Goal: Communication & Community: Answer question/provide support

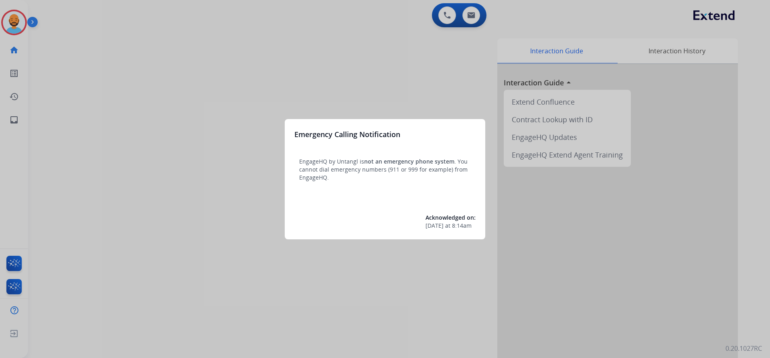
click at [101, 24] on div at bounding box center [385, 179] width 770 height 358
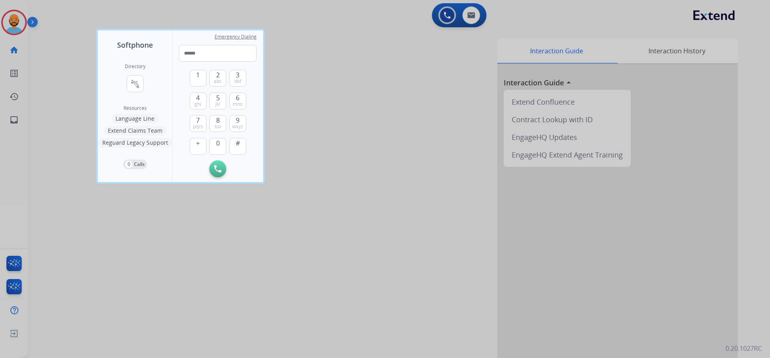
click at [49, 31] on div at bounding box center [385, 179] width 770 height 358
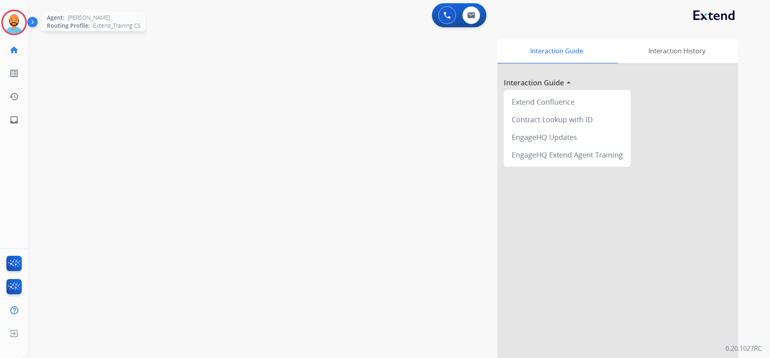
click at [21, 24] on img at bounding box center [14, 22] width 22 height 22
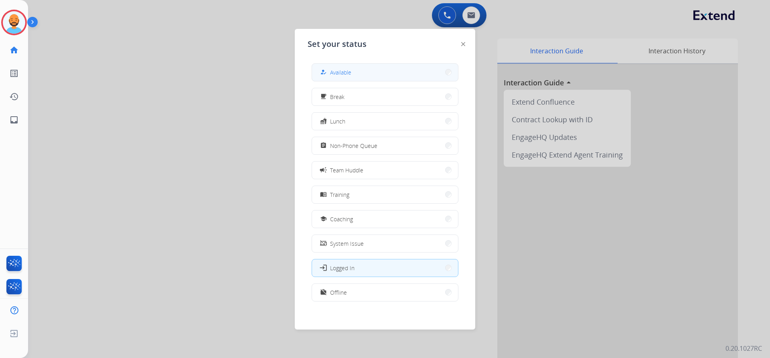
click at [346, 73] on span "Available" at bounding box center [340, 72] width 21 height 8
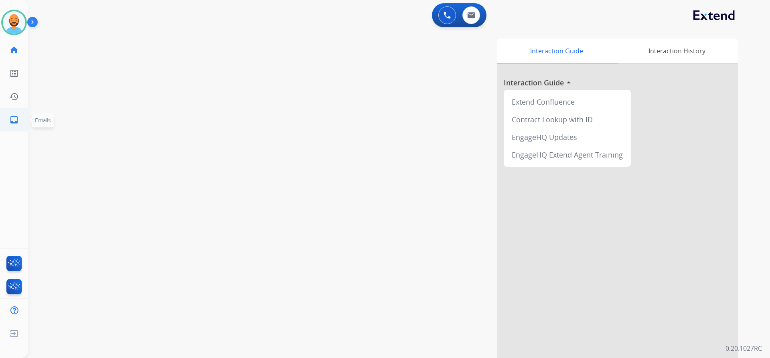
click at [13, 116] on mat-icon "inbox" at bounding box center [14, 120] width 10 height 10
select select "**********"
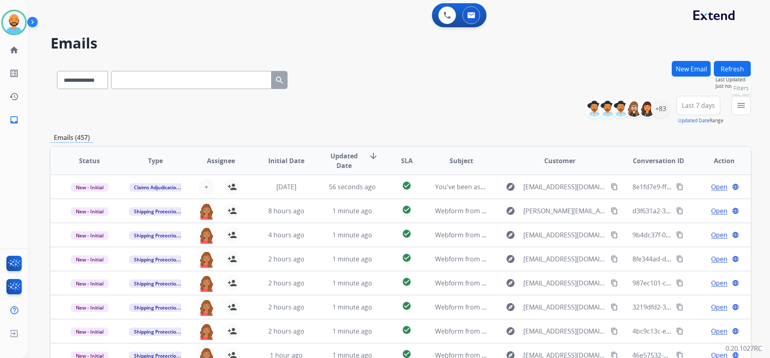
click at [741, 103] on mat-icon "menu" at bounding box center [741, 106] width 10 height 10
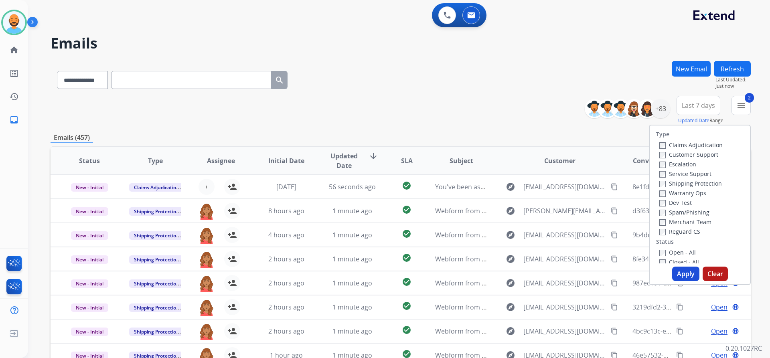
click at [659, 247] on div "Open - All" at bounding box center [701, 252] width 84 height 10
click at [675, 275] on button "Apply" at bounding box center [685, 274] width 27 height 14
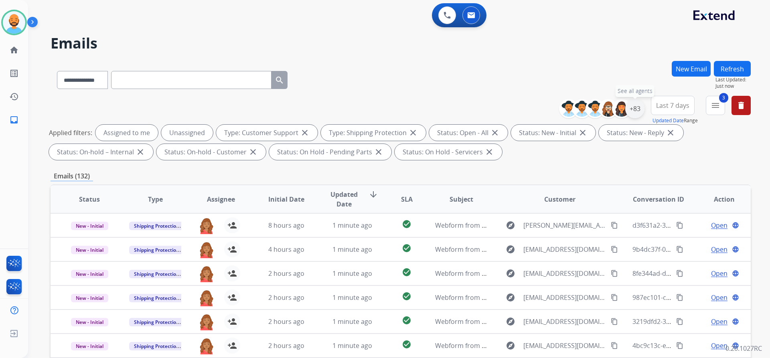
click at [635, 103] on div "+83" at bounding box center [634, 108] width 19 height 19
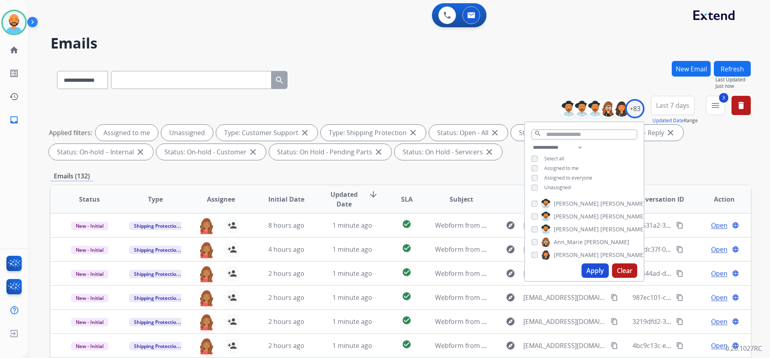
click at [547, 68] on div "**********" at bounding box center [401, 78] width 700 height 35
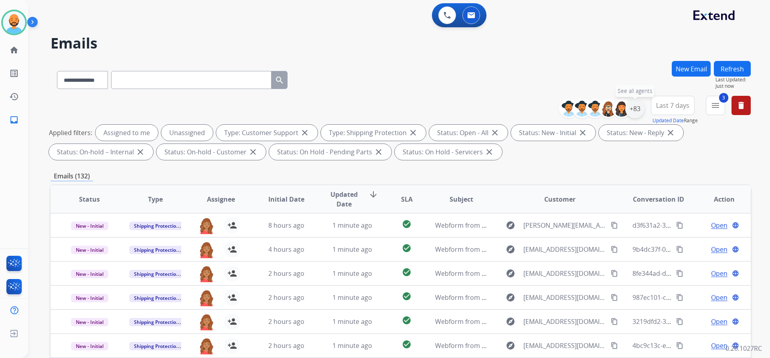
click at [635, 107] on div "+83" at bounding box center [634, 108] width 19 height 19
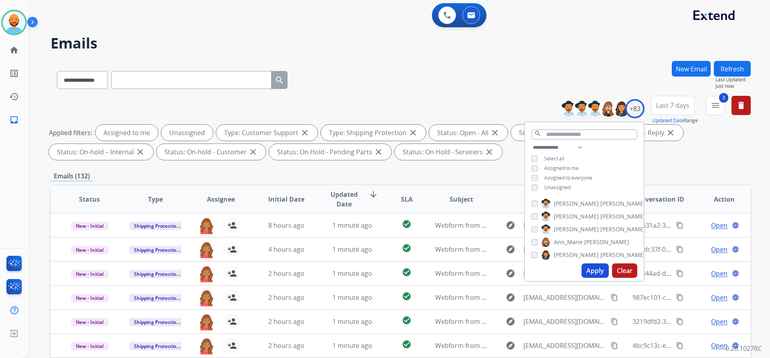
click at [619, 265] on button "Clear" at bounding box center [624, 270] width 25 height 14
click at [586, 271] on button "Apply" at bounding box center [594, 270] width 27 height 14
click at [460, 62] on div "**********" at bounding box center [401, 78] width 700 height 35
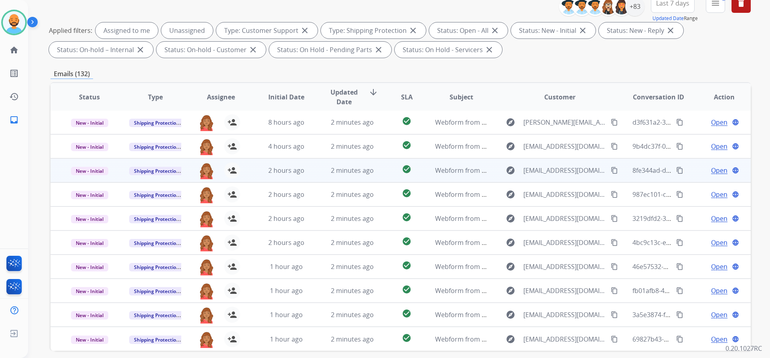
scroll to position [137, 0]
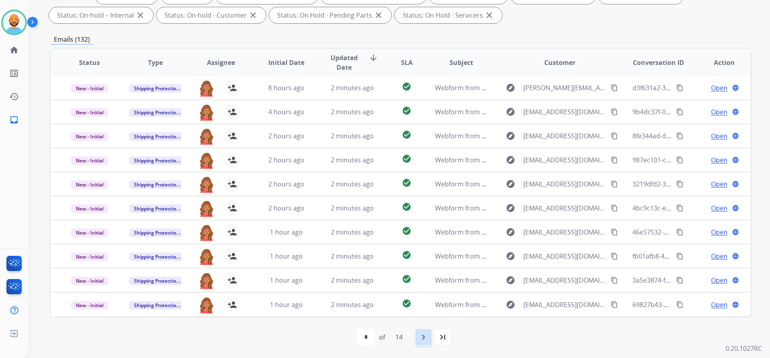
click at [421, 335] on mat-icon "navigate_next" at bounding box center [424, 337] width 10 height 10
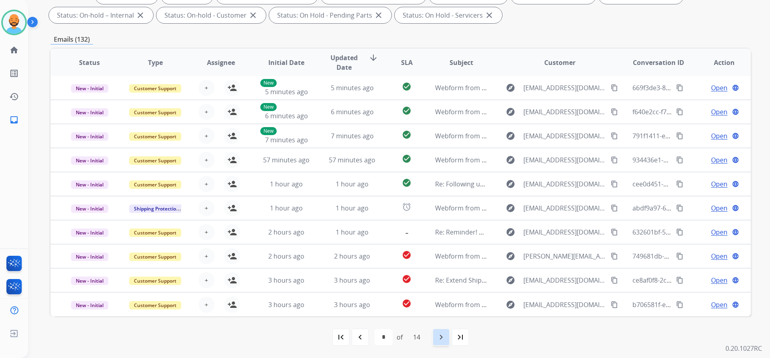
click at [439, 338] on mat-icon "navigate_next" at bounding box center [441, 337] width 10 height 10
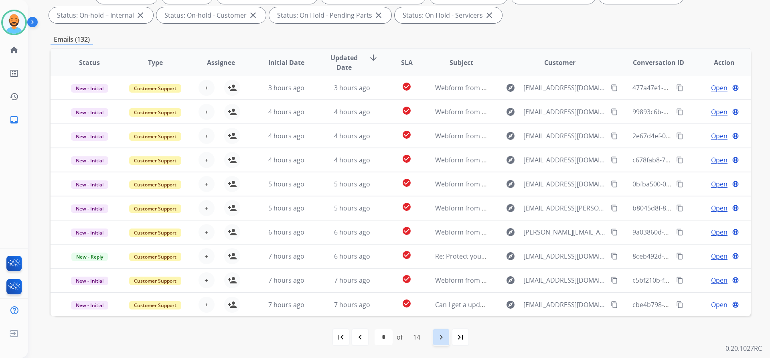
click at [439, 336] on mat-icon "navigate_next" at bounding box center [441, 337] width 10 height 10
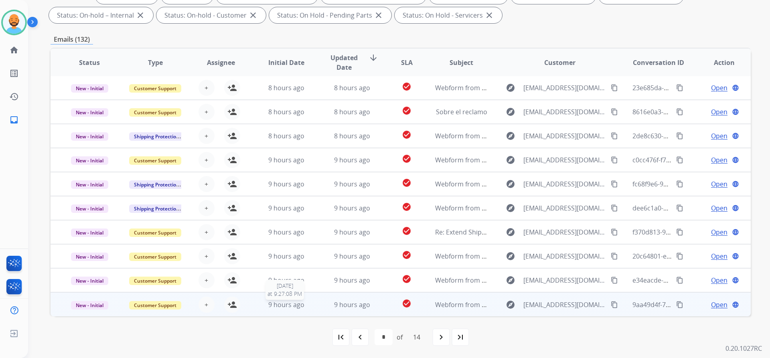
click at [302, 308] on span "9 hours ago" at bounding box center [286, 304] width 36 height 9
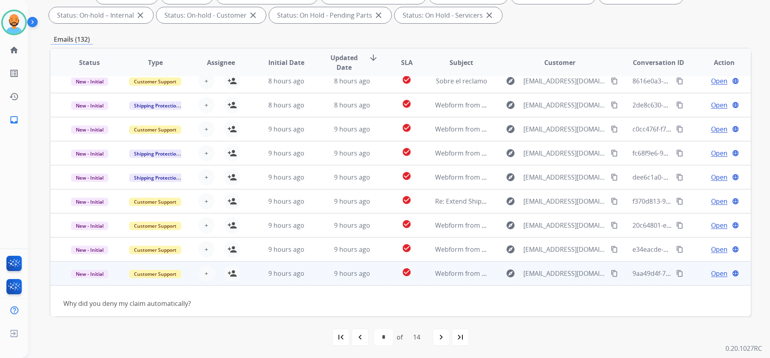
scroll to position [36, 0]
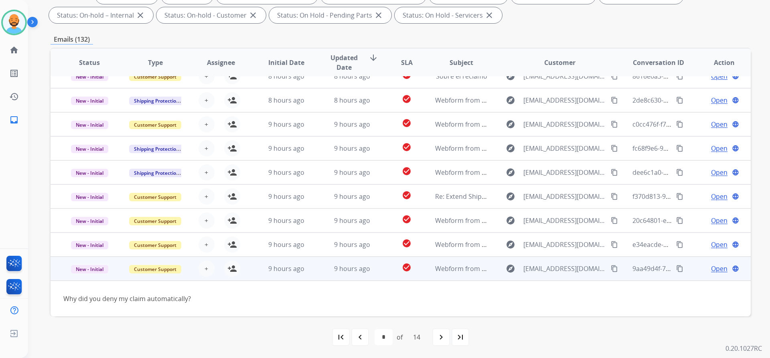
click at [300, 263] on td "9 hours ago" at bounding box center [280, 269] width 66 height 24
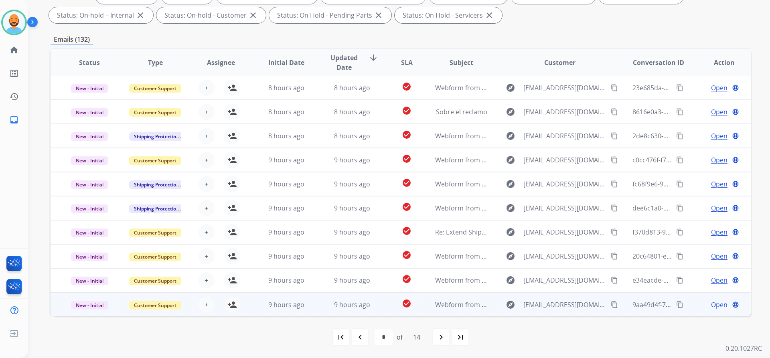
scroll to position [1, 0]
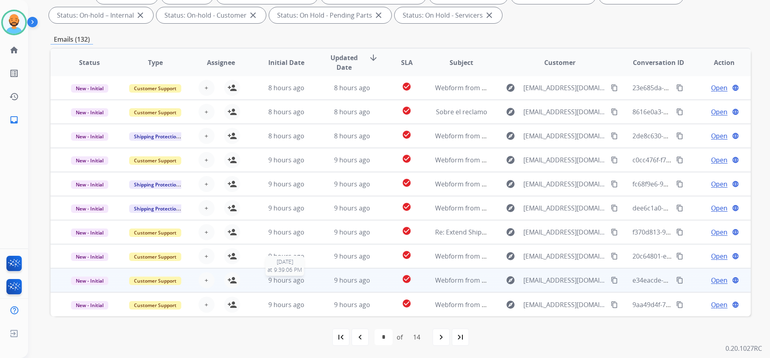
click at [302, 285] on div "9 hours ago" at bounding box center [286, 280] width 53 height 10
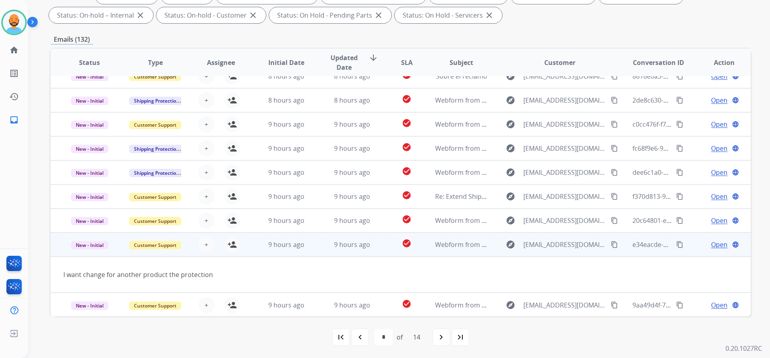
scroll to position [37, 0]
click at [230, 244] on mat-icon "person_add" at bounding box center [232, 244] width 10 height 10
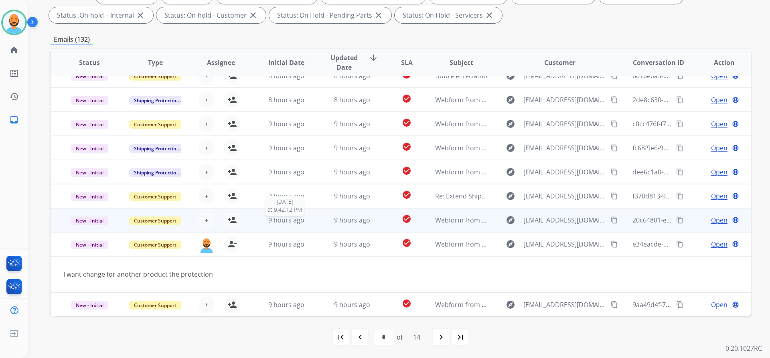
click at [261, 216] on div "9 hours ago" at bounding box center [286, 220] width 53 height 10
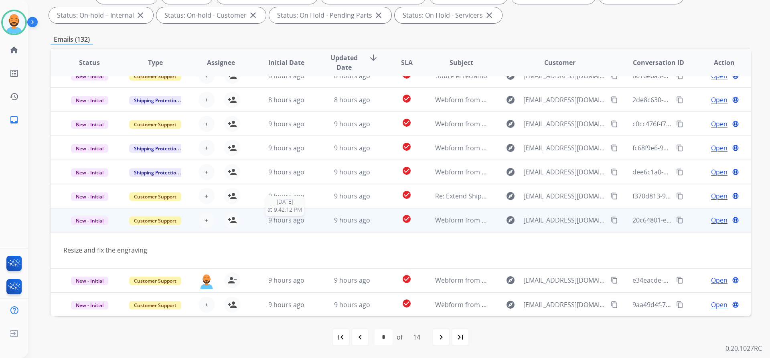
click at [261, 216] on div "9 hours ago" at bounding box center [286, 220] width 53 height 10
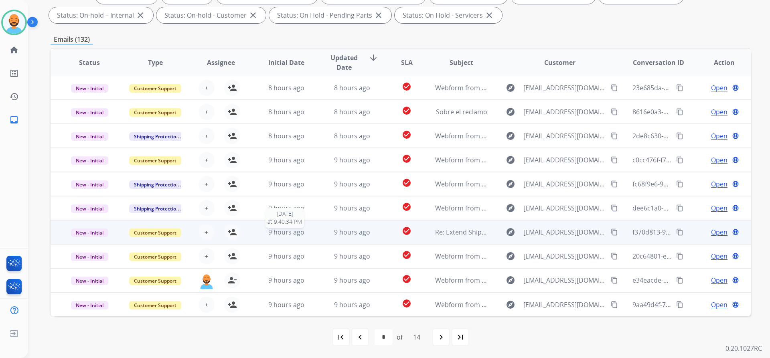
click at [263, 228] on div "9 hours ago" at bounding box center [286, 232] width 53 height 10
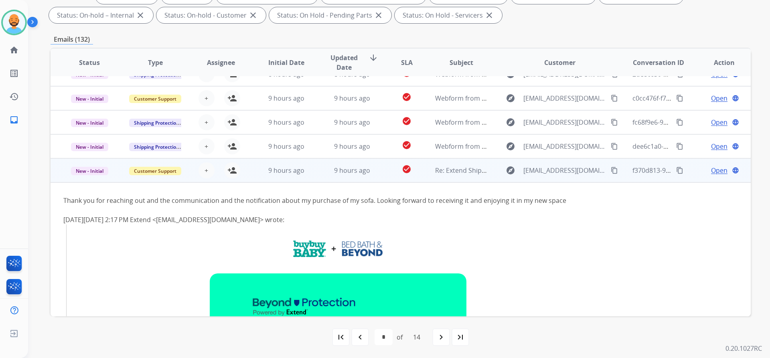
scroll to position [0, 0]
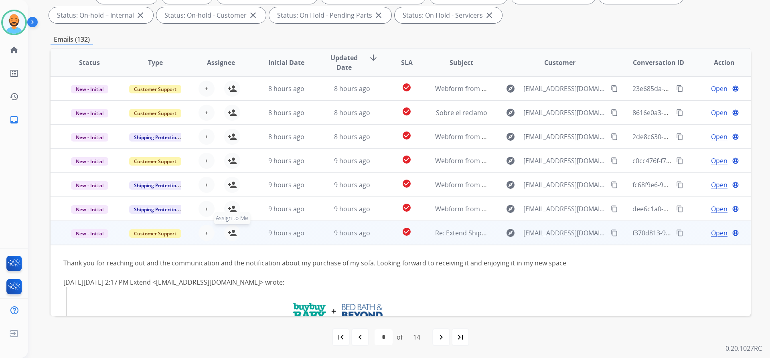
click at [232, 236] on mat-icon "person_add" at bounding box center [232, 233] width 10 height 10
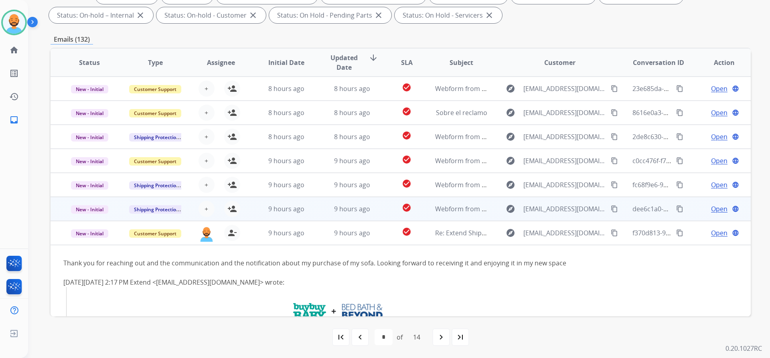
click at [257, 208] on td "9 hours ago" at bounding box center [280, 209] width 66 height 24
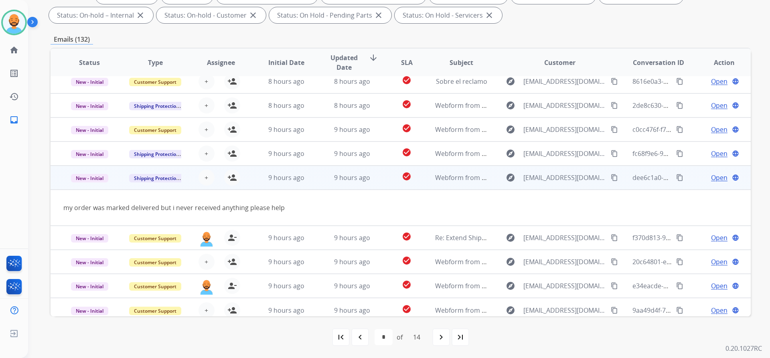
scroll to position [37, 0]
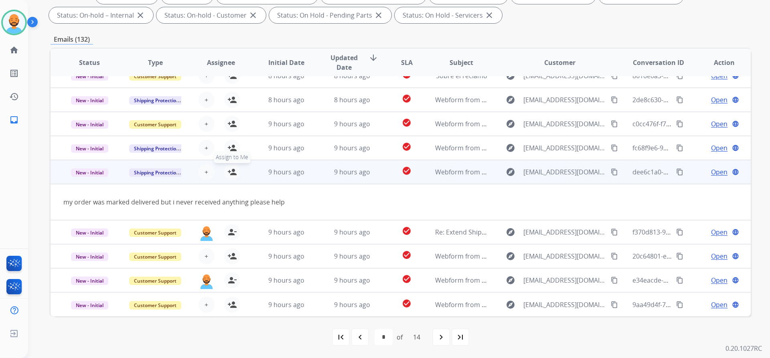
click at [231, 165] on button "person_add Assign to Me" at bounding box center [232, 172] width 16 height 16
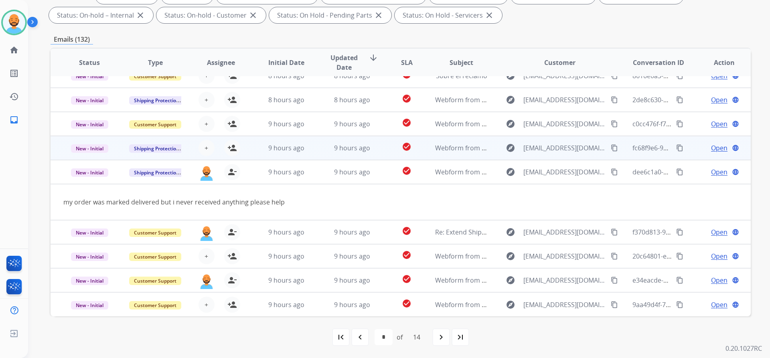
click at [252, 148] on td "9 hours ago" at bounding box center [280, 148] width 66 height 24
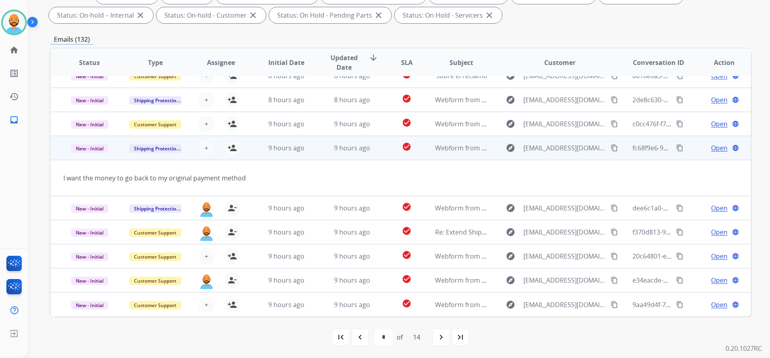
click at [250, 146] on td "9 hours ago" at bounding box center [280, 148] width 66 height 24
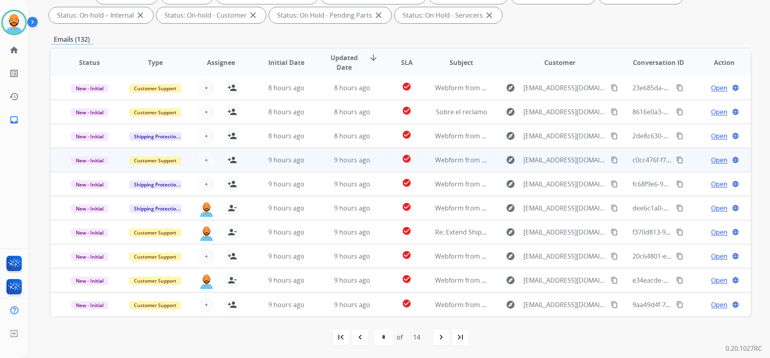
click at [252, 157] on td "9 hours ago" at bounding box center [280, 160] width 66 height 24
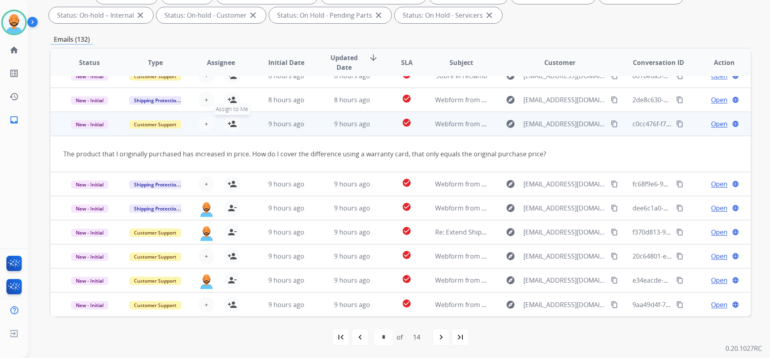
click at [233, 127] on mat-icon "person_add" at bounding box center [232, 124] width 10 height 10
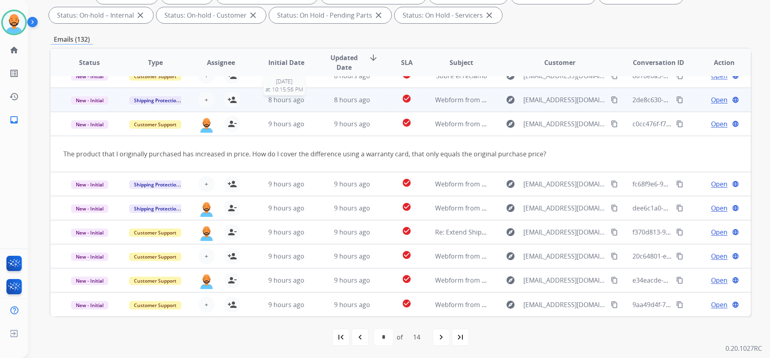
click at [260, 98] on div "8 hours ago" at bounding box center [286, 100] width 53 height 10
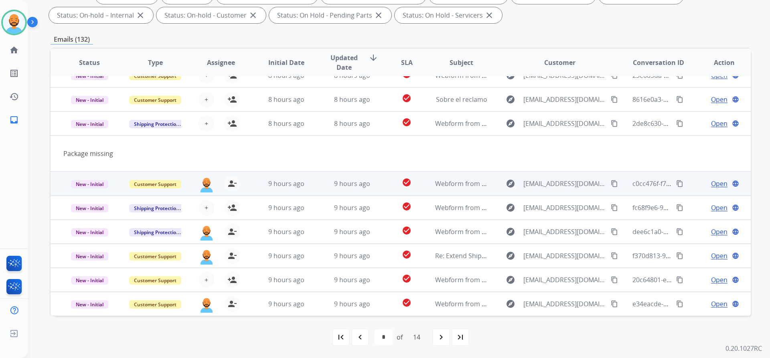
scroll to position [0, 0]
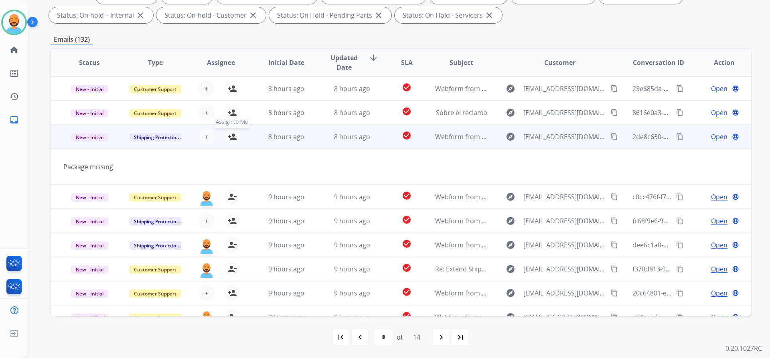
click at [233, 135] on mat-icon "person_add" at bounding box center [232, 137] width 10 height 10
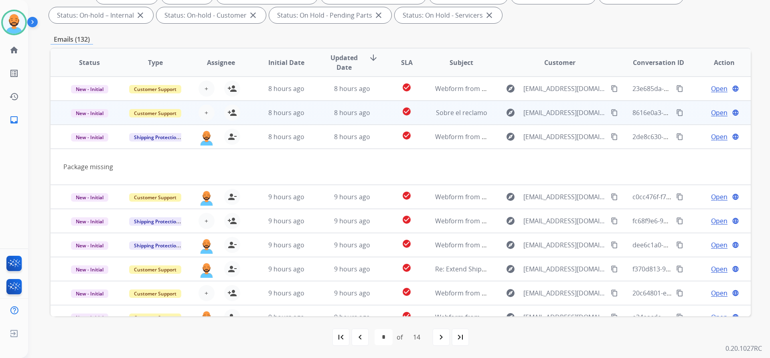
click at [215, 116] on div "+ Select agent person_add Assign to Me" at bounding box center [214, 113] width 51 height 16
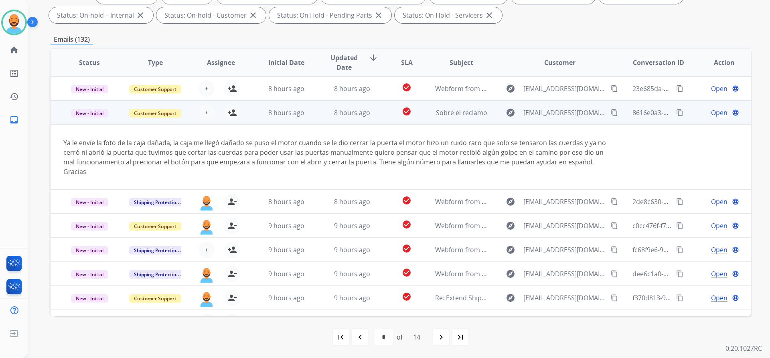
scroll to position [24, 0]
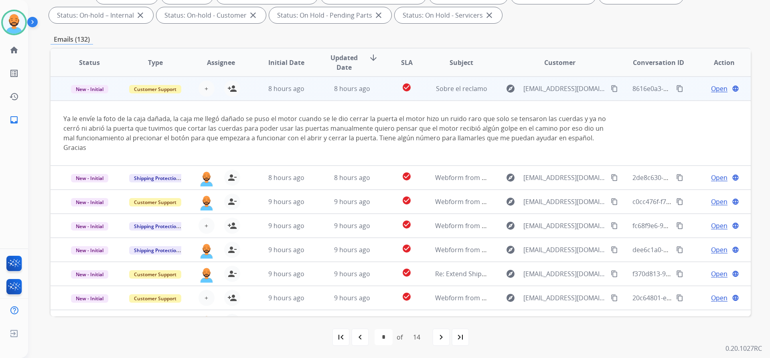
click at [263, 83] on td "8 hours ago" at bounding box center [280, 89] width 66 height 24
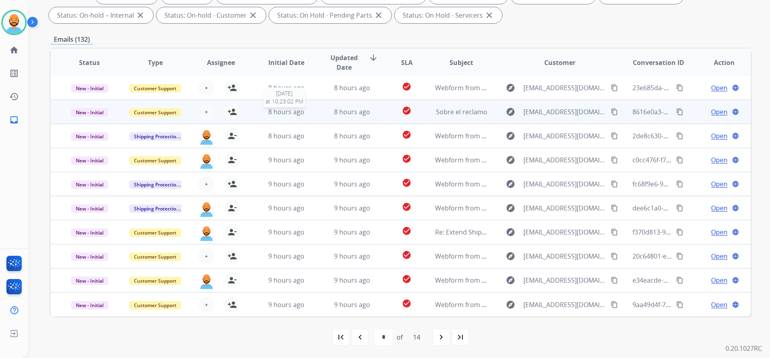
scroll to position [0, 0]
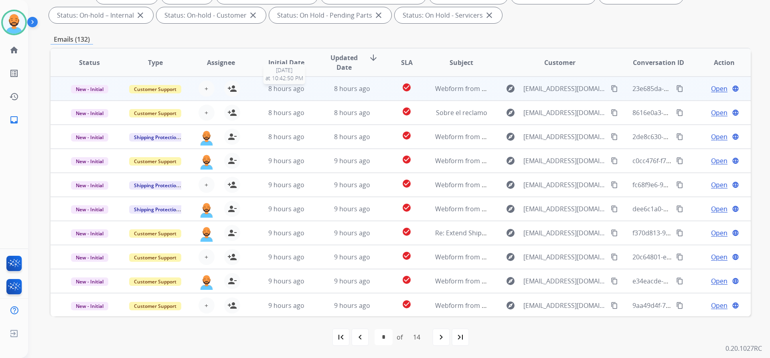
click at [299, 87] on span "8 hours ago" at bounding box center [286, 88] width 36 height 9
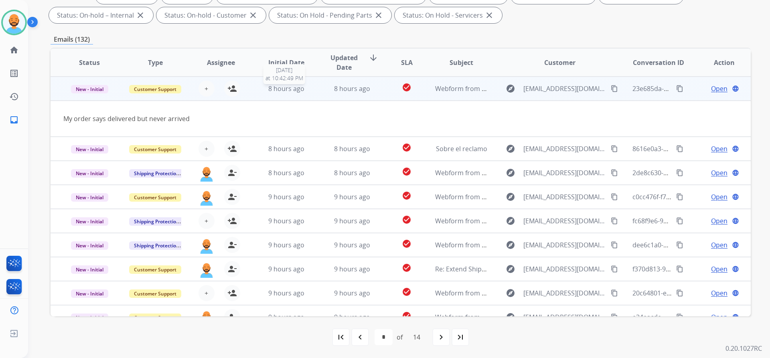
click at [299, 87] on span "8 hours ago" at bounding box center [286, 88] width 36 height 9
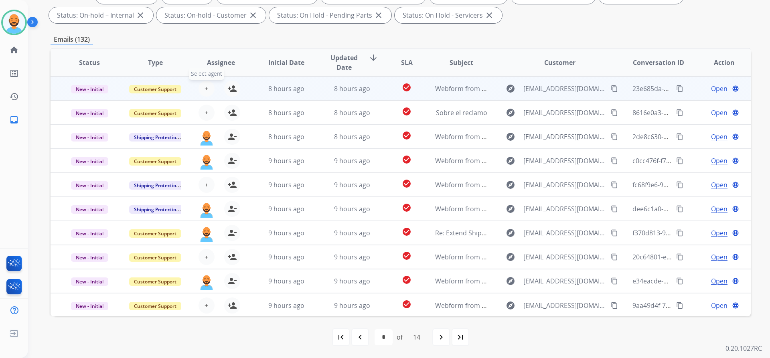
click at [209, 88] on button "+ Select agent" at bounding box center [206, 89] width 16 height 16
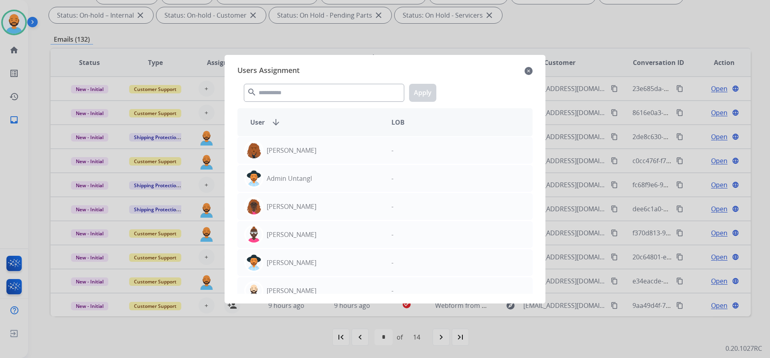
click at [203, 91] on div at bounding box center [385, 179] width 770 height 358
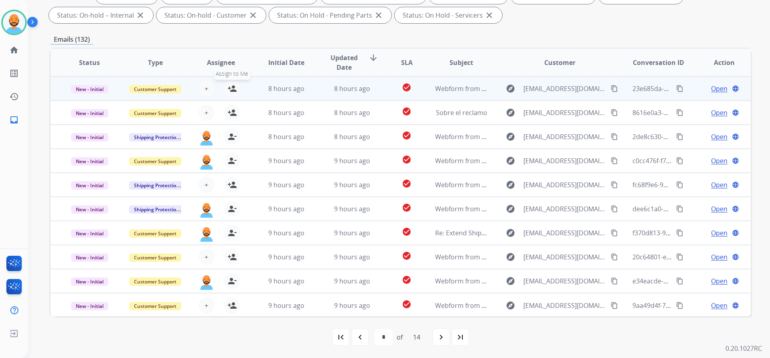
click at [227, 92] on mat-icon "person_add" at bounding box center [232, 89] width 10 height 10
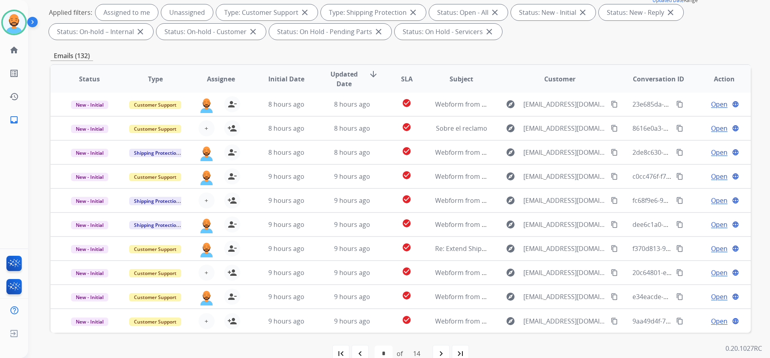
scroll to position [137, 0]
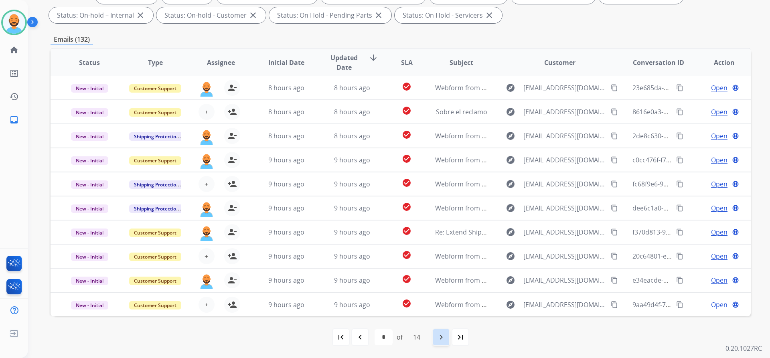
click at [436, 338] on div "navigate_next" at bounding box center [441, 337] width 18 height 18
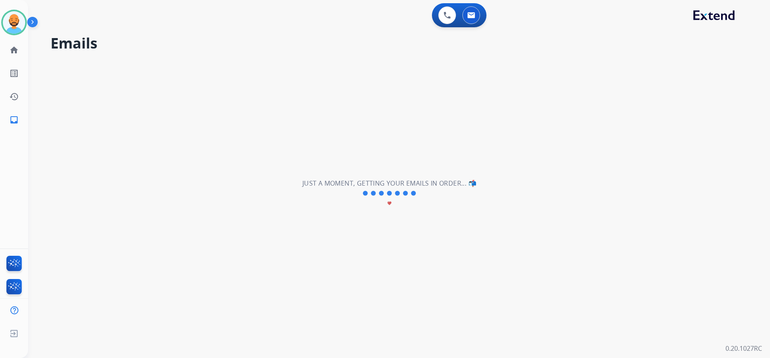
scroll to position [0, 0]
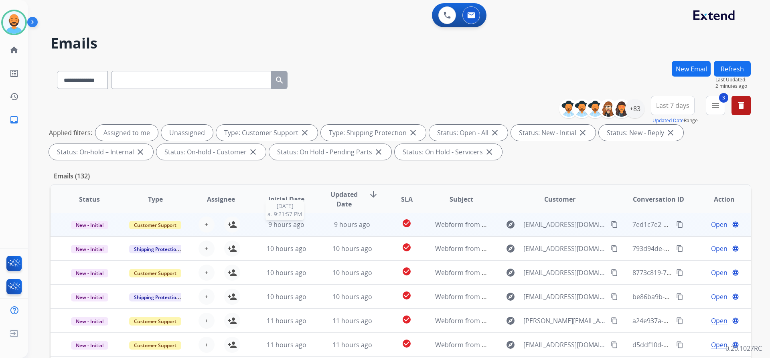
click at [272, 224] on span "9 hours ago" at bounding box center [286, 224] width 36 height 9
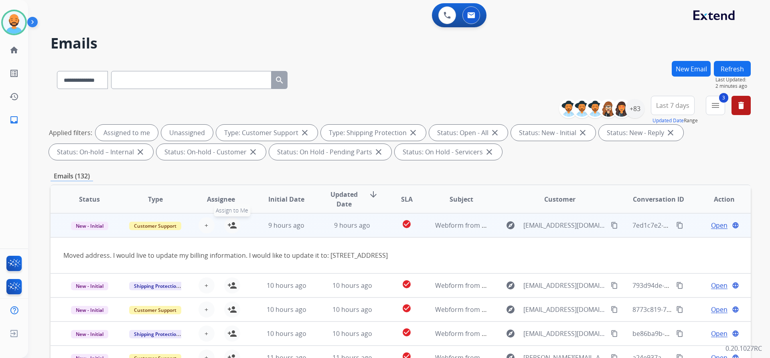
click at [232, 223] on mat-icon "person_add" at bounding box center [232, 225] width 10 height 10
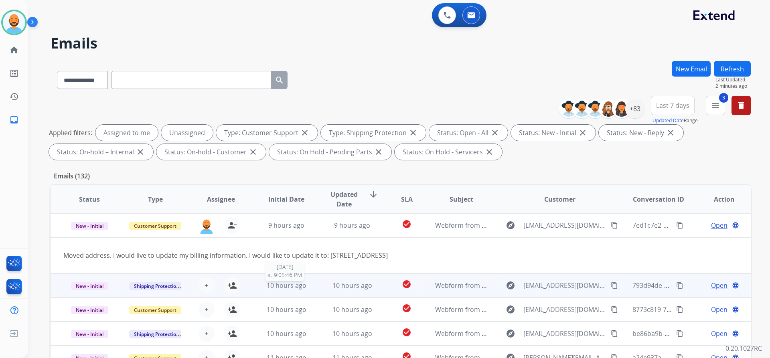
click at [283, 285] on span "10 hours ago" at bounding box center [287, 285] width 40 height 9
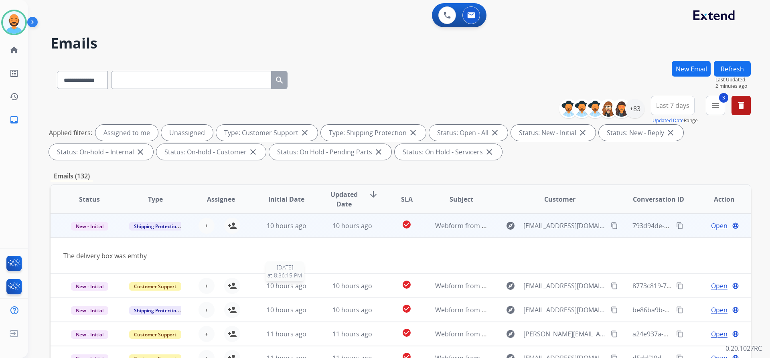
scroll to position [24, 0]
click at [227, 225] on mat-icon "person_add" at bounding box center [232, 225] width 10 height 10
click at [272, 222] on span "10 hours ago" at bounding box center [287, 225] width 40 height 9
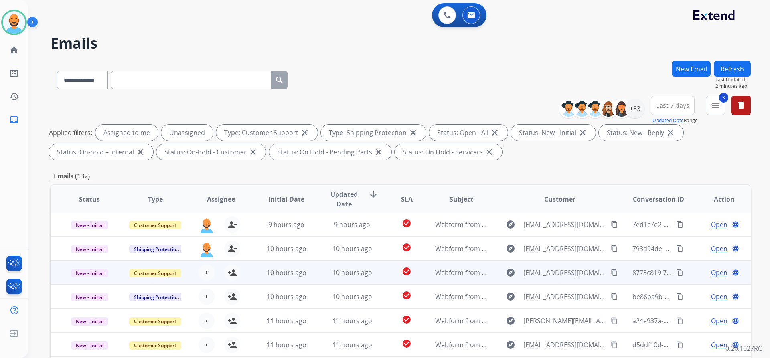
click at [297, 265] on td "10 hours ago" at bounding box center [280, 273] width 66 height 24
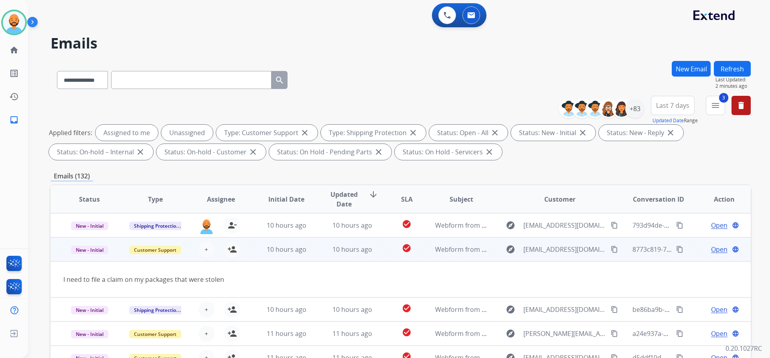
scroll to position [37, 0]
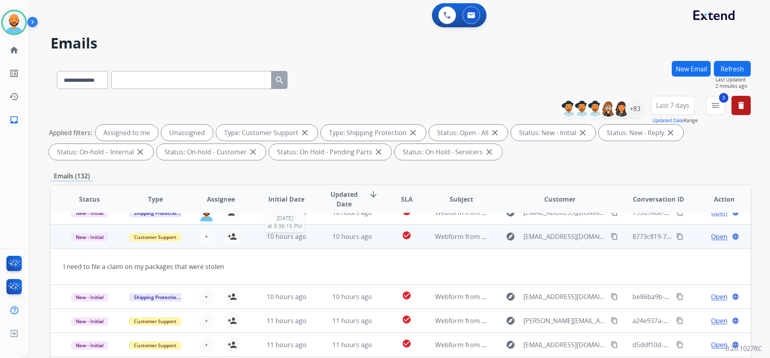
click at [291, 236] on span "10 hours ago" at bounding box center [287, 236] width 40 height 9
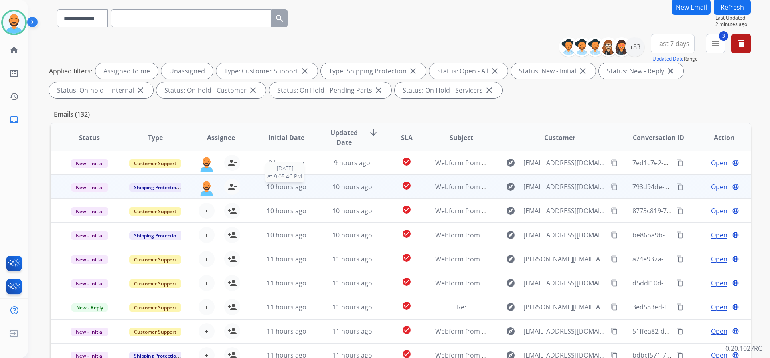
scroll to position [80, 0]
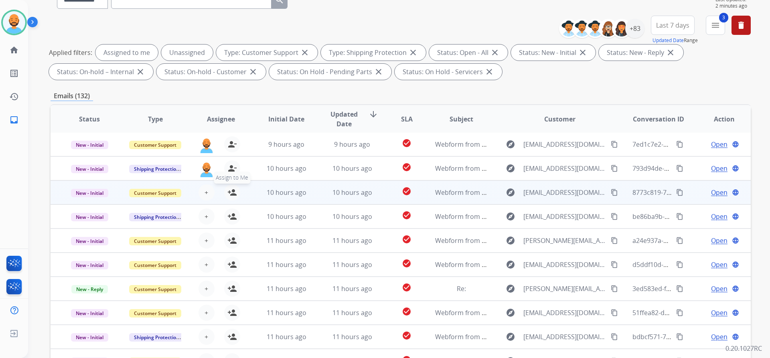
click at [228, 193] on mat-icon "person_add" at bounding box center [232, 193] width 10 height 10
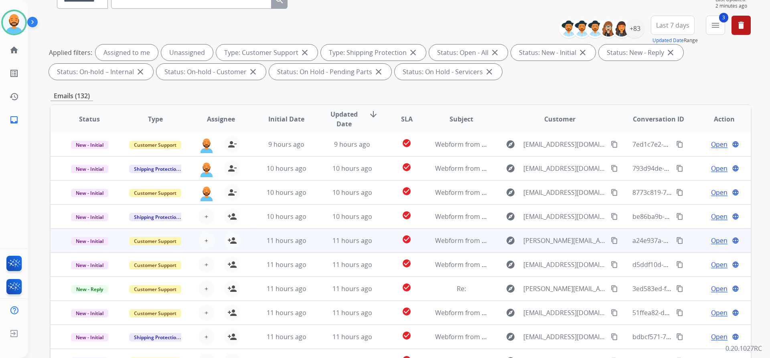
click at [257, 240] on td "11 hours ago" at bounding box center [280, 240] width 66 height 24
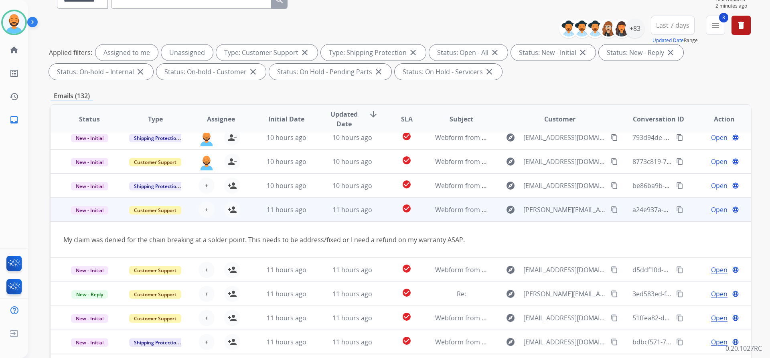
scroll to position [37, 0]
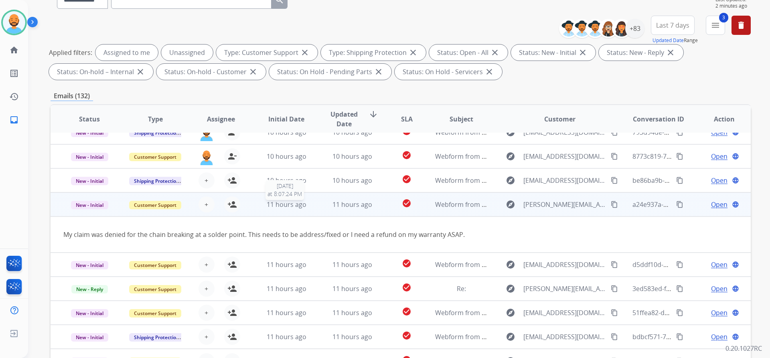
click at [261, 205] on div "11 hours ago" at bounding box center [286, 205] width 53 height 10
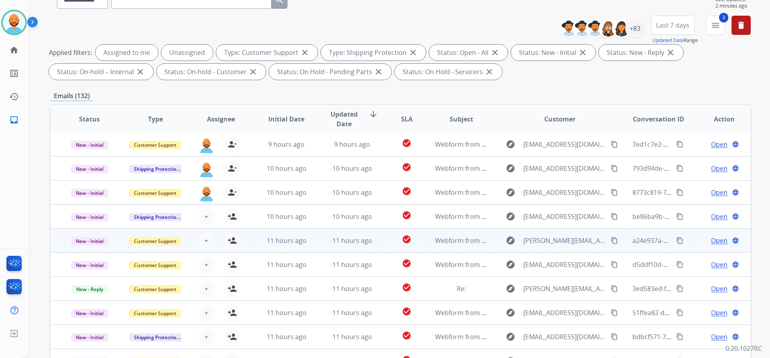
scroll to position [1, 0]
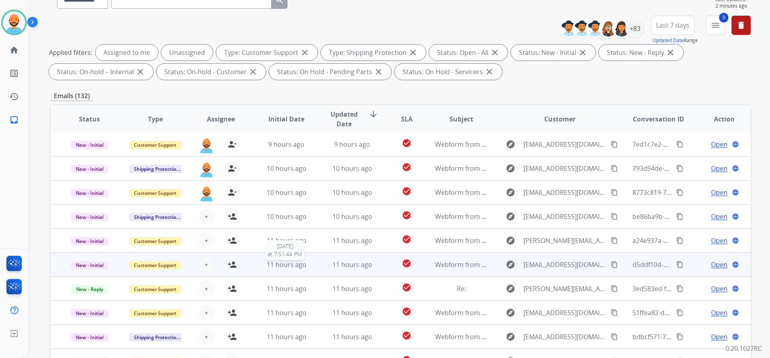
click at [269, 263] on span "11 hours ago" at bounding box center [287, 264] width 40 height 9
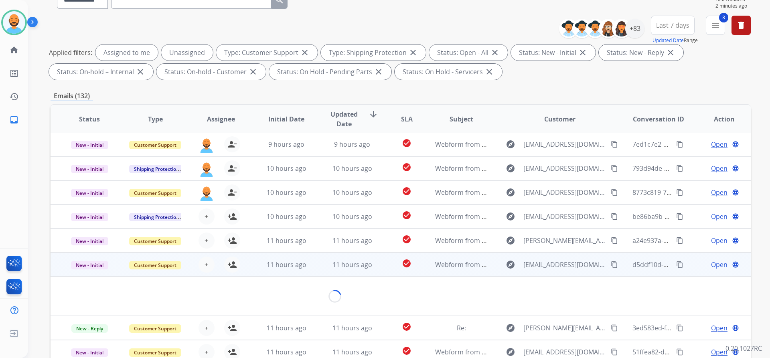
scroll to position [37, 0]
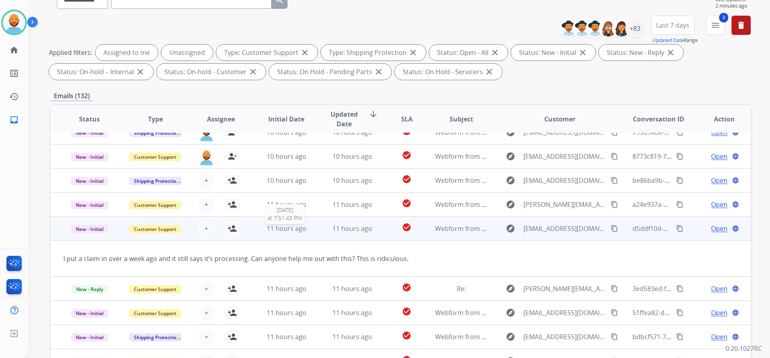
click at [282, 228] on span "11 hours ago" at bounding box center [287, 228] width 40 height 9
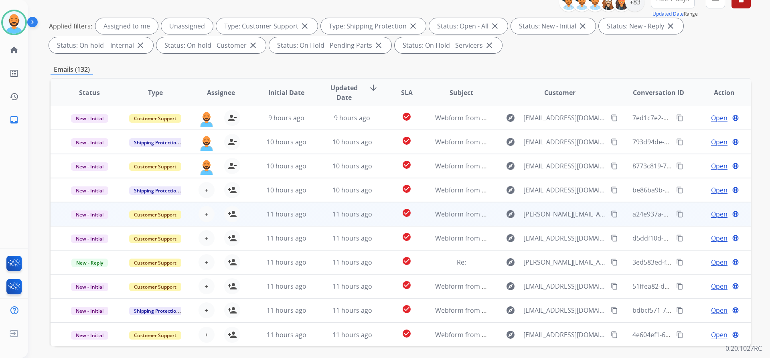
scroll to position [137, 0]
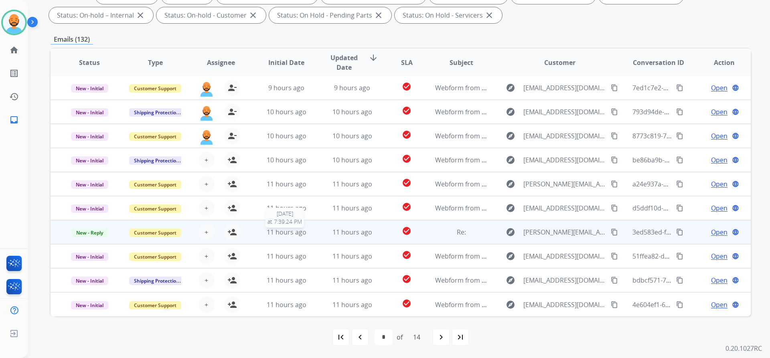
click at [281, 236] on span "11 hours ago" at bounding box center [287, 232] width 40 height 9
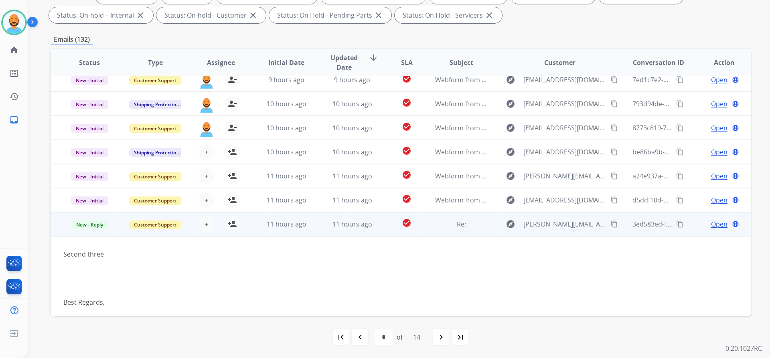
scroll to position [0, 0]
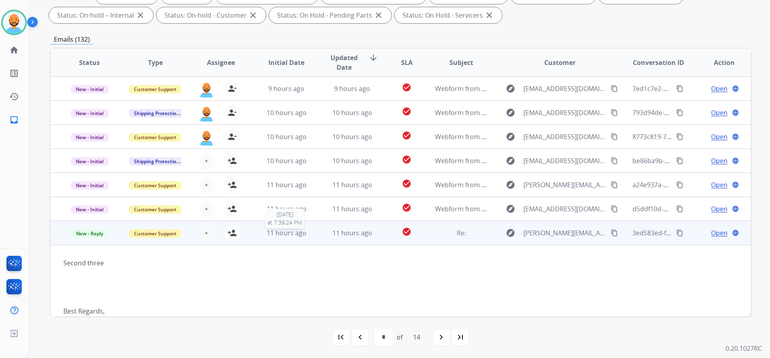
click at [263, 237] on div "11 hours ago" at bounding box center [286, 233] width 53 height 10
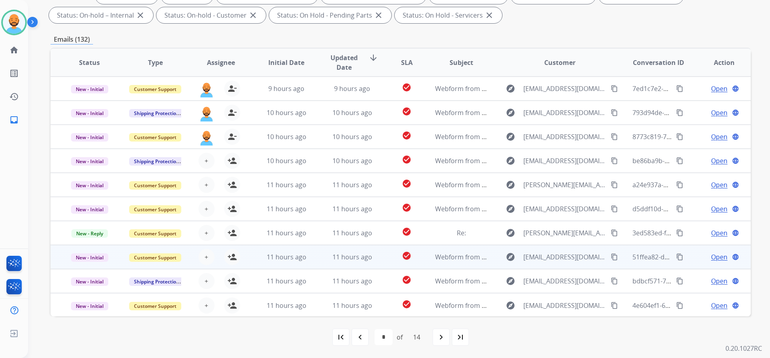
scroll to position [1, 0]
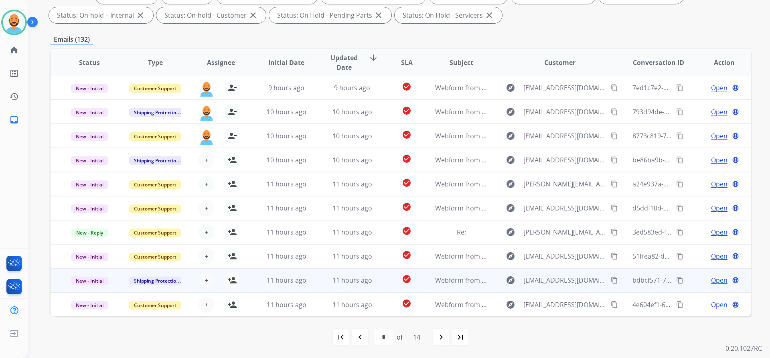
click at [271, 274] on td "11 hours ago" at bounding box center [280, 280] width 66 height 24
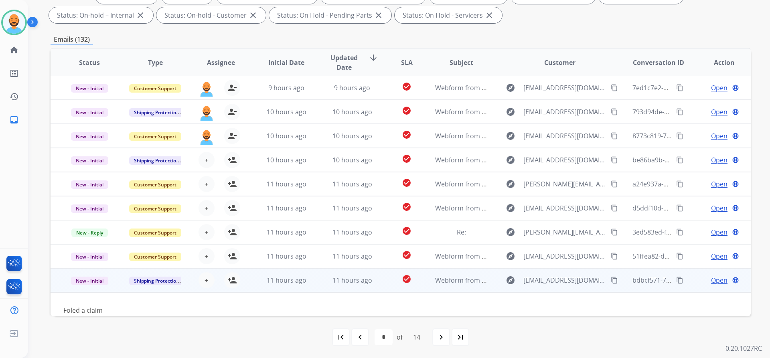
scroll to position [37, 0]
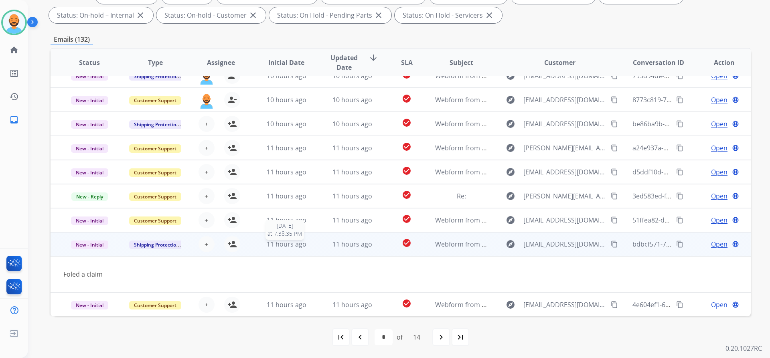
click at [278, 243] on span "11 hours ago" at bounding box center [287, 244] width 40 height 9
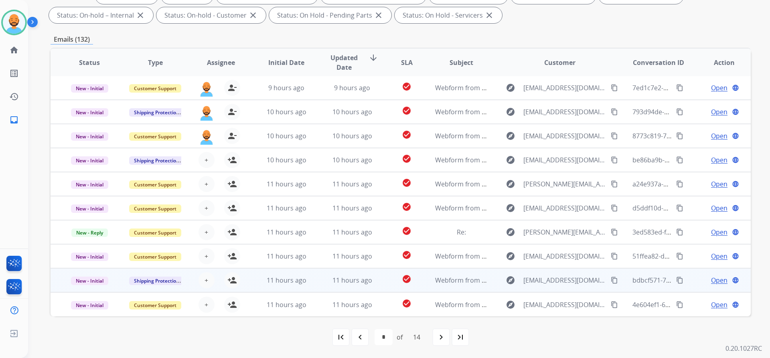
scroll to position [1, 0]
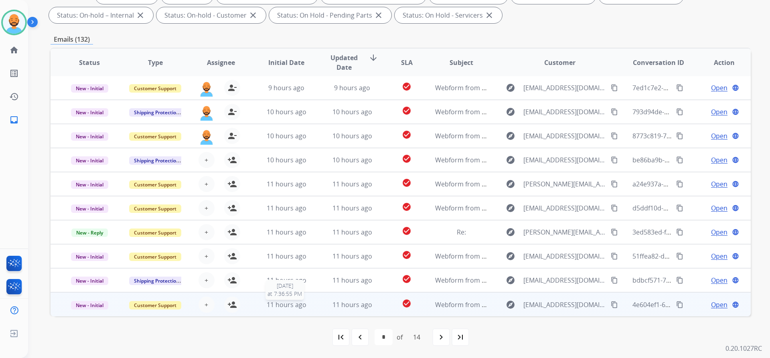
click at [279, 301] on span "11 hours ago" at bounding box center [287, 304] width 40 height 9
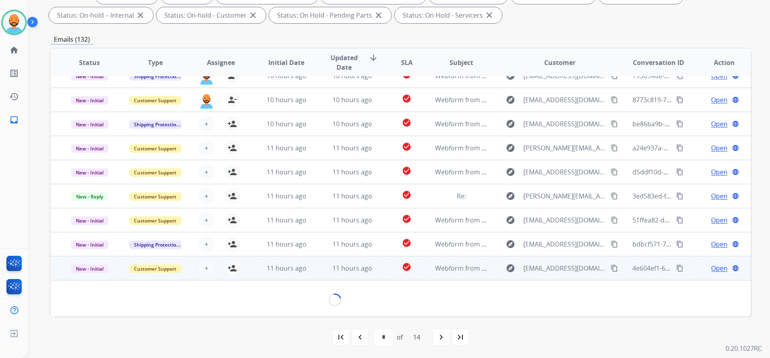
scroll to position [36, 0]
click at [297, 273] on td "11 hours ago" at bounding box center [280, 269] width 66 height 24
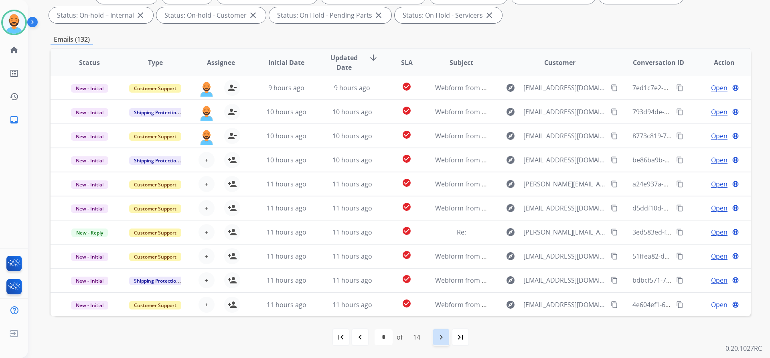
click at [440, 338] on mat-icon "navigate_next" at bounding box center [441, 337] width 10 height 10
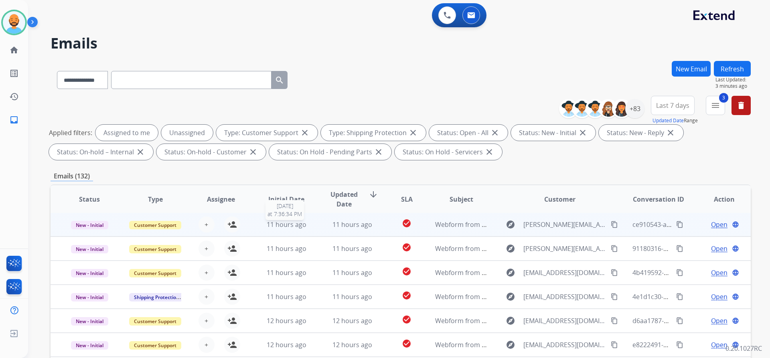
click at [275, 224] on span "11 hours ago" at bounding box center [287, 224] width 40 height 9
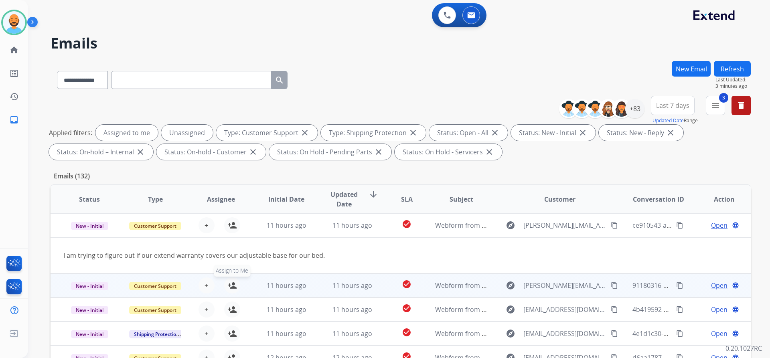
click at [231, 285] on mat-icon "person_add" at bounding box center [232, 286] width 10 height 10
click at [230, 288] on mat-icon "person_remove" at bounding box center [232, 286] width 10 height 10
click at [253, 283] on td "11 hours ago" at bounding box center [280, 285] width 66 height 24
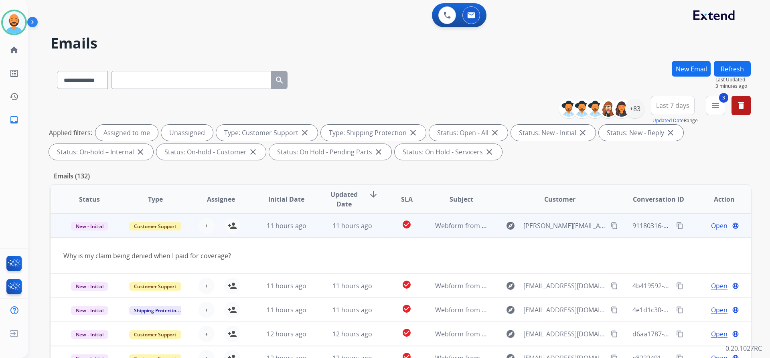
scroll to position [24, 0]
click at [288, 224] on span "11 hours ago" at bounding box center [287, 225] width 40 height 9
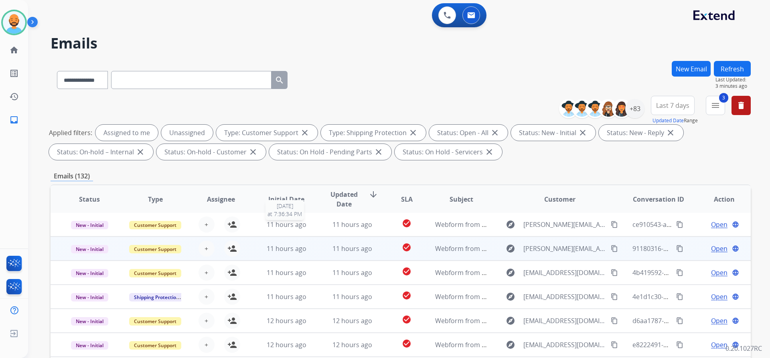
scroll to position [1, 0]
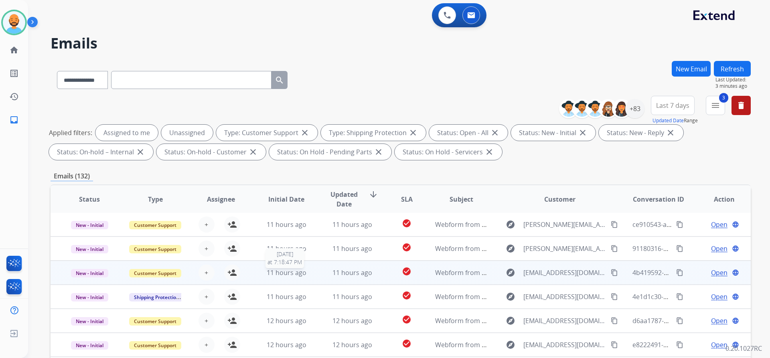
click at [291, 268] on span "11 hours ago" at bounding box center [287, 272] width 40 height 9
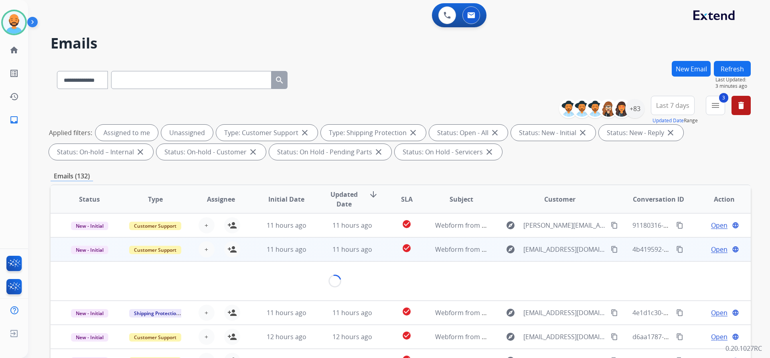
scroll to position [37, 0]
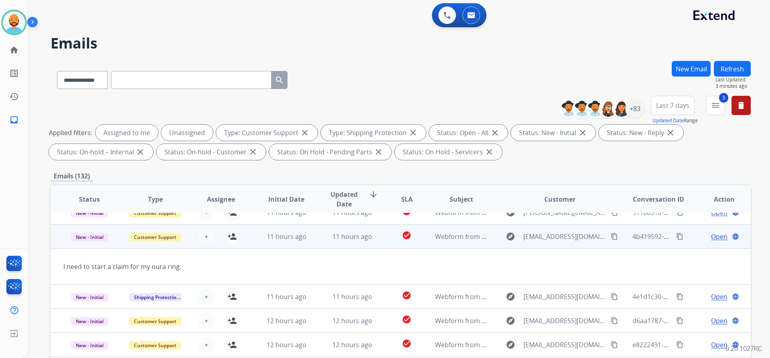
click at [289, 241] on td "11 hours ago" at bounding box center [280, 236] width 66 height 24
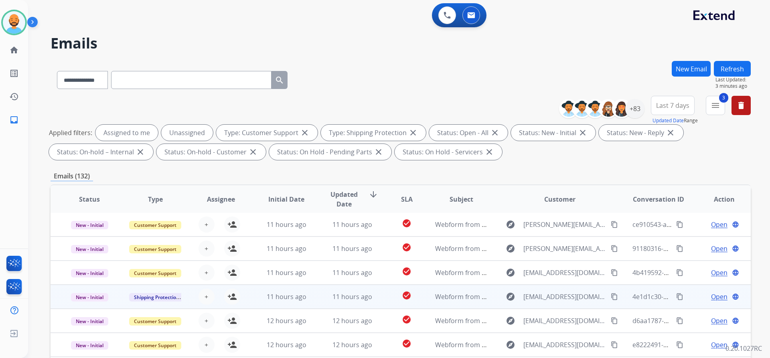
click at [291, 291] on td "11 hours ago" at bounding box center [280, 297] width 66 height 24
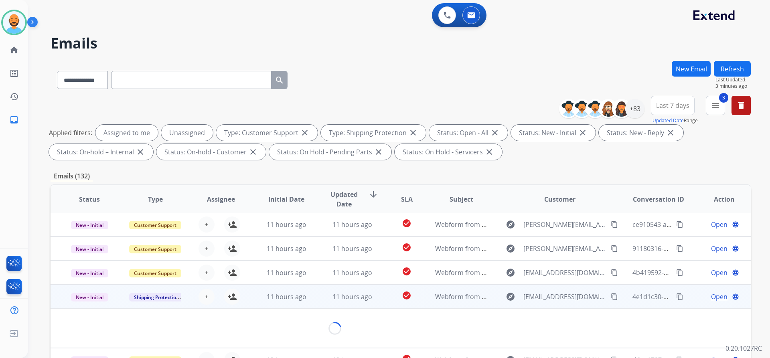
scroll to position [37, 0]
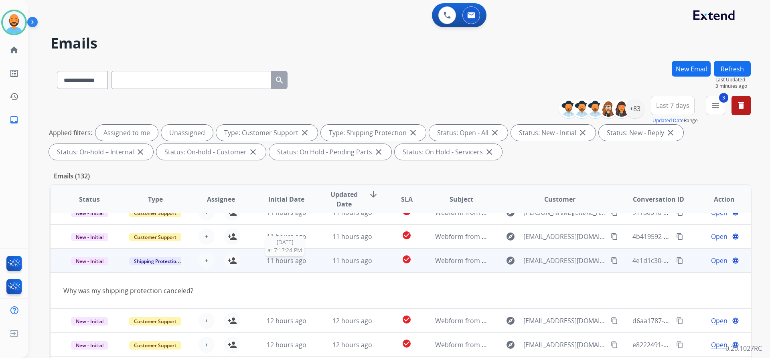
click at [290, 265] on div "11 hours ago" at bounding box center [286, 261] width 53 height 10
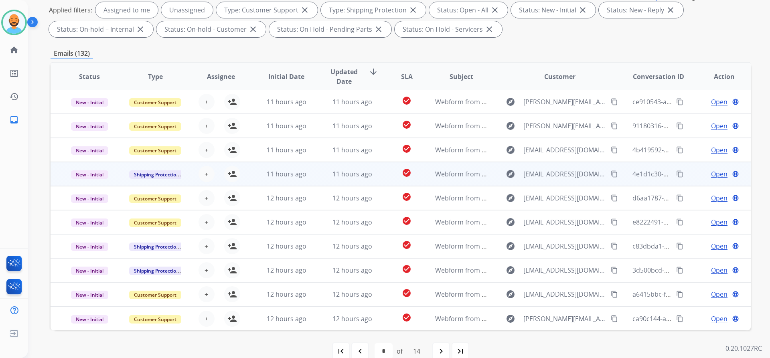
scroll to position [137, 0]
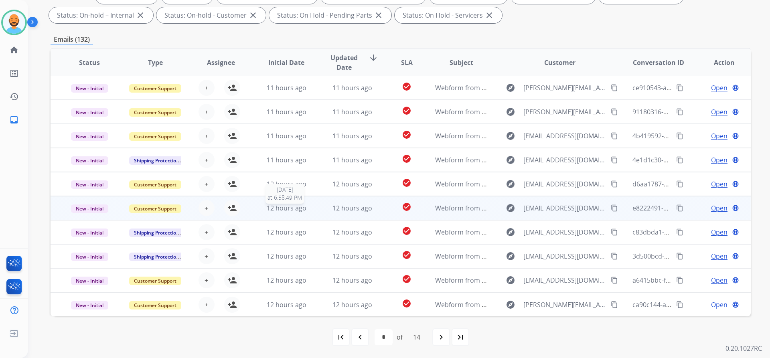
click at [287, 207] on span "12 hours ago" at bounding box center [287, 208] width 40 height 9
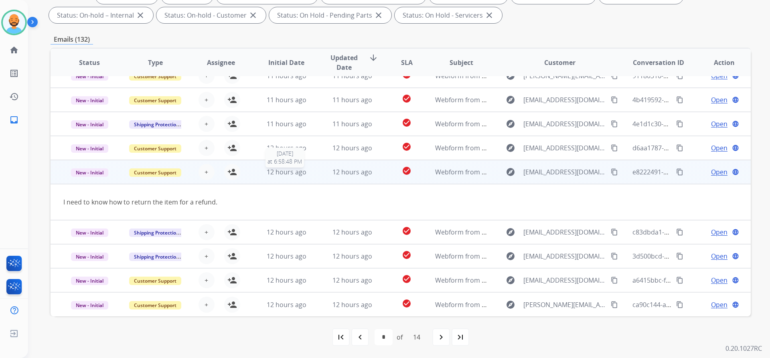
click at [293, 175] on span "12 hours ago" at bounding box center [287, 172] width 40 height 9
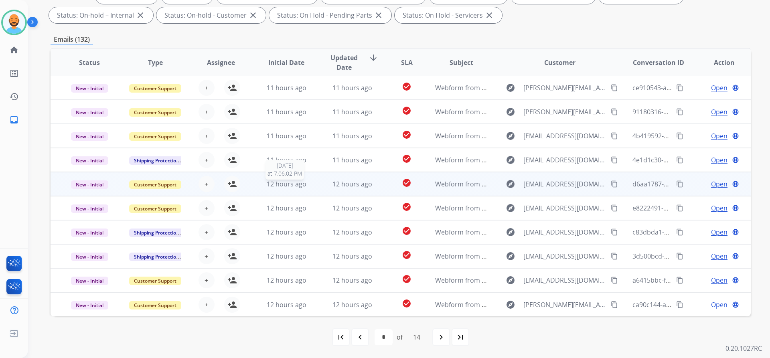
click at [293, 183] on span "12 hours ago" at bounding box center [287, 184] width 40 height 9
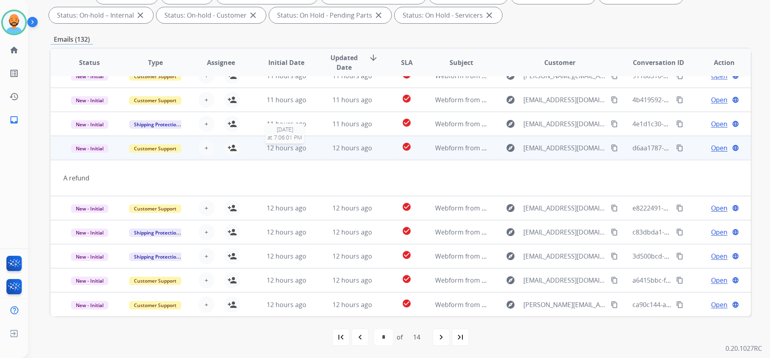
click at [296, 148] on span "12 hours ago" at bounding box center [287, 148] width 40 height 9
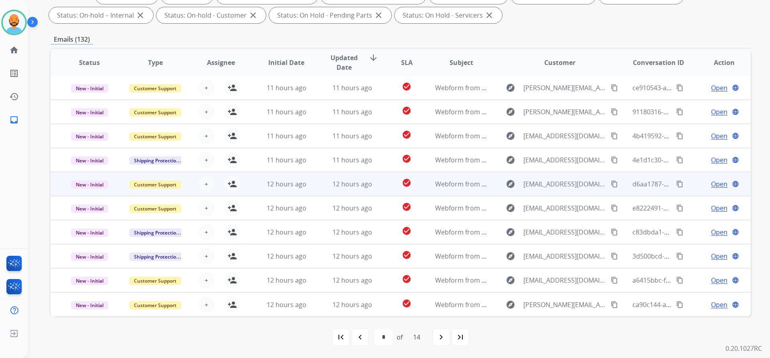
click at [296, 148] on td "11 hours ago" at bounding box center [280, 136] width 66 height 24
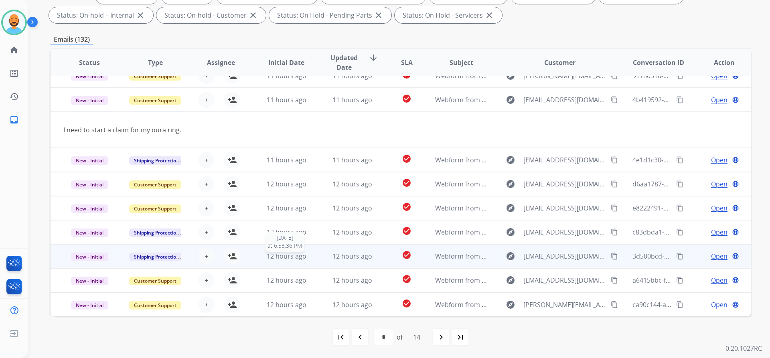
click at [289, 255] on span "12 hours ago" at bounding box center [287, 256] width 40 height 9
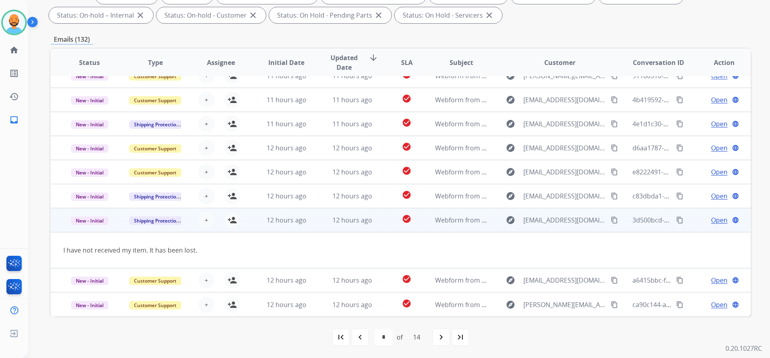
click at [281, 214] on td "12 hours ago" at bounding box center [280, 220] width 66 height 24
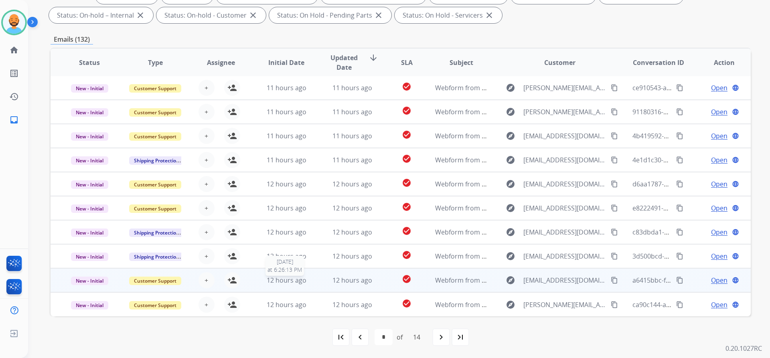
click at [279, 284] on span "12 hours ago" at bounding box center [287, 280] width 40 height 9
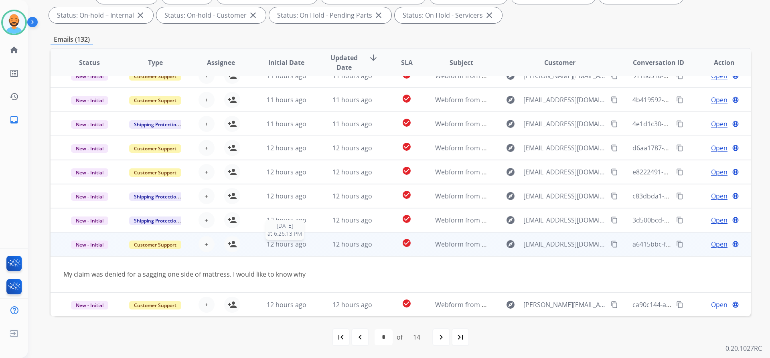
click at [297, 240] on span "12 hours ago" at bounding box center [287, 244] width 40 height 9
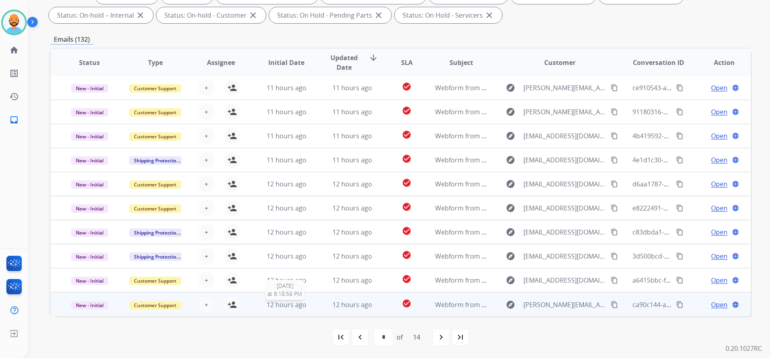
click at [286, 300] on span "12 hours ago" at bounding box center [287, 304] width 40 height 9
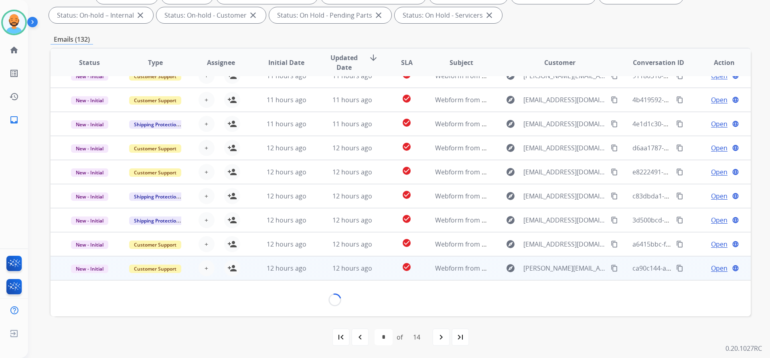
scroll to position [36, 0]
click at [295, 261] on td "12 hours ago" at bounding box center [280, 269] width 66 height 24
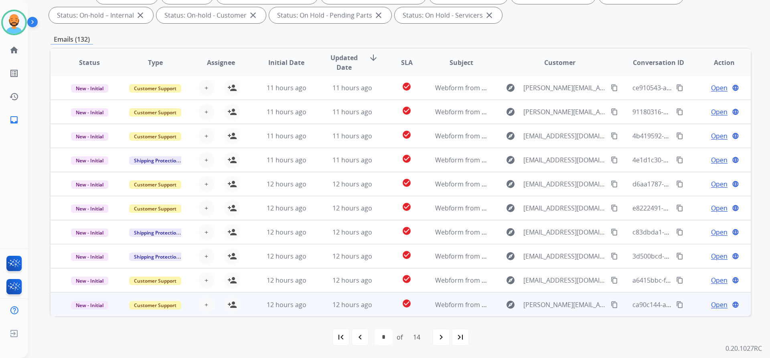
scroll to position [1, 0]
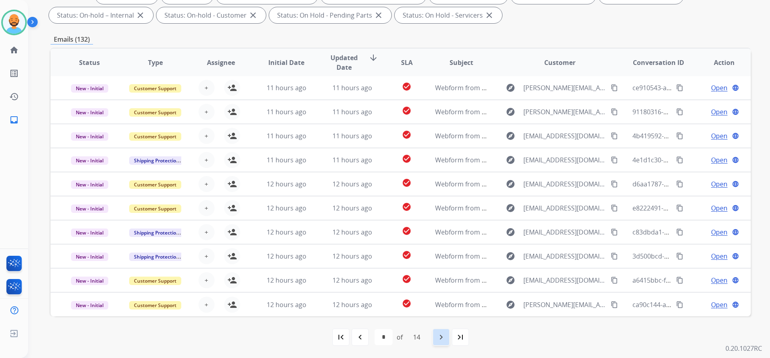
click at [443, 339] on mat-icon "navigate_next" at bounding box center [441, 337] width 10 height 10
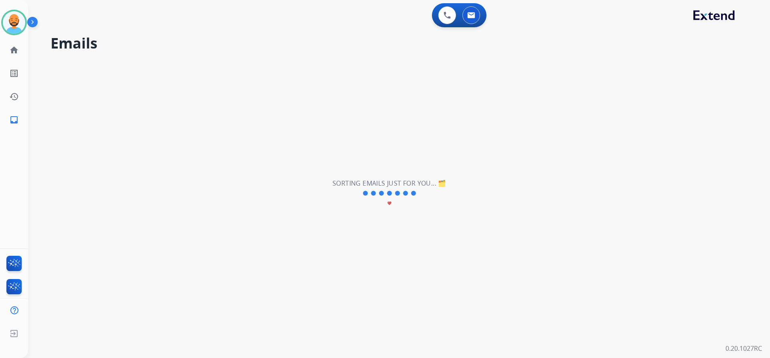
scroll to position [0, 0]
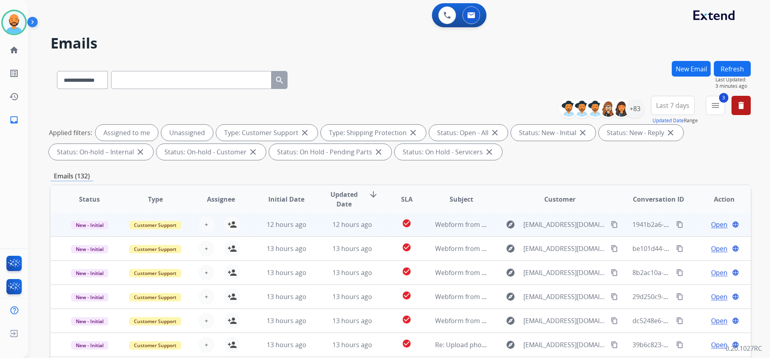
click at [247, 224] on td "12 hours ago" at bounding box center [280, 224] width 66 height 24
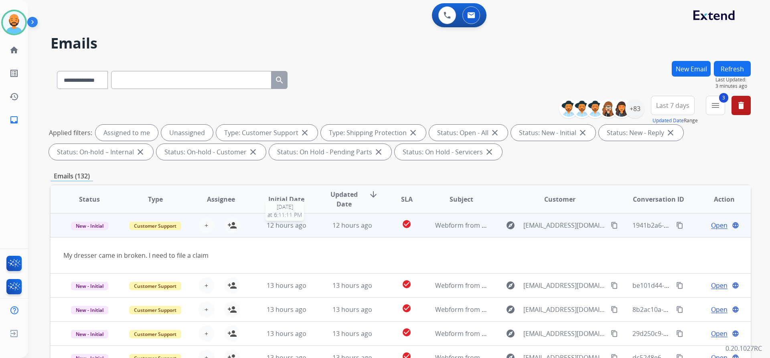
click at [281, 223] on span "12 hours ago" at bounding box center [287, 225] width 40 height 9
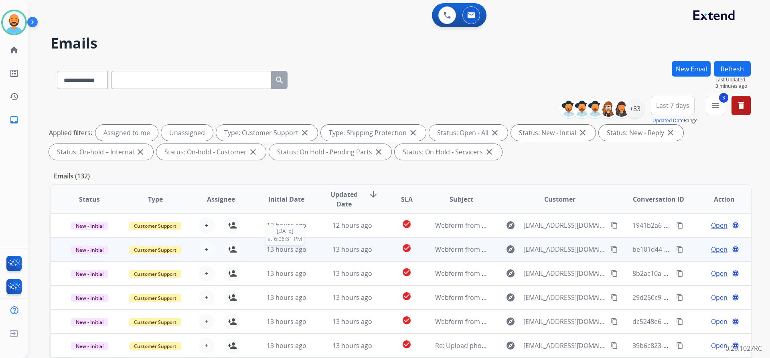
click at [274, 252] on span "13 hours ago" at bounding box center [287, 249] width 40 height 9
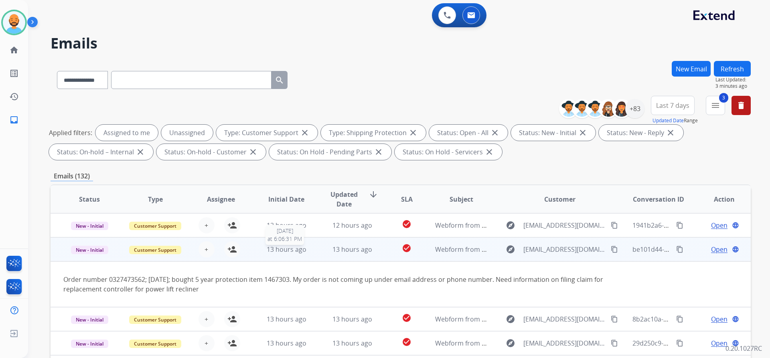
scroll to position [24, 0]
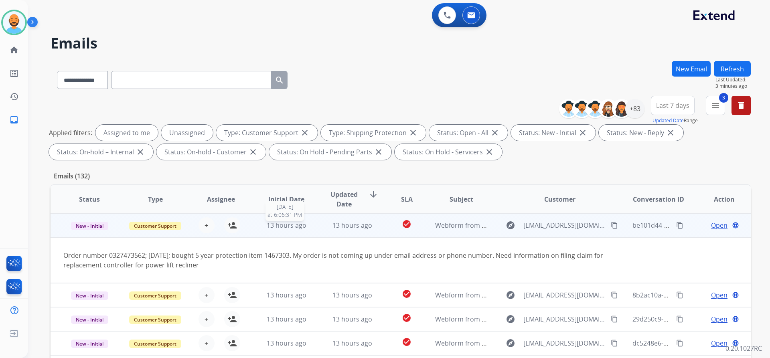
click at [281, 227] on span "13 hours ago" at bounding box center [287, 225] width 40 height 9
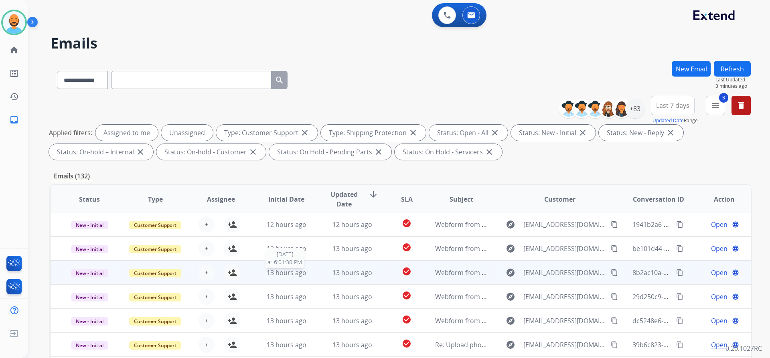
click at [275, 270] on span "13 hours ago" at bounding box center [287, 272] width 40 height 9
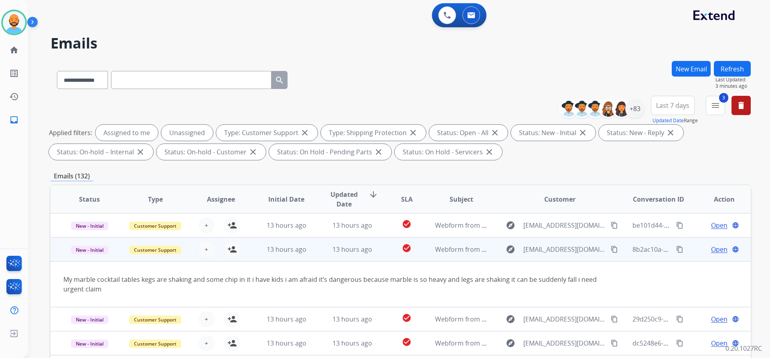
scroll to position [47, 0]
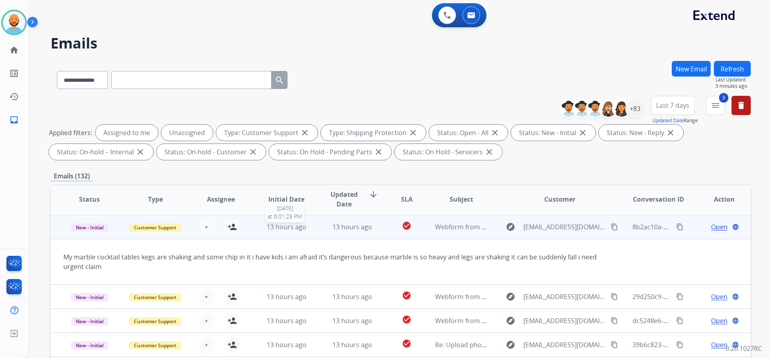
click at [290, 226] on span "13 hours ago" at bounding box center [287, 226] width 40 height 9
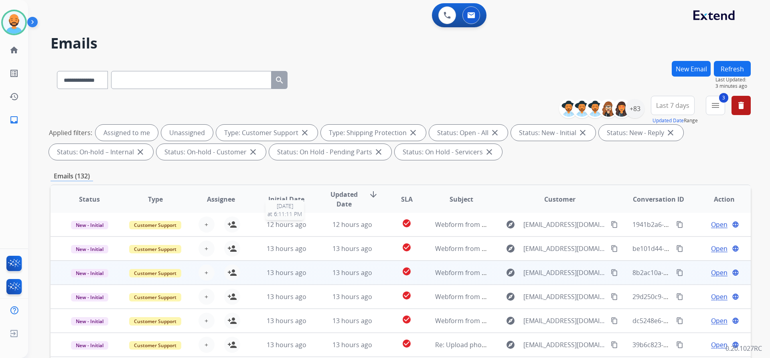
scroll to position [1, 0]
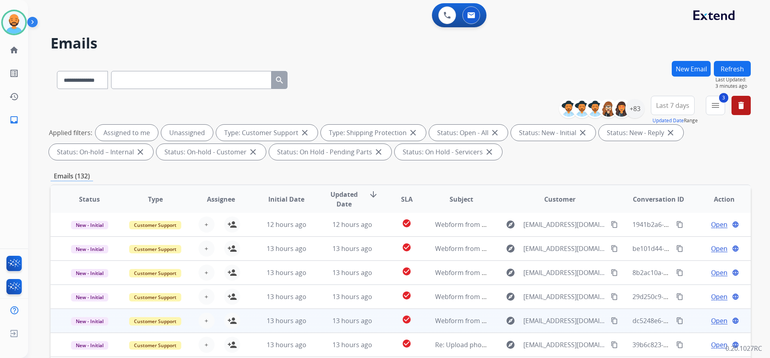
click at [277, 326] on td "13 hours ago" at bounding box center [280, 321] width 66 height 24
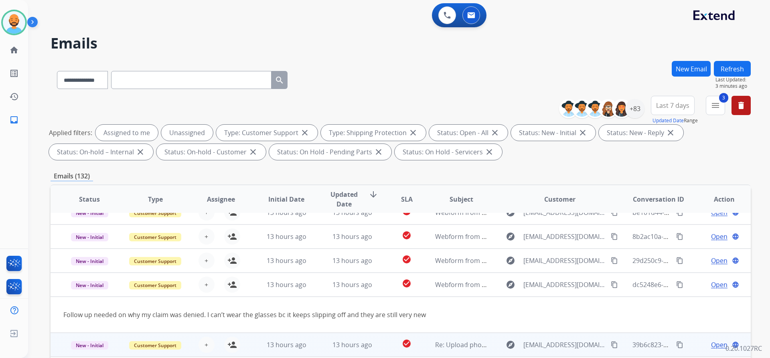
scroll to position [37, 0]
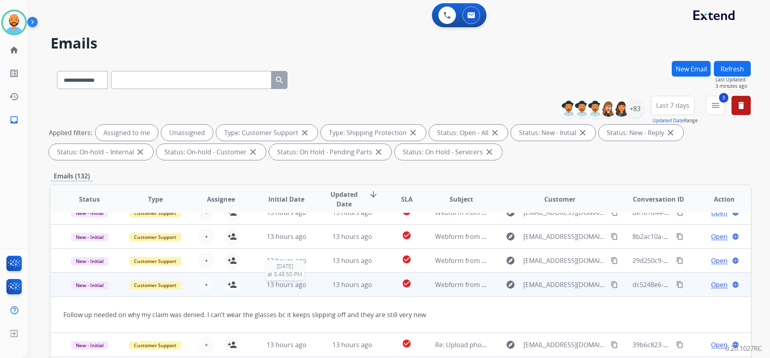
click at [288, 285] on span "13 hours ago" at bounding box center [287, 284] width 40 height 9
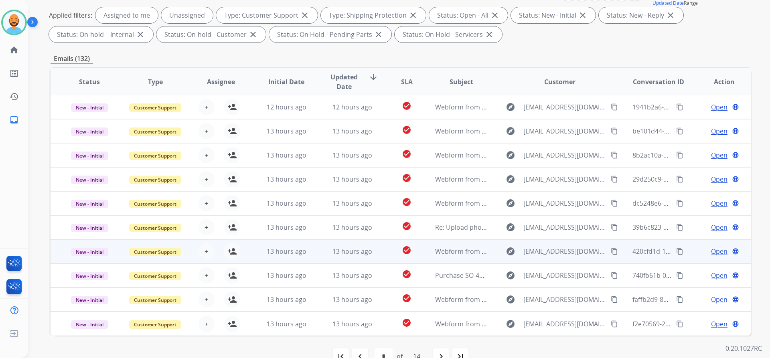
scroll to position [120, 0]
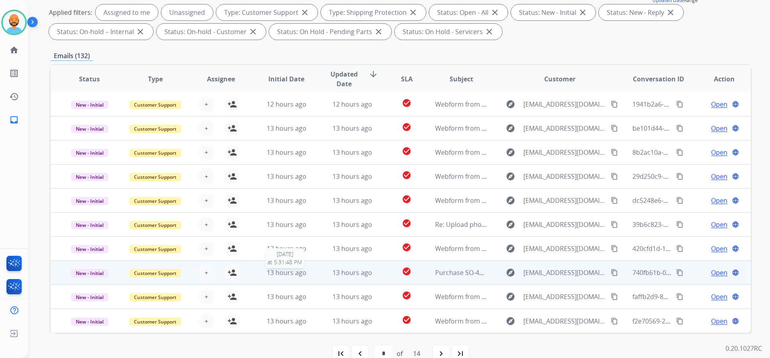
click at [287, 275] on span "13 hours ago" at bounding box center [287, 272] width 40 height 9
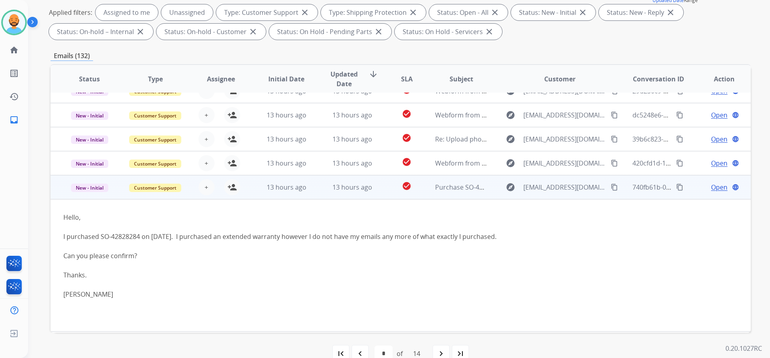
scroll to position [133, 0]
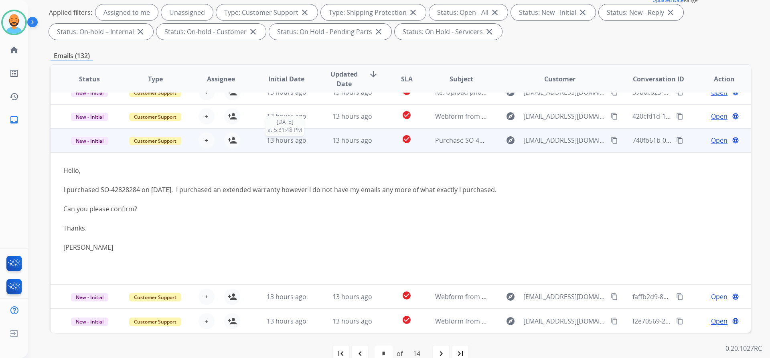
click at [280, 136] on span "13 hours ago" at bounding box center [287, 140] width 40 height 9
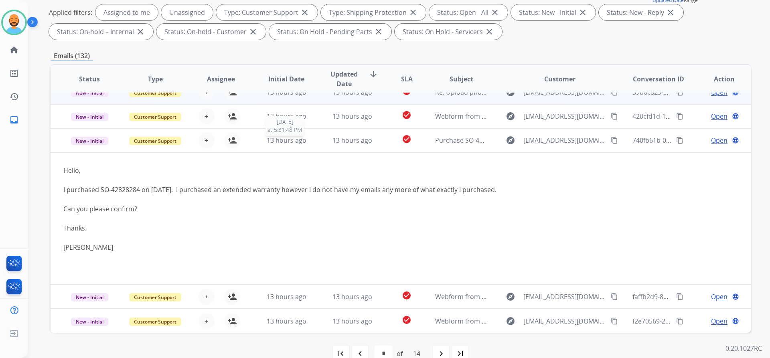
scroll to position [1, 0]
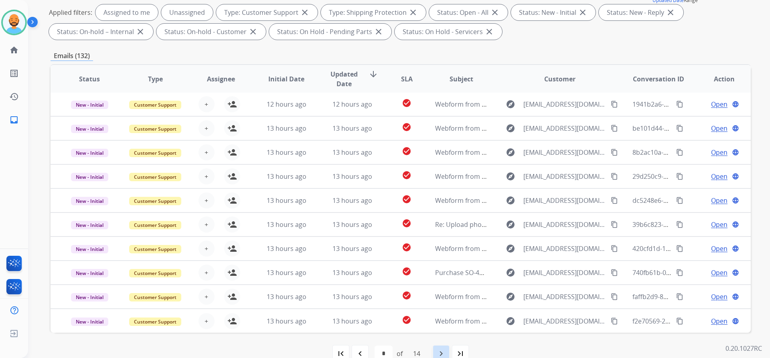
click at [440, 347] on div "navigate_next" at bounding box center [441, 354] width 18 height 18
select select "*"
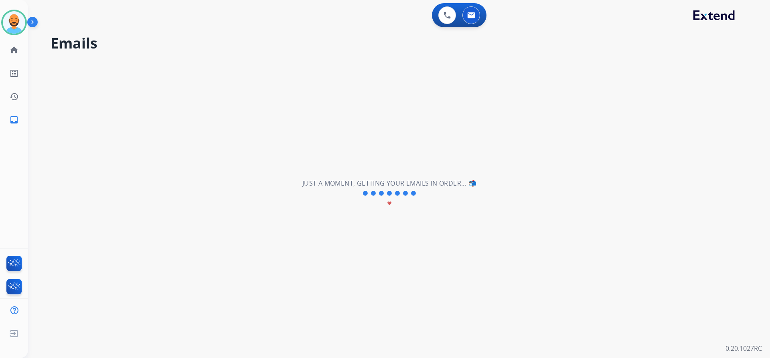
scroll to position [0, 0]
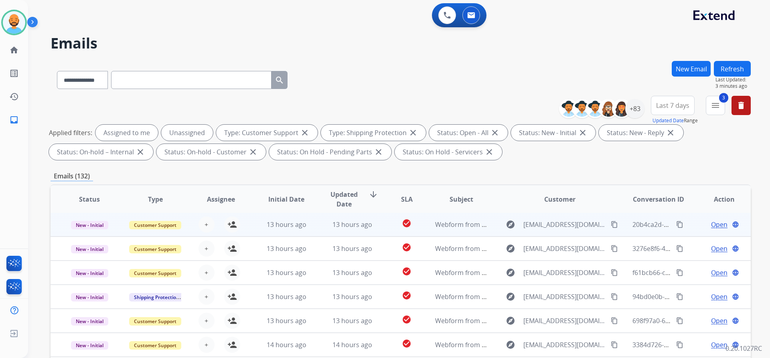
click at [330, 230] on td "13 hours ago" at bounding box center [346, 224] width 66 height 24
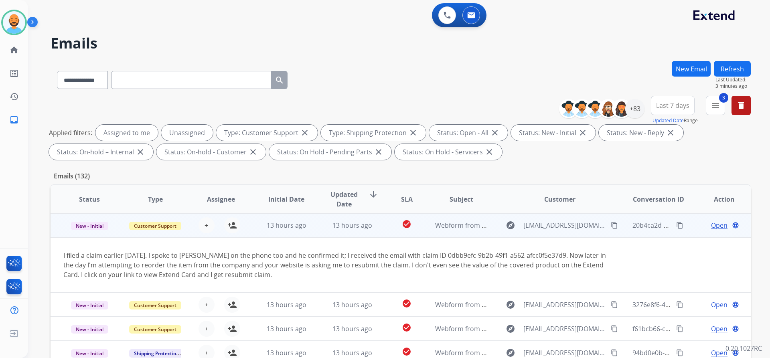
click at [330, 230] on td "13 hours ago" at bounding box center [346, 225] width 66 height 24
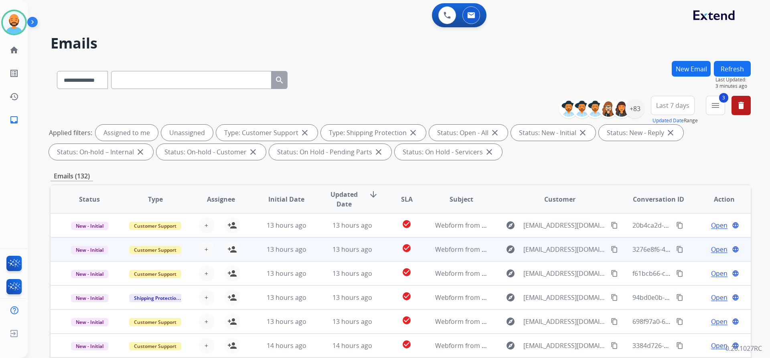
click at [328, 258] on td "13 hours ago" at bounding box center [346, 249] width 66 height 24
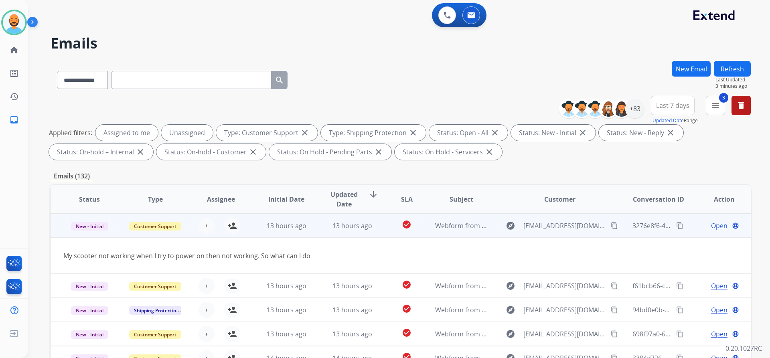
scroll to position [24, 0]
click at [328, 226] on div "13 hours ago" at bounding box center [352, 225] width 53 height 10
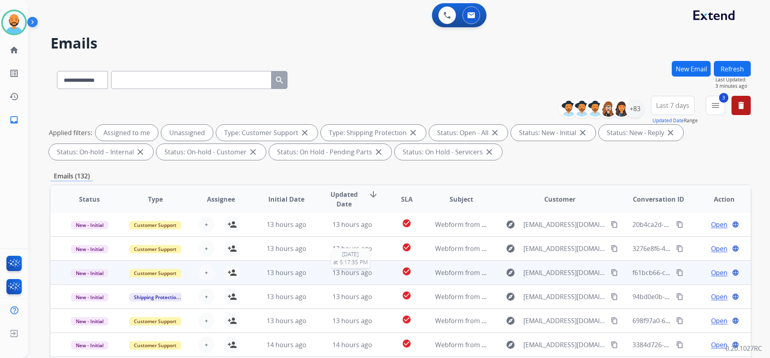
click at [334, 273] on span "13 hours ago" at bounding box center [352, 272] width 40 height 9
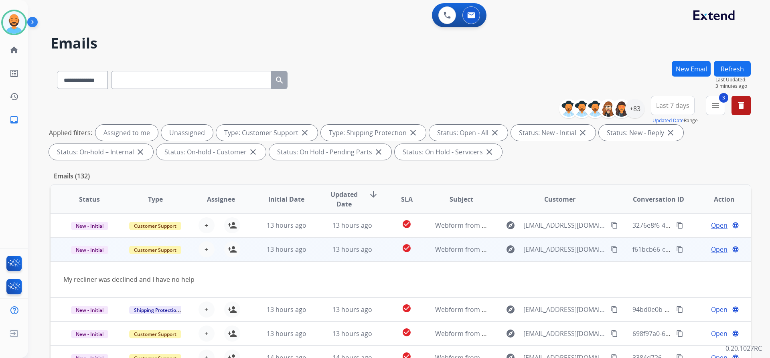
scroll to position [37, 0]
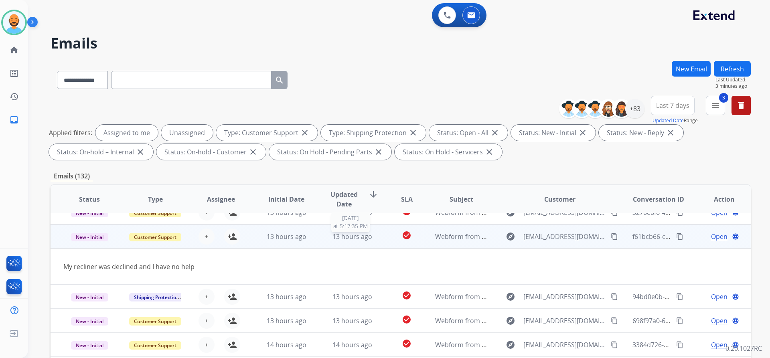
click at [339, 236] on span "13 hours ago" at bounding box center [352, 236] width 40 height 9
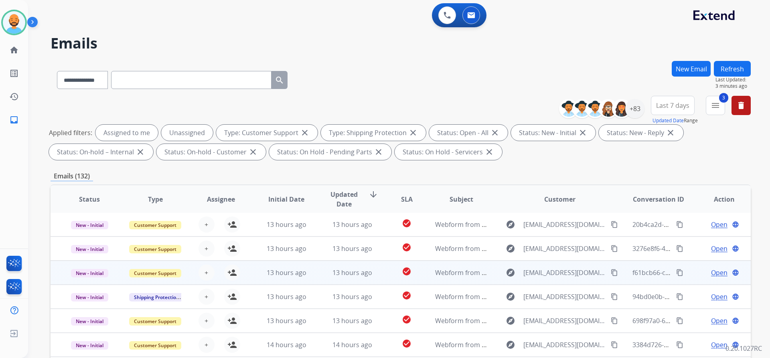
scroll to position [1, 0]
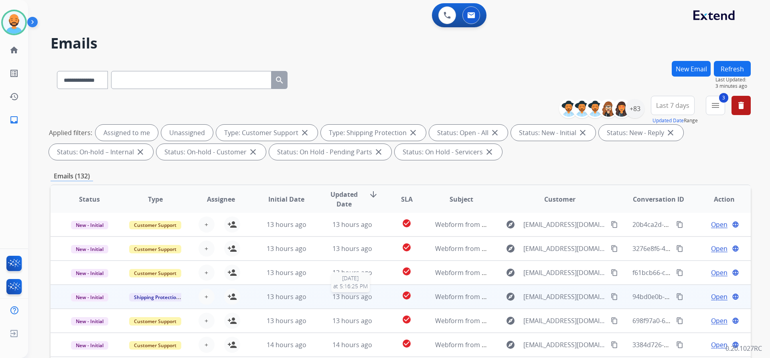
click at [340, 297] on span "13 hours ago" at bounding box center [352, 296] width 40 height 9
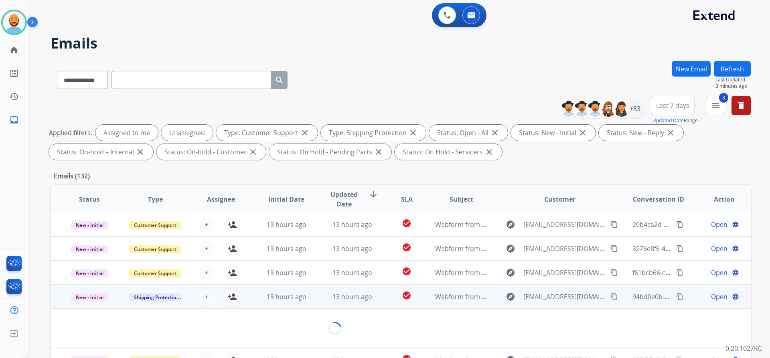
scroll to position [37, 0]
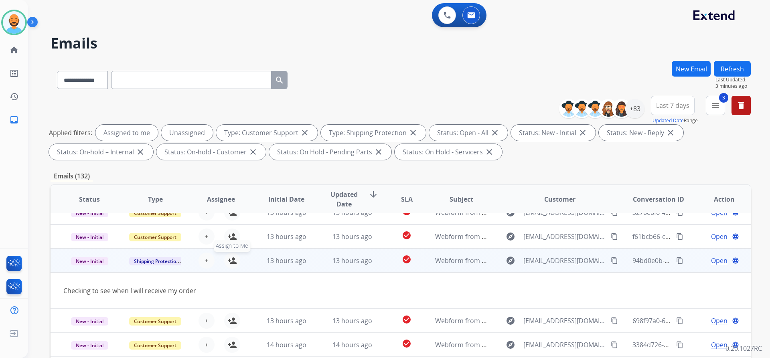
click at [228, 259] on mat-icon "person_add" at bounding box center [232, 261] width 10 height 10
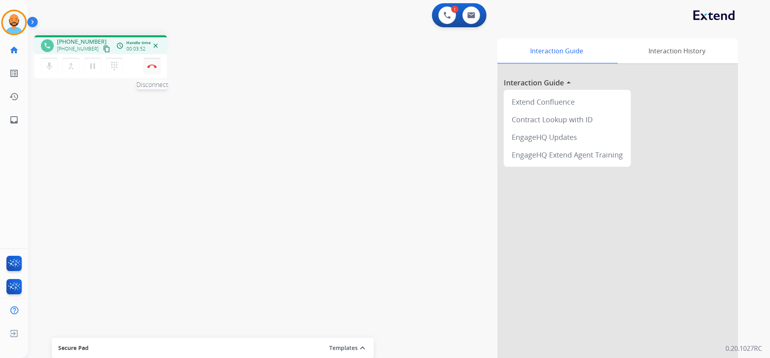
click at [154, 68] on button "Disconnect" at bounding box center [152, 66] width 17 height 17
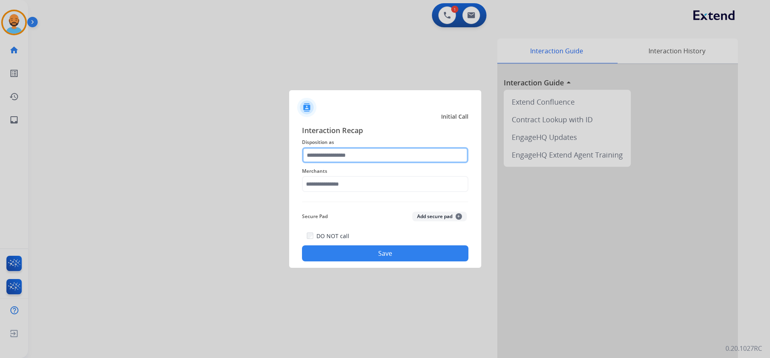
click at [382, 156] on input "text" at bounding box center [385, 155] width 166 height 16
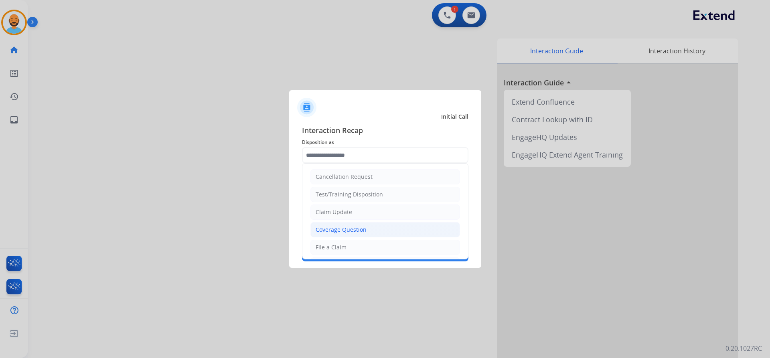
click at [353, 225] on li "Coverage Question" at bounding box center [385, 229] width 150 height 15
type input "**********"
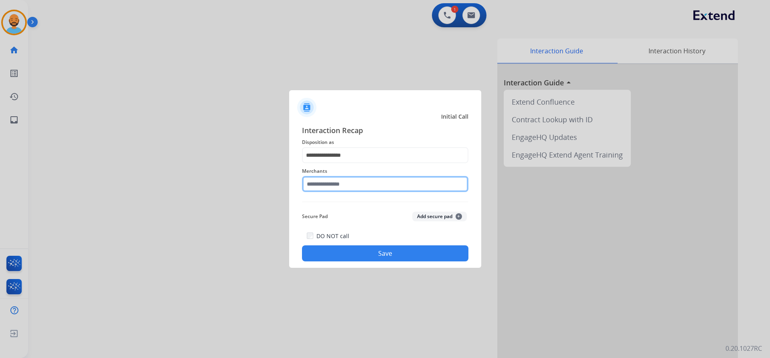
click at [349, 178] on input "text" at bounding box center [385, 184] width 166 height 16
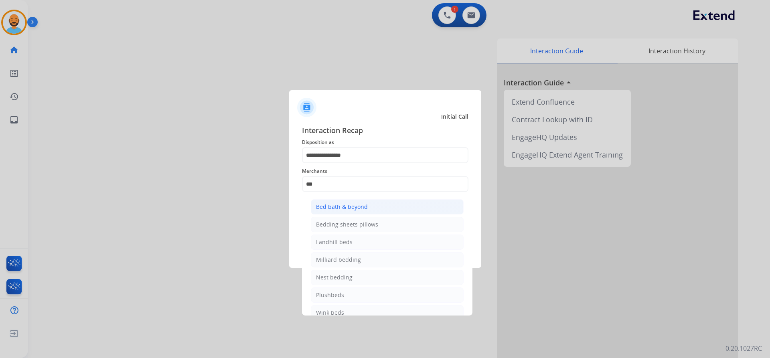
click at [352, 212] on li "Bed bath & beyond" at bounding box center [387, 206] width 153 height 15
type input "**********"
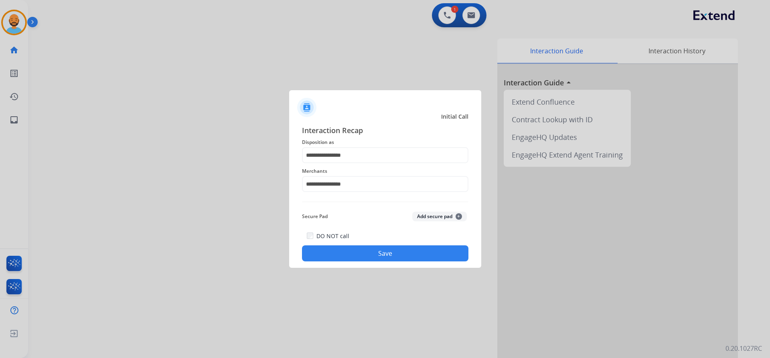
click at [366, 249] on button "Save" at bounding box center [385, 253] width 166 height 16
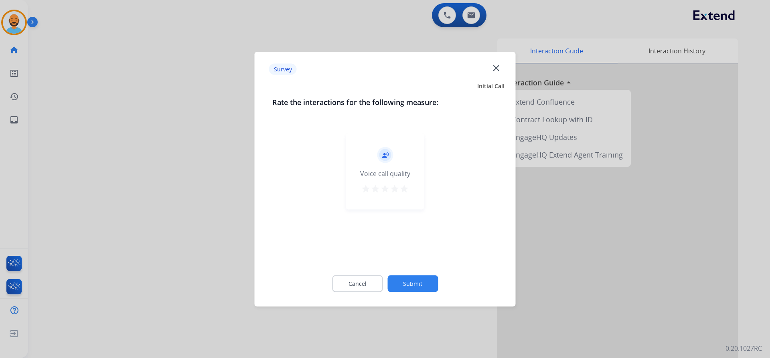
click at [400, 188] on mat-icon "star" at bounding box center [404, 189] width 10 height 10
click at [410, 289] on button "Submit" at bounding box center [412, 283] width 51 height 17
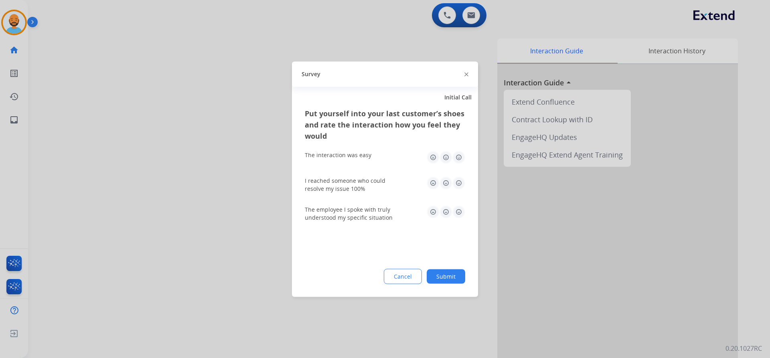
click at [456, 159] on img at bounding box center [458, 157] width 13 height 13
click at [459, 180] on img at bounding box center [458, 182] width 13 height 13
click at [458, 208] on img at bounding box center [458, 211] width 13 height 13
click at [446, 274] on button "Submit" at bounding box center [446, 276] width 38 height 14
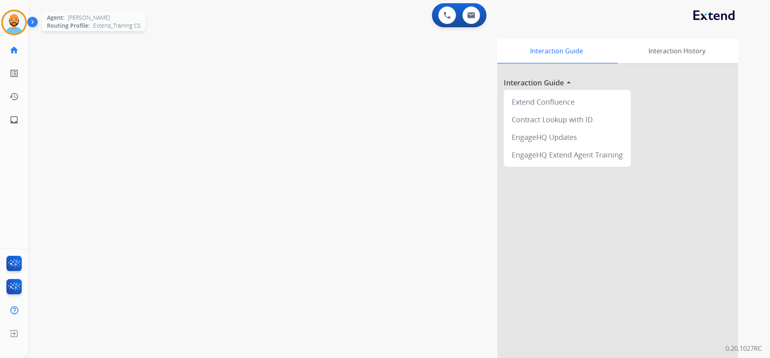
click at [4, 19] on img at bounding box center [14, 22] width 22 height 22
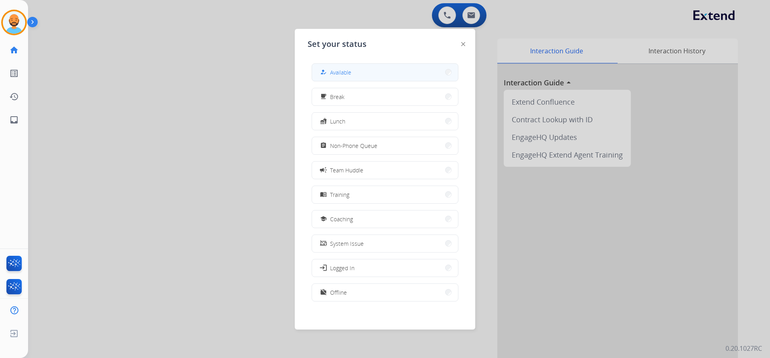
click at [398, 73] on button "how_to_reg Available" at bounding box center [385, 72] width 146 height 17
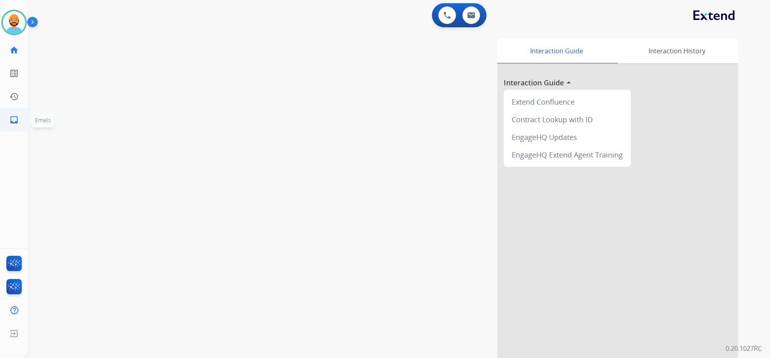
click at [10, 121] on mat-icon "inbox" at bounding box center [14, 120] width 10 height 10
select select "**********"
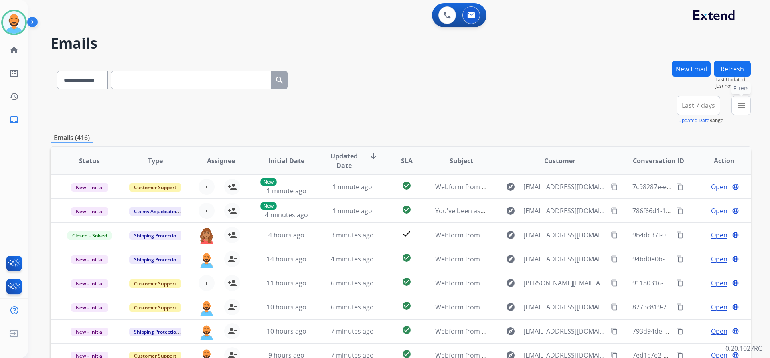
click at [734, 102] on button "menu Filters" at bounding box center [740, 105] width 19 height 19
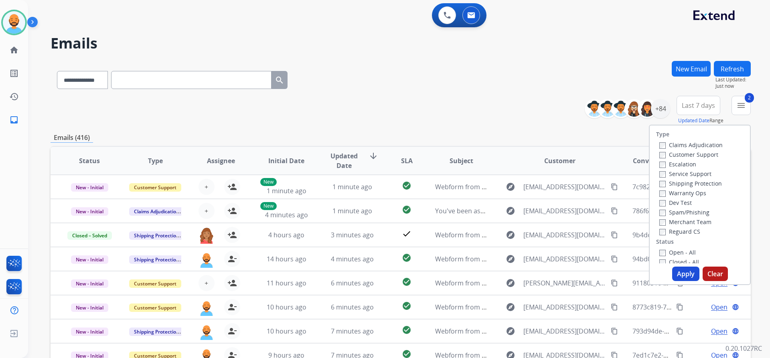
click at [659, 257] on div "Open - All" at bounding box center [701, 252] width 84 height 10
click at [657, 247] on div "Type Claims Adjudication Customer Support Escalation Service Support Shipping P…" at bounding box center [699, 194] width 100 height 138
click at [682, 277] on button "Apply" at bounding box center [685, 274] width 27 height 14
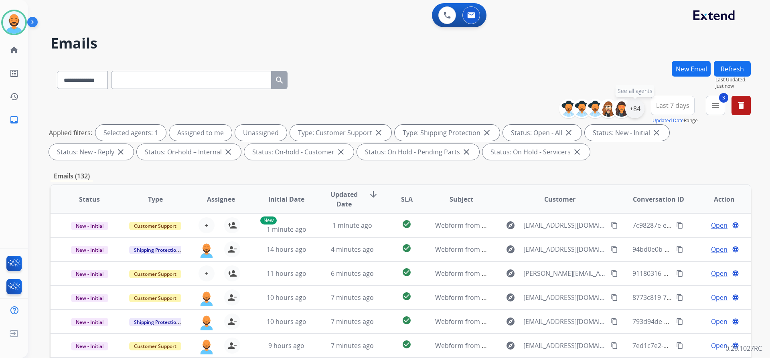
click at [633, 109] on div "+84" at bounding box center [634, 108] width 19 height 19
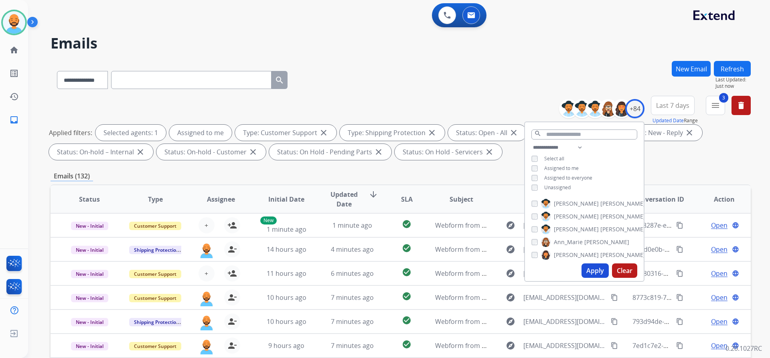
click at [595, 267] on button "Apply" at bounding box center [594, 270] width 27 height 14
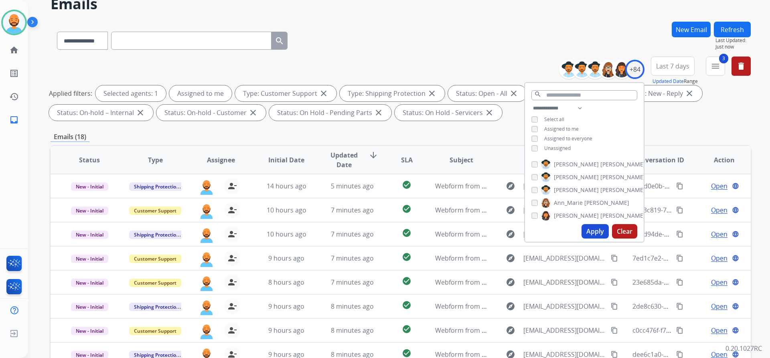
scroll to position [80, 0]
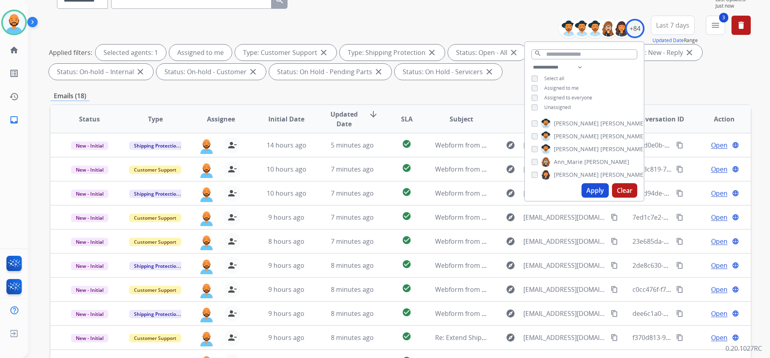
click at [350, 27] on div "**********" at bounding box center [401, 49] width 700 height 67
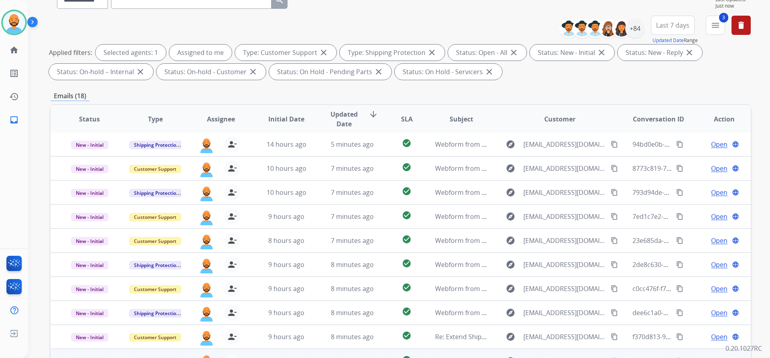
scroll to position [137, 0]
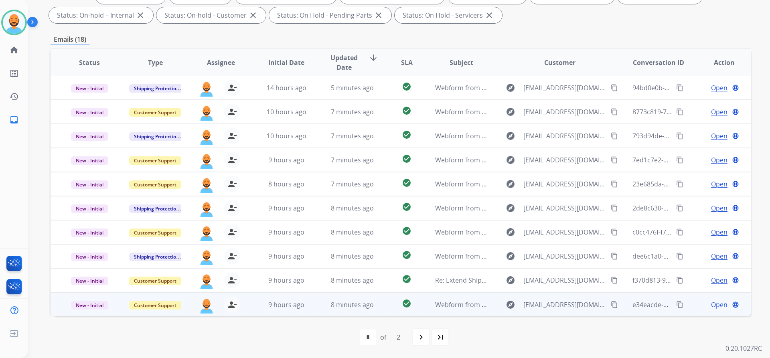
click at [611, 307] on mat-icon "content_copy" at bounding box center [614, 304] width 7 height 7
click at [713, 303] on span "Open" at bounding box center [719, 305] width 16 height 10
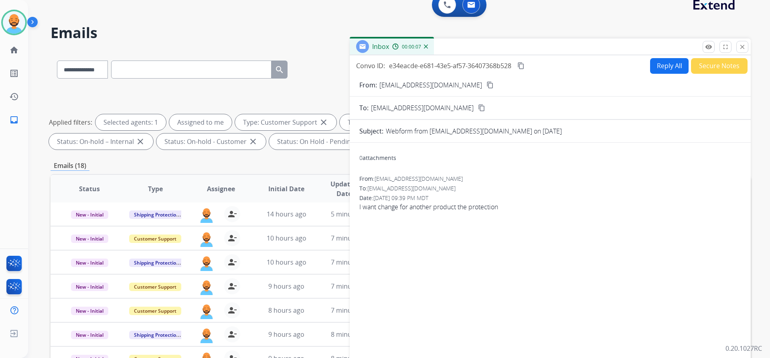
scroll to position [0, 0]
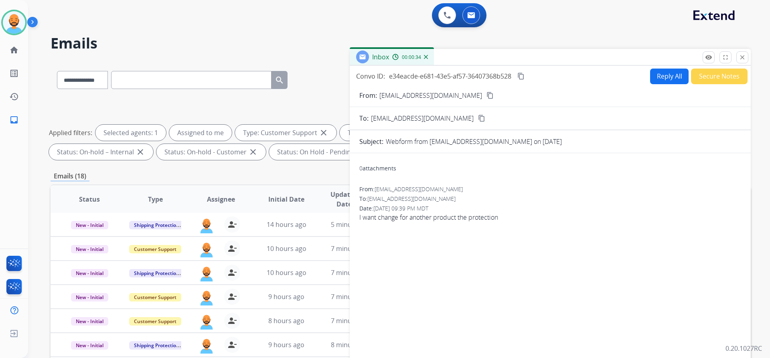
click at [651, 79] on button "Reply All" at bounding box center [669, 77] width 38 height 16
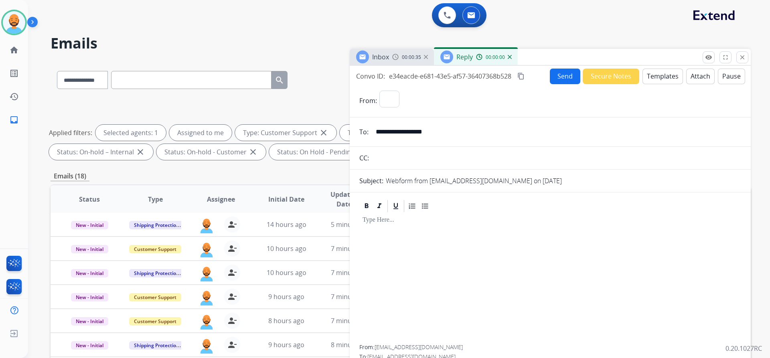
select select "**********"
click at [669, 73] on button "Templates" at bounding box center [662, 77] width 40 height 16
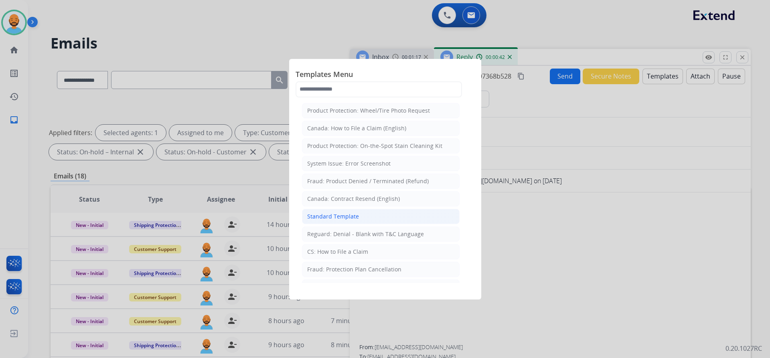
click at [327, 216] on div "Standard Template" at bounding box center [333, 216] width 52 height 8
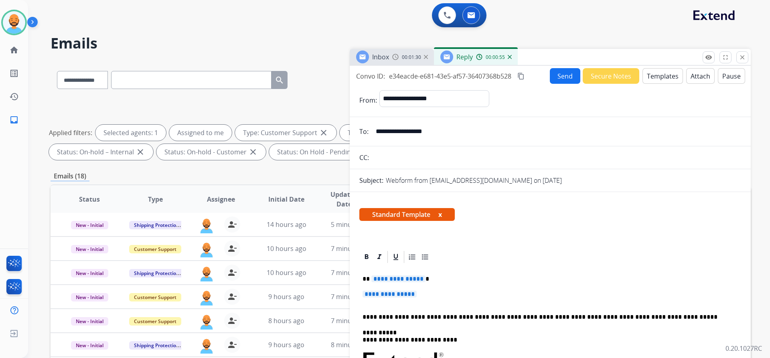
click at [431, 277] on p "**********" at bounding box center [546, 278] width 369 height 7
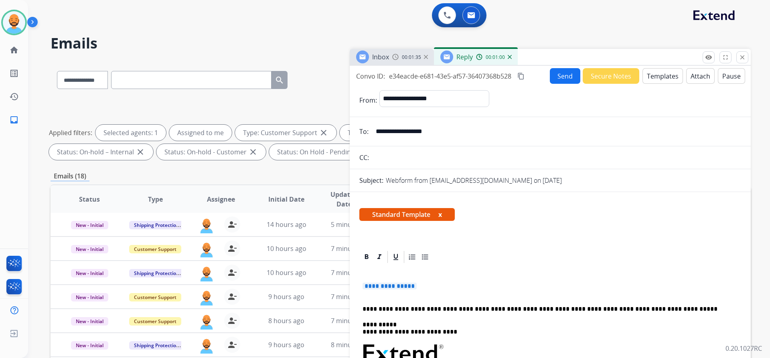
click at [439, 212] on span "Standard Template x" at bounding box center [406, 214] width 95 height 13
click at [440, 214] on button "x" at bounding box center [440, 215] width 4 height 10
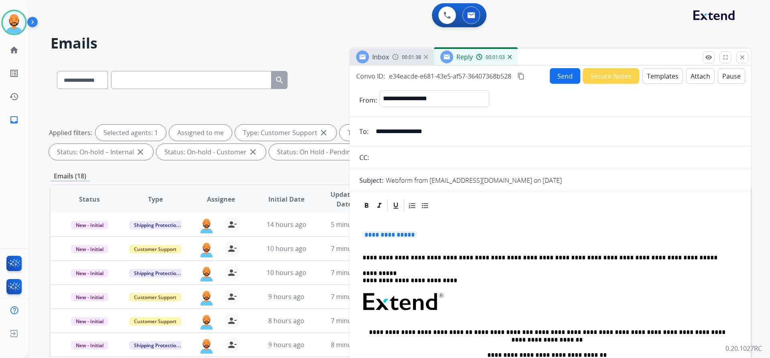
click at [651, 76] on button "Templates" at bounding box center [662, 76] width 40 height 16
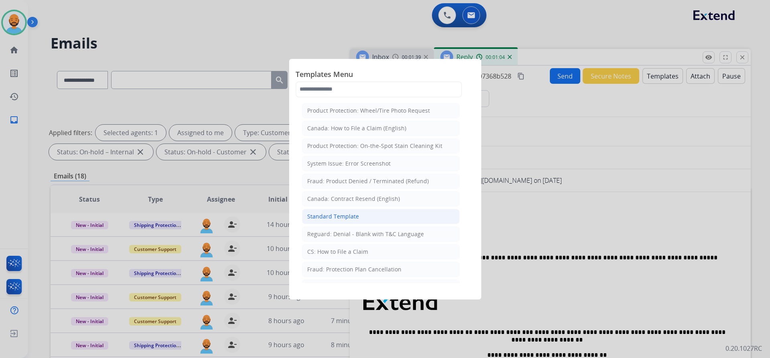
click at [337, 209] on li "Standard Template" at bounding box center [381, 216] width 158 height 15
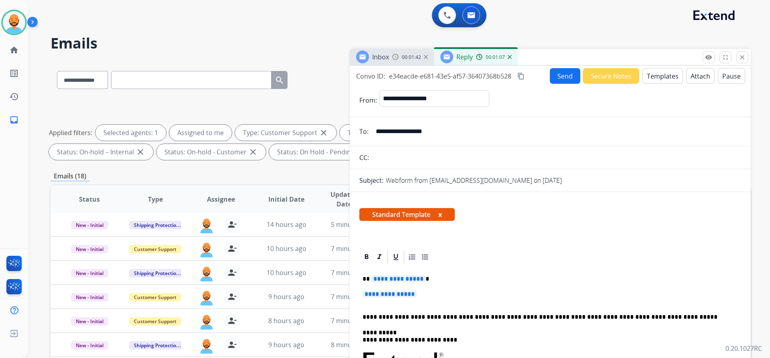
click at [425, 276] on p "**********" at bounding box center [546, 278] width 369 height 7
click at [370, 280] on p "**********" at bounding box center [546, 278] width 369 height 7
click at [402, 278] on p "**********" at bounding box center [546, 278] width 369 height 7
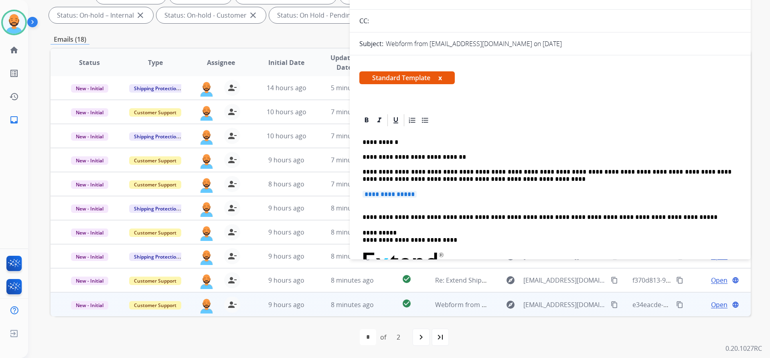
click at [476, 178] on p "**********" at bounding box center [546, 161] width 369 height 44
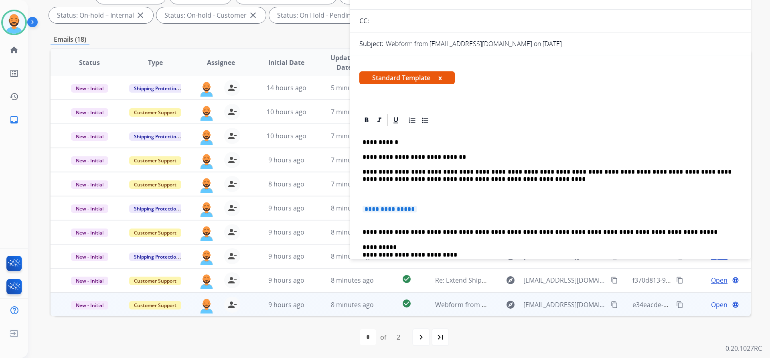
click at [476, 178] on p "**********" at bounding box center [546, 168] width 369 height 59
click at [433, 218] on p "**********" at bounding box center [549, 213] width 375 height 15
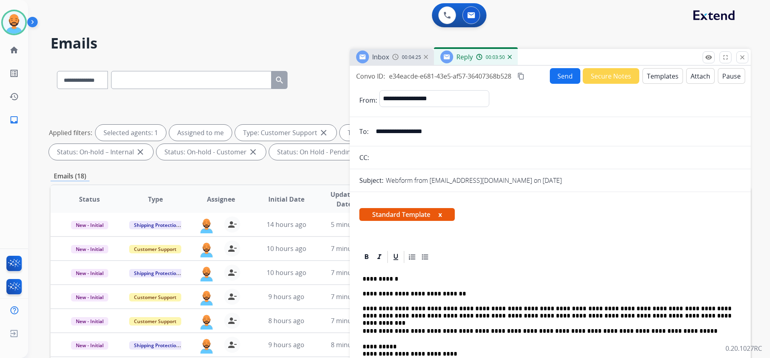
click at [553, 77] on button "Send" at bounding box center [565, 76] width 30 height 16
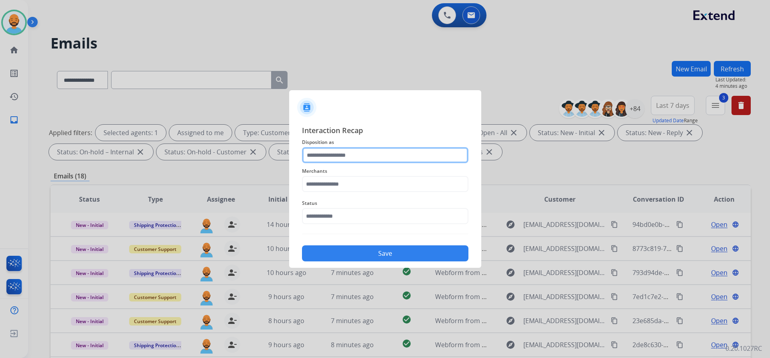
click at [359, 155] on input "text" at bounding box center [385, 155] width 166 height 16
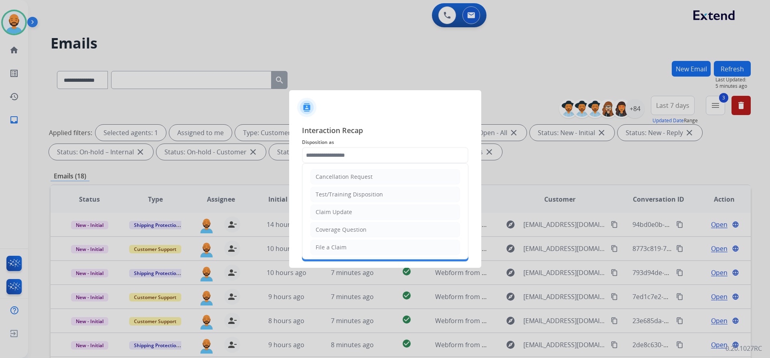
click at [333, 229] on div "Coverage Question" at bounding box center [340, 230] width 51 height 8
type input "**********"
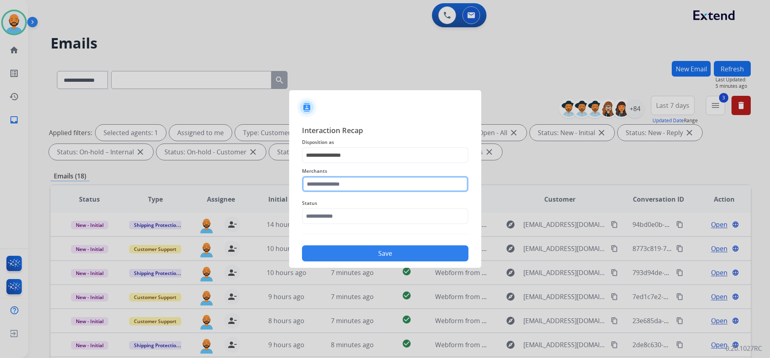
click at [344, 184] on input "text" at bounding box center [385, 184] width 166 height 16
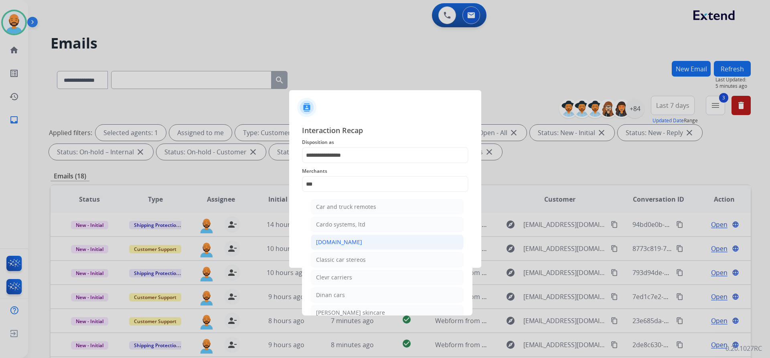
click at [338, 242] on div "[DOMAIN_NAME]" at bounding box center [339, 242] width 46 height 8
type input "**********"
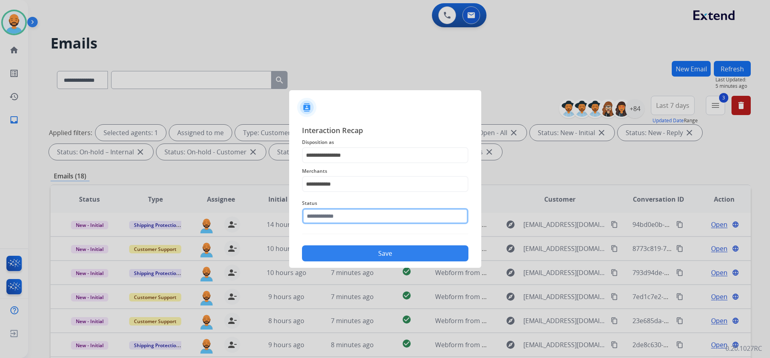
click at [340, 216] on input "text" at bounding box center [385, 216] width 166 height 16
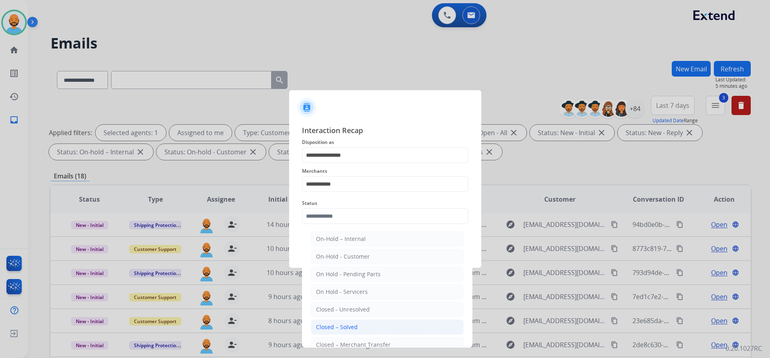
click at [338, 327] on div "Closed – Solved" at bounding box center [337, 327] width 42 height 8
type input "**********"
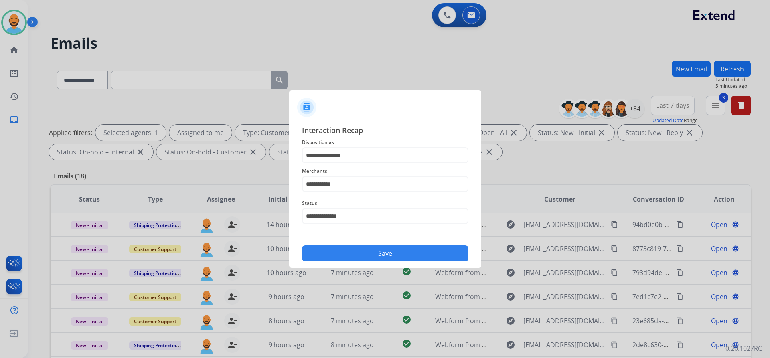
click at [360, 248] on button "Save" at bounding box center [385, 253] width 166 height 16
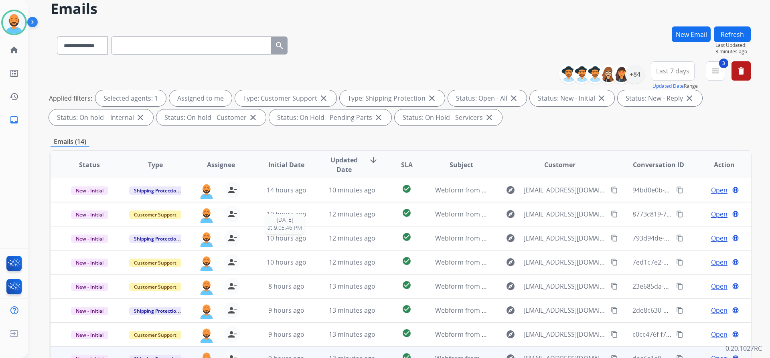
scroll to position [137, 0]
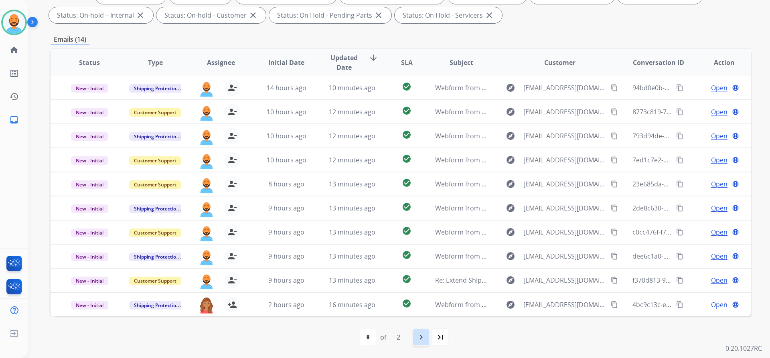
click at [425, 340] on mat-icon "navigate_next" at bounding box center [421, 337] width 10 height 10
select select "*"
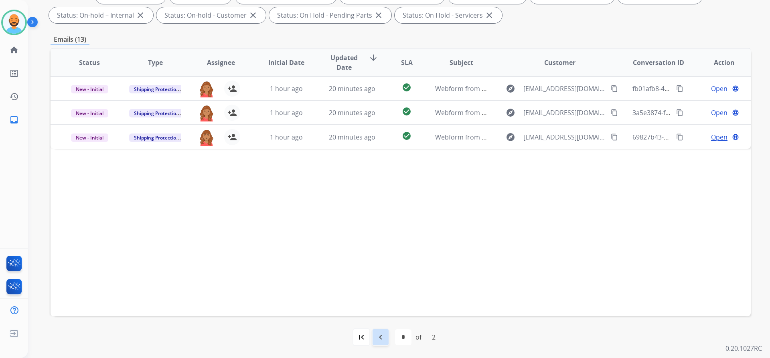
click at [378, 336] on mat-icon "navigate_before" at bounding box center [381, 337] width 10 height 10
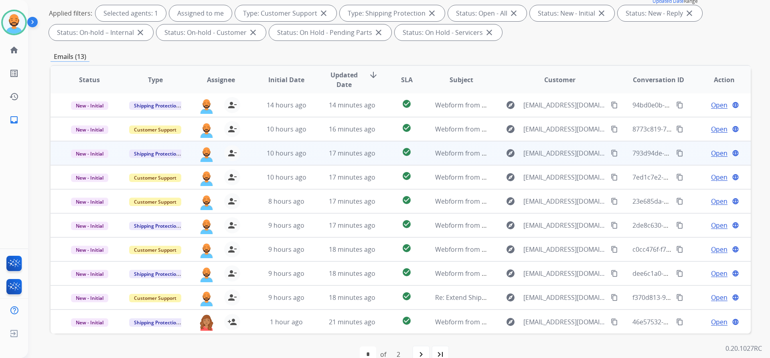
scroll to position [120, 0]
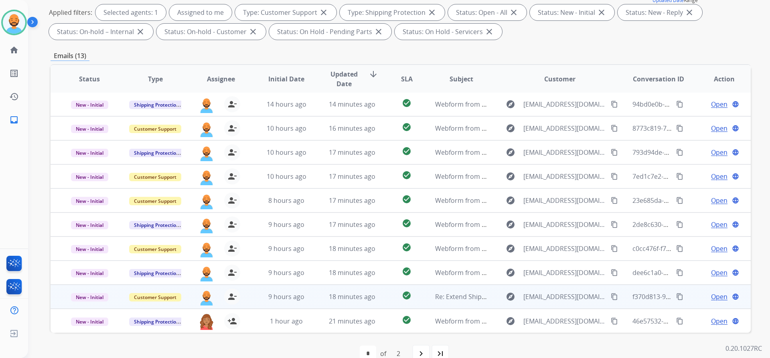
click at [611, 300] on mat-icon "content_copy" at bounding box center [614, 296] width 7 height 7
click at [711, 295] on span "Open" at bounding box center [719, 297] width 16 height 10
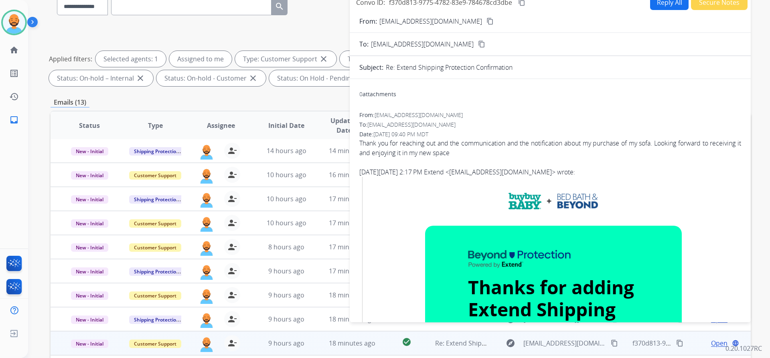
scroll to position [0, 0]
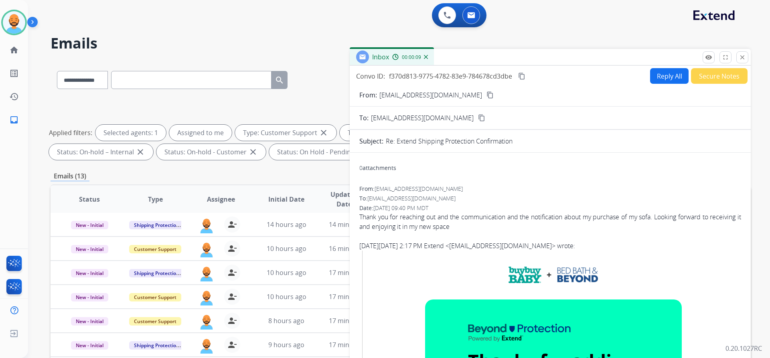
click at [651, 75] on button "Reply All" at bounding box center [669, 76] width 38 height 16
select select "**********"
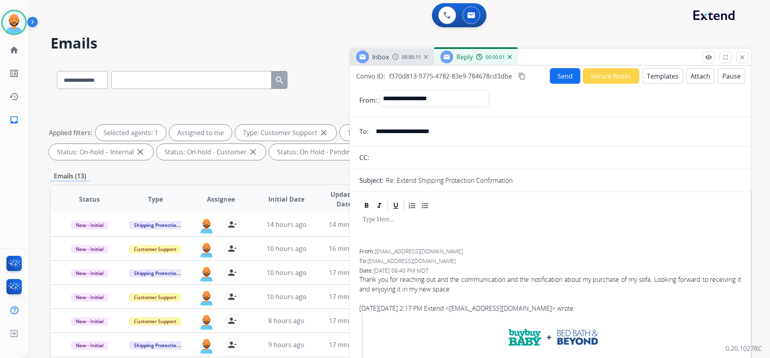
click at [651, 75] on button "Templates" at bounding box center [662, 76] width 40 height 16
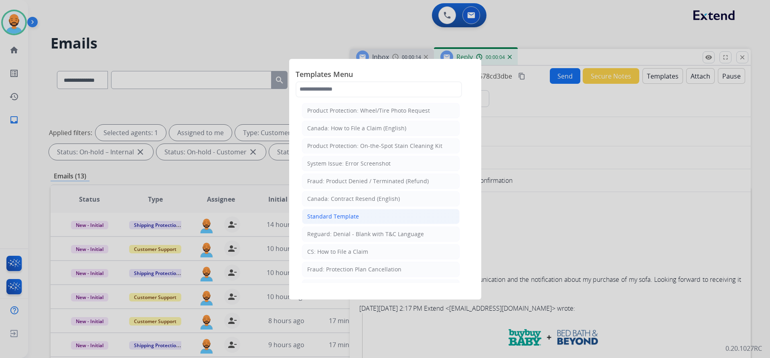
click at [347, 213] on div "Standard Template" at bounding box center [333, 216] width 52 height 8
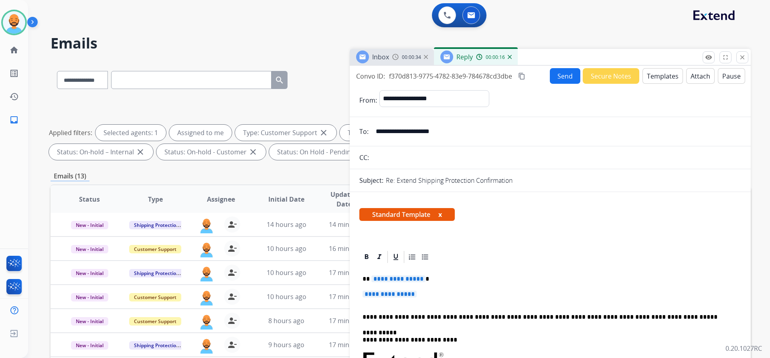
click at [427, 275] on p "**********" at bounding box center [546, 278] width 369 height 7
click at [370, 278] on p "**********" at bounding box center [546, 278] width 369 height 7
drag, startPoint x: 409, startPoint y: 275, endPoint x: 407, endPoint y: 271, distance: 4.3
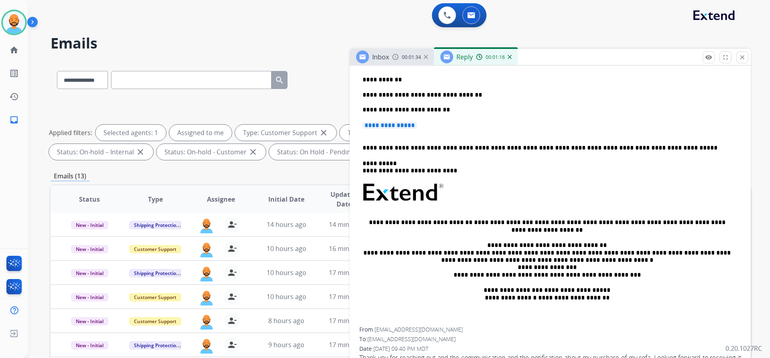
scroll to position [120, 0]
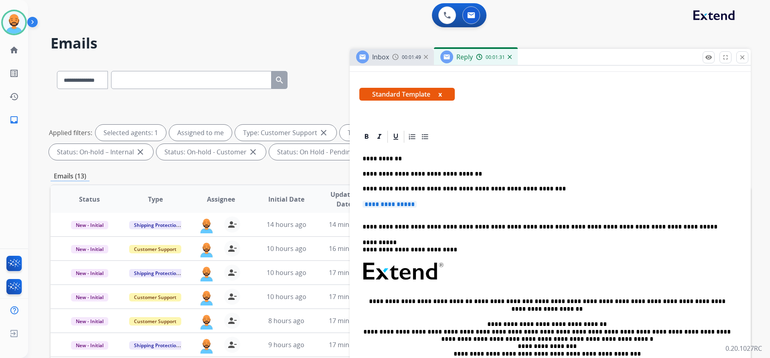
click at [417, 218] on div "**********" at bounding box center [550, 275] width 382 height 262
click at [418, 215] on p "**********" at bounding box center [549, 208] width 375 height 15
click at [425, 202] on p "**********" at bounding box center [549, 208] width 375 height 15
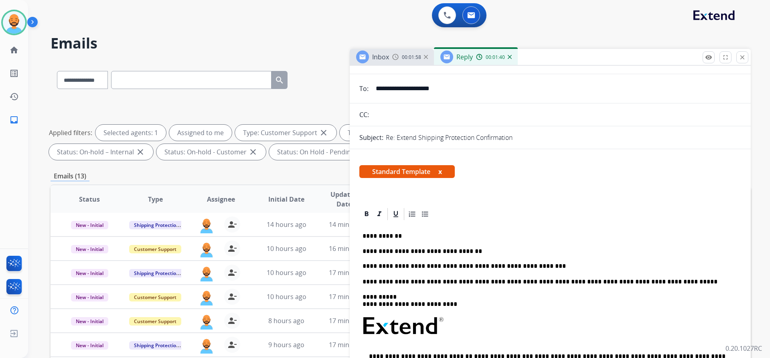
scroll to position [0, 0]
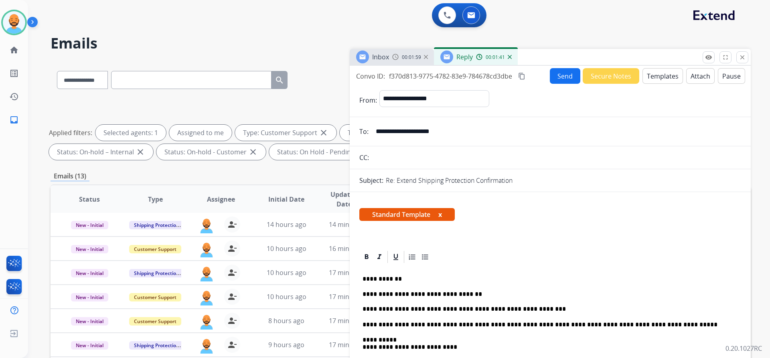
click at [566, 75] on button "Send" at bounding box center [565, 76] width 30 height 16
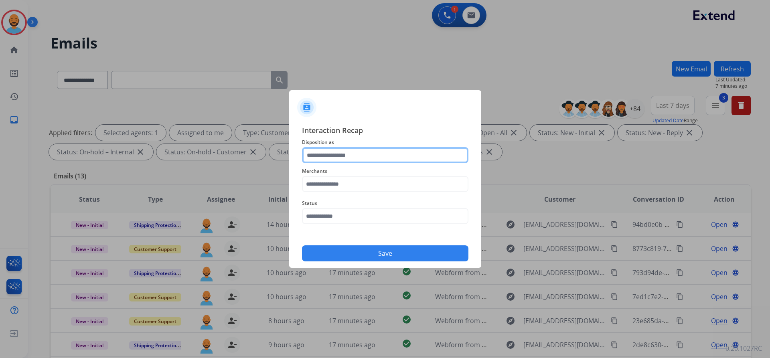
click at [368, 159] on input "text" at bounding box center [385, 155] width 166 height 16
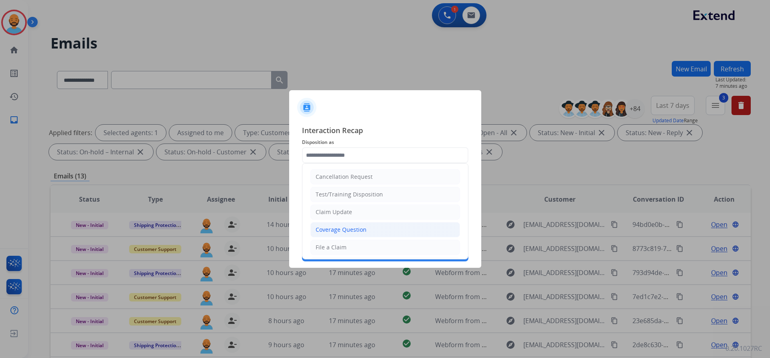
click at [351, 228] on div "Coverage Question" at bounding box center [340, 230] width 51 height 8
type input "**********"
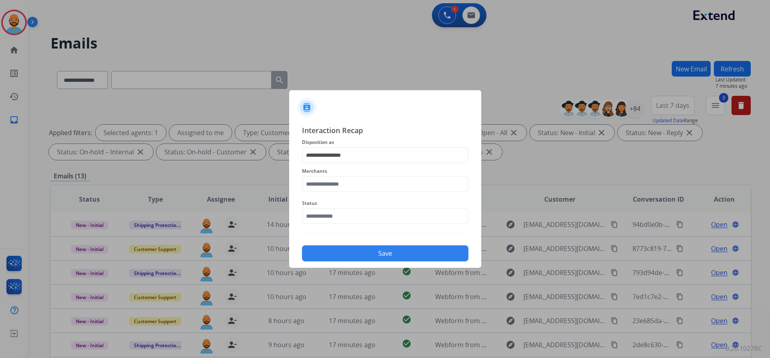
click at [349, 176] on span "Merchants" at bounding box center [385, 171] width 166 height 10
click at [349, 181] on input "text" at bounding box center [385, 184] width 166 height 16
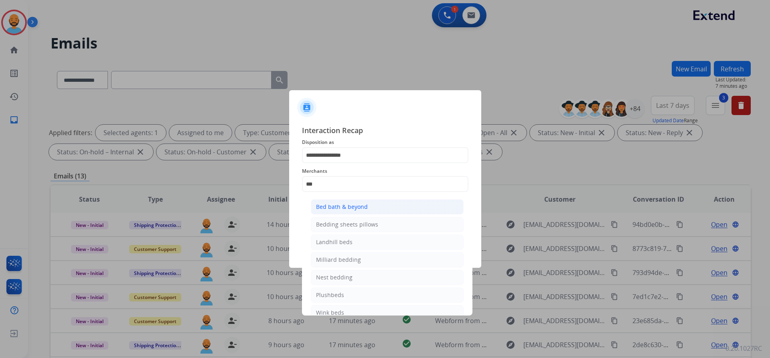
click at [344, 203] on div "Bed bath & beyond" at bounding box center [342, 207] width 52 height 8
type input "**********"
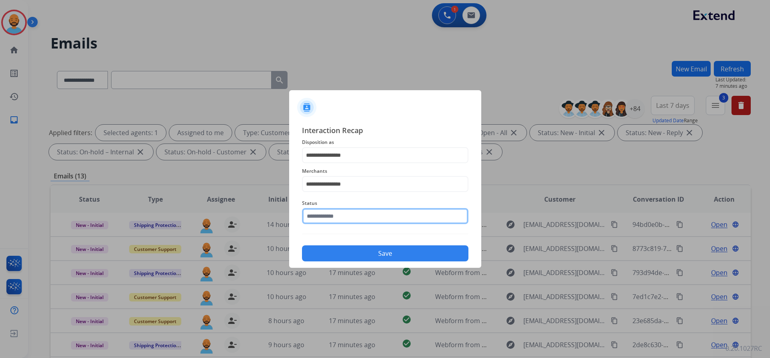
click at [347, 215] on input "text" at bounding box center [385, 216] width 166 height 16
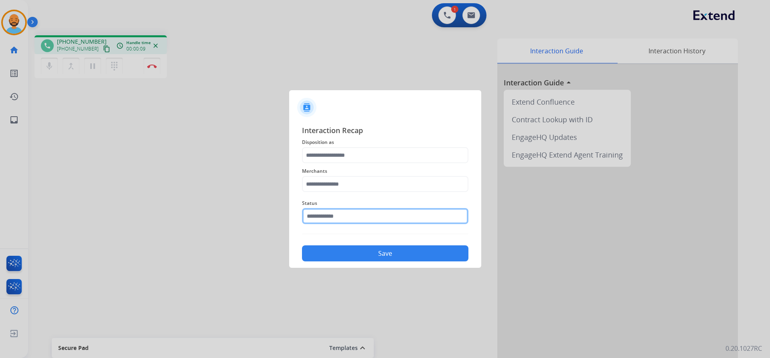
click at [335, 216] on input "text" at bounding box center [385, 216] width 166 height 16
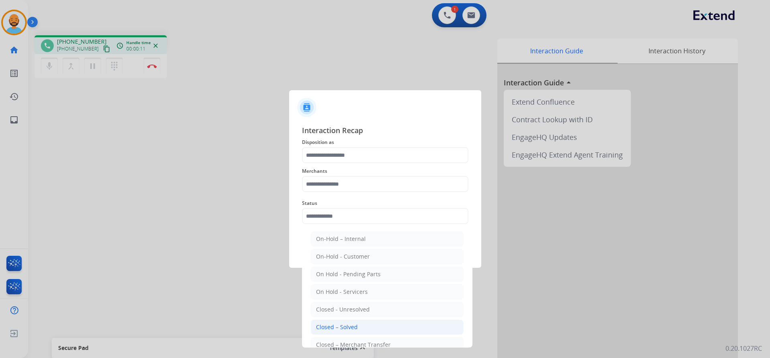
click at [339, 322] on li "Closed – Solved" at bounding box center [387, 326] width 153 height 15
type input "**********"
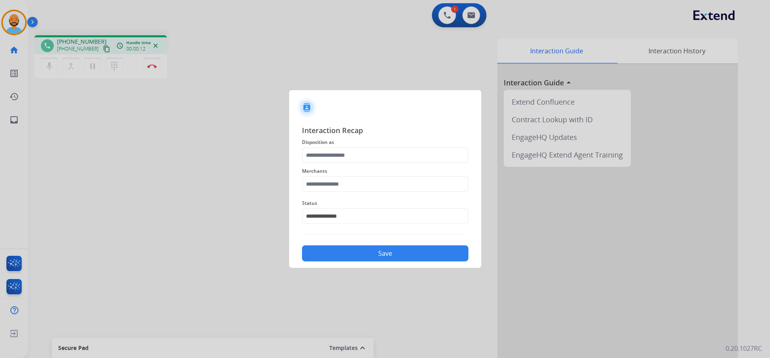
click at [350, 255] on button "Save" at bounding box center [385, 253] width 166 height 16
click at [365, 40] on div at bounding box center [385, 179] width 770 height 358
click at [339, 251] on button "Save" at bounding box center [385, 253] width 166 height 16
click at [387, 156] on input "text" at bounding box center [385, 155] width 166 height 16
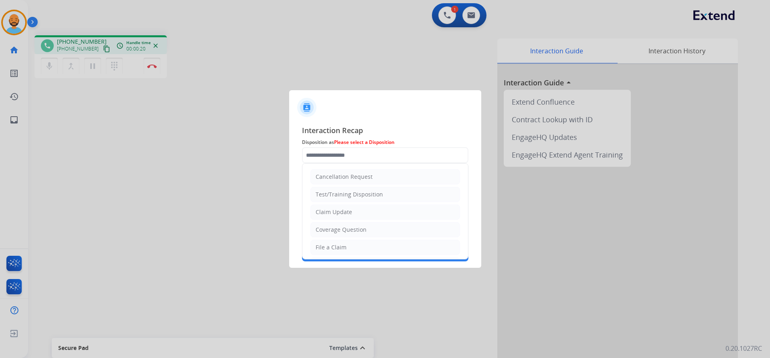
click at [360, 222] on ul "Cancellation Request Test/Training Disposition Claim Update Coverage Question F…" at bounding box center [385, 274] width 166 height 220
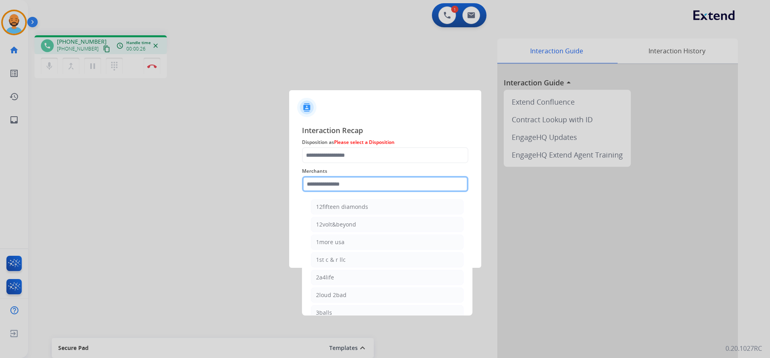
click at [376, 180] on input "text" at bounding box center [385, 184] width 166 height 16
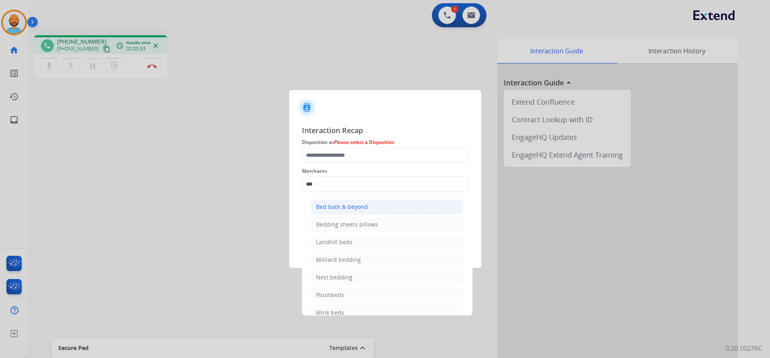
click at [340, 204] on div "Bed bath & beyond" at bounding box center [342, 207] width 52 height 8
type input "**********"
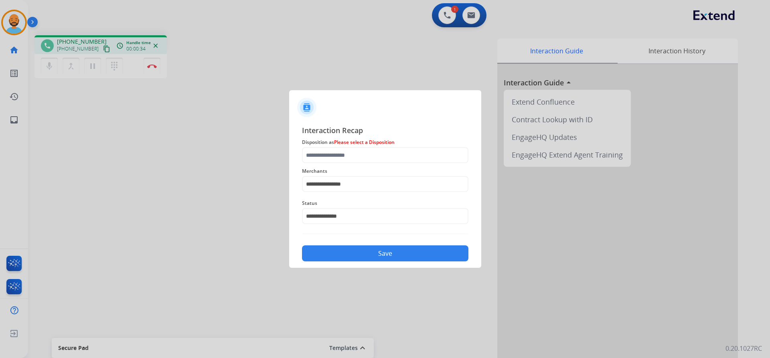
click at [353, 253] on button "Save" at bounding box center [385, 253] width 166 height 16
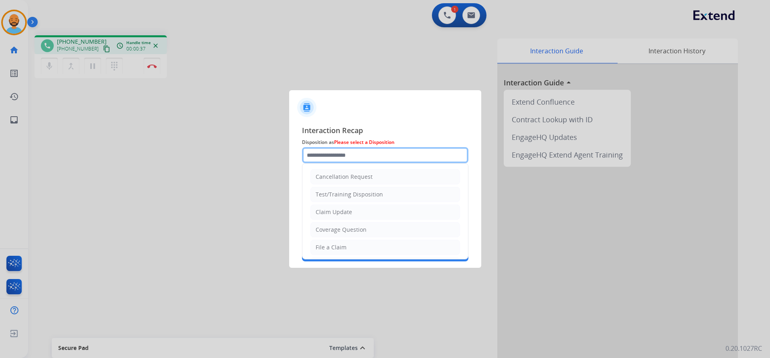
click at [344, 157] on input "text" at bounding box center [385, 155] width 166 height 16
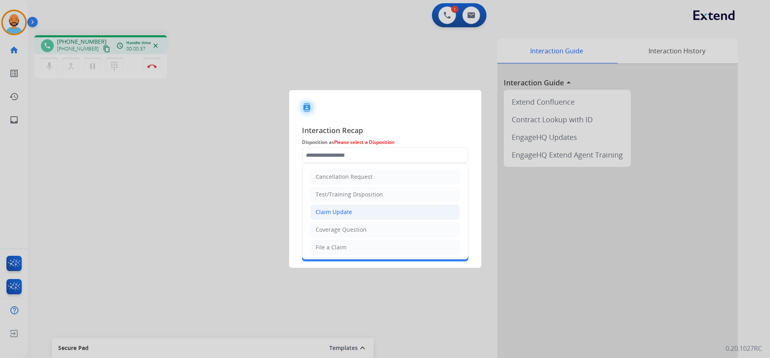
click at [347, 213] on div "Claim Update" at bounding box center [333, 212] width 36 height 8
type input "**********"
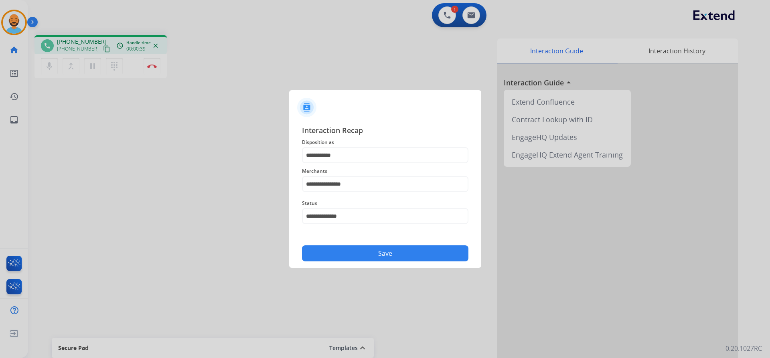
click at [341, 257] on button "Save" at bounding box center [385, 253] width 166 height 16
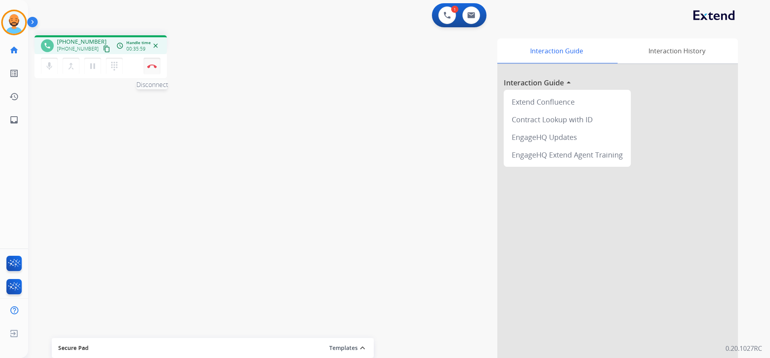
click at [153, 70] on button "Disconnect" at bounding box center [152, 66] width 17 height 17
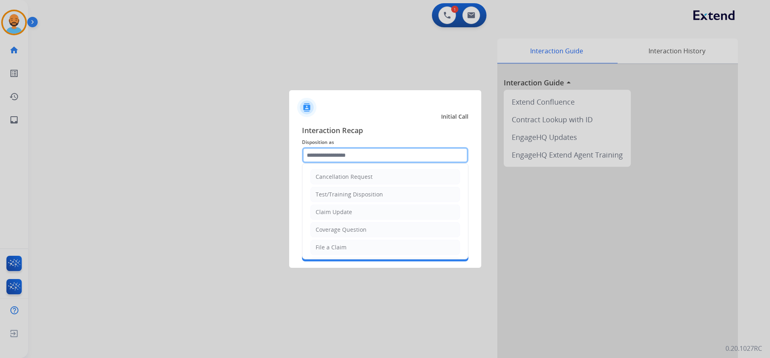
click at [356, 151] on input "text" at bounding box center [385, 155] width 166 height 16
click at [339, 245] on div "File a Claim" at bounding box center [330, 247] width 31 height 8
type input "**********"
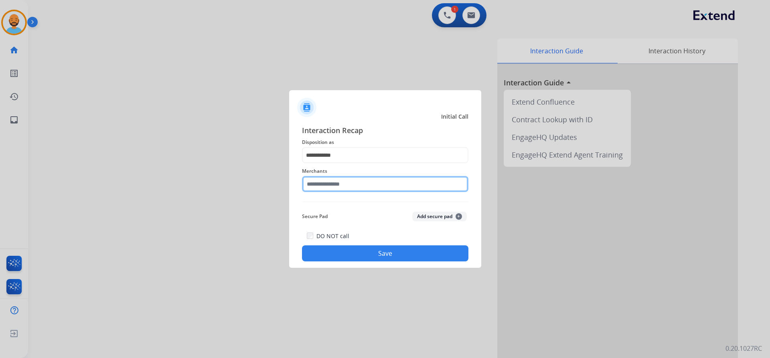
click at [335, 180] on input "text" at bounding box center [385, 184] width 166 height 16
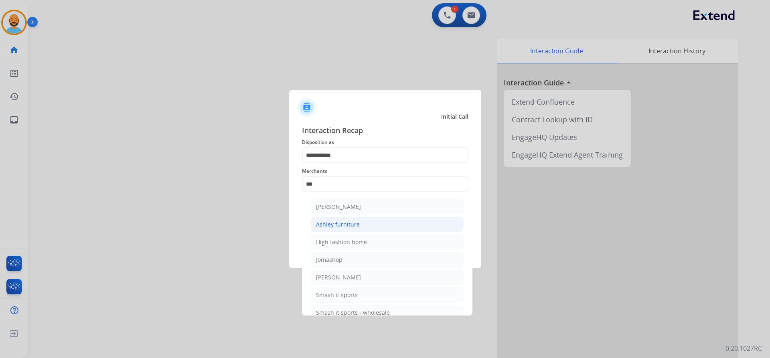
click at [337, 222] on div "Ashley furniture" at bounding box center [338, 224] width 44 height 8
type input "**********"
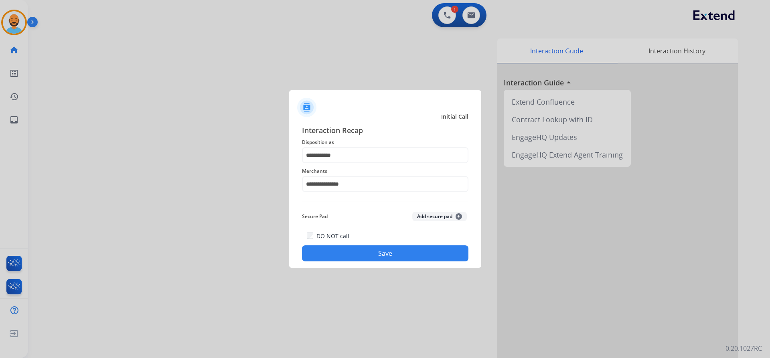
click at [372, 253] on button "Save" at bounding box center [385, 253] width 166 height 16
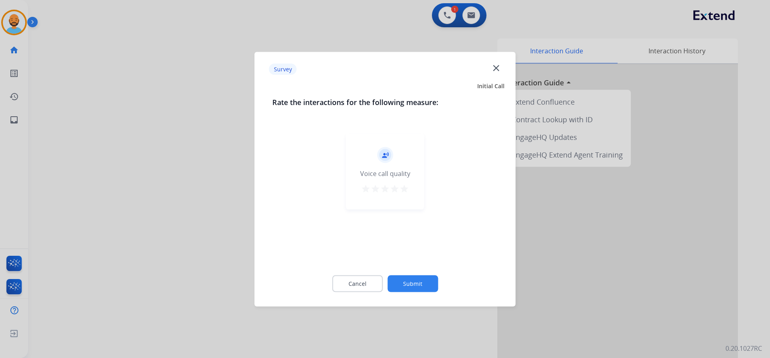
drag, startPoint x: 404, startPoint y: 188, endPoint x: 407, endPoint y: 192, distance: 4.7
click at [406, 188] on mat-icon "star" at bounding box center [404, 189] width 10 height 10
click at [413, 281] on button "Submit" at bounding box center [412, 283] width 51 height 17
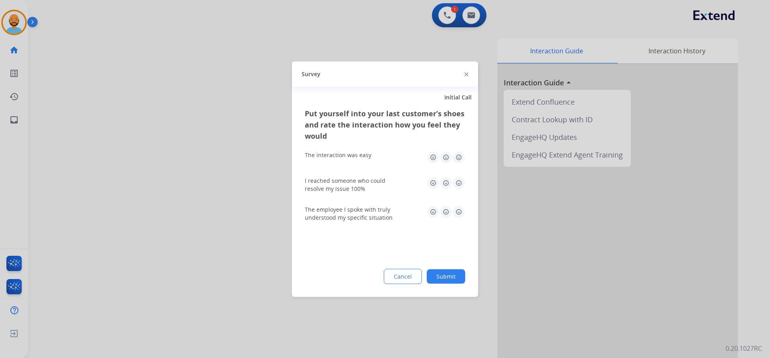
drag, startPoint x: 460, startPoint y: 155, endPoint x: 463, endPoint y: 158, distance: 4.3
click at [461, 156] on img at bounding box center [458, 157] width 13 height 13
click at [461, 186] on img at bounding box center [458, 182] width 13 height 13
click at [457, 217] on img at bounding box center [458, 211] width 13 height 13
click at [440, 293] on div "Put yourself into your last customer’s shoes and rate the interaction how you f…" at bounding box center [385, 201] width 186 height 189
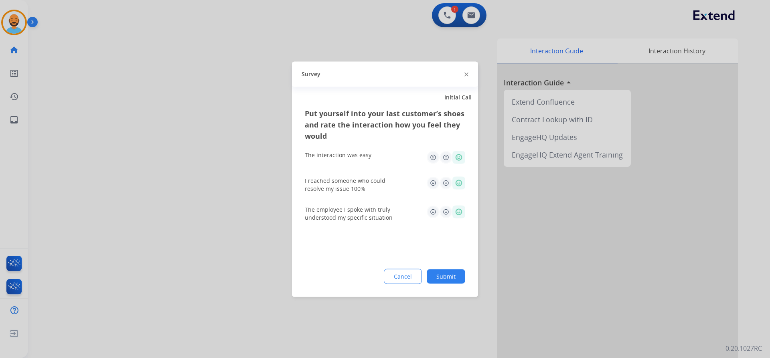
click at [455, 272] on button "Submit" at bounding box center [446, 276] width 38 height 14
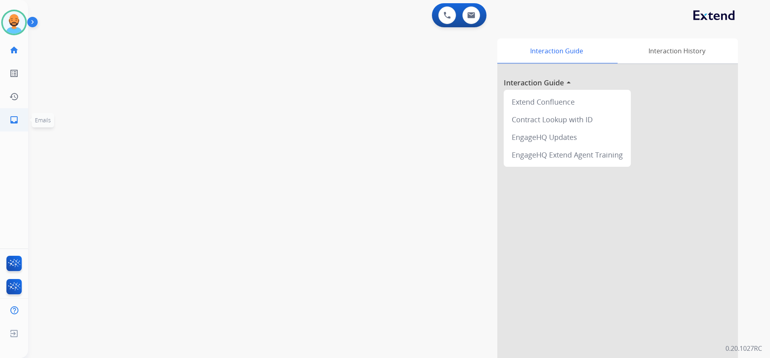
click at [14, 115] on mat-icon "inbox" at bounding box center [14, 120] width 10 height 10
select select "**********"
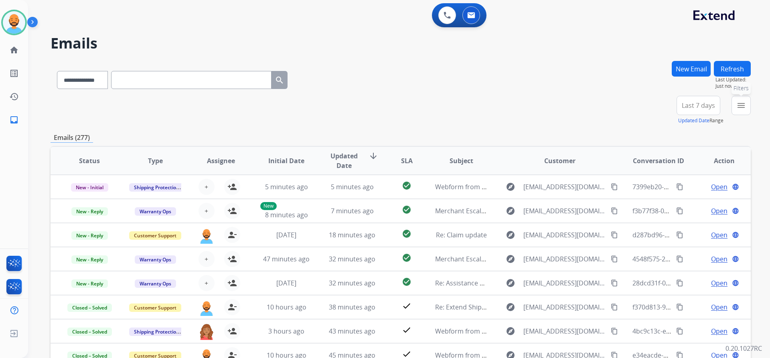
click at [745, 107] on mat-icon "menu" at bounding box center [741, 106] width 10 height 10
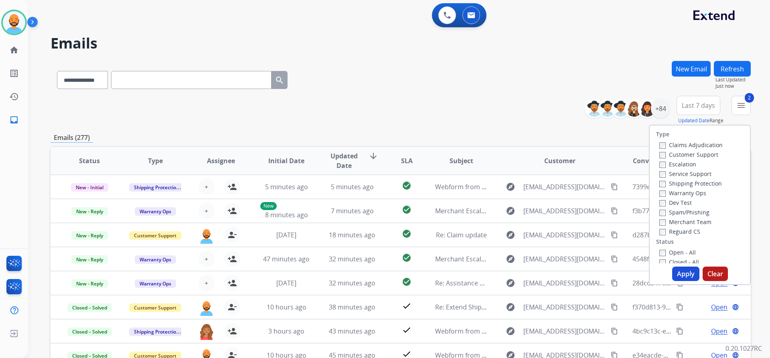
click at [656, 254] on div "Open - All Closed - All New - Initial New - Reply On-hold – Internal On-hold - …" at bounding box center [699, 300] width 87 height 106
click at [678, 270] on button "Apply" at bounding box center [685, 274] width 27 height 14
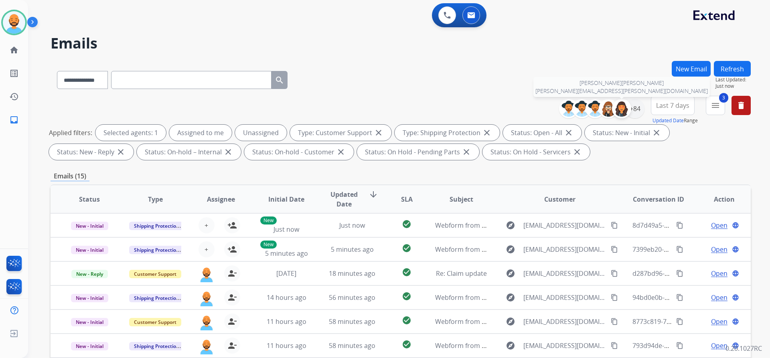
click at [627, 106] on img at bounding box center [621, 109] width 16 height 16
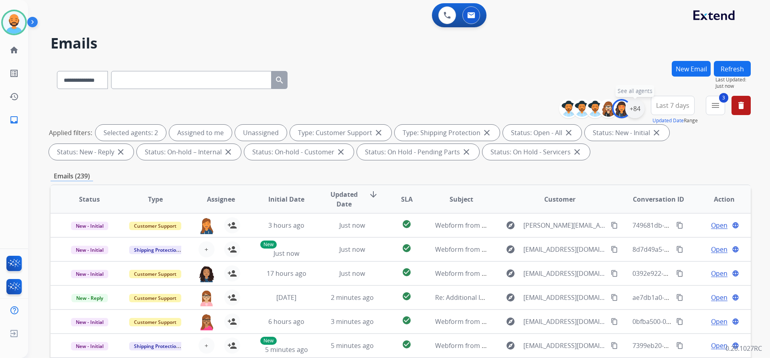
click at [635, 106] on div "+84" at bounding box center [634, 108] width 19 height 19
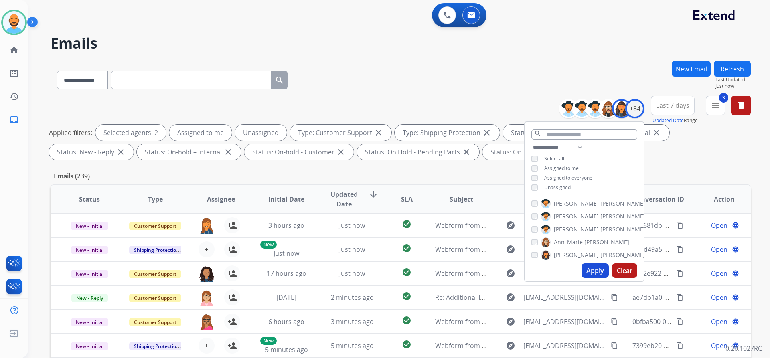
click at [538, 183] on div "**********" at bounding box center [584, 168] width 119 height 51
click at [635, 272] on button "Clear" at bounding box center [624, 270] width 25 height 14
click at [591, 271] on button "Apply" at bounding box center [594, 270] width 27 height 14
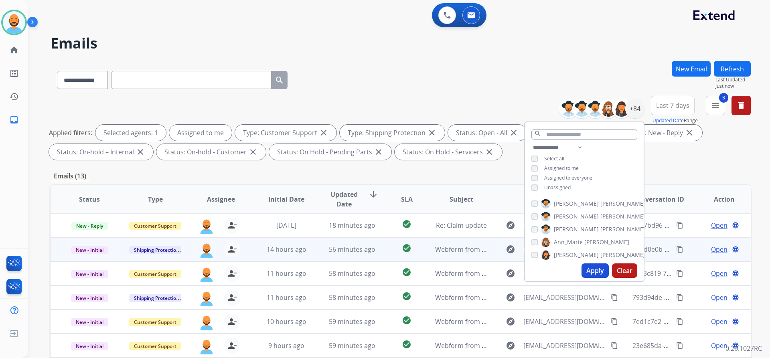
scroll to position [1, 0]
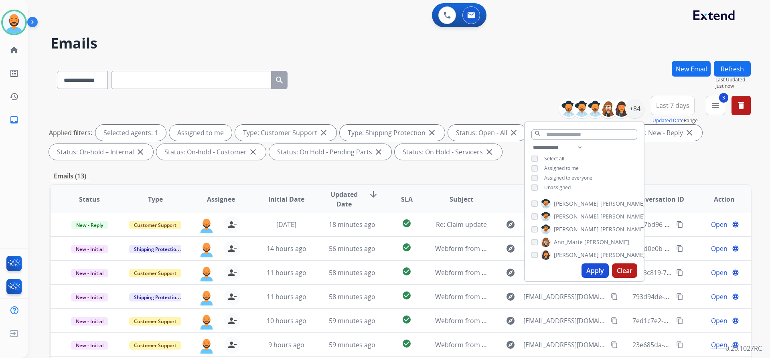
click at [372, 87] on div "**********" at bounding box center [401, 78] width 700 height 35
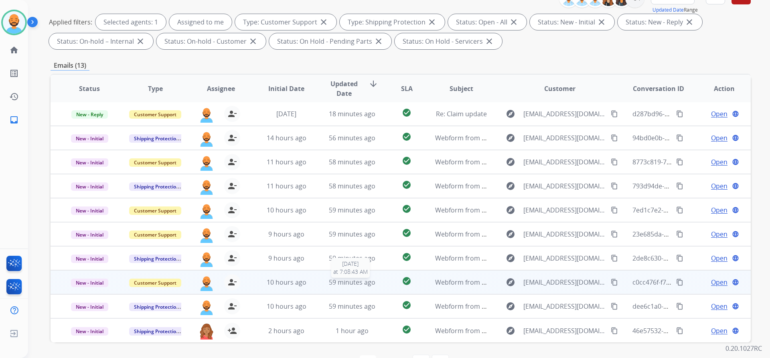
scroll to position [137, 0]
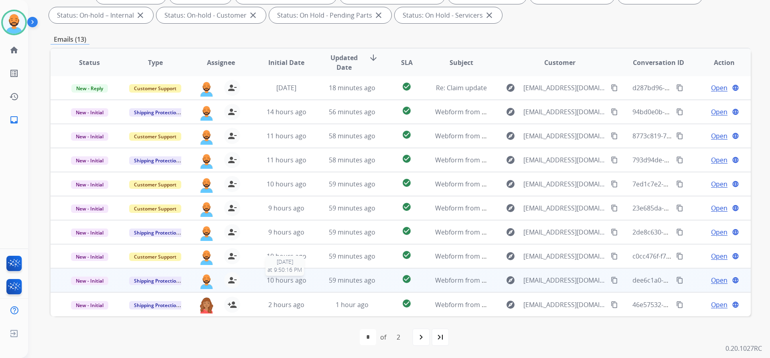
click at [274, 283] on span "10 hours ago" at bounding box center [287, 280] width 40 height 9
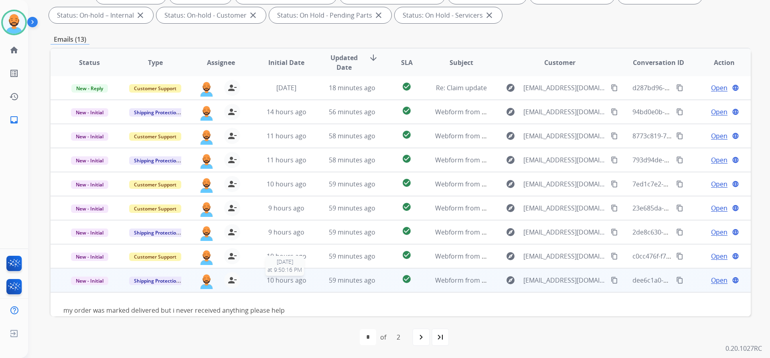
scroll to position [37, 0]
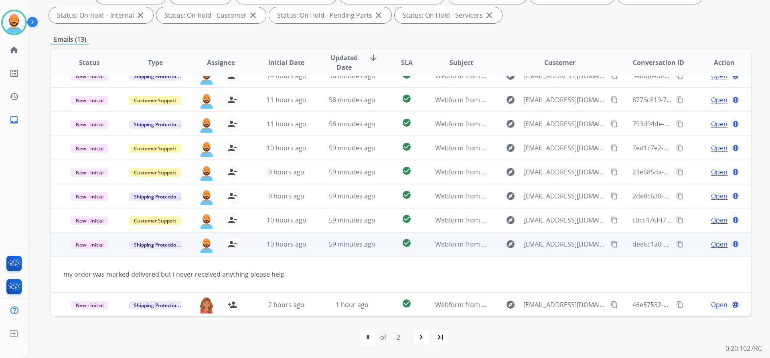
click at [611, 246] on mat-icon "content_copy" at bounding box center [614, 244] width 7 height 7
click at [711, 248] on span "Open" at bounding box center [719, 244] width 16 height 10
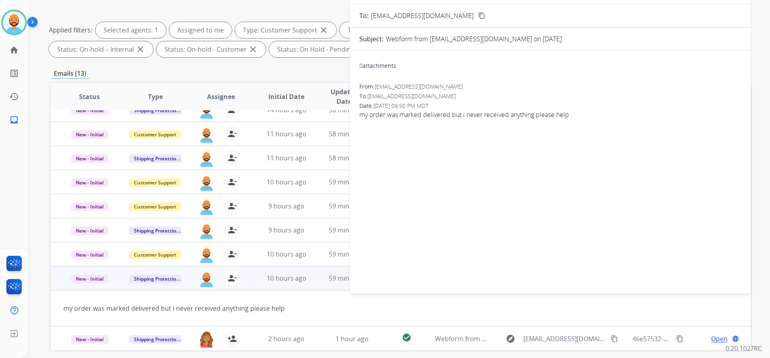
scroll to position [16, 0]
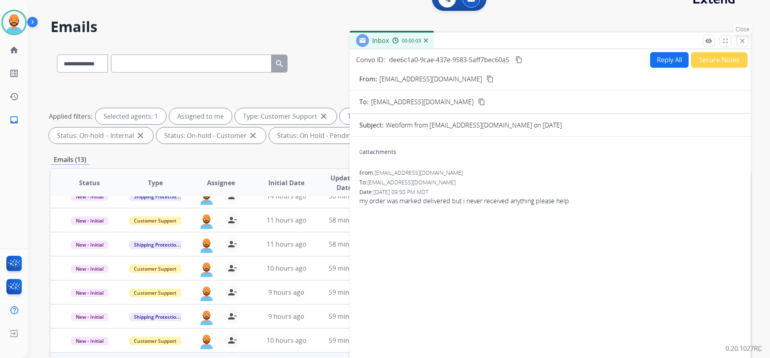
click at [738, 42] on button "close Close" at bounding box center [742, 41] width 12 height 12
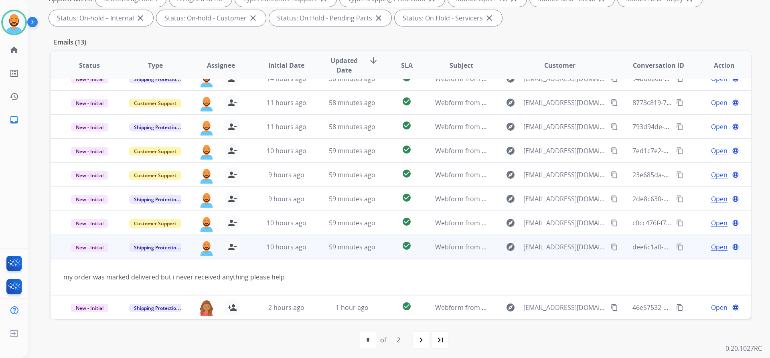
scroll to position [137, 0]
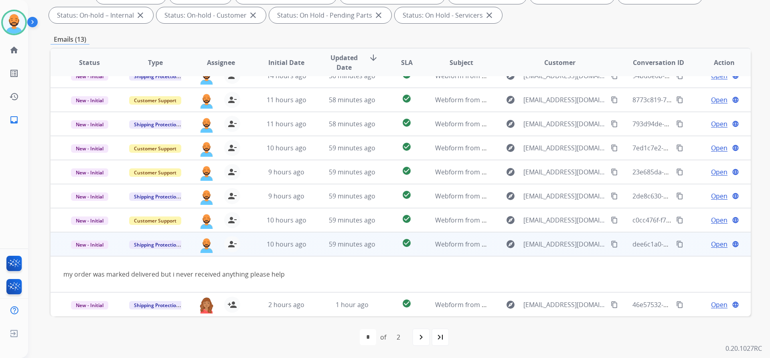
click at [718, 245] on span "Open" at bounding box center [719, 244] width 16 height 10
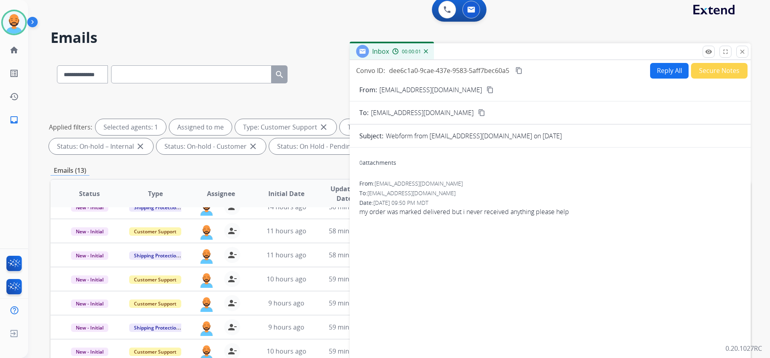
scroll to position [0, 0]
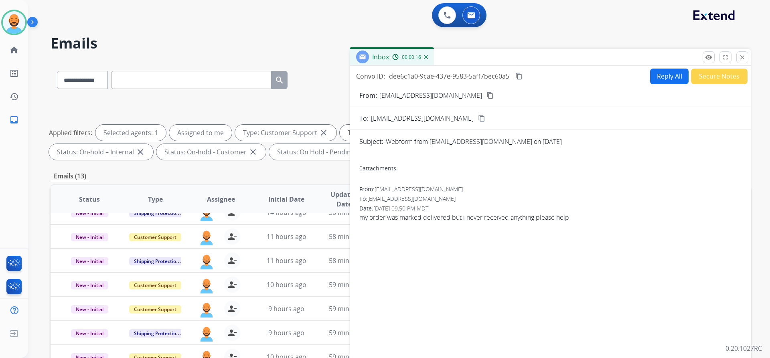
click at [657, 75] on button "Reply All" at bounding box center [669, 77] width 38 height 16
select select "**********"
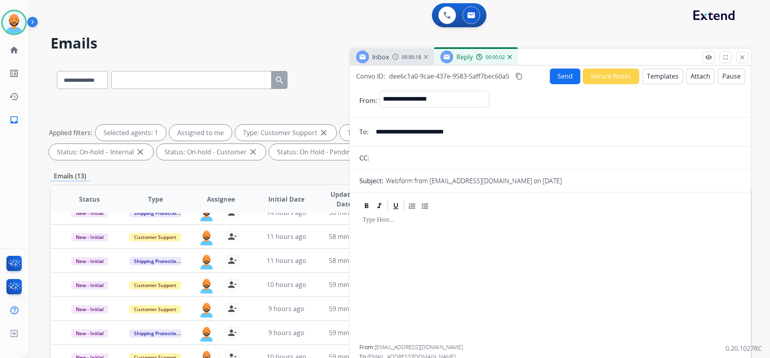
click at [651, 76] on button "Templates" at bounding box center [662, 77] width 40 height 16
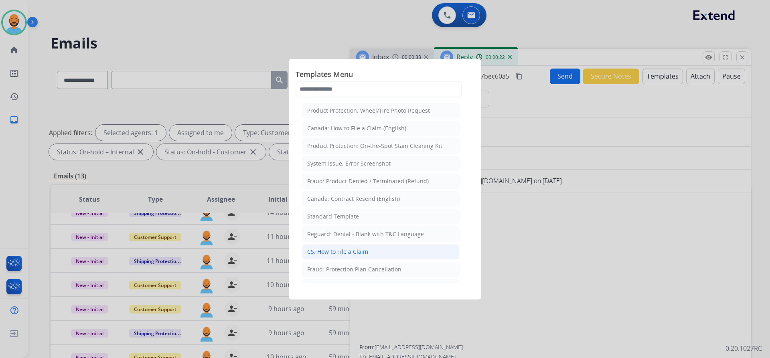
click at [346, 249] on div "CS: How to File a Claim" at bounding box center [337, 252] width 61 height 8
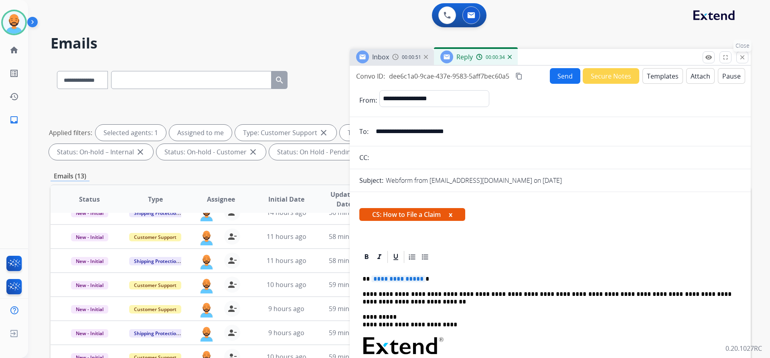
click at [742, 59] on mat-icon "close" at bounding box center [741, 57] width 7 height 7
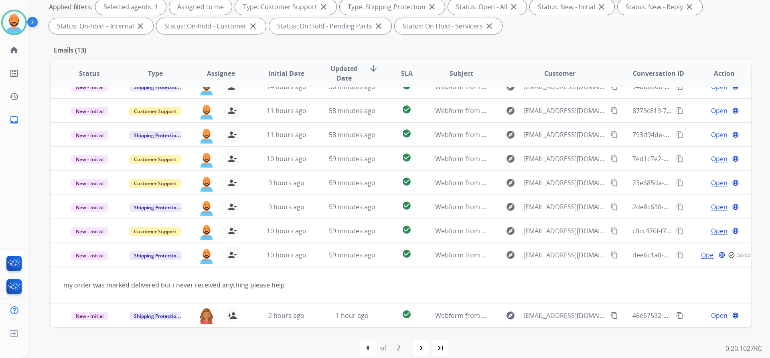
scroll to position [137, 0]
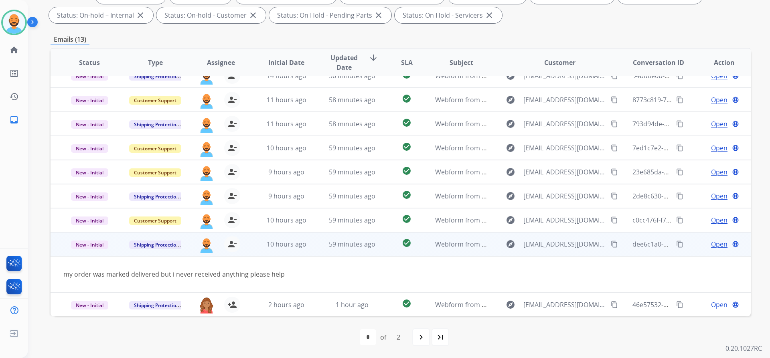
click at [711, 241] on span "Open" at bounding box center [719, 244] width 16 height 10
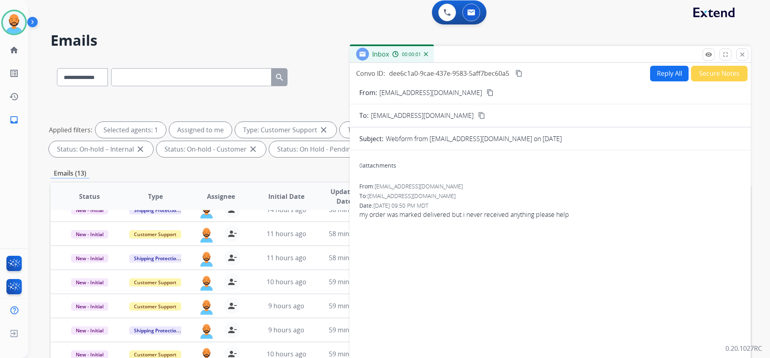
scroll to position [0, 0]
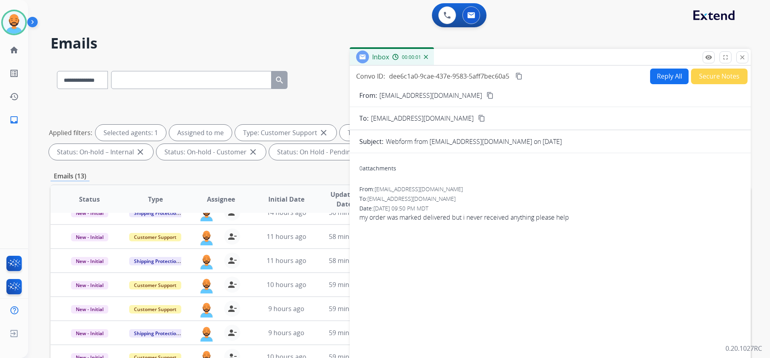
click at [673, 71] on button "Reply All" at bounding box center [669, 77] width 38 height 16
select select "**********"
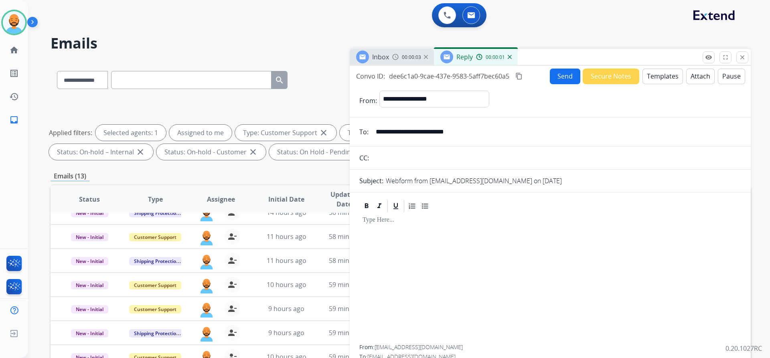
click at [671, 72] on button "Templates" at bounding box center [662, 77] width 40 height 16
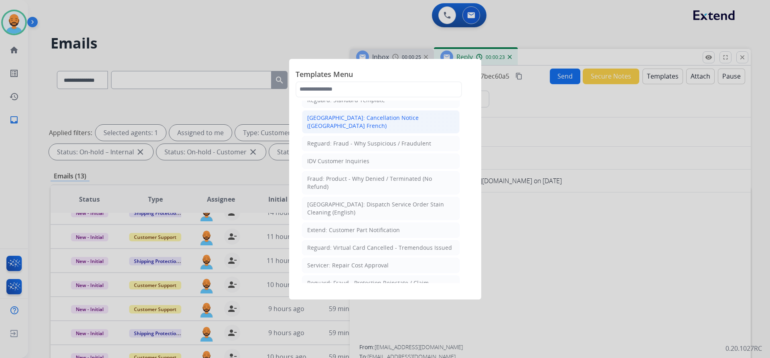
scroll to position [160, 0]
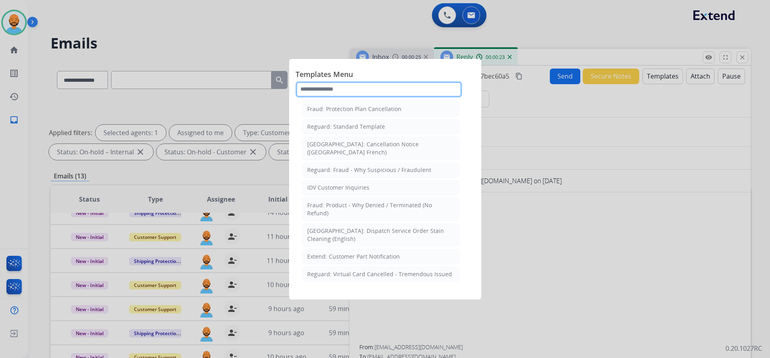
click at [325, 84] on input "text" at bounding box center [378, 89] width 166 height 16
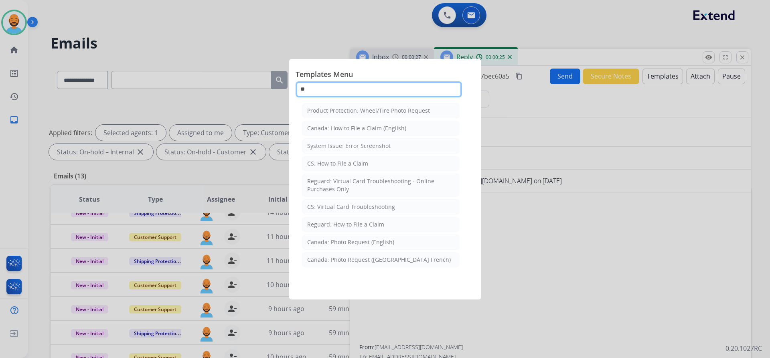
scroll to position [0, 0]
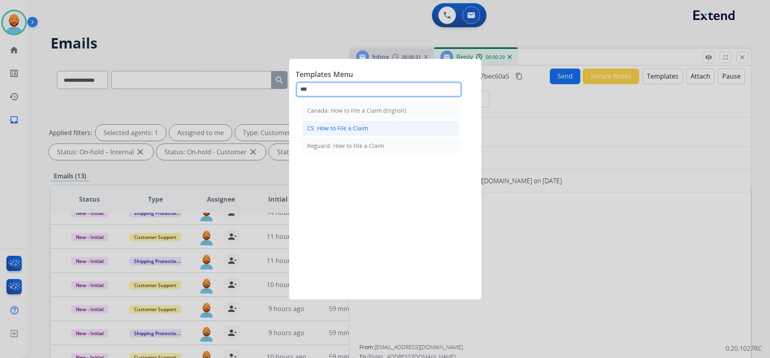
type input "***"
click at [332, 127] on div "CS: How to File a Claim" at bounding box center [337, 128] width 61 height 8
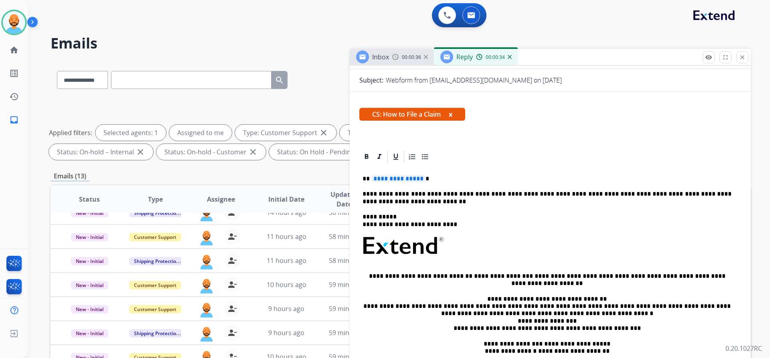
scroll to position [120, 0]
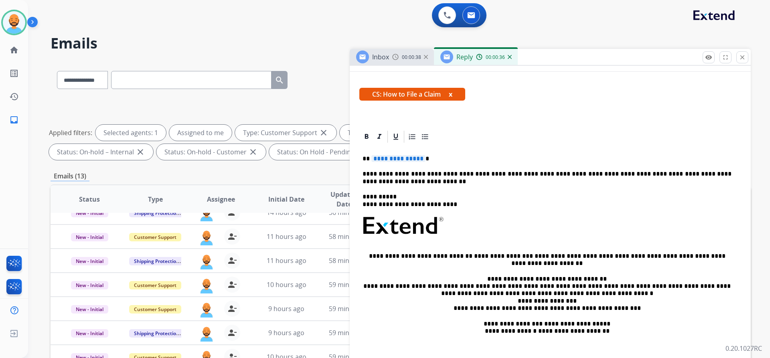
click at [423, 157] on p "**********" at bounding box center [546, 158] width 369 height 7
click at [369, 160] on p "*********" at bounding box center [546, 158] width 369 height 7
click at [400, 163] on div "**********" at bounding box center [550, 252] width 382 height 216
click at [401, 160] on p "**********" at bounding box center [546, 158] width 369 height 7
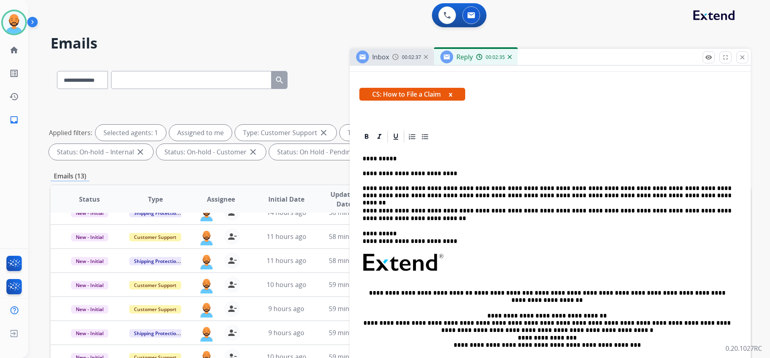
click at [631, 196] on p "**********" at bounding box center [546, 177] width 369 height 44
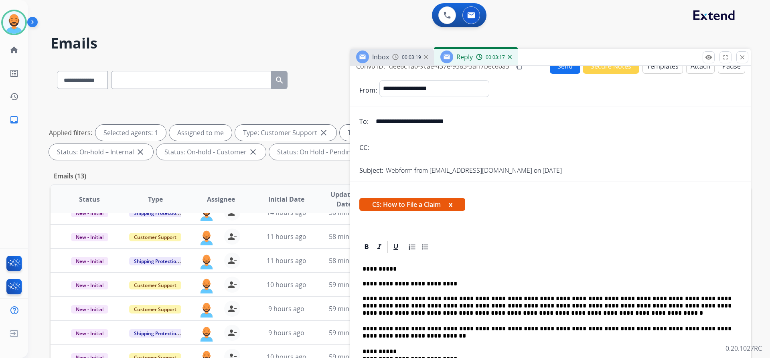
scroll to position [0, 0]
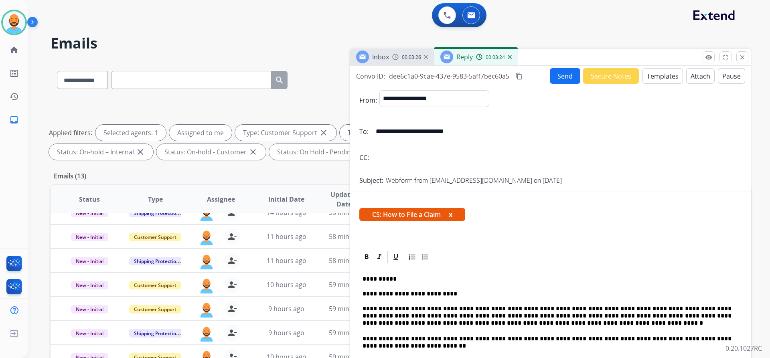
click at [561, 77] on button "Send" at bounding box center [565, 76] width 30 height 16
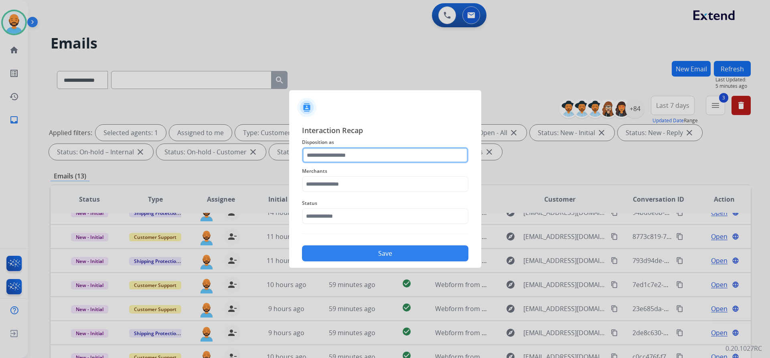
click at [345, 154] on input "text" at bounding box center [385, 155] width 166 height 16
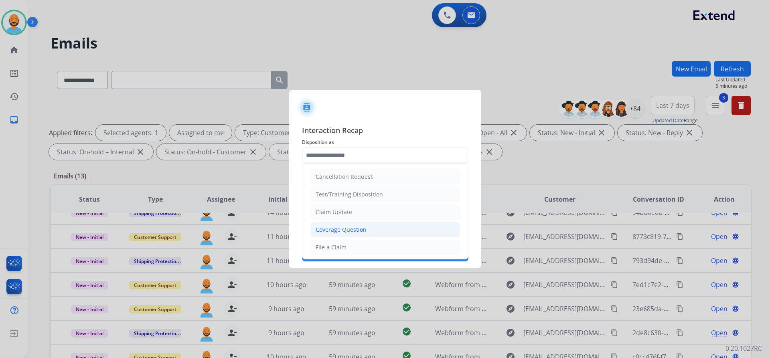
click at [348, 231] on div "Coverage Question" at bounding box center [340, 230] width 51 height 8
type input "**********"
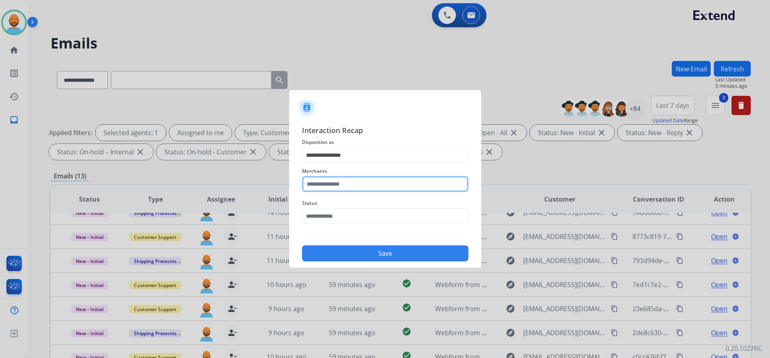
click at [367, 182] on input "text" at bounding box center [385, 184] width 166 height 16
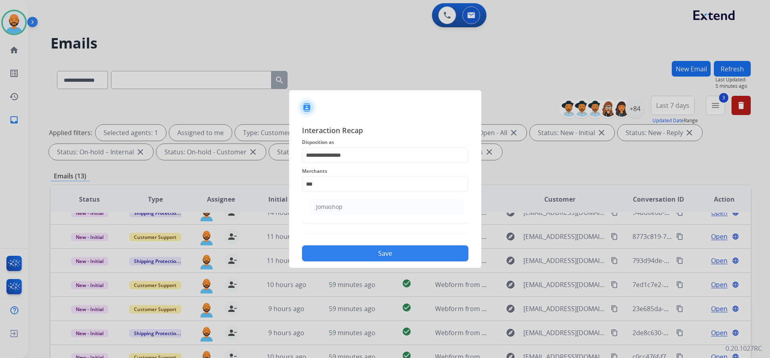
click at [341, 207] on div "Jomashop" at bounding box center [329, 207] width 26 height 8
type input "********"
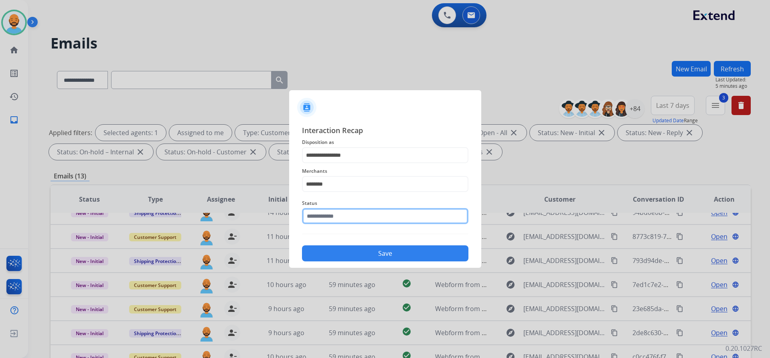
click at [344, 212] on input "text" at bounding box center [385, 216] width 166 height 16
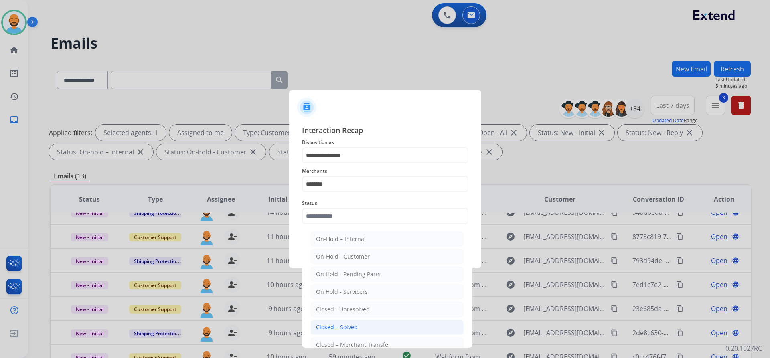
click at [352, 325] on div "Closed – Solved" at bounding box center [337, 327] width 42 height 8
type input "**********"
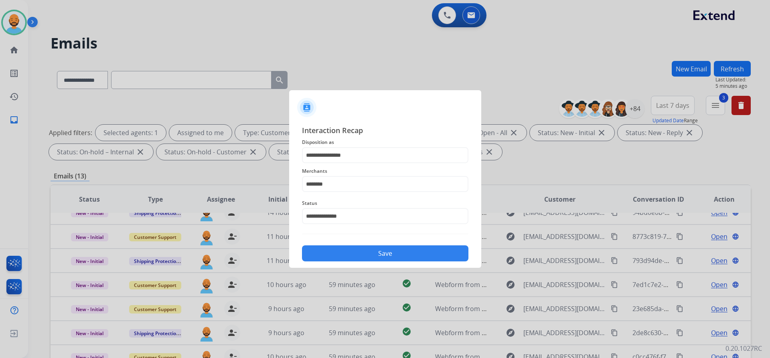
click at [382, 251] on button "Save" at bounding box center [385, 253] width 166 height 16
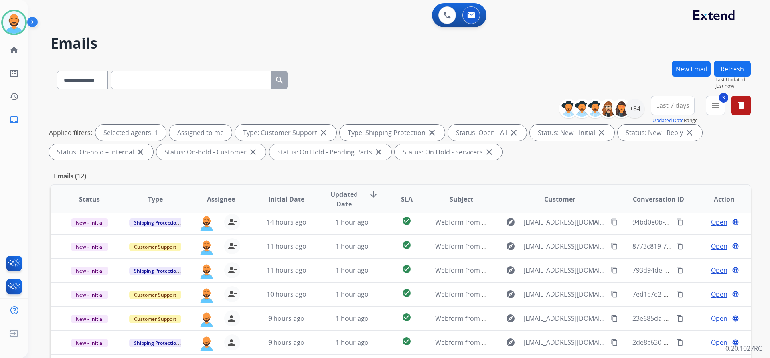
scroll to position [27, 0]
click at [18, 21] on img at bounding box center [14, 22] width 22 height 22
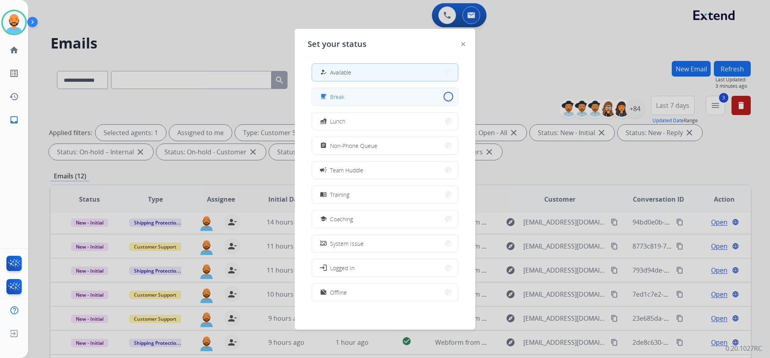
click at [445, 97] on button "free_breakfast Break" at bounding box center [385, 96] width 146 height 17
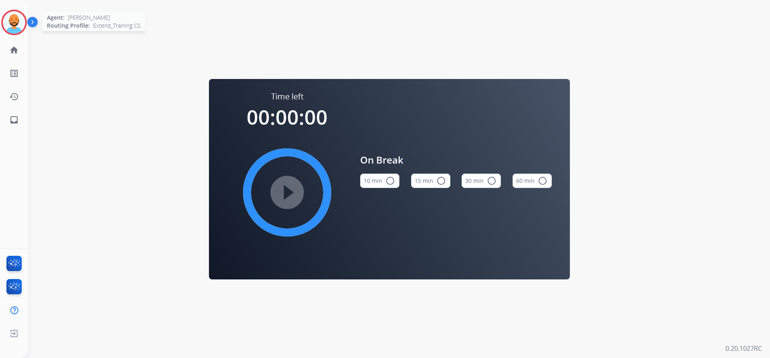
click at [13, 23] on img at bounding box center [14, 22] width 22 height 22
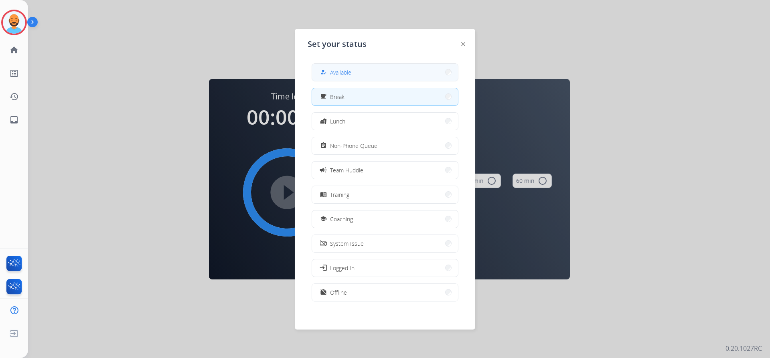
click at [342, 73] on span "Available" at bounding box center [340, 72] width 21 height 8
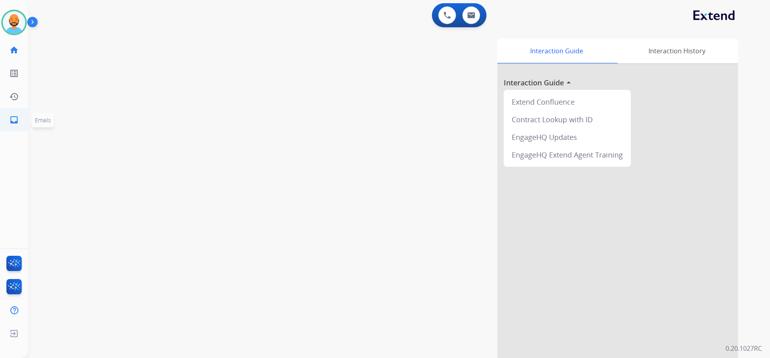
click at [20, 119] on link "inbox Emails" at bounding box center [14, 120] width 22 height 22
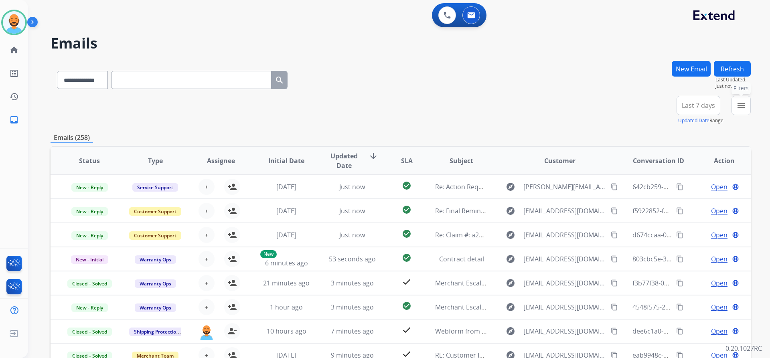
click at [744, 108] on mat-icon "menu" at bounding box center [741, 106] width 10 height 10
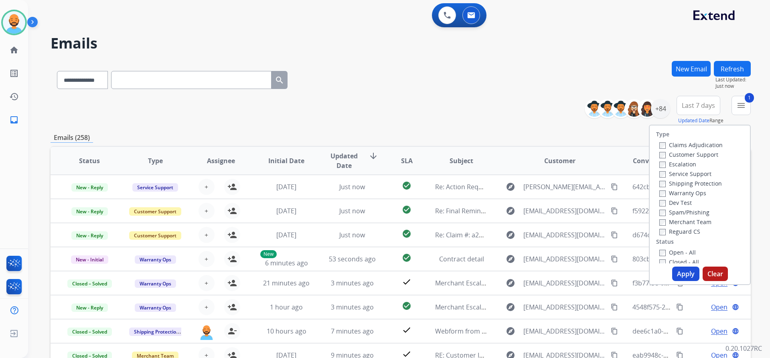
click at [656, 185] on div "Claims Adjudication Customer Support Escalation Service Support Shipping Protec…" at bounding box center [689, 188] width 67 height 96
click at [673, 270] on button "Apply" at bounding box center [685, 274] width 27 height 14
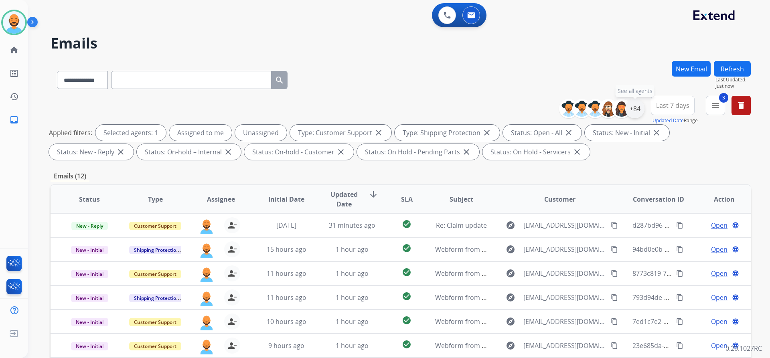
click at [637, 109] on div "+84" at bounding box center [634, 108] width 19 height 19
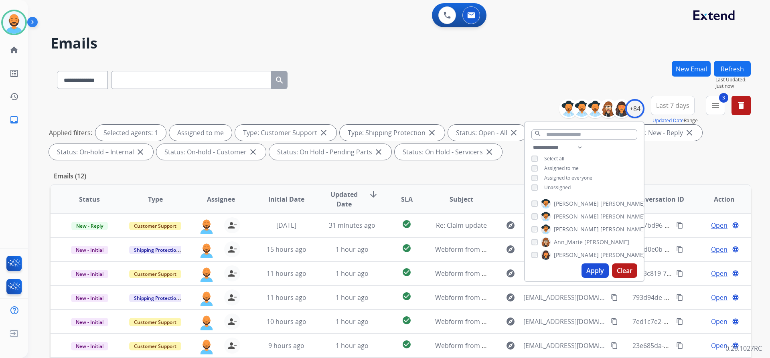
click at [595, 269] on button "Apply" at bounding box center [594, 270] width 27 height 14
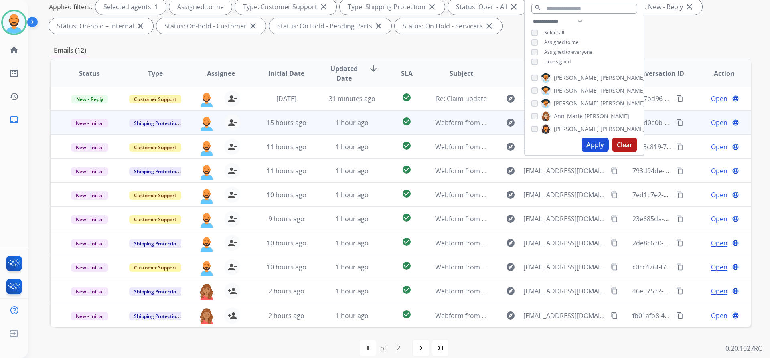
scroll to position [137, 0]
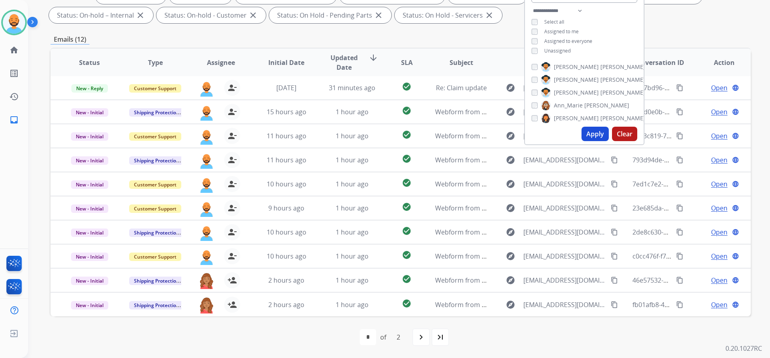
click at [669, 16] on div "Applied filters: Selected agents: 1 Assigned to me Type: Customer Support close…" at bounding box center [399, 5] width 700 height 35
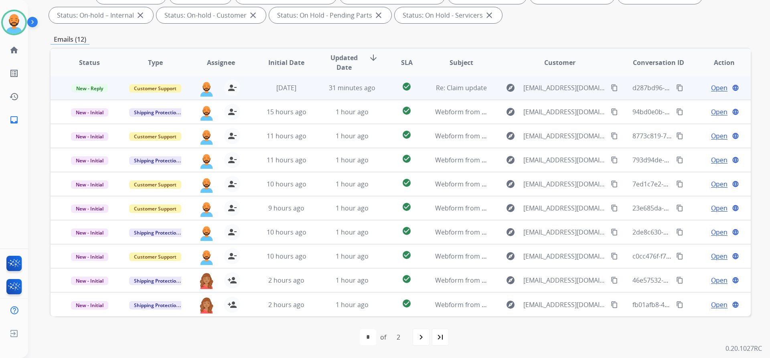
click at [711, 91] on span "Open" at bounding box center [719, 88] width 16 height 10
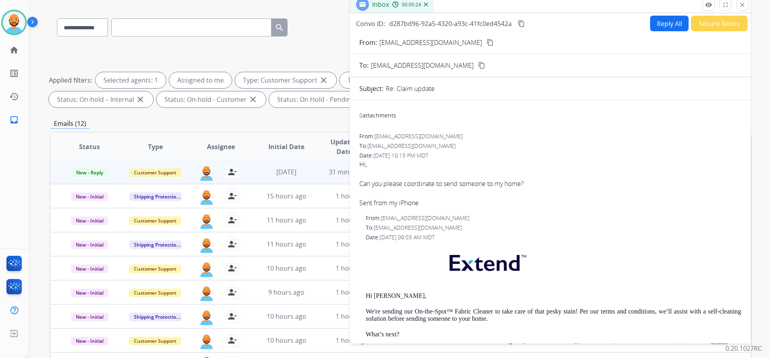
scroll to position [16, 0]
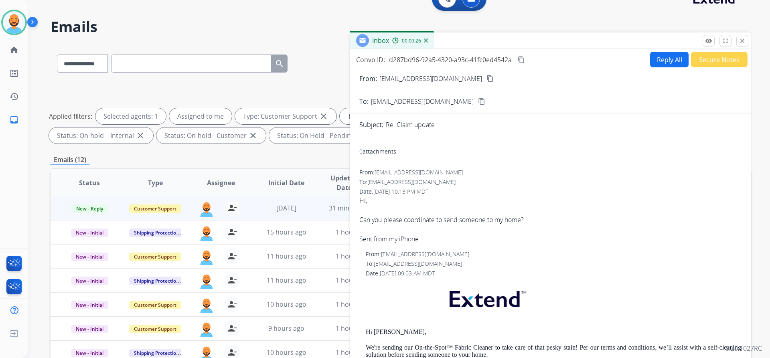
click at [319, 160] on div "Emails (12)" at bounding box center [401, 160] width 700 height 10
click at [741, 38] on mat-icon "close" at bounding box center [741, 40] width 7 height 7
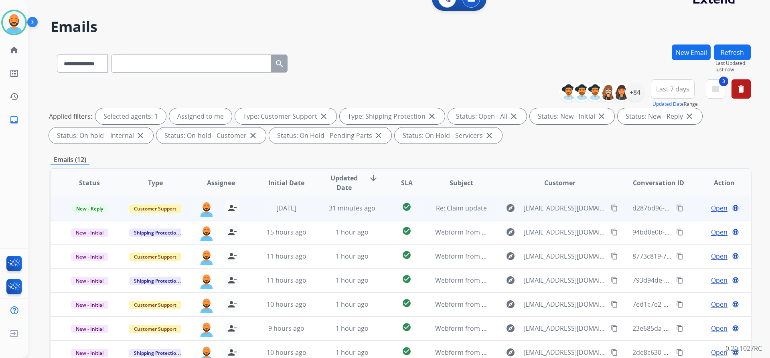
click at [611, 205] on mat-icon "content_copy" at bounding box center [614, 207] width 7 height 7
click at [711, 204] on span "Open" at bounding box center [719, 208] width 16 height 10
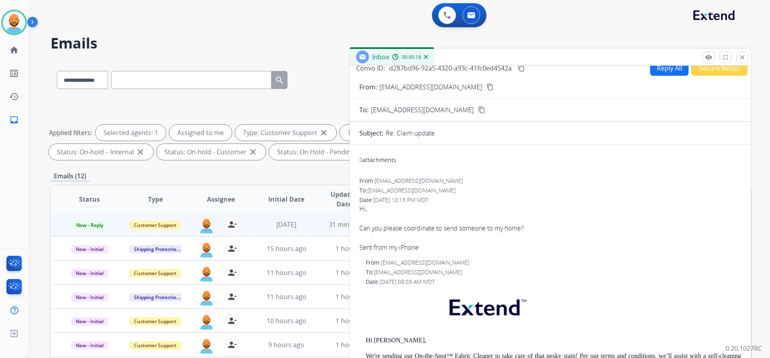
scroll to position [0, 0]
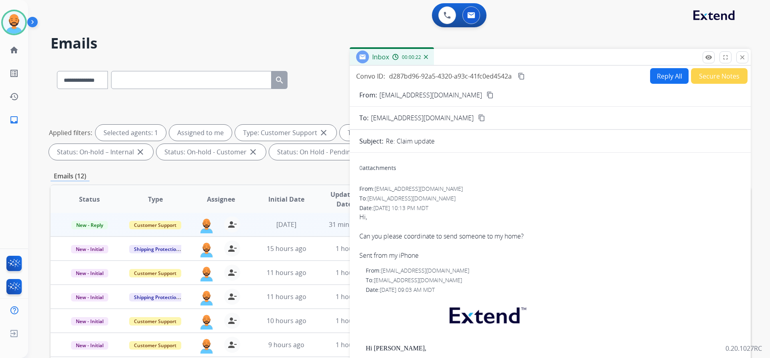
click at [486, 93] on mat-icon "content_copy" at bounding box center [489, 94] width 7 height 7
click at [145, 82] on input "text" at bounding box center [191, 80] width 160 height 18
click at [71, 80] on select "**********" at bounding box center [82, 80] width 50 height 18
select select "**********"
click at [57, 71] on select "**********" at bounding box center [82, 80] width 50 height 18
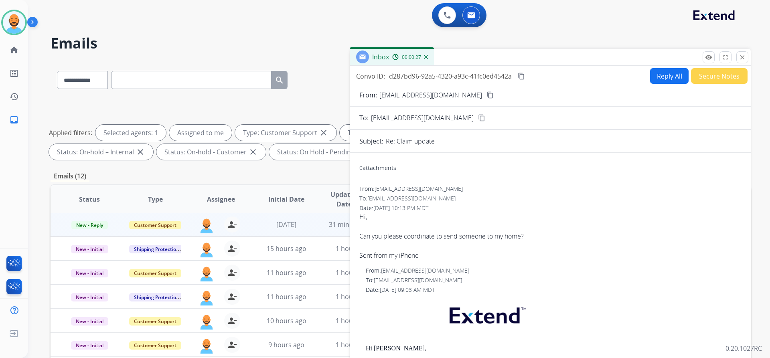
click at [137, 73] on input "text" at bounding box center [191, 80] width 160 height 18
paste input "**********"
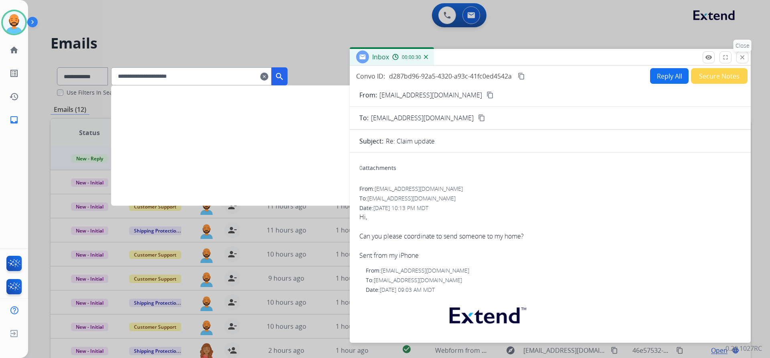
type input "**********"
click at [746, 56] on button "close Close" at bounding box center [742, 57] width 12 height 12
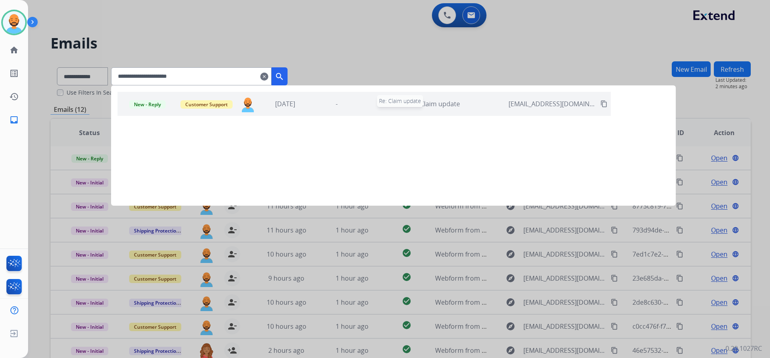
click at [381, 102] on div "Re: Claim update" at bounding box center [434, 104] width 140 height 10
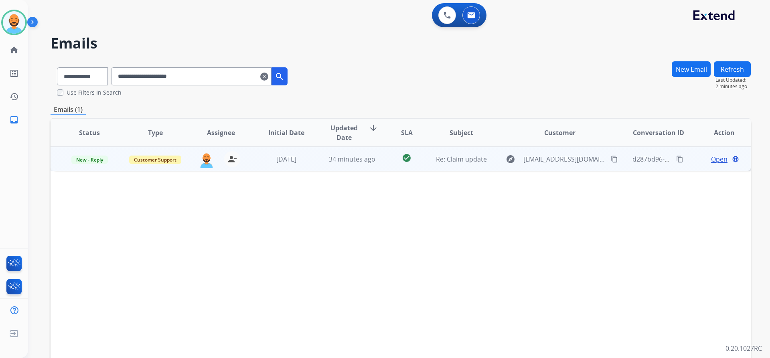
click at [717, 162] on span "Open" at bounding box center [719, 159] width 16 height 10
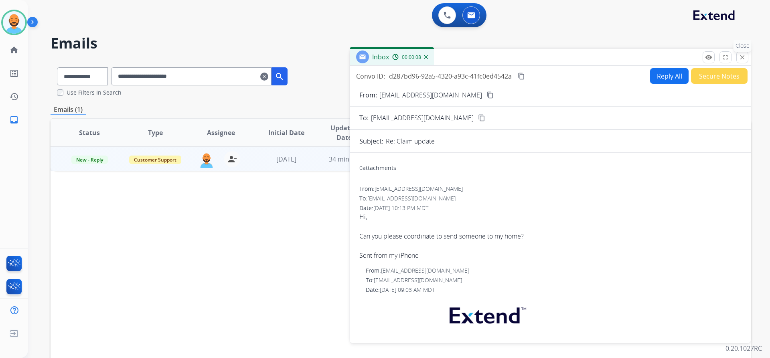
click at [740, 52] on button "close Close" at bounding box center [742, 57] width 12 height 12
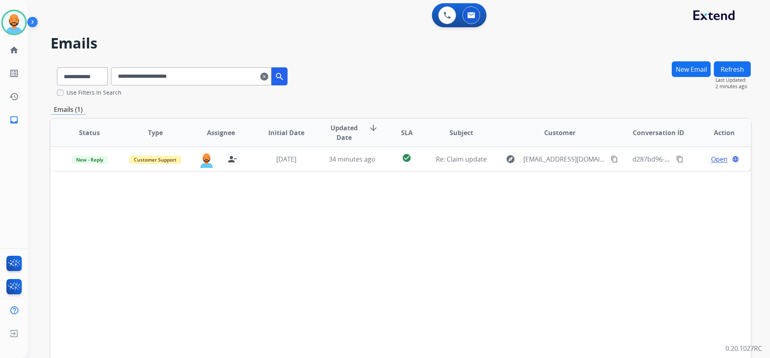
click at [268, 74] on mat-icon "clear" at bounding box center [264, 77] width 8 height 10
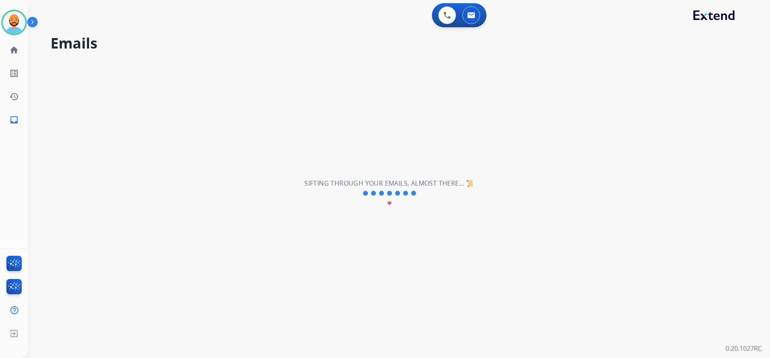
select select "**********"
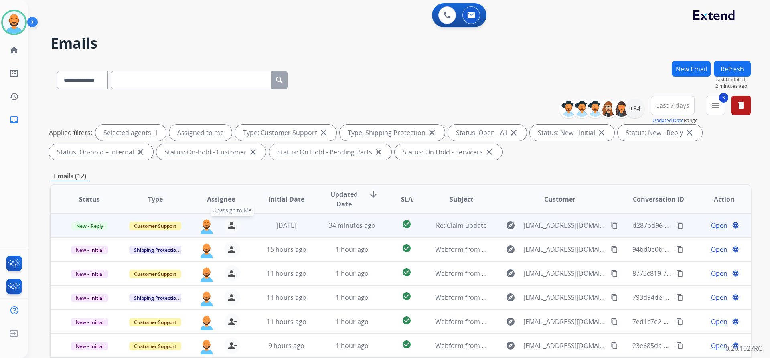
click at [229, 224] on mat-icon "person_remove" at bounding box center [232, 225] width 10 height 10
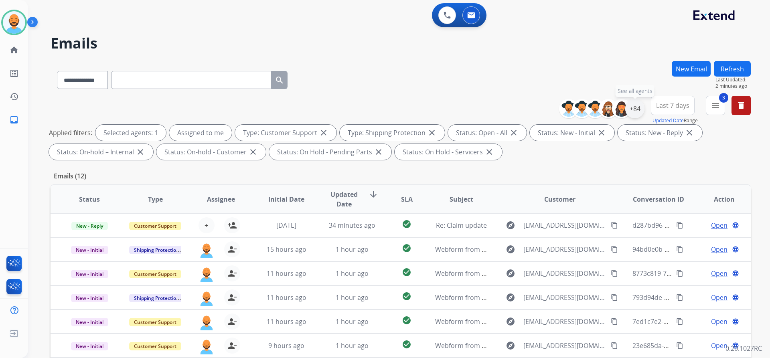
click at [629, 109] on div "+84" at bounding box center [634, 108] width 19 height 19
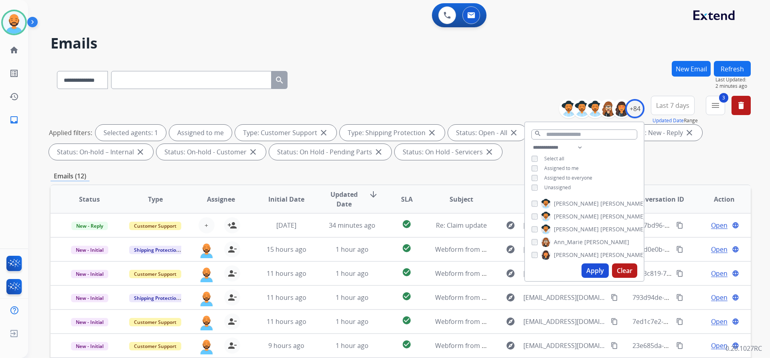
click at [585, 268] on button "Apply" at bounding box center [594, 270] width 27 height 14
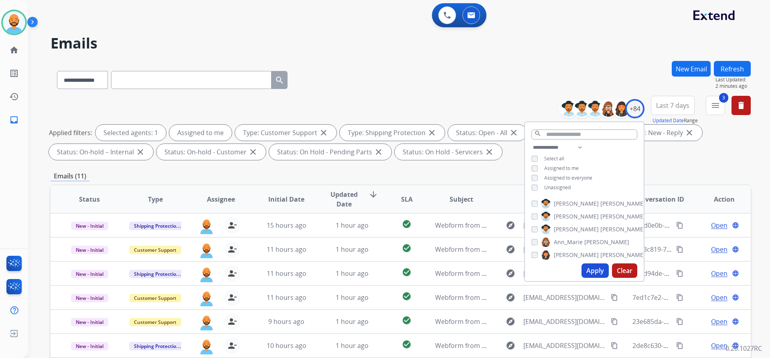
click at [400, 78] on div "**********" at bounding box center [401, 78] width 700 height 35
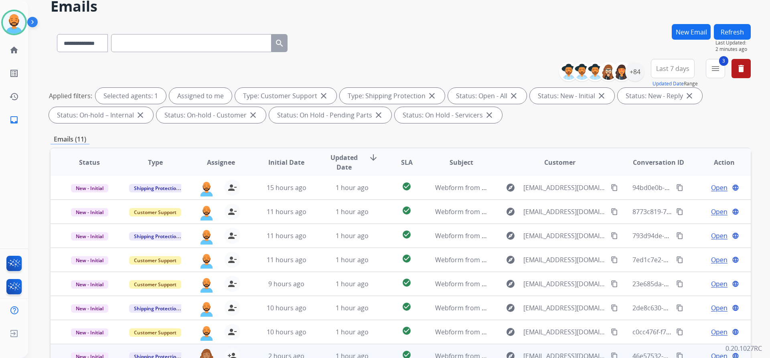
scroll to position [137, 0]
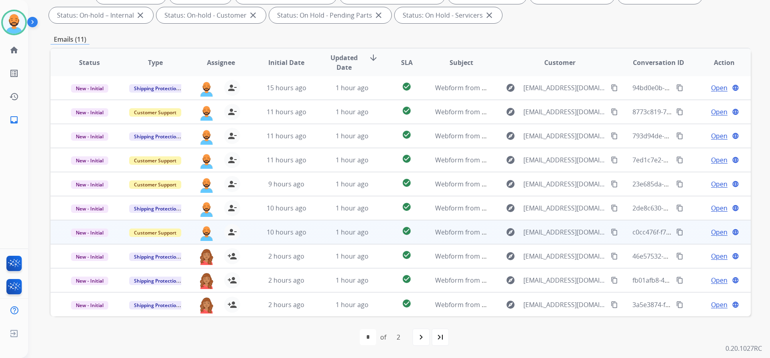
click at [611, 229] on mat-icon "content_copy" at bounding box center [614, 231] width 7 height 7
click at [611, 234] on mat-icon "content_copy" at bounding box center [614, 231] width 7 height 7
click at [711, 230] on span "Open" at bounding box center [719, 232] width 16 height 10
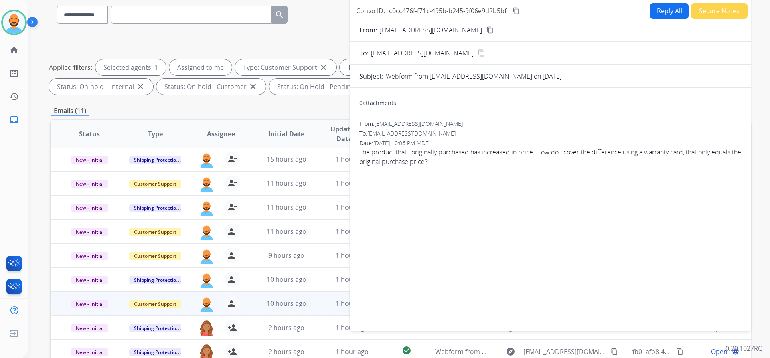
scroll to position [0, 0]
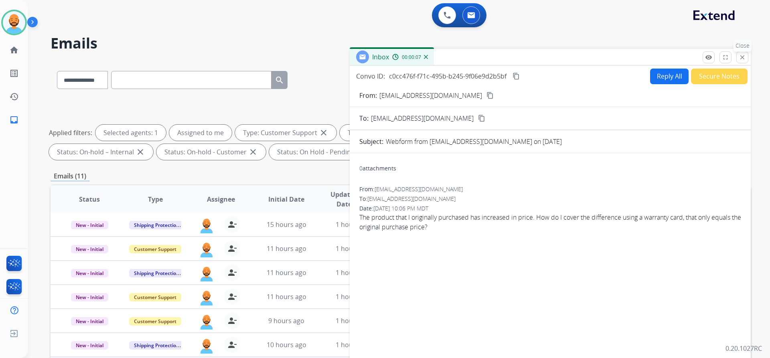
click at [736, 54] on button "close Close" at bounding box center [742, 57] width 12 height 12
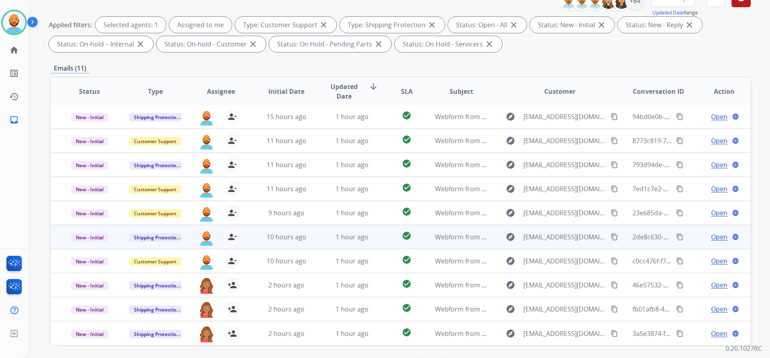
scroll to position [137, 0]
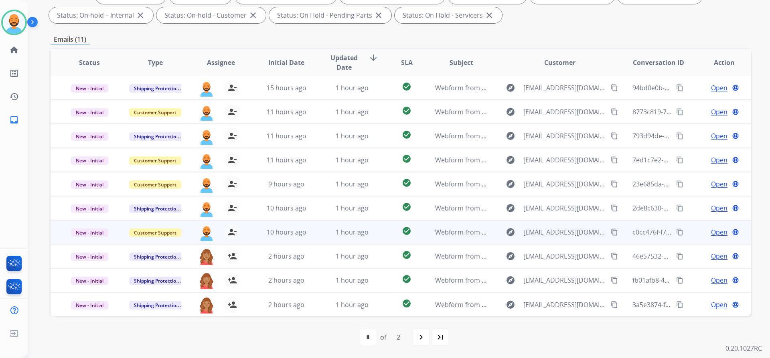
click at [715, 230] on span "Open" at bounding box center [719, 232] width 16 height 10
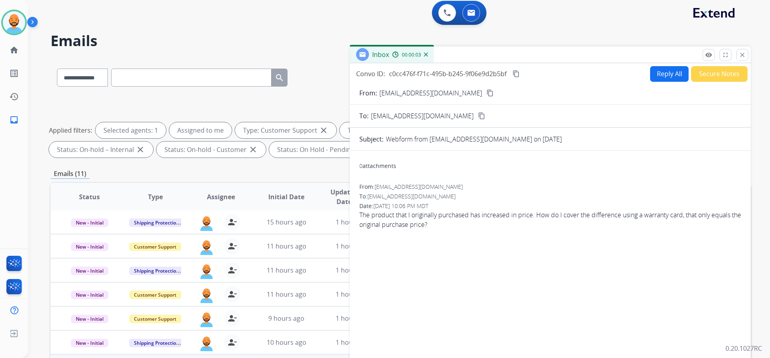
scroll to position [0, 0]
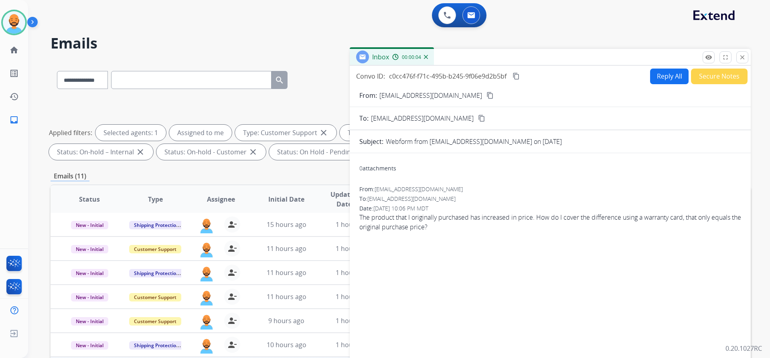
click at [666, 79] on button "Reply All" at bounding box center [669, 77] width 38 height 16
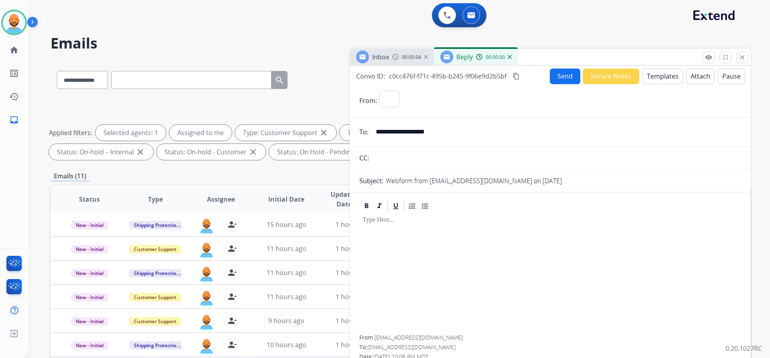
select select "**********"
click at [665, 75] on button "Templates" at bounding box center [662, 77] width 40 height 16
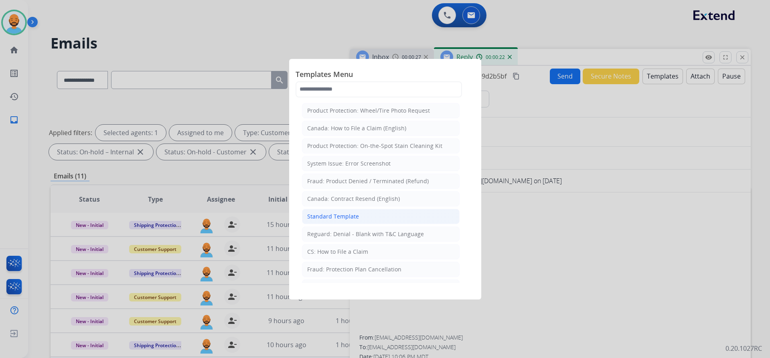
click at [324, 220] on div "Standard Template" at bounding box center [333, 216] width 52 height 8
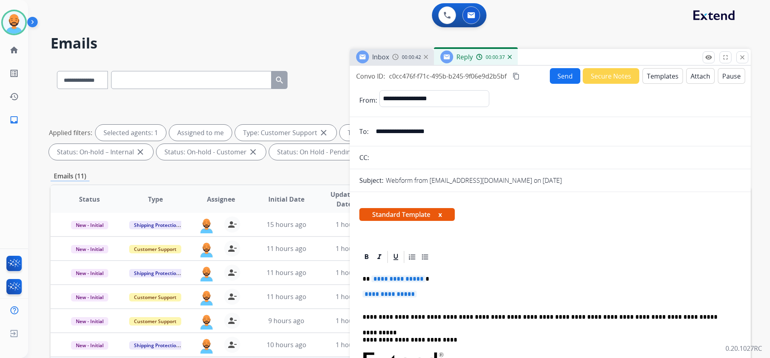
click at [427, 281] on p "**********" at bounding box center [546, 278] width 369 height 7
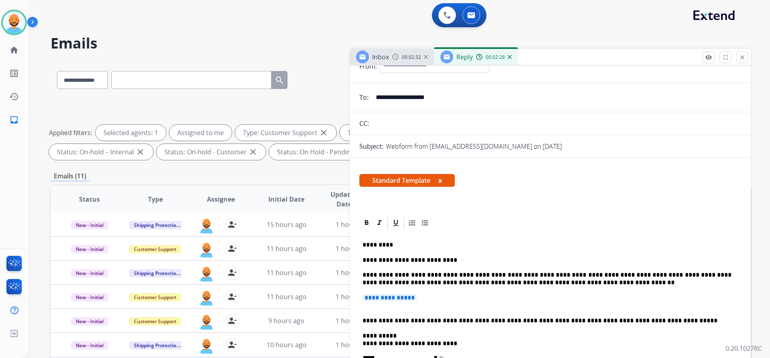
scroll to position [80, 0]
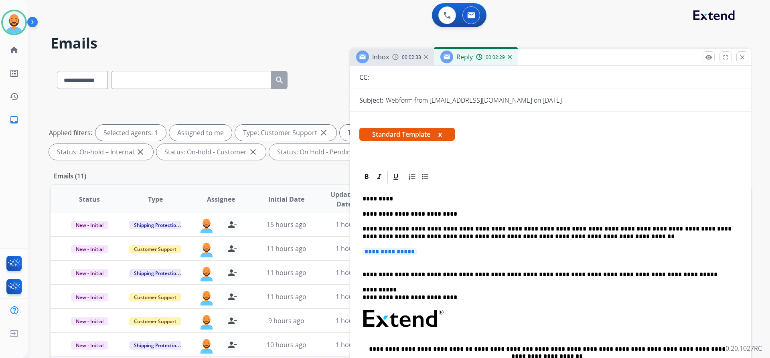
click at [369, 199] on p "*********" at bounding box center [546, 198] width 369 height 7
click at [414, 264] on div "**********" at bounding box center [550, 318] width 382 height 269
click at [364, 262] on p "**********" at bounding box center [549, 255] width 375 height 15
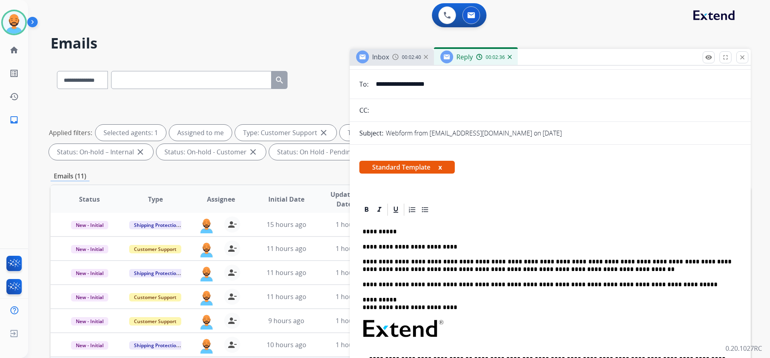
scroll to position [0, 0]
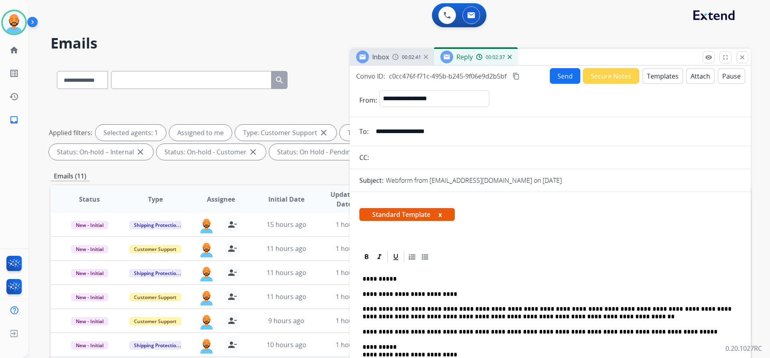
click at [561, 75] on button "Send" at bounding box center [565, 76] width 30 height 16
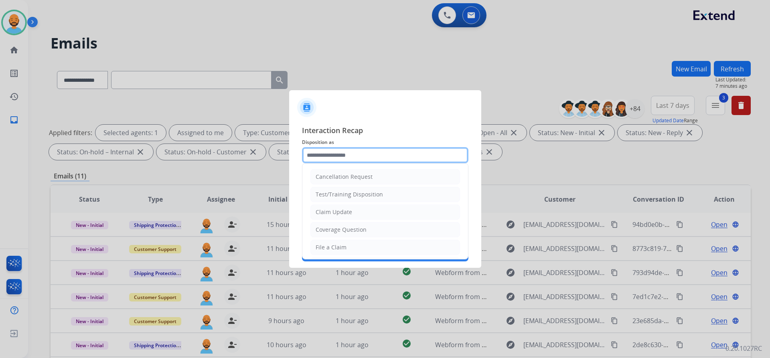
click at [367, 157] on input "text" at bounding box center [385, 155] width 166 height 16
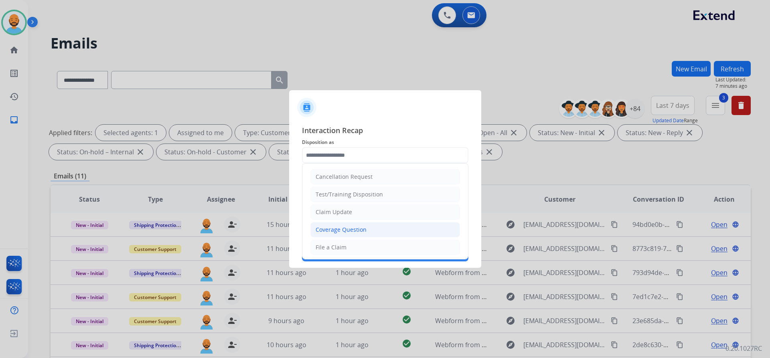
click at [347, 225] on li "Coverage Question" at bounding box center [385, 229] width 150 height 15
type input "**********"
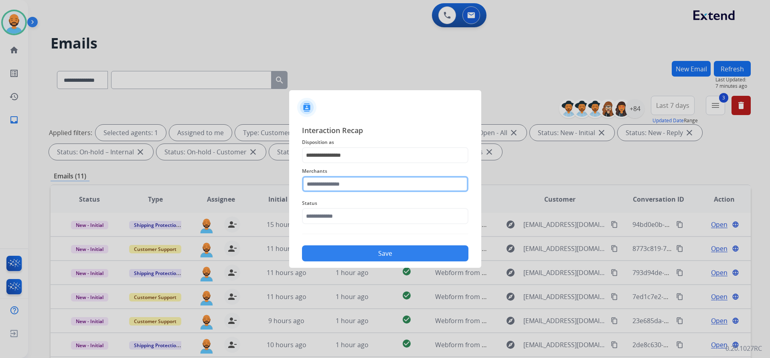
click at [345, 187] on input "text" at bounding box center [385, 184] width 166 height 16
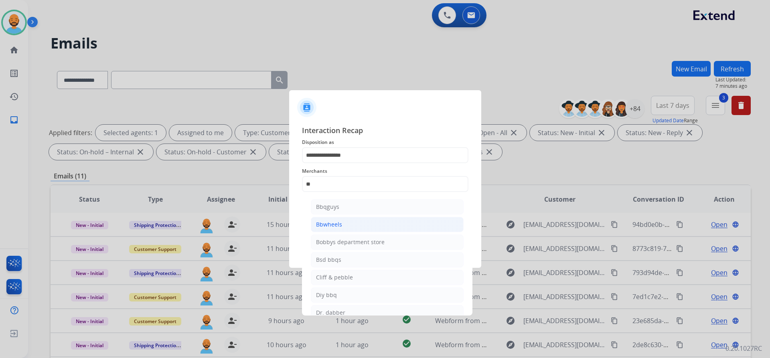
click at [325, 226] on div "Bbwheels" at bounding box center [329, 224] width 26 height 8
type input "********"
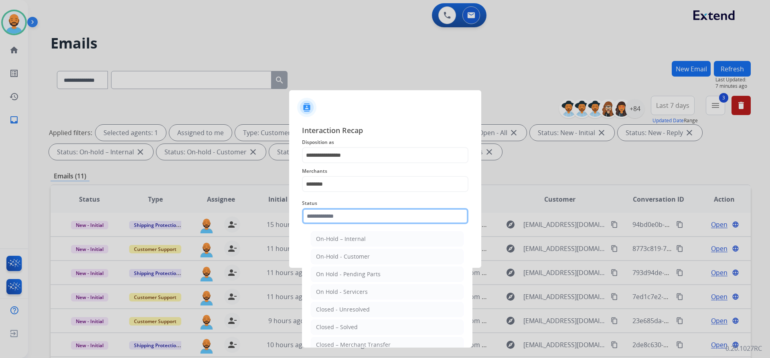
click at [330, 215] on input "text" at bounding box center [385, 216] width 166 height 16
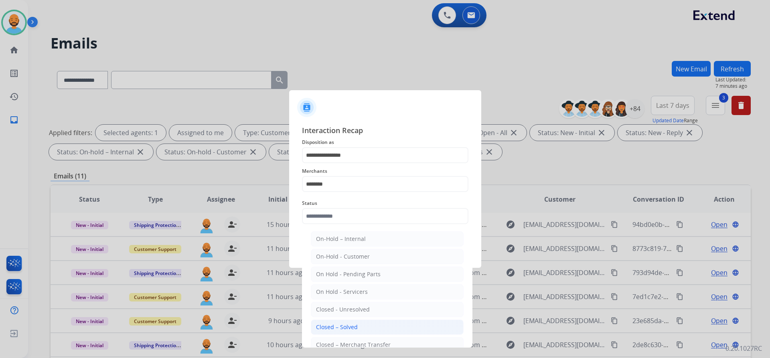
click at [344, 332] on li "Closed – Solved" at bounding box center [387, 326] width 153 height 15
type input "**********"
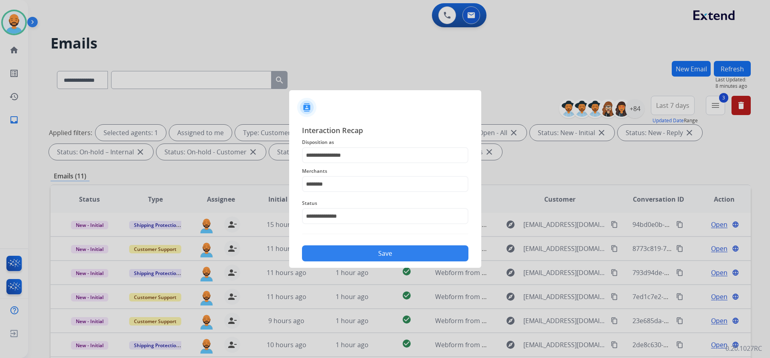
click at [375, 249] on button "Save" at bounding box center [385, 253] width 166 height 16
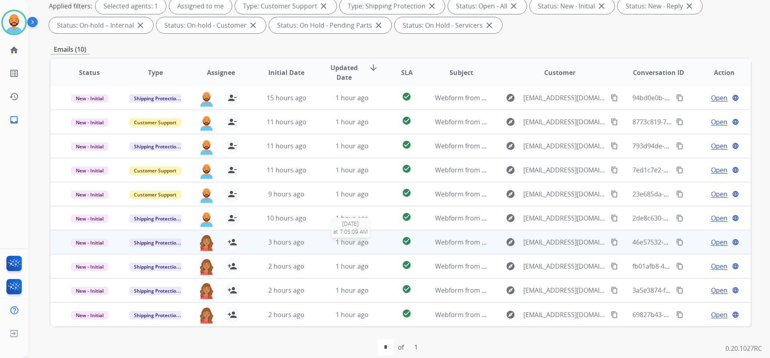
scroll to position [137, 0]
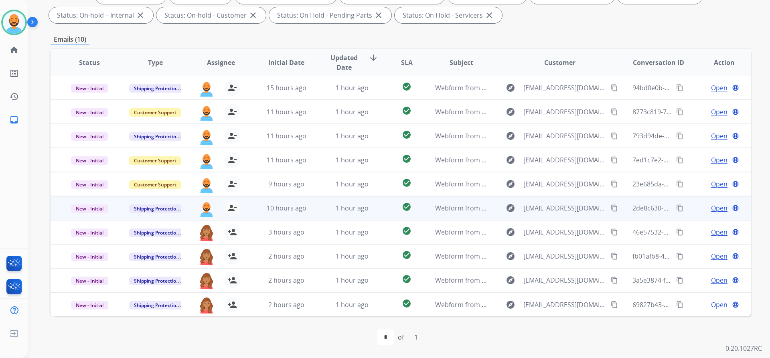
click at [611, 210] on mat-icon "content_copy" at bounding box center [614, 207] width 7 height 7
click at [611, 208] on mat-icon "content_copy" at bounding box center [614, 207] width 7 height 7
click at [711, 204] on span "Open" at bounding box center [719, 208] width 16 height 10
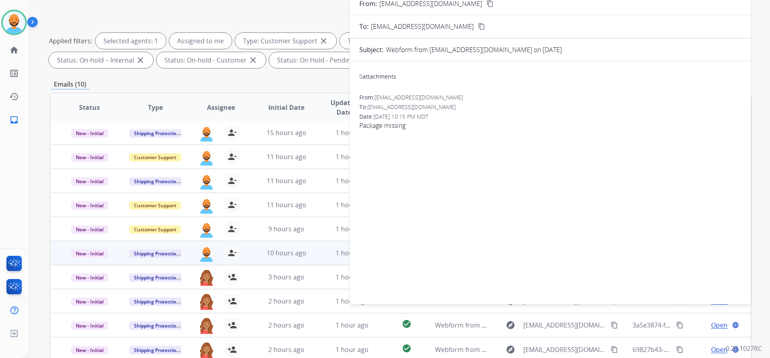
scroll to position [0, 0]
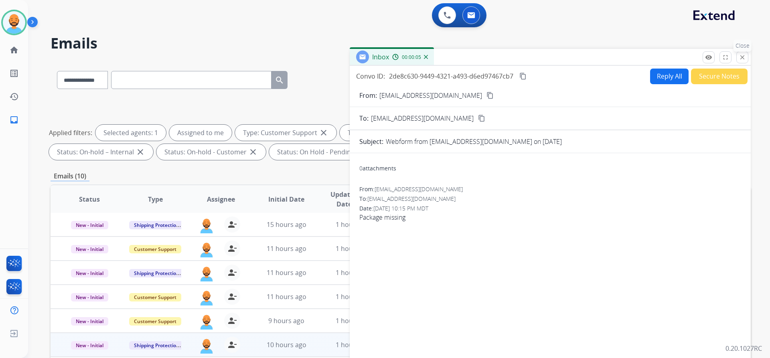
click at [740, 61] on button "close Close" at bounding box center [742, 57] width 12 height 12
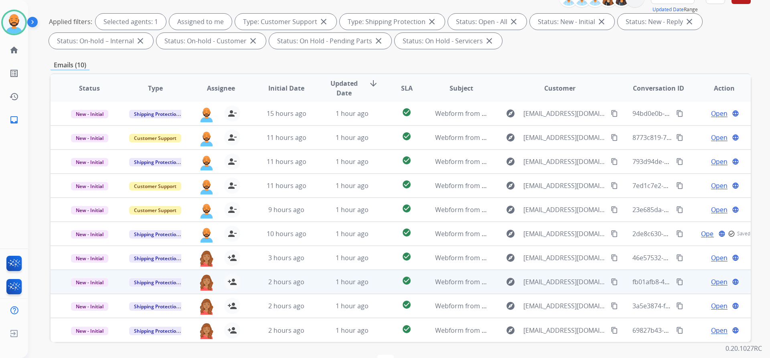
scroll to position [120, 0]
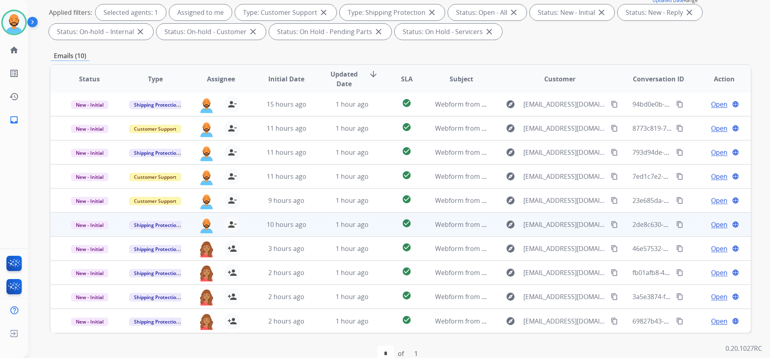
click at [611, 222] on mat-icon "content_copy" at bounding box center [614, 224] width 7 height 7
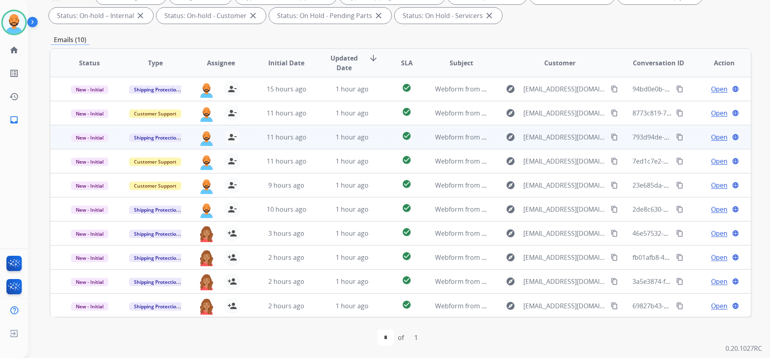
scroll to position [137, 0]
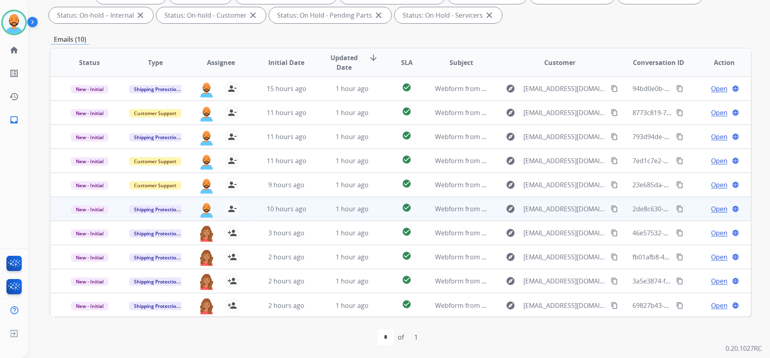
click at [711, 208] on span "Open" at bounding box center [719, 209] width 16 height 10
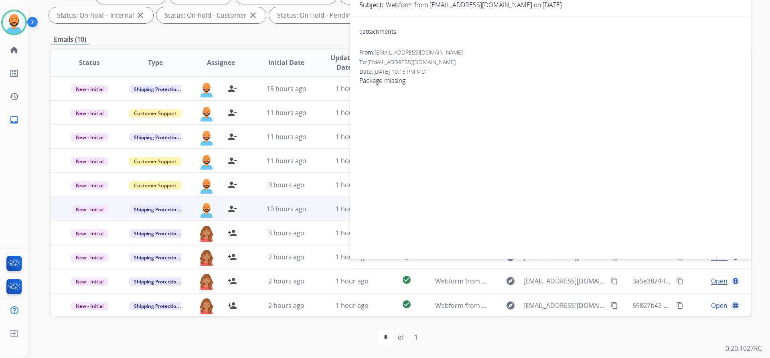
scroll to position [0, 0]
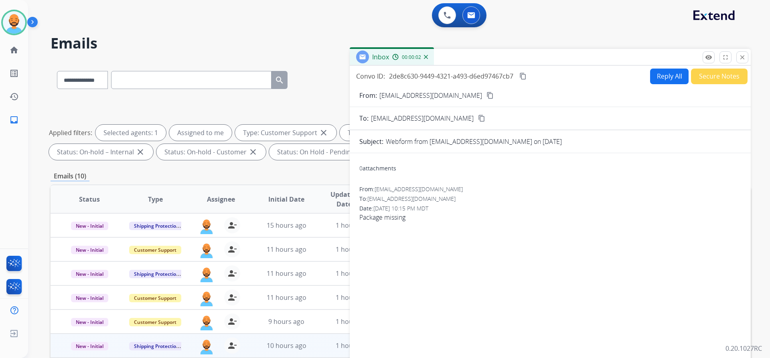
click at [673, 75] on button "Reply All" at bounding box center [669, 77] width 38 height 16
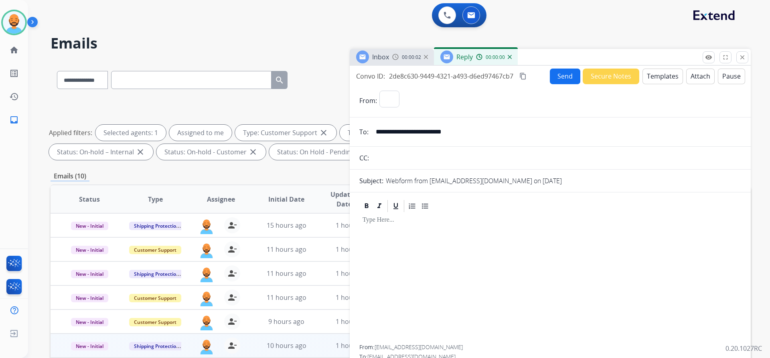
select select "**********"
click at [653, 81] on button "Templates" at bounding box center [662, 77] width 40 height 16
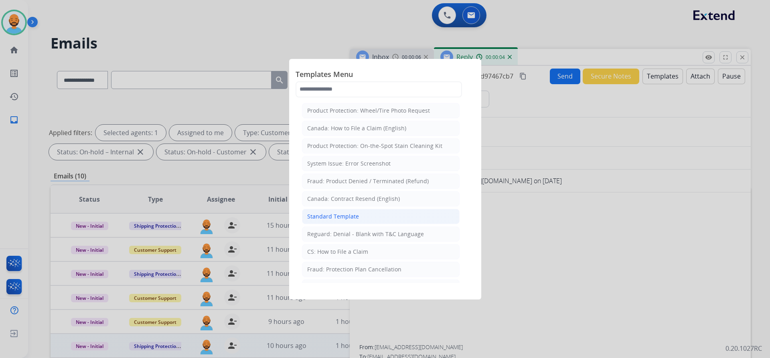
click at [345, 217] on div "Standard Template" at bounding box center [333, 216] width 52 height 8
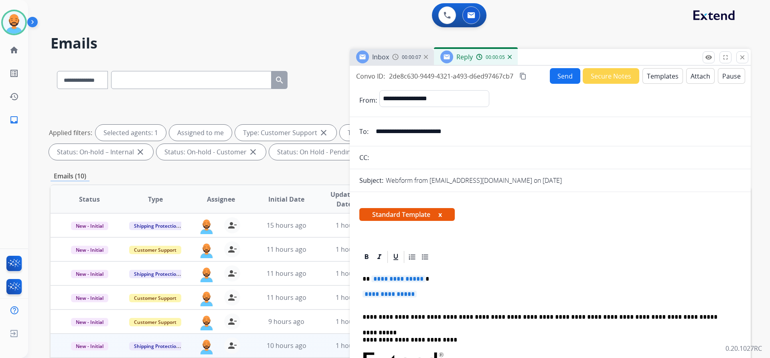
click at [426, 280] on p "**********" at bounding box center [546, 278] width 369 height 7
click at [368, 278] on p "**********" at bounding box center [546, 278] width 369 height 7
click at [411, 279] on p "**********" at bounding box center [546, 278] width 369 height 7
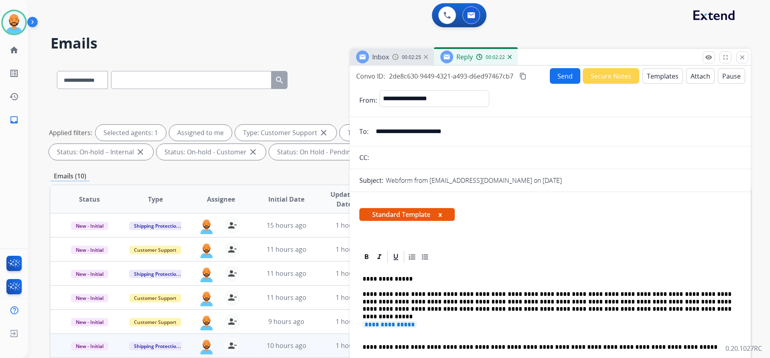
drag, startPoint x: 441, startPoint y: 297, endPoint x: 572, endPoint y: 257, distance: 137.2
click at [578, 255] on div at bounding box center [550, 257] width 382 height 14
click at [366, 334] on p "**********" at bounding box center [549, 328] width 375 height 15
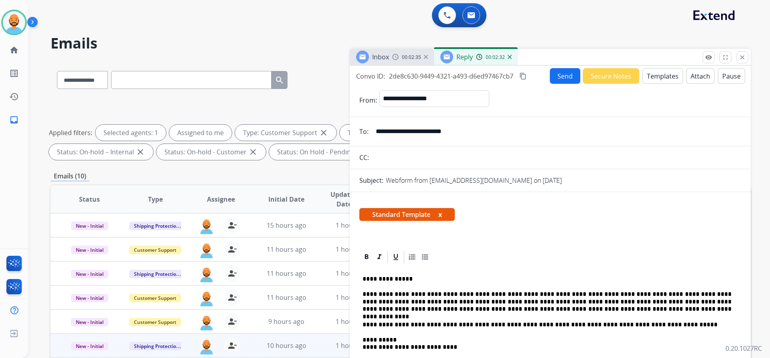
click at [571, 74] on button "Send" at bounding box center [565, 76] width 30 height 16
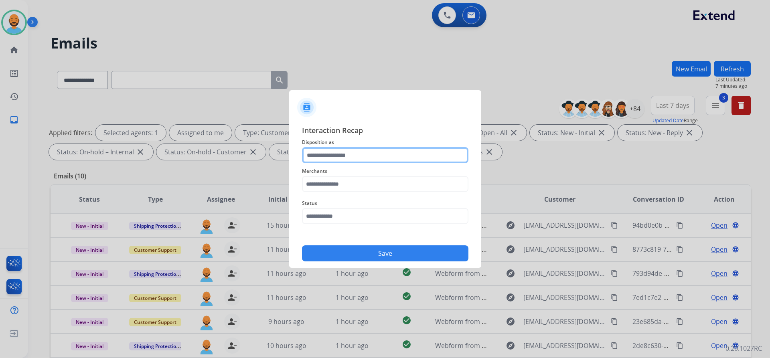
click at [374, 158] on input "text" at bounding box center [385, 155] width 166 height 16
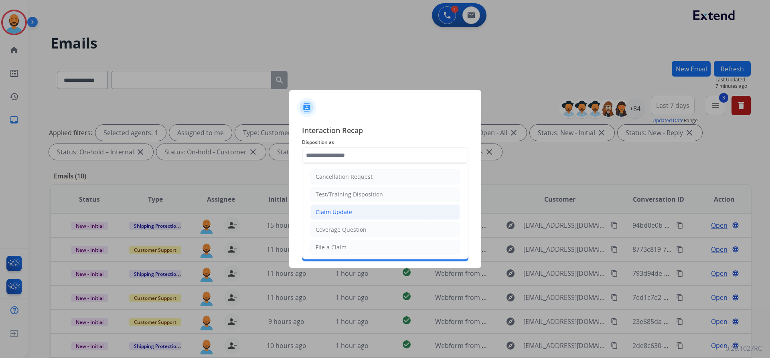
click at [355, 208] on li "Claim Update" at bounding box center [385, 211] width 150 height 15
type input "**********"
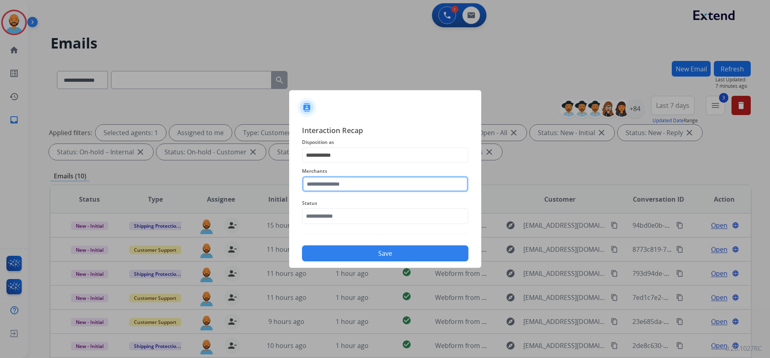
click at [362, 186] on input "text" at bounding box center [385, 184] width 166 height 16
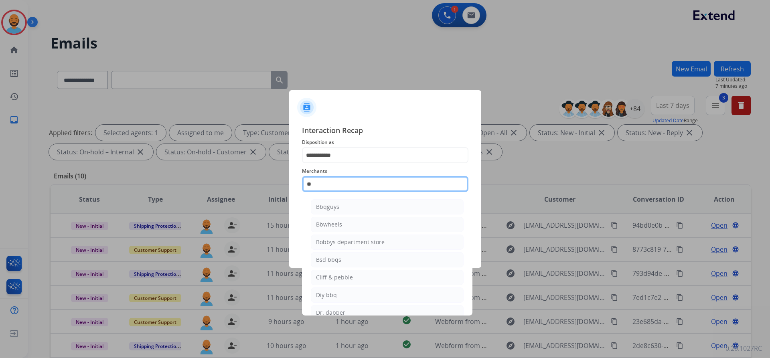
type input "*"
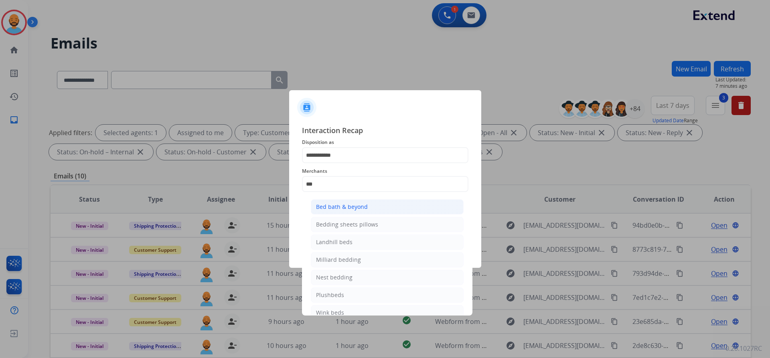
click at [346, 210] on div "Bed bath & beyond" at bounding box center [342, 207] width 52 height 8
type input "**********"
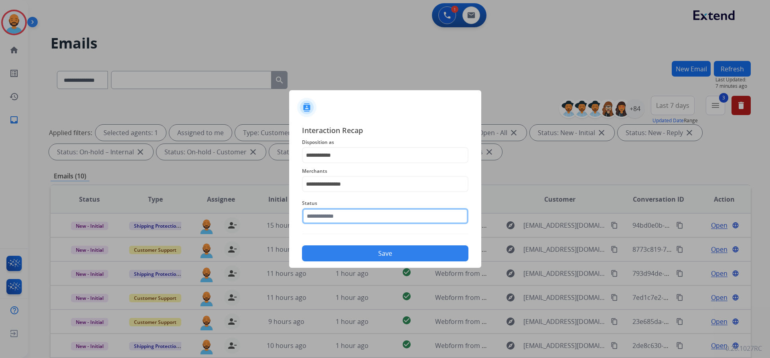
click at [346, 218] on input "text" at bounding box center [385, 216] width 166 height 16
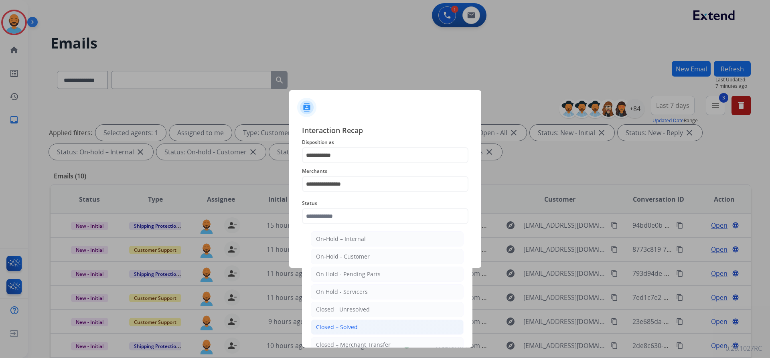
click at [351, 323] on li "Closed – Solved" at bounding box center [387, 326] width 153 height 15
type input "**********"
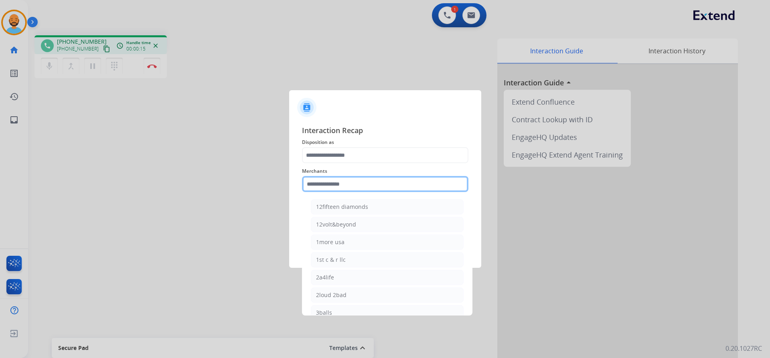
click at [364, 183] on input "text" at bounding box center [385, 184] width 166 height 16
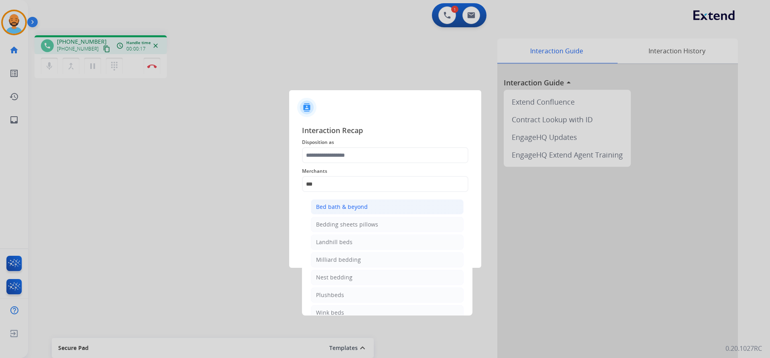
click at [345, 202] on li "Bed bath & beyond" at bounding box center [387, 206] width 153 height 15
type input "**********"
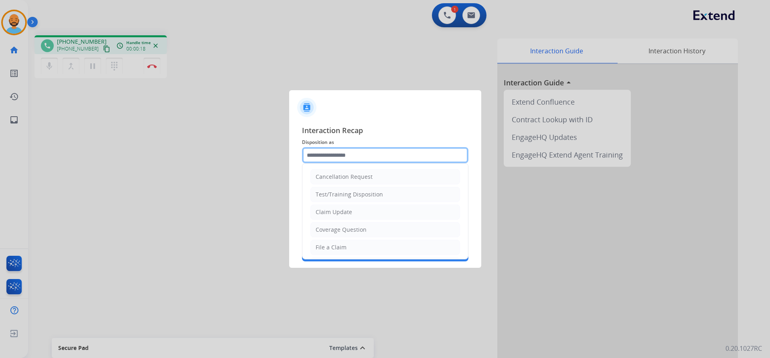
click at [351, 154] on input "text" at bounding box center [385, 155] width 166 height 16
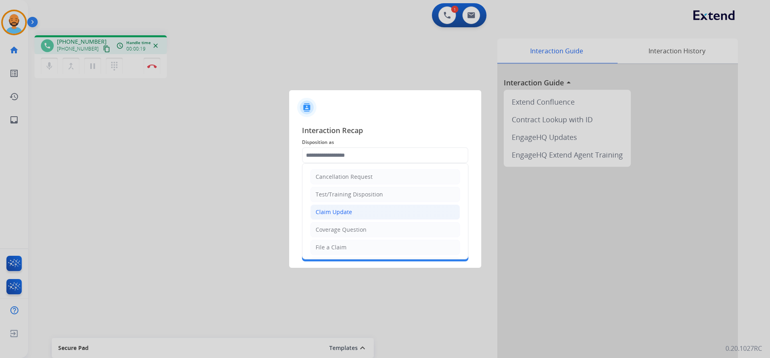
click at [337, 211] on div "Claim Update" at bounding box center [333, 212] width 36 height 8
type input "**********"
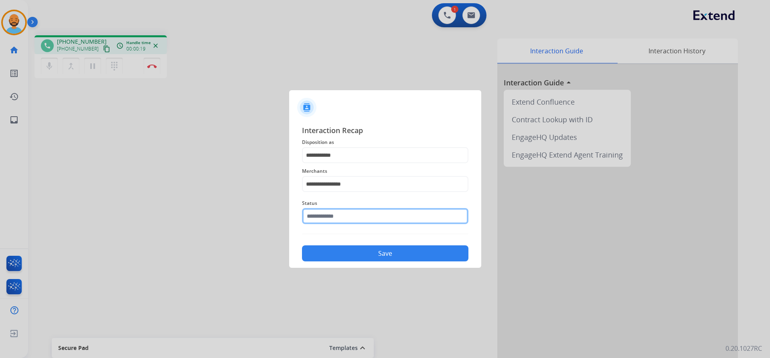
click at [337, 212] on input "text" at bounding box center [385, 216] width 166 height 16
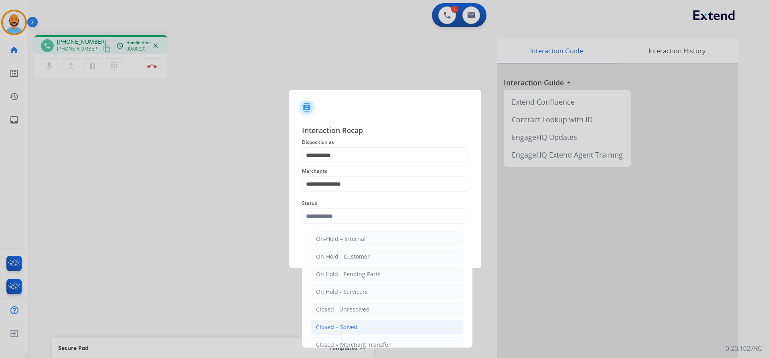
click at [348, 320] on li "Closed – Solved" at bounding box center [387, 326] width 153 height 15
type input "**********"
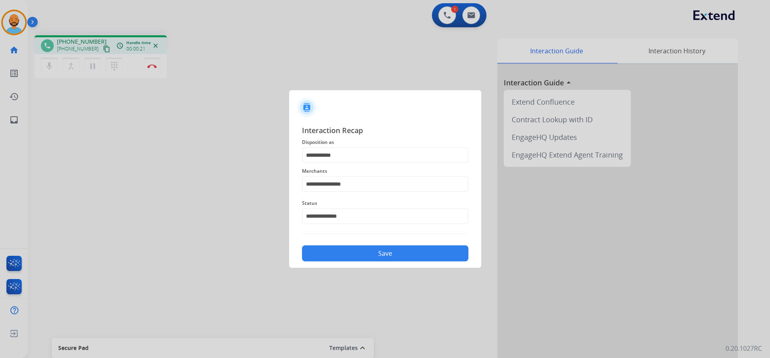
click at [365, 255] on button "Save" at bounding box center [385, 253] width 166 height 16
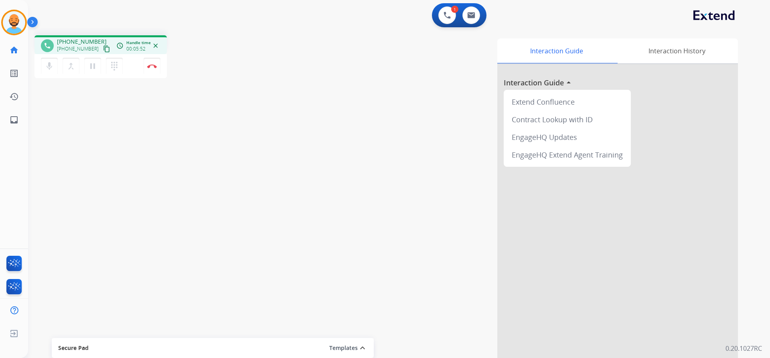
drag, startPoint x: 153, startPoint y: 63, endPoint x: 152, endPoint y: 57, distance: 6.5
click at [153, 61] on button "Disconnect" at bounding box center [152, 66] width 17 height 17
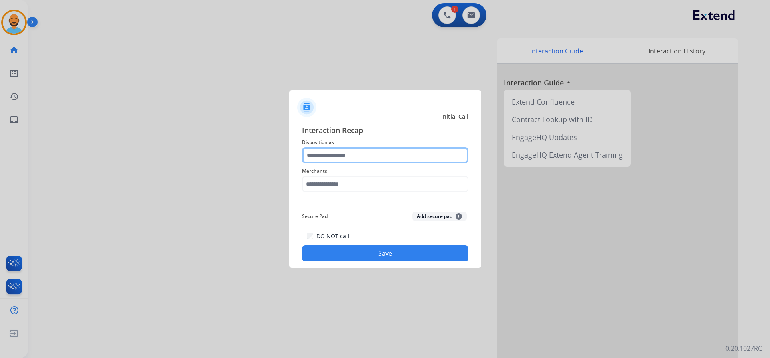
click at [375, 156] on input "text" at bounding box center [385, 155] width 166 height 16
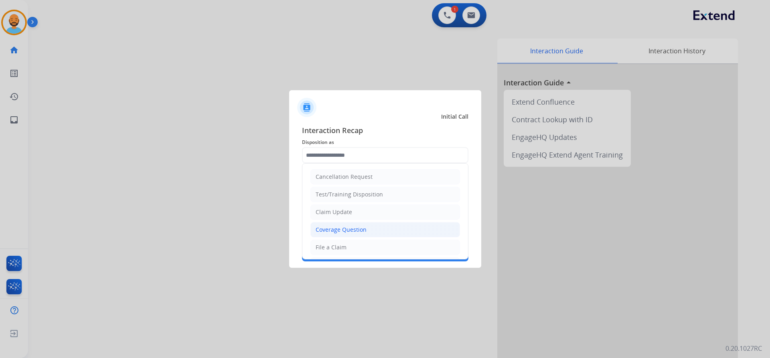
click at [346, 231] on div "Coverage Question" at bounding box center [340, 230] width 51 height 8
type input "**********"
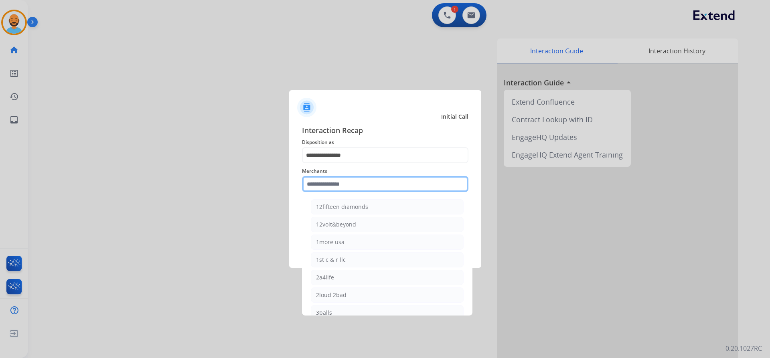
click at [356, 180] on input "text" at bounding box center [385, 184] width 166 height 16
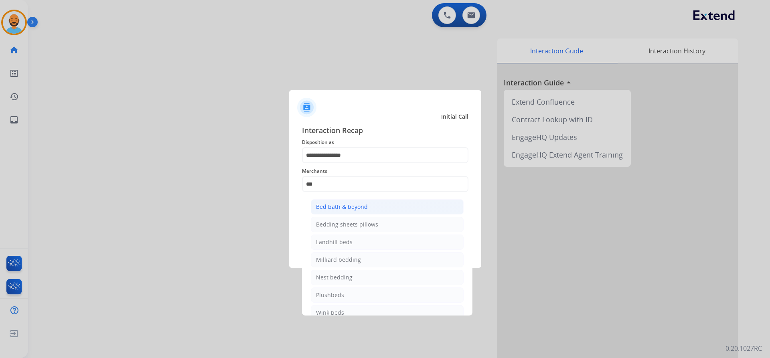
click at [346, 208] on div "Bed bath & beyond" at bounding box center [342, 207] width 52 height 8
type input "**********"
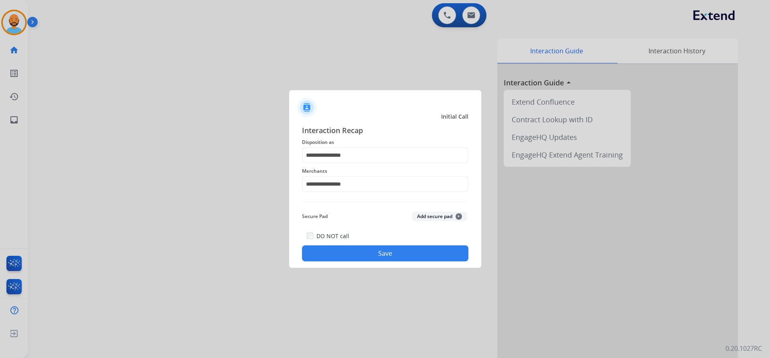
click at [377, 250] on button "Save" at bounding box center [385, 253] width 166 height 16
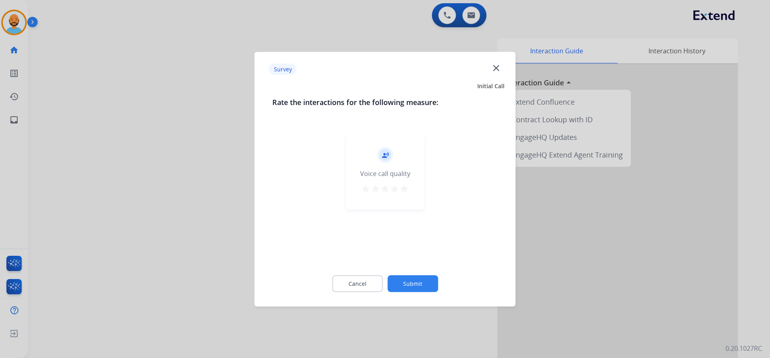
click at [406, 185] on mat-icon "star" at bounding box center [404, 189] width 10 height 10
click at [410, 285] on button "Submit" at bounding box center [412, 283] width 51 height 17
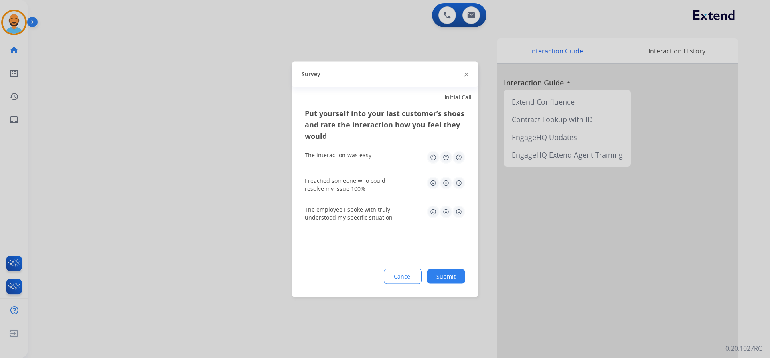
click at [459, 154] on img at bounding box center [458, 157] width 13 height 13
click at [460, 183] on img at bounding box center [458, 182] width 13 height 13
click at [459, 213] on img at bounding box center [458, 211] width 13 height 13
click at [450, 274] on button "Submit" at bounding box center [446, 276] width 38 height 14
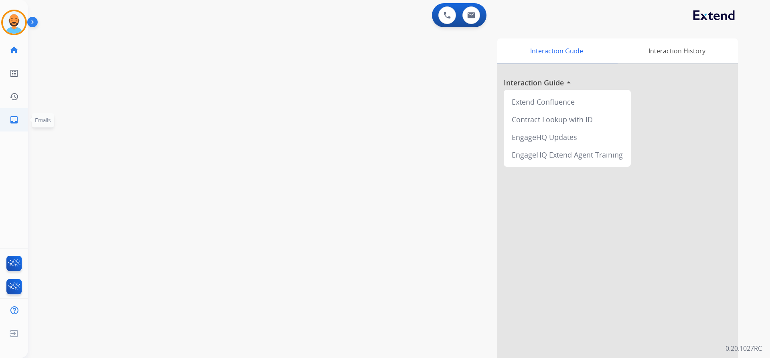
click at [14, 119] on mat-icon "inbox" at bounding box center [14, 120] width 10 height 10
select select "**********"
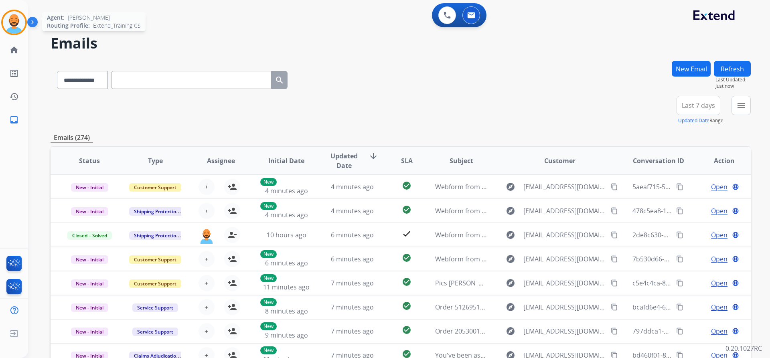
click at [14, 20] on img at bounding box center [14, 22] width 22 height 22
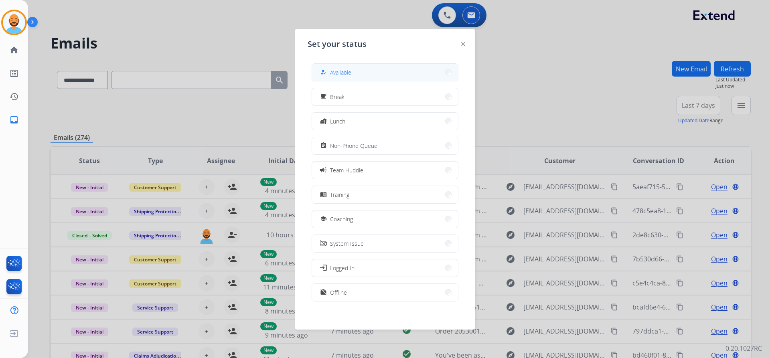
click at [402, 75] on button "how_to_reg Available" at bounding box center [385, 72] width 146 height 17
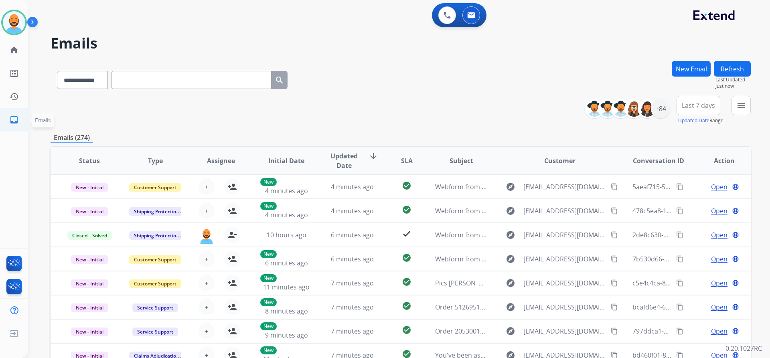
click at [12, 125] on link "inbox Emails" at bounding box center [14, 120] width 22 height 22
click at [740, 107] on mat-icon "menu" at bounding box center [741, 106] width 10 height 10
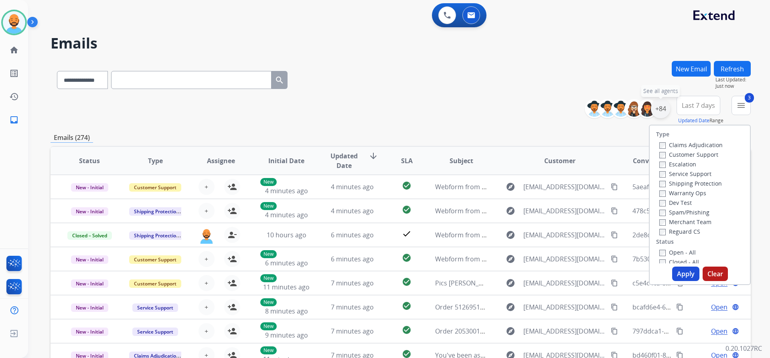
click at [663, 105] on div "+84" at bounding box center [660, 108] width 19 height 19
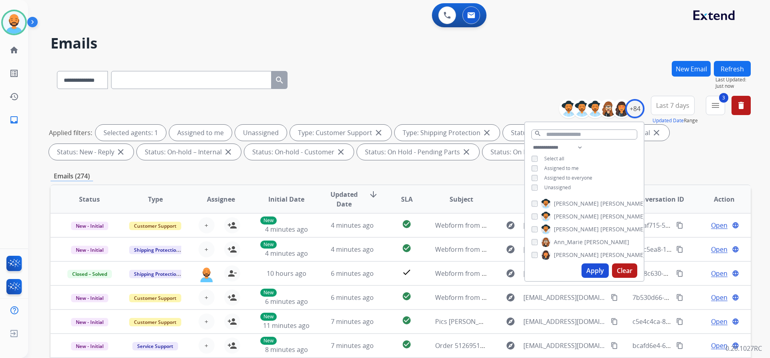
click at [533, 190] on div "**********" at bounding box center [584, 168] width 119 height 51
click at [591, 272] on button "Apply" at bounding box center [594, 270] width 27 height 14
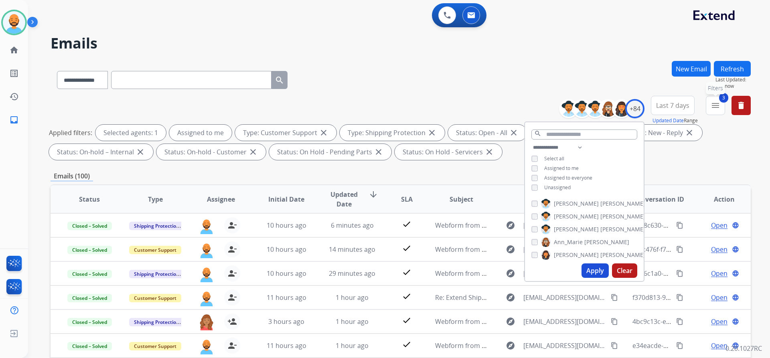
click at [715, 109] on mat-icon "menu" at bounding box center [715, 106] width 10 height 10
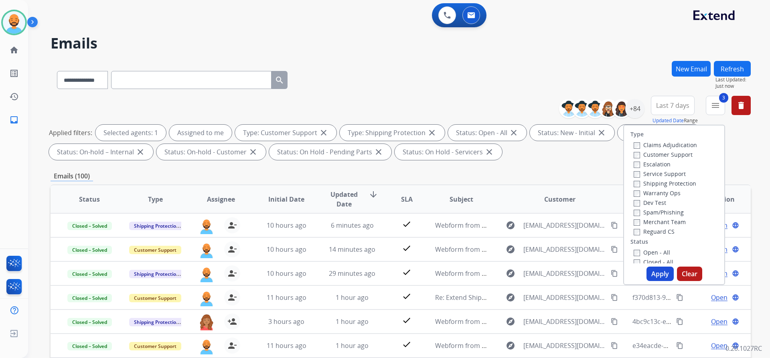
click at [534, 168] on div "**********" at bounding box center [401, 278] width 700 height 434
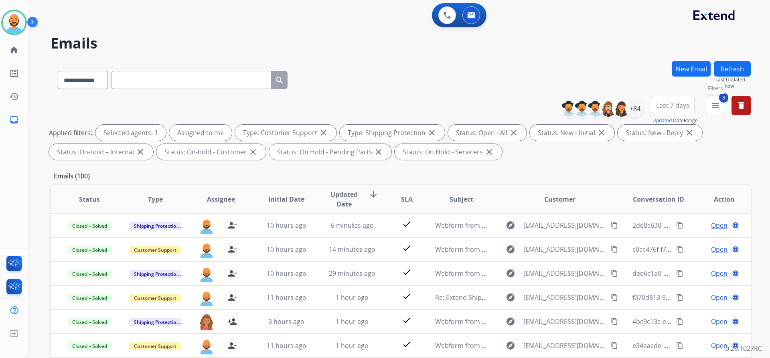
click at [717, 101] on mat-icon "menu" at bounding box center [715, 106] width 10 height 10
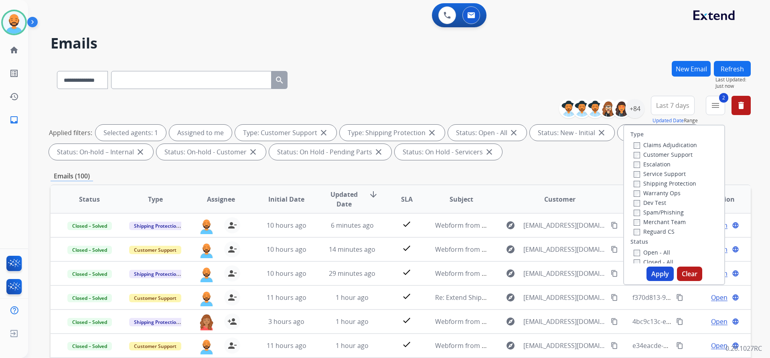
click at [633, 249] on div "Open - All" at bounding box center [675, 252] width 84 height 10
click at [650, 277] on button "Apply" at bounding box center [659, 274] width 27 height 14
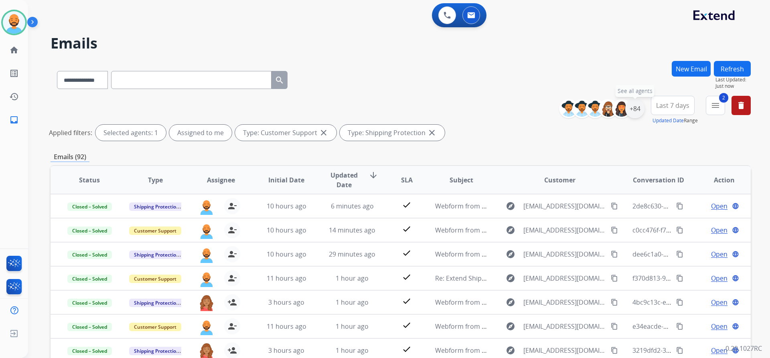
click at [637, 112] on div "+84" at bounding box center [634, 108] width 19 height 19
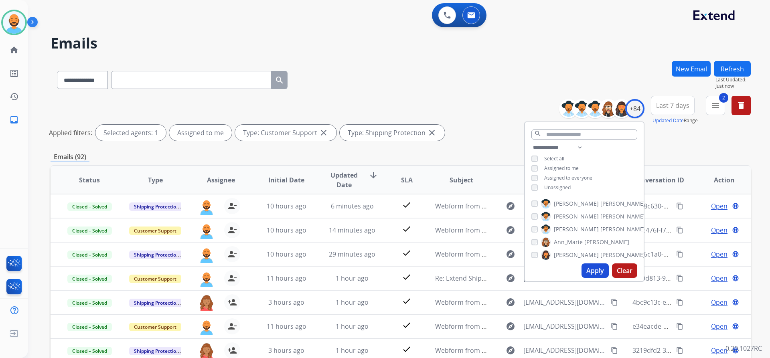
click at [584, 271] on button "Apply" at bounding box center [594, 270] width 27 height 14
click at [493, 101] on div "**********" at bounding box center [401, 120] width 700 height 48
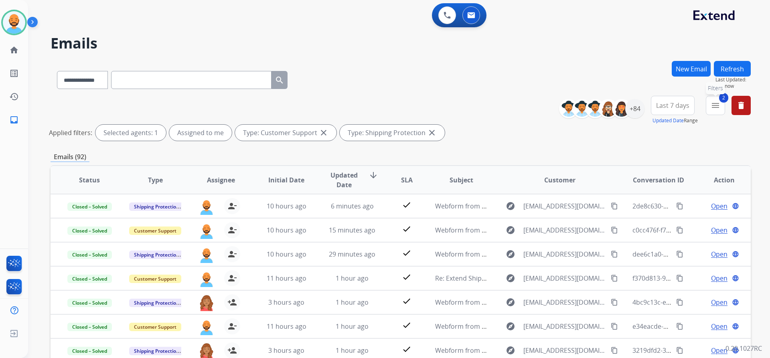
click at [708, 99] on button "2 menu Filters" at bounding box center [715, 105] width 19 height 19
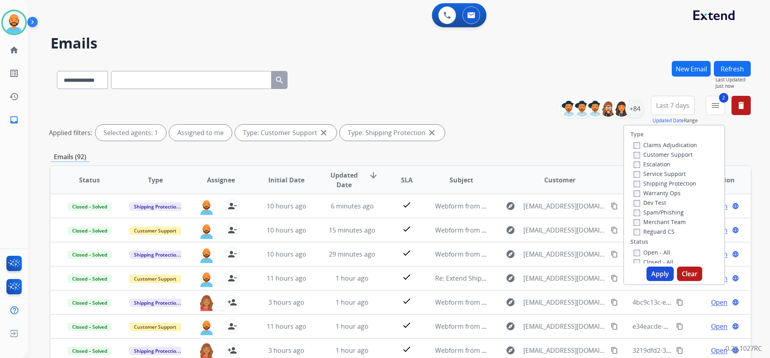
click at [636, 253] on label "Open - All" at bounding box center [651, 253] width 36 height 8
click at [652, 273] on button "Apply" at bounding box center [659, 274] width 27 height 14
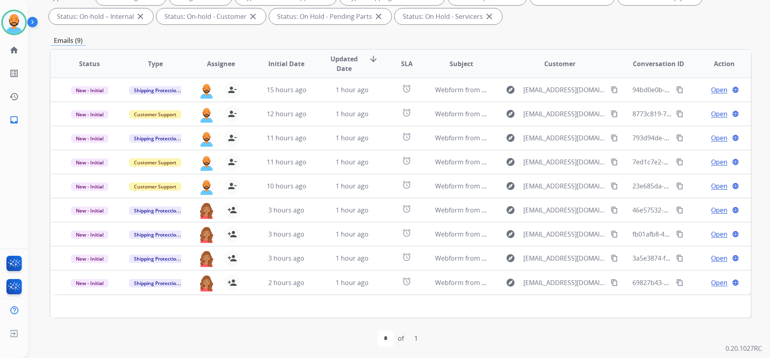
scroll to position [137, 0]
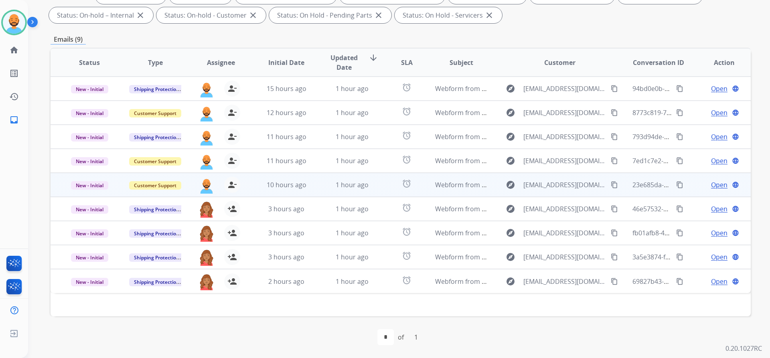
click at [611, 183] on mat-icon "content_copy" at bounding box center [614, 184] width 7 height 7
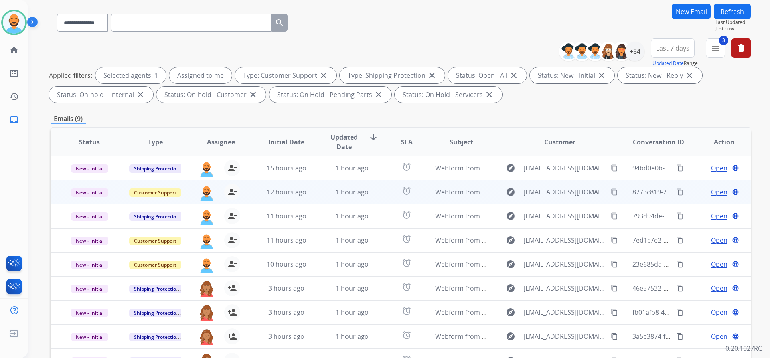
scroll to position [80, 0]
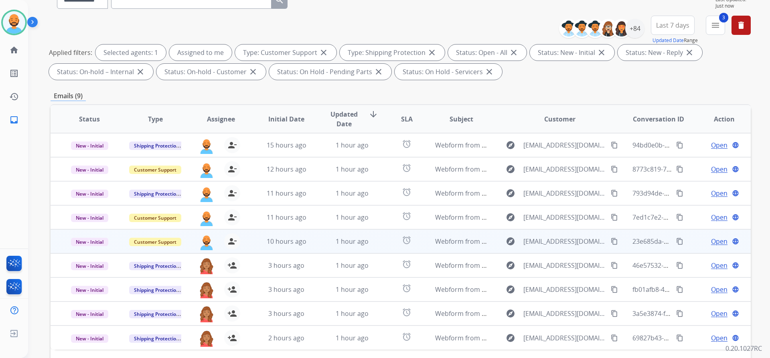
click at [717, 237] on span "Open" at bounding box center [719, 242] width 16 height 10
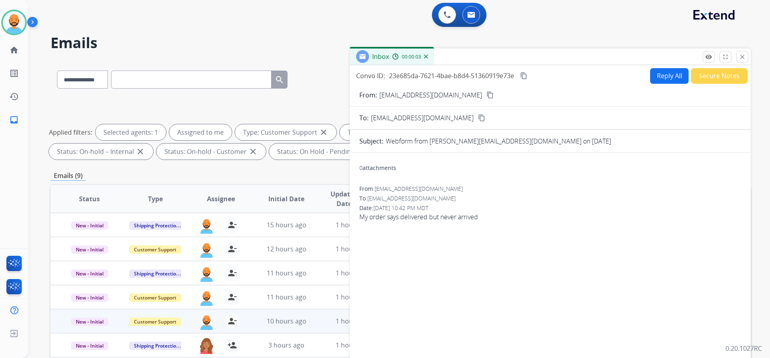
scroll to position [0, 0]
click at [679, 73] on button "Reply All" at bounding box center [669, 77] width 38 height 16
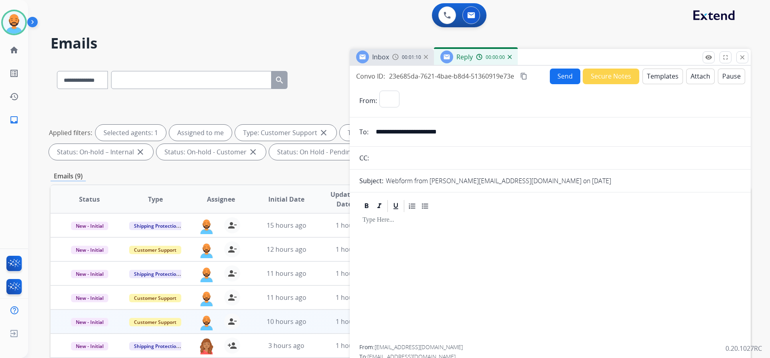
select select "**********"
click at [661, 77] on button "Templates" at bounding box center [662, 77] width 40 height 16
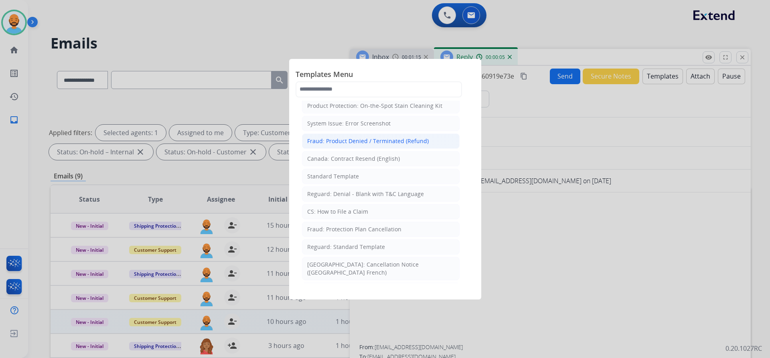
scroll to position [80, 0]
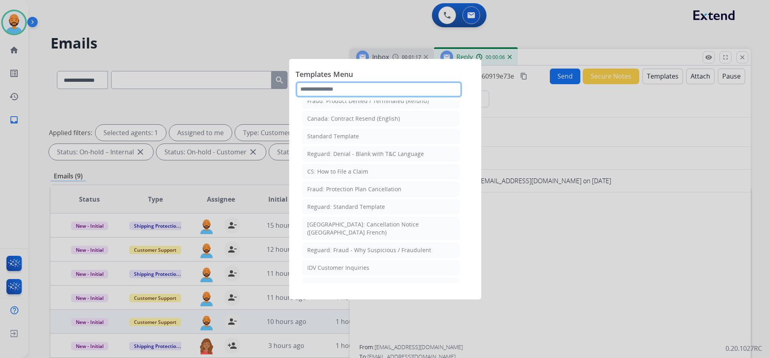
click at [320, 91] on input "text" at bounding box center [378, 89] width 166 height 16
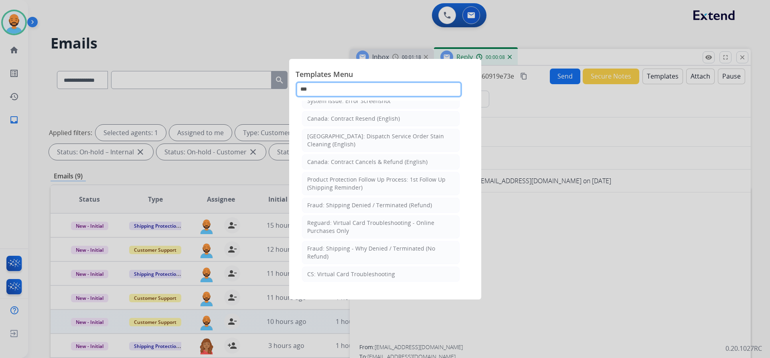
scroll to position [0, 0]
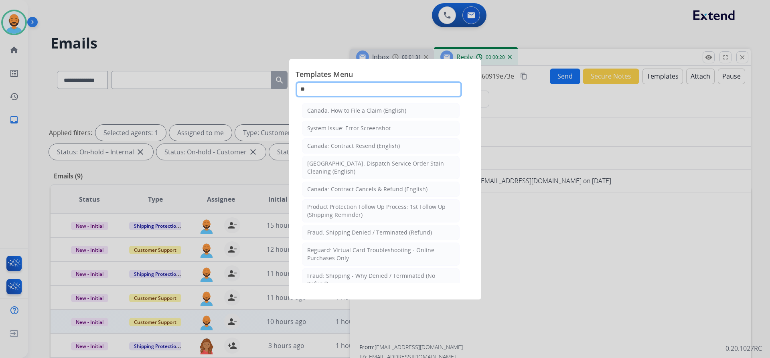
type input "*"
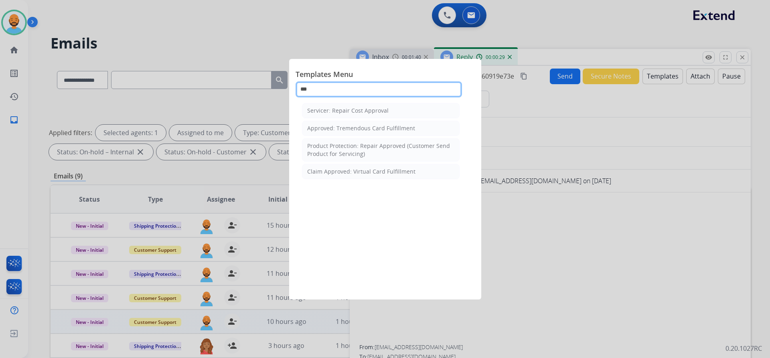
type input "***"
click at [550, 106] on div at bounding box center [385, 179] width 770 height 358
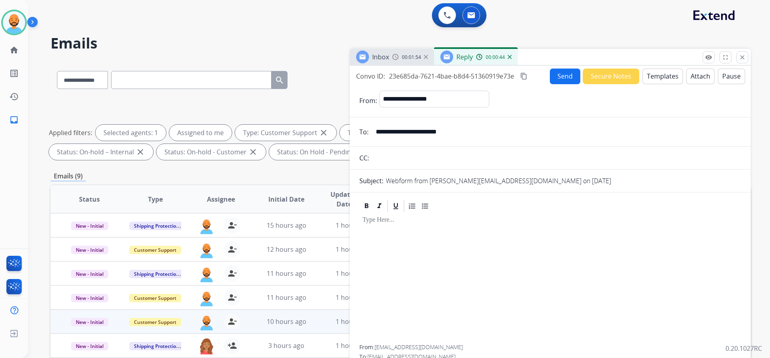
click at [646, 77] on button "Templates" at bounding box center [662, 77] width 40 height 16
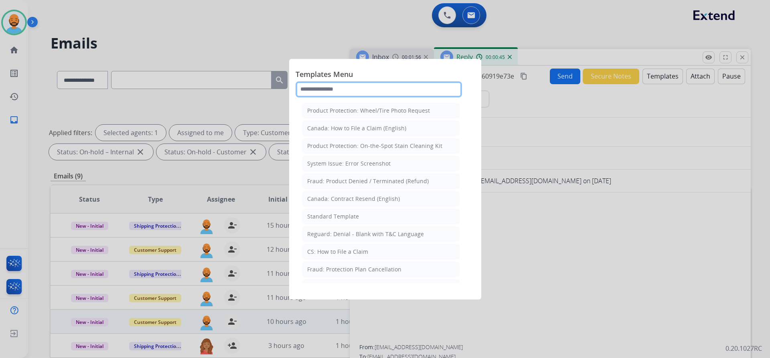
click at [379, 85] on input "text" at bounding box center [378, 89] width 166 height 16
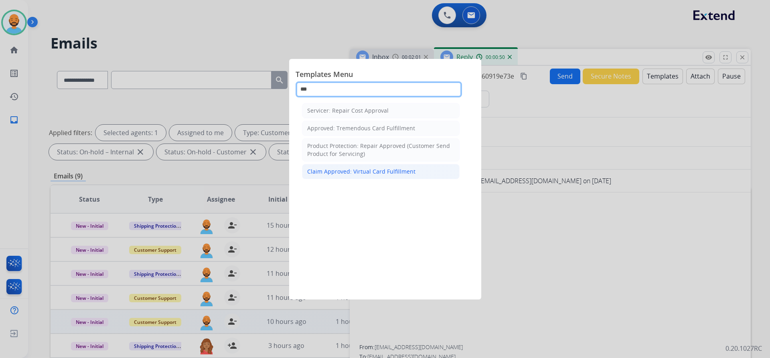
type input "***"
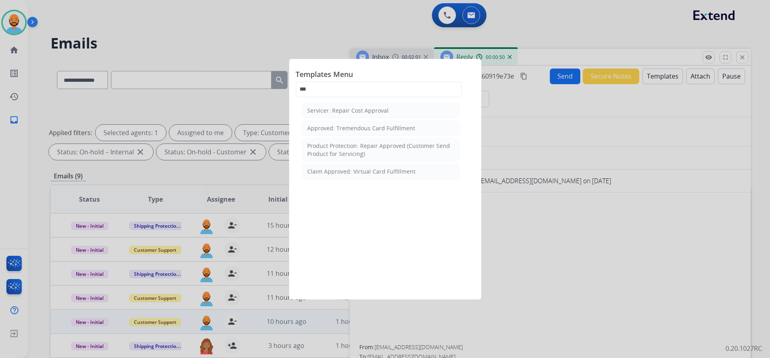
click at [342, 173] on div "Claim Approved: Virtual Card Fulfillment" at bounding box center [361, 172] width 108 height 8
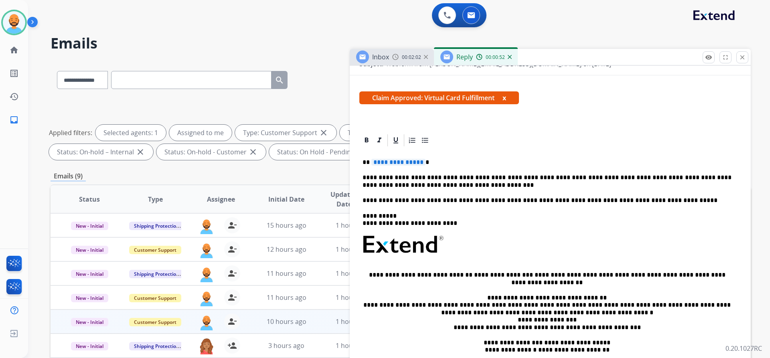
scroll to position [120, 0]
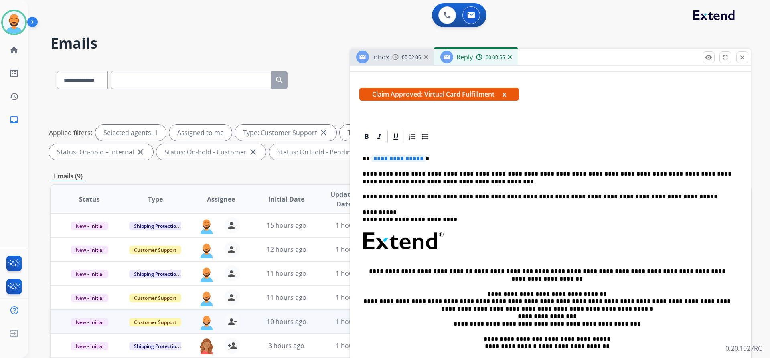
click at [426, 157] on p "**********" at bounding box center [546, 158] width 369 height 7
click at [370, 158] on p "********" at bounding box center [546, 158] width 369 height 7
click at [376, 159] on p "********" at bounding box center [546, 158] width 369 height 7
click at [371, 160] on p "********" at bounding box center [546, 158] width 369 height 7
click at [379, 158] on p "*********" at bounding box center [546, 158] width 369 height 7
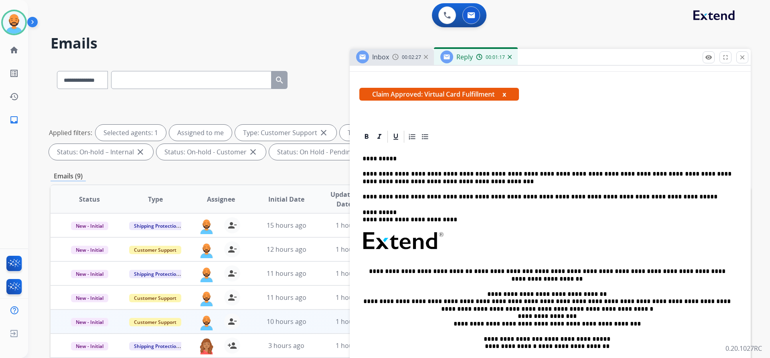
click at [394, 161] on p "**********" at bounding box center [546, 158] width 369 height 7
click at [437, 180] on p "**********" at bounding box center [546, 177] width 369 height 15
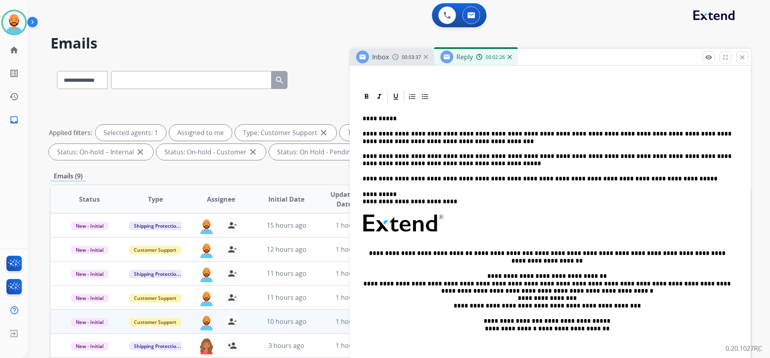
scroll to position [0, 0]
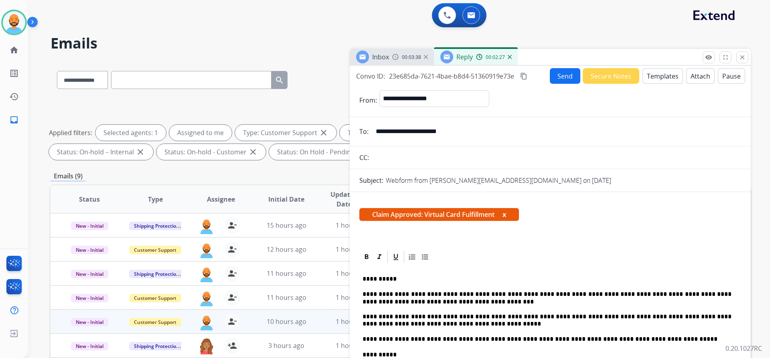
click at [565, 75] on button "Send" at bounding box center [565, 76] width 30 height 16
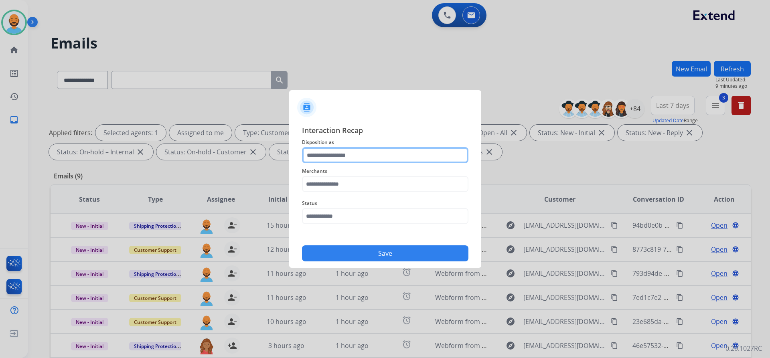
click at [359, 151] on input "text" at bounding box center [385, 155] width 166 height 16
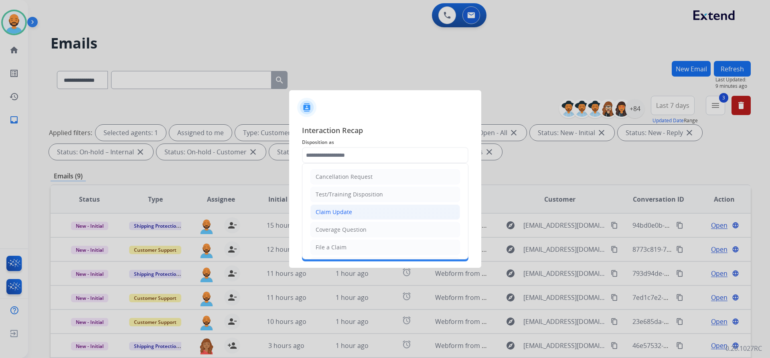
click at [352, 209] on li "Claim Update" at bounding box center [385, 211] width 150 height 15
type input "**********"
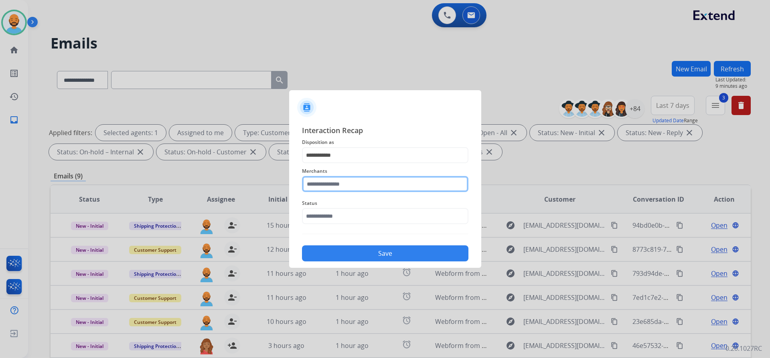
click at [348, 185] on input "text" at bounding box center [385, 184] width 166 height 16
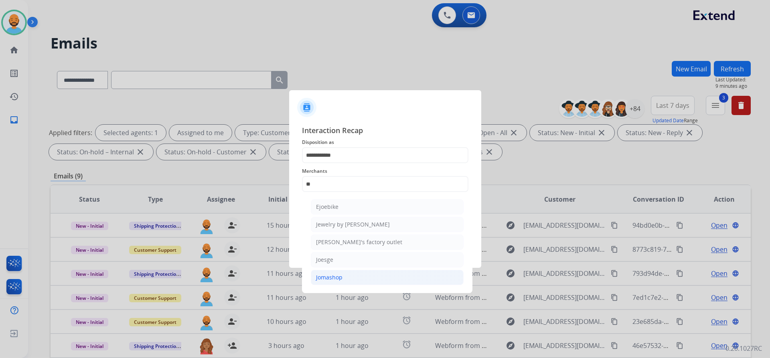
click at [333, 275] on div "Jomashop" at bounding box center [329, 277] width 26 height 8
type input "********"
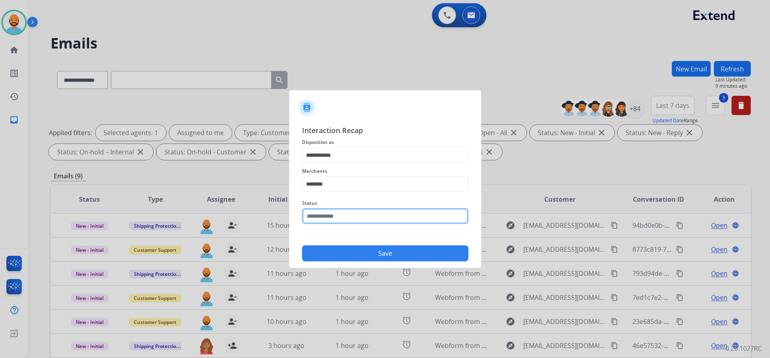
click at [341, 210] on input "text" at bounding box center [385, 216] width 166 height 16
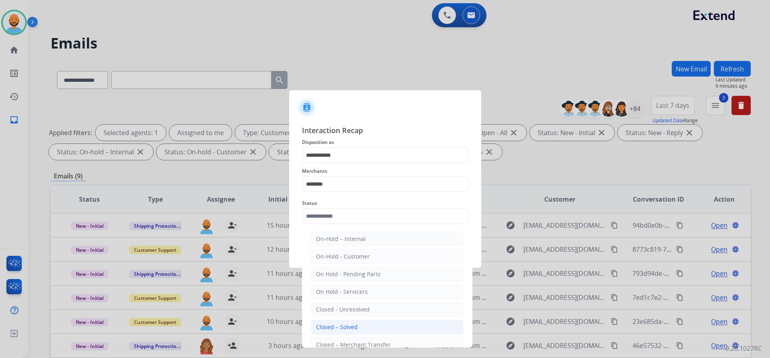
click at [346, 327] on div "Closed – Solved" at bounding box center [337, 327] width 42 height 8
type input "**********"
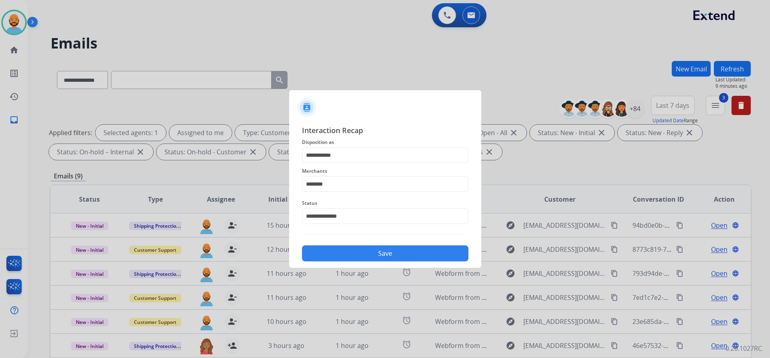
click at [359, 247] on button "Save" at bounding box center [385, 253] width 166 height 16
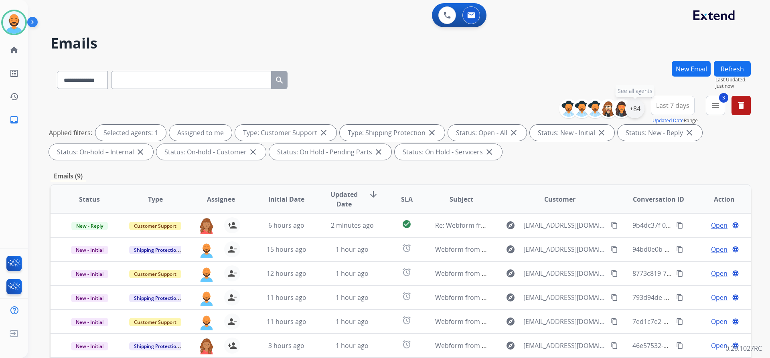
click at [631, 110] on div "+84" at bounding box center [634, 108] width 19 height 19
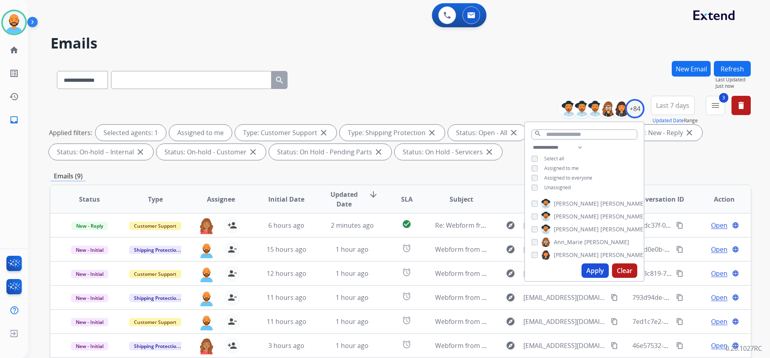
click at [508, 77] on div "**********" at bounding box center [401, 78] width 700 height 35
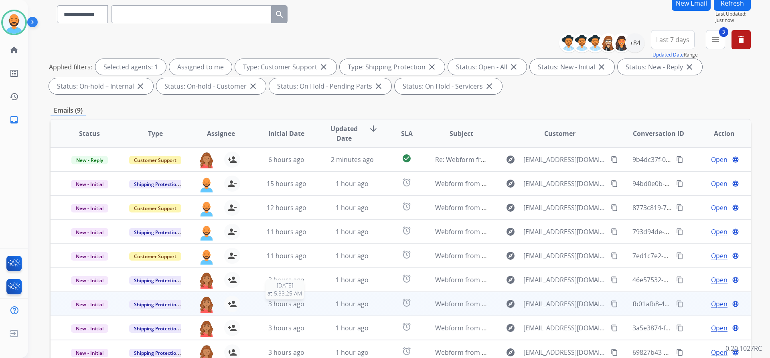
scroll to position [80, 0]
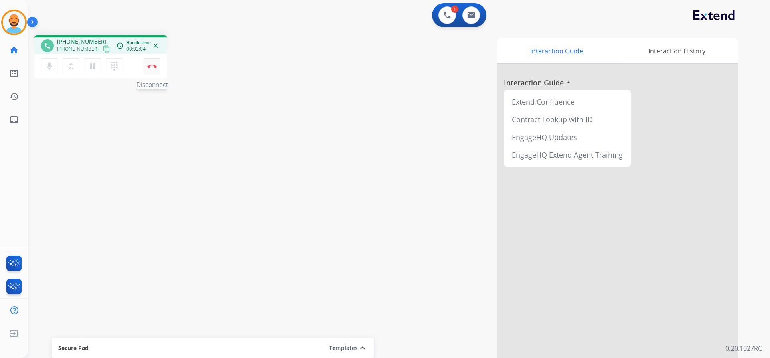
click at [155, 64] on button "Disconnect" at bounding box center [152, 66] width 17 height 17
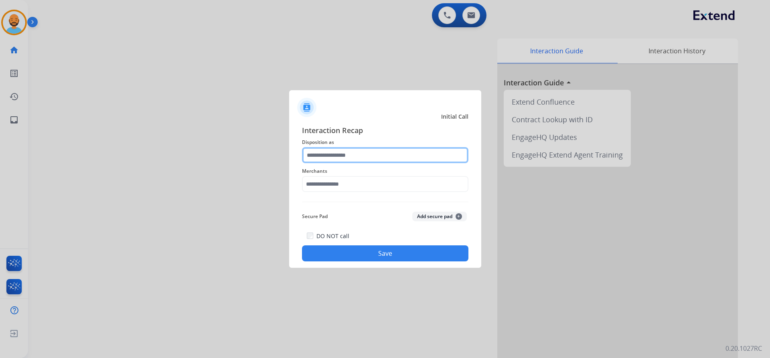
click at [368, 158] on input "text" at bounding box center [385, 155] width 166 height 16
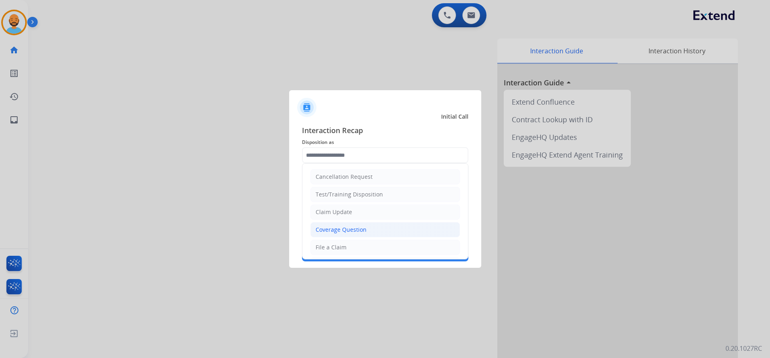
click at [360, 223] on li "Coverage Question" at bounding box center [385, 229] width 150 height 15
type input "**********"
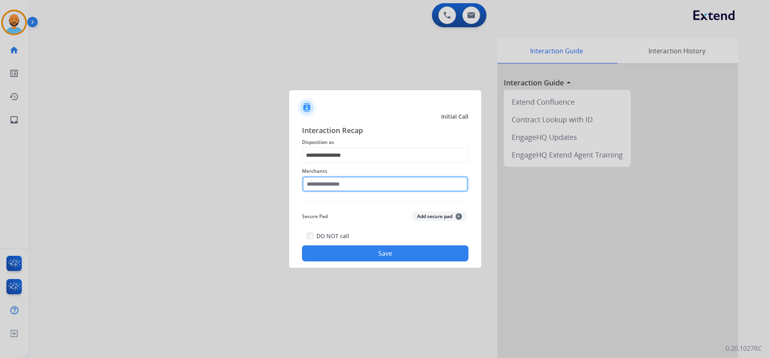
click at [358, 185] on input "text" at bounding box center [385, 184] width 166 height 16
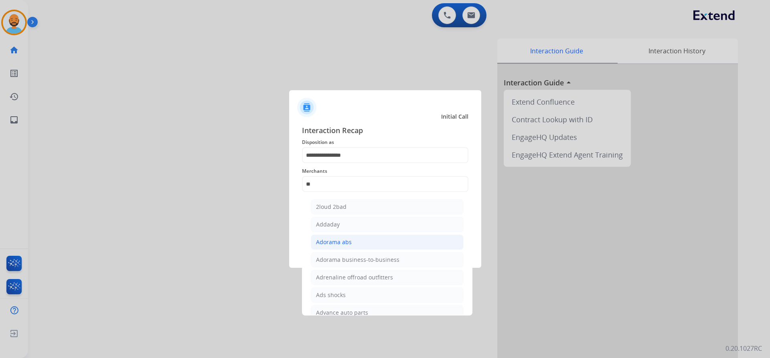
click at [344, 241] on div "Adorama abs" at bounding box center [334, 242] width 36 height 8
type input "**********"
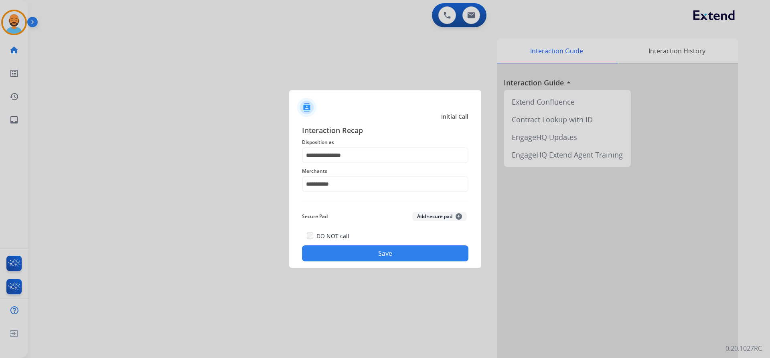
click at [344, 251] on button "Save" at bounding box center [385, 253] width 166 height 16
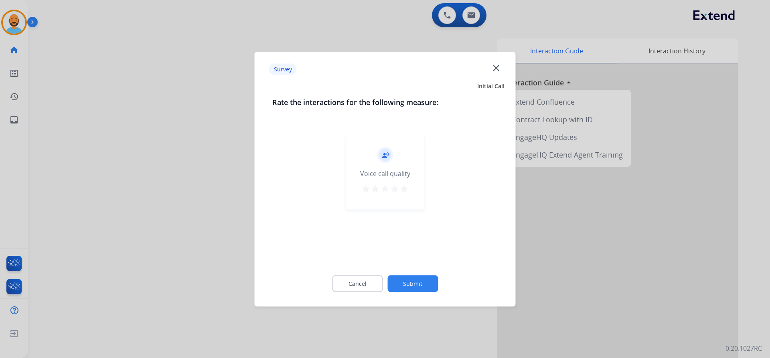
click at [406, 189] on mat-icon "star" at bounding box center [404, 189] width 10 height 10
click at [412, 285] on button "Submit" at bounding box center [412, 283] width 51 height 17
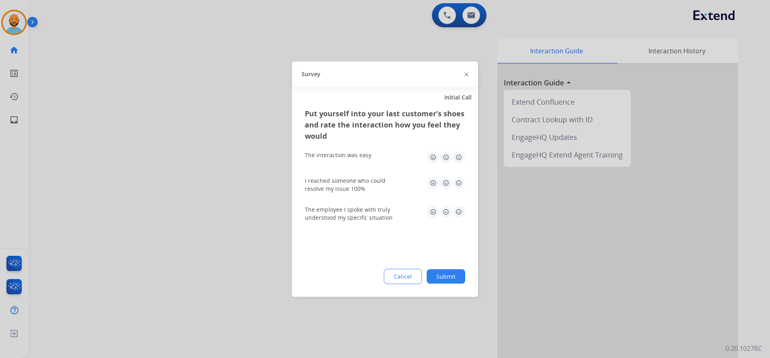
click at [459, 160] on img at bounding box center [458, 157] width 13 height 13
click at [459, 179] on img at bounding box center [458, 182] width 13 height 13
click at [457, 221] on div "The employee I spoke with truly understood my specific situation" at bounding box center [385, 213] width 160 height 29
click at [457, 217] on img at bounding box center [458, 211] width 13 height 13
click at [447, 275] on button "Submit" at bounding box center [446, 276] width 38 height 14
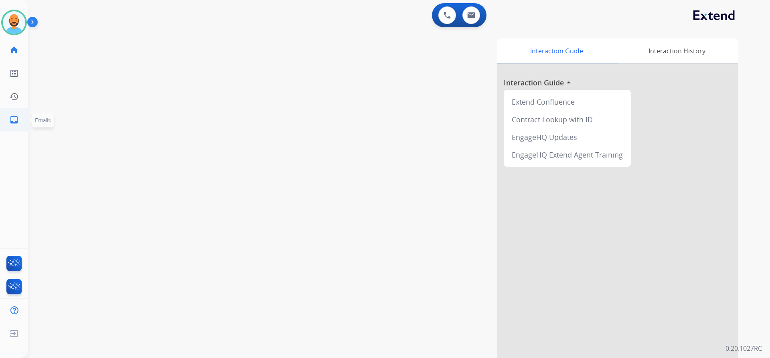
click at [18, 123] on mat-icon "inbox" at bounding box center [14, 120] width 10 height 10
select select "**********"
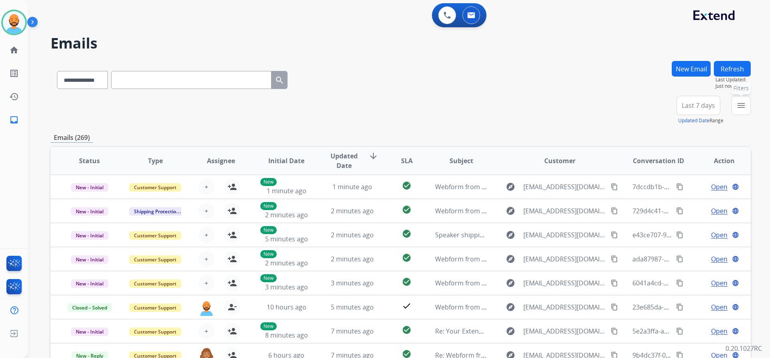
click at [744, 107] on mat-icon "menu" at bounding box center [741, 106] width 10 height 10
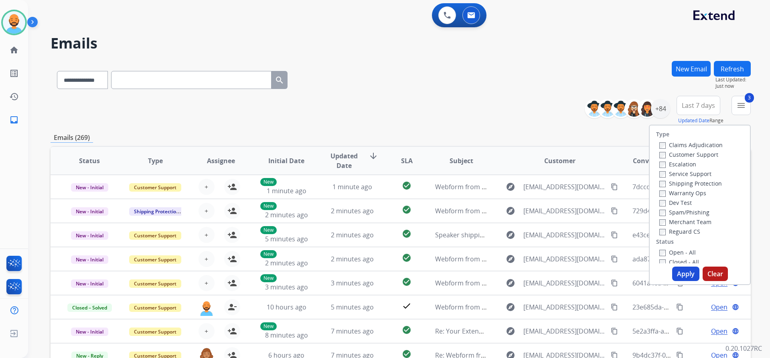
click at [684, 270] on button "Apply" at bounding box center [685, 274] width 27 height 14
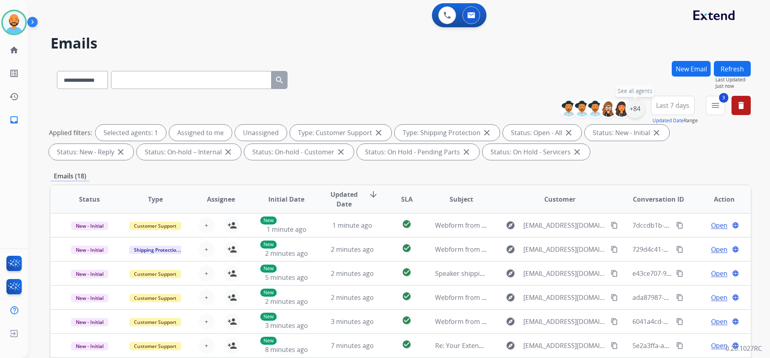
click at [635, 106] on div "+84" at bounding box center [634, 108] width 19 height 19
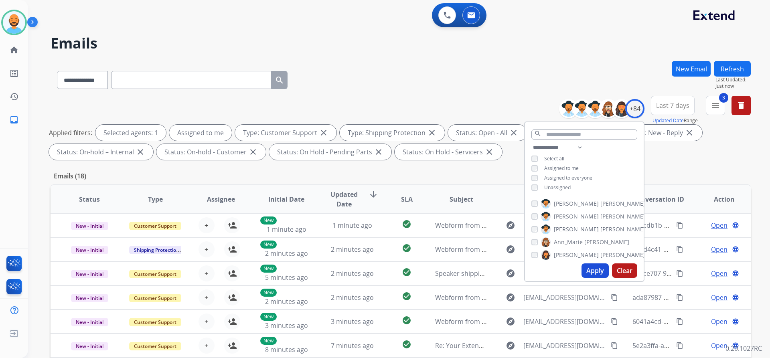
click at [586, 266] on button "Apply" at bounding box center [594, 270] width 27 height 14
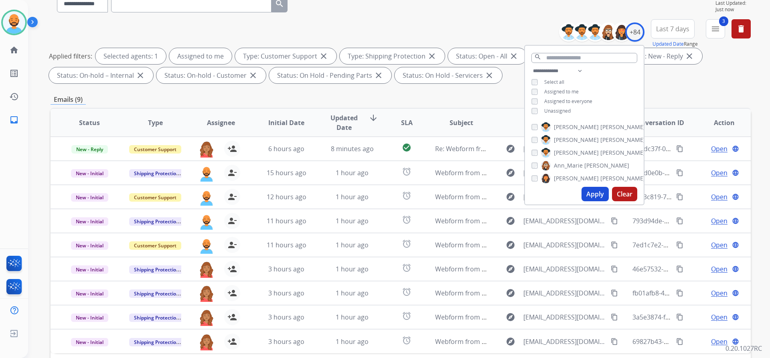
scroll to position [80, 0]
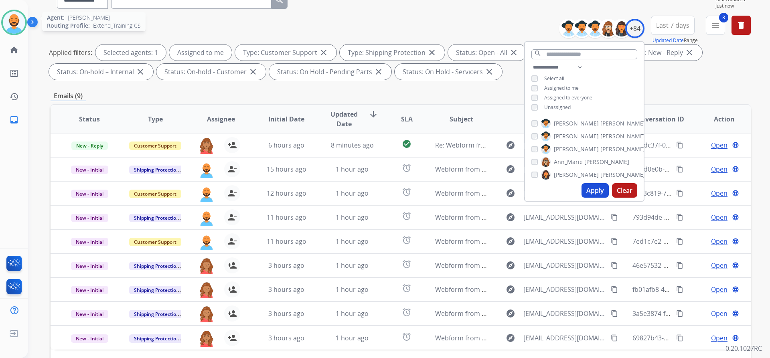
click at [14, 28] on img at bounding box center [14, 22] width 22 height 22
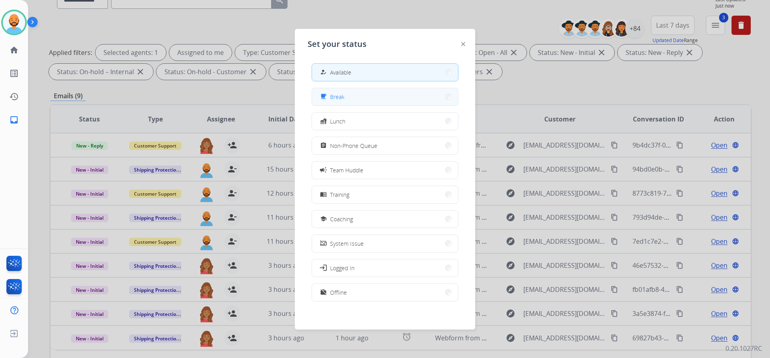
click at [445, 96] on button "free_breakfast Break" at bounding box center [385, 96] width 146 height 17
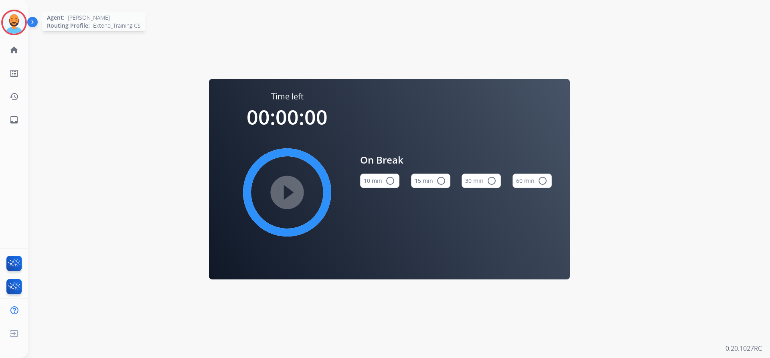
click at [22, 20] on img at bounding box center [14, 22] width 22 height 22
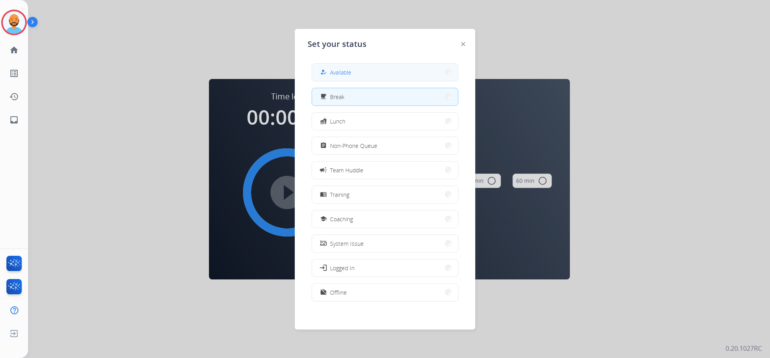
click at [433, 75] on button "how_to_reg Available" at bounding box center [385, 72] width 146 height 17
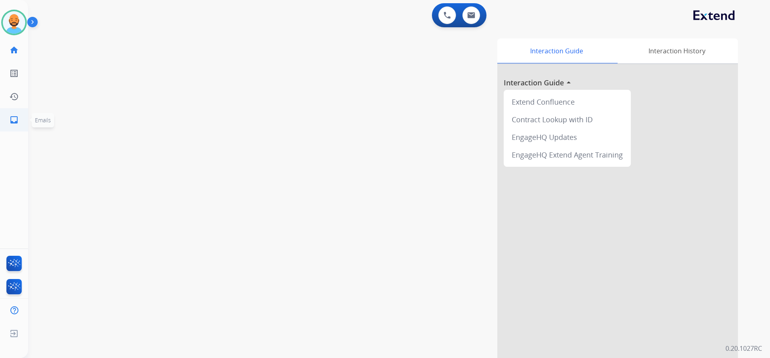
click at [8, 119] on link "inbox Emails" at bounding box center [14, 120] width 22 height 22
select select "**********"
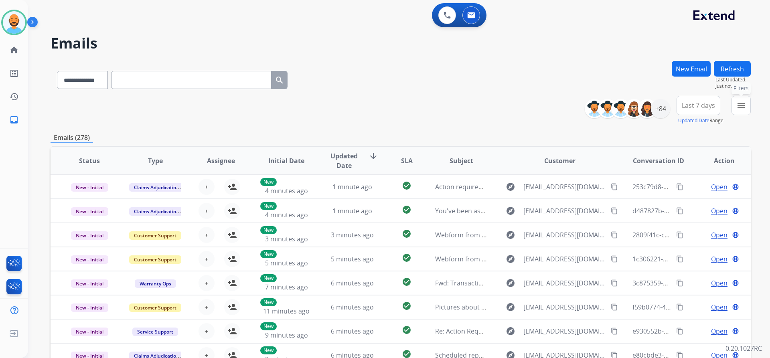
click at [743, 99] on button "menu Filters" at bounding box center [740, 105] width 19 height 19
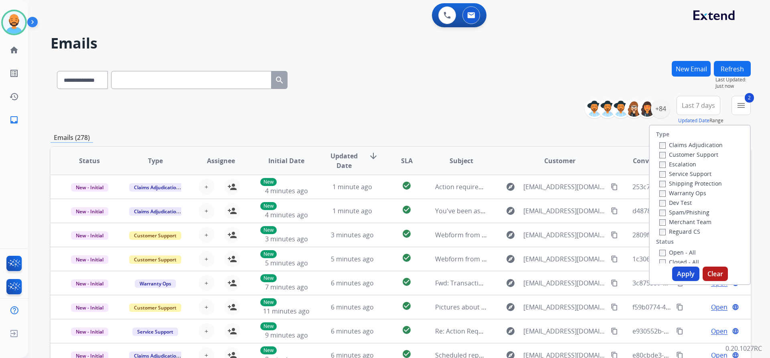
click at [659, 249] on label "Open - All" at bounding box center [677, 253] width 36 height 8
click at [685, 273] on button "Apply" at bounding box center [685, 274] width 27 height 14
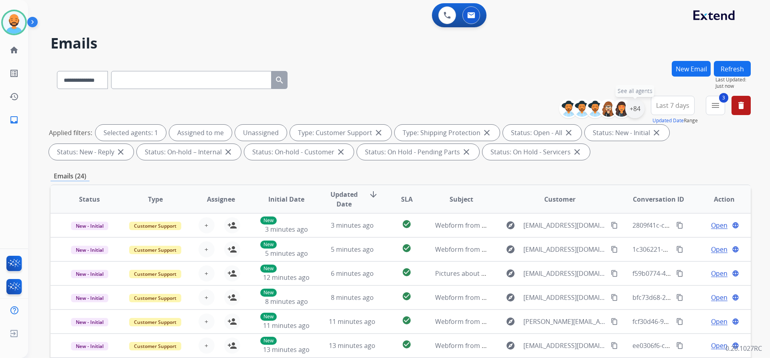
click at [631, 108] on div "+84" at bounding box center [634, 108] width 19 height 19
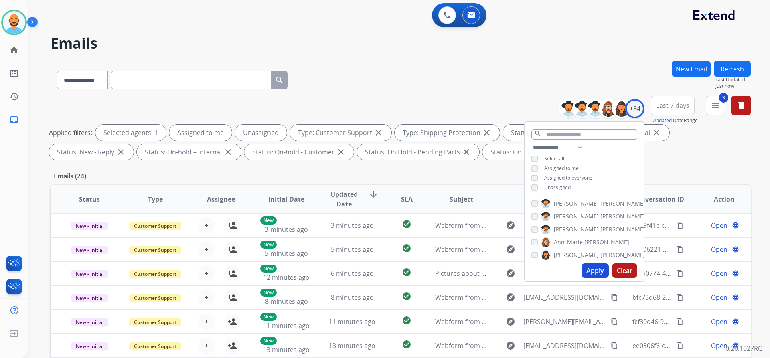
click at [583, 267] on button "Apply" at bounding box center [594, 270] width 27 height 14
click at [589, 267] on button "Apply" at bounding box center [594, 270] width 27 height 14
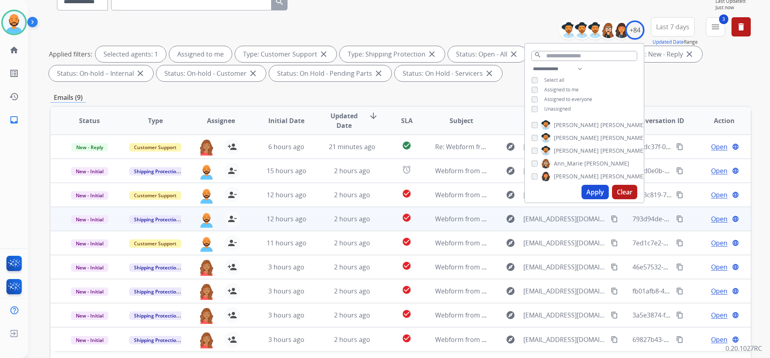
scroll to position [80, 0]
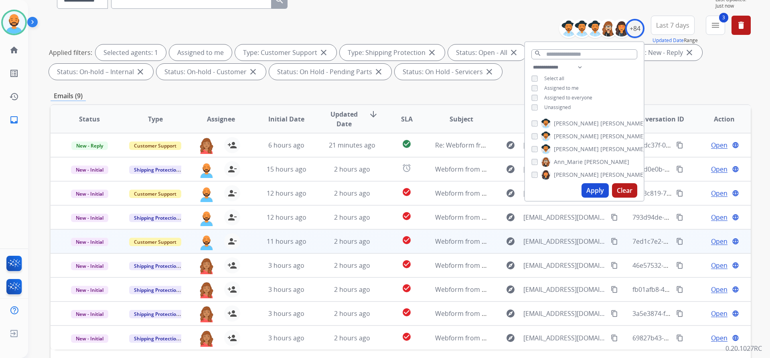
click at [611, 238] on mat-icon "content_copy" at bounding box center [614, 241] width 7 height 7
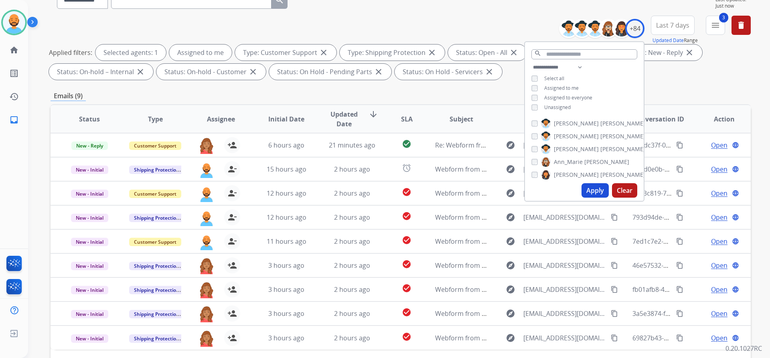
click at [429, 24] on div "**********" at bounding box center [401, 49] width 700 height 67
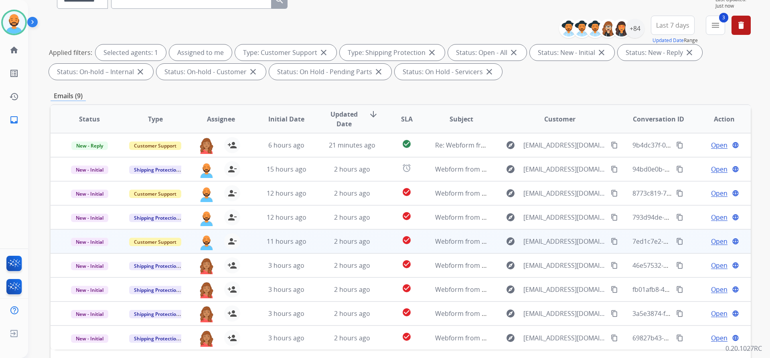
click at [711, 239] on span "Open" at bounding box center [719, 242] width 16 height 10
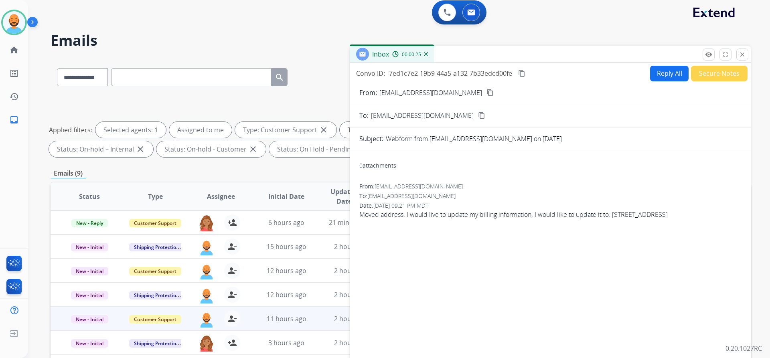
scroll to position [0, 0]
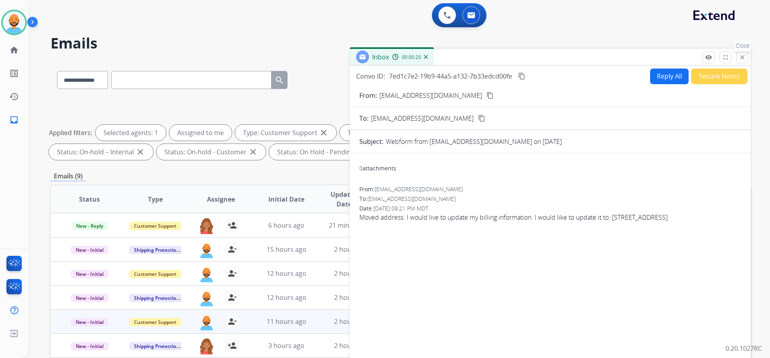
click at [741, 59] on mat-icon "close" at bounding box center [741, 57] width 7 height 7
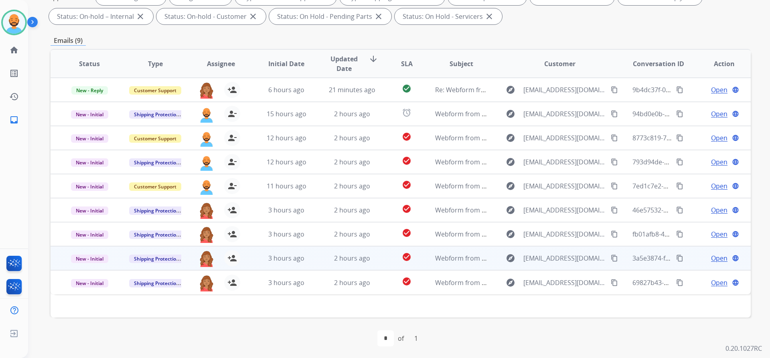
scroll to position [137, 0]
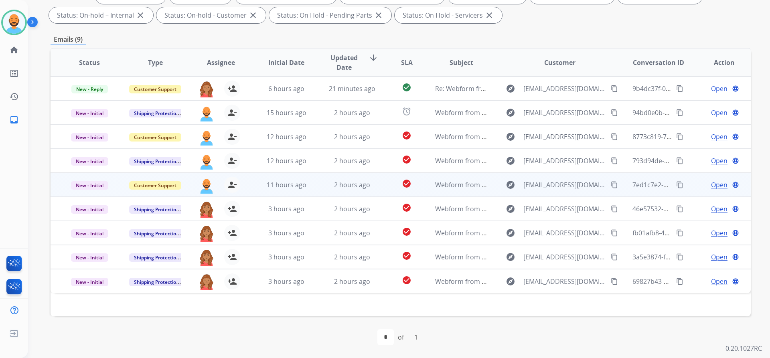
click at [711, 185] on span "Open" at bounding box center [719, 185] width 16 height 10
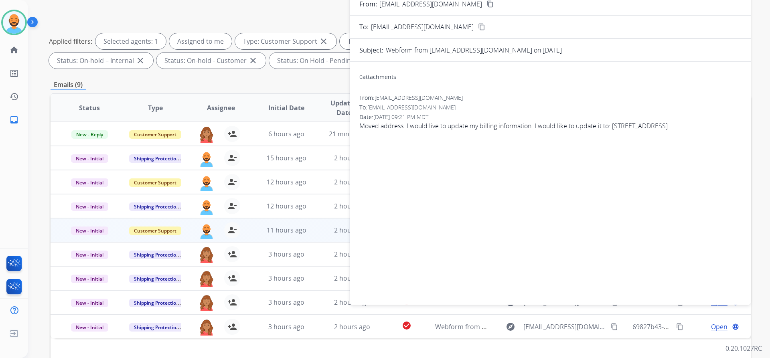
scroll to position [0, 0]
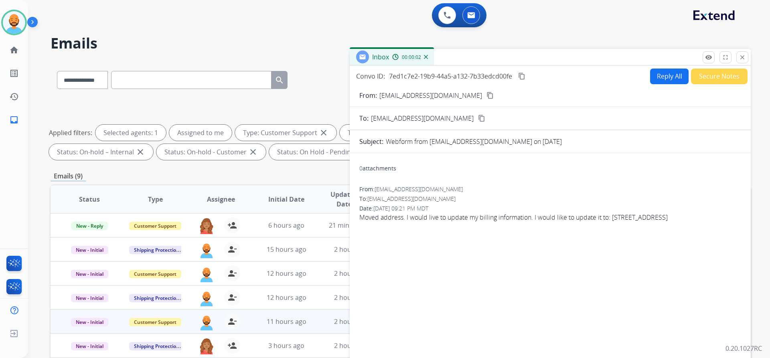
click at [657, 76] on button "Reply All" at bounding box center [669, 77] width 38 height 16
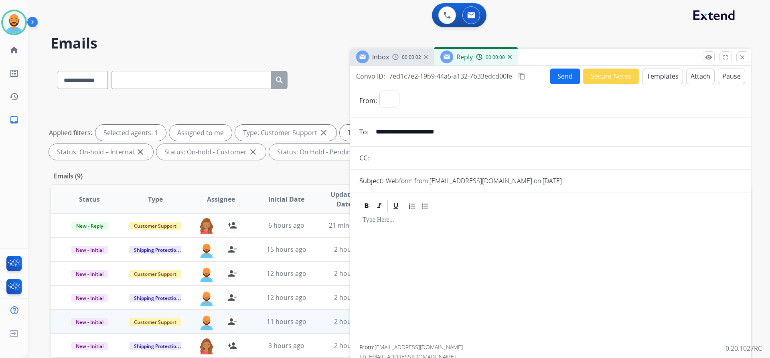
select select "**********"
click at [644, 75] on button "Templates" at bounding box center [662, 77] width 40 height 16
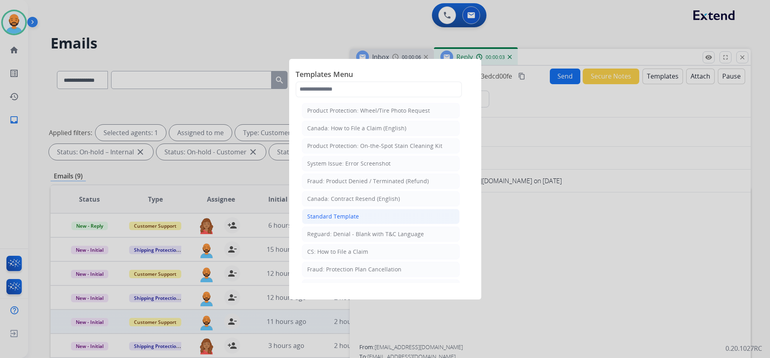
click at [331, 217] on div "Standard Template" at bounding box center [333, 216] width 52 height 8
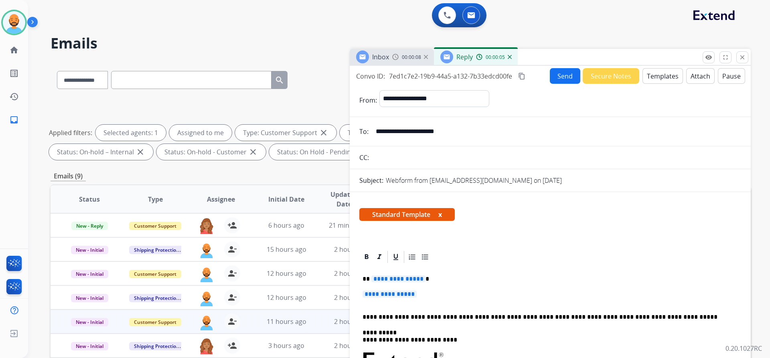
click at [424, 278] on p "**********" at bounding box center [546, 278] width 369 height 7
click at [368, 278] on p "**********" at bounding box center [546, 278] width 369 height 7
click at [406, 279] on p "**********" at bounding box center [546, 278] width 369 height 7
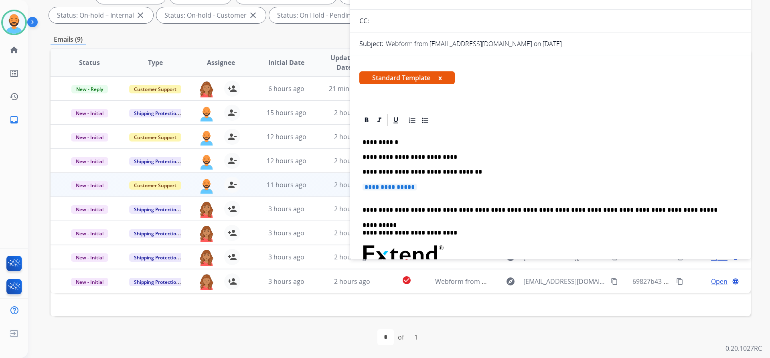
click at [403, 200] on div "**********" at bounding box center [550, 257] width 382 height 261
click at [369, 199] on div "**********" at bounding box center [550, 257] width 382 height 261
click at [364, 198] on div "**********" at bounding box center [550, 257] width 382 height 261
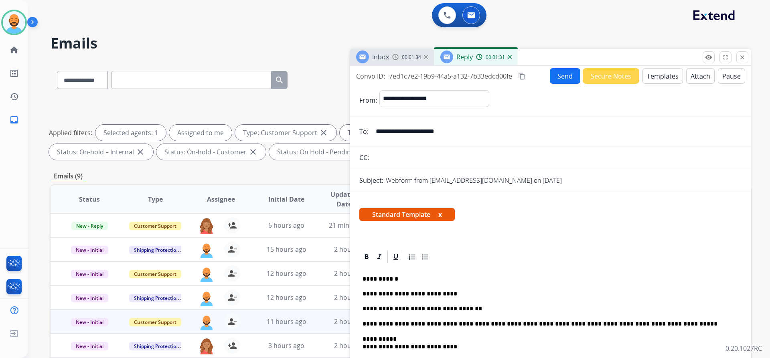
click at [562, 70] on button "Send" at bounding box center [565, 76] width 30 height 16
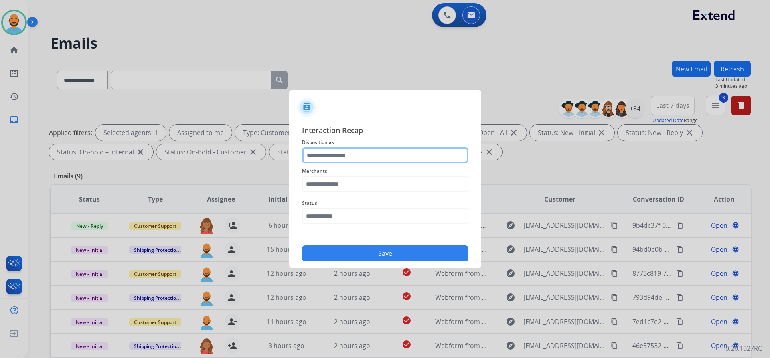
click at [351, 154] on input "text" at bounding box center [385, 155] width 166 height 16
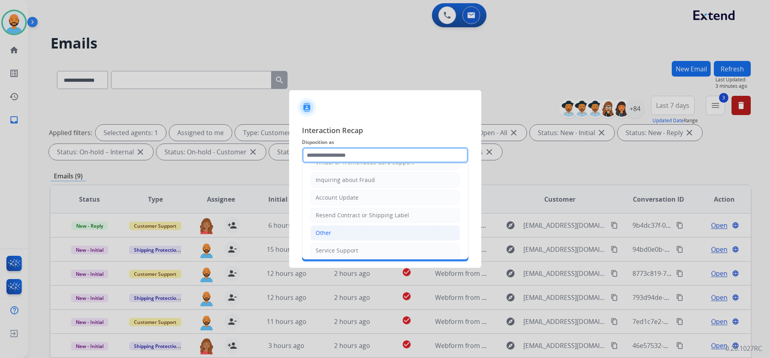
scroll to position [125, 0]
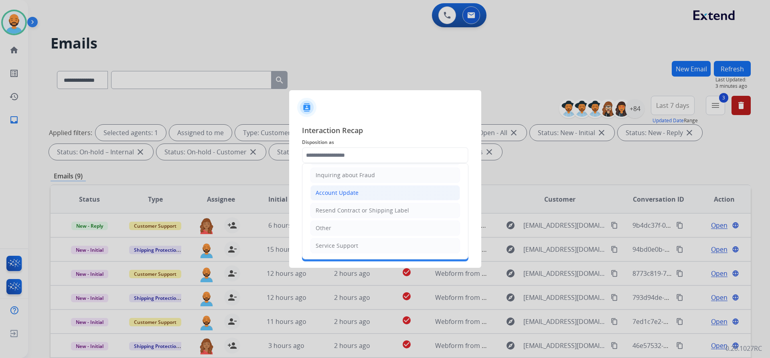
click at [350, 196] on div "Account Update" at bounding box center [336, 193] width 43 height 8
type input "**********"
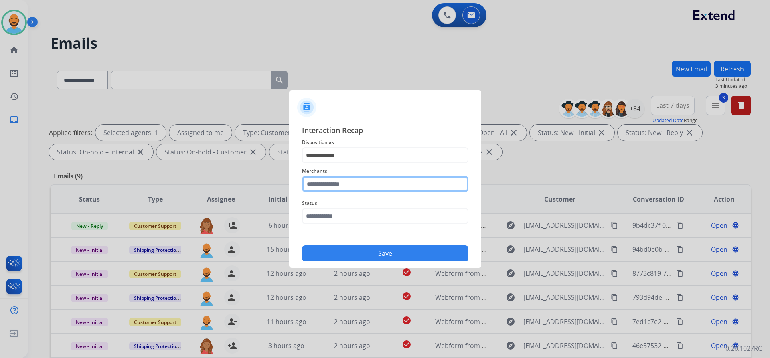
click at [344, 180] on input "text" at bounding box center [385, 184] width 166 height 16
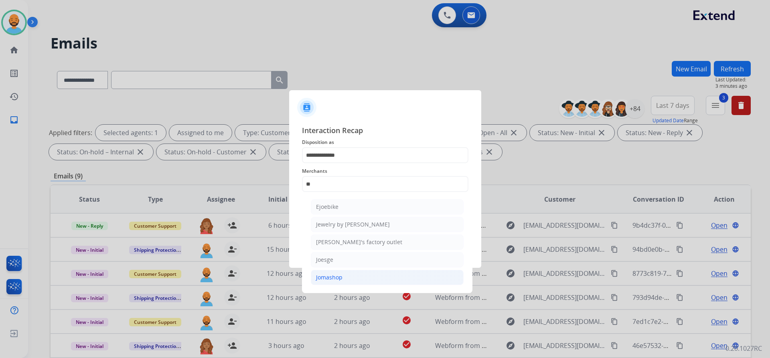
click at [333, 278] on div "Jomashop" at bounding box center [329, 277] width 26 height 8
type input "********"
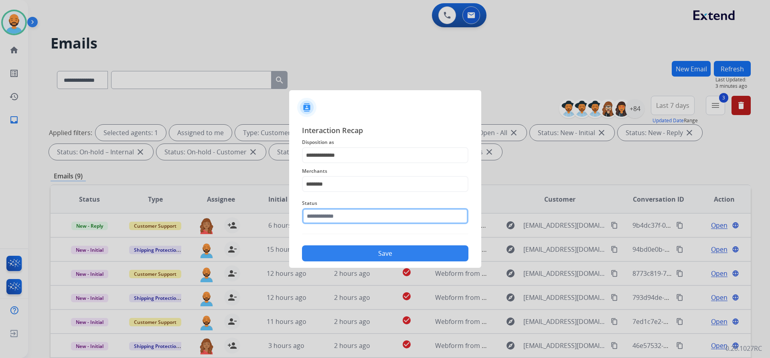
click at [337, 216] on input "text" at bounding box center [385, 216] width 166 height 16
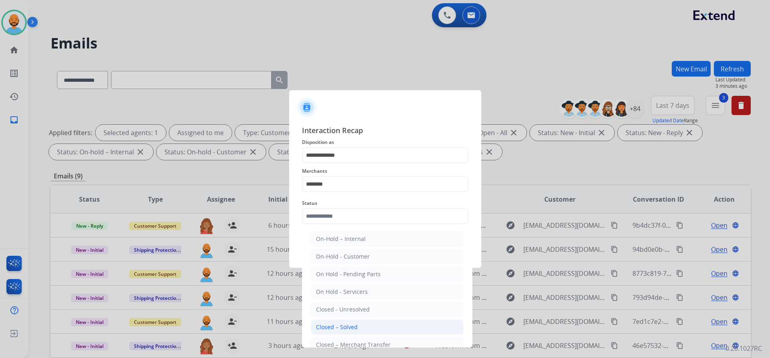
click at [342, 325] on div "Closed – Solved" at bounding box center [337, 327] width 42 height 8
type input "**********"
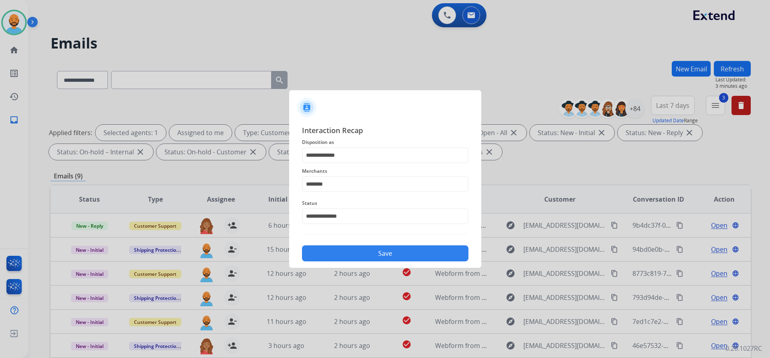
click at [378, 251] on button "Save" at bounding box center [385, 253] width 166 height 16
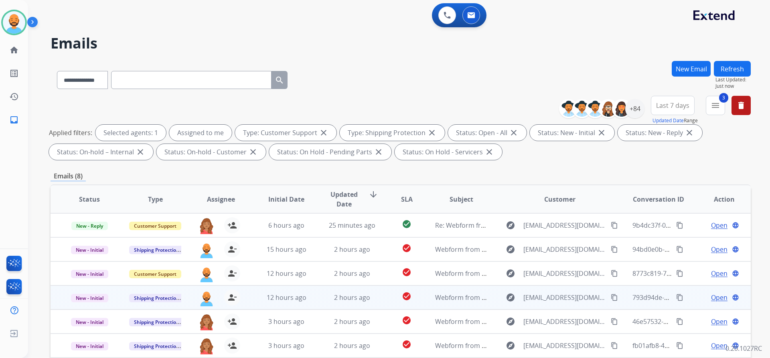
click at [611, 299] on mat-icon "content_copy" at bounding box center [614, 297] width 7 height 7
click at [721, 294] on div "Open language" at bounding box center [724, 298] width 53 height 10
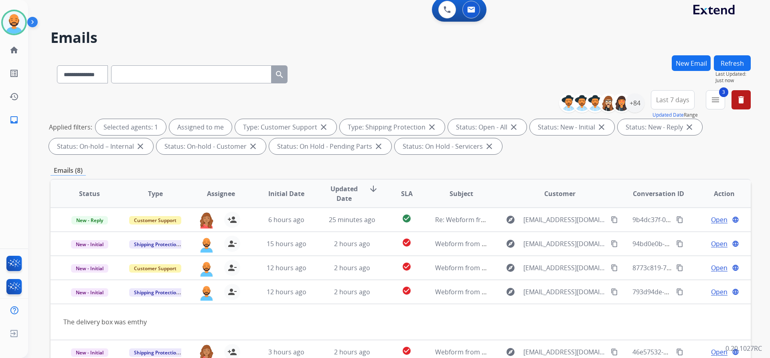
scroll to position [0, 0]
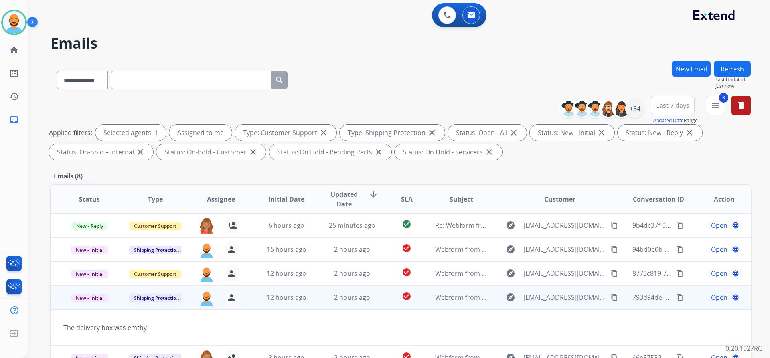
click at [711, 293] on span "Open" at bounding box center [719, 298] width 16 height 10
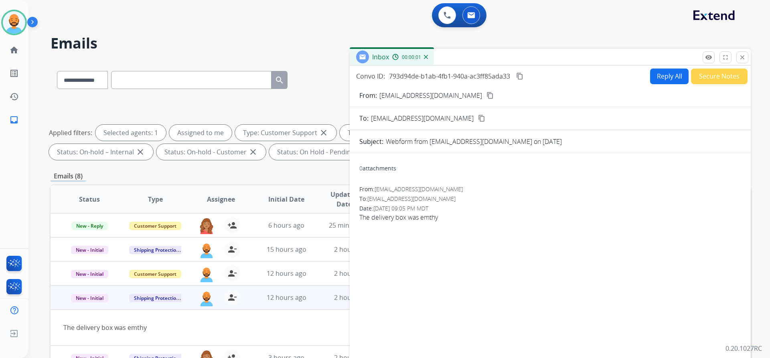
click at [663, 73] on button "Reply All" at bounding box center [669, 77] width 38 height 16
select select "**********"
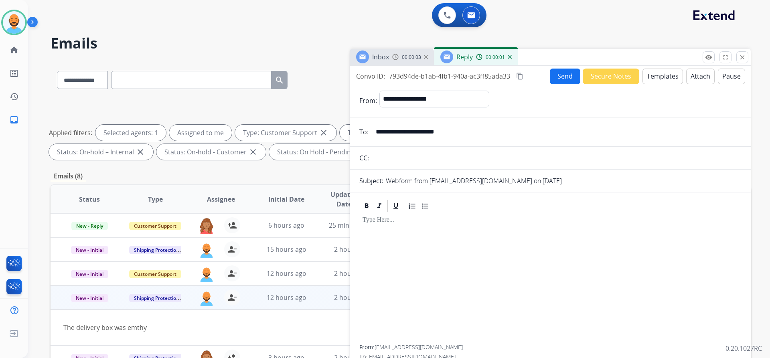
click at [644, 74] on button "Templates" at bounding box center [662, 77] width 40 height 16
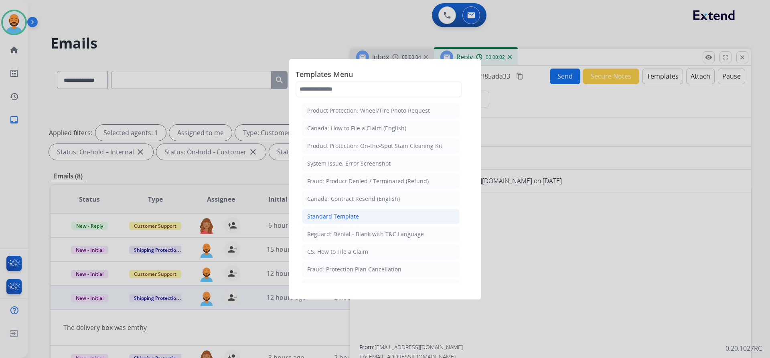
click at [324, 213] on div "Standard Template" at bounding box center [333, 216] width 52 height 8
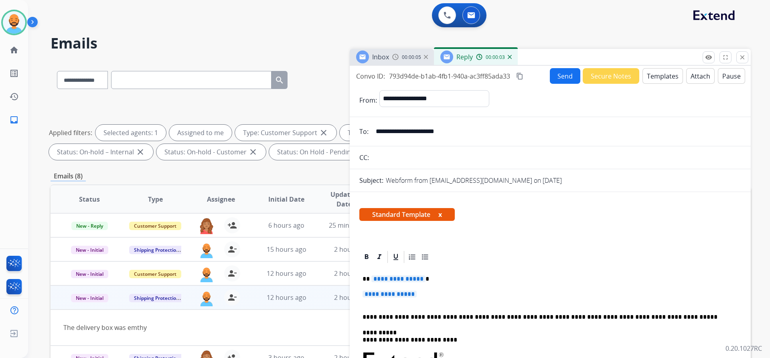
click at [427, 281] on p "**********" at bounding box center [546, 278] width 369 height 7
click at [368, 280] on p "*********" at bounding box center [546, 278] width 369 height 7
click at [398, 281] on p "**********" at bounding box center [546, 278] width 369 height 7
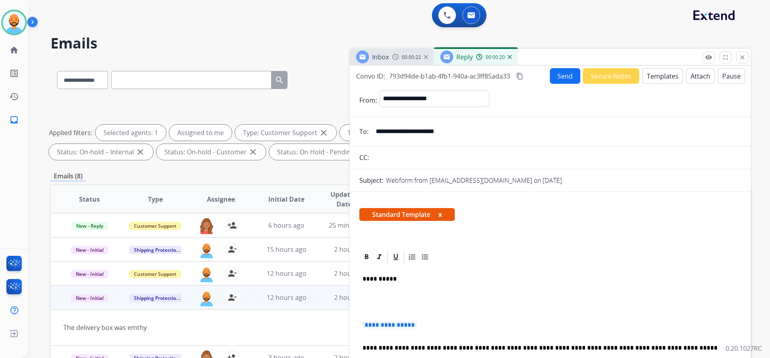
click at [394, 282] on p "**********" at bounding box center [546, 278] width 369 height 7
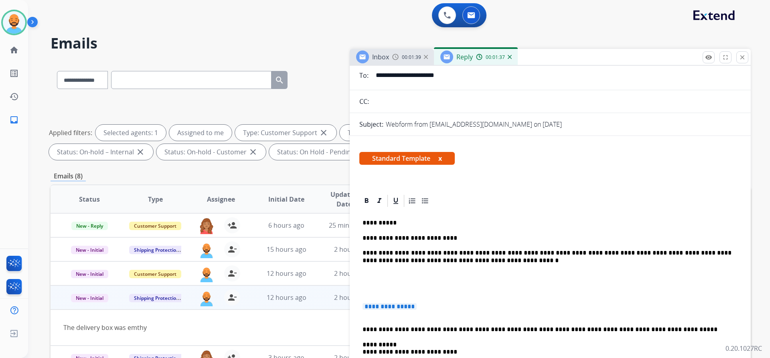
scroll to position [80, 0]
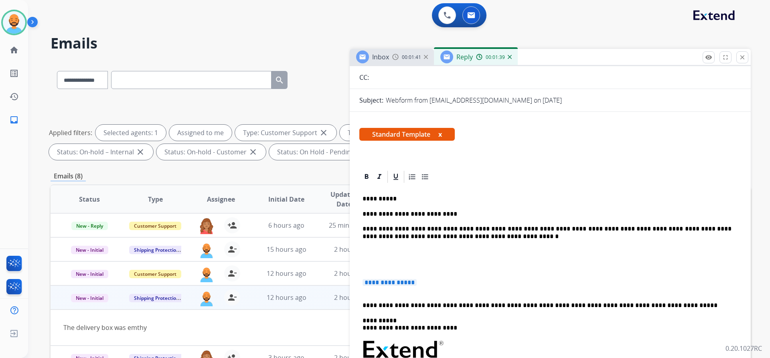
click at [373, 293] on p "**********" at bounding box center [549, 286] width 375 height 15
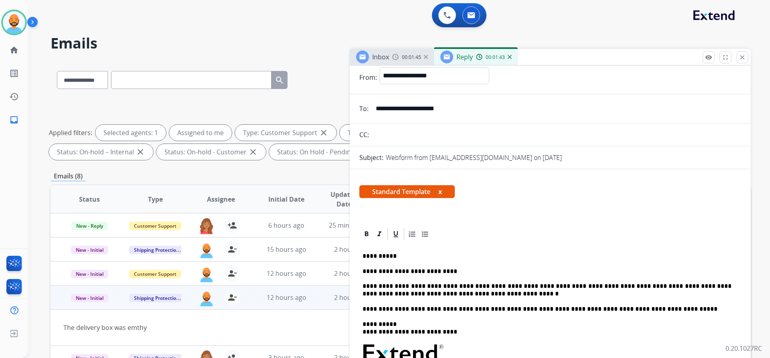
scroll to position [0, 0]
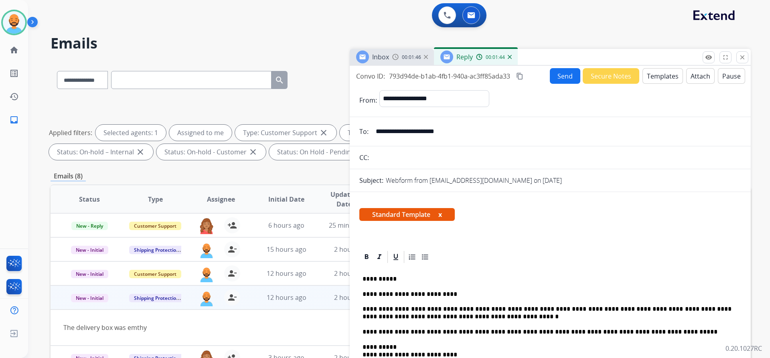
click at [566, 78] on button "Send" at bounding box center [565, 76] width 30 height 16
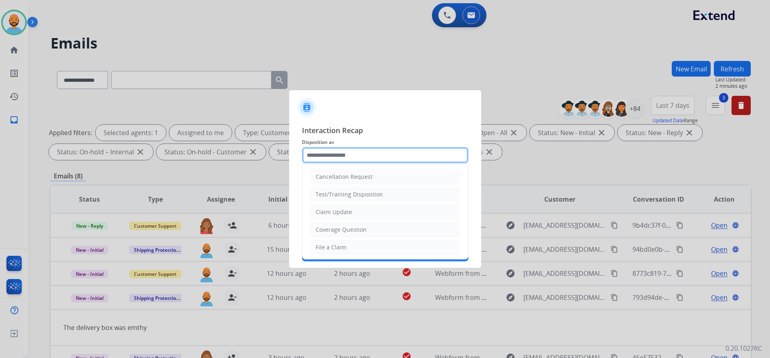
click at [353, 153] on input "text" at bounding box center [385, 155] width 166 height 16
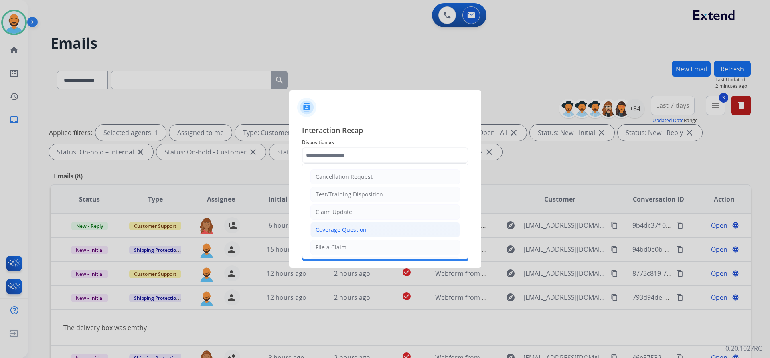
click at [339, 230] on div "Coverage Question" at bounding box center [340, 230] width 51 height 8
type input "**********"
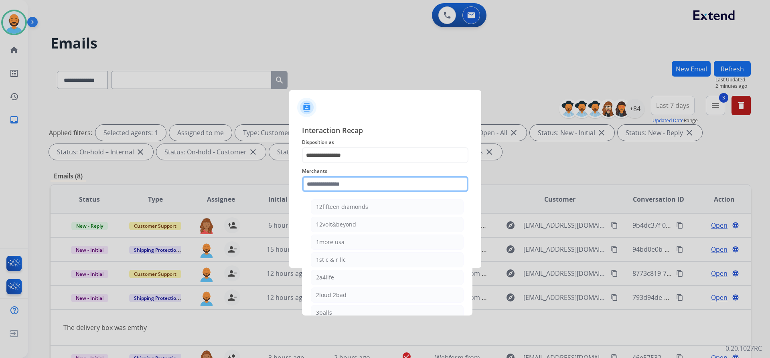
click at [347, 181] on input "text" at bounding box center [385, 184] width 166 height 16
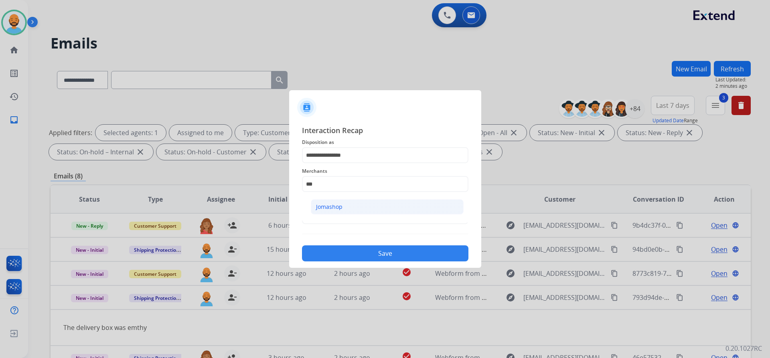
click at [330, 208] on div "Jomashop" at bounding box center [329, 207] width 26 height 8
type input "********"
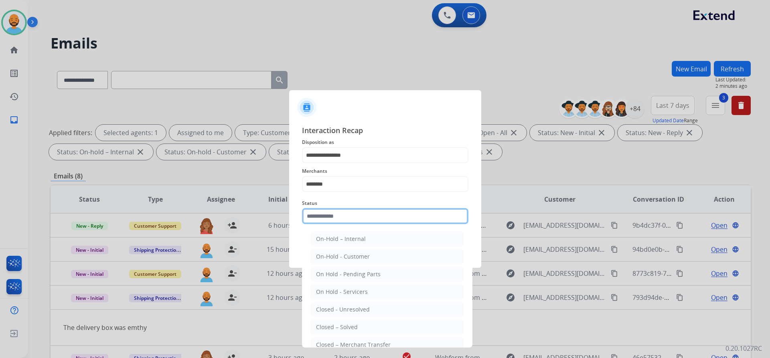
click at [329, 215] on input "text" at bounding box center [385, 216] width 166 height 16
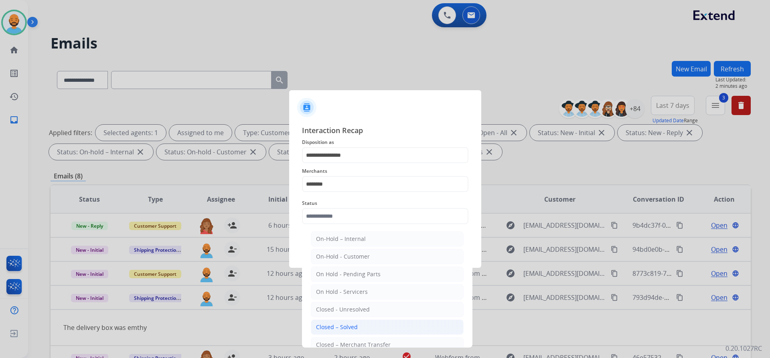
click at [328, 330] on div "Closed – Solved" at bounding box center [337, 327] width 42 height 8
type input "**********"
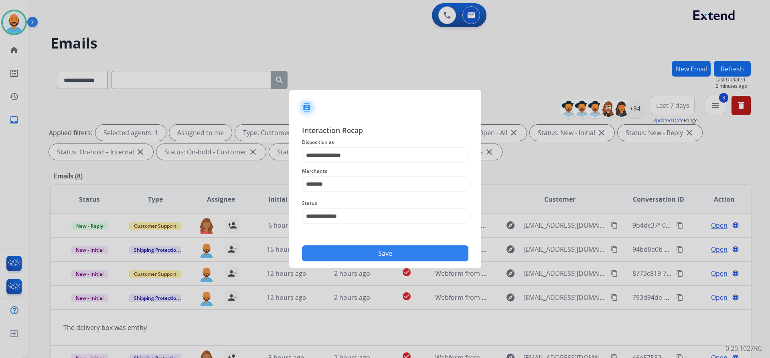
click at [366, 254] on button "Save" at bounding box center [385, 253] width 166 height 16
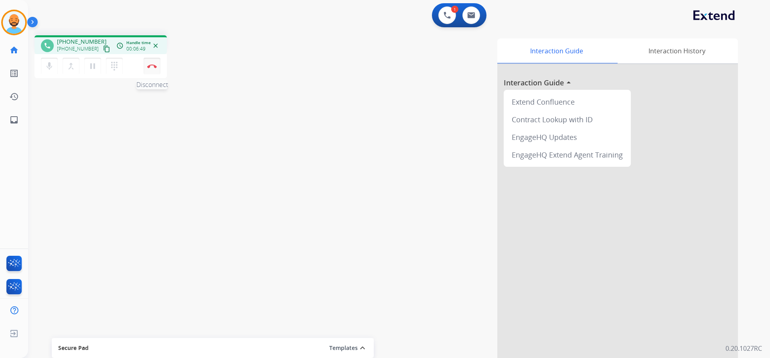
click at [146, 70] on button "Disconnect" at bounding box center [152, 66] width 17 height 17
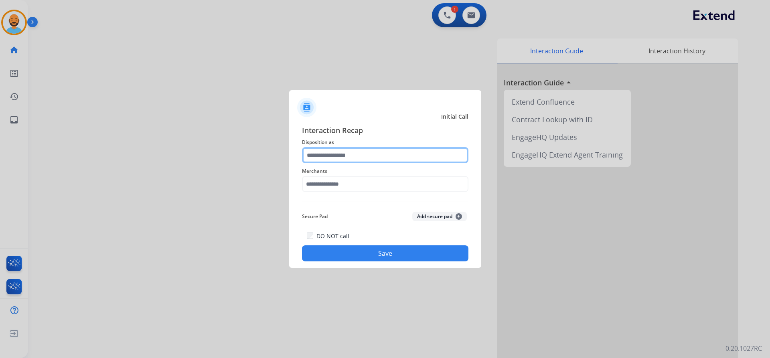
click at [352, 150] on input "text" at bounding box center [385, 155] width 166 height 16
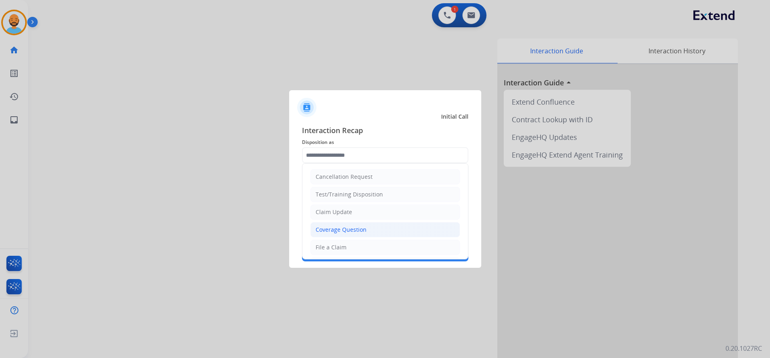
click at [344, 226] on div "Coverage Question" at bounding box center [340, 230] width 51 height 8
type input "**********"
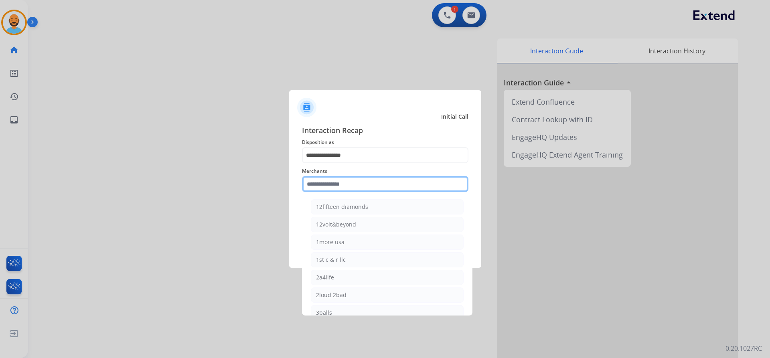
click at [344, 186] on input "text" at bounding box center [385, 184] width 166 height 16
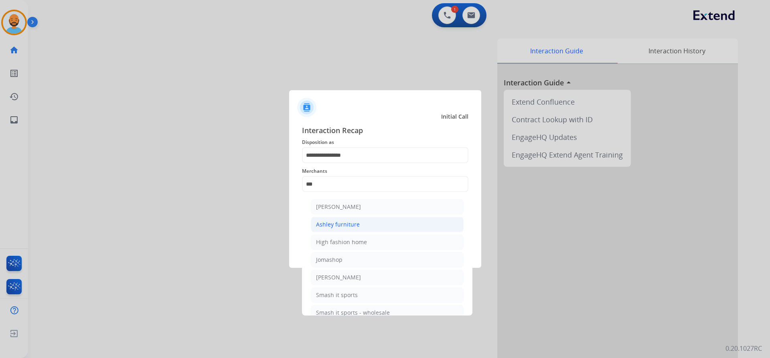
click at [341, 219] on li "Ashley furniture" at bounding box center [387, 224] width 153 height 15
type input "**********"
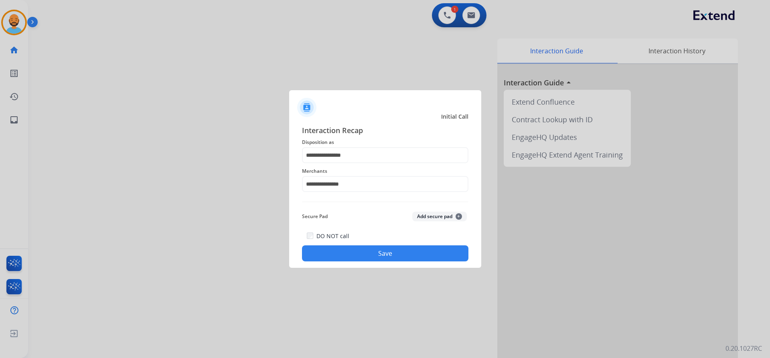
click at [345, 246] on button "Save" at bounding box center [385, 253] width 166 height 16
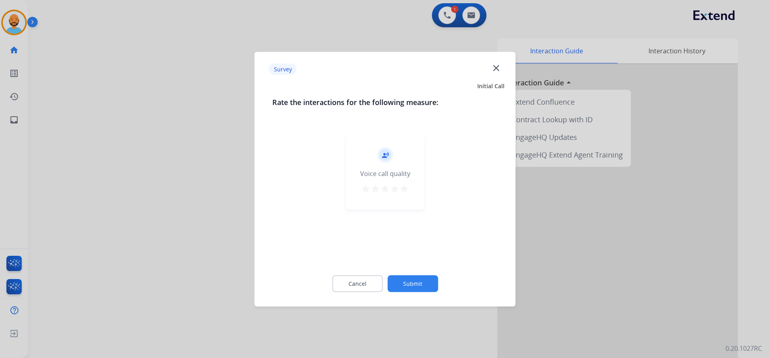
click at [401, 189] on mat-icon "star" at bounding box center [404, 189] width 10 height 10
click at [401, 277] on button "Submit" at bounding box center [412, 283] width 51 height 17
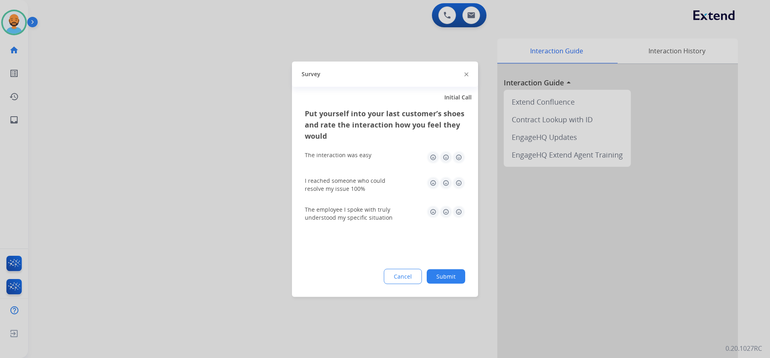
click at [461, 159] on img at bounding box center [458, 157] width 13 height 13
click at [455, 184] on img at bounding box center [458, 182] width 13 height 13
click at [455, 214] on img at bounding box center [458, 211] width 13 height 13
click at [447, 271] on button "Submit" at bounding box center [446, 276] width 38 height 14
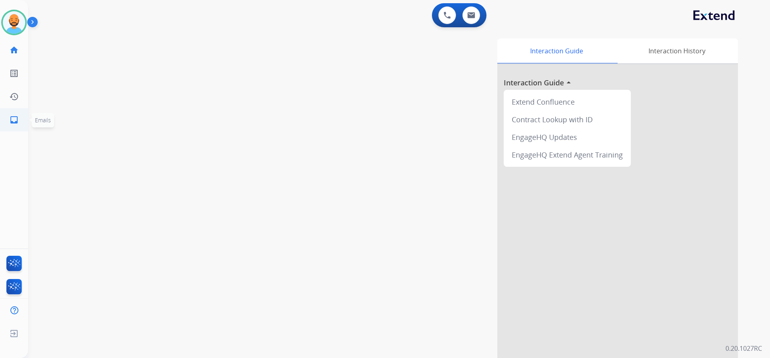
click at [18, 116] on mat-icon "inbox" at bounding box center [14, 120] width 10 height 10
select select "**********"
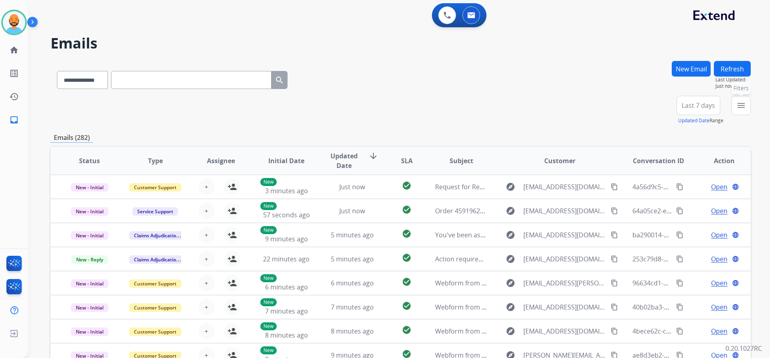
click at [749, 111] on button "menu Filters" at bounding box center [740, 105] width 19 height 19
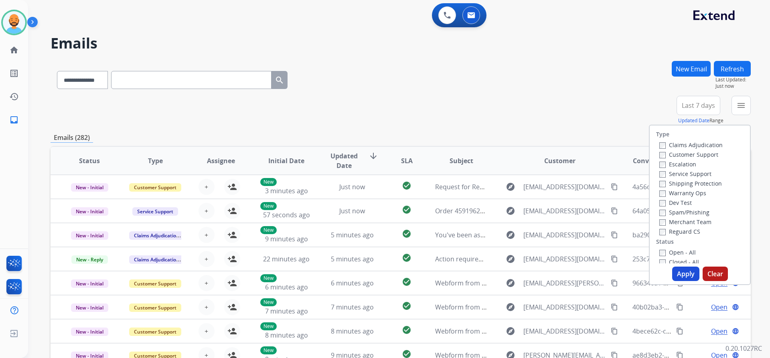
click at [661, 156] on label "Customer Support" at bounding box center [688, 155] width 59 height 8
click at [682, 271] on button "Apply" at bounding box center [685, 274] width 27 height 14
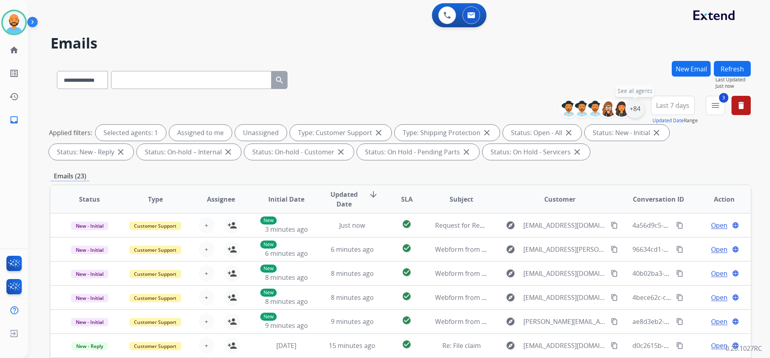
click at [633, 112] on div "+84" at bounding box center [634, 108] width 19 height 19
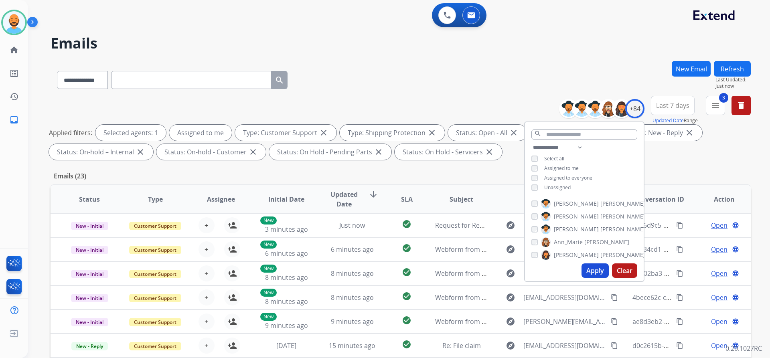
click at [586, 271] on button "Apply" at bounding box center [594, 270] width 27 height 14
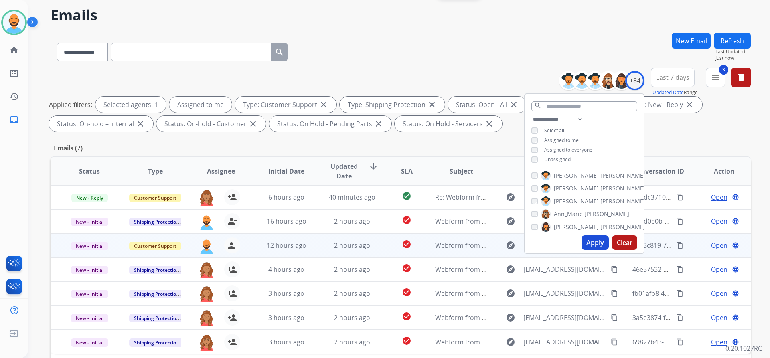
scroll to position [40, 0]
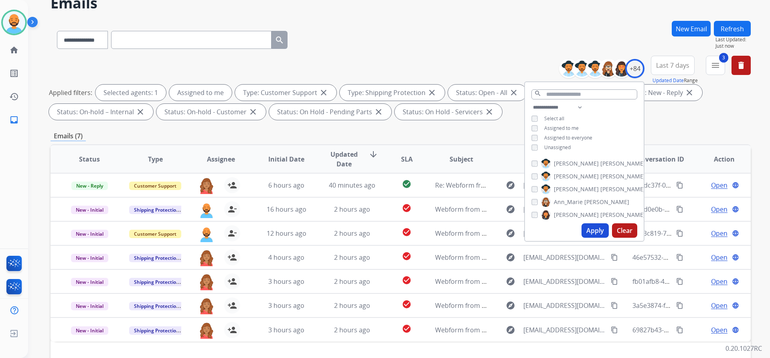
click at [491, 58] on div "**********" at bounding box center [401, 89] width 700 height 67
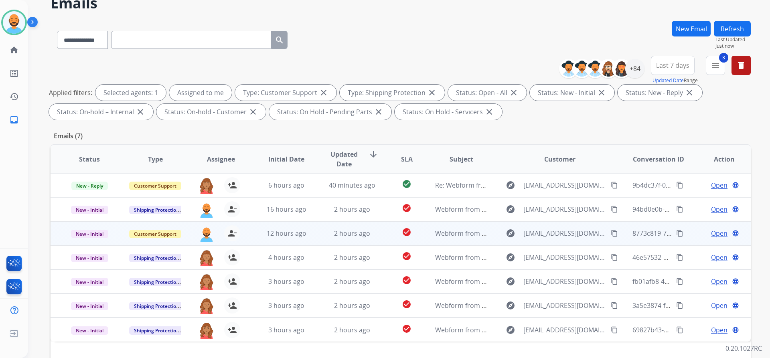
click at [611, 233] on mat-icon "content_copy" at bounding box center [614, 233] width 7 height 7
click at [721, 233] on span "Open" at bounding box center [719, 233] width 16 height 10
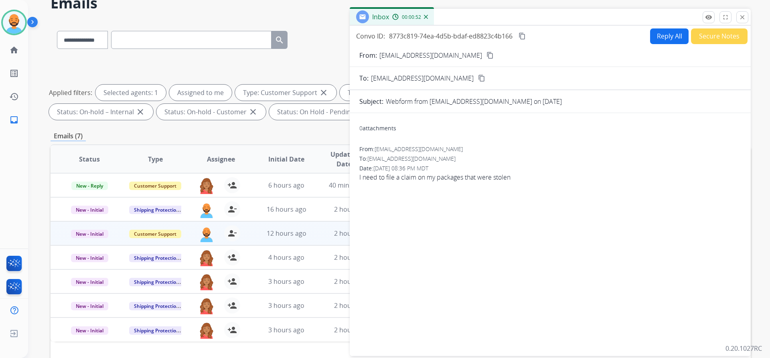
click at [650, 34] on button "Reply All" at bounding box center [669, 36] width 38 height 16
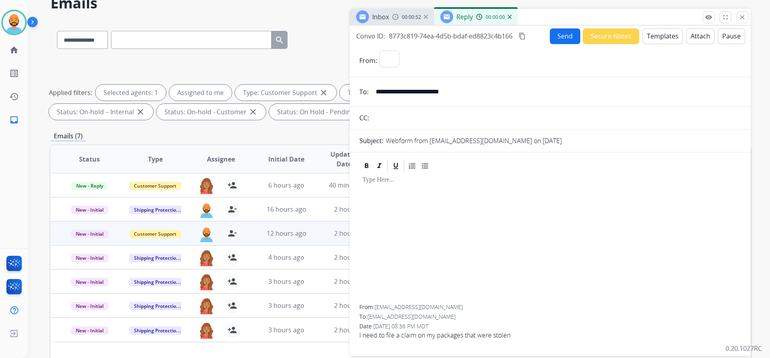
select select "**********"
click at [642, 35] on button "Templates" at bounding box center [662, 36] width 40 height 16
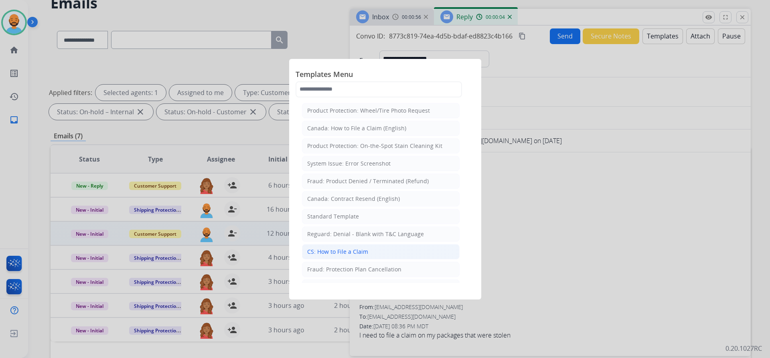
click at [357, 248] on div "CS: How to File a Claim" at bounding box center [337, 252] width 61 height 8
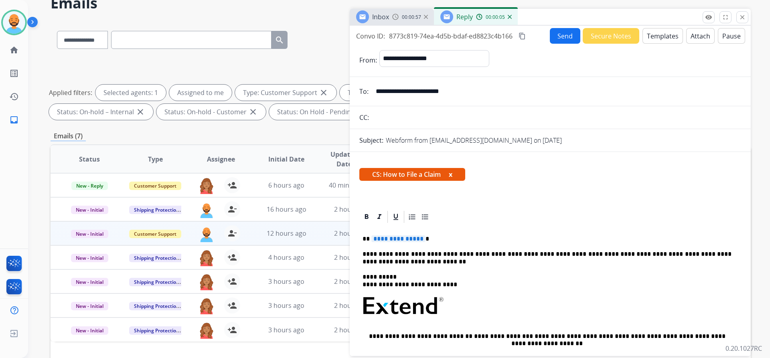
click at [423, 241] on p "**********" at bounding box center [546, 238] width 369 height 7
click at [370, 239] on p "**********" at bounding box center [546, 238] width 369 height 7
click at [396, 239] on p "**********" at bounding box center [546, 238] width 369 height 7
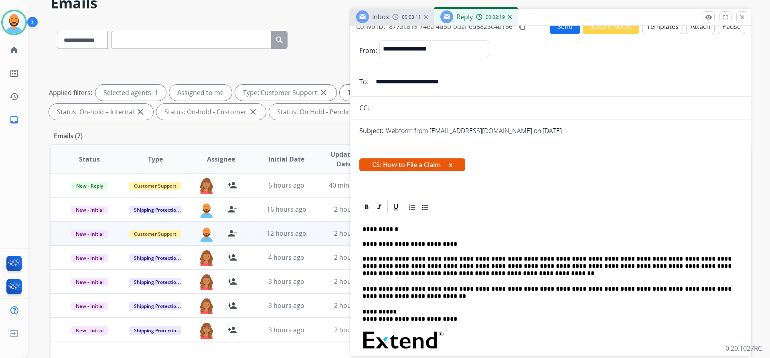
scroll to position [0, 0]
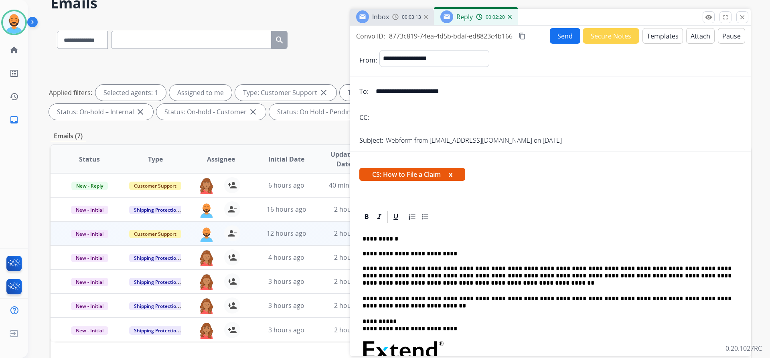
click at [555, 32] on button "Send" at bounding box center [565, 36] width 30 height 16
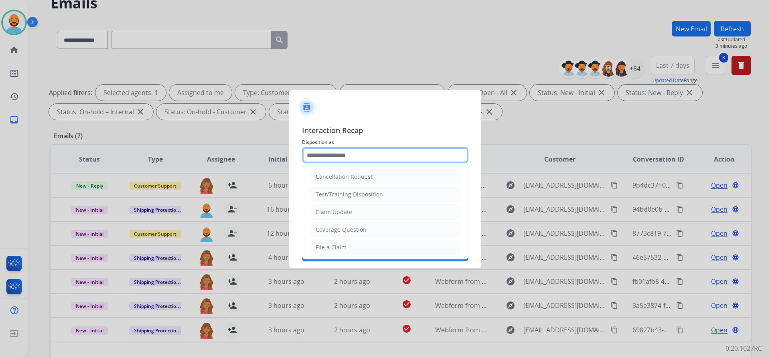
click at [352, 154] on input "text" at bounding box center [385, 155] width 166 height 16
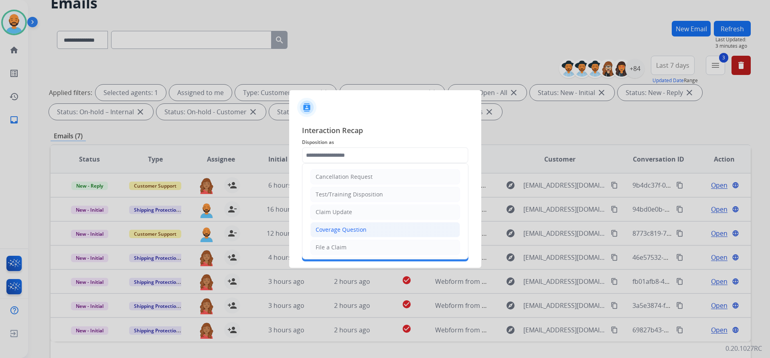
click at [346, 224] on li "Coverage Question" at bounding box center [385, 229] width 150 height 15
type input "**********"
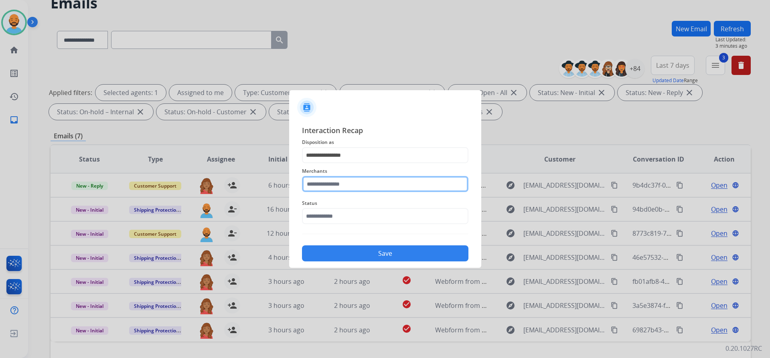
click at [353, 185] on input "text" at bounding box center [385, 184] width 166 height 16
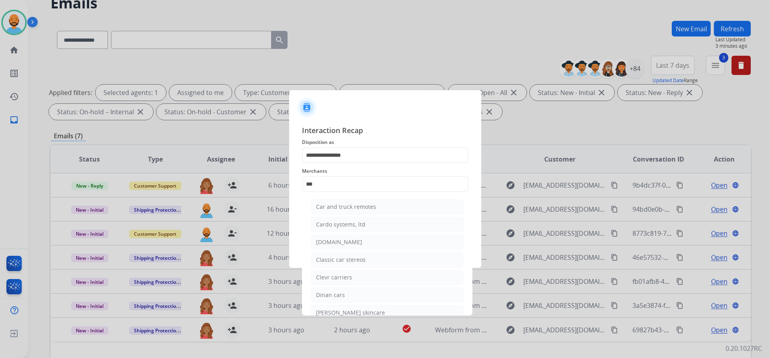
click at [342, 245] on div "[DOMAIN_NAME]" at bounding box center [339, 242] width 46 height 8
type input "**********"
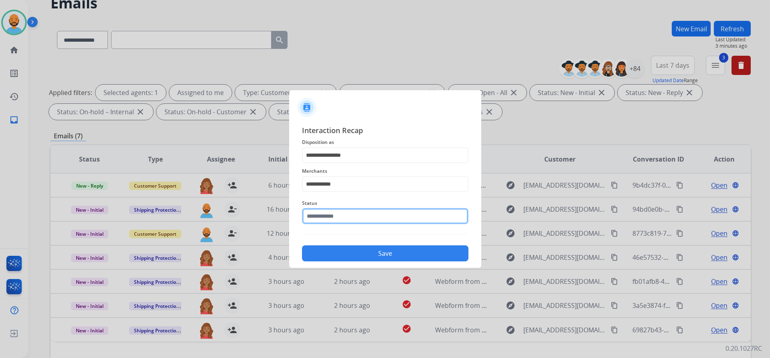
click at [344, 218] on input "text" at bounding box center [385, 216] width 166 height 16
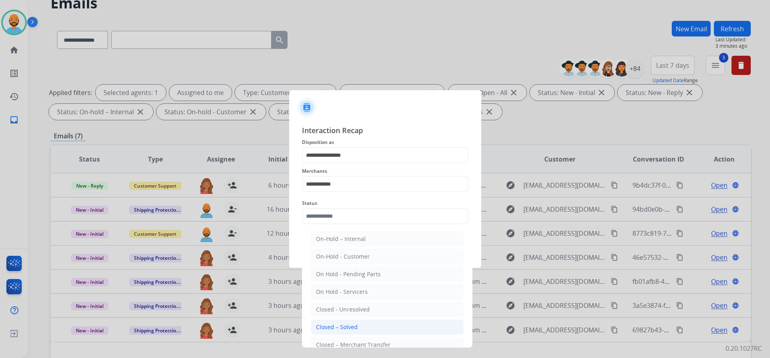
click at [361, 321] on li "Closed – Solved" at bounding box center [387, 326] width 153 height 15
type input "**********"
click at [361, 321] on div at bounding box center [385, 179] width 770 height 358
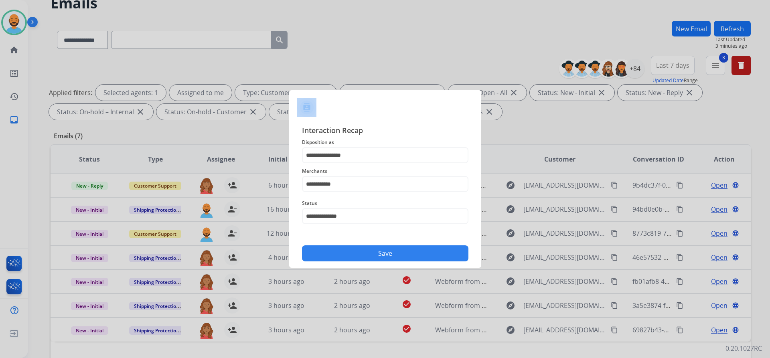
click at [350, 256] on button "Save" at bounding box center [385, 253] width 166 height 16
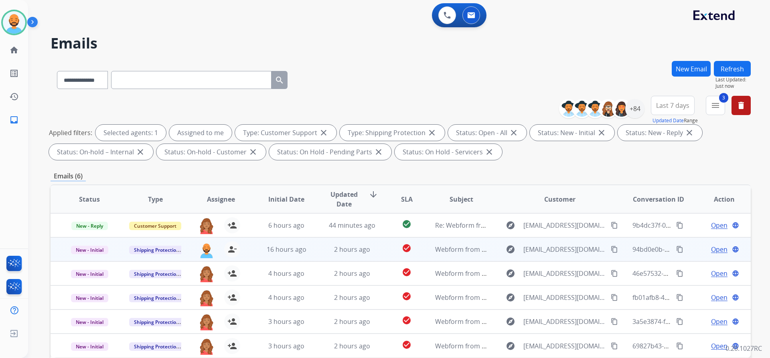
click at [611, 253] on mat-icon "content_copy" at bounding box center [614, 249] width 7 height 7
click at [717, 253] on span "Open" at bounding box center [719, 250] width 16 height 10
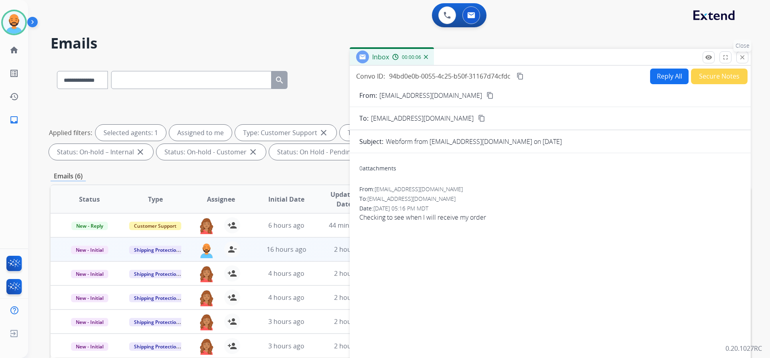
click at [746, 55] on button "close Close" at bounding box center [742, 57] width 12 height 12
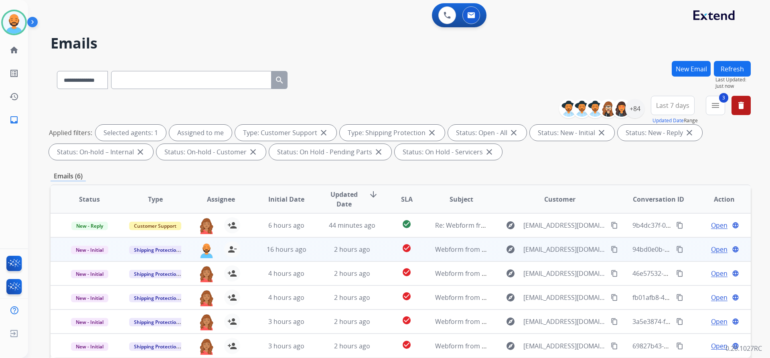
click at [702, 249] on div "Open language" at bounding box center [724, 250] width 53 height 10
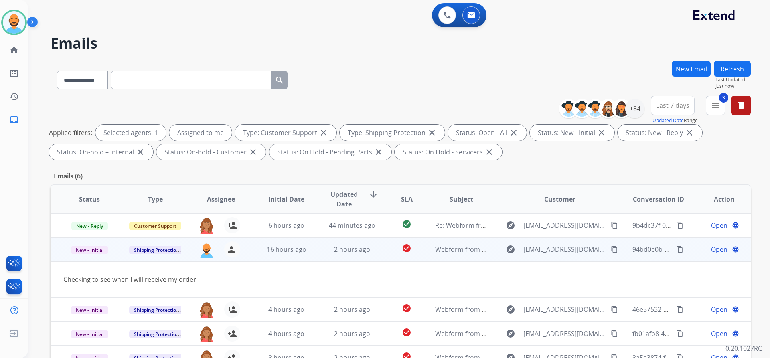
click at [711, 251] on span "Open" at bounding box center [719, 250] width 16 height 10
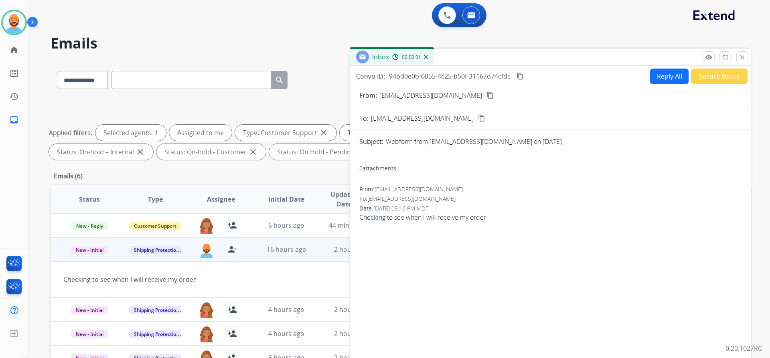
click at [652, 74] on button "Reply All" at bounding box center [669, 77] width 38 height 16
select select "**********"
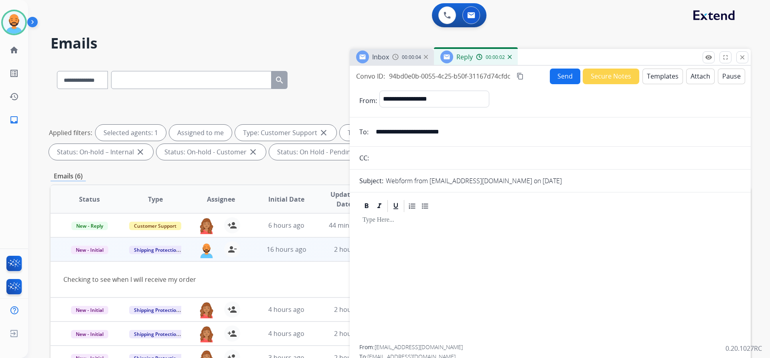
click at [657, 72] on button "Templates" at bounding box center [662, 77] width 40 height 16
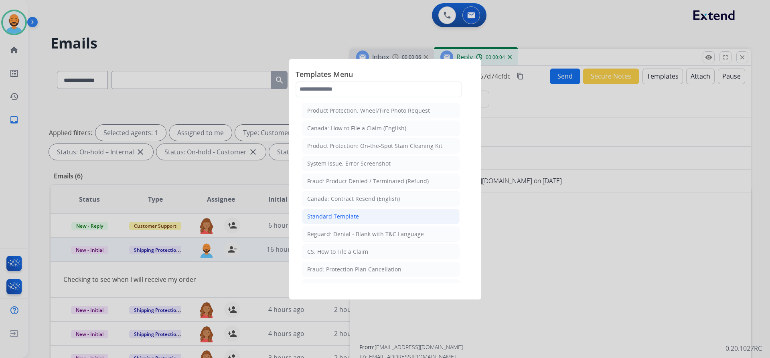
click at [333, 220] on div "Standard Template" at bounding box center [333, 216] width 52 height 8
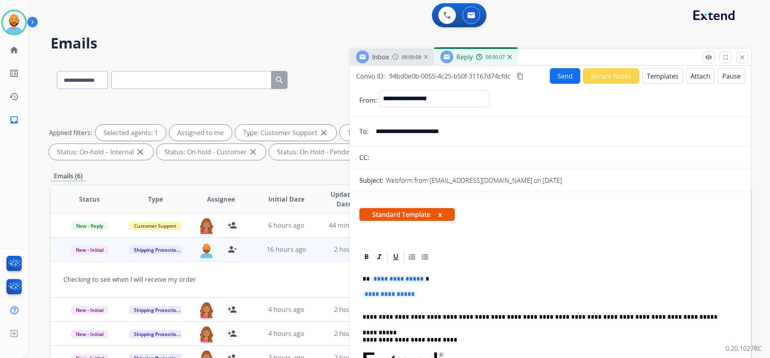
click at [421, 277] on p "**********" at bounding box center [546, 278] width 369 height 7
click at [368, 279] on p "*********" at bounding box center [546, 278] width 369 height 7
click at [397, 279] on p "**********" at bounding box center [546, 278] width 369 height 7
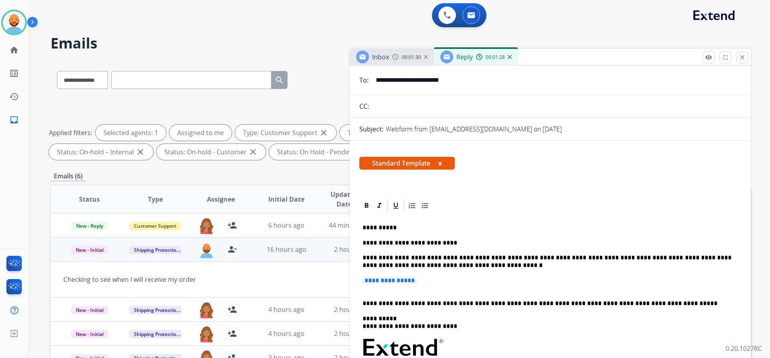
scroll to position [80, 0]
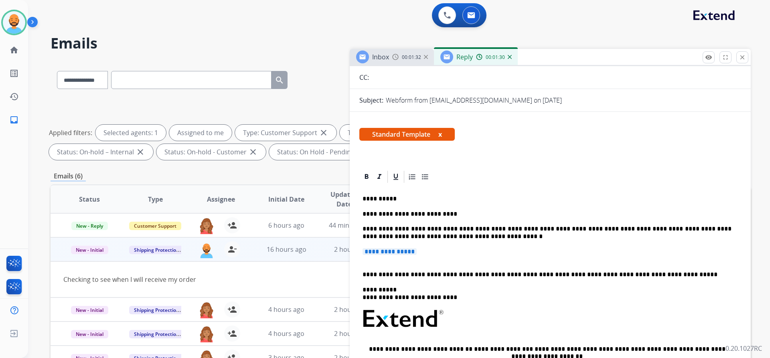
click at [366, 263] on div "**********" at bounding box center [550, 318] width 382 height 269
click at [366, 262] on p "**********" at bounding box center [549, 255] width 375 height 15
click at [365, 263] on p "**********" at bounding box center [549, 255] width 375 height 15
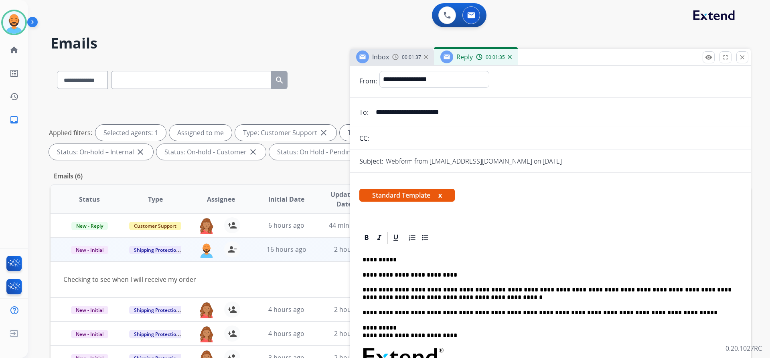
scroll to position [0, 0]
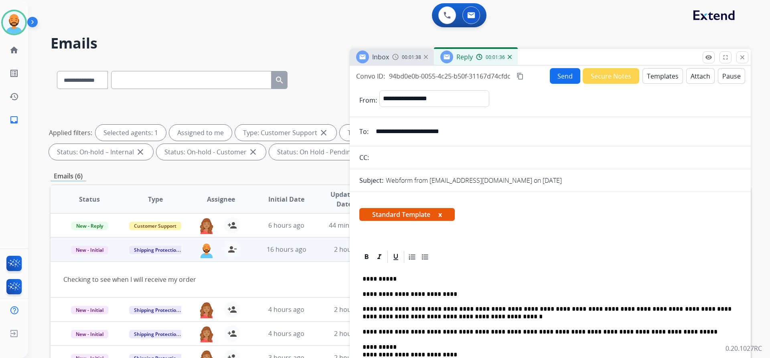
click at [563, 75] on button "Send" at bounding box center [565, 76] width 30 height 16
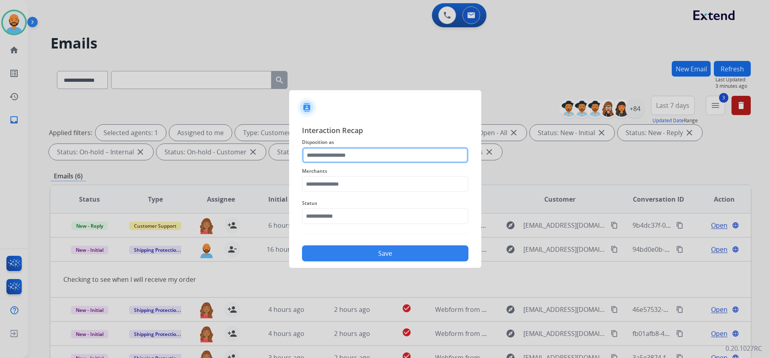
click at [348, 156] on input "text" at bounding box center [385, 155] width 166 height 16
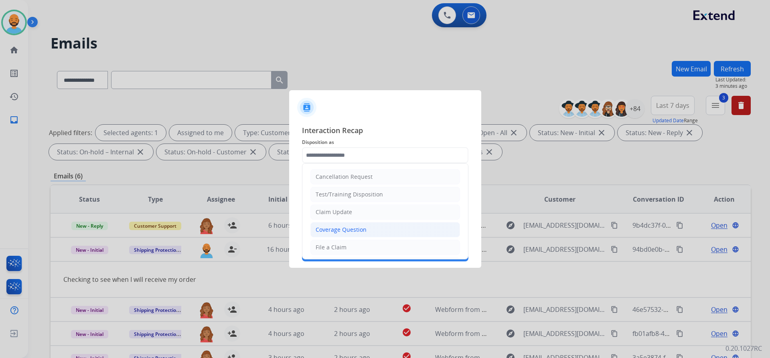
click at [345, 226] on div "Coverage Question" at bounding box center [340, 230] width 51 height 8
type input "**********"
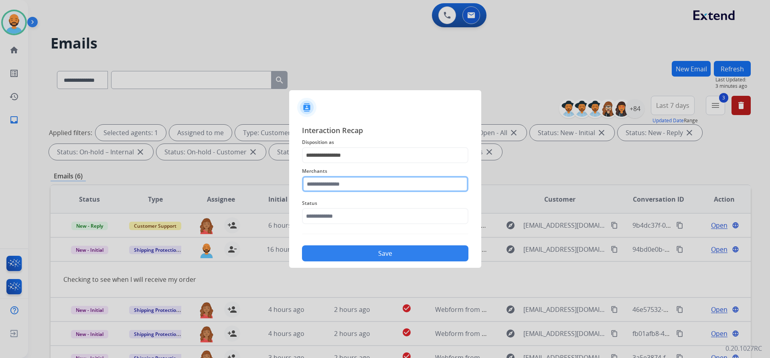
click at [336, 185] on input "text" at bounding box center [385, 184] width 166 height 16
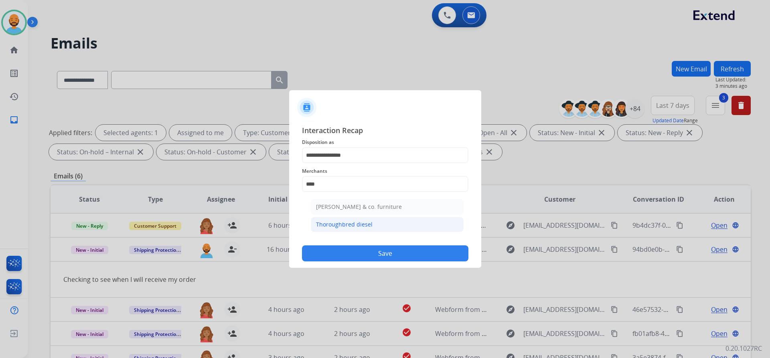
click at [359, 220] on div "Thoroughbred diesel" at bounding box center [344, 224] width 57 height 8
type input "**********"
click at [350, 222] on input "text" at bounding box center [385, 216] width 166 height 16
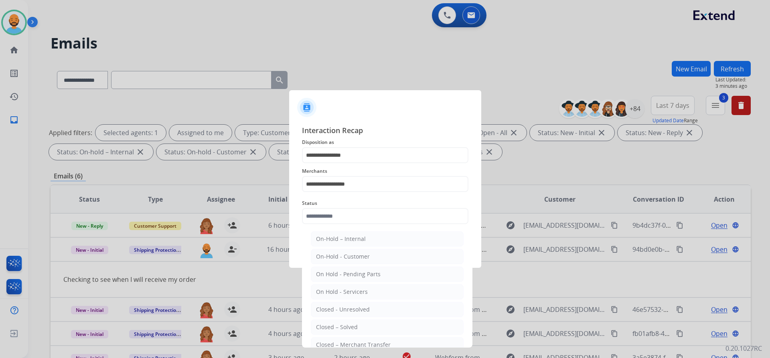
click at [361, 330] on li "Closed – Solved" at bounding box center [387, 326] width 153 height 15
type input "**********"
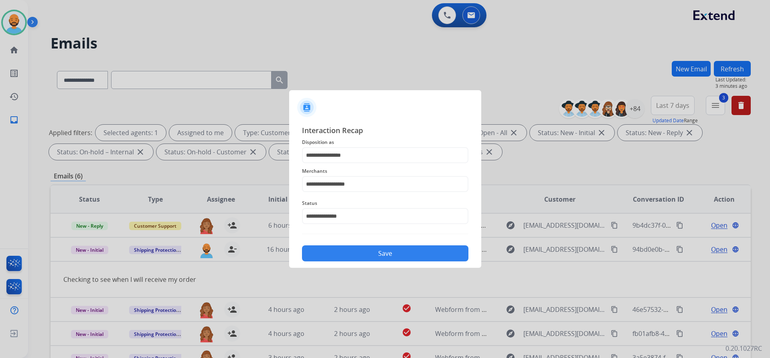
click at [386, 251] on button "Save" at bounding box center [385, 253] width 166 height 16
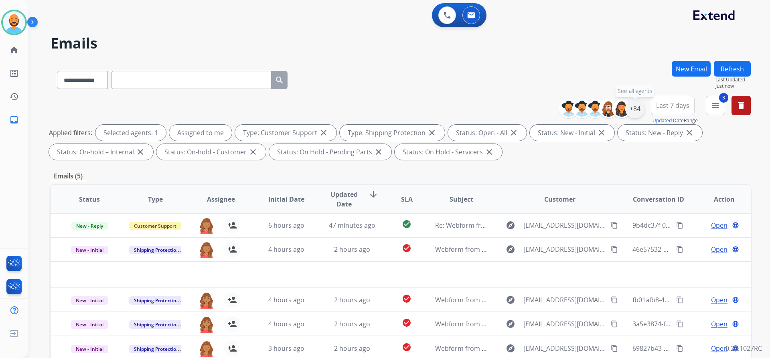
click at [631, 105] on div "+84" at bounding box center [634, 108] width 19 height 19
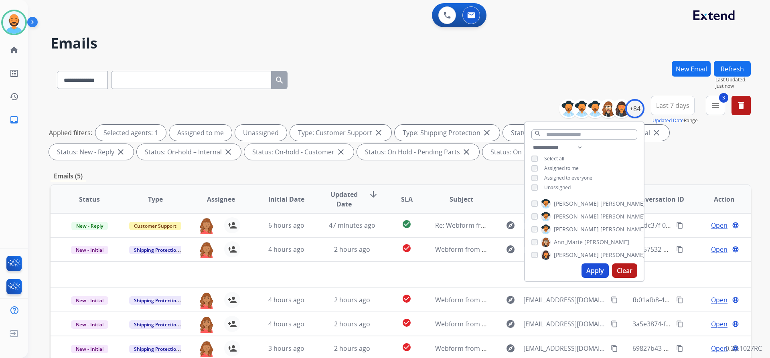
click at [597, 271] on button "Apply" at bounding box center [594, 270] width 27 height 14
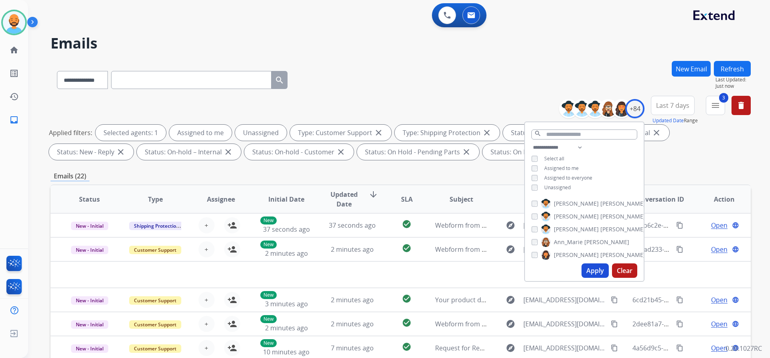
click at [449, 166] on div "**********" at bounding box center [401, 278] width 700 height 434
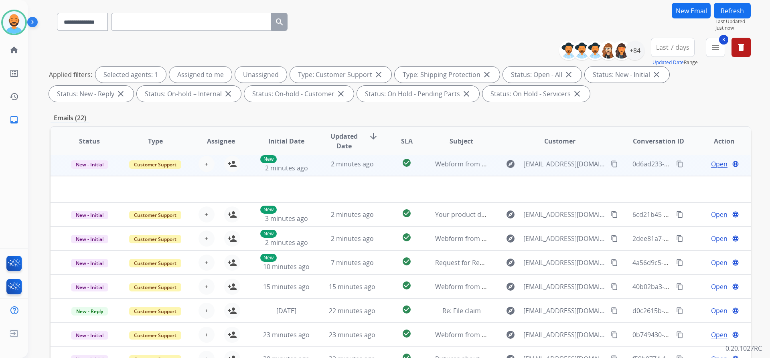
scroll to position [137, 0]
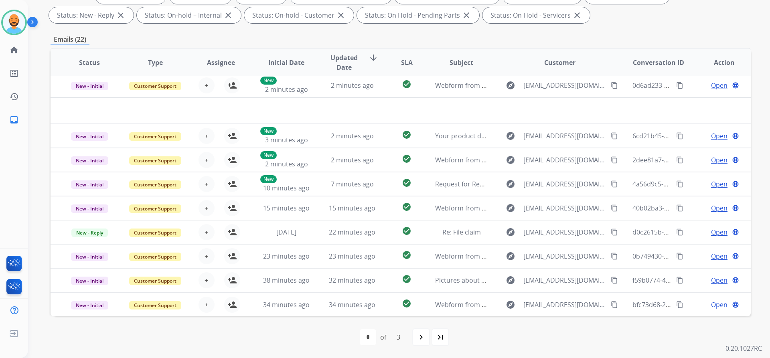
click at [427, 333] on div "navigate_next" at bounding box center [421, 337] width 18 height 18
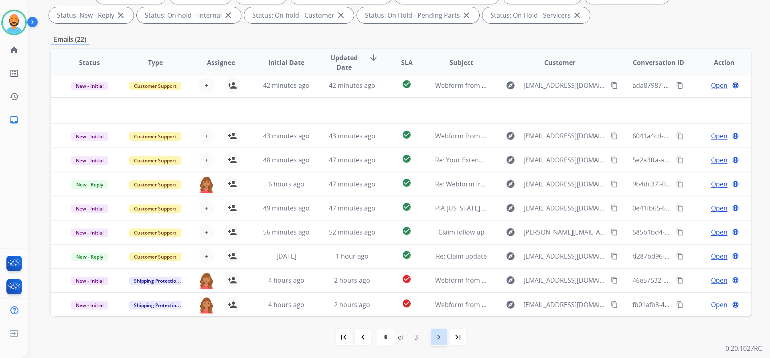
click at [438, 332] on div "navigate_next" at bounding box center [439, 337] width 18 height 18
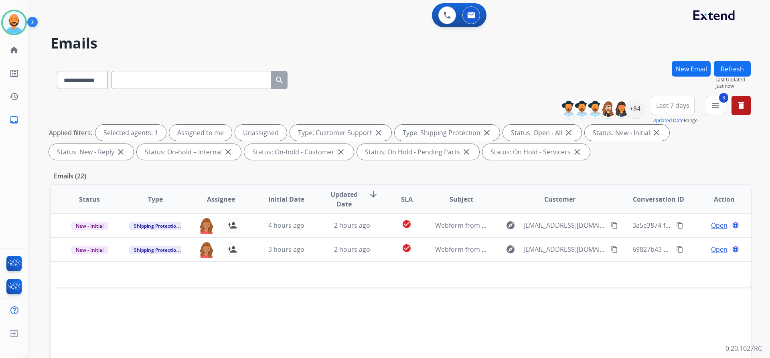
scroll to position [0, 0]
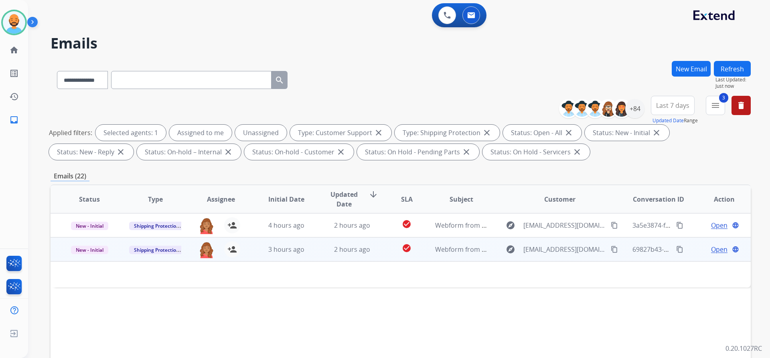
click at [322, 247] on td "2 hours ago" at bounding box center [346, 249] width 66 height 24
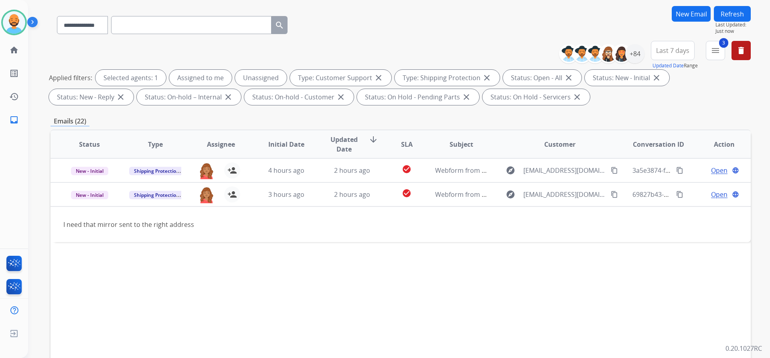
scroll to position [80, 0]
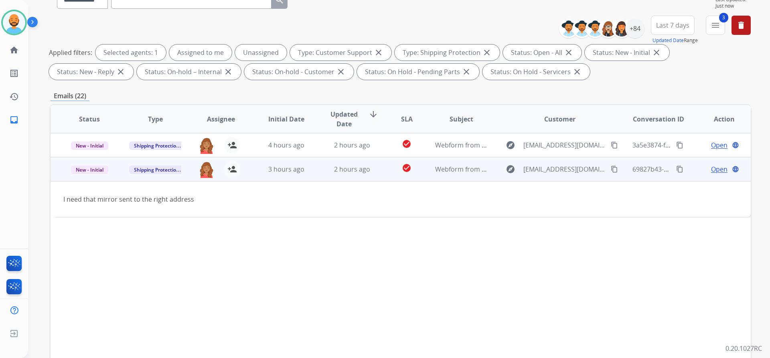
click at [400, 206] on td "I need that mirror sent to the right address" at bounding box center [335, 199] width 569 height 36
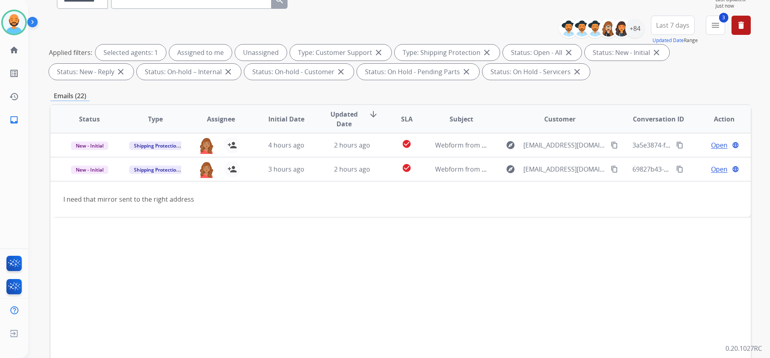
scroll to position [137, 0]
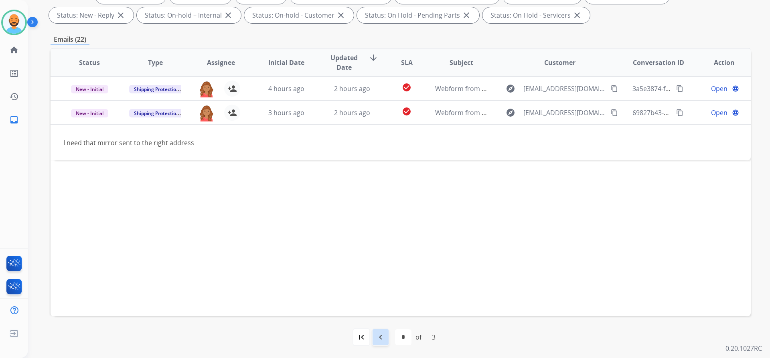
click at [386, 339] on div "navigate_before" at bounding box center [381, 337] width 18 height 18
select select "*"
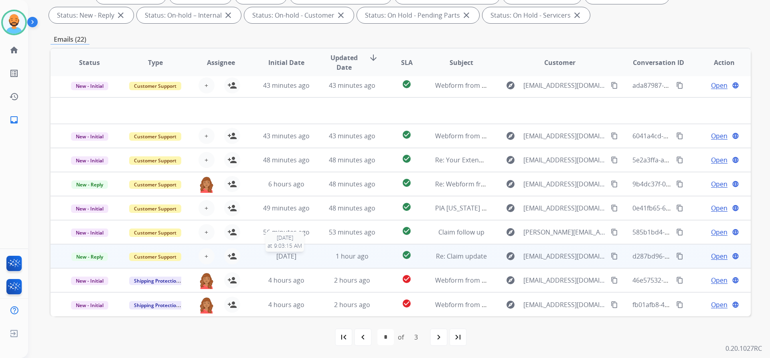
click at [287, 257] on span "1 month ago" at bounding box center [286, 256] width 20 height 9
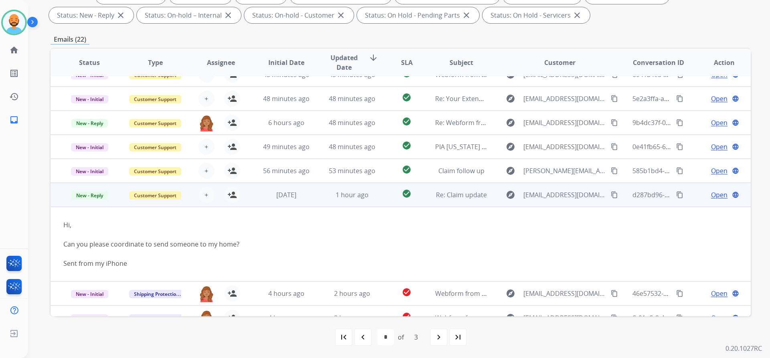
scroll to position [75, 0]
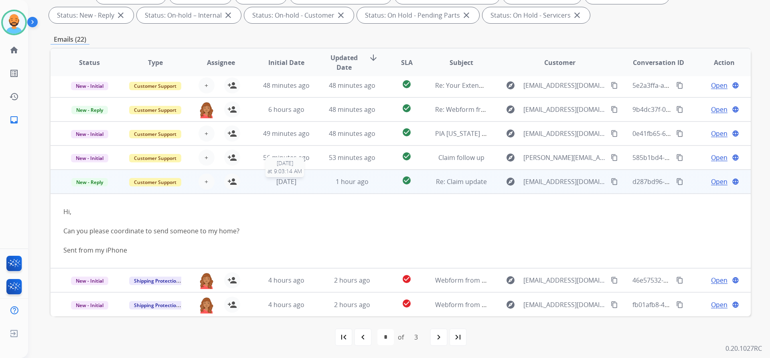
click at [288, 180] on span "1 month ago" at bounding box center [286, 181] width 20 height 9
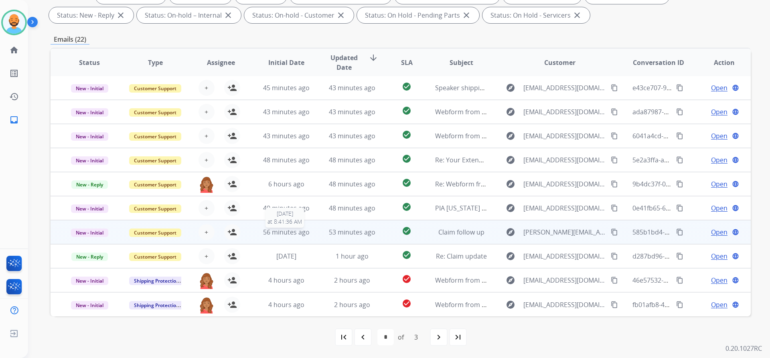
click at [287, 235] on span "56 minutes ago" at bounding box center [286, 232] width 47 height 9
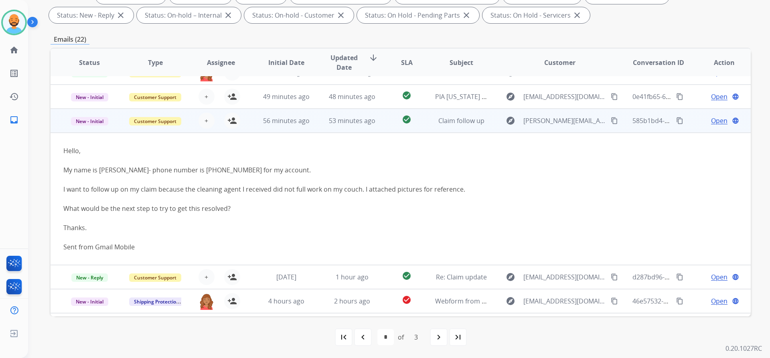
scroll to position [133, 0]
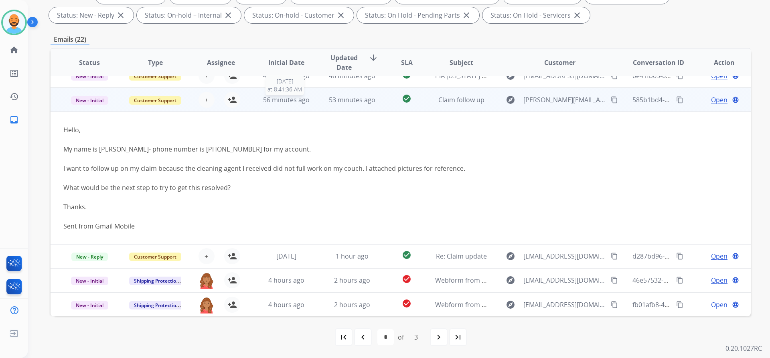
click at [281, 104] on div "56 minutes ago" at bounding box center [286, 100] width 53 height 10
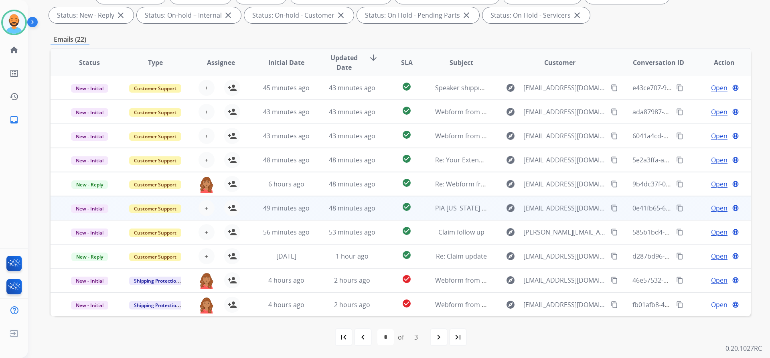
scroll to position [0, 0]
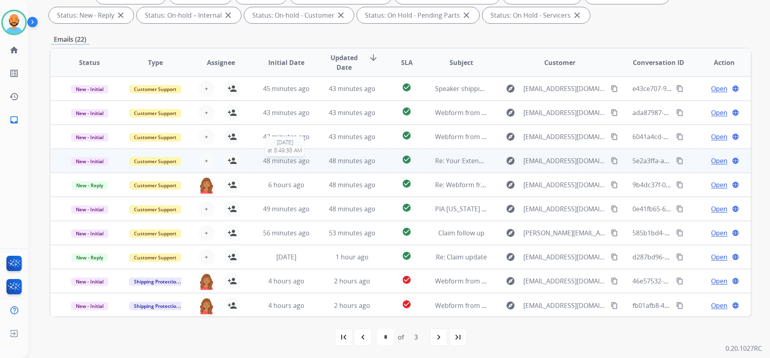
click at [271, 159] on span "48 minutes ago" at bounding box center [286, 160] width 47 height 9
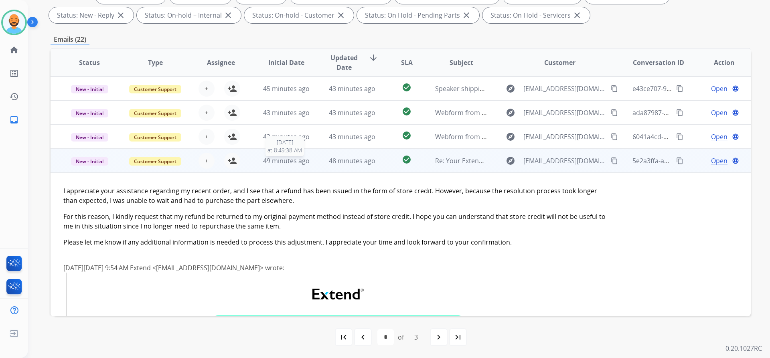
click at [272, 163] on span "49 minutes ago" at bounding box center [286, 160] width 47 height 9
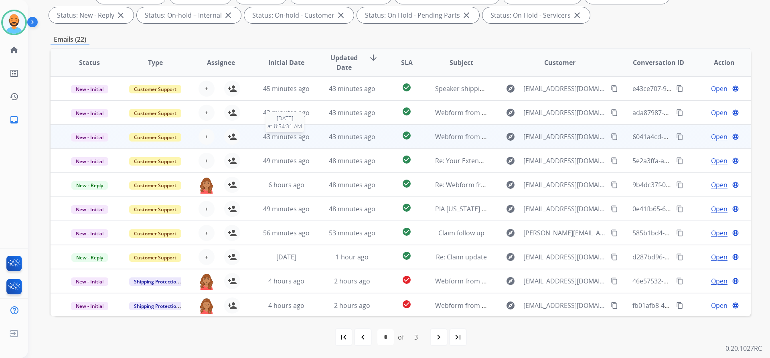
click at [279, 137] on span "43 minutes ago" at bounding box center [286, 136] width 47 height 9
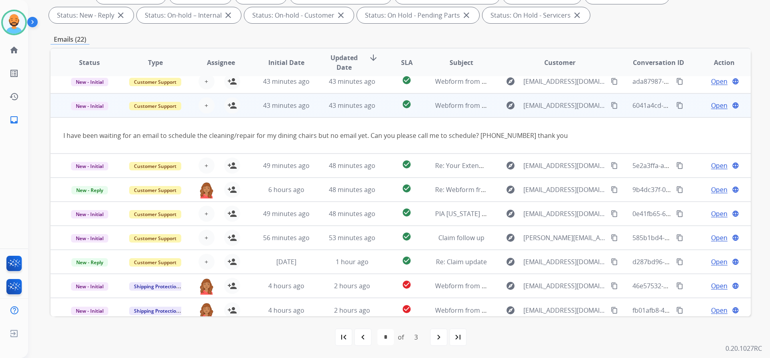
scroll to position [37, 0]
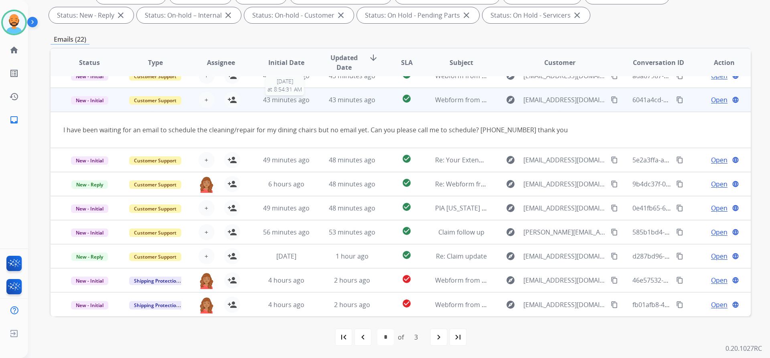
click at [302, 100] on span "43 minutes ago" at bounding box center [286, 99] width 47 height 9
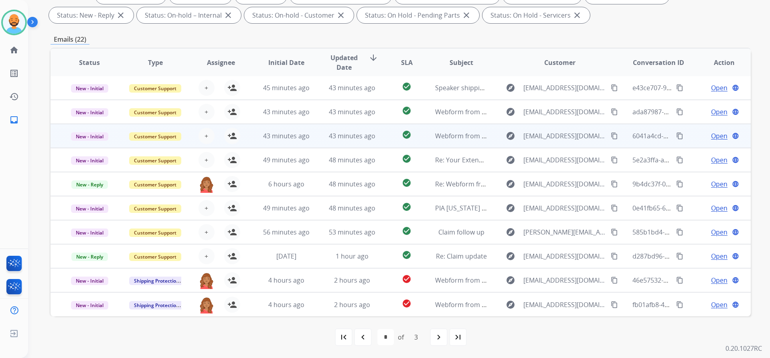
scroll to position [0, 0]
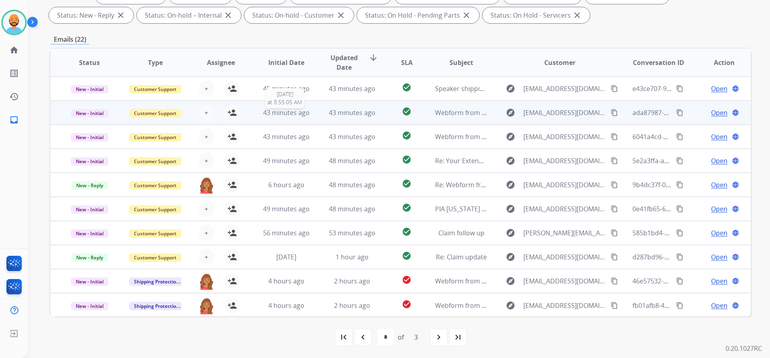
click at [282, 113] on span "43 minutes ago" at bounding box center [286, 112] width 47 height 9
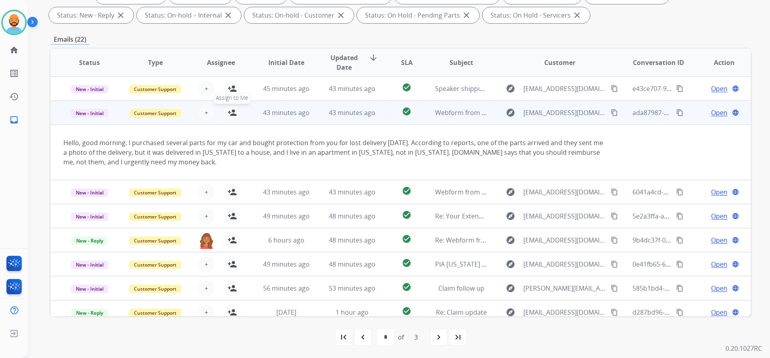
click at [235, 109] on mat-icon "person_add" at bounding box center [232, 113] width 10 height 10
click at [254, 113] on td "43 minutes ago" at bounding box center [280, 113] width 66 height 24
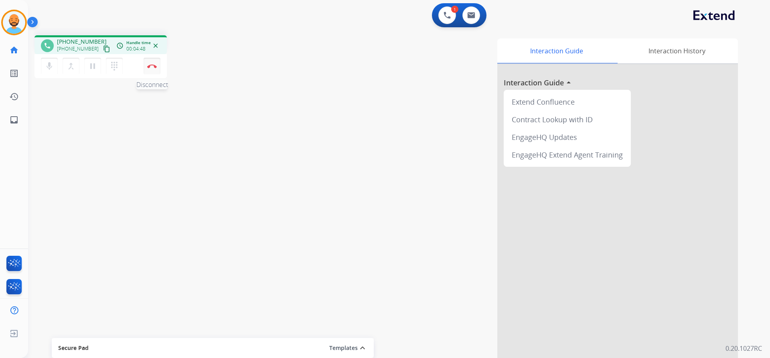
click at [148, 71] on button "Disconnect" at bounding box center [152, 66] width 17 height 17
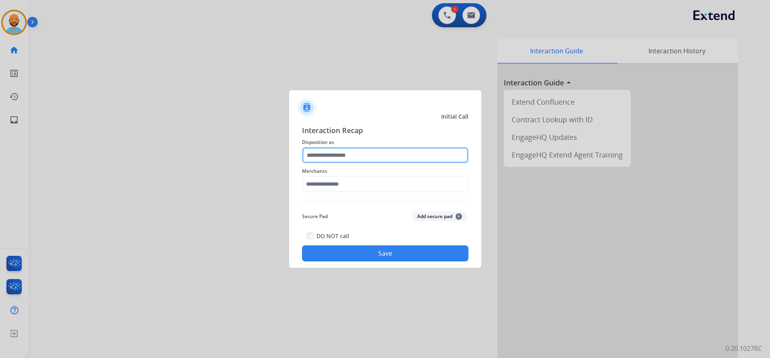
click at [364, 151] on input "text" at bounding box center [385, 155] width 166 height 16
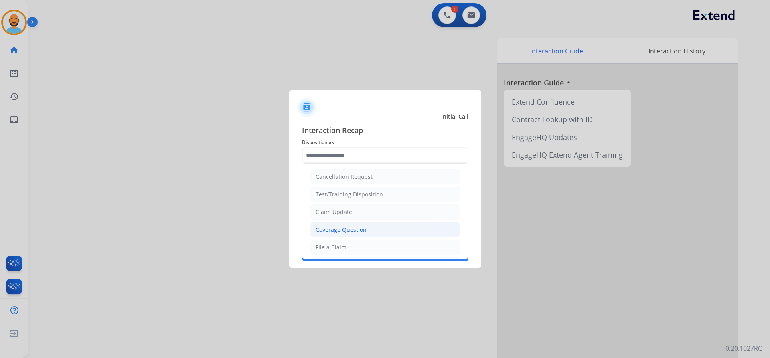
click at [347, 228] on div "Coverage Question" at bounding box center [340, 230] width 51 height 8
type input "**********"
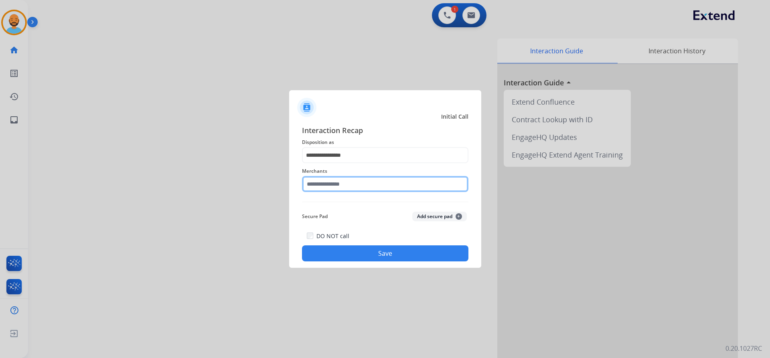
click at [345, 182] on input "text" at bounding box center [385, 184] width 166 height 16
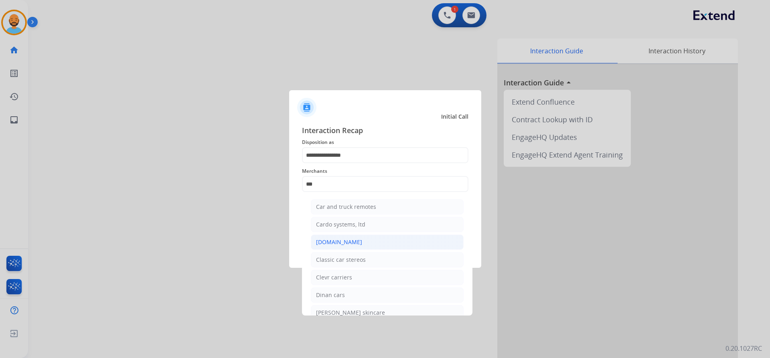
click at [340, 239] on div "[DOMAIN_NAME]" at bounding box center [339, 242] width 46 height 8
type input "**********"
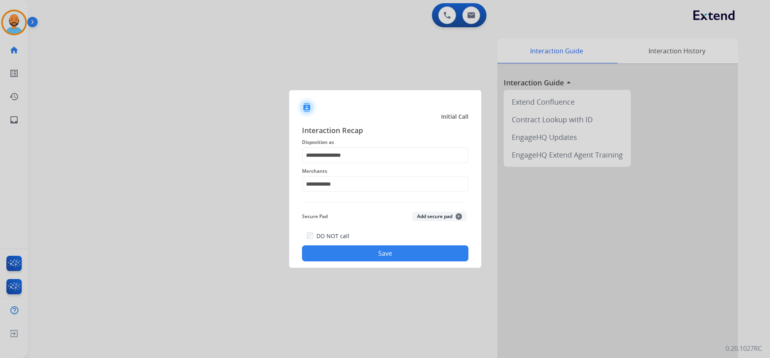
click at [370, 255] on button "Save" at bounding box center [385, 253] width 166 height 16
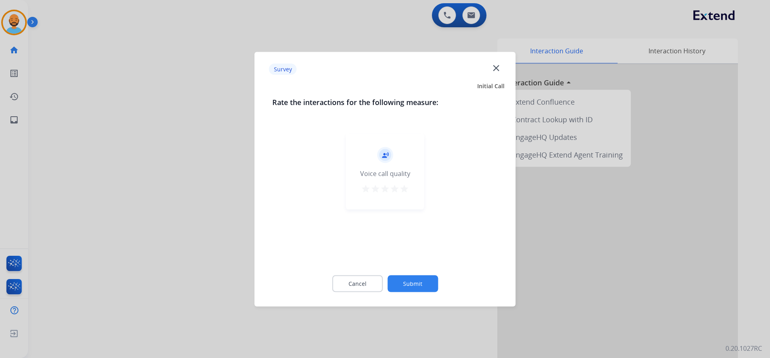
click at [406, 192] on mat-icon "star" at bounding box center [404, 189] width 10 height 10
click at [415, 281] on button "Submit" at bounding box center [412, 283] width 51 height 17
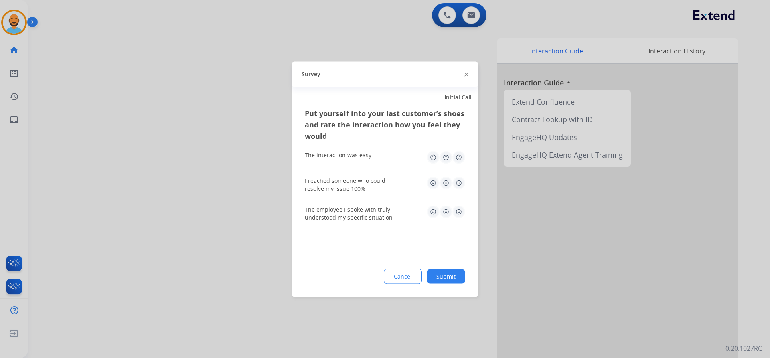
click at [456, 158] on img at bounding box center [458, 157] width 13 height 13
click at [459, 184] on img at bounding box center [458, 182] width 13 height 13
click at [459, 206] on img at bounding box center [458, 211] width 13 height 13
click at [452, 276] on button "Submit" at bounding box center [446, 276] width 38 height 14
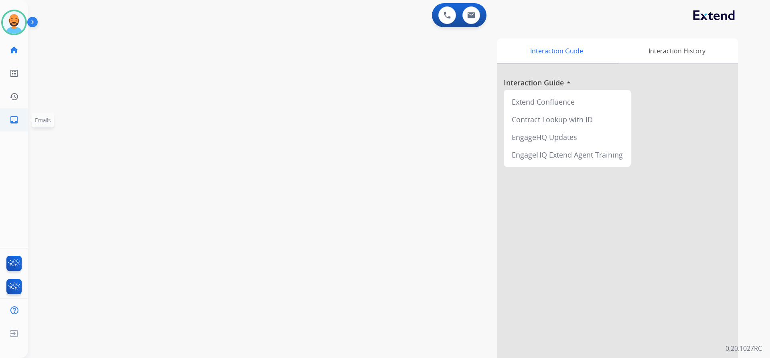
click at [15, 119] on mat-icon "inbox" at bounding box center [14, 120] width 10 height 10
select select "**********"
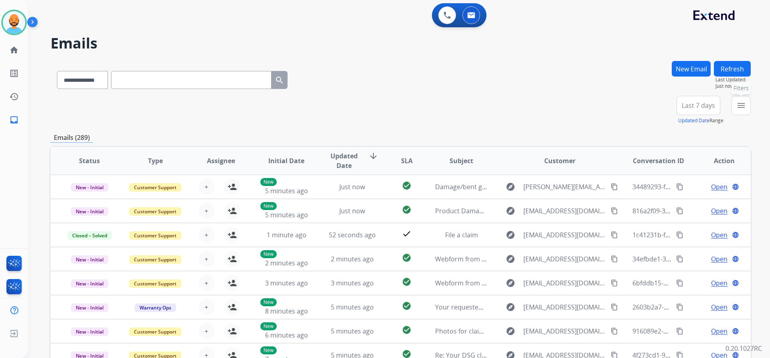
click at [745, 107] on mat-icon "menu" at bounding box center [741, 106] width 10 height 10
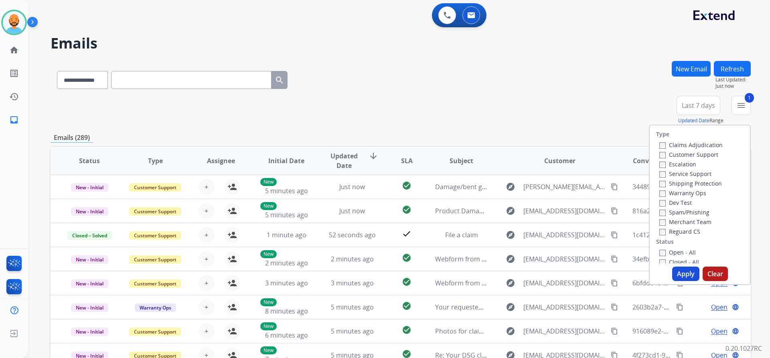
click at [661, 182] on label "Shipping Protection" at bounding box center [690, 184] width 63 height 8
click at [689, 278] on button "Apply" at bounding box center [685, 274] width 27 height 14
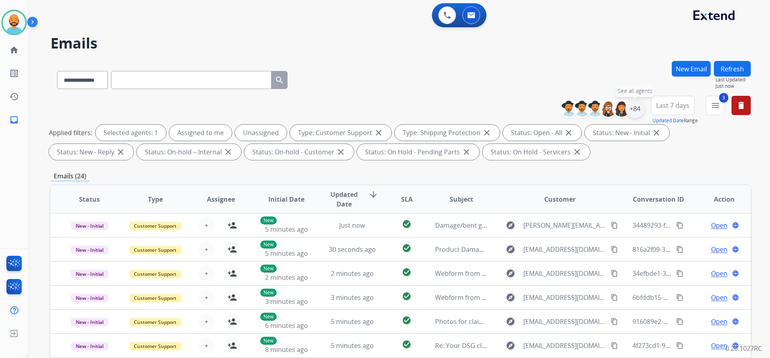
click at [634, 115] on div "+84" at bounding box center [634, 108] width 19 height 19
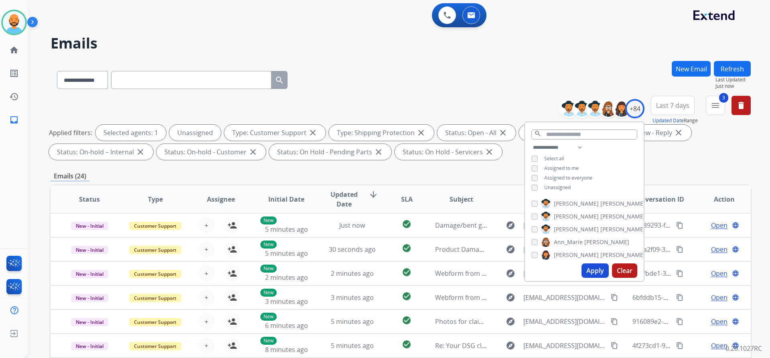
click at [587, 266] on button "Apply" at bounding box center [594, 270] width 27 height 14
click at [425, 59] on div "**********" at bounding box center [389, 208] width 722 height 358
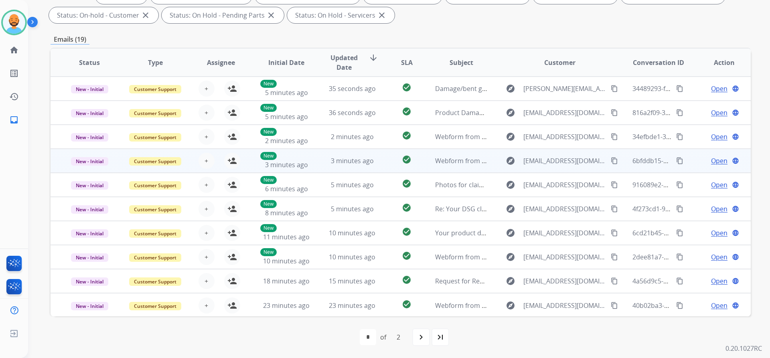
scroll to position [1, 0]
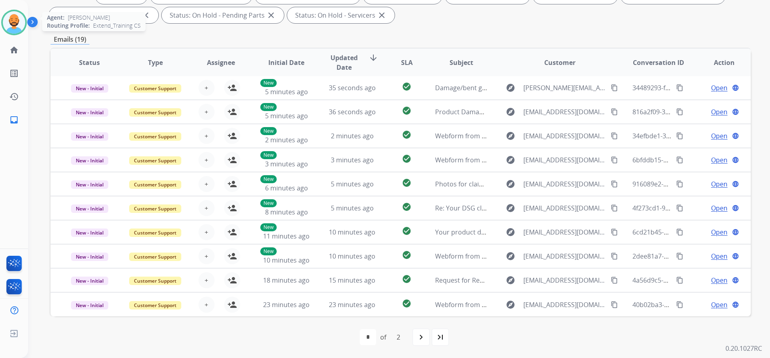
click at [15, 19] on img at bounding box center [14, 22] width 22 height 22
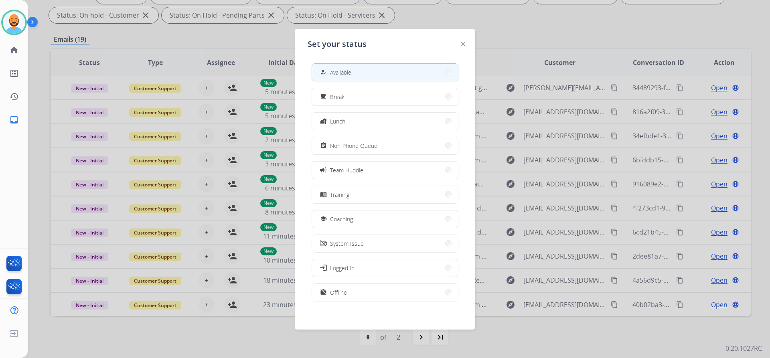
click at [239, 35] on div at bounding box center [385, 179] width 770 height 358
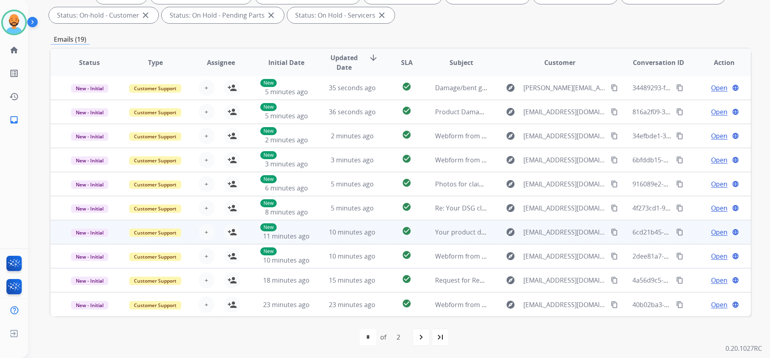
click at [353, 227] on div "10 minutes ago" at bounding box center [352, 232] width 53 height 10
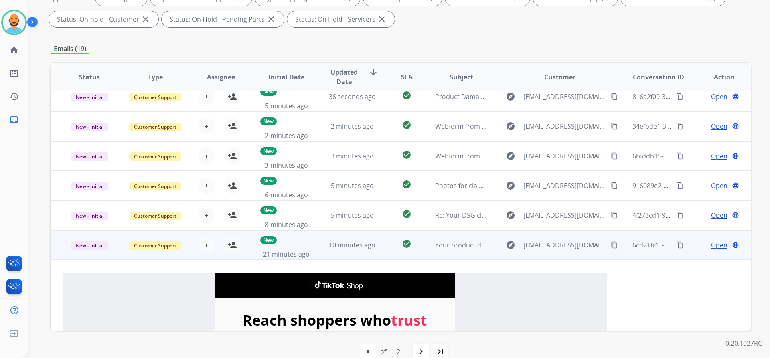
scroll to position [0, 0]
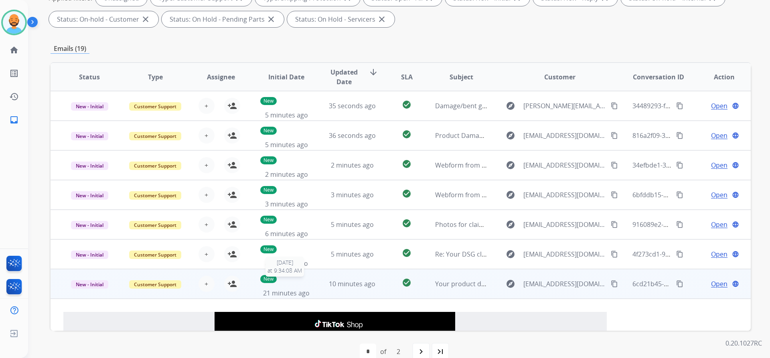
click at [305, 278] on div "New 21 minutes ago" at bounding box center [286, 284] width 53 height 28
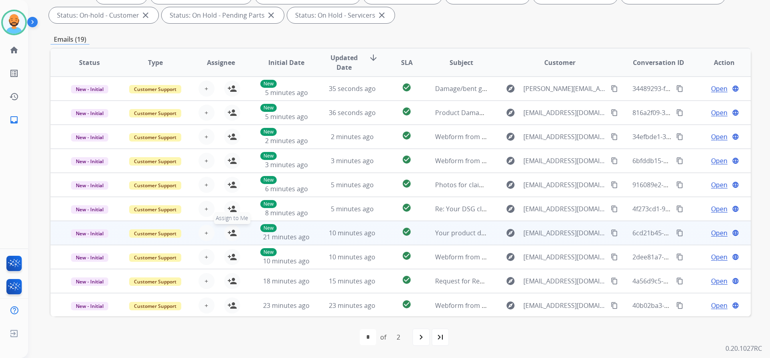
click at [237, 233] on button "person_add Assign to Me" at bounding box center [232, 233] width 16 height 16
click at [91, 231] on span "New - Initial" at bounding box center [89, 233] width 37 height 8
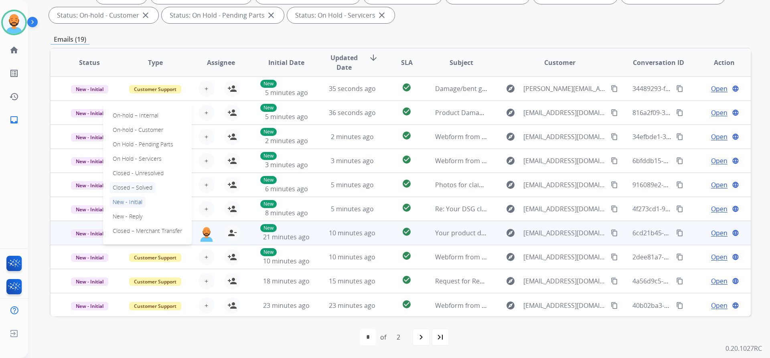
click at [139, 185] on p "Closed – Solved" at bounding box center [132, 187] width 46 height 11
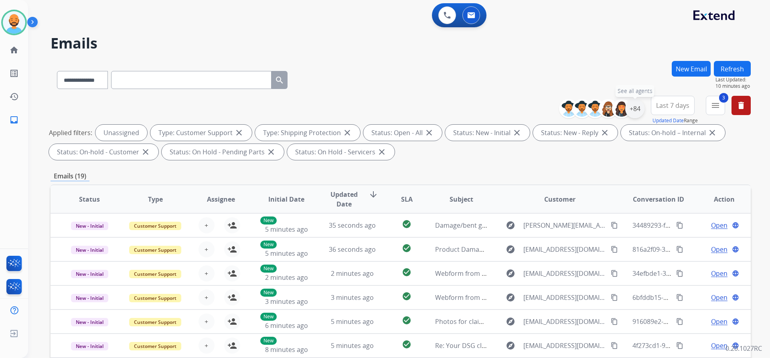
click at [630, 111] on div "+84" at bounding box center [634, 108] width 19 height 19
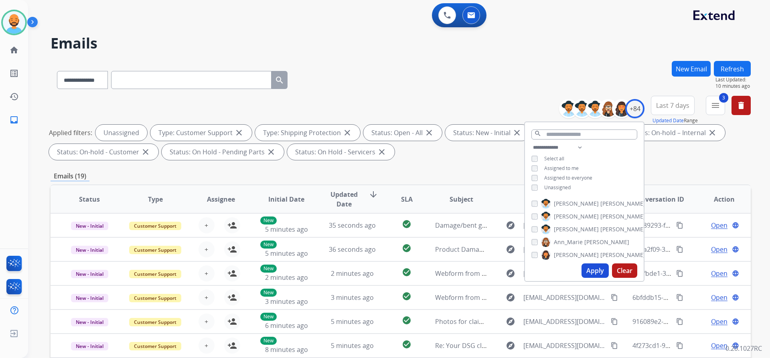
click at [597, 269] on button "Apply" at bounding box center [594, 270] width 27 height 14
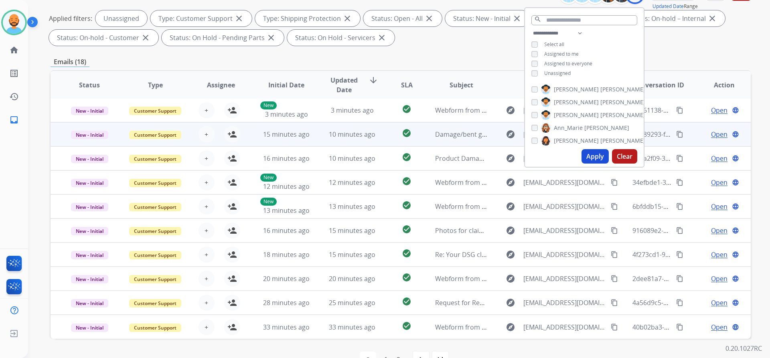
scroll to position [120, 0]
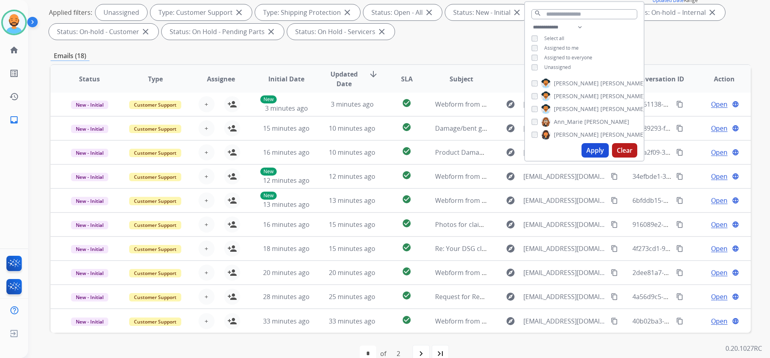
click at [443, 40] on div "**********" at bounding box center [401, 9] width 700 height 67
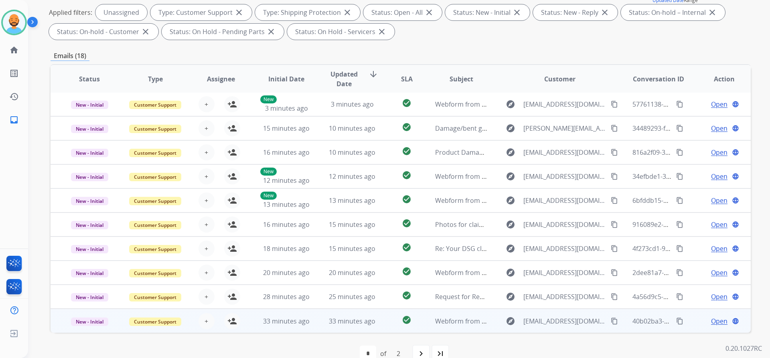
scroll to position [137, 0]
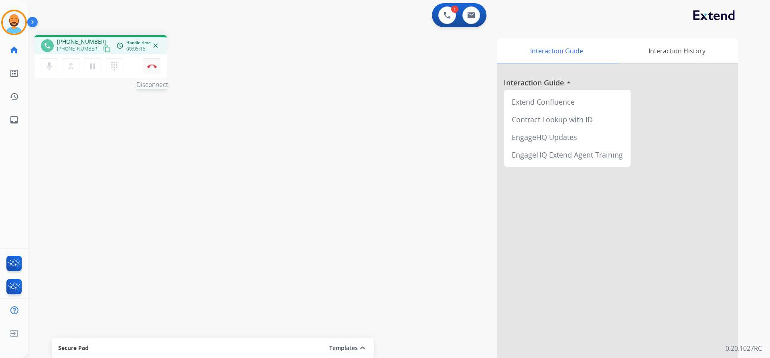
click at [149, 65] on img at bounding box center [152, 66] width 10 height 4
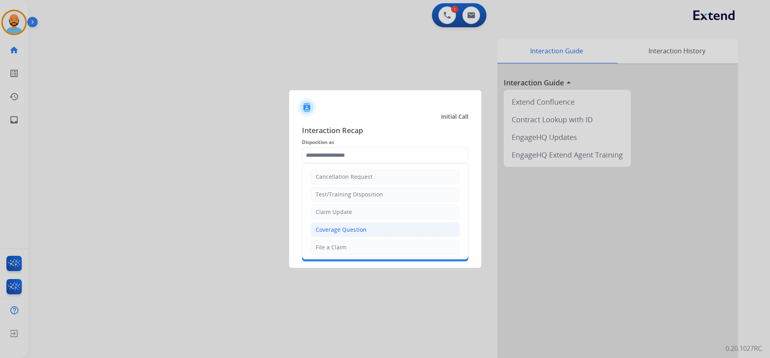
click at [355, 232] on div "Coverage Question" at bounding box center [340, 230] width 51 height 8
type input "**********"
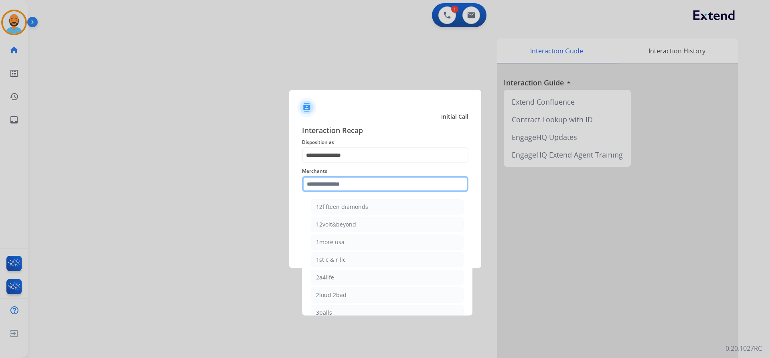
click at [351, 184] on input "text" at bounding box center [385, 184] width 166 height 16
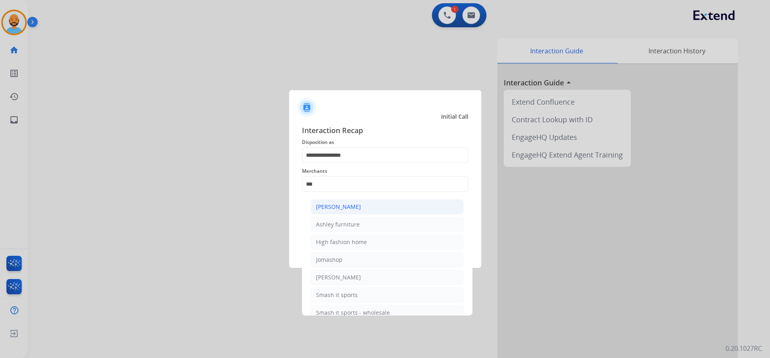
click at [345, 210] on div "[PERSON_NAME]" at bounding box center [338, 207] width 45 height 8
type input "**********"
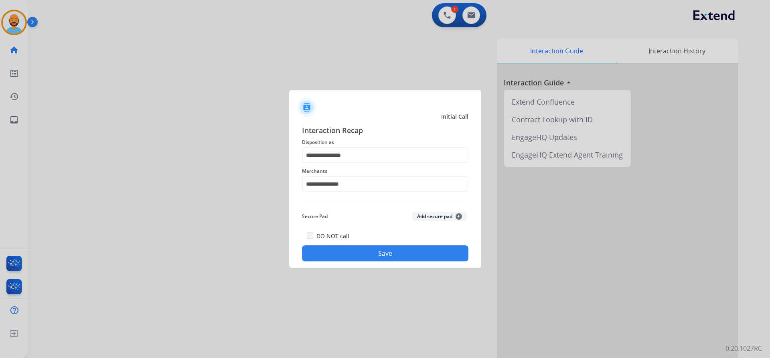
click at [367, 250] on button "Save" at bounding box center [385, 253] width 166 height 16
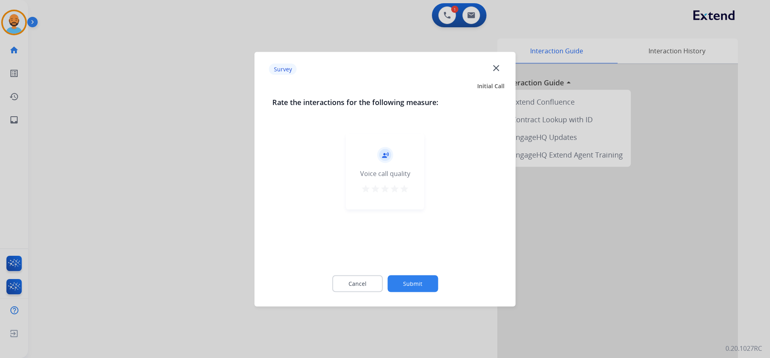
click at [401, 190] on mat-icon "star" at bounding box center [404, 189] width 10 height 10
click at [408, 288] on button "Submit" at bounding box center [412, 283] width 51 height 17
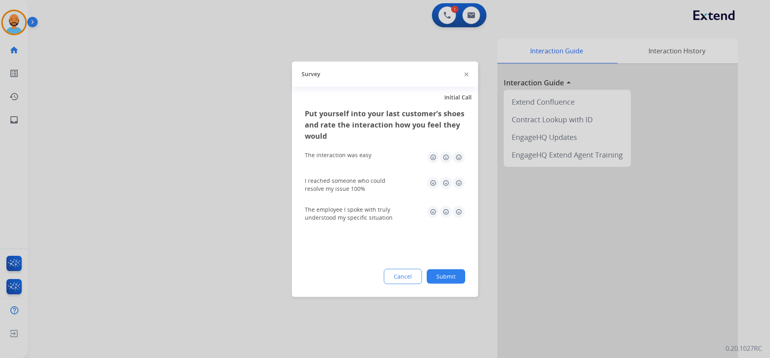
click at [461, 155] on img at bounding box center [458, 157] width 13 height 13
click at [461, 179] on img at bounding box center [458, 182] width 13 height 13
click at [459, 217] on img at bounding box center [458, 211] width 13 height 13
click at [449, 279] on button "Submit" at bounding box center [446, 276] width 38 height 14
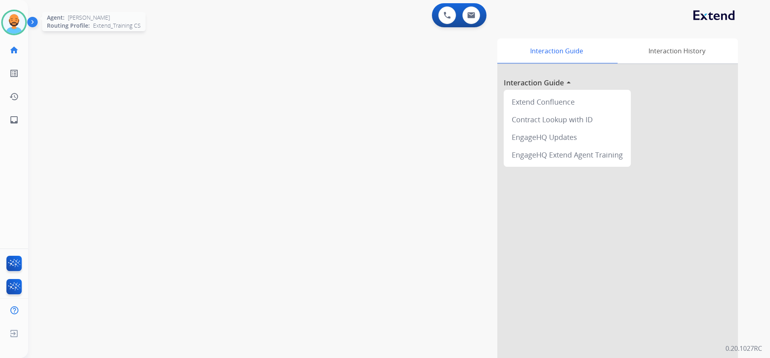
click at [10, 20] on img at bounding box center [14, 22] width 22 height 22
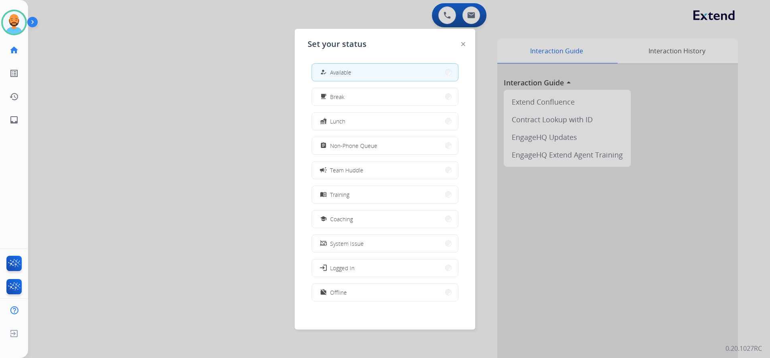
click at [198, 34] on div at bounding box center [385, 179] width 770 height 358
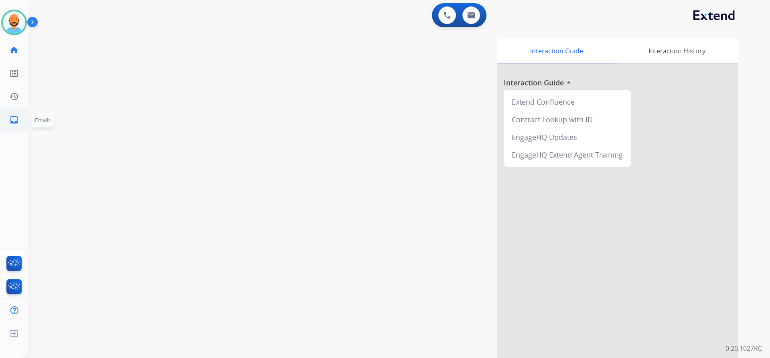
click at [8, 119] on link "inbox Emails" at bounding box center [14, 120] width 22 height 22
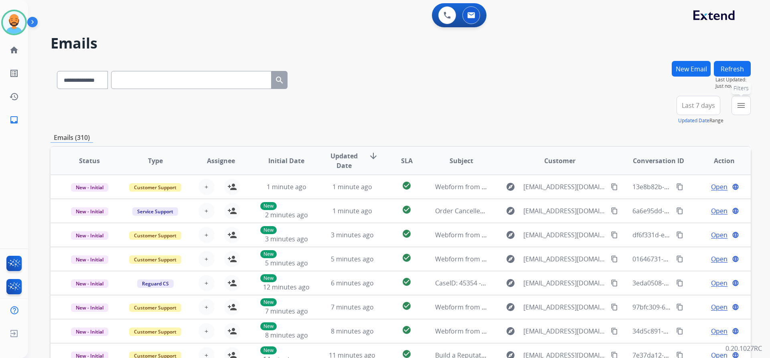
click at [742, 103] on mat-icon "menu" at bounding box center [741, 106] width 10 height 10
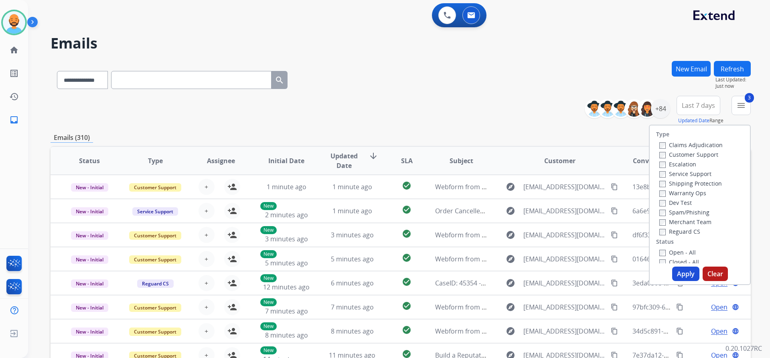
click at [678, 270] on button "Apply" at bounding box center [685, 274] width 27 height 14
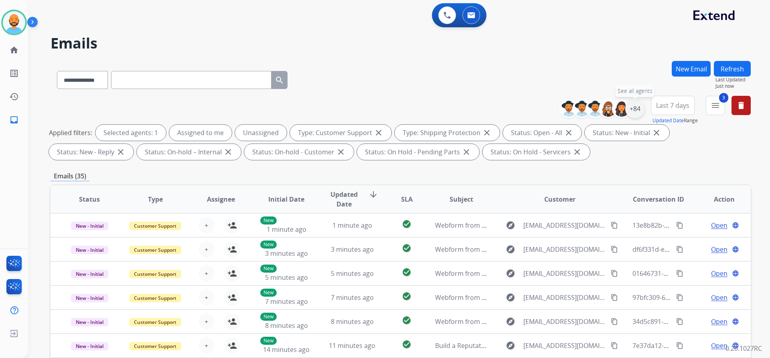
click at [638, 104] on div "+84" at bounding box center [634, 108] width 19 height 19
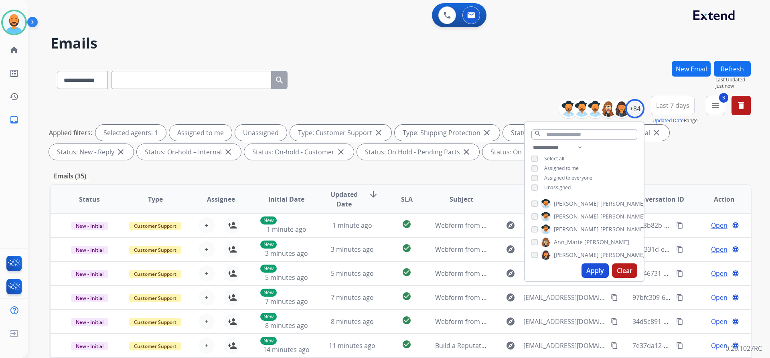
click at [588, 267] on button "Apply" at bounding box center [594, 270] width 27 height 14
click at [384, 57] on div "**********" at bounding box center [389, 208] width 722 height 358
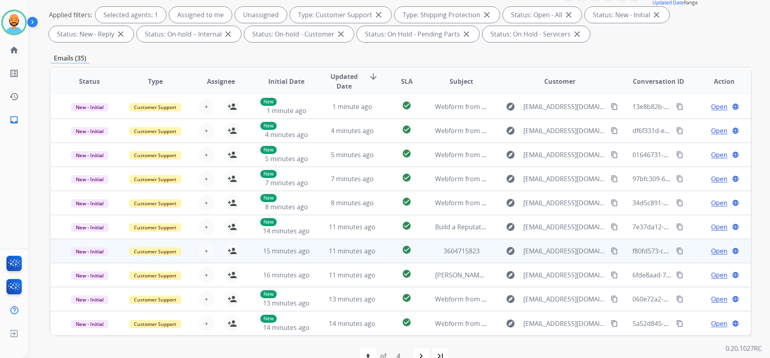
scroll to position [137, 0]
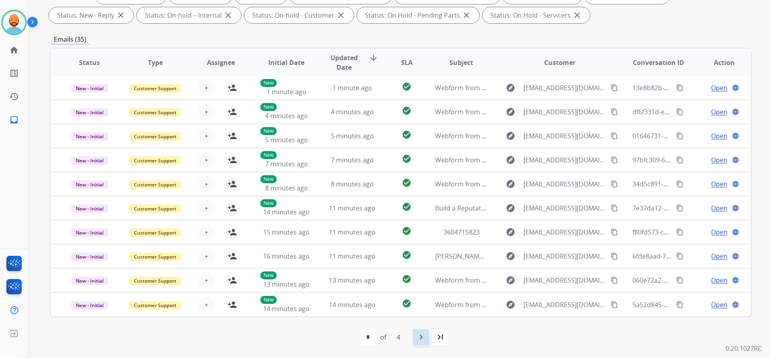
click at [419, 337] on mat-icon "navigate_next" at bounding box center [421, 337] width 10 height 10
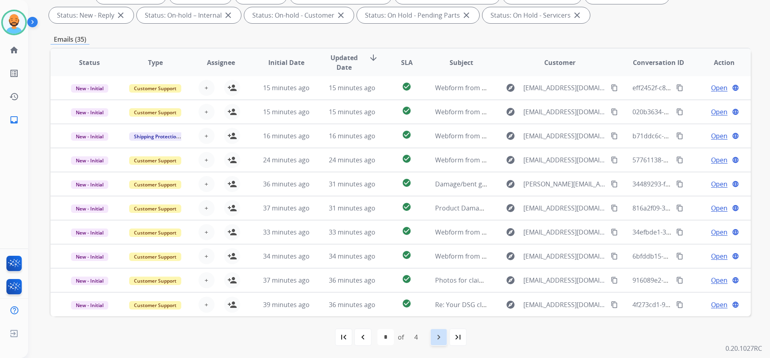
click at [435, 336] on mat-icon "navigate_next" at bounding box center [439, 337] width 10 height 10
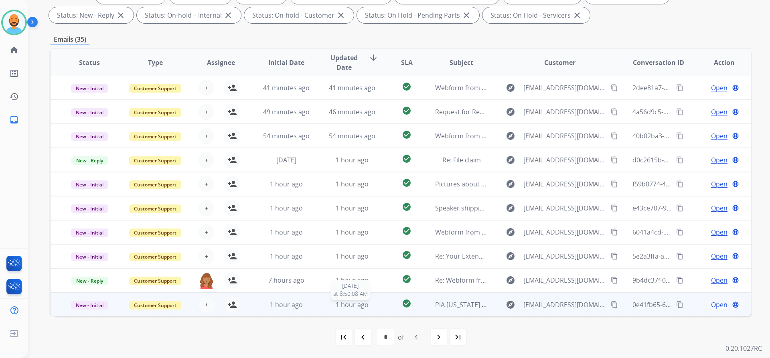
click at [342, 304] on span "1 hour ago" at bounding box center [352, 304] width 33 height 9
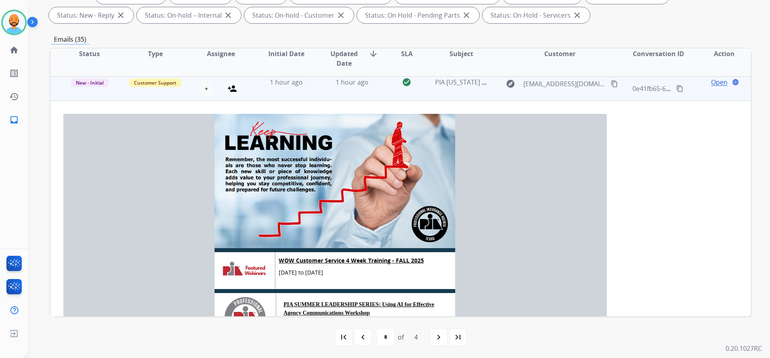
scroll to position [0, 0]
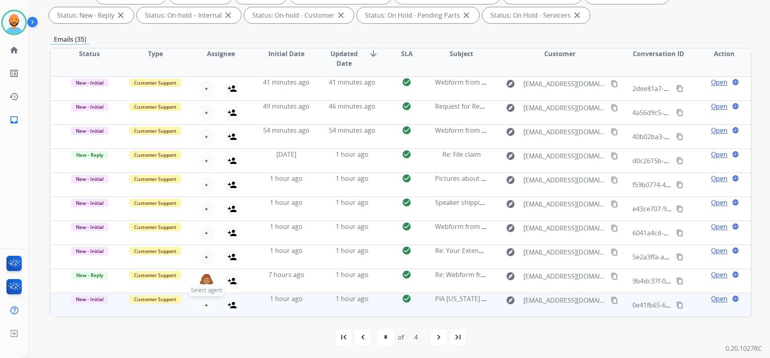
click at [210, 305] on button "+ Select agent" at bounding box center [206, 305] width 16 height 16
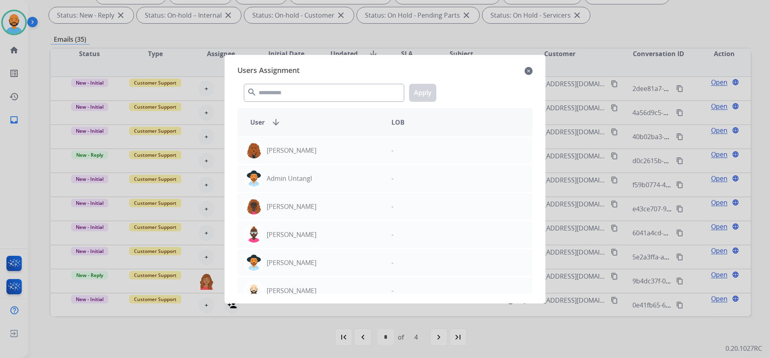
click at [216, 304] on div at bounding box center [385, 179] width 770 height 358
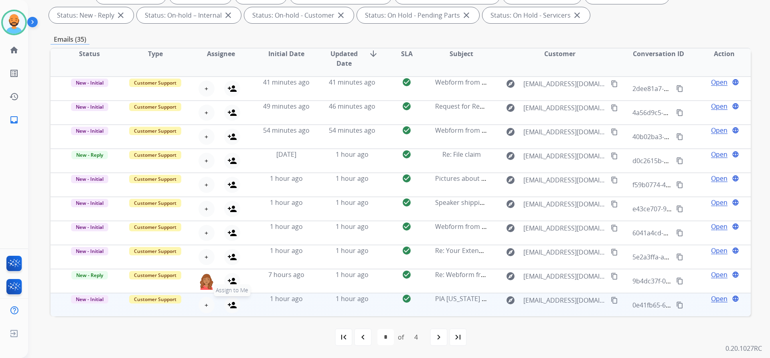
click at [230, 310] on button "person_add Assign to Me" at bounding box center [232, 305] width 16 height 16
click at [85, 299] on span "New - Initial" at bounding box center [89, 299] width 37 height 8
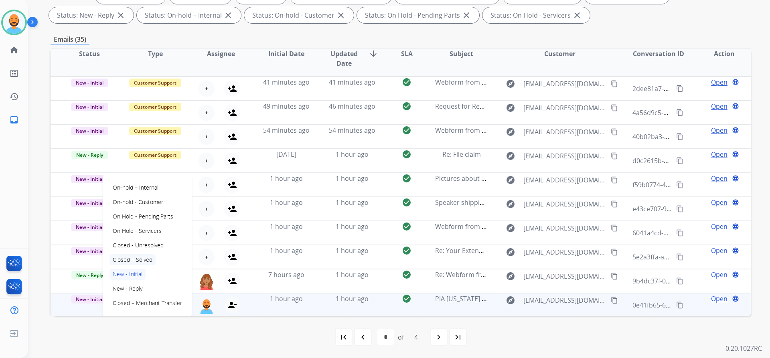
click at [134, 255] on p "Closed – Solved" at bounding box center [132, 259] width 46 height 11
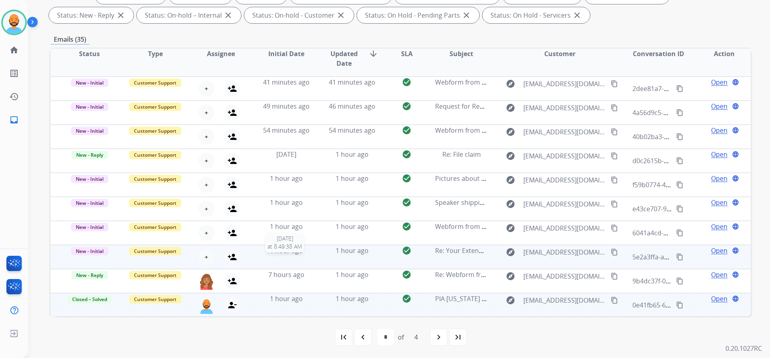
click at [306, 255] on div "1 hour ago" at bounding box center [286, 251] width 53 height 10
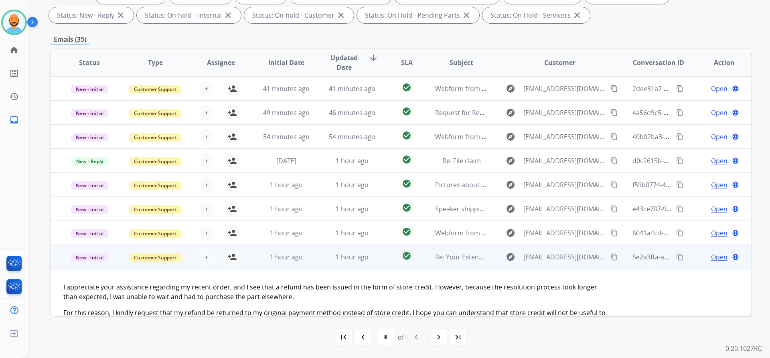
click at [370, 262] on td "1 hour ago" at bounding box center [346, 257] width 66 height 24
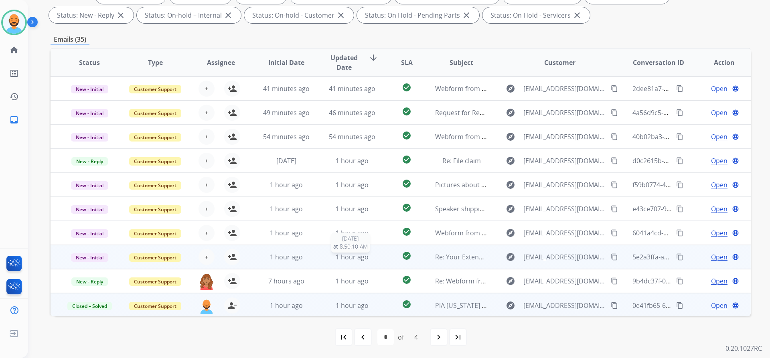
scroll to position [1, 0]
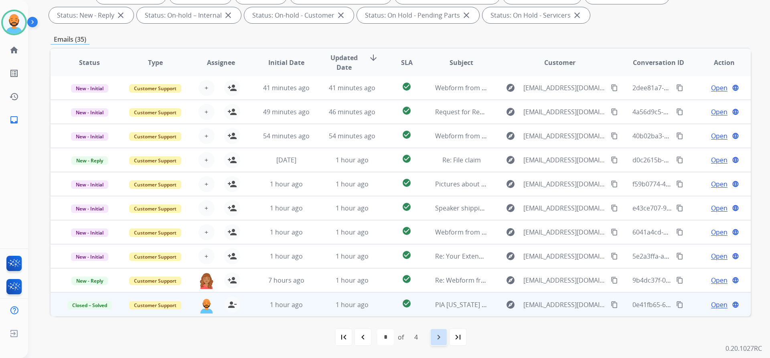
click at [435, 334] on mat-icon "navigate_next" at bounding box center [439, 337] width 10 height 10
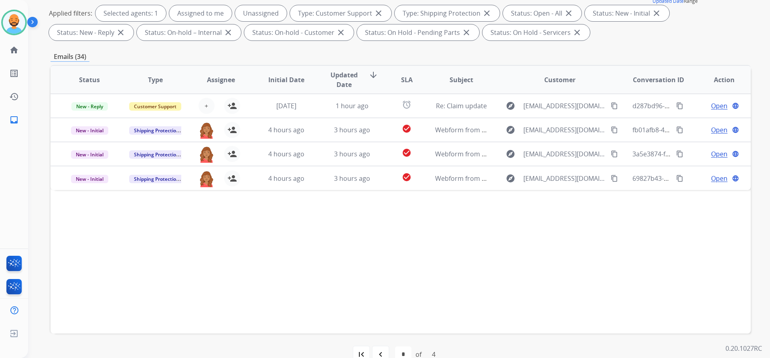
scroll to position [137, 0]
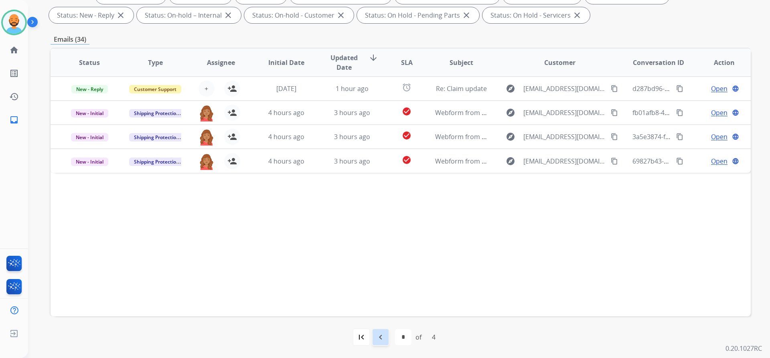
click at [378, 334] on mat-icon "navigate_before" at bounding box center [381, 337] width 10 height 10
select select "*"
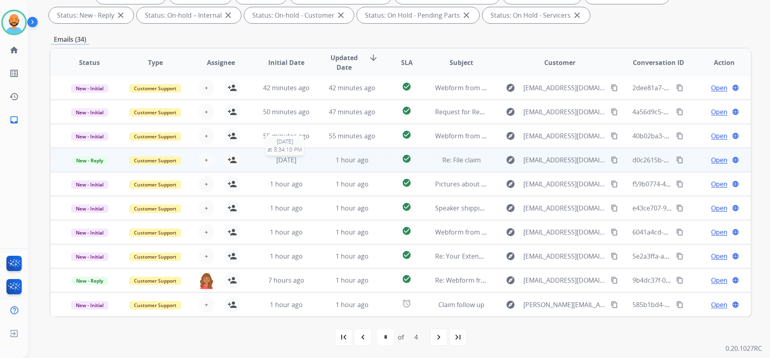
click at [296, 162] on span "1 day ago" at bounding box center [286, 160] width 20 height 9
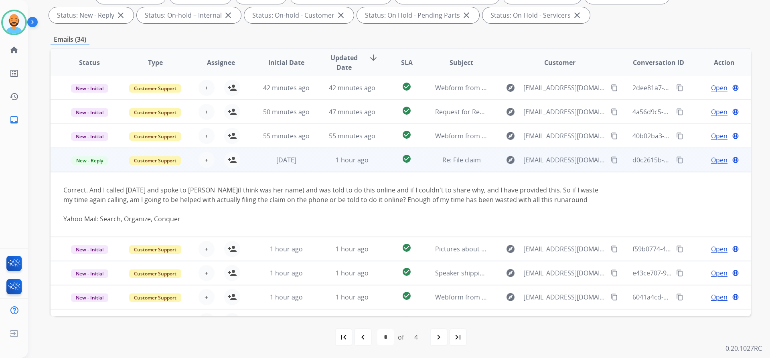
scroll to position [0, 0]
click at [254, 166] on td "1 day ago" at bounding box center [280, 161] width 66 height 24
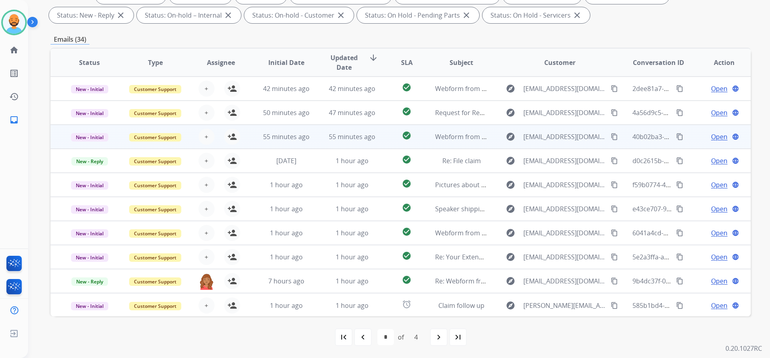
click at [292, 142] on td "55 minutes ago" at bounding box center [280, 137] width 66 height 24
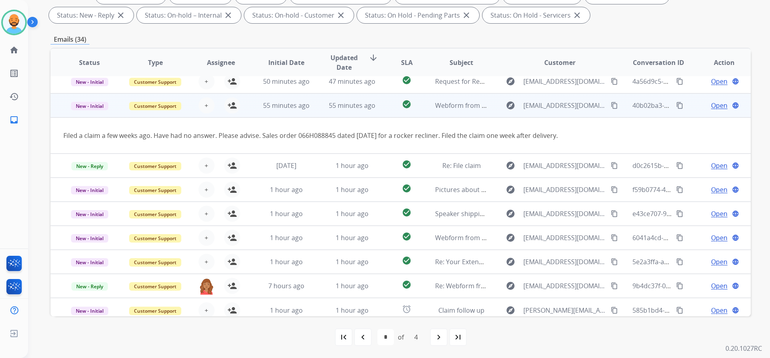
scroll to position [37, 0]
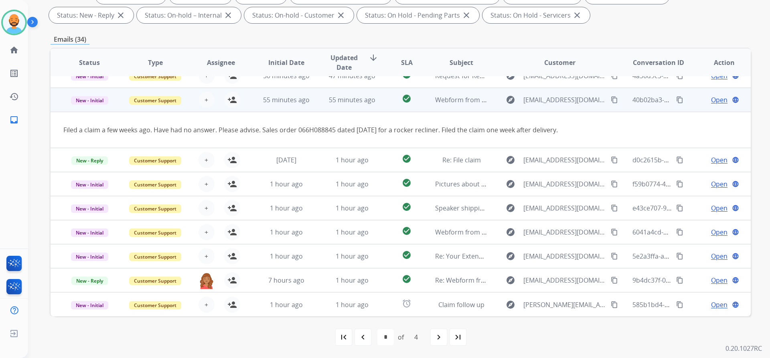
click at [300, 92] on td "55 minutes ago" at bounding box center [280, 100] width 66 height 24
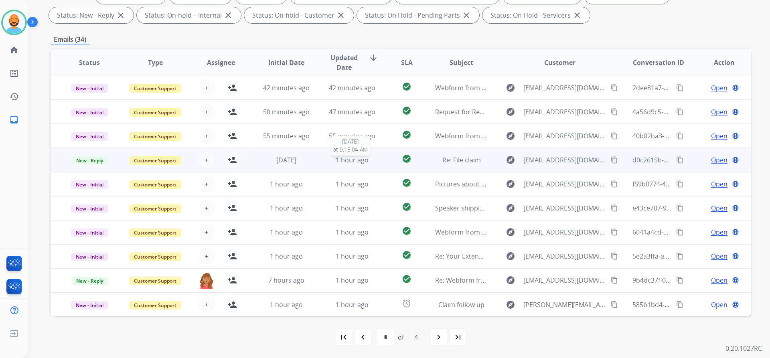
scroll to position [0, 0]
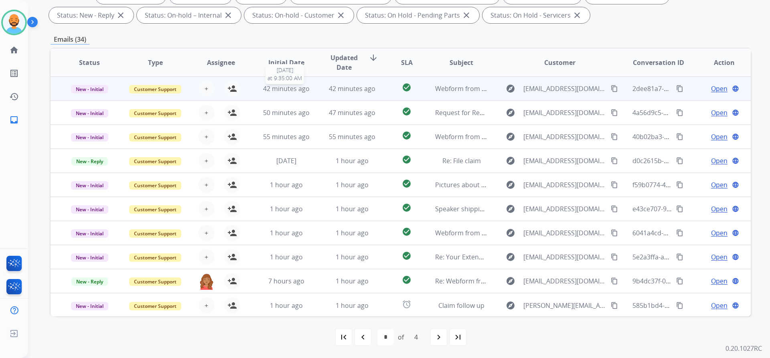
click at [297, 90] on span "42 minutes ago" at bounding box center [286, 88] width 47 height 9
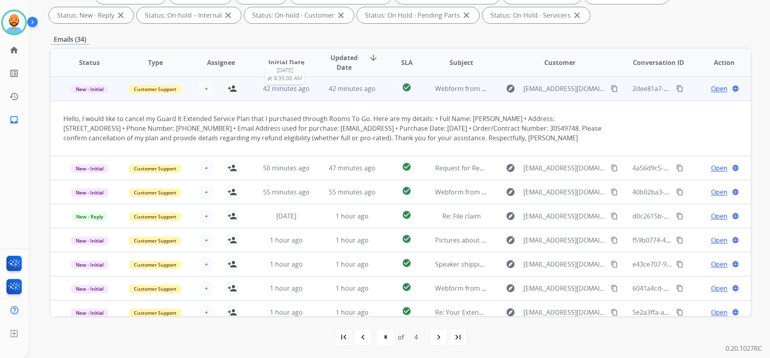
click at [301, 90] on span "42 minutes ago" at bounding box center [286, 88] width 47 height 9
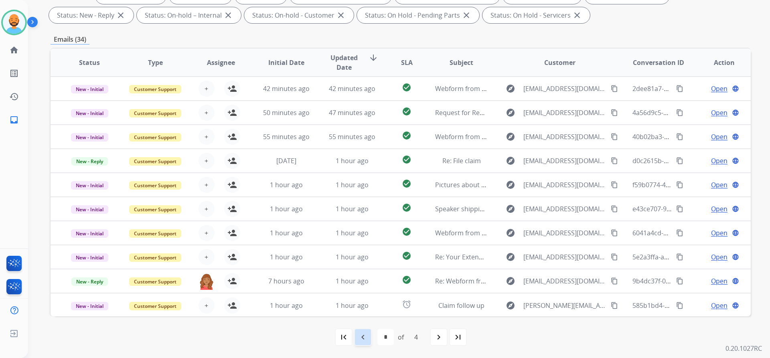
click at [365, 338] on mat-icon "navigate_before" at bounding box center [363, 337] width 10 height 10
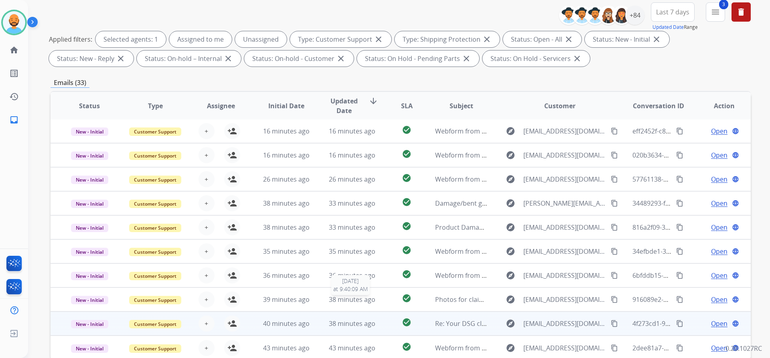
scroll to position [137, 0]
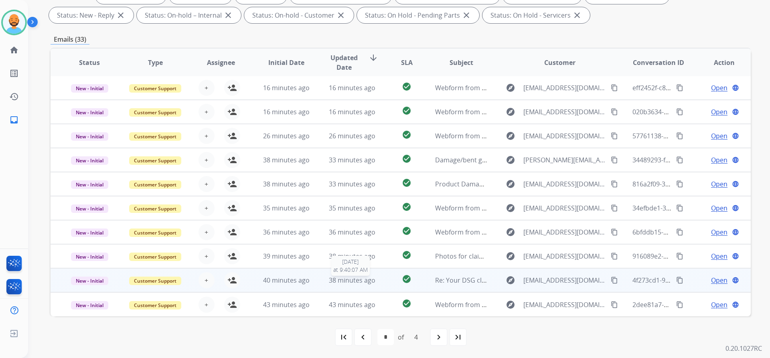
click at [329, 279] on span "38 minutes ago" at bounding box center [352, 280] width 47 height 9
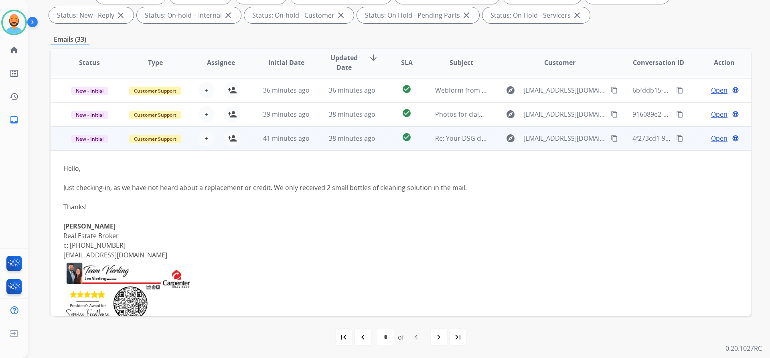
scroll to position [112, 0]
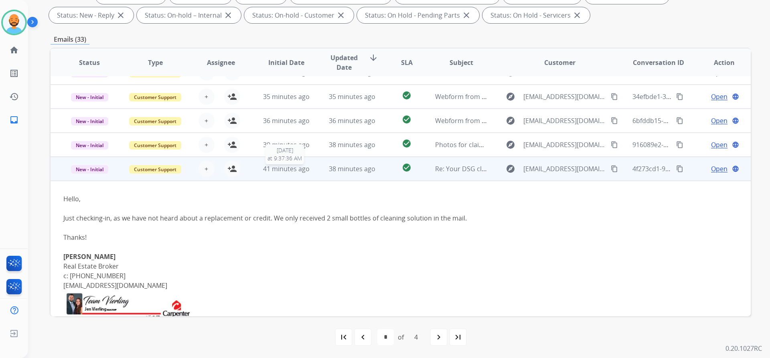
click at [302, 170] on span "41 minutes ago" at bounding box center [286, 168] width 47 height 9
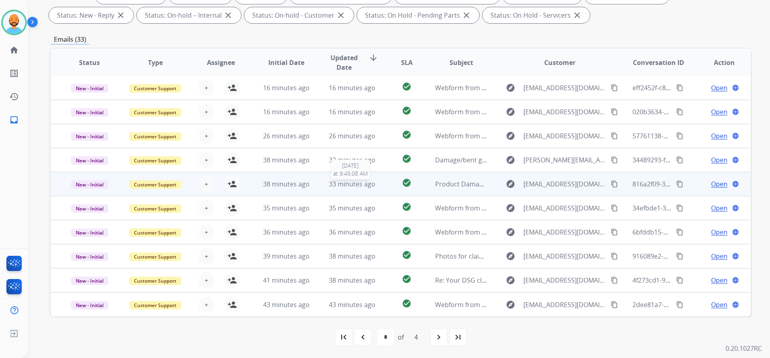
click at [351, 180] on span "33 minutes ago" at bounding box center [352, 184] width 47 height 9
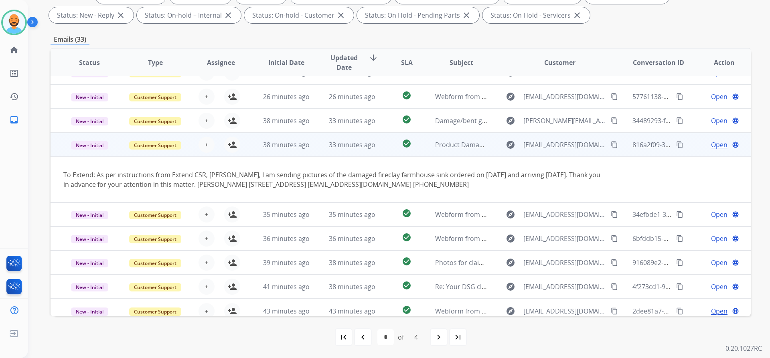
scroll to position [47, 0]
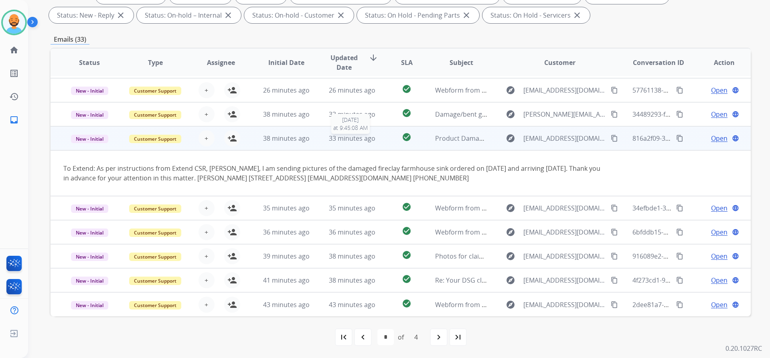
click at [346, 139] on span "33 minutes ago" at bounding box center [352, 138] width 47 height 9
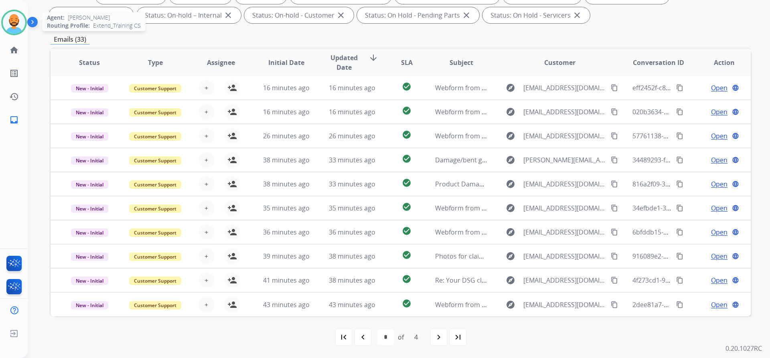
click at [24, 21] on img at bounding box center [14, 22] width 22 height 22
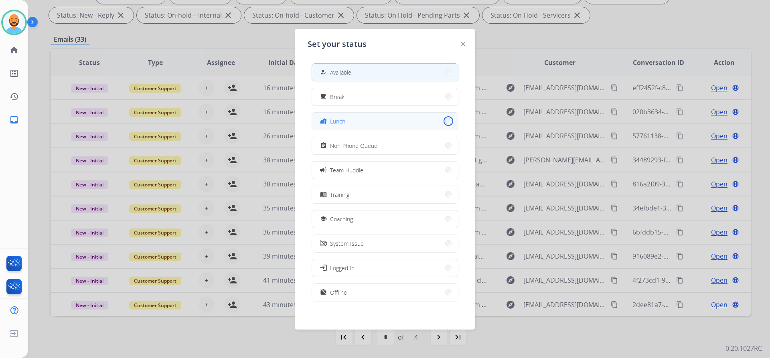
click at [444, 122] on button "fastfood Lunch" at bounding box center [385, 121] width 146 height 17
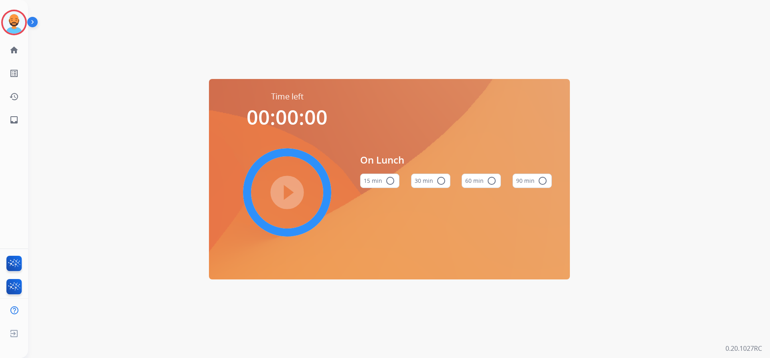
click at [440, 176] on button "30 min radio_button_unchecked" at bounding box center [430, 181] width 39 height 14
click at [292, 190] on mat-icon "play_circle_filled" at bounding box center [287, 193] width 10 height 10
click at [12, 22] on img at bounding box center [14, 22] width 22 height 22
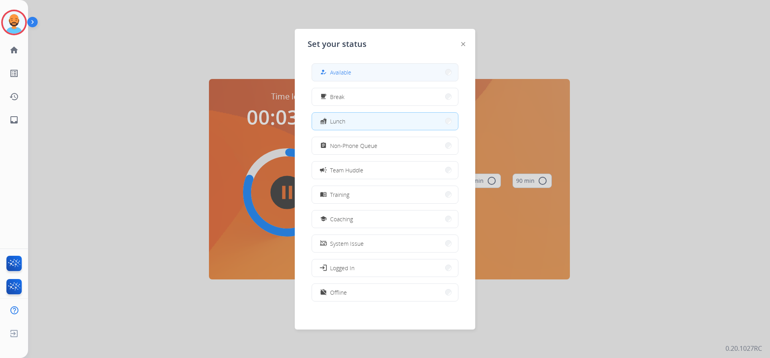
click at [377, 74] on button "how_to_reg Available" at bounding box center [385, 72] width 146 height 17
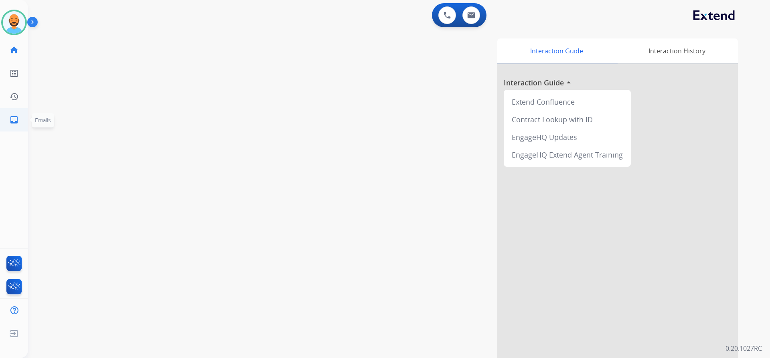
click at [19, 121] on link "inbox Emails" at bounding box center [14, 120] width 22 height 22
select select "**********"
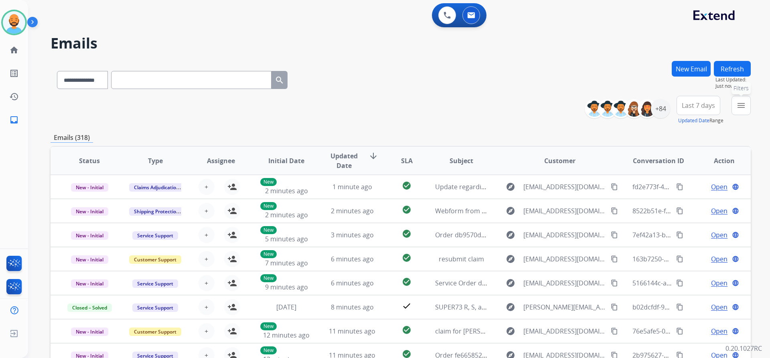
click at [734, 107] on button "menu Filters" at bounding box center [740, 105] width 19 height 19
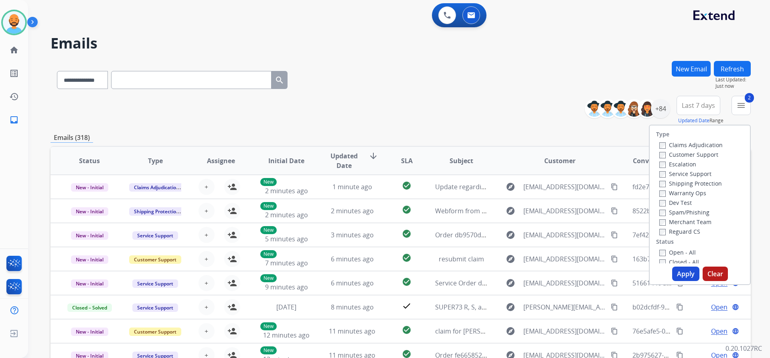
click at [656, 251] on div "Open - All Closed - All New - Initial New - Reply On-hold – Internal On-hold - …" at bounding box center [699, 300] width 87 height 106
click at [689, 271] on button "Apply" at bounding box center [685, 274] width 27 height 14
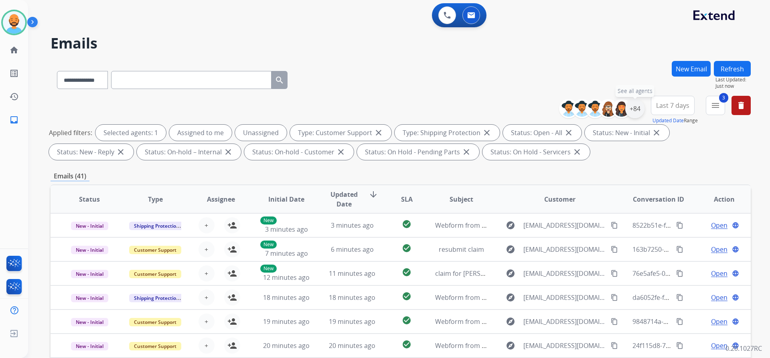
click at [637, 105] on div "+84" at bounding box center [634, 108] width 19 height 19
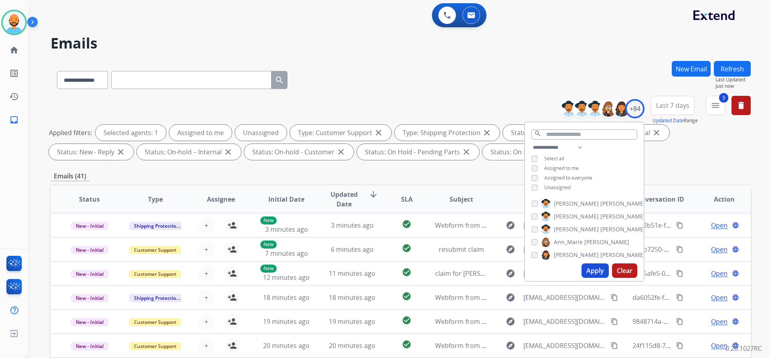
click at [589, 275] on button "Apply" at bounding box center [594, 270] width 27 height 14
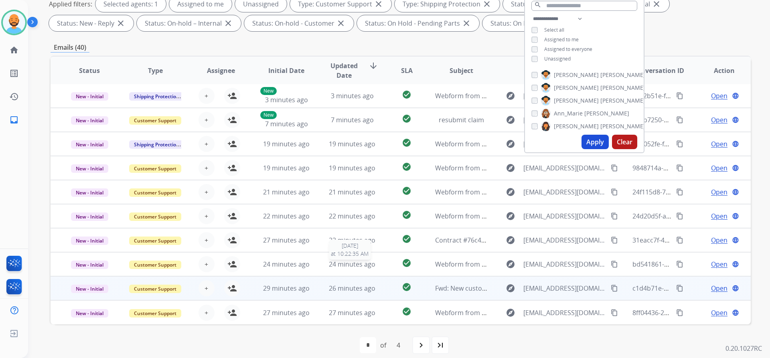
scroll to position [137, 0]
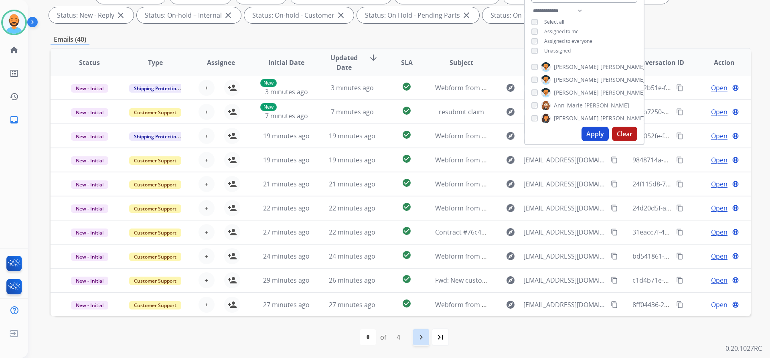
click at [418, 340] on mat-icon "navigate_next" at bounding box center [421, 337] width 10 height 10
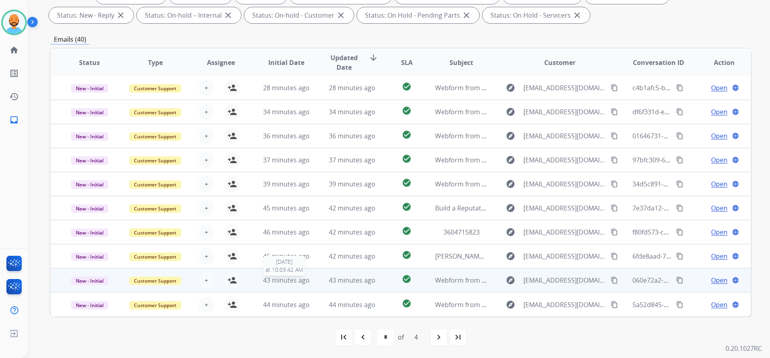
click at [291, 278] on span "43 minutes ago" at bounding box center [286, 280] width 47 height 9
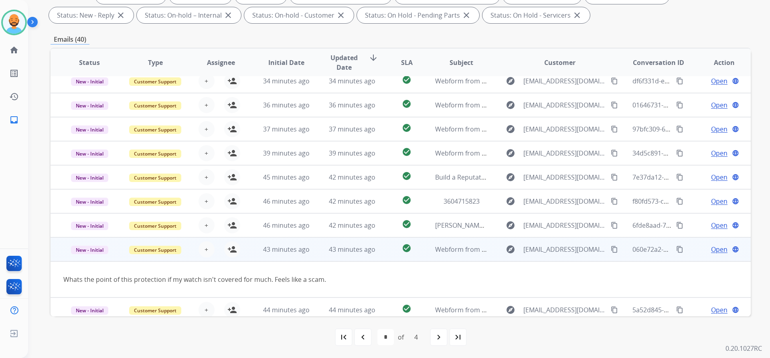
scroll to position [37, 0]
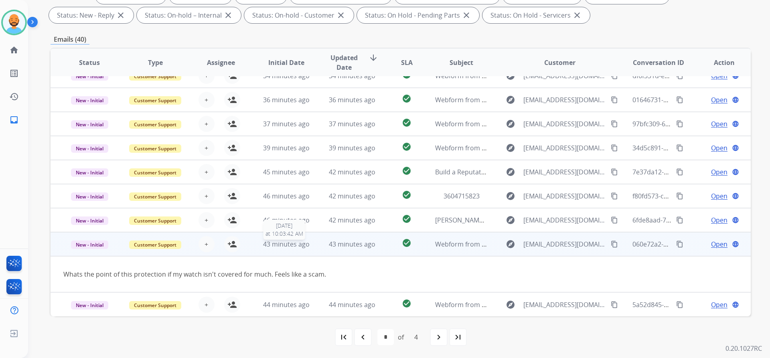
click at [280, 240] on span "43 minutes ago" at bounding box center [286, 244] width 47 height 9
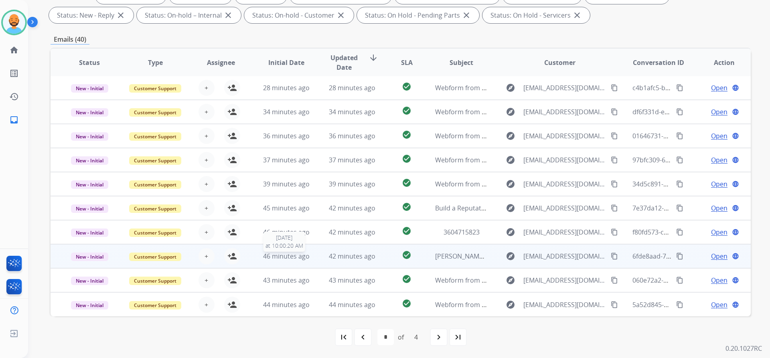
click at [291, 252] on span "46 minutes ago" at bounding box center [286, 256] width 47 height 9
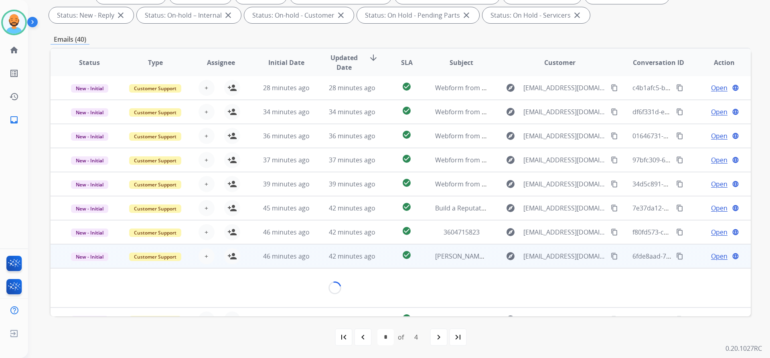
scroll to position [37, 0]
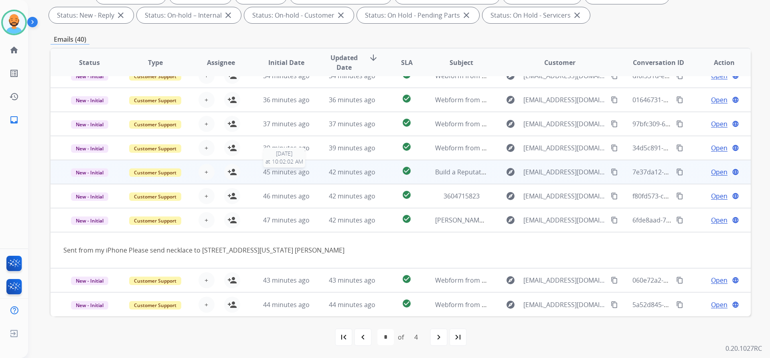
click at [283, 168] on span "45 minutes ago" at bounding box center [286, 172] width 47 height 9
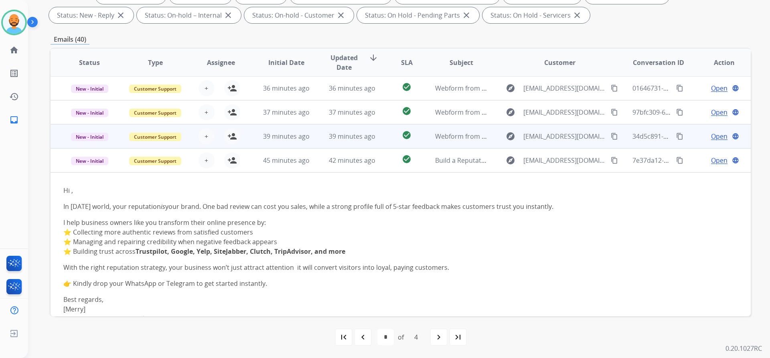
scroll to position [40, 0]
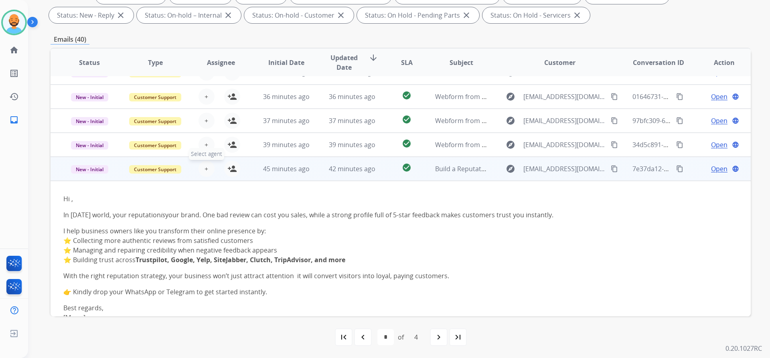
click at [208, 168] on button "+ Select agent" at bounding box center [206, 169] width 16 height 16
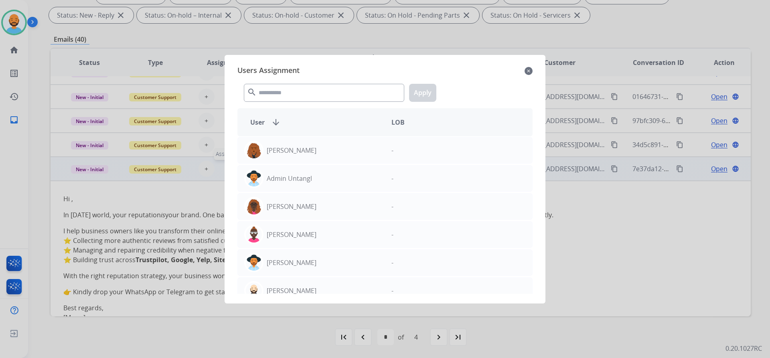
click at [208, 168] on div at bounding box center [385, 179] width 770 height 358
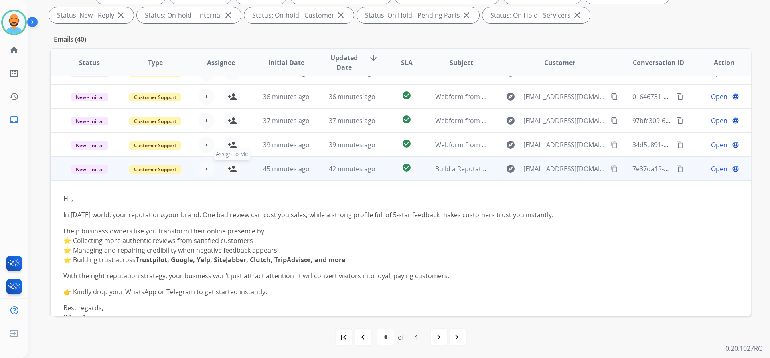
click at [236, 169] on button "person_add Assign to Me" at bounding box center [232, 169] width 16 height 16
click at [98, 167] on span "New - Initial" at bounding box center [89, 169] width 37 height 8
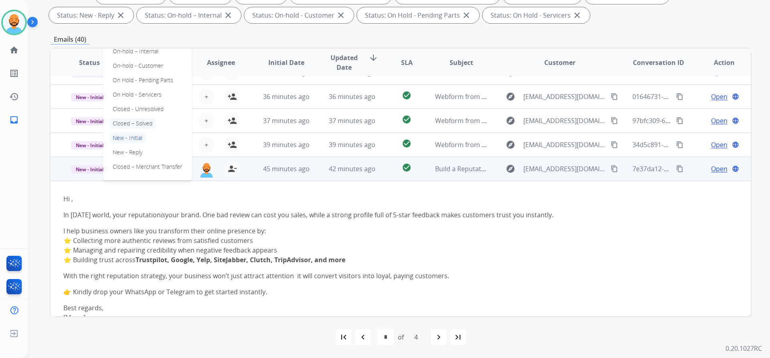
click at [128, 119] on p "Closed – Solved" at bounding box center [132, 123] width 46 height 11
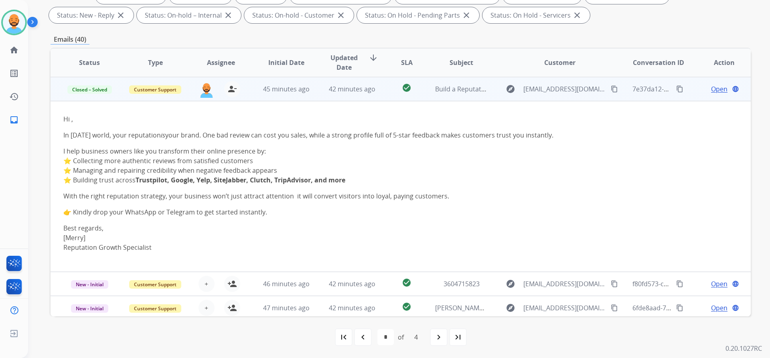
scroll to position [120, 0]
click at [303, 90] on span "45 minutes ago" at bounding box center [286, 88] width 47 height 9
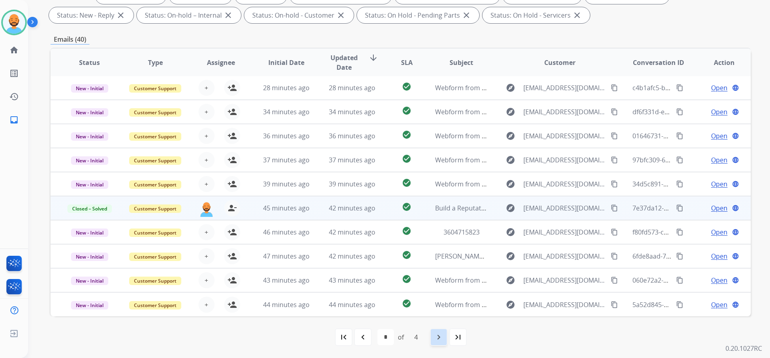
click at [442, 333] on mat-icon "navigate_next" at bounding box center [439, 337] width 10 height 10
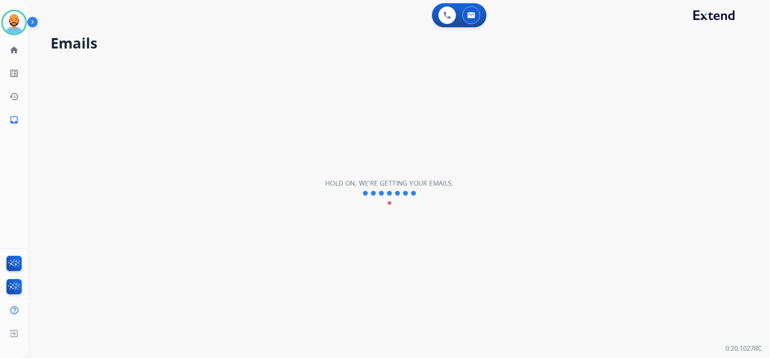
scroll to position [0, 0]
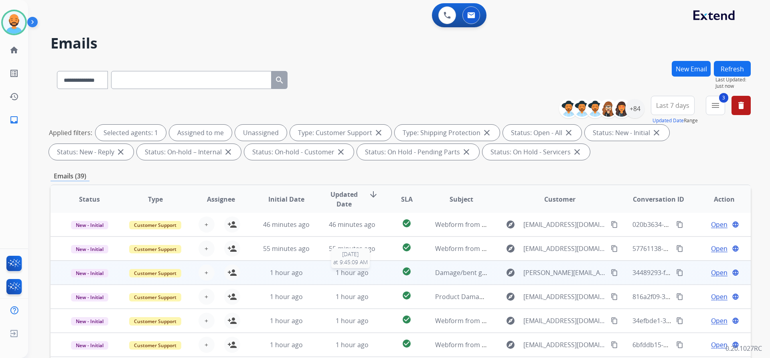
click at [353, 275] on span "1 hour ago" at bounding box center [352, 272] width 33 height 9
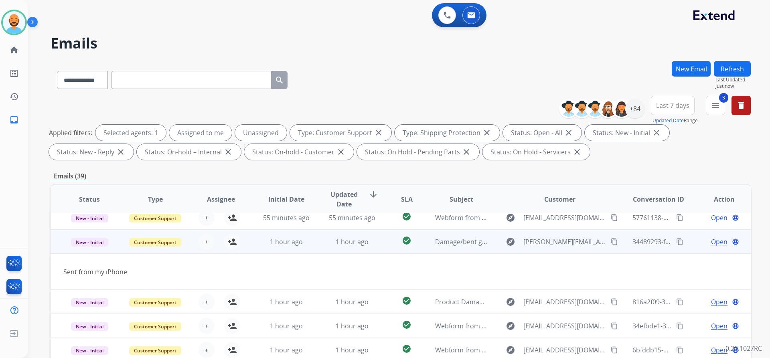
scroll to position [37, 0]
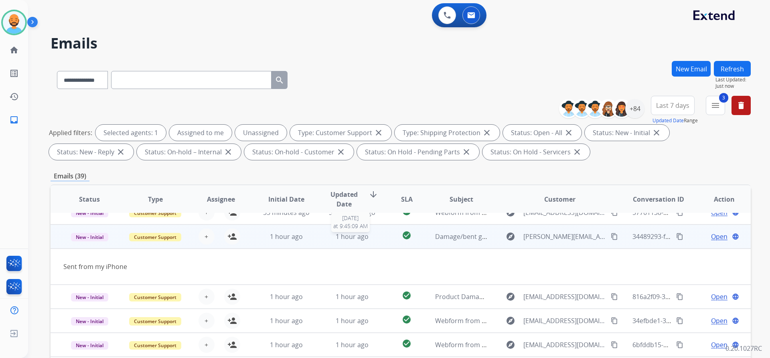
click at [353, 240] on span "1 hour ago" at bounding box center [352, 236] width 33 height 9
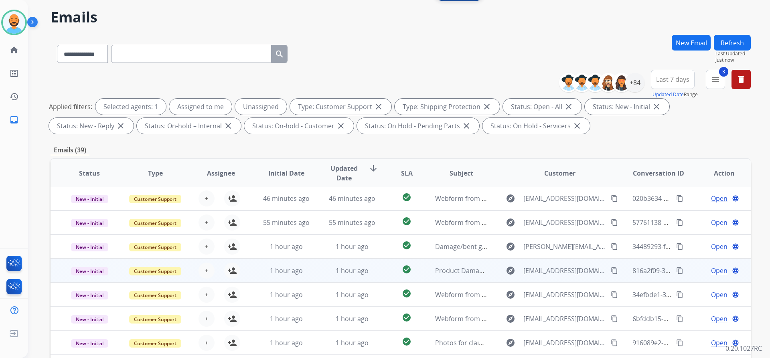
scroll to position [80, 0]
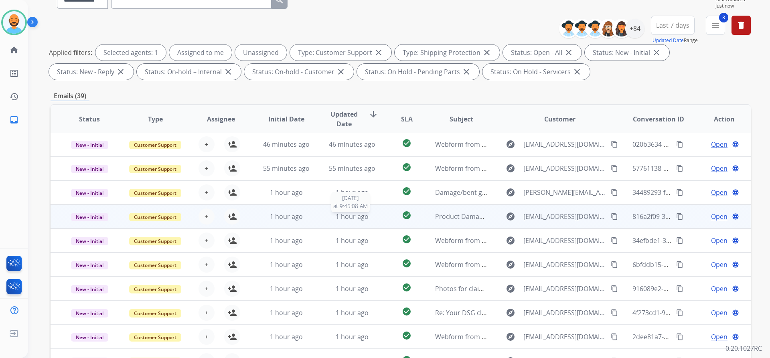
click at [353, 220] on span "1 hour ago" at bounding box center [352, 216] width 33 height 9
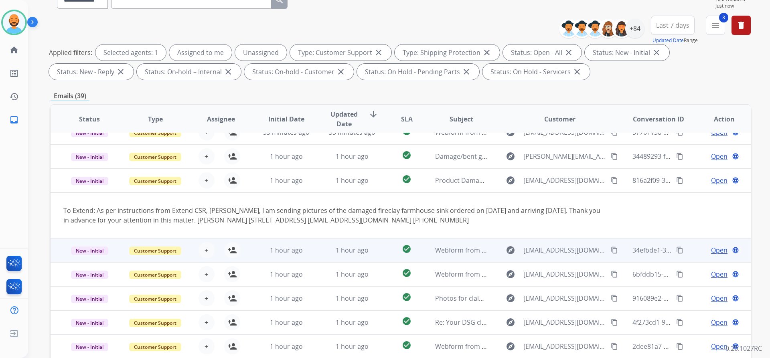
scroll to position [47, 0]
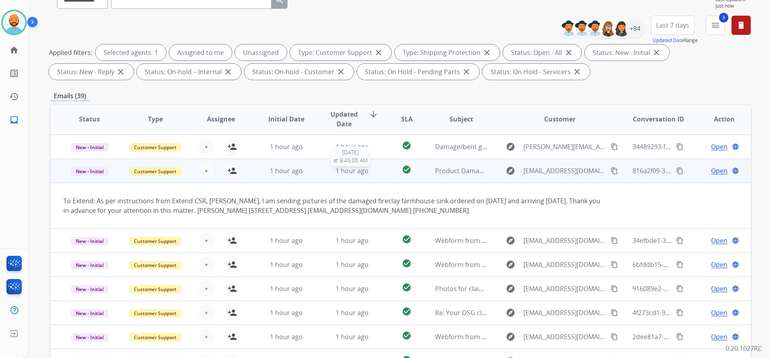
click at [347, 173] on span "1 hour ago" at bounding box center [352, 170] width 33 height 9
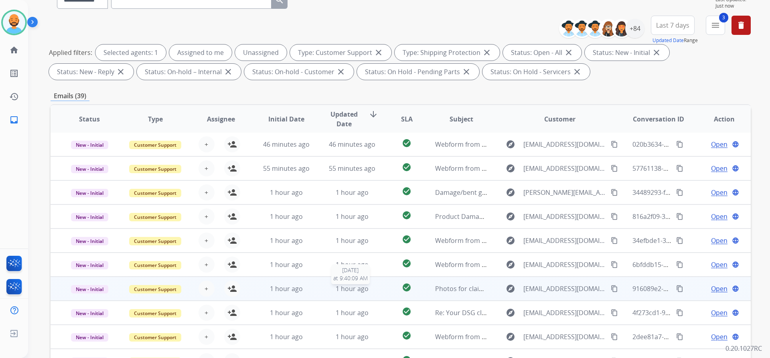
scroll to position [120, 0]
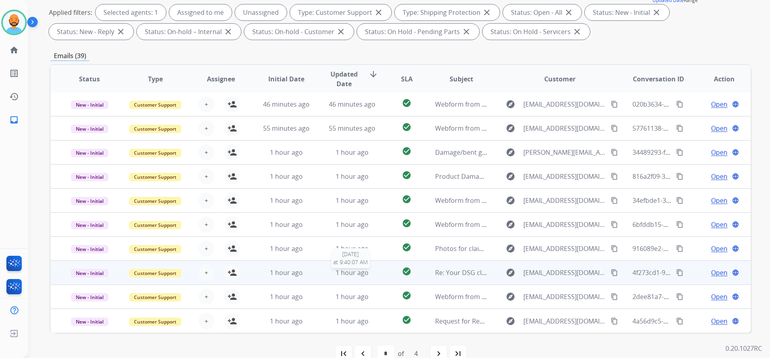
click at [338, 273] on span "1 hour ago" at bounding box center [352, 272] width 33 height 9
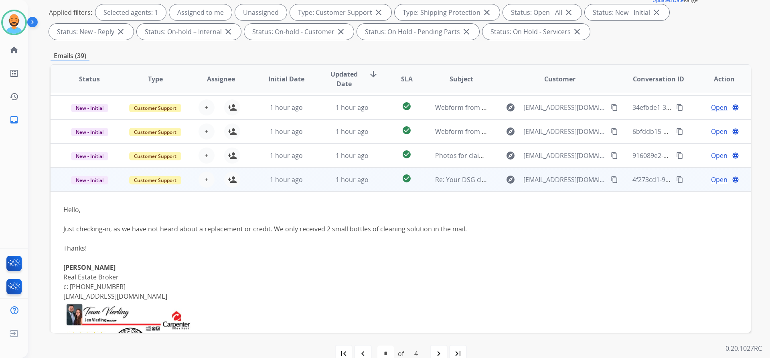
scroll to position [88, 0]
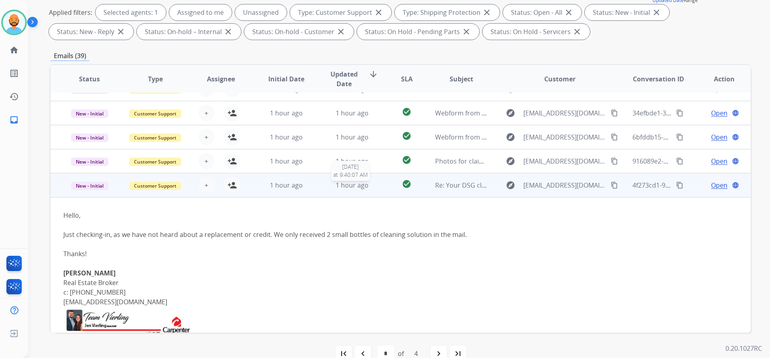
click at [344, 188] on span "1 hour ago" at bounding box center [352, 185] width 33 height 9
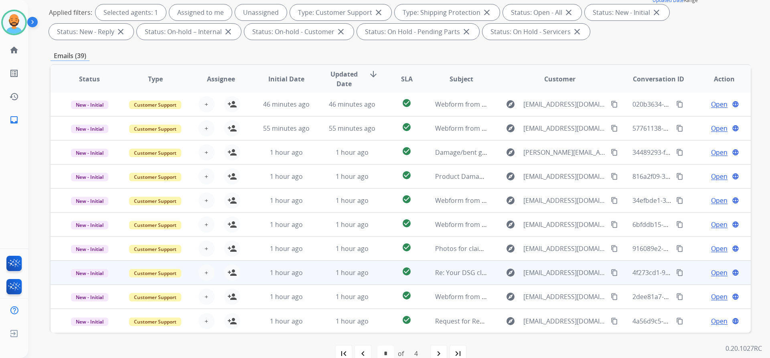
scroll to position [137, 0]
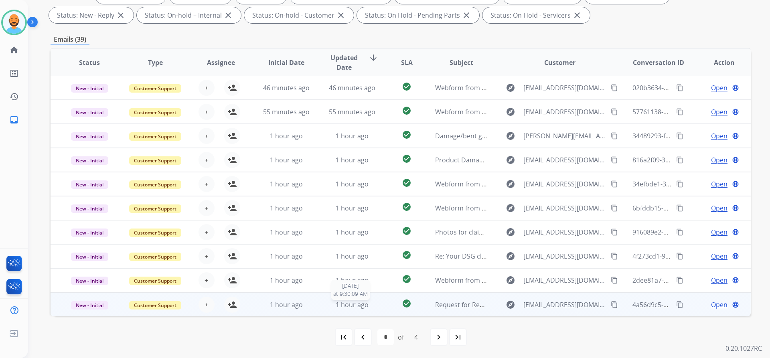
click at [347, 303] on span "1 hour ago" at bounding box center [352, 304] width 33 height 9
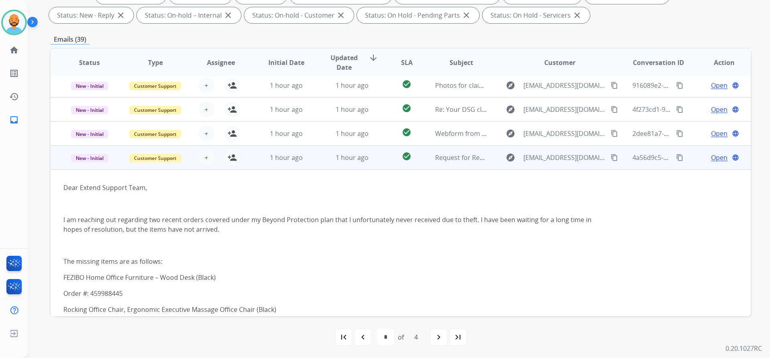
scroll to position [134, 0]
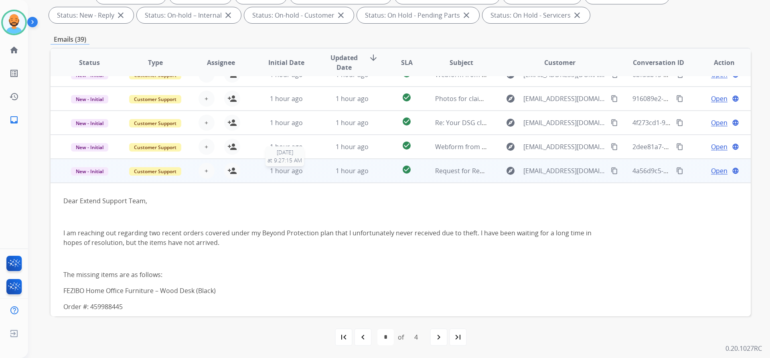
click at [310, 168] on div "1 hour ago" at bounding box center [286, 171] width 53 height 10
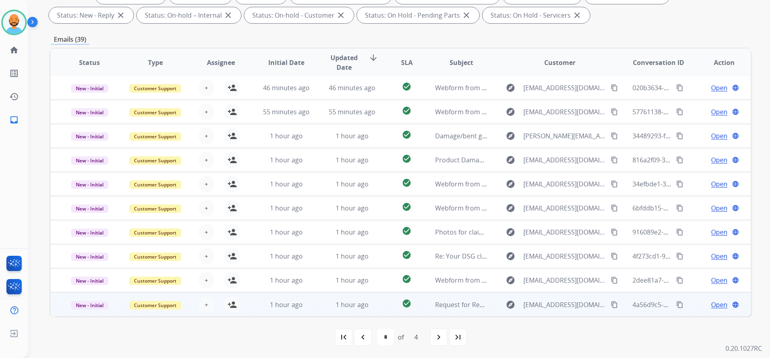
scroll to position [1, 0]
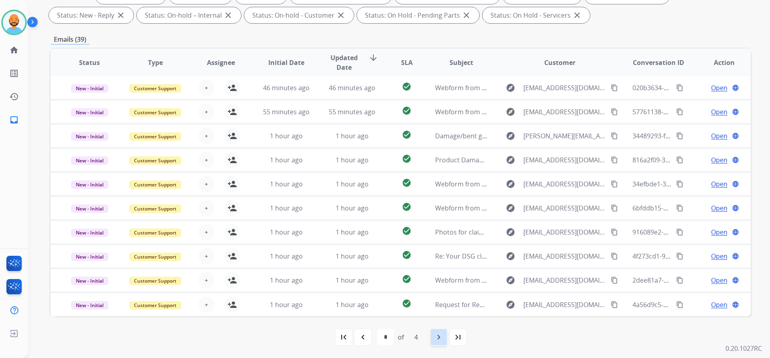
click at [431, 343] on div "navigate_next" at bounding box center [439, 337] width 18 height 18
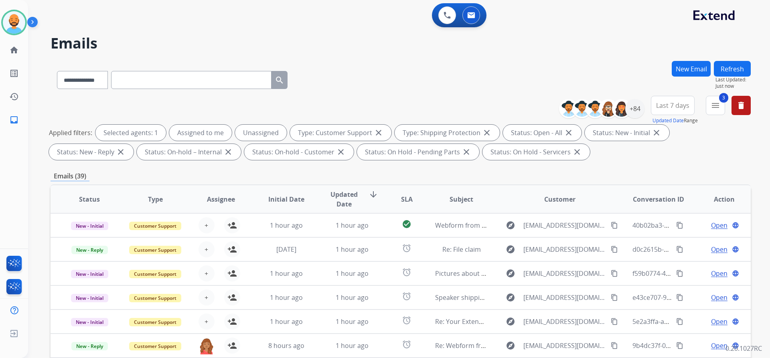
scroll to position [0, 0]
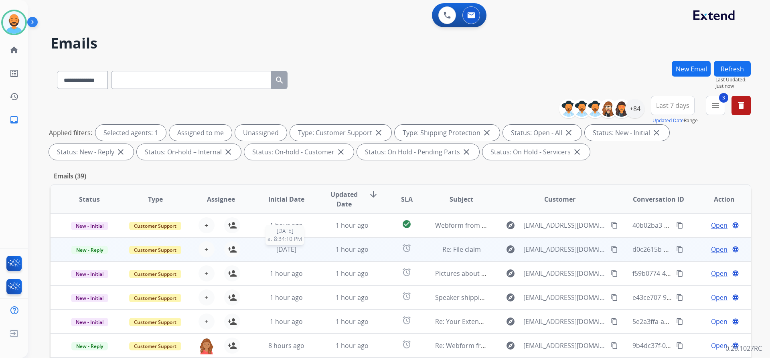
click at [296, 245] on span "1 day ago" at bounding box center [286, 249] width 20 height 9
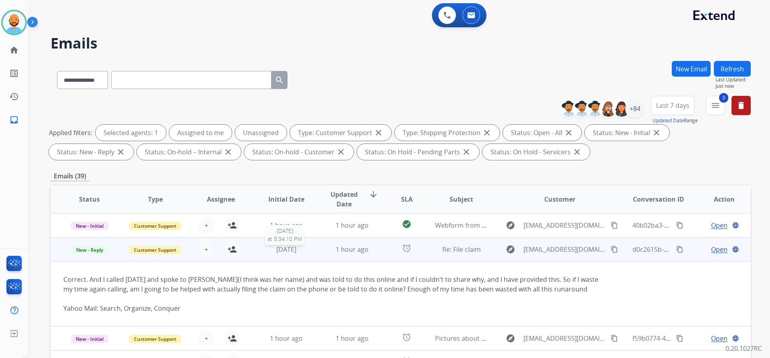
scroll to position [24, 0]
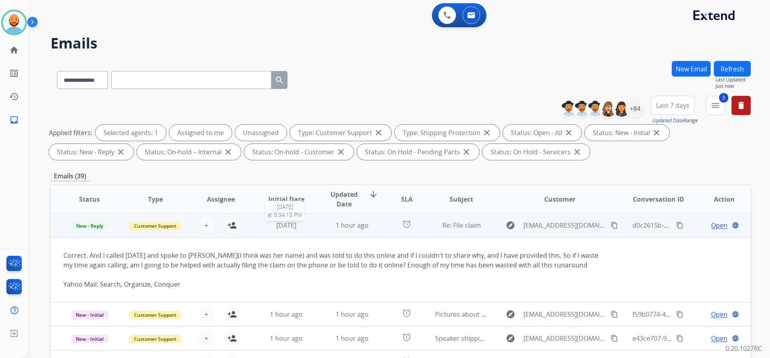
click at [292, 229] on span "1 day ago" at bounding box center [286, 225] width 20 height 9
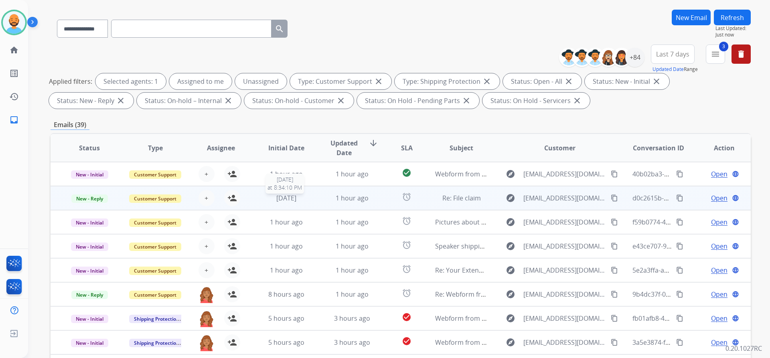
scroll to position [137, 0]
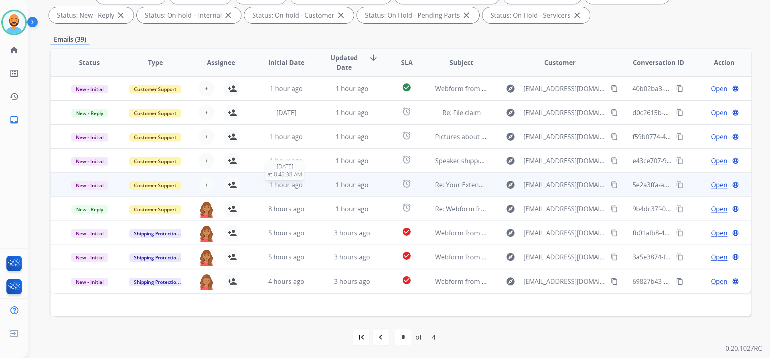
click at [279, 187] on span "1 hour ago" at bounding box center [286, 184] width 33 height 9
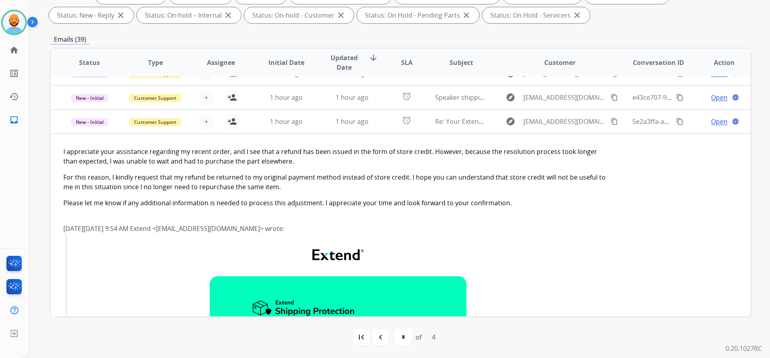
scroll to position [16, 0]
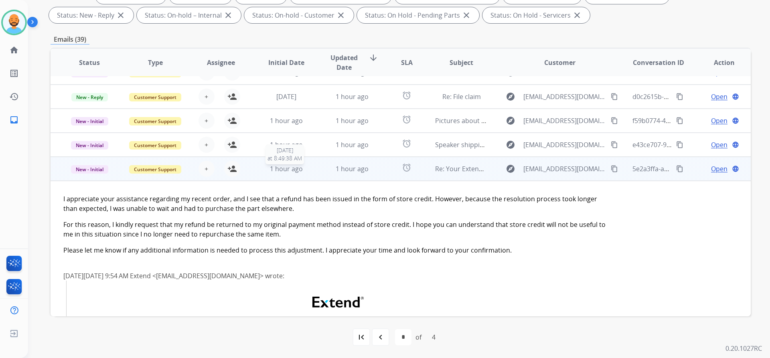
click at [287, 165] on span "1 hour ago" at bounding box center [286, 168] width 33 height 9
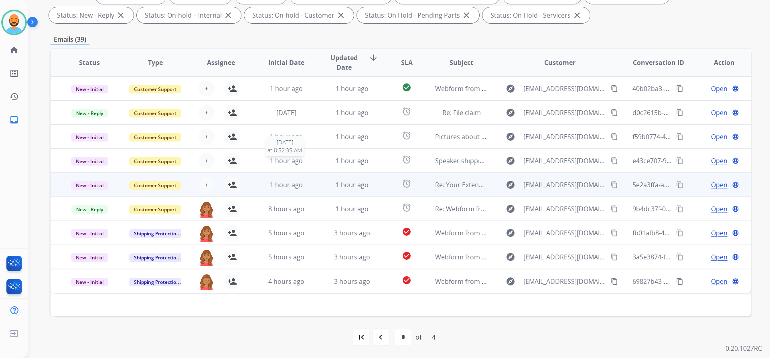
scroll to position [0, 0]
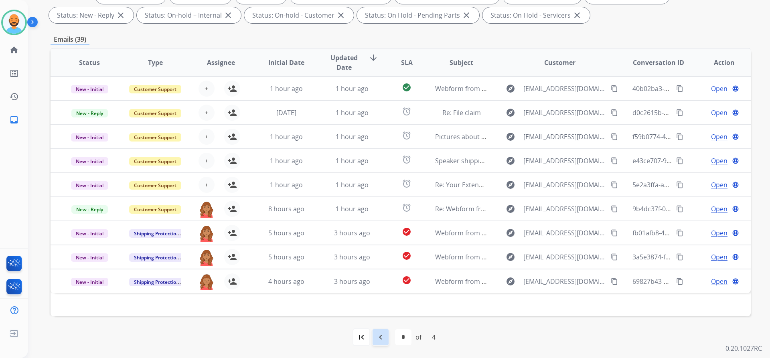
click at [377, 338] on mat-icon "navigate_before" at bounding box center [381, 337] width 10 height 10
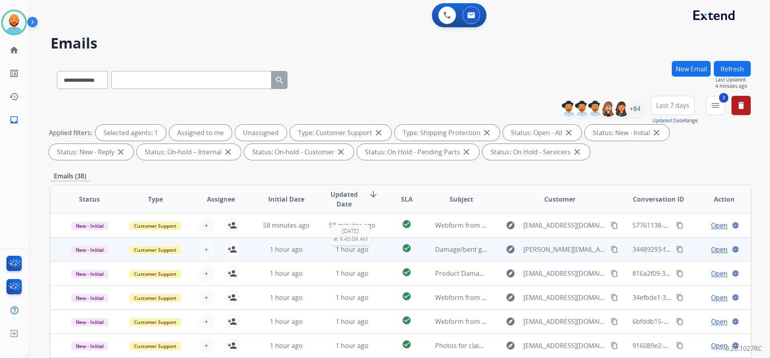
scroll to position [1, 0]
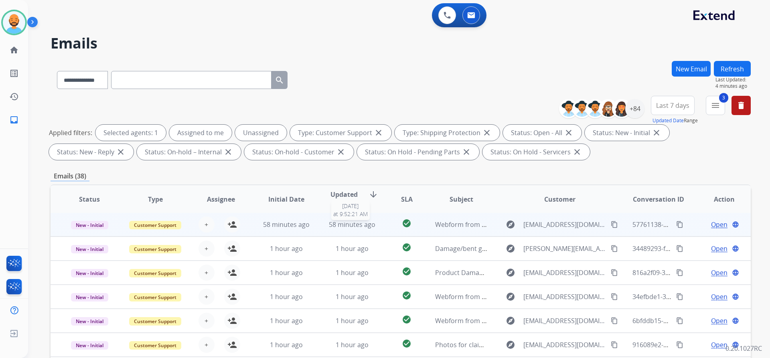
click at [349, 226] on span "58 minutes ago" at bounding box center [352, 224] width 47 height 9
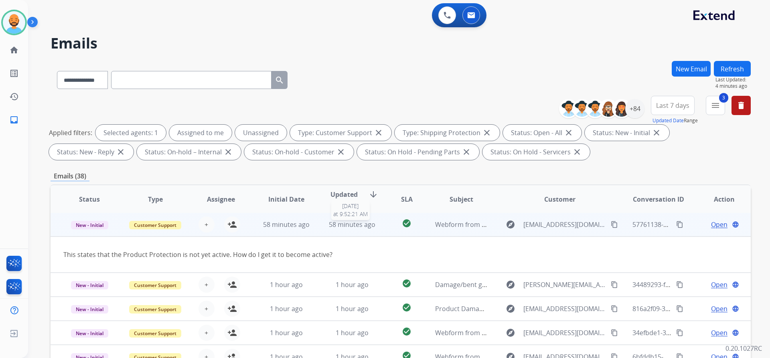
scroll to position [0, 0]
click at [349, 226] on span "58 minutes ago" at bounding box center [352, 225] width 47 height 9
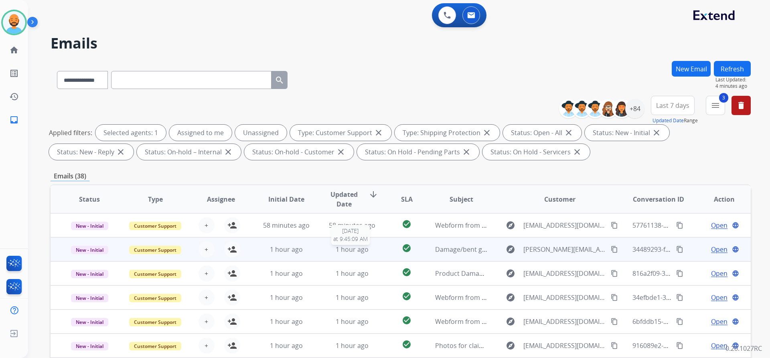
click at [339, 247] on span "1 hour ago" at bounding box center [352, 249] width 33 height 9
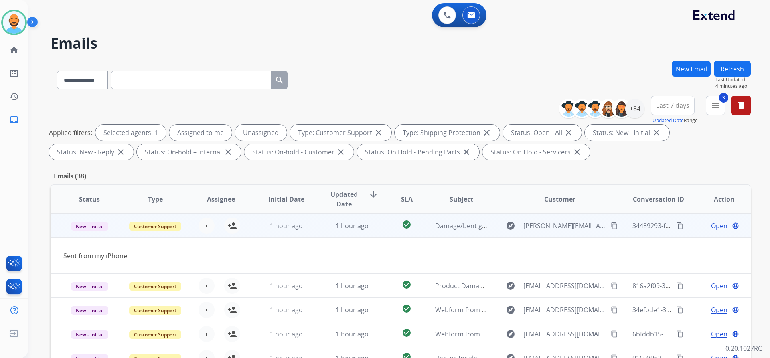
scroll to position [24, 0]
click at [344, 230] on td "1 hour ago" at bounding box center [346, 225] width 66 height 24
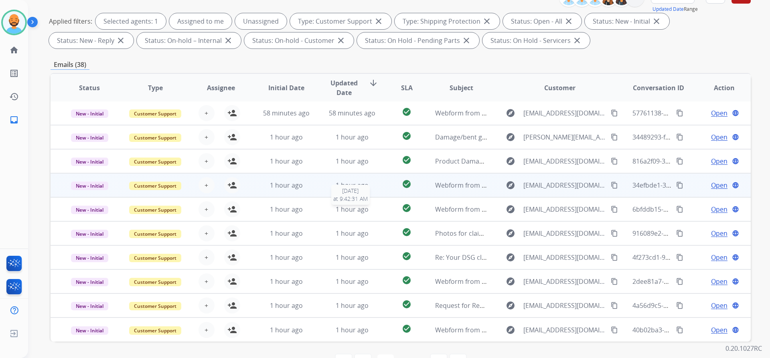
scroll to position [137, 0]
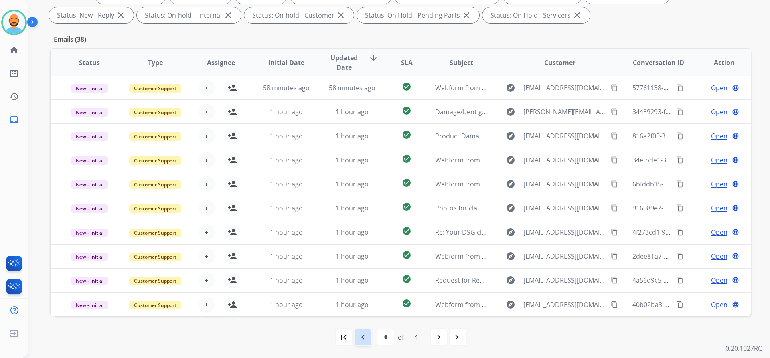
click at [365, 334] on mat-icon "navigate_before" at bounding box center [363, 337] width 10 height 10
select select "*"
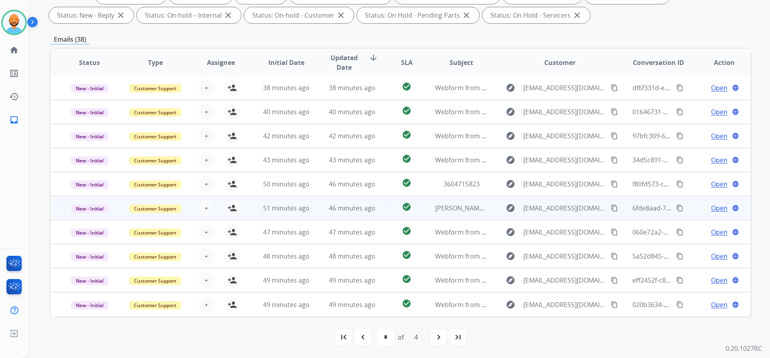
click at [333, 202] on td "46 minutes ago" at bounding box center [346, 208] width 66 height 24
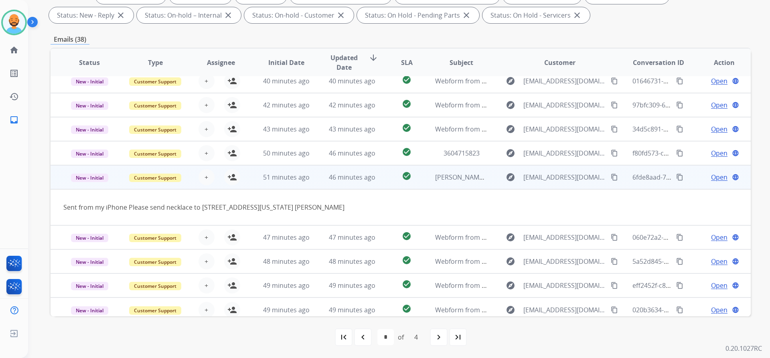
scroll to position [37, 0]
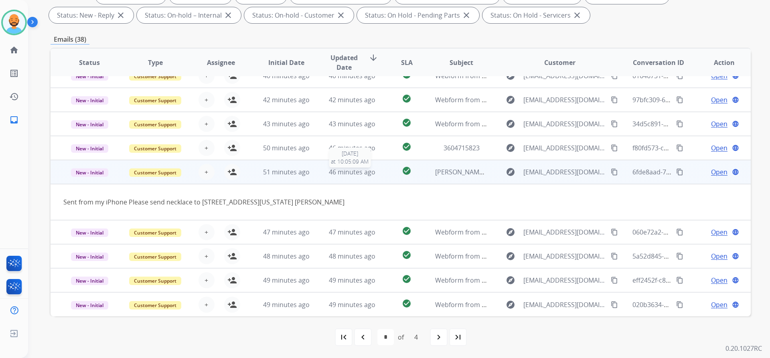
click at [350, 166] on td "46 minutes ago 9/8/2025 at 10:05:09 AM" at bounding box center [346, 172] width 66 height 24
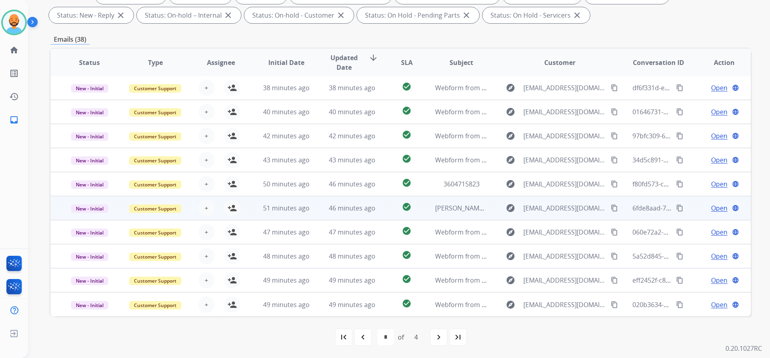
scroll to position [1, 0]
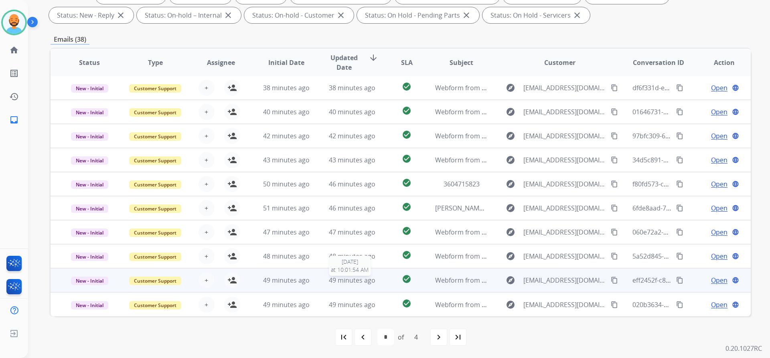
click at [347, 279] on span "49 minutes ago" at bounding box center [352, 280] width 47 height 9
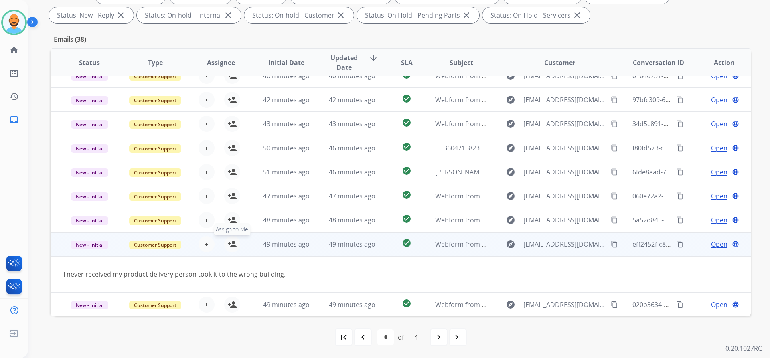
click at [231, 244] on mat-icon "person_add" at bounding box center [232, 244] width 10 height 10
click at [611, 244] on mat-icon "content_copy" at bounding box center [614, 244] width 7 height 7
click at [713, 248] on span "Open" at bounding box center [719, 244] width 16 height 10
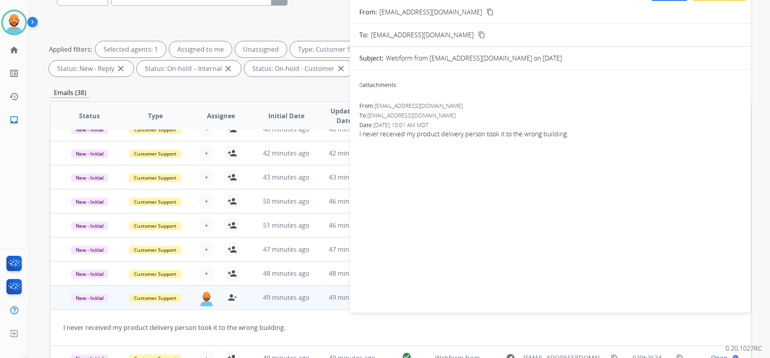
scroll to position [0, 0]
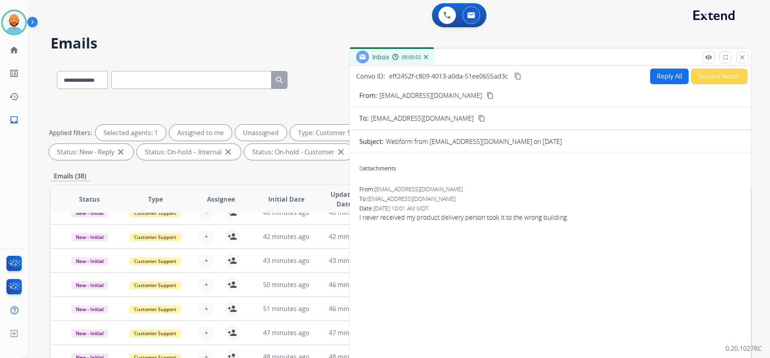
click at [663, 79] on button "Reply All" at bounding box center [669, 77] width 38 height 16
select select "**********"
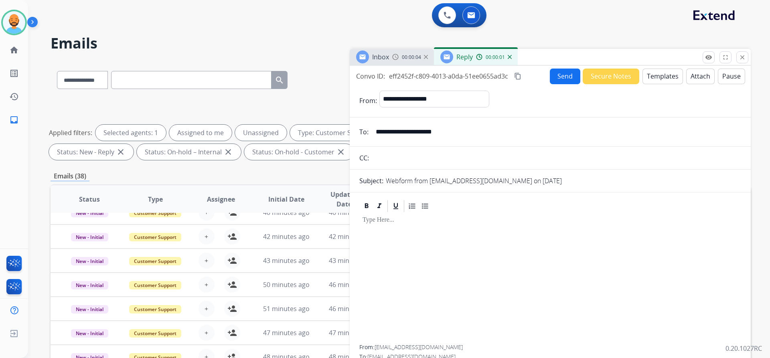
click at [657, 75] on button "Templates" at bounding box center [662, 77] width 40 height 16
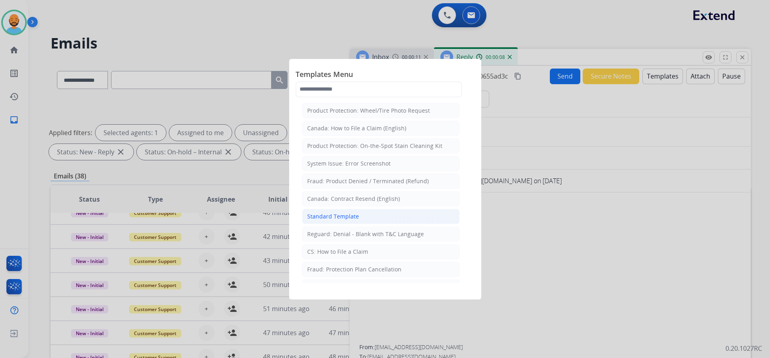
click at [327, 215] on div "Standard Template" at bounding box center [333, 216] width 52 height 8
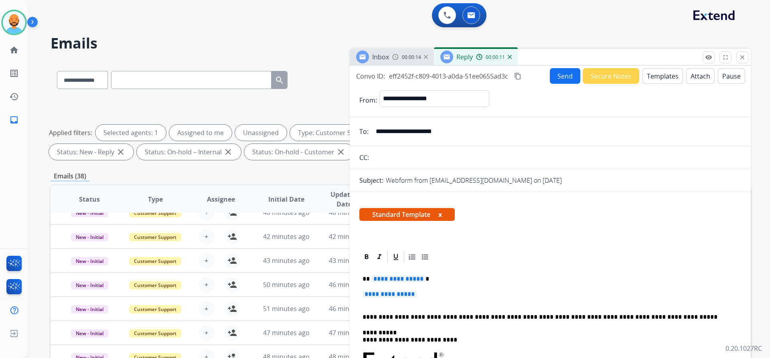
click at [420, 278] on span "**********" at bounding box center [398, 278] width 54 height 7
click at [388, 280] on p "*********" at bounding box center [546, 278] width 369 height 7
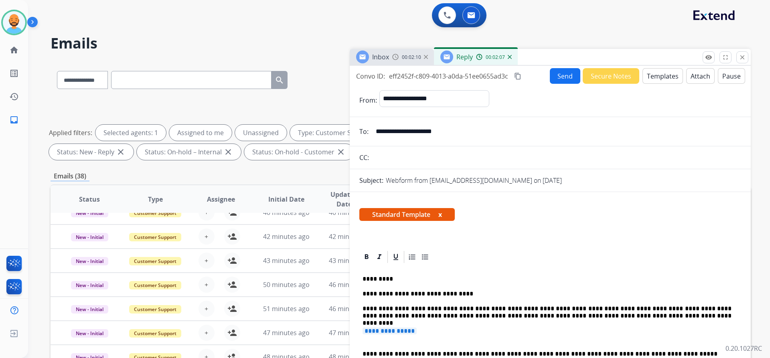
click at [556, 278] on p "**********" at bounding box center [546, 297] width 369 height 44
click at [627, 317] on p "**********" at bounding box center [546, 297] width 369 height 44
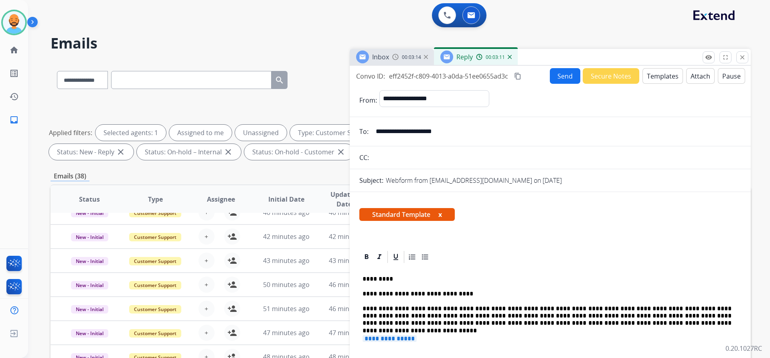
click at [507, 324] on p "**********" at bounding box center [546, 301] width 369 height 52
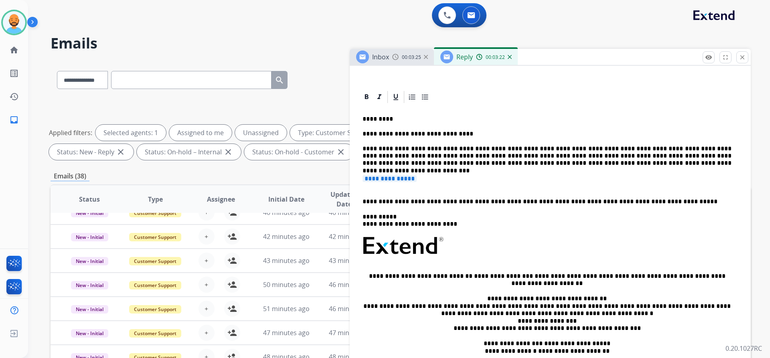
scroll to position [160, 0]
click at [362, 192] on div "**********" at bounding box center [550, 242] width 382 height 276
click at [365, 190] on div "**********" at bounding box center [550, 242] width 382 height 276
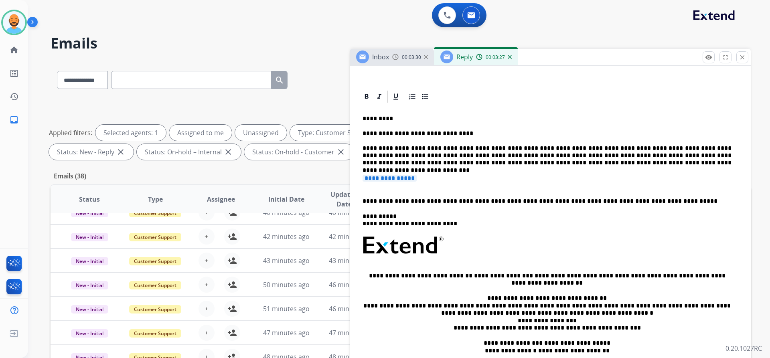
click at [368, 185] on p "**********" at bounding box center [549, 182] width 375 height 15
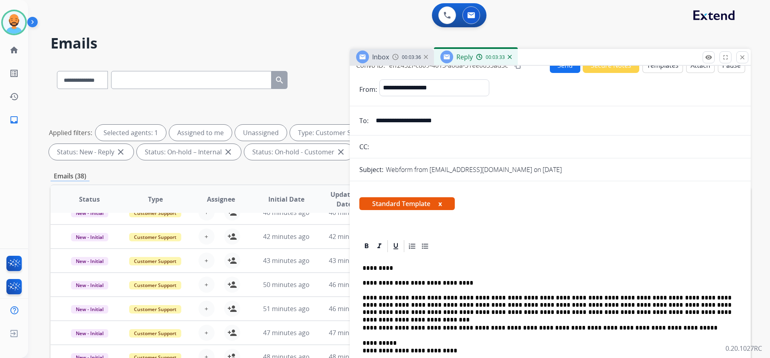
scroll to position [0, 0]
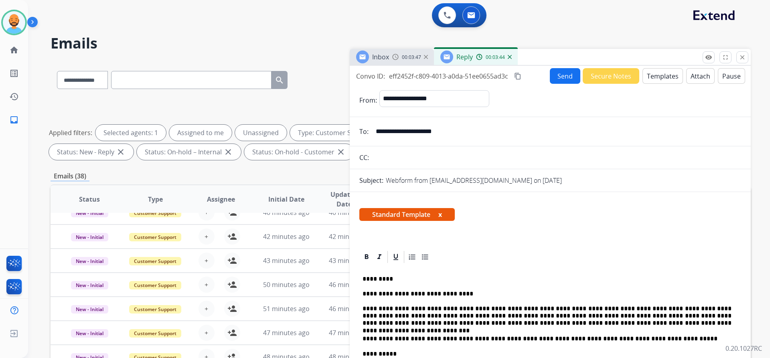
click at [554, 73] on button "Send" at bounding box center [565, 76] width 30 height 16
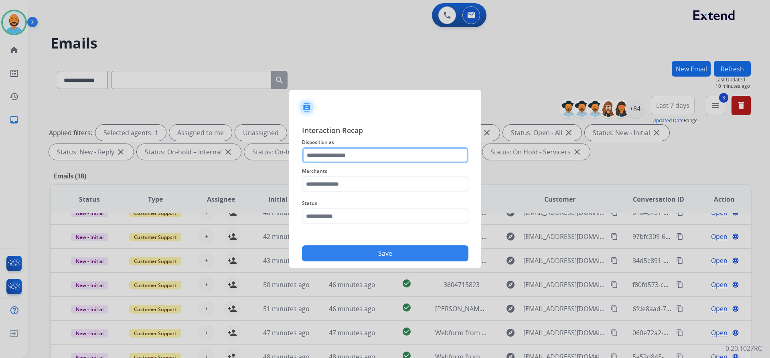
click at [369, 152] on input "text" at bounding box center [385, 155] width 166 height 16
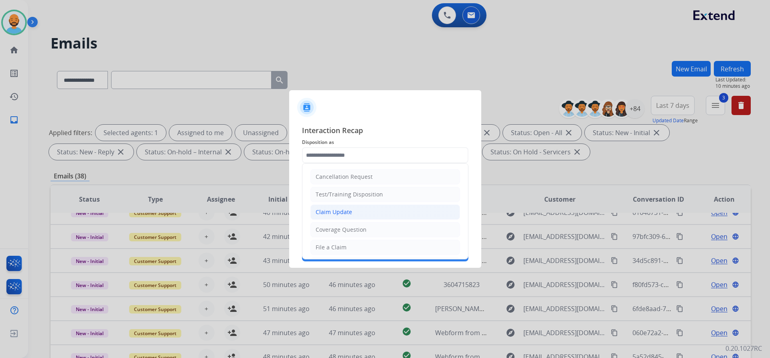
click at [356, 209] on li "Claim Update" at bounding box center [385, 211] width 150 height 15
type input "**********"
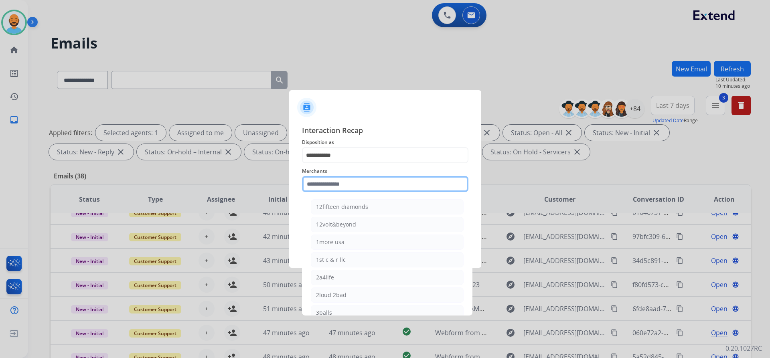
click at [358, 186] on input "text" at bounding box center [385, 184] width 166 height 16
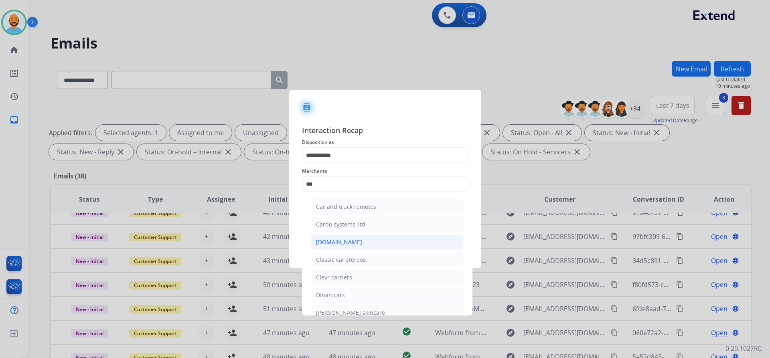
click at [339, 237] on li "[DOMAIN_NAME]" at bounding box center [387, 242] width 153 height 15
type input "**********"
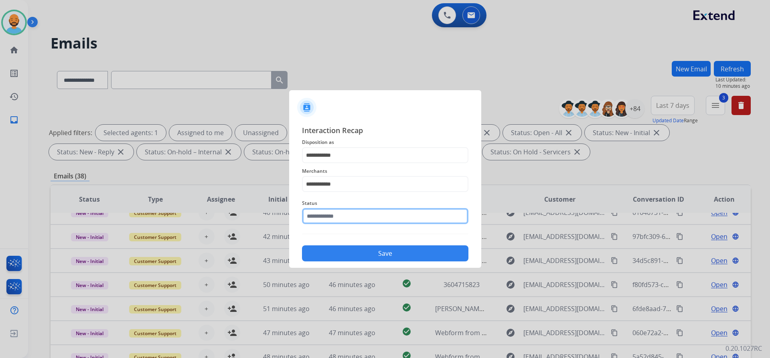
click at [344, 216] on input "text" at bounding box center [385, 216] width 166 height 16
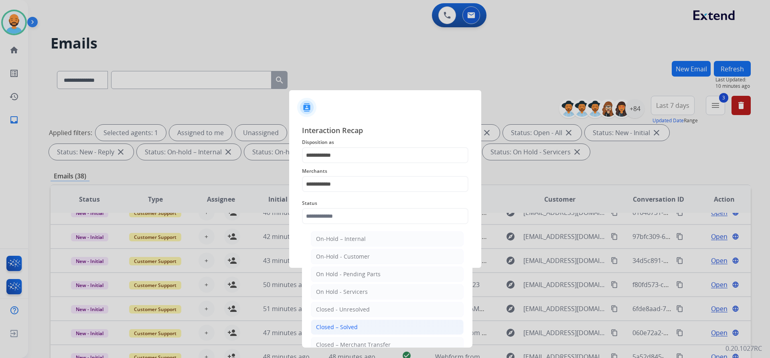
click at [343, 324] on div "Closed – Solved" at bounding box center [337, 327] width 42 height 8
type input "**********"
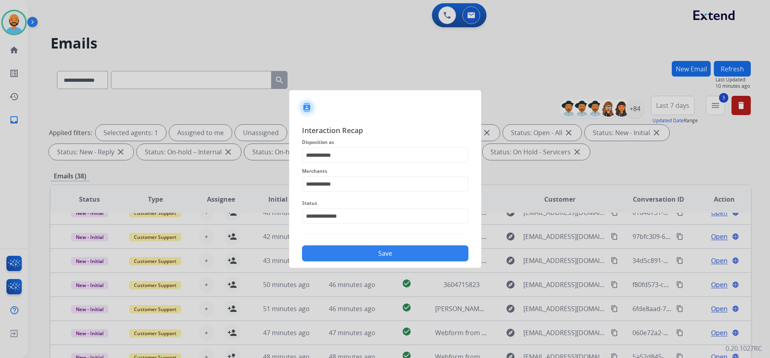
click at [397, 247] on button "Save" at bounding box center [385, 253] width 166 height 16
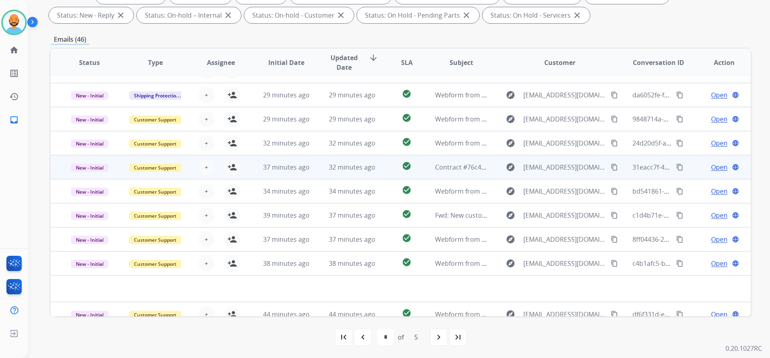
scroll to position [27, 0]
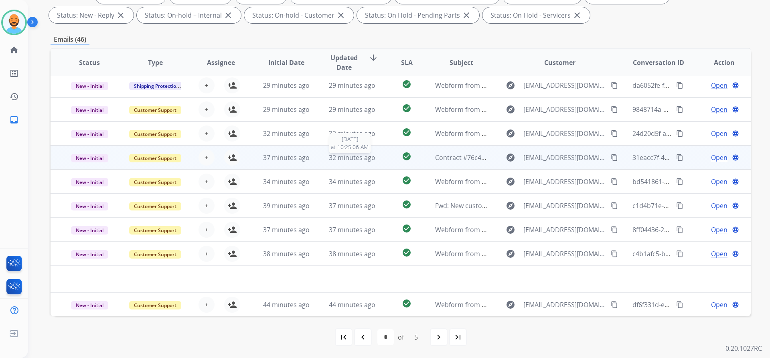
click at [351, 162] on span "32 minutes ago" at bounding box center [352, 157] width 47 height 9
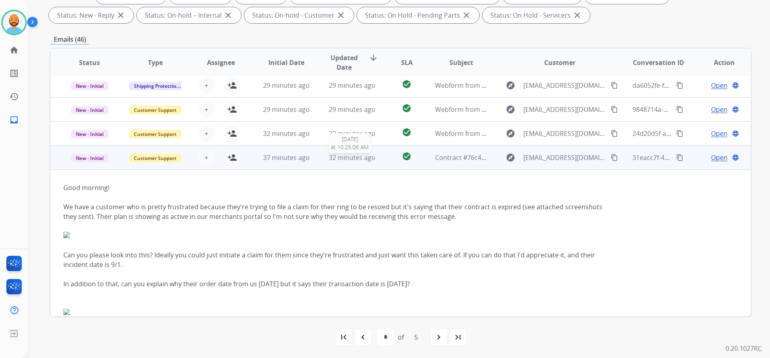
scroll to position [96, 0]
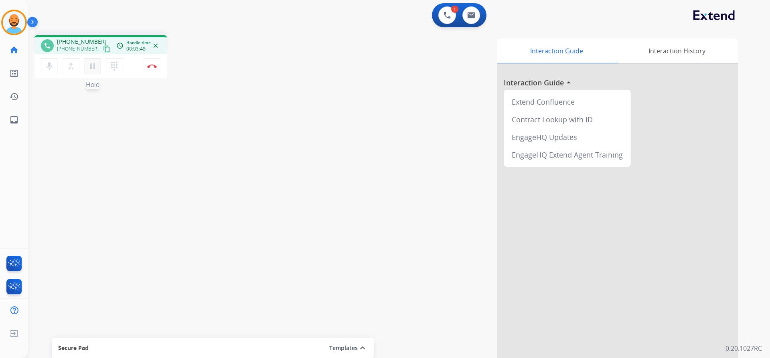
click at [89, 73] on button "pause Hold" at bounding box center [92, 66] width 17 height 17
click at [90, 70] on mat-icon "play_arrow" at bounding box center [93, 66] width 10 height 10
click at [154, 65] on img at bounding box center [152, 66] width 10 height 4
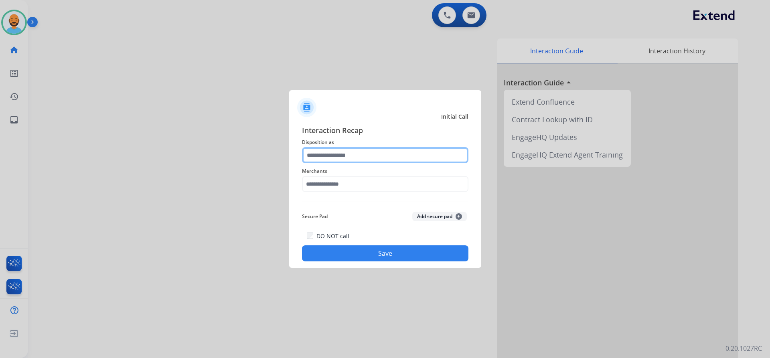
click at [343, 158] on input "text" at bounding box center [385, 155] width 166 height 16
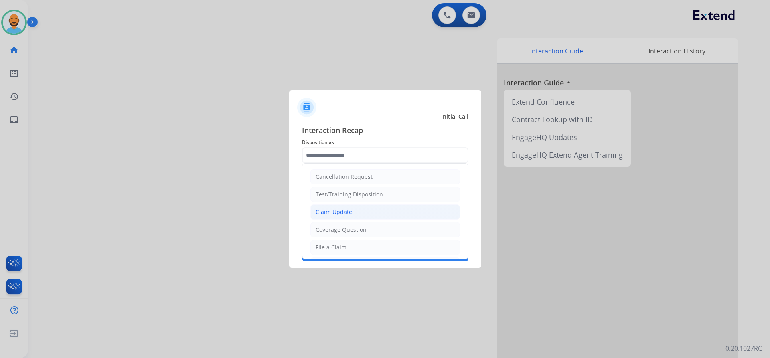
click at [342, 213] on div "Claim Update" at bounding box center [333, 212] width 36 height 8
type input "**********"
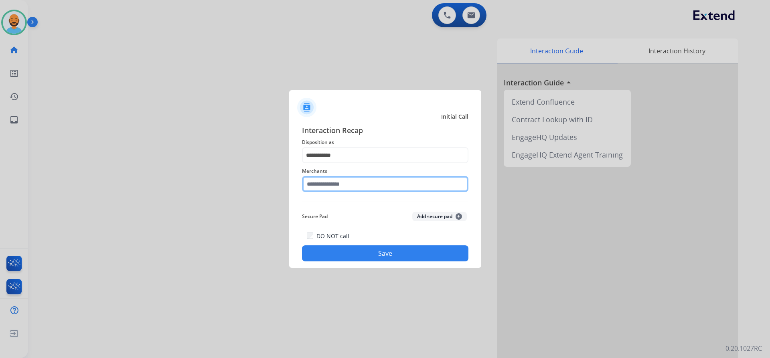
click at [339, 185] on input "text" at bounding box center [385, 184] width 166 height 16
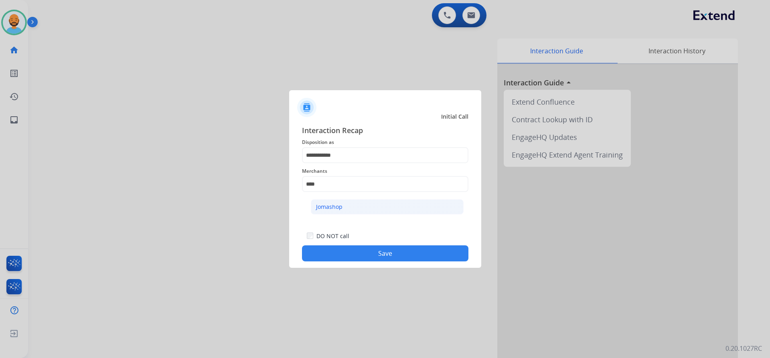
click at [326, 206] on div "Jomashop" at bounding box center [329, 207] width 26 height 8
type input "********"
click at [354, 259] on button "Save" at bounding box center [385, 253] width 166 height 16
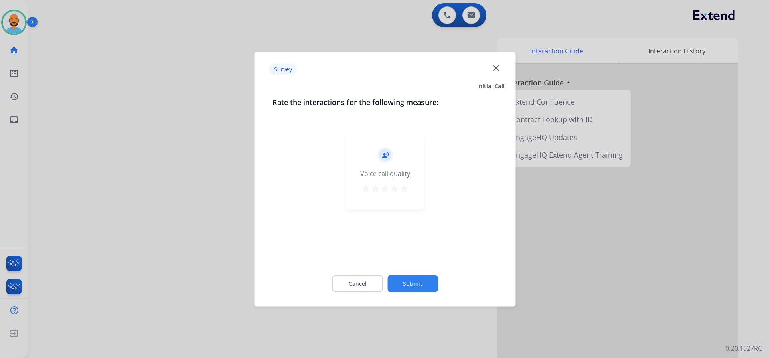
drag, startPoint x: 406, startPoint y: 189, endPoint x: 406, endPoint y: 198, distance: 9.2
click at [406, 189] on mat-icon "star" at bounding box center [404, 189] width 10 height 10
click at [417, 275] on button "Submit" at bounding box center [412, 283] width 51 height 17
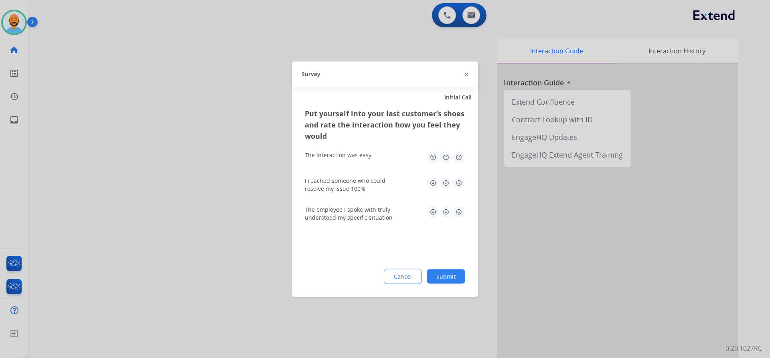
click at [453, 155] on img at bounding box center [458, 157] width 13 height 13
click at [458, 180] on img at bounding box center [458, 182] width 13 height 13
click at [456, 214] on img at bounding box center [458, 211] width 13 height 13
drag, startPoint x: 445, startPoint y: 275, endPoint x: 443, endPoint y: 263, distance: 12.1
click at [445, 275] on button "Submit" at bounding box center [446, 276] width 38 height 14
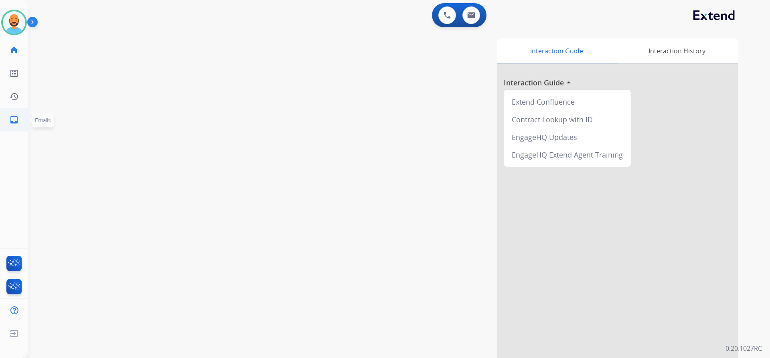
click at [20, 118] on link "inbox Emails" at bounding box center [14, 120] width 22 height 22
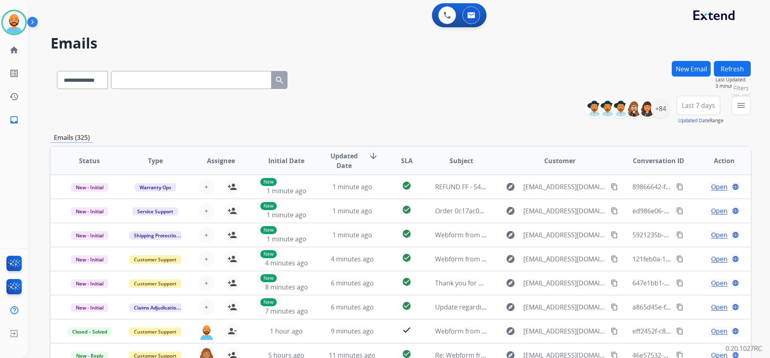
click at [738, 102] on mat-icon "menu" at bounding box center [741, 106] width 10 height 10
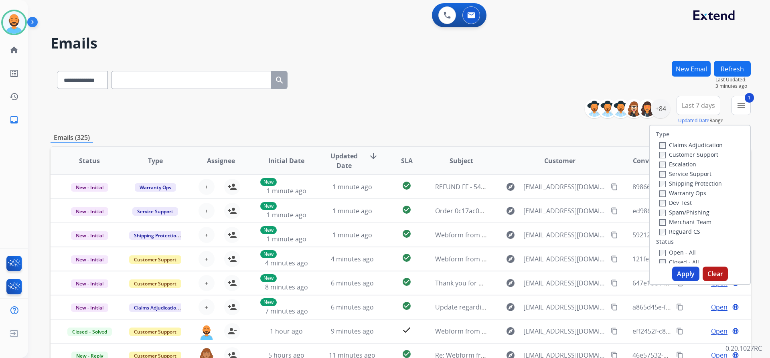
click at [659, 180] on label "Shipping Protection" at bounding box center [690, 184] width 63 height 8
click at [676, 275] on button "Apply" at bounding box center [685, 274] width 27 height 14
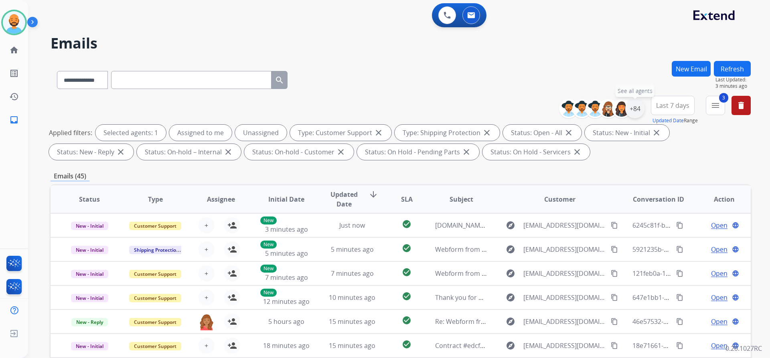
click at [637, 110] on div "+84" at bounding box center [634, 108] width 19 height 19
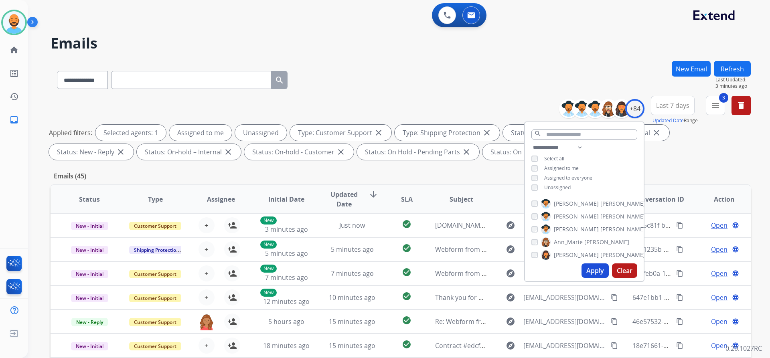
click at [588, 263] on button "Apply" at bounding box center [594, 270] width 27 height 14
click at [409, 168] on div "**********" at bounding box center [401, 278] width 700 height 434
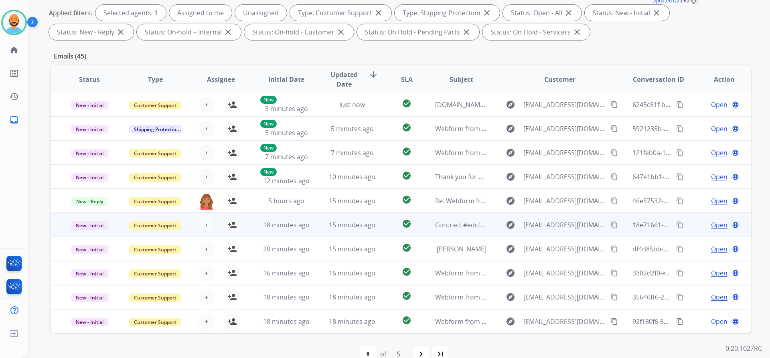
scroll to position [137, 0]
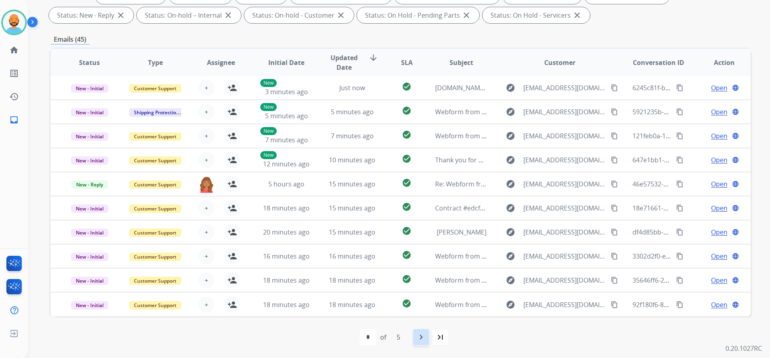
click at [417, 334] on mat-icon "navigate_next" at bounding box center [421, 337] width 10 height 10
select select "*"
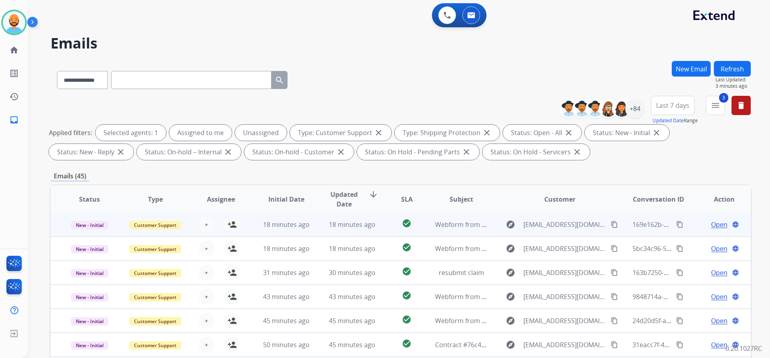
scroll to position [40, 0]
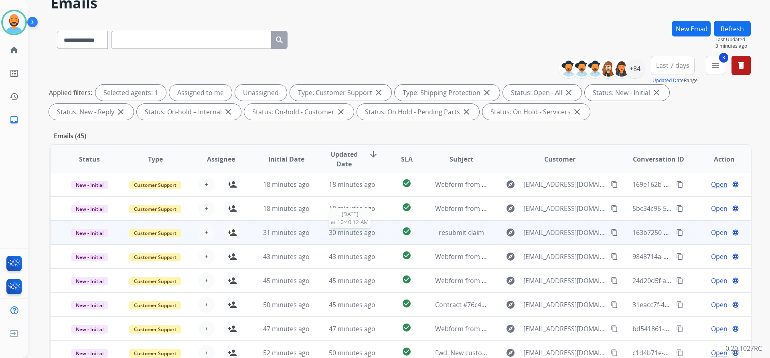
click at [343, 228] on span "30 minutes ago" at bounding box center [352, 232] width 47 height 9
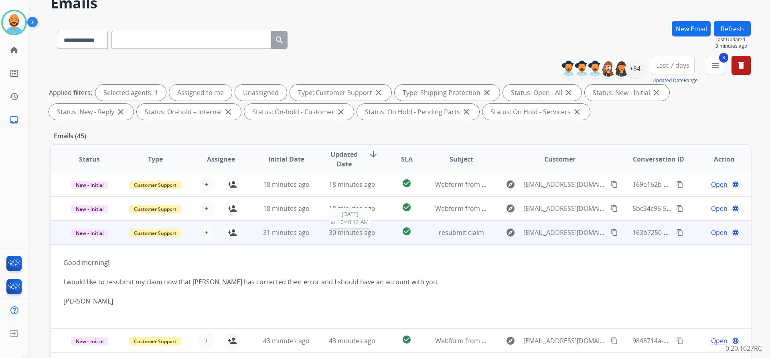
scroll to position [48, 0]
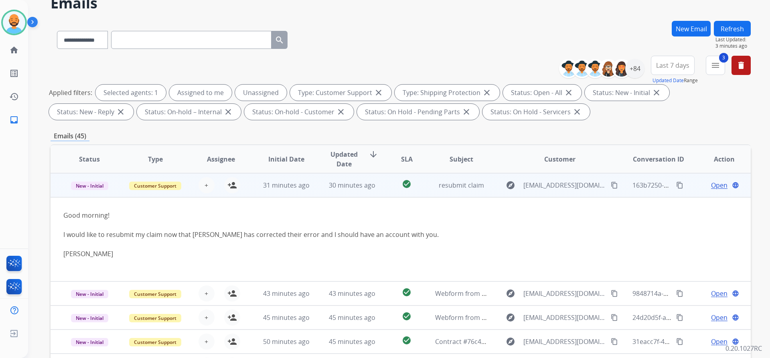
click at [609, 180] on button "content_copy" at bounding box center [614, 185] width 10 height 10
click at [231, 182] on mat-icon "person_add" at bounding box center [232, 185] width 10 height 10
click at [711, 182] on span "Open" at bounding box center [719, 185] width 16 height 10
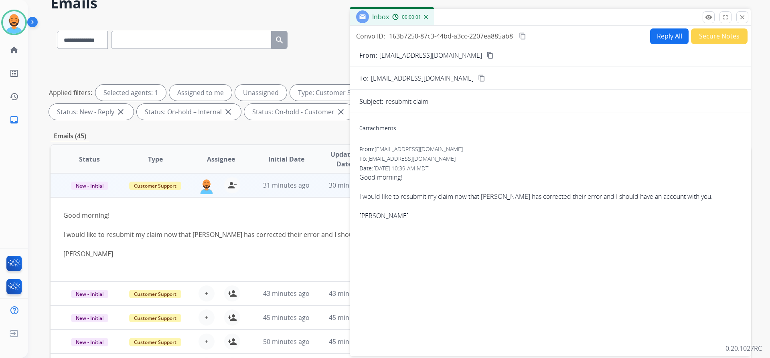
click at [658, 30] on button "Reply All" at bounding box center [669, 36] width 38 height 16
select select "**********"
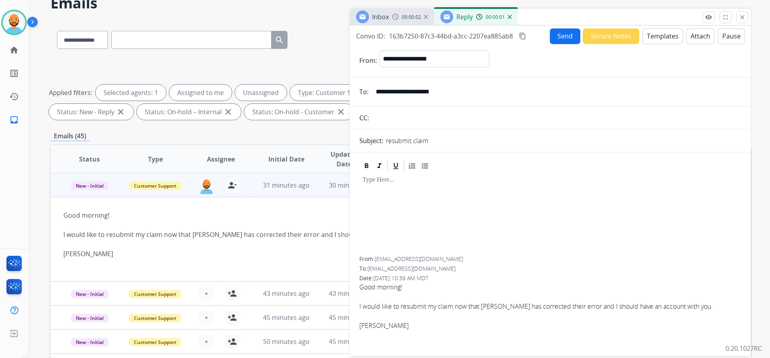
click at [646, 34] on button "Templates" at bounding box center [662, 36] width 40 height 16
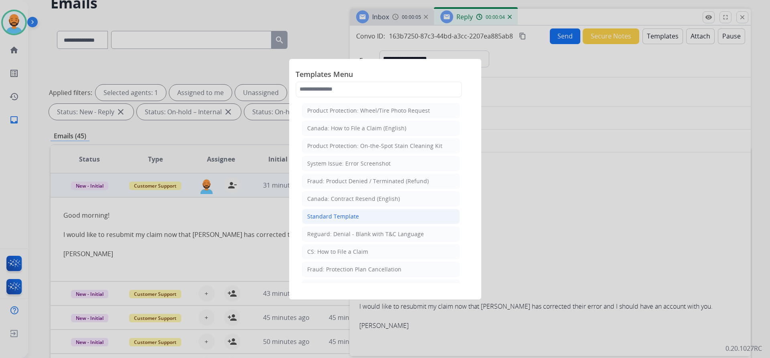
click at [332, 216] on div "Standard Template" at bounding box center [333, 216] width 52 height 8
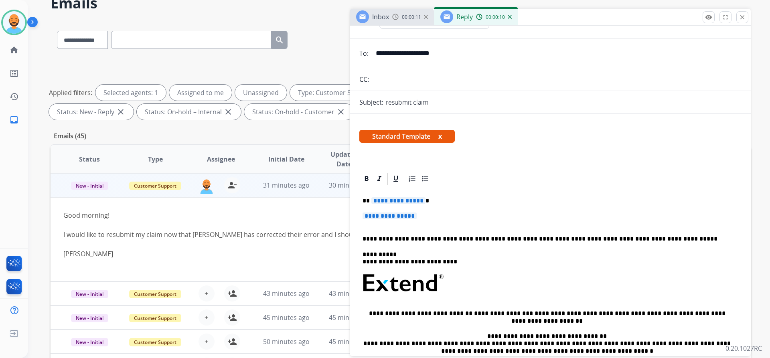
scroll to position [36, 0]
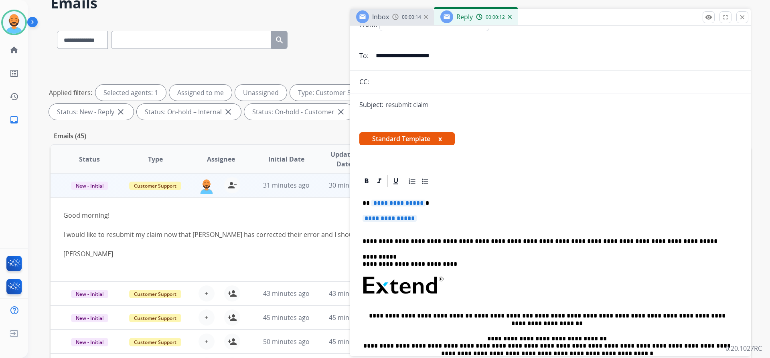
click at [420, 201] on span "**********" at bounding box center [398, 203] width 54 height 7
click at [249, 64] on div "**********" at bounding box center [401, 89] width 700 height 67
click at [738, 20] on button "close Close" at bounding box center [742, 17] width 12 height 12
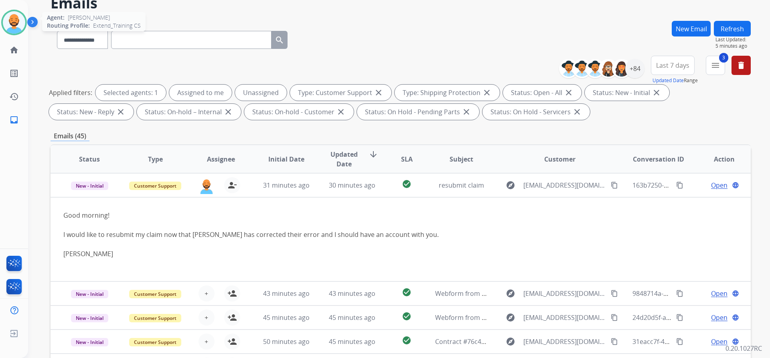
click at [14, 19] on img at bounding box center [14, 22] width 22 height 22
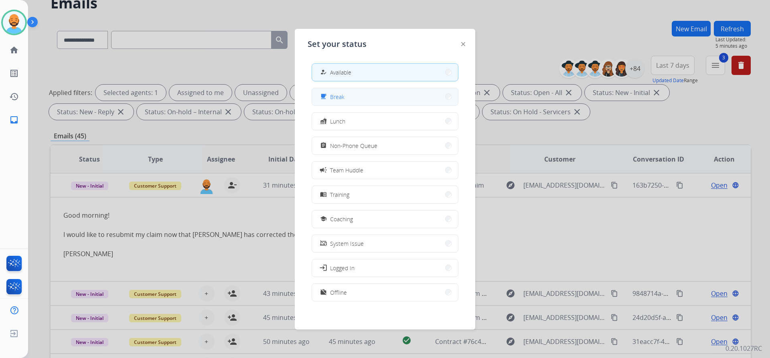
click at [354, 95] on button "free_breakfast Break" at bounding box center [385, 96] width 146 height 17
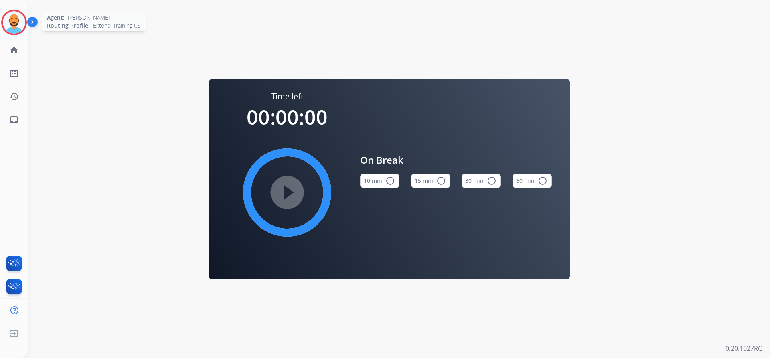
click at [4, 19] on img at bounding box center [14, 22] width 22 height 22
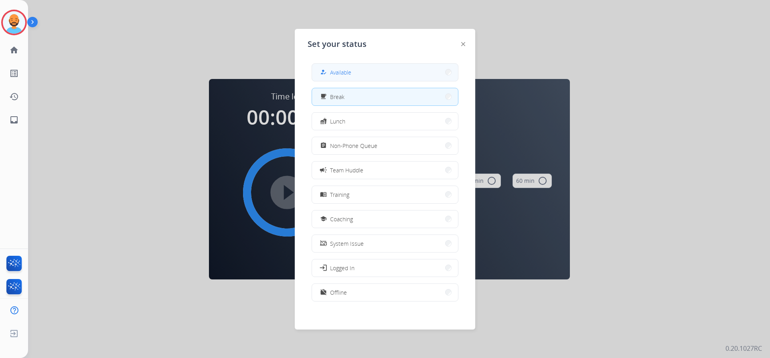
click at [372, 67] on button "how_to_reg Available" at bounding box center [385, 72] width 146 height 17
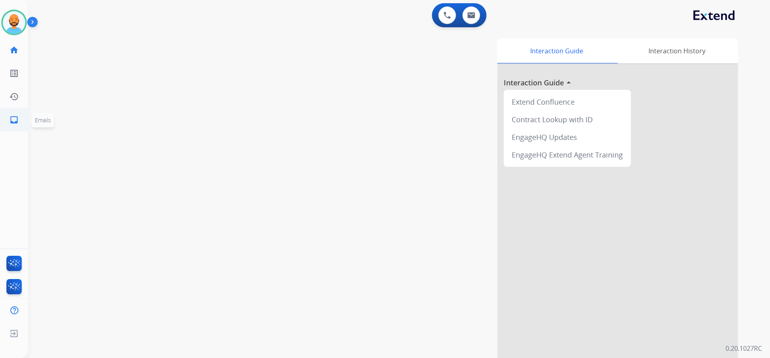
click at [16, 116] on mat-icon "inbox" at bounding box center [14, 120] width 10 height 10
select select "**********"
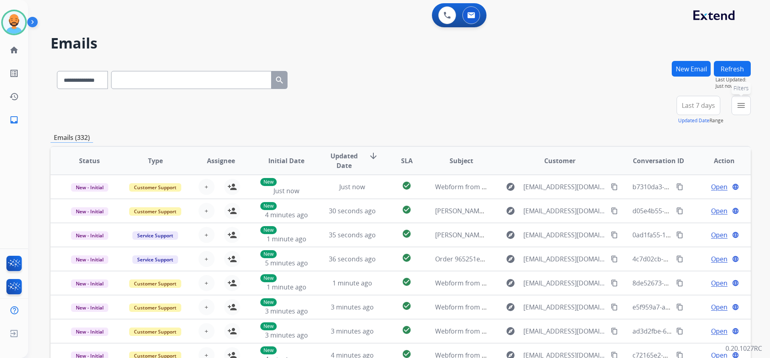
click at [739, 108] on mat-icon "menu" at bounding box center [741, 106] width 10 height 10
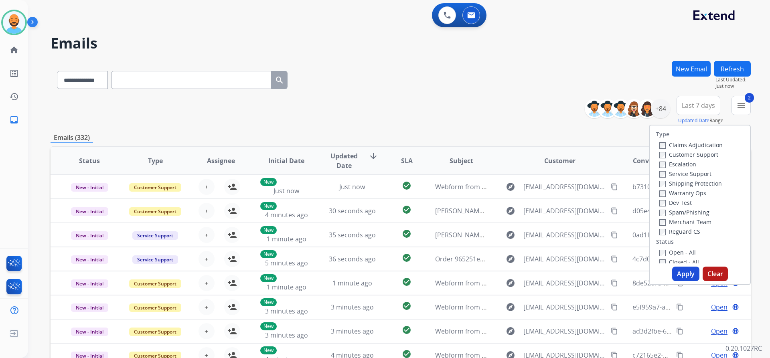
click at [660, 255] on label "Open - All" at bounding box center [677, 253] width 36 height 8
click at [684, 273] on button "Apply" at bounding box center [685, 274] width 27 height 14
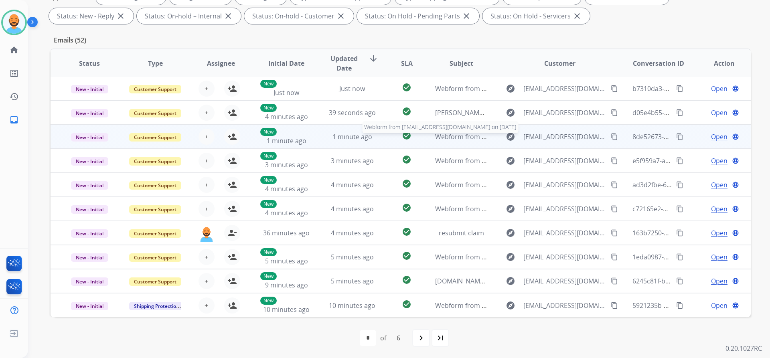
scroll to position [137, 0]
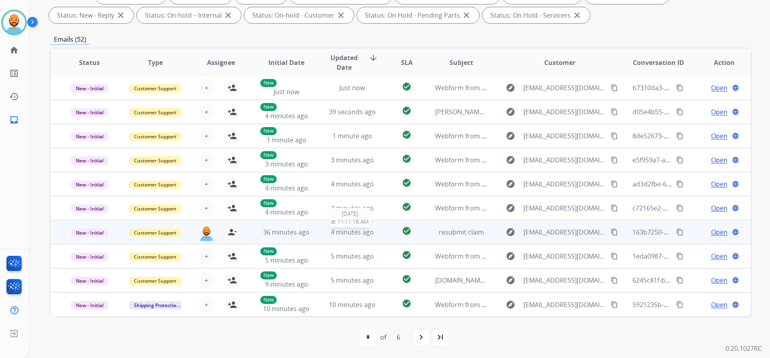
click at [340, 231] on span "4 minutes ago" at bounding box center [352, 232] width 43 height 9
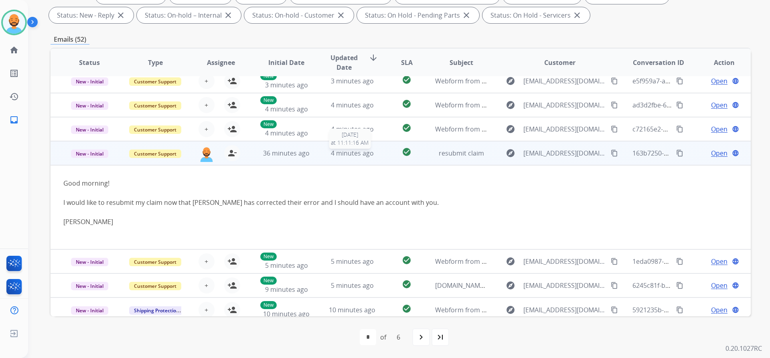
scroll to position [85, 0]
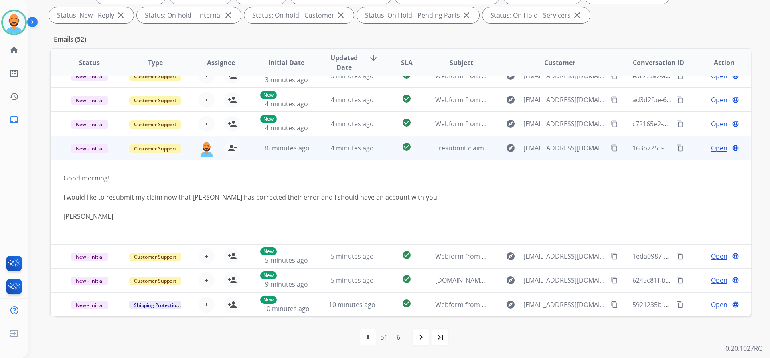
click at [715, 148] on span "Open" at bounding box center [719, 148] width 16 height 10
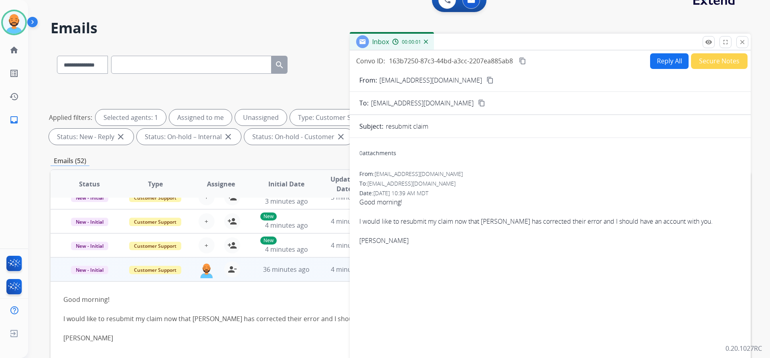
scroll to position [0, 0]
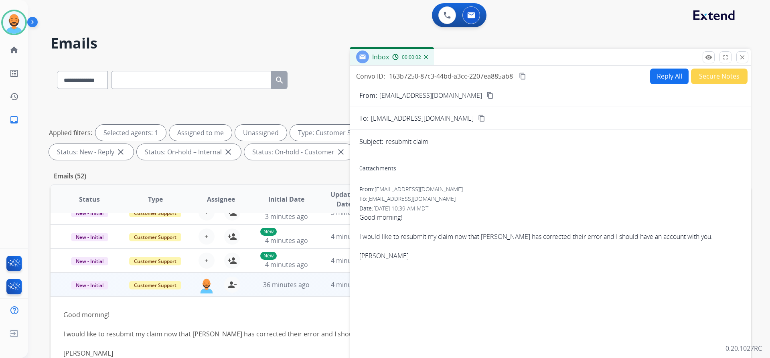
click at [656, 79] on button "Reply All" at bounding box center [669, 77] width 38 height 16
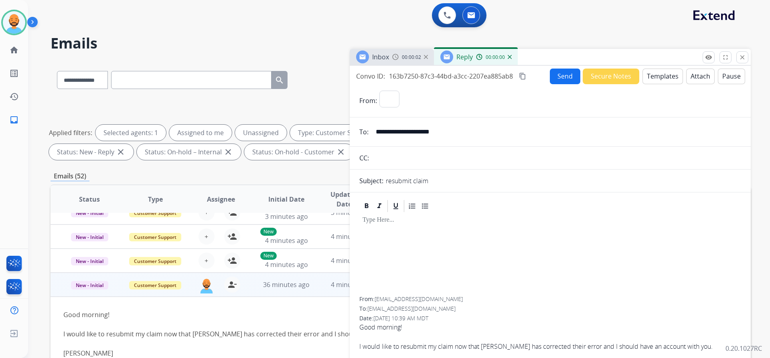
select select "**********"
click at [653, 80] on button "Templates" at bounding box center [662, 77] width 40 height 16
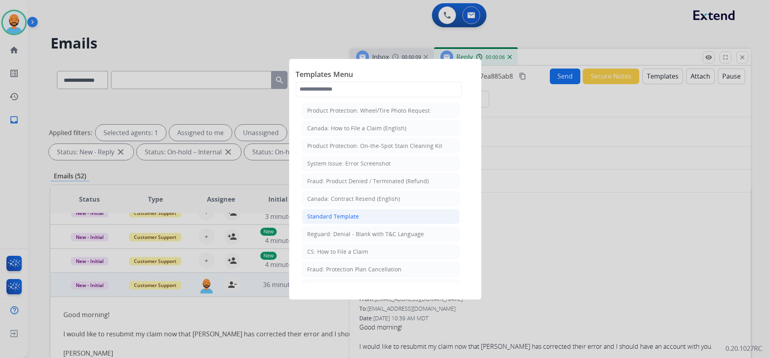
click at [333, 219] on div "Standard Template" at bounding box center [333, 216] width 52 height 8
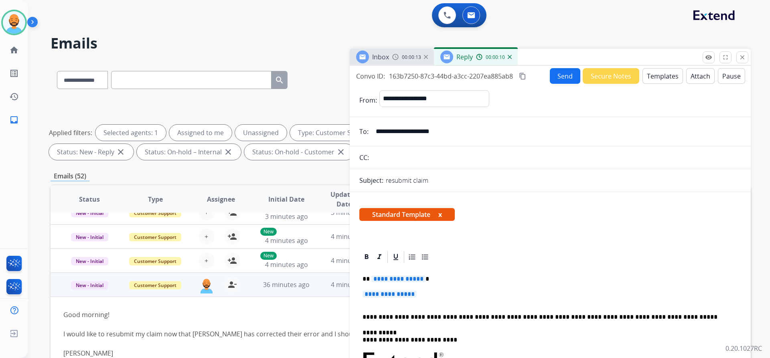
click at [420, 281] on span "**********" at bounding box center [398, 278] width 54 height 7
drag, startPoint x: 420, startPoint y: 281, endPoint x: 425, endPoint y: 277, distance: 6.7
click at [420, 280] on p "**********" at bounding box center [546, 278] width 369 height 7
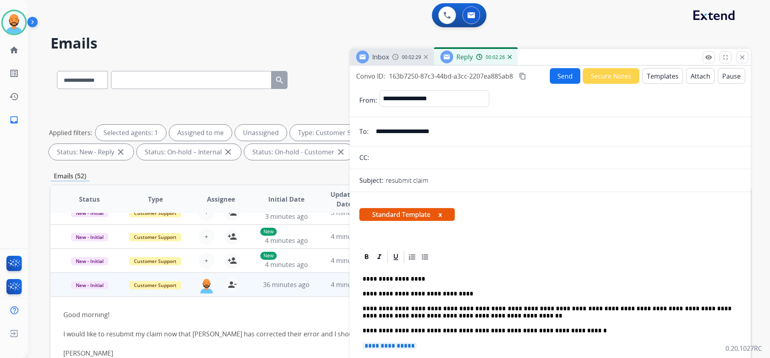
click at [579, 330] on p "**********" at bounding box center [546, 304] width 369 height 59
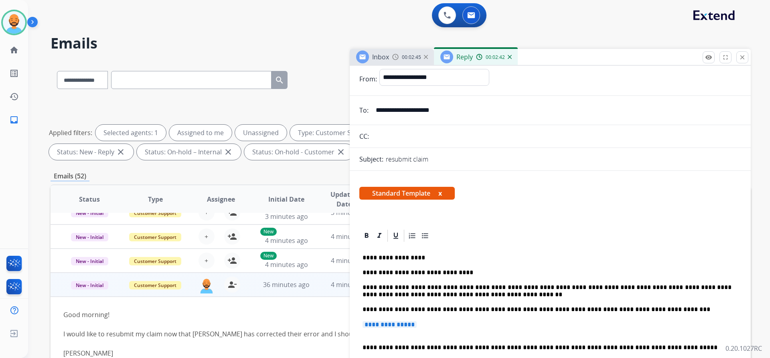
scroll to position [160, 0]
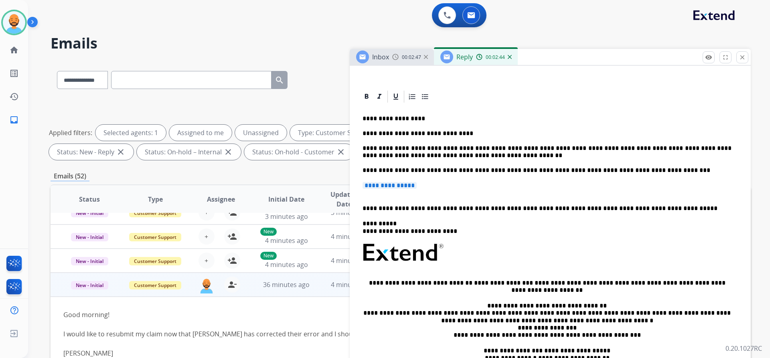
click at [363, 198] on div "**********" at bounding box center [550, 246] width 382 height 284
click at [648, 170] on p "**********" at bounding box center [546, 144] width 369 height 59
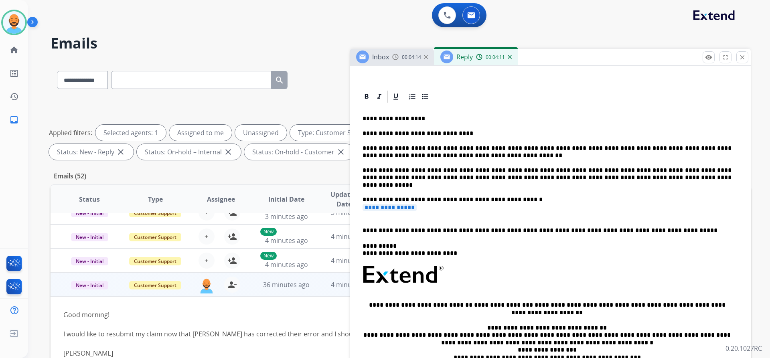
click at [364, 218] on p "**********" at bounding box center [549, 211] width 375 height 15
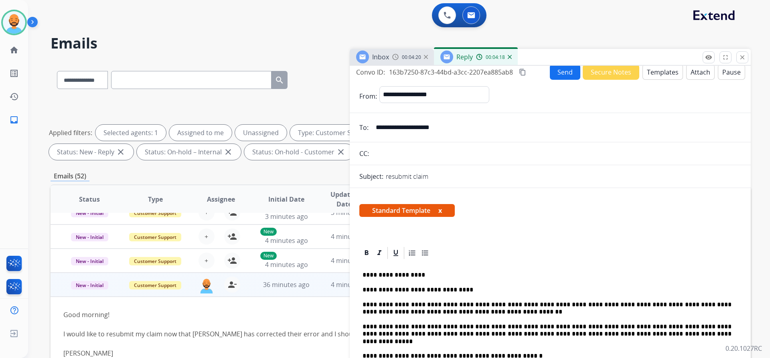
scroll to position [0, 0]
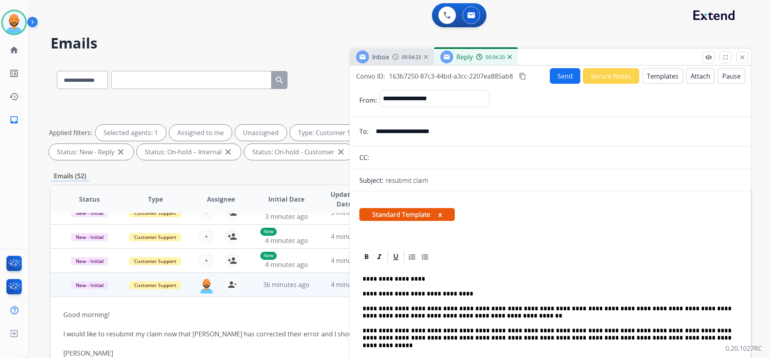
click at [562, 73] on button "Send" at bounding box center [565, 76] width 30 height 16
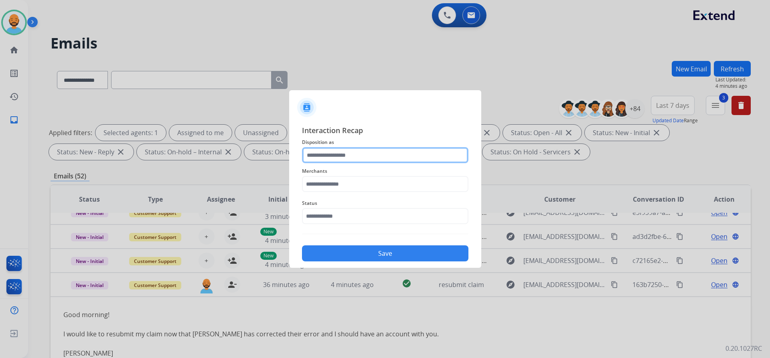
click at [359, 150] on input "text" at bounding box center [385, 155] width 166 height 16
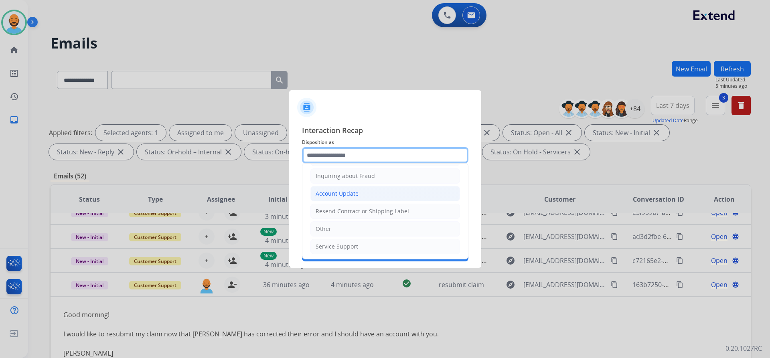
scroll to position [125, 0]
click at [372, 191] on li "Account Update" at bounding box center [385, 192] width 150 height 15
type input "**********"
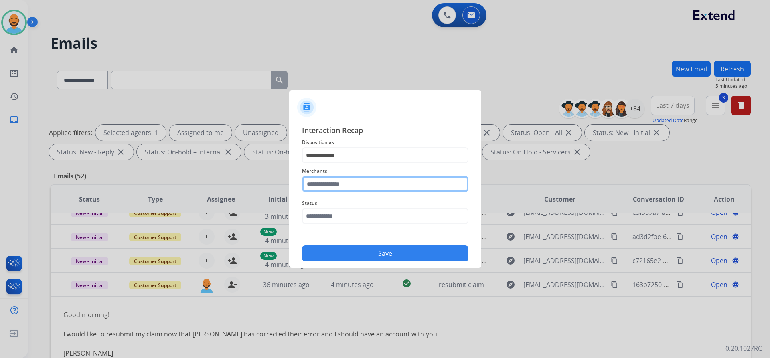
click at [366, 182] on input "text" at bounding box center [385, 184] width 166 height 16
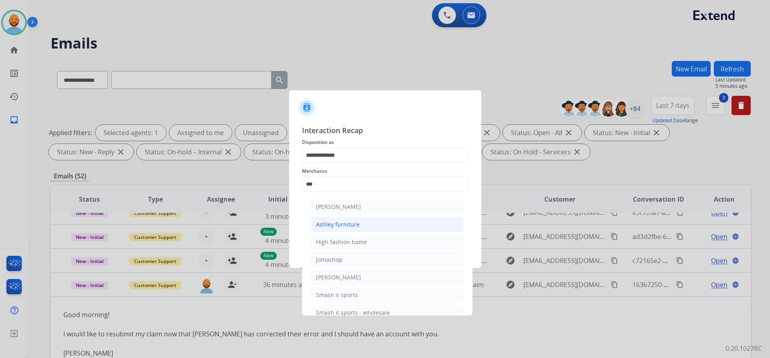
click at [346, 224] on div "Ashley furniture" at bounding box center [338, 224] width 44 height 8
type input "**********"
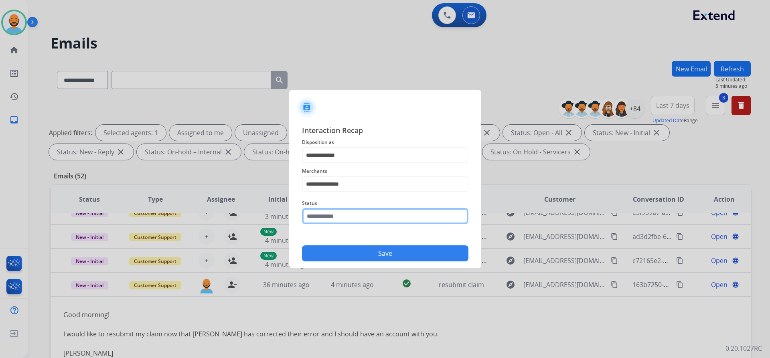
click at [346, 216] on input "text" at bounding box center [385, 216] width 166 height 16
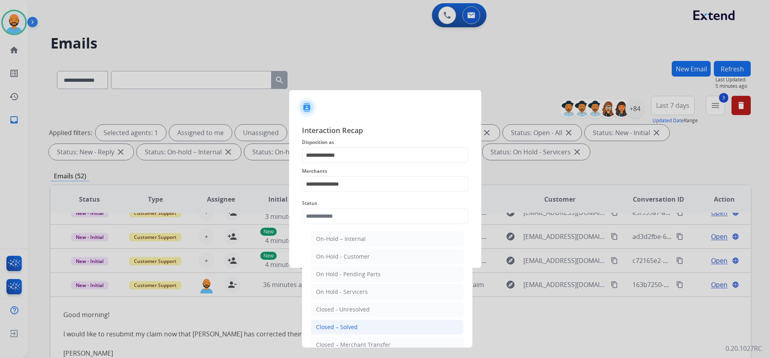
click at [353, 322] on li "Closed – Solved" at bounding box center [387, 326] width 153 height 15
type input "**********"
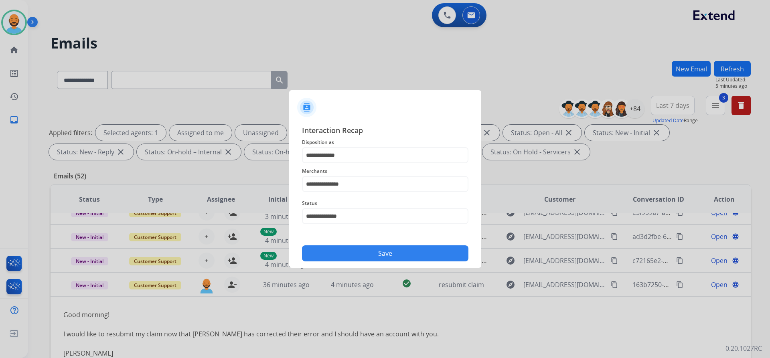
click at [386, 251] on button "Save" at bounding box center [385, 253] width 166 height 16
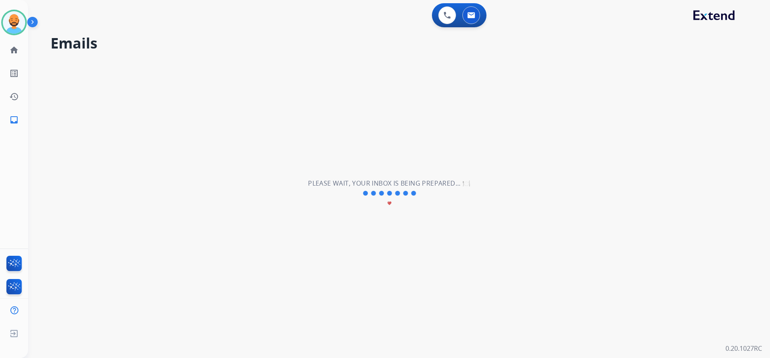
scroll to position [27, 0]
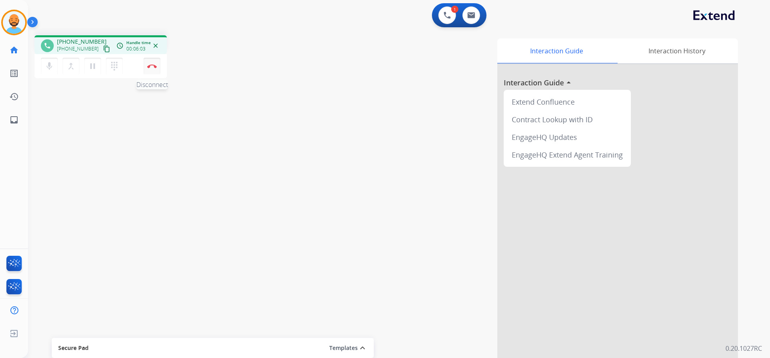
click at [149, 65] on img at bounding box center [152, 66] width 10 height 4
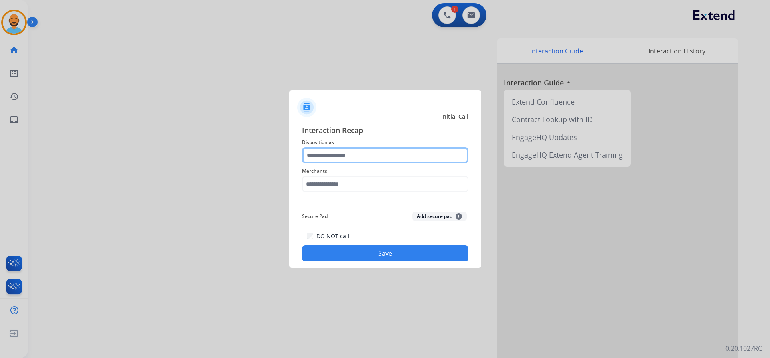
click at [366, 153] on input "text" at bounding box center [385, 155] width 166 height 16
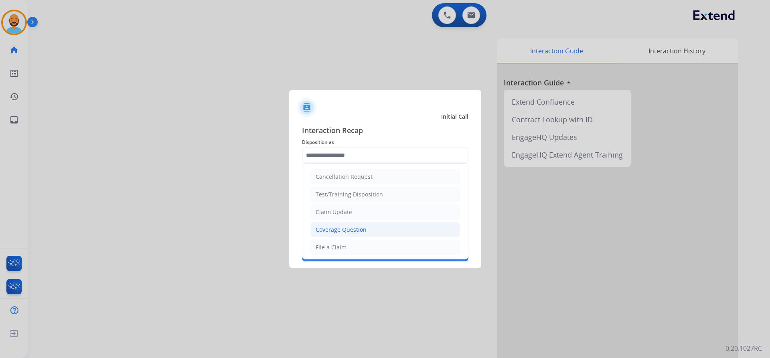
click at [332, 229] on div "Coverage Question" at bounding box center [340, 230] width 51 height 8
type input "**********"
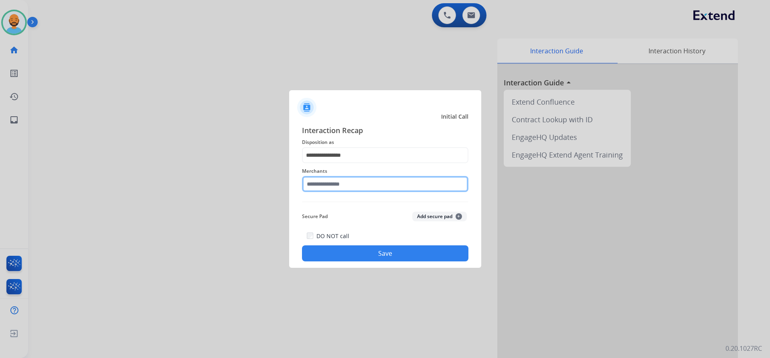
click at [351, 183] on input "text" at bounding box center [385, 184] width 166 height 16
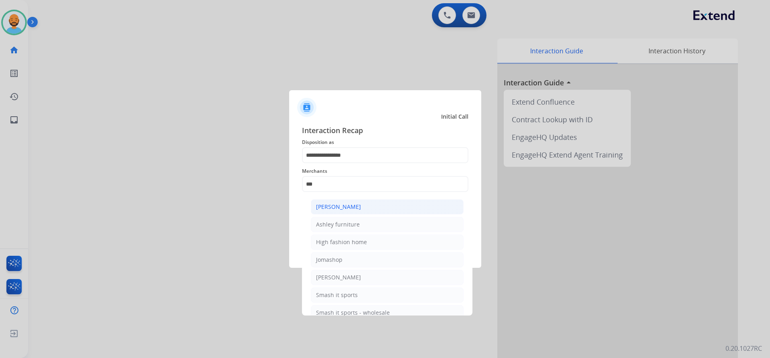
click at [342, 199] on li "[PERSON_NAME]" at bounding box center [387, 206] width 153 height 15
type input "**********"
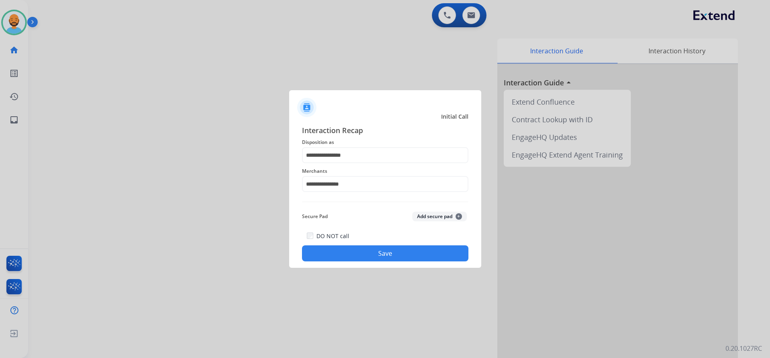
click at [358, 255] on button "Save" at bounding box center [385, 253] width 166 height 16
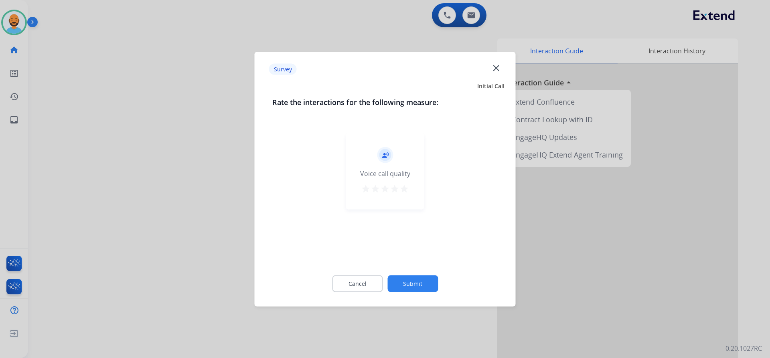
click at [405, 189] on mat-icon "star" at bounding box center [404, 189] width 10 height 10
click at [412, 287] on button "Submit" at bounding box center [412, 283] width 51 height 17
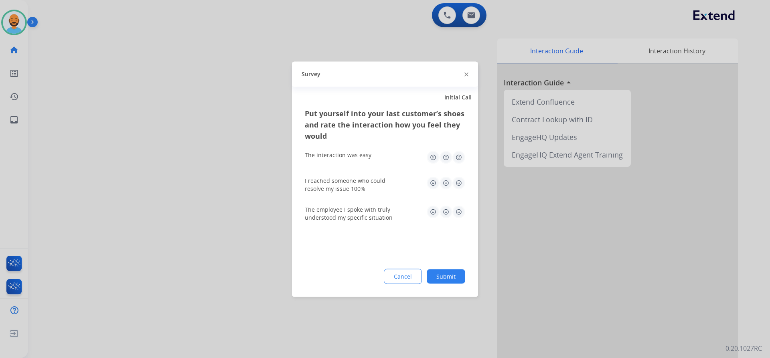
click at [456, 158] on img at bounding box center [458, 157] width 13 height 13
click at [455, 180] on img at bounding box center [458, 182] width 13 height 13
click at [457, 211] on img at bounding box center [458, 211] width 13 height 13
click at [437, 279] on button "Submit" at bounding box center [446, 276] width 38 height 14
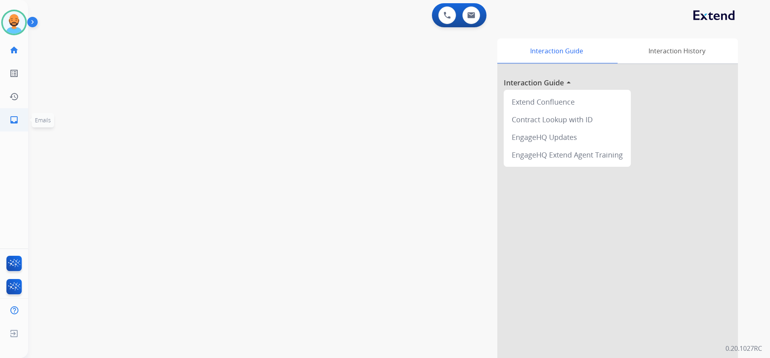
click at [15, 119] on mat-icon "inbox" at bounding box center [14, 120] width 10 height 10
select select "**********"
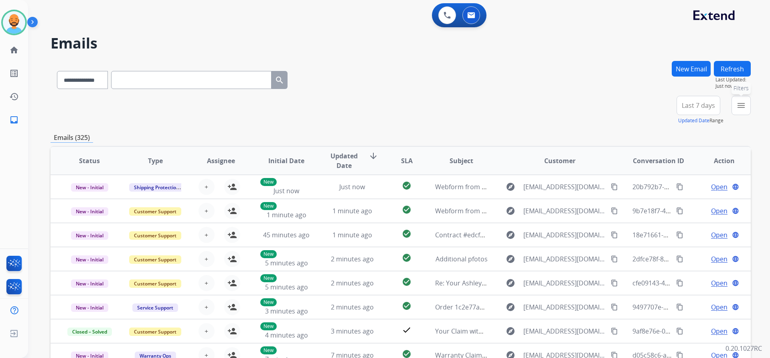
click at [735, 106] on button "menu Filters" at bounding box center [740, 105] width 19 height 19
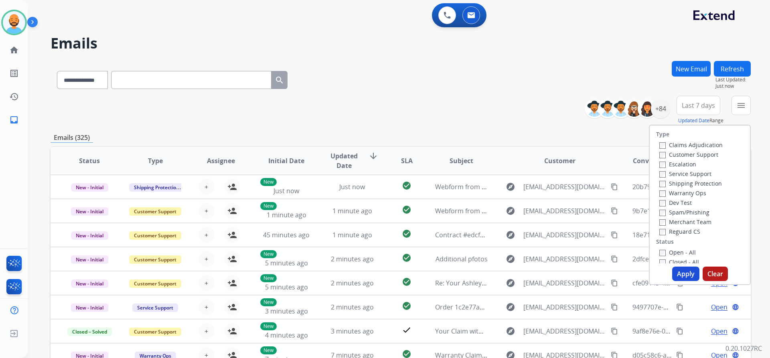
click at [665, 155] on label "Customer Support" at bounding box center [688, 155] width 59 height 8
click at [661, 179] on div "Shipping Protection" at bounding box center [690, 183] width 63 height 10
click at [659, 249] on label "Open - All" at bounding box center [677, 253] width 36 height 8
click at [679, 269] on button "Apply" at bounding box center [685, 274] width 27 height 14
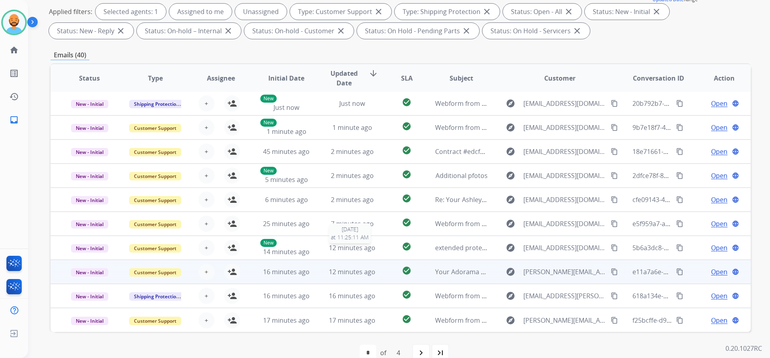
scroll to position [137, 0]
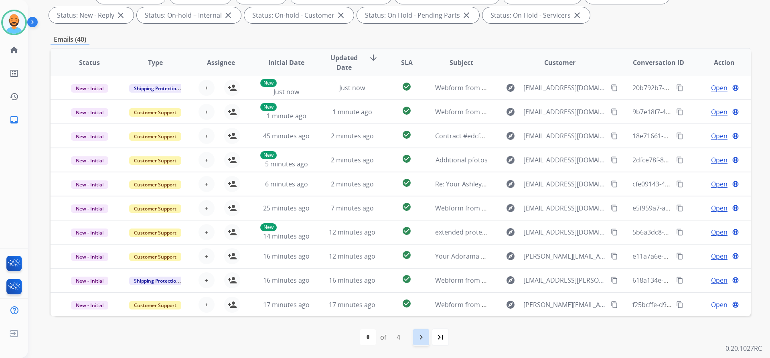
click at [427, 333] on div "navigate_next" at bounding box center [421, 337] width 18 height 18
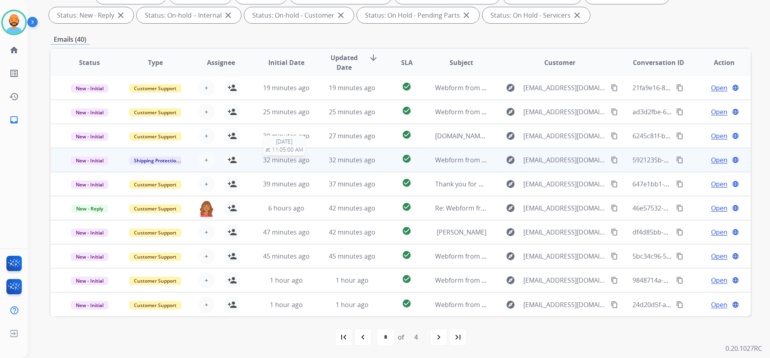
click at [296, 158] on span "32 minutes ago" at bounding box center [286, 160] width 47 height 9
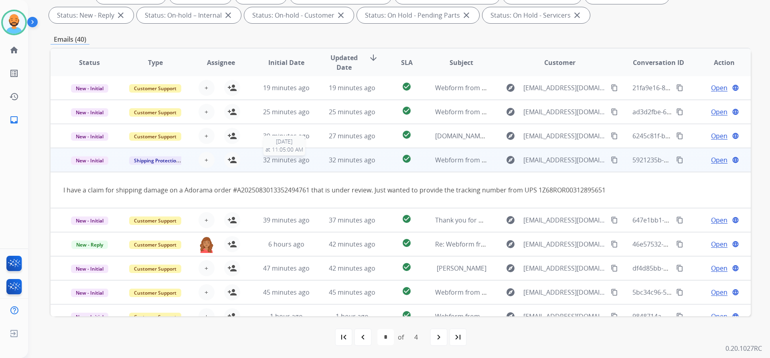
scroll to position [47, 0]
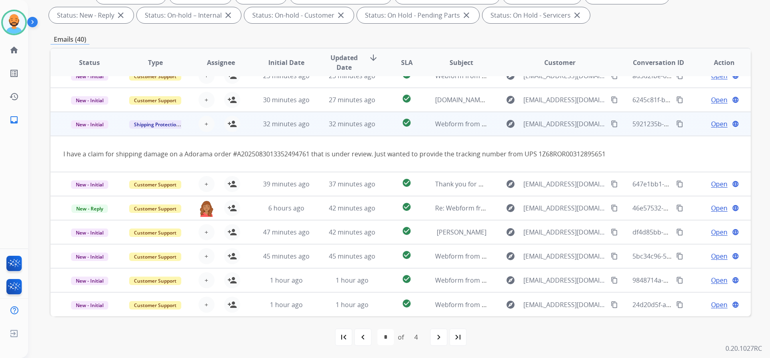
click at [609, 119] on button "content_copy" at bounding box center [614, 124] width 10 height 10
click at [228, 119] on mat-icon "person_add" at bounding box center [232, 124] width 10 height 10
drag, startPoint x: 63, startPoint y: 154, endPoint x: 142, endPoint y: 161, distance: 78.9
click at [142, 161] on td "I have a claim for shipping damage on a Adorama order #A2025083013352494761 tha…" at bounding box center [335, 154] width 569 height 36
copy div "1Z68ROR00312895651"
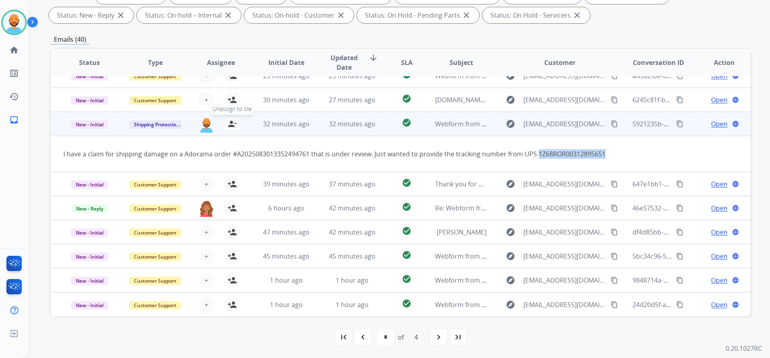
click at [227, 119] on mat-icon "person_remove" at bounding box center [232, 124] width 10 height 10
click at [173, 149] on div "I have a claim for shipping damage on a Adorama order #A2025083013352494761 tha…" at bounding box center [334, 154] width 543 height 10
click at [348, 119] on span "32 minutes ago" at bounding box center [352, 123] width 47 height 9
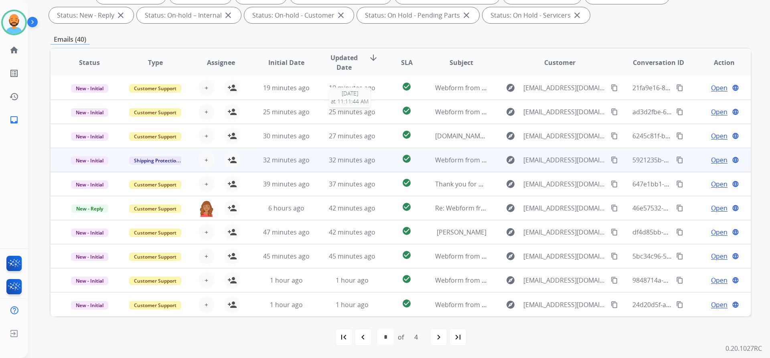
scroll to position [1, 0]
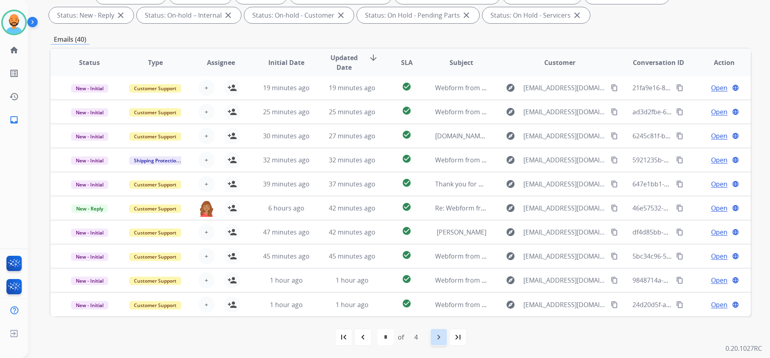
click at [439, 335] on mat-icon "navigate_next" at bounding box center [439, 337] width 10 height 10
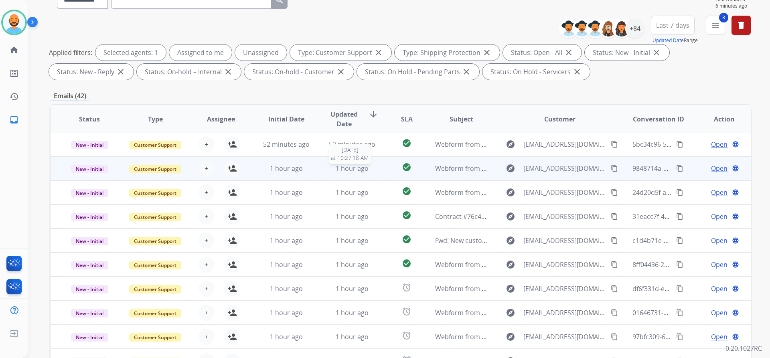
scroll to position [120, 0]
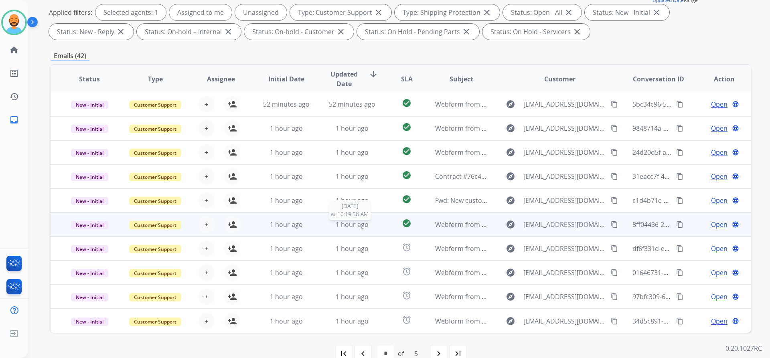
click at [351, 223] on span "1 hour ago" at bounding box center [352, 224] width 33 height 9
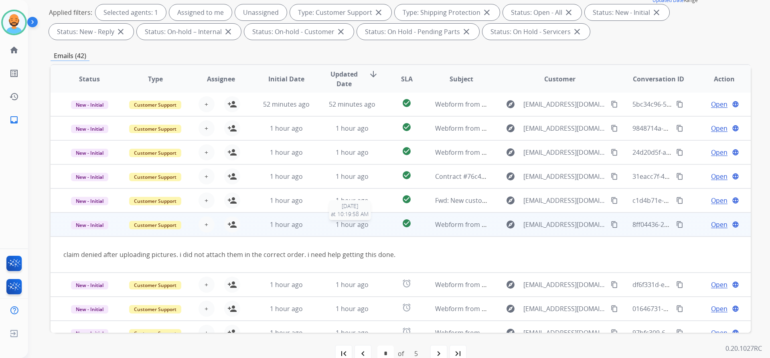
scroll to position [37, 0]
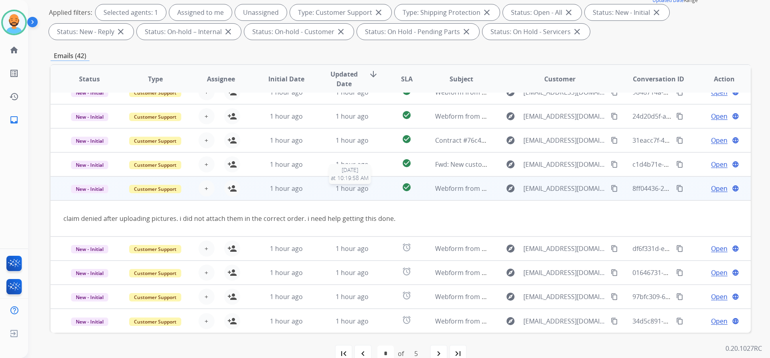
click at [355, 192] on span "1 hour ago" at bounding box center [352, 188] width 33 height 9
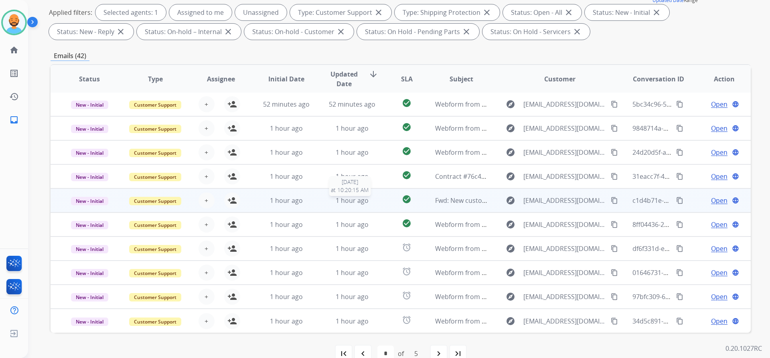
click at [352, 199] on span "1 hour ago" at bounding box center [352, 200] width 33 height 9
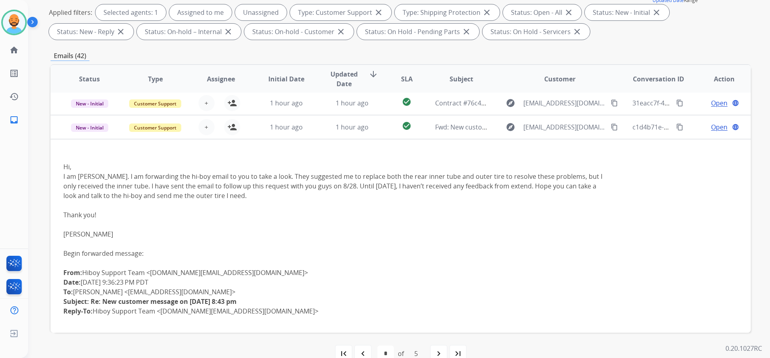
scroll to position [96, 0]
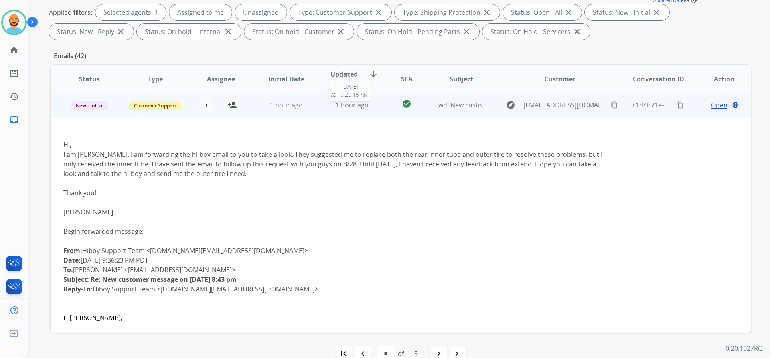
click at [347, 105] on span "1 hour ago" at bounding box center [352, 105] width 33 height 9
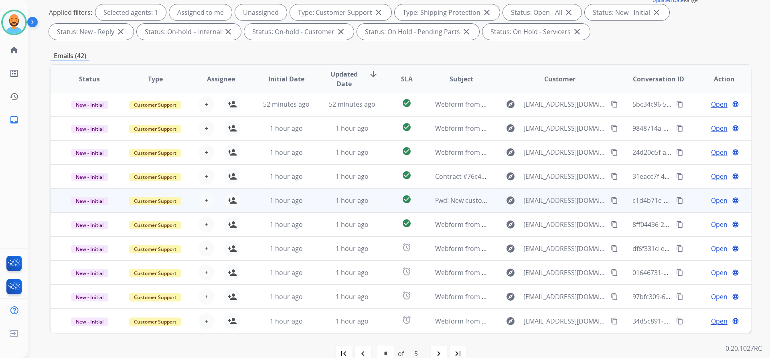
scroll to position [0, 0]
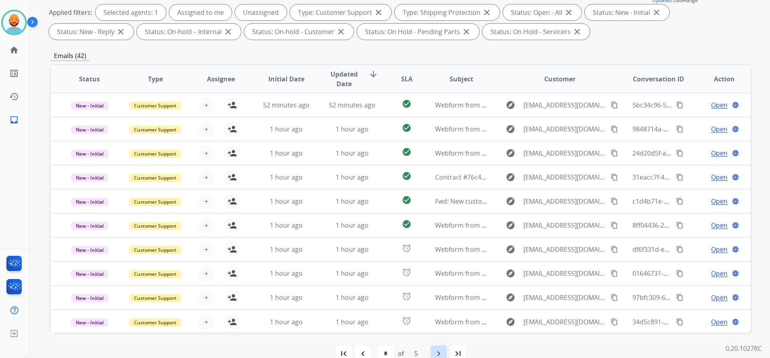
click at [442, 356] on mat-icon "navigate_next" at bounding box center [439, 354] width 10 height 10
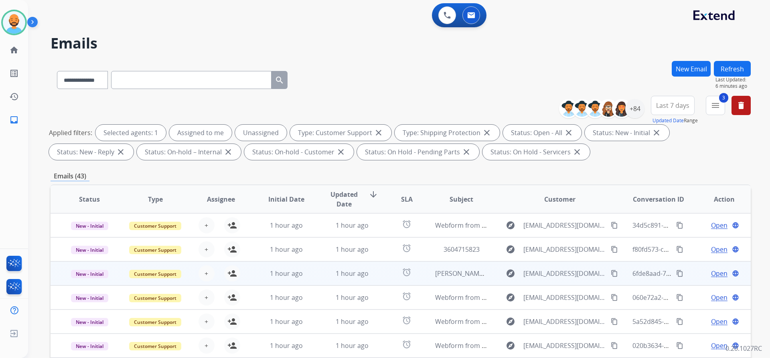
scroll to position [1, 0]
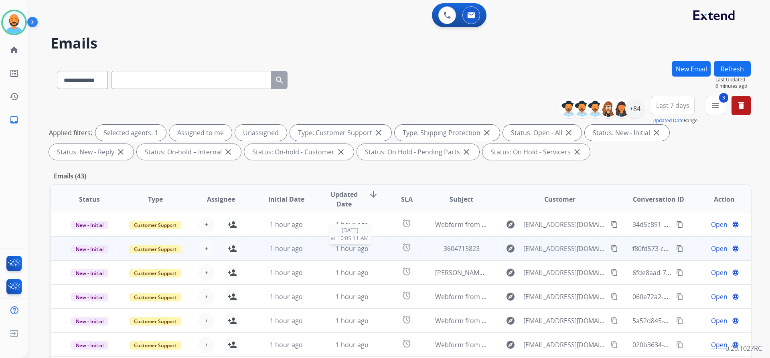
click at [336, 246] on span "1 hour ago" at bounding box center [352, 248] width 33 height 9
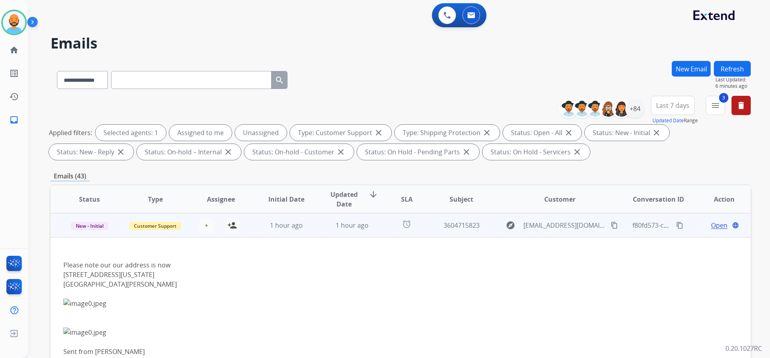
scroll to position [0, 0]
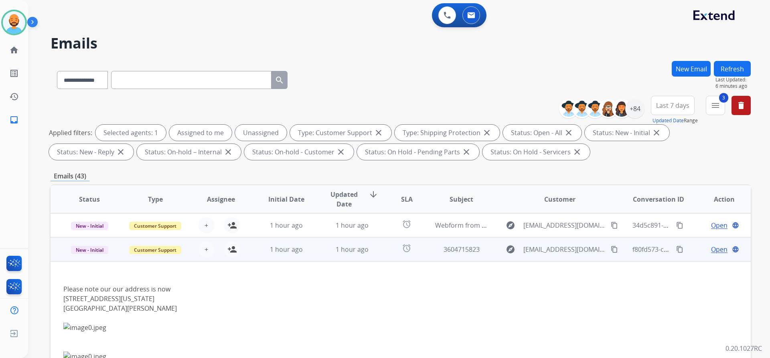
click at [704, 250] on div "Open language" at bounding box center [724, 250] width 53 height 10
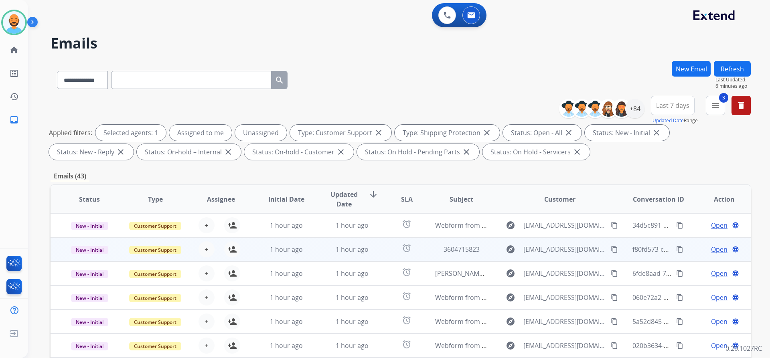
click at [712, 253] on span "Open" at bounding box center [719, 250] width 16 height 10
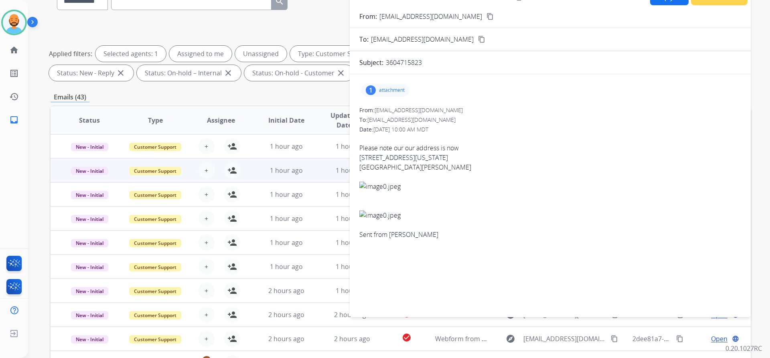
scroll to position [120, 0]
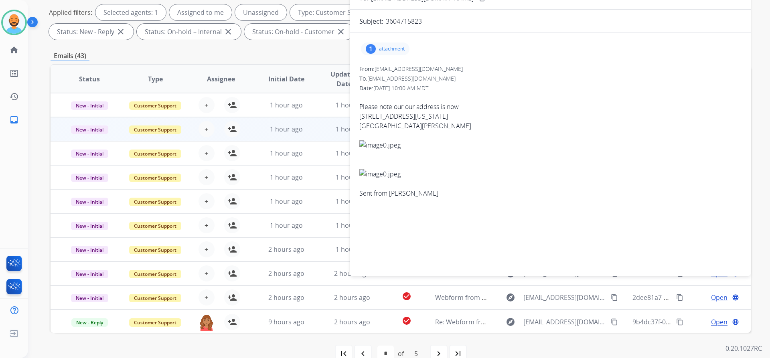
click at [392, 57] on div "1 attachment" at bounding box center [550, 48] width 382 height 19
click at [392, 52] on p "attachment" at bounding box center [392, 49] width 26 height 6
click at [386, 76] on div at bounding box center [387, 69] width 40 height 28
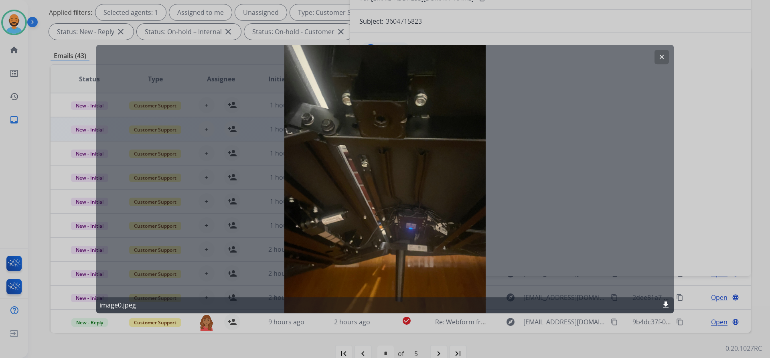
click at [655, 54] on button "clear" at bounding box center [661, 57] width 14 height 14
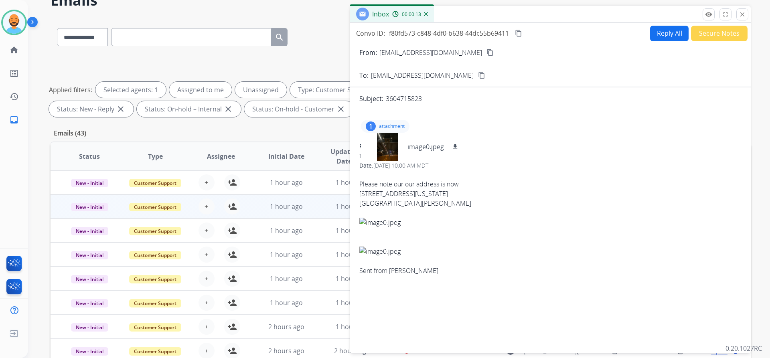
scroll to position [0, 0]
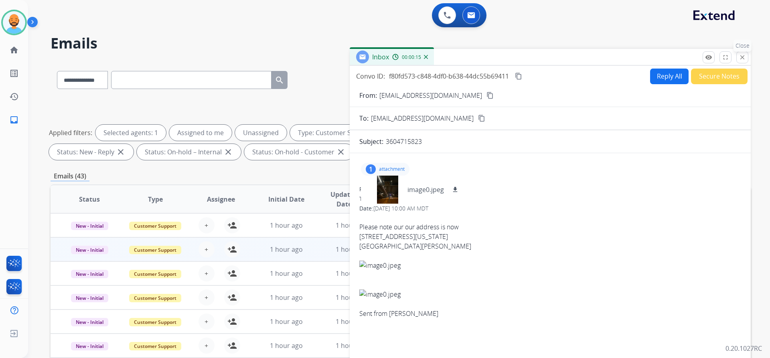
click at [745, 59] on mat-icon "close" at bounding box center [741, 57] width 7 height 7
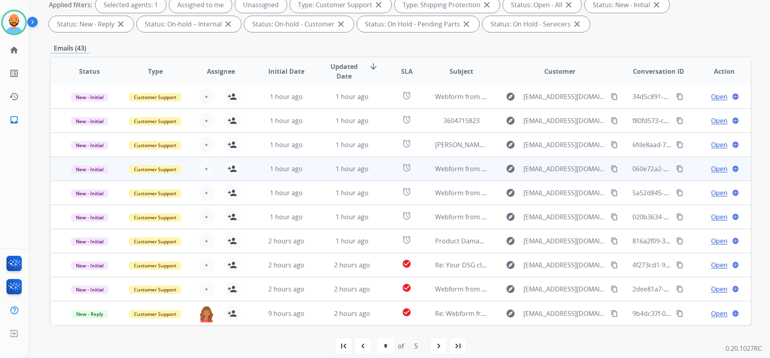
scroll to position [137, 0]
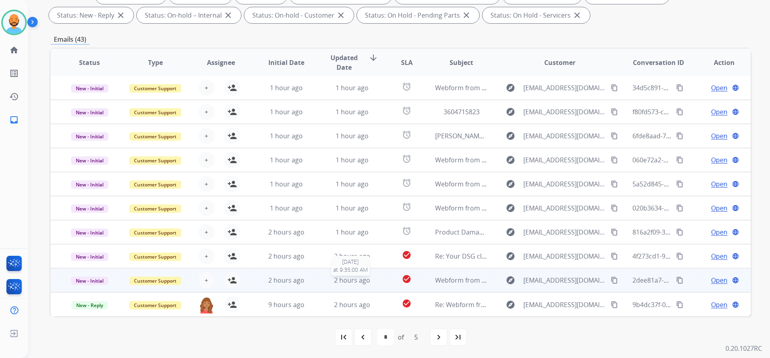
click at [336, 279] on span "2 hours ago" at bounding box center [352, 280] width 36 height 9
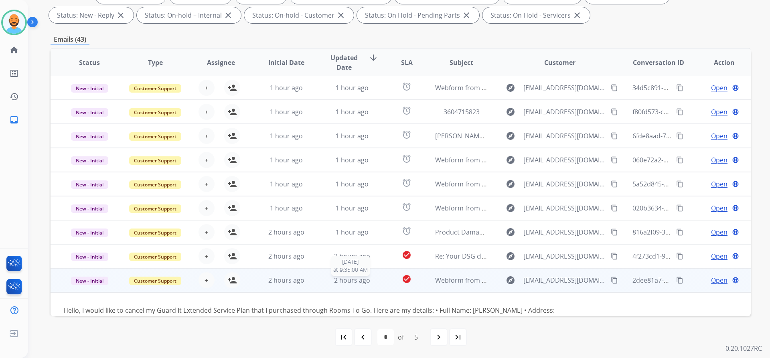
scroll to position [66, 0]
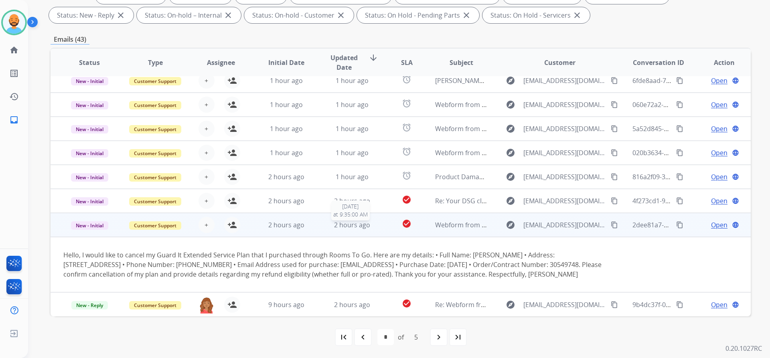
click at [359, 220] on span "2 hours ago" at bounding box center [352, 224] width 36 height 9
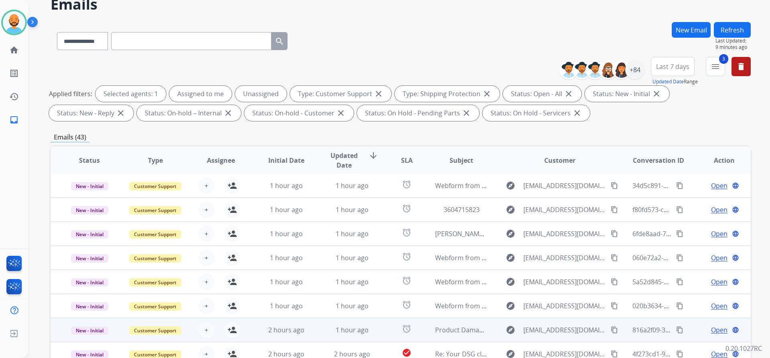
scroll to position [137, 0]
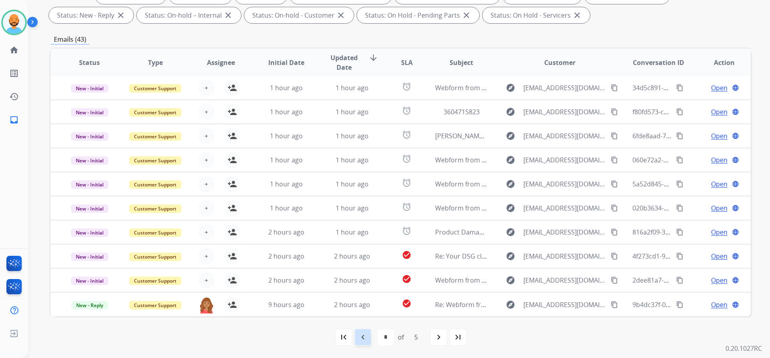
click at [367, 342] on div "navigate_before" at bounding box center [363, 337] width 18 height 18
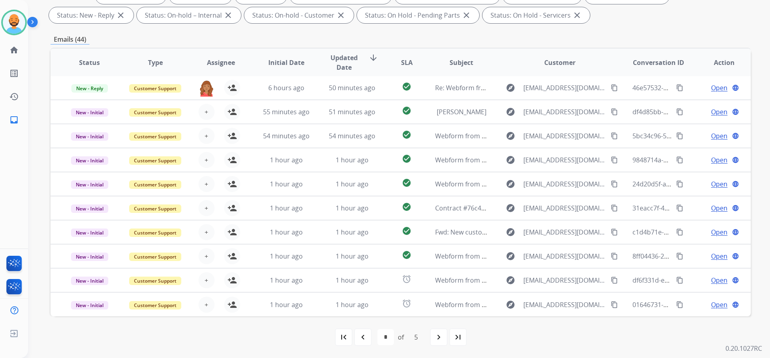
click at [362, 332] on mat-icon "navigate_before" at bounding box center [363, 337] width 10 height 10
select select "*"
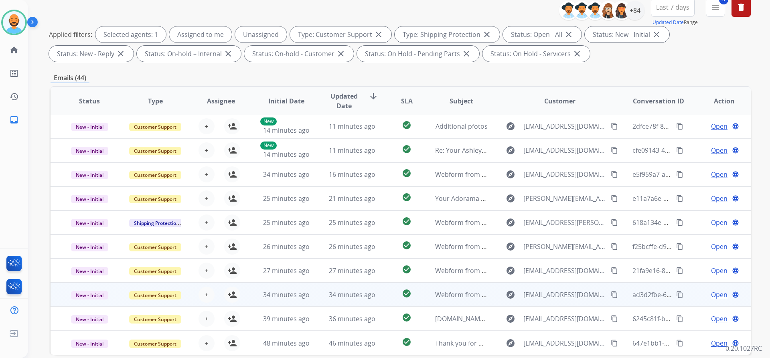
scroll to position [120, 0]
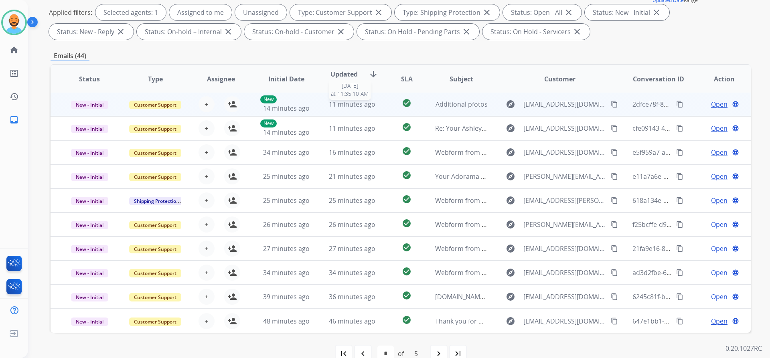
click at [344, 103] on span "11 minutes ago" at bounding box center [352, 104] width 47 height 9
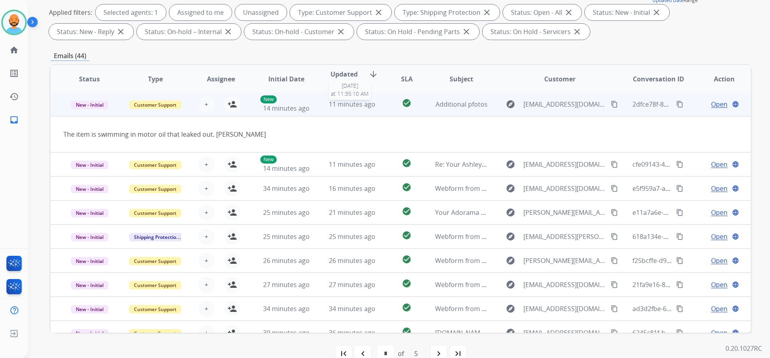
scroll to position [0, 0]
click at [344, 103] on span "11 minutes ago" at bounding box center [352, 105] width 47 height 9
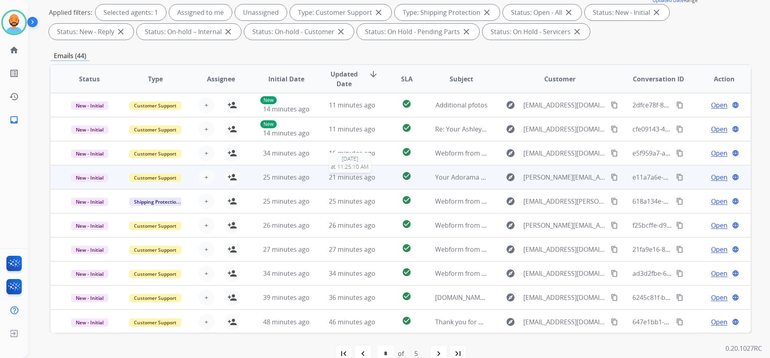
click at [340, 177] on span "21 minutes ago" at bounding box center [352, 177] width 47 height 9
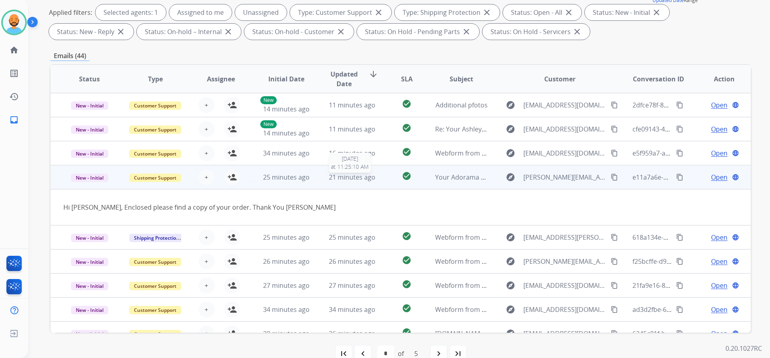
scroll to position [37, 0]
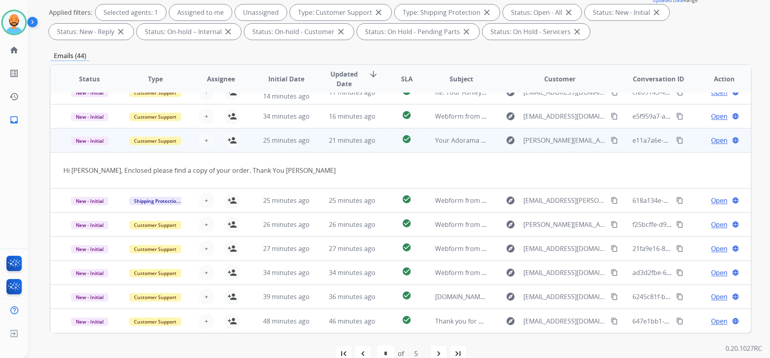
click at [711, 137] on span "Open" at bounding box center [719, 140] width 16 height 10
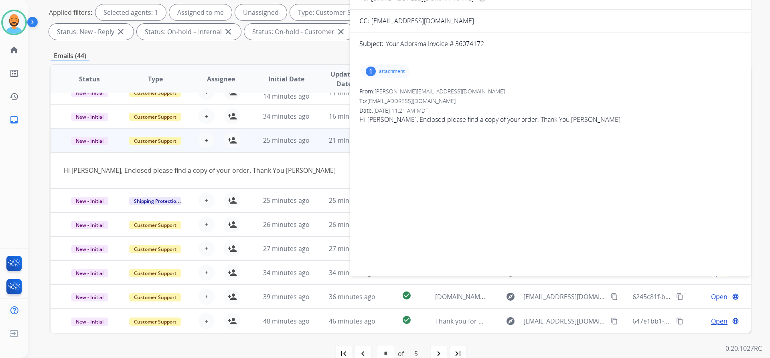
click at [395, 70] on p "attachment" at bounding box center [392, 71] width 26 height 6
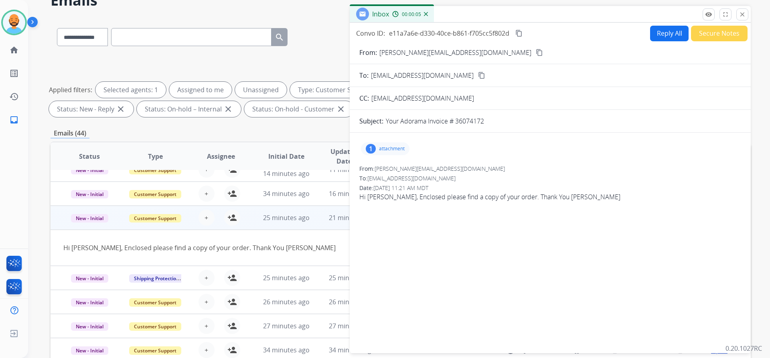
scroll to position [0, 0]
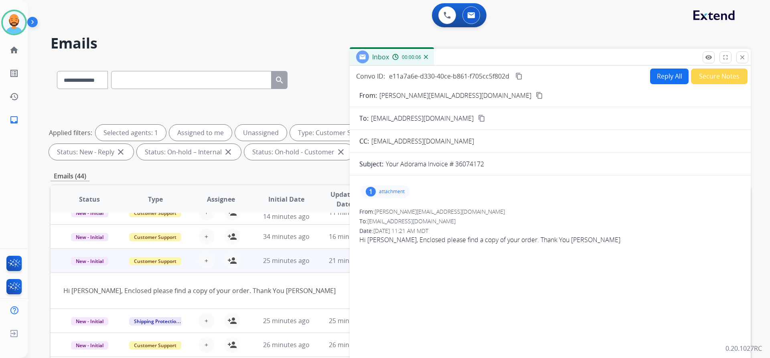
click at [736, 56] on div "remove_red_eye Logs fullscreen Expand close Close" at bounding box center [725, 57] width 46 height 12
click at [742, 56] on mat-icon "close" at bounding box center [741, 57] width 7 height 7
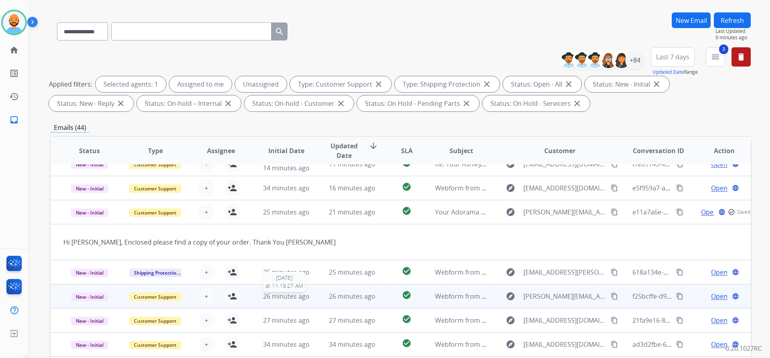
scroll to position [80, 0]
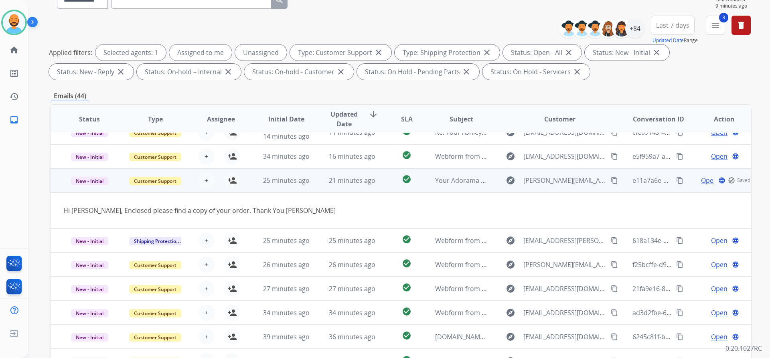
click at [309, 174] on td "25 minutes ago" at bounding box center [280, 180] width 66 height 24
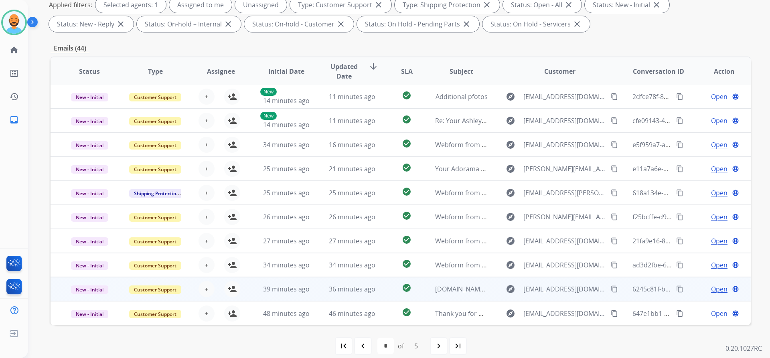
scroll to position [137, 0]
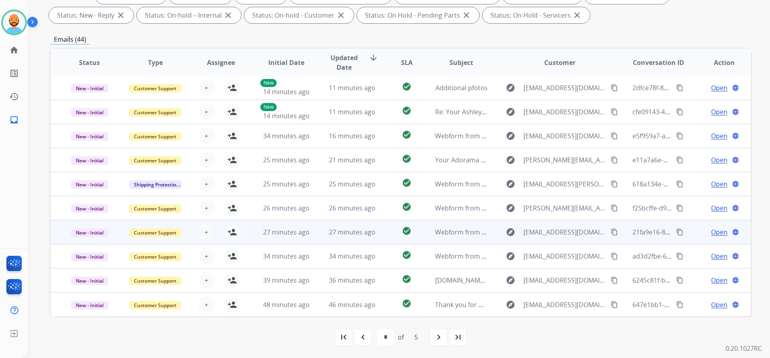
click at [286, 227] on td "27 minutes ago" at bounding box center [280, 232] width 66 height 24
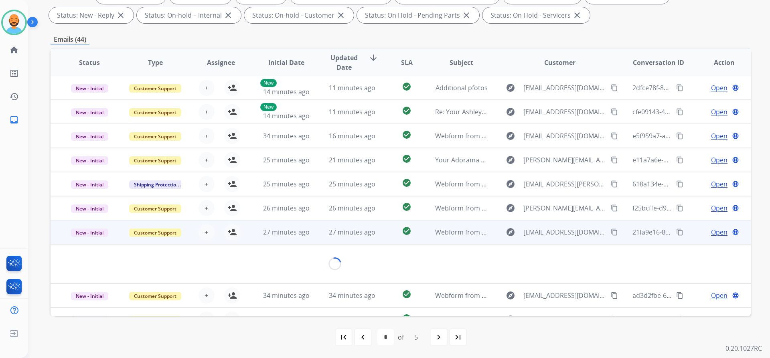
scroll to position [37, 0]
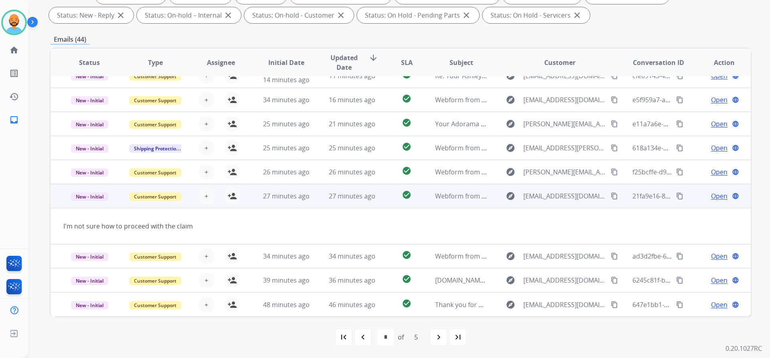
click at [704, 194] on div "Open language" at bounding box center [724, 196] width 53 height 10
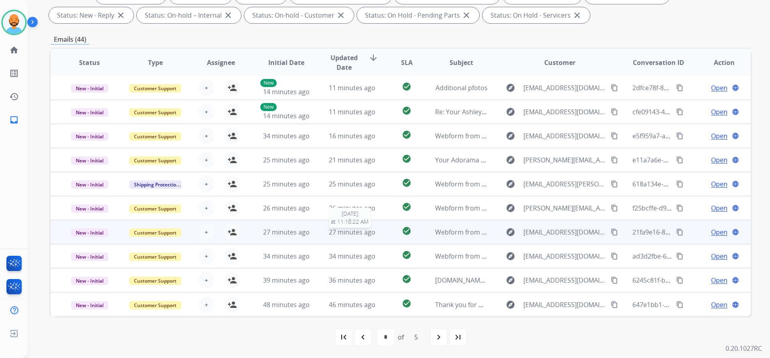
click at [329, 231] on span "27 minutes ago" at bounding box center [352, 232] width 47 height 9
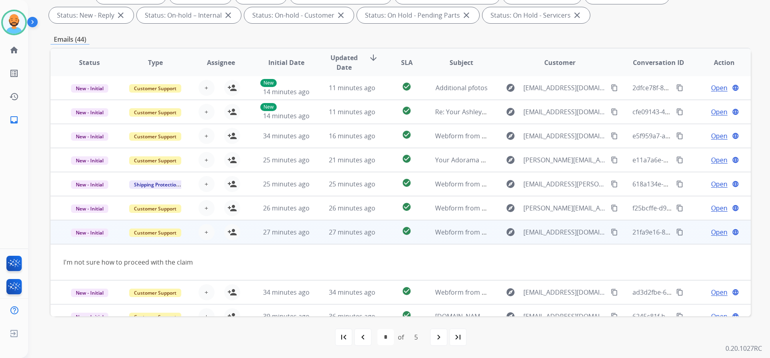
scroll to position [37, 0]
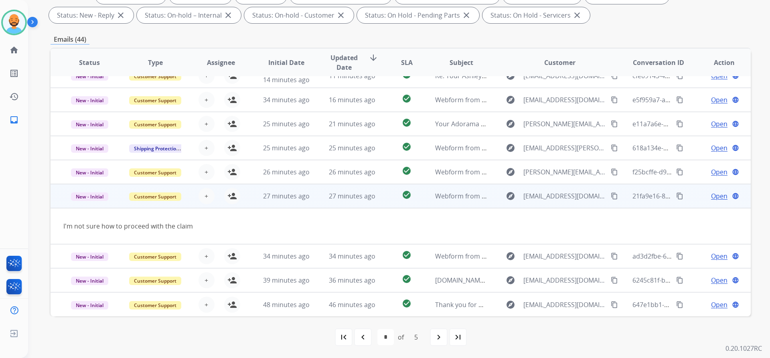
click at [717, 194] on span "Open" at bounding box center [719, 196] width 16 height 10
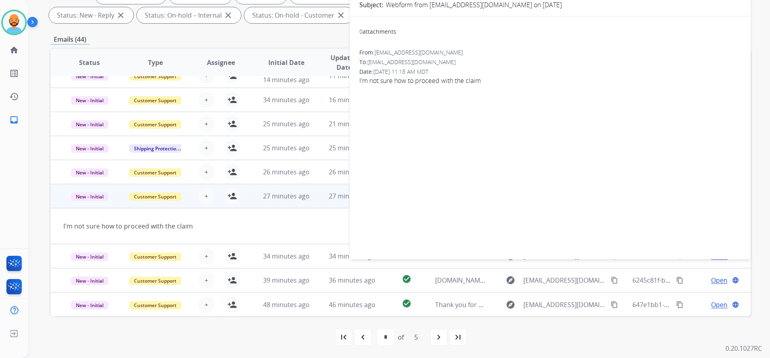
scroll to position [0, 0]
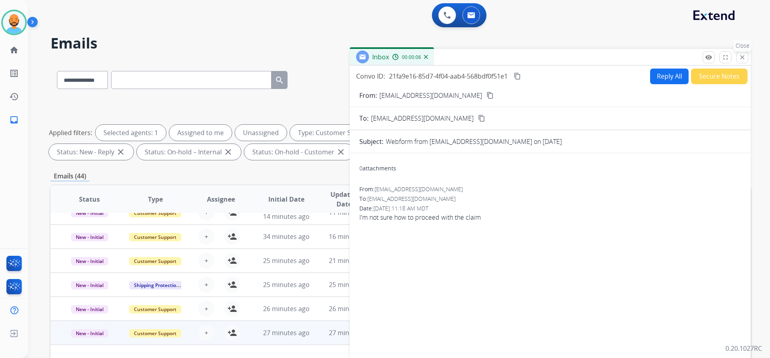
click at [746, 59] on button "close Close" at bounding box center [742, 57] width 12 height 12
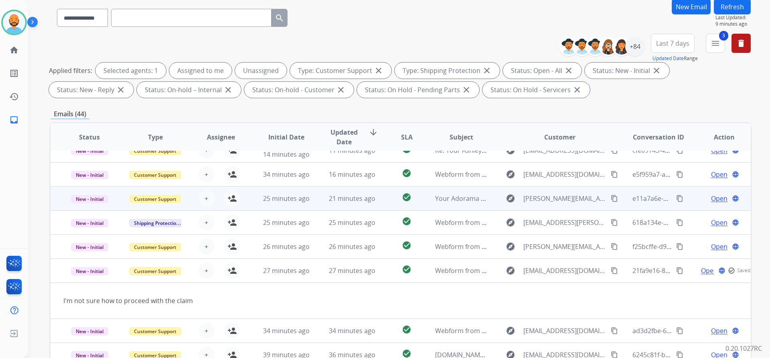
scroll to position [120, 0]
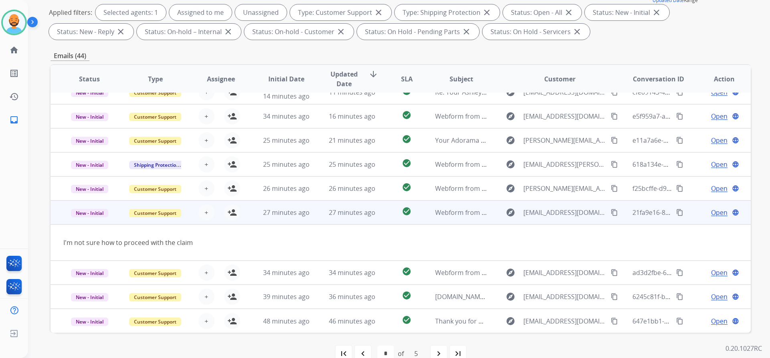
click at [611, 210] on mat-icon "content_copy" at bounding box center [614, 212] width 7 height 7
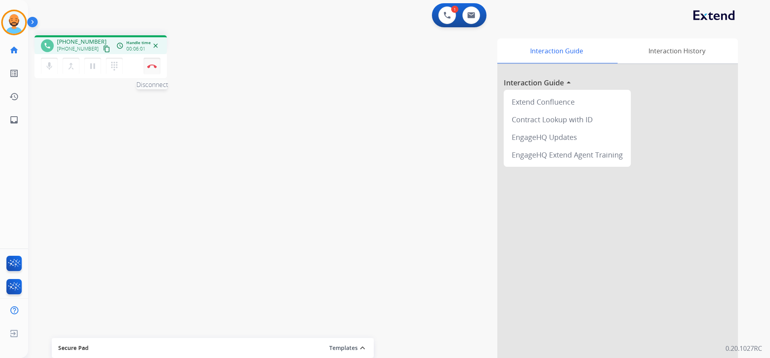
click at [148, 62] on button "Disconnect" at bounding box center [152, 66] width 17 height 17
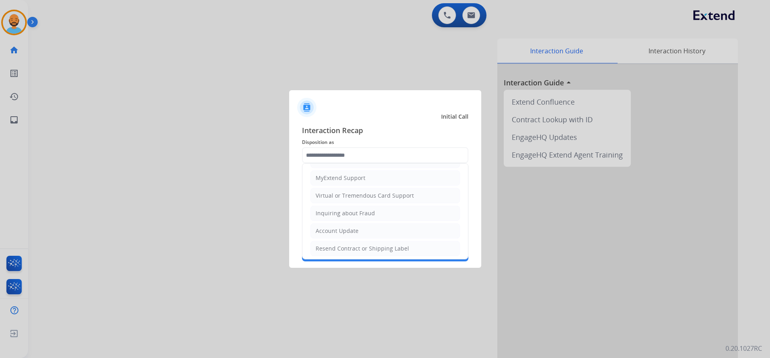
scroll to position [125, 0]
click at [332, 232] on li "Other" at bounding box center [385, 227] width 150 height 15
type input "*****"
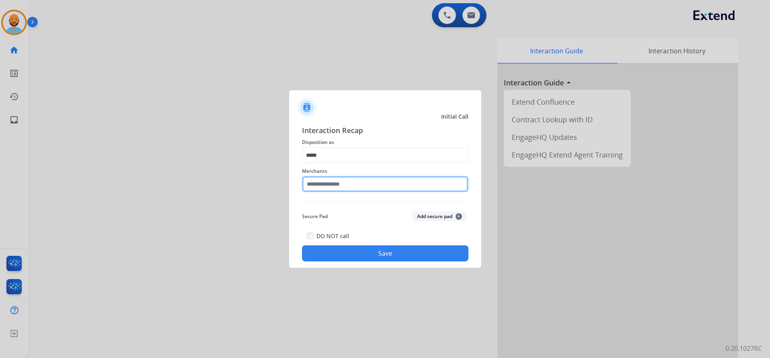
click at [332, 184] on input "text" at bounding box center [385, 184] width 166 height 16
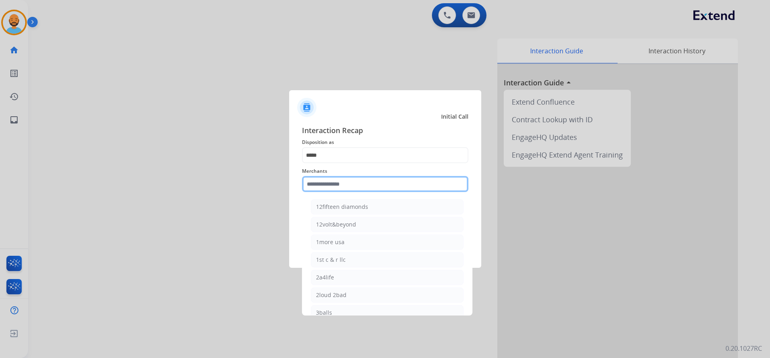
type input "*"
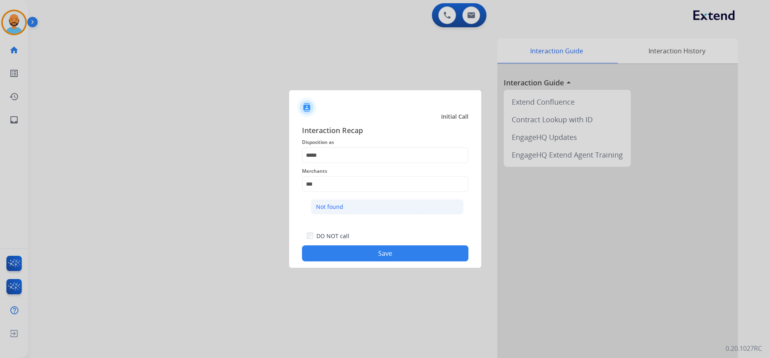
click at [338, 209] on div "Not found" at bounding box center [329, 207] width 27 height 8
type input "*********"
click at [378, 251] on button "Save" at bounding box center [385, 253] width 166 height 16
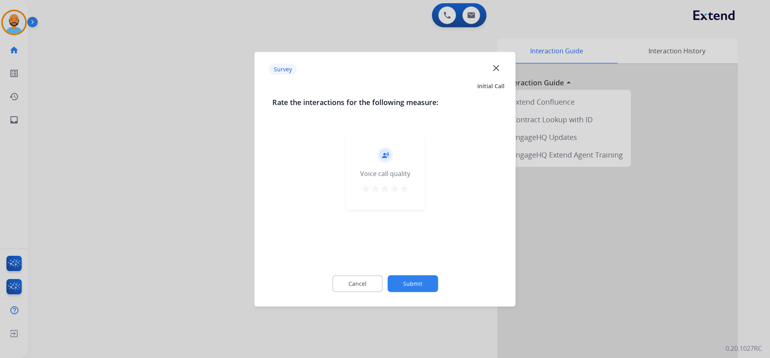
click at [402, 188] on mat-icon "star" at bounding box center [404, 189] width 10 height 10
click at [413, 281] on button "Submit" at bounding box center [412, 283] width 51 height 17
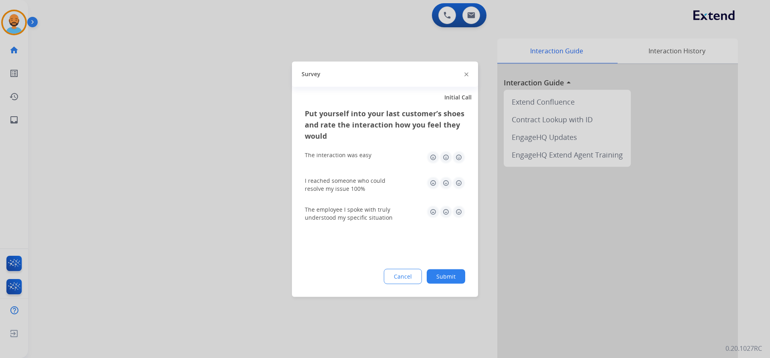
click at [455, 154] on img at bounding box center [458, 157] width 13 height 13
click at [459, 182] on img at bounding box center [458, 182] width 13 height 13
click at [457, 211] on img at bounding box center [458, 211] width 13 height 13
click at [440, 276] on button "Submit" at bounding box center [446, 276] width 38 height 14
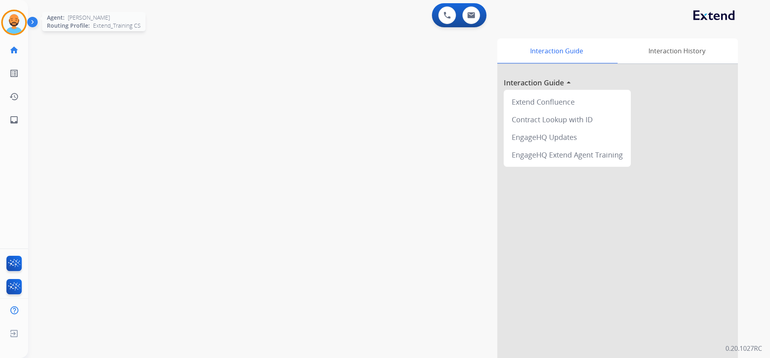
click at [21, 28] on img at bounding box center [14, 22] width 22 height 22
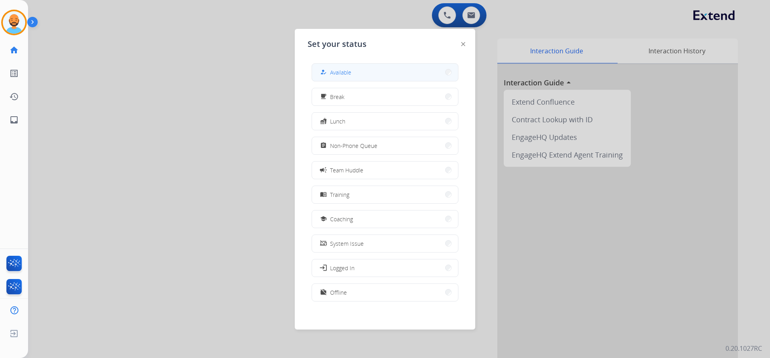
click at [438, 76] on button "how_to_reg Available" at bounding box center [385, 72] width 146 height 17
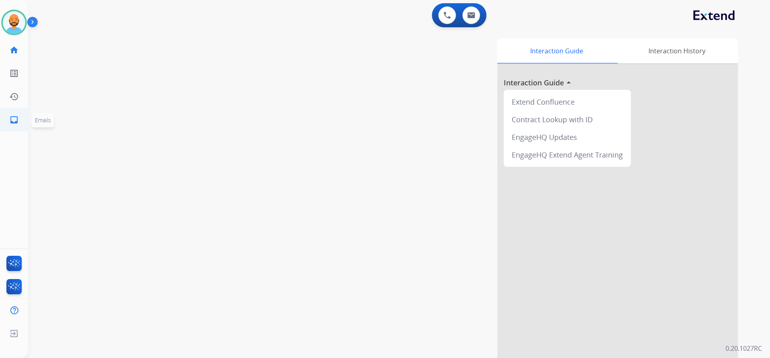
click at [16, 118] on mat-icon "inbox" at bounding box center [14, 120] width 10 height 10
select select "**********"
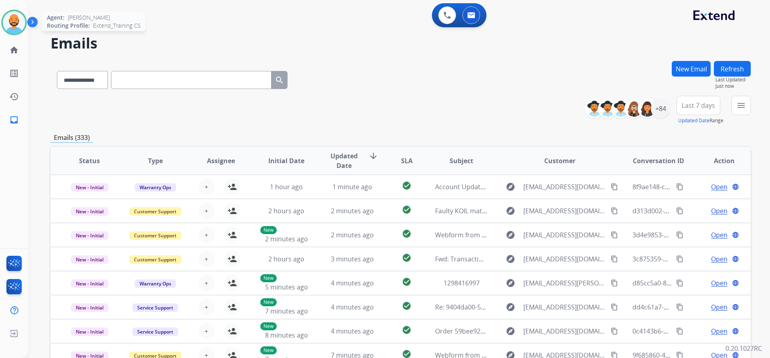
click at [21, 22] on img at bounding box center [14, 22] width 22 height 22
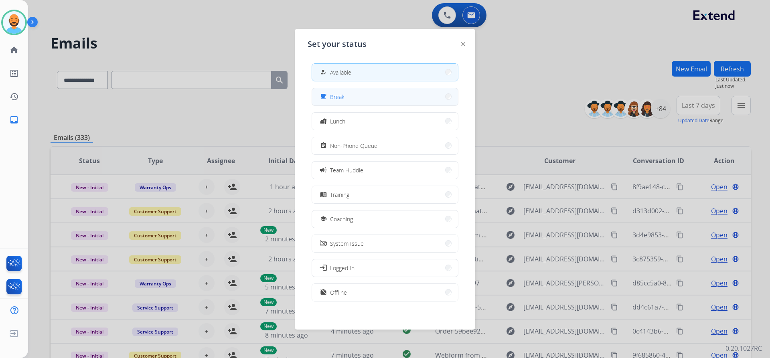
click at [443, 91] on button "free_breakfast Break" at bounding box center [385, 96] width 146 height 17
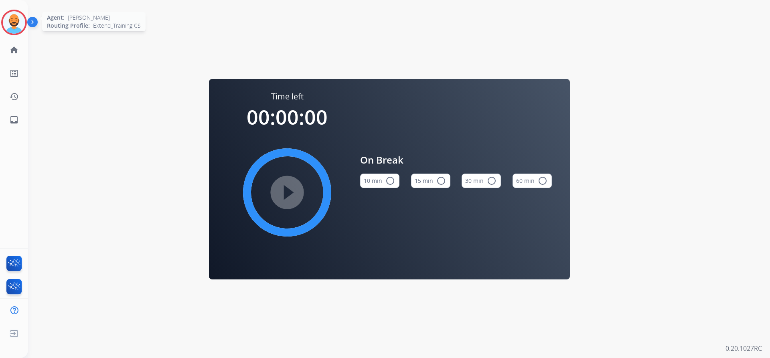
click at [10, 22] on img at bounding box center [14, 22] width 22 height 22
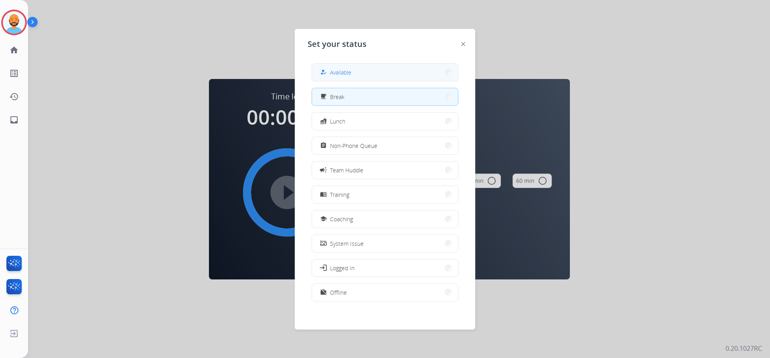
click at [387, 74] on button "how_to_reg Available" at bounding box center [385, 72] width 146 height 17
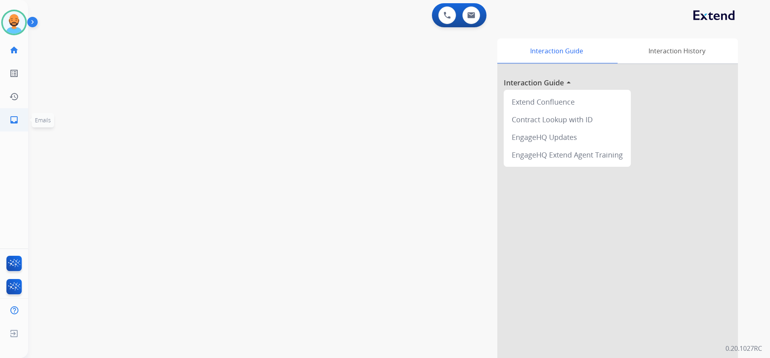
click at [22, 123] on link "inbox Emails" at bounding box center [14, 120] width 22 height 22
select select "**********"
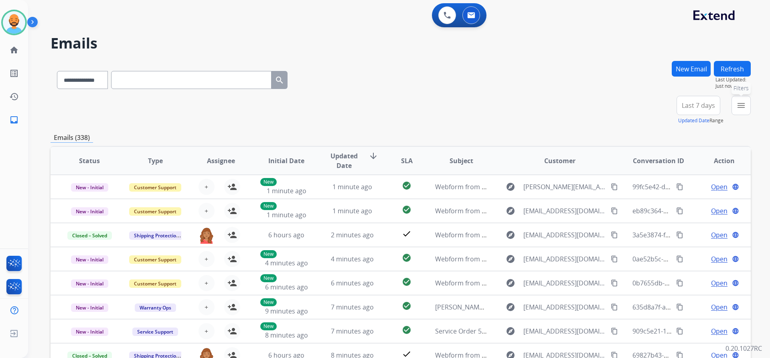
click at [745, 108] on mat-icon "menu" at bounding box center [741, 106] width 10 height 10
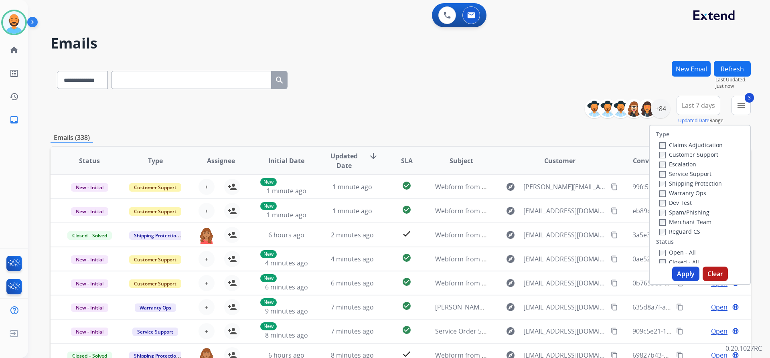
click at [680, 271] on button "Apply" at bounding box center [685, 274] width 27 height 14
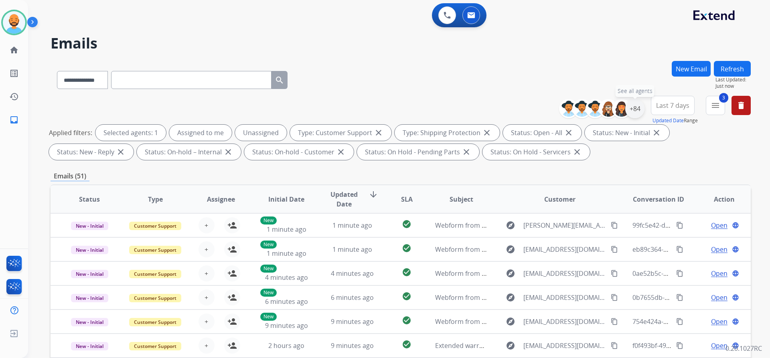
click at [637, 111] on div "+84" at bounding box center [634, 108] width 19 height 19
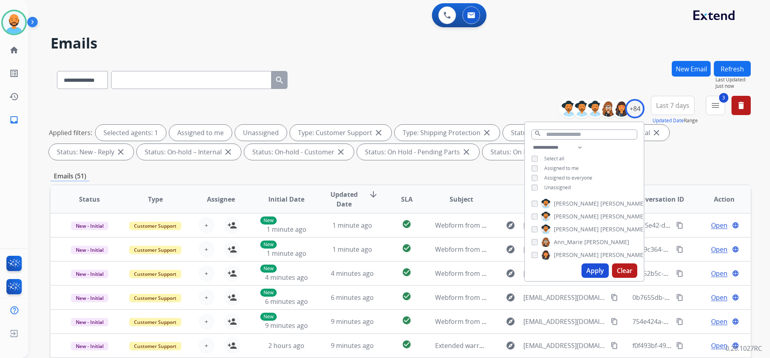
click at [589, 273] on button "Apply" at bounding box center [594, 270] width 27 height 14
click at [445, 91] on div "**********" at bounding box center [401, 78] width 700 height 35
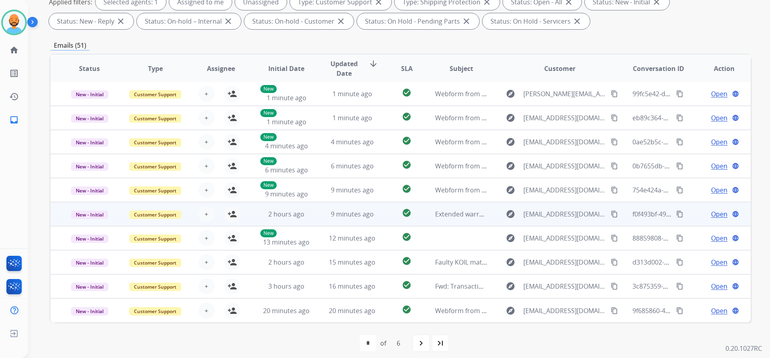
scroll to position [137, 0]
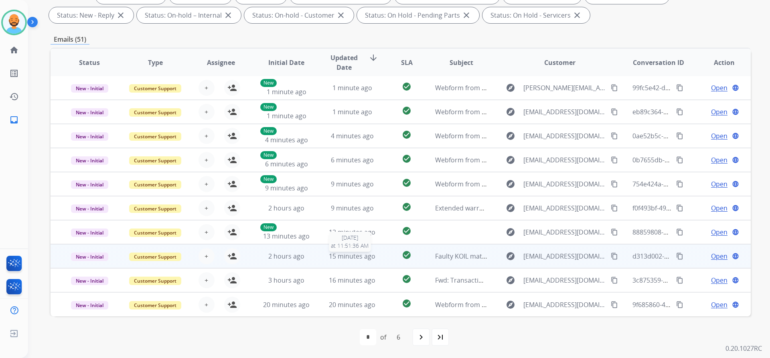
click at [366, 254] on span "15 minutes ago" at bounding box center [352, 256] width 47 height 9
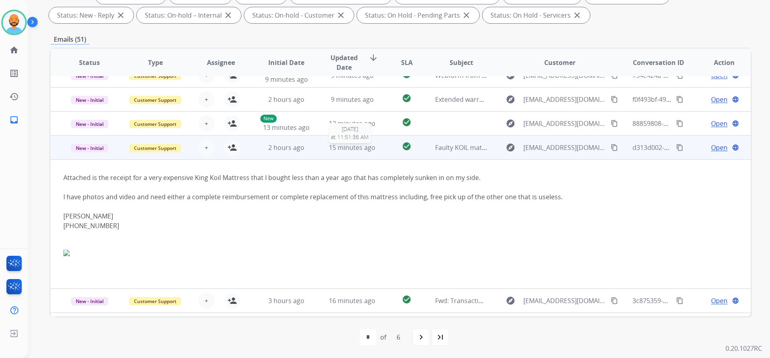
scroll to position [130, 0]
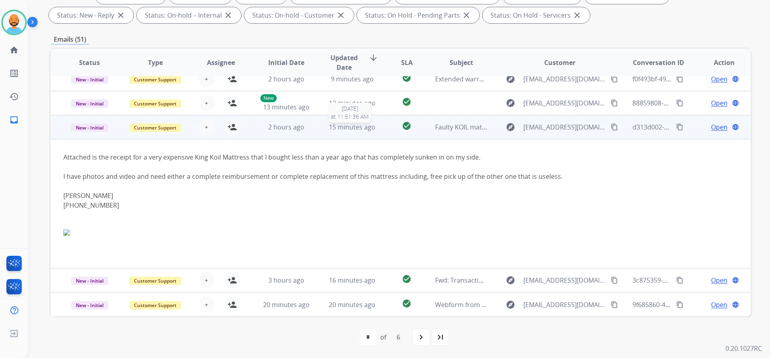
click at [361, 128] on span "15 minutes ago" at bounding box center [352, 127] width 47 height 9
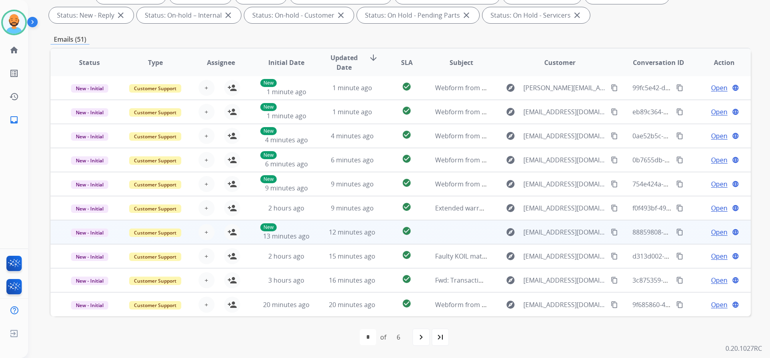
click at [346, 224] on td "12 minutes ago" at bounding box center [346, 232] width 66 height 24
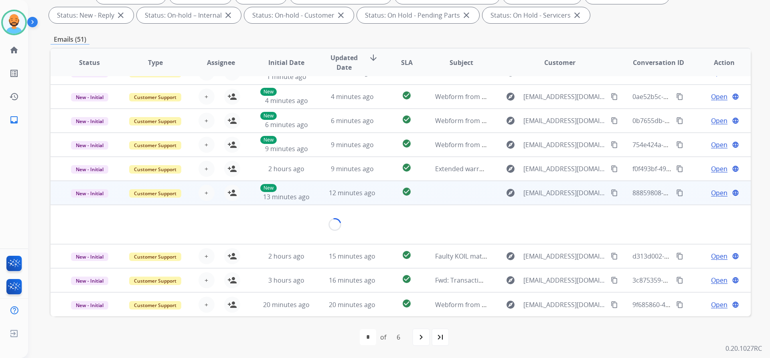
scroll to position [56, 0]
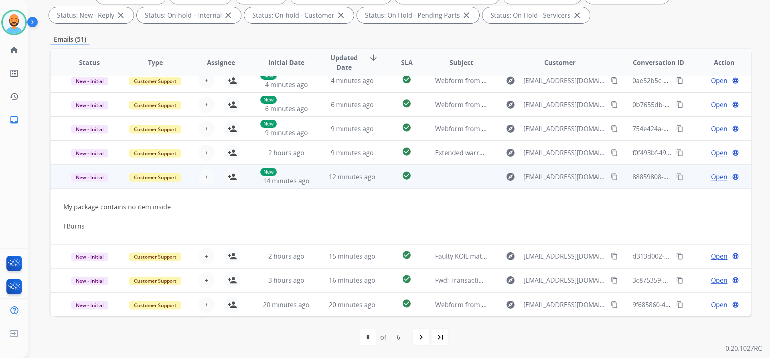
click at [609, 177] on button "content_copy" at bounding box center [614, 177] width 10 height 10
click at [715, 175] on span "Open" at bounding box center [719, 177] width 16 height 10
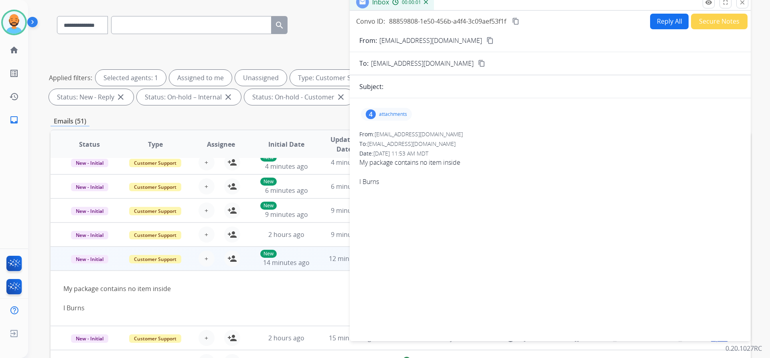
scroll to position [16, 0]
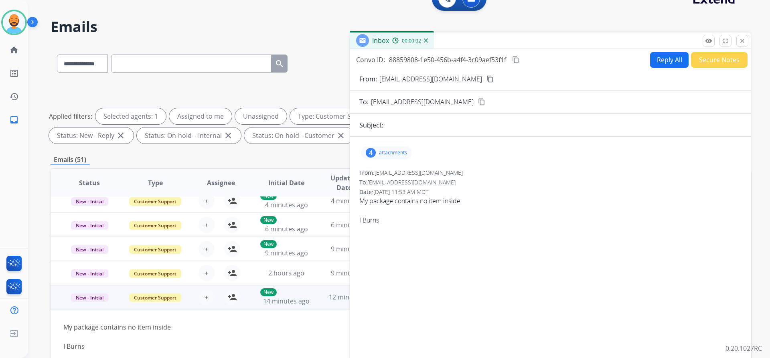
click at [382, 151] on p "attachments" at bounding box center [393, 153] width 28 height 6
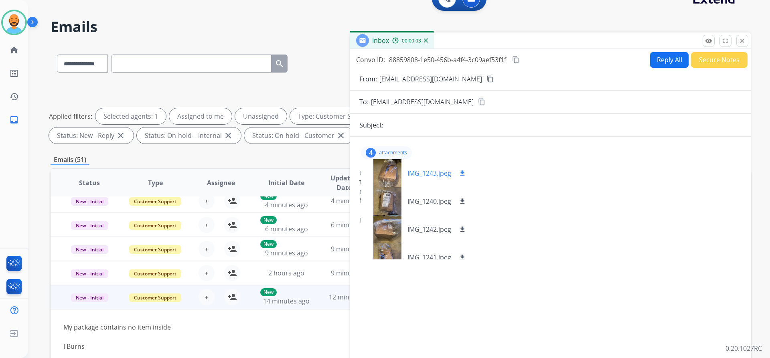
click at [385, 173] on div at bounding box center [387, 173] width 40 height 28
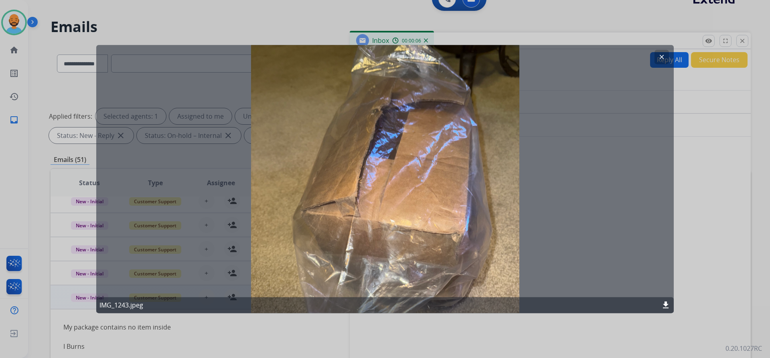
click at [658, 56] on mat-icon "clear" at bounding box center [661, 56] width 7 height 7
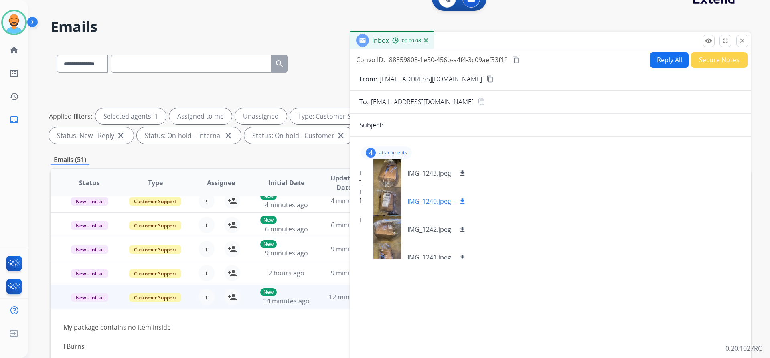
click at [411, 202] on p "IMG_1240.jpeg" at bounding box center [429, 201] width 44 height 10
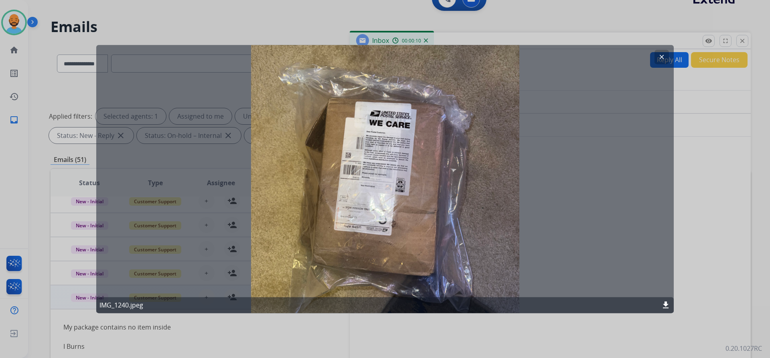
click at [664, 55] on mat-icon "clear" at bounding box center [661, 56] width 7 height 7
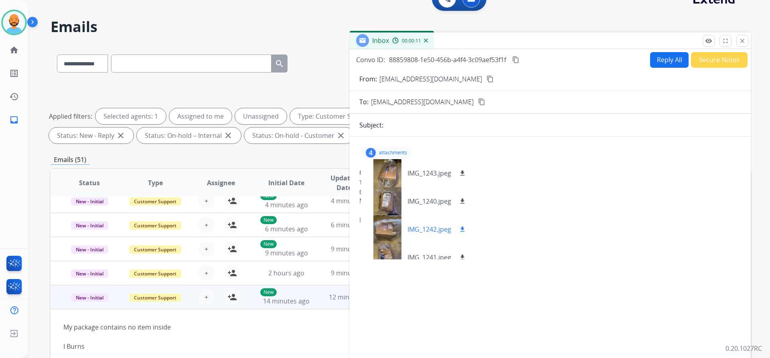
click at [408, 223] on div "IMG_1242.jpeg download" at bounding box center [417, 229] width 113 height 28
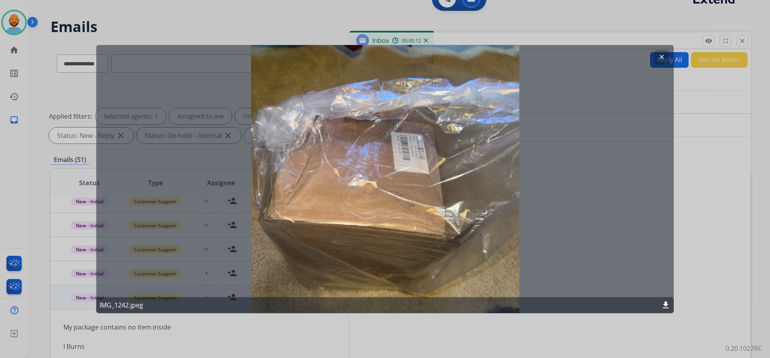
click at [658, 52] on button "clear" at bounding box center [661, 57] width 14 height 14
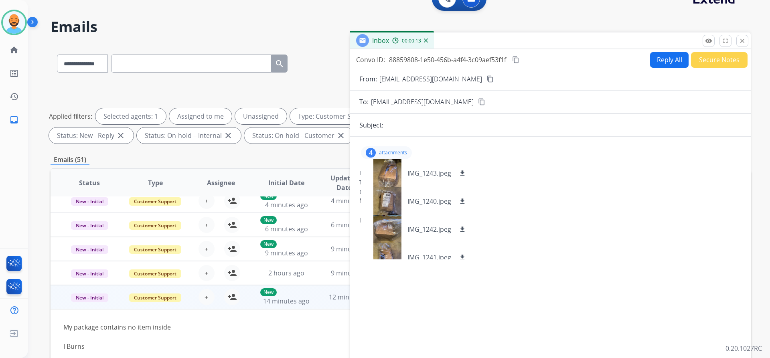
click at [407, 263] on div "4 attachments IMG_1243.jpeg download IMG_1240.jpeg download IMG_1242.jpeg downl…" at bounding box center [550, 256] width 401 height 227
click at [413, 257] on p "IMG_1241.jpeg" at bounding box center [429, 258] width 44 height 10
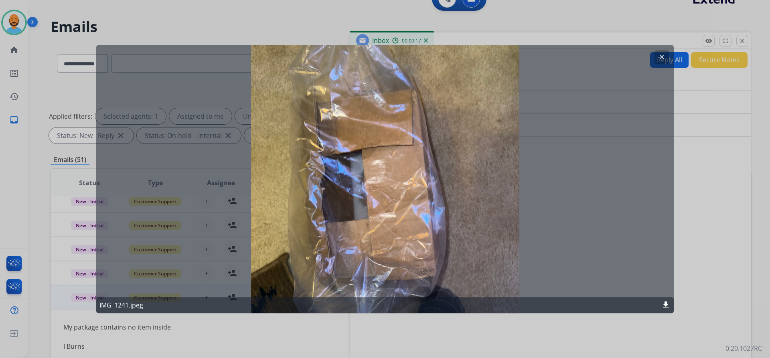
click at [661, 54] on mat-icon "clear" at bounding box center [661, 56] width 7 height 7
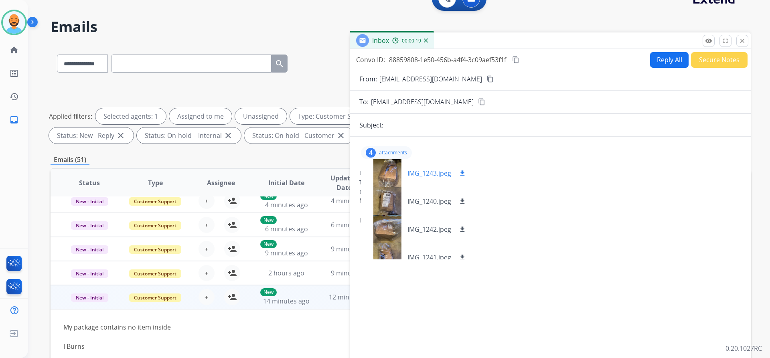
click at [389, 179] on div at bounding box center [387, 173] width 40 height 28
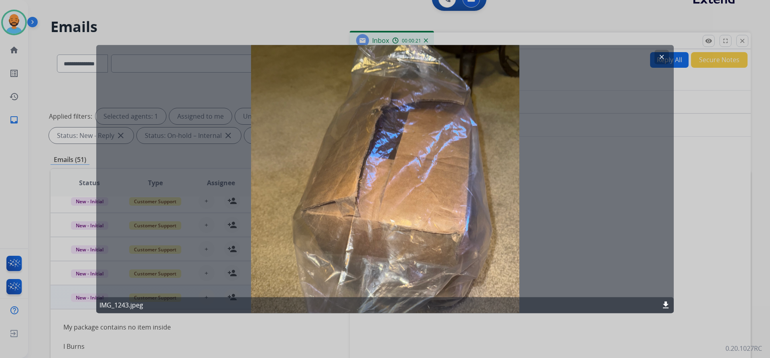
click at [659, 53] on mat-icon "clear" at bounding box center [661, 56] width 7 height 7
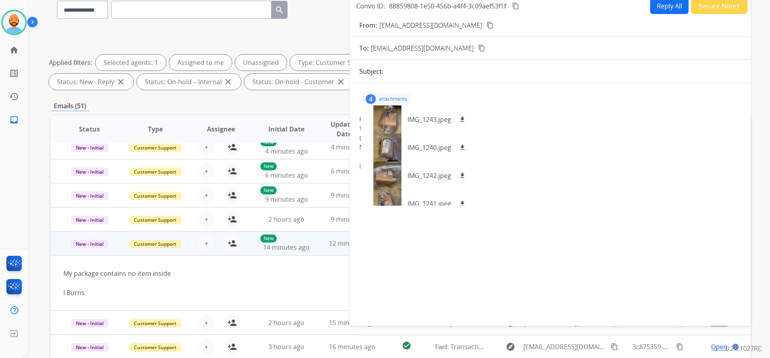
scroll to position [0, 0]
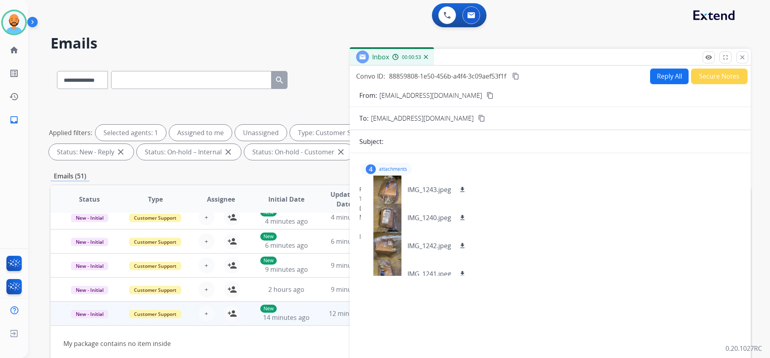
click at [660, 79] on button "Reply All" at bounding box center [669, 77] width 38 height 16
select select "**********"
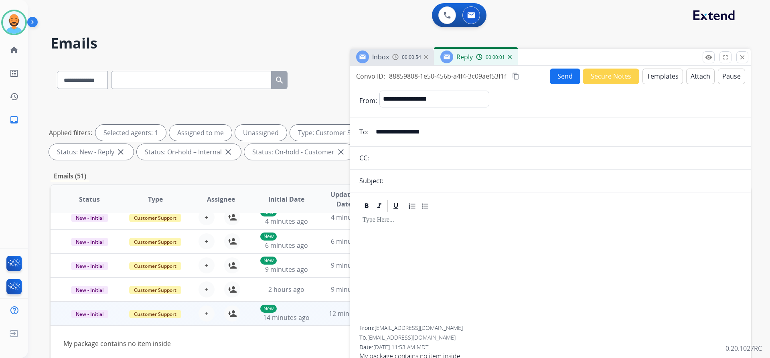
click at [658, 76] on button "Templates" at bounding box center [662, 77] width 40 height 16
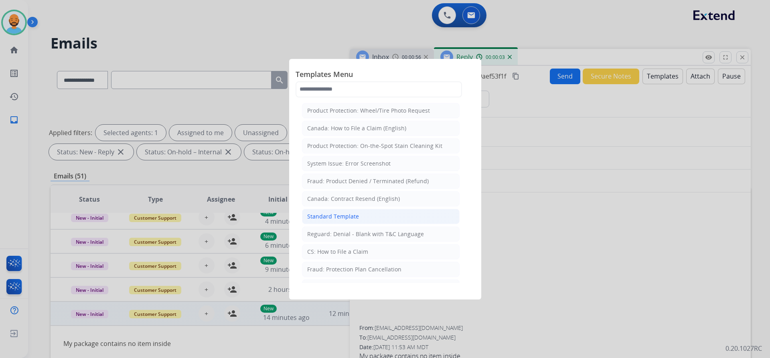
click at [363, 213] on li "Standard Template" at bounding box center [381, 216] width 158 height 15
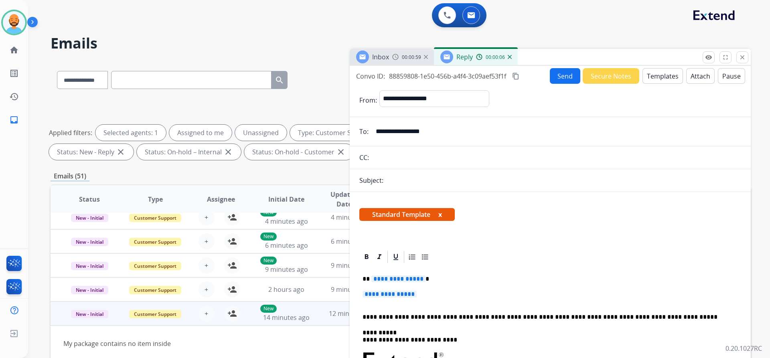
click at [419, 279] on span "**********" at bounding box center [398, 278] width 54 height 7
click at [369, 279] on p "*******" at bounding box center [546, 278] width 369 height 7
click at [393, 279] on p "********" at bounding box center [546, 278] width 369 height 7
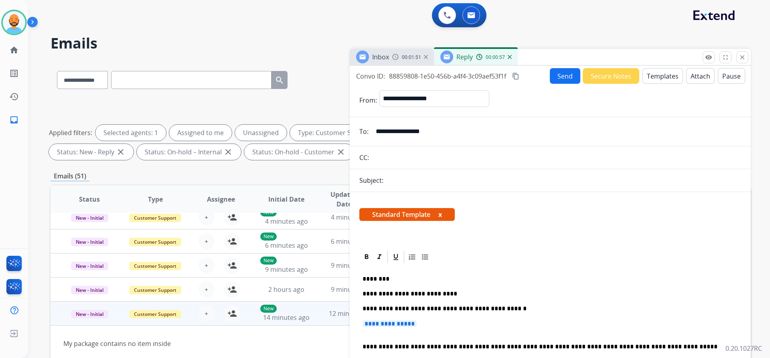
click at [510, 305] on p "**********" at bounding box center [546, 293] width 369 height 37
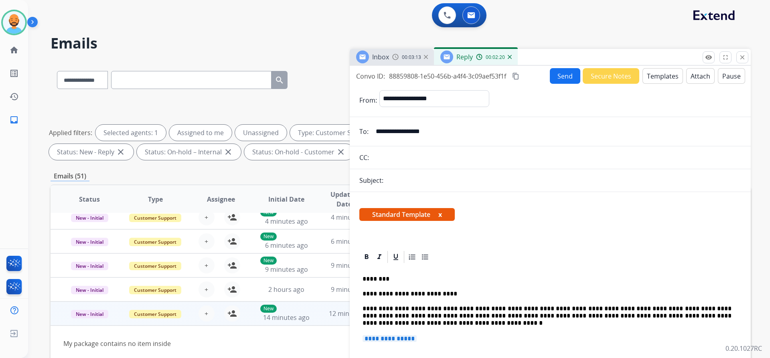
click at [381, 320] on p "**********" at bounding box center [546, 301] width 369 height 52
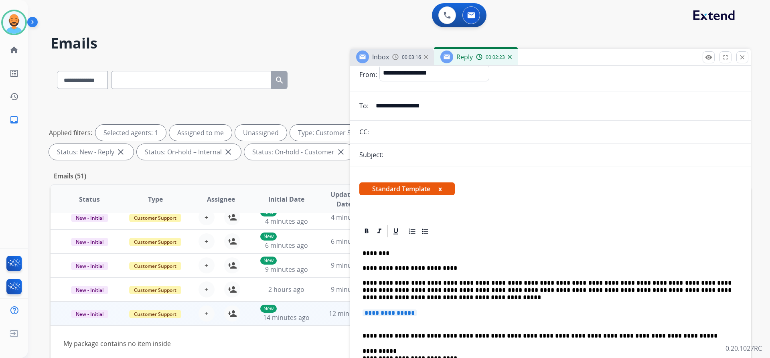
scroll to position [40, 0]
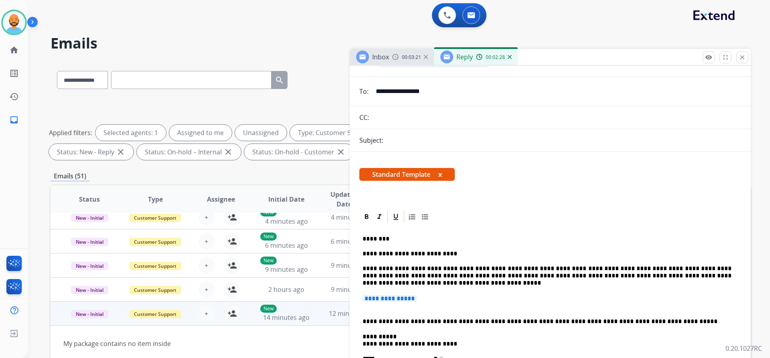
click at [363, 307] on p "**********" at bounding box center [549, 302] width 375 height 15
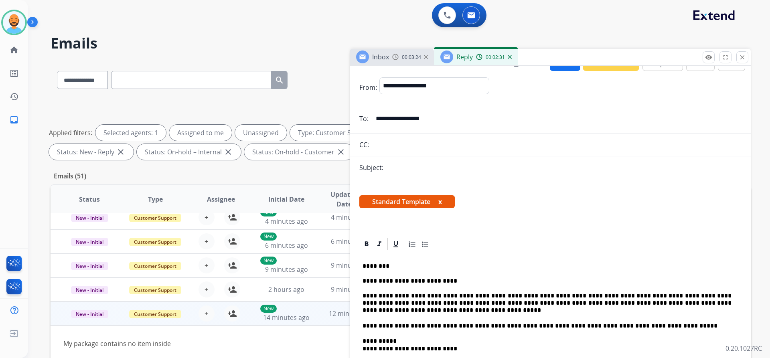
scroll to position [0, 0]
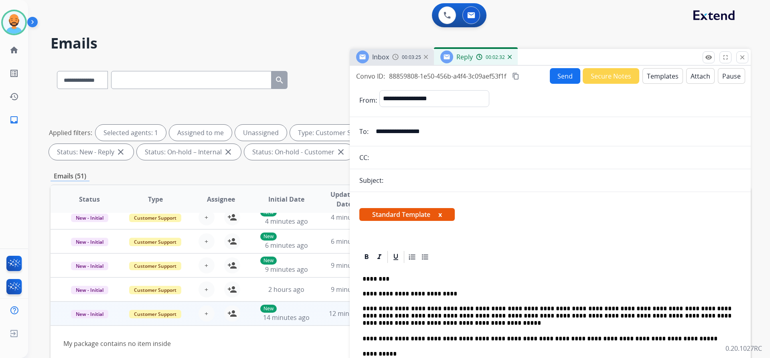
click at [566, 69] on button "Send" at bounding box center [565, 76] width 30 height 16
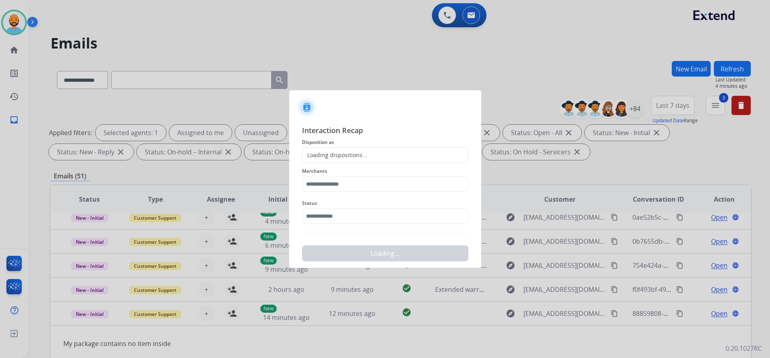
click at [372, 158] on div "Loading dispositions..." at bounding box center [385, 155] width 166 height 16
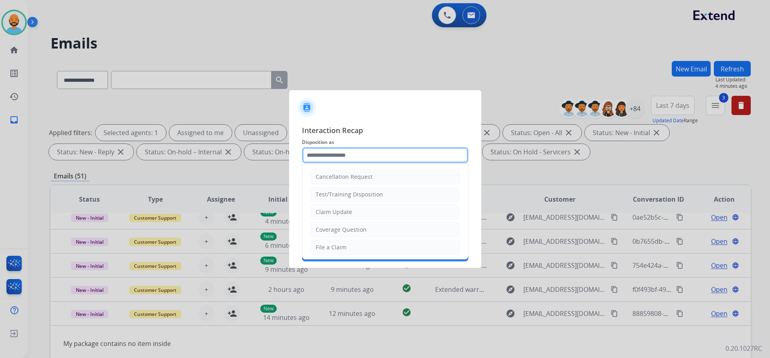
click at [365, 153] on input "text" at bounding box center [385, 155] width 166 height 16
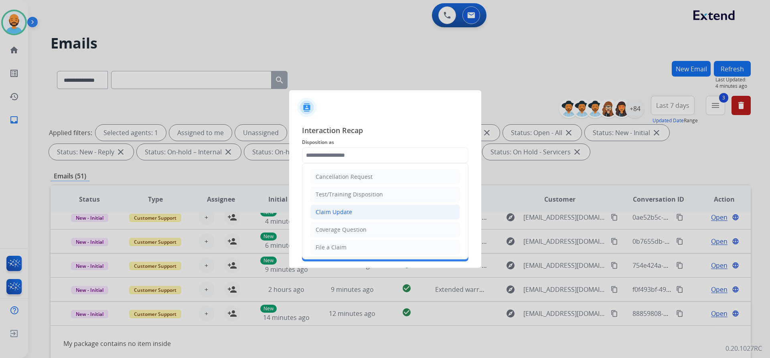
click at [341, 207] on li "Claim Update" at bounding box center [385, 211] width 150 height 15
type input "**********"
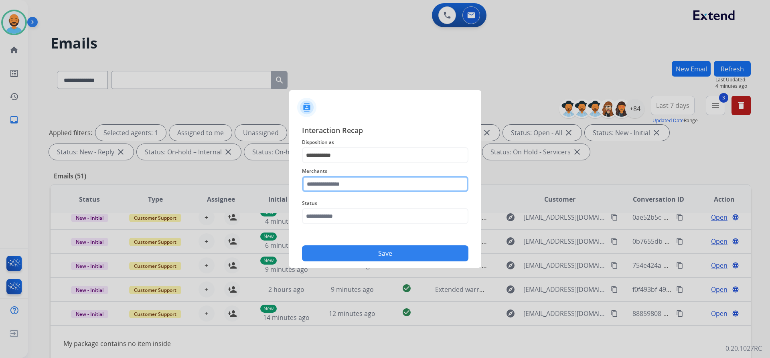
click at [340, 187] on input "text" at bounding box center [385, 184] width 166 height 16
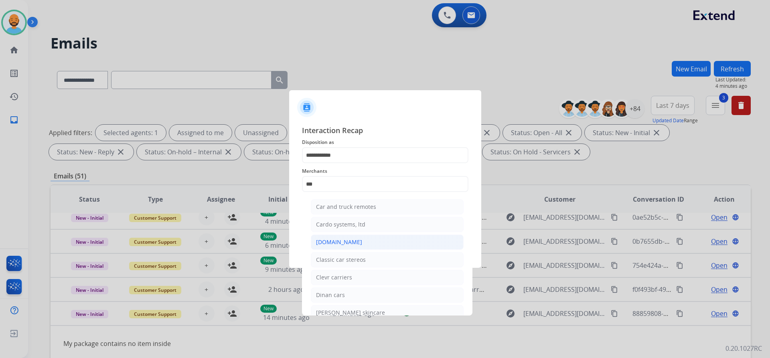
click at [333, 238] on div "[DOMAIN_NAME]" at bounding box center [339, 242] width 46 height 8
type input "**********"
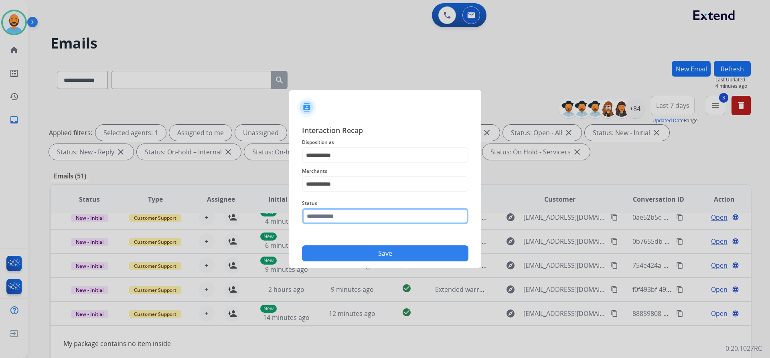
click at [342, 212] on input "text" at bounding box center [385, 216] width 166 height 16
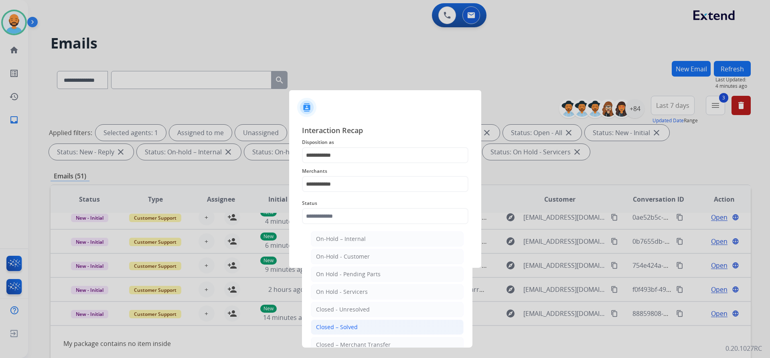
click at [349, 330] on div "Closed – Solved" at bounding box center [337, 327] width 42 height 8
type input "**********"
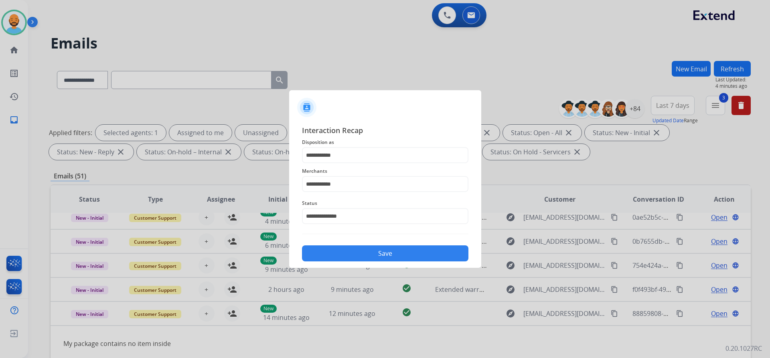
click at [367, 251] on button "Save" at bounding box center [385, 253] width 166 height 16
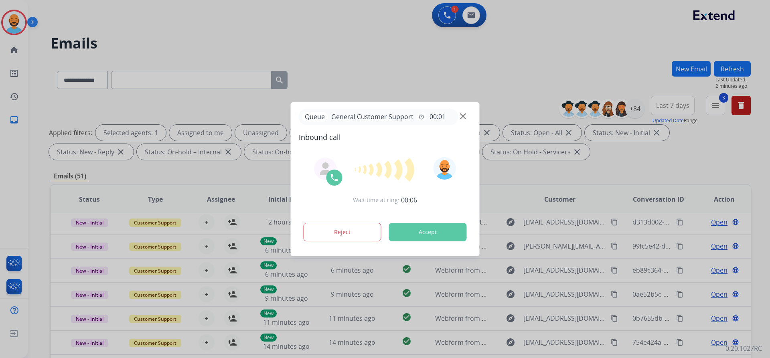
scroll to position [27, 0]
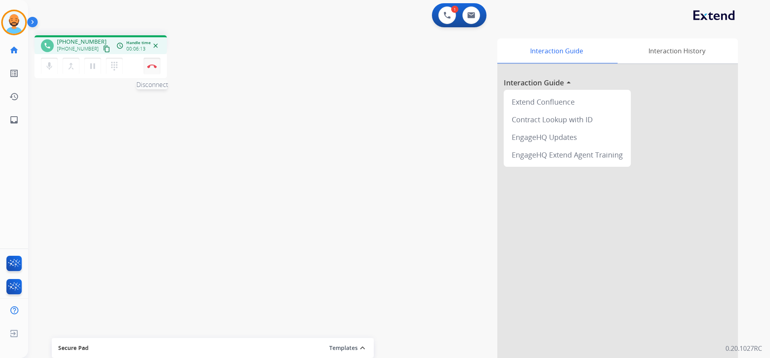
click at [153, 65] on img at bounding box center [152, 66] width 10 height 4
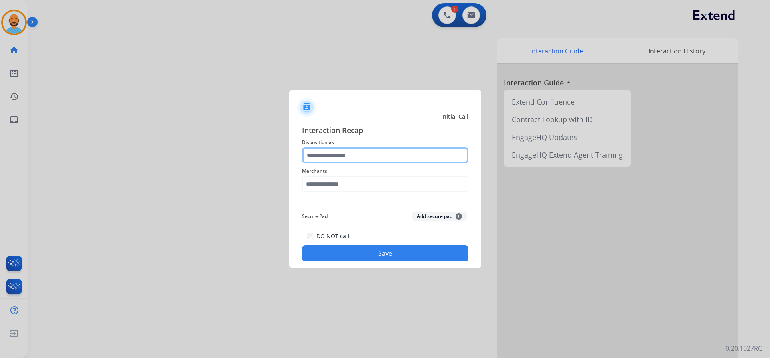
click at [353, 152] on input "text" at bounding box center [385, 155] width 166 height 16
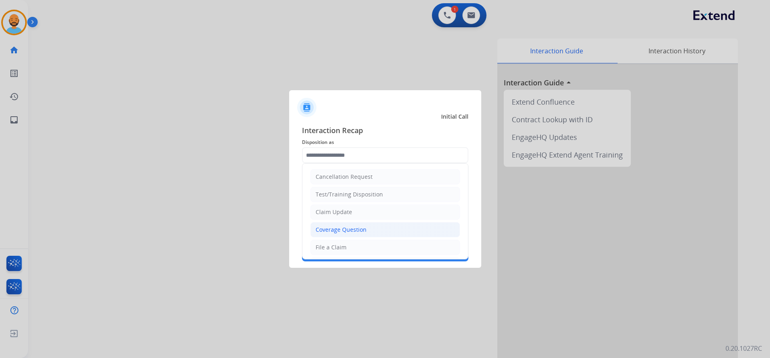
click at [342, 225] on li "Coverage Question" at bounding box center [385, 229] width 150 height 15
type input "**********"
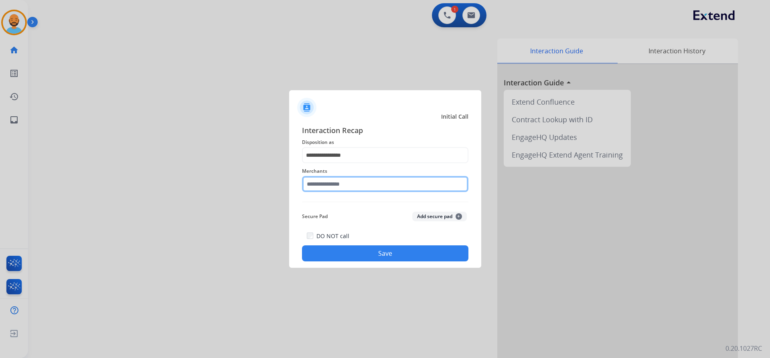
click at [346, 183] on input "text" at bounding box center [385, 184] width 166 height 16
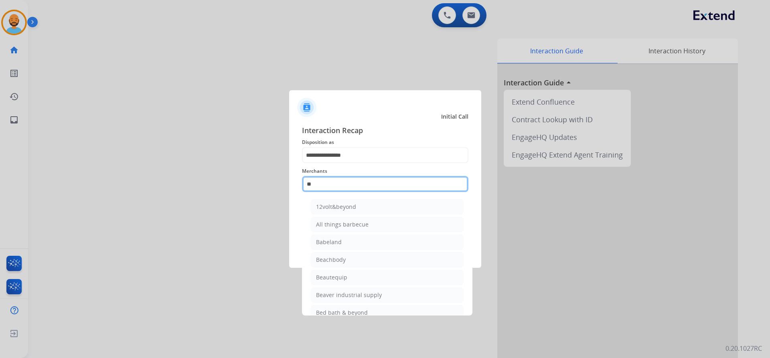
type input "*"
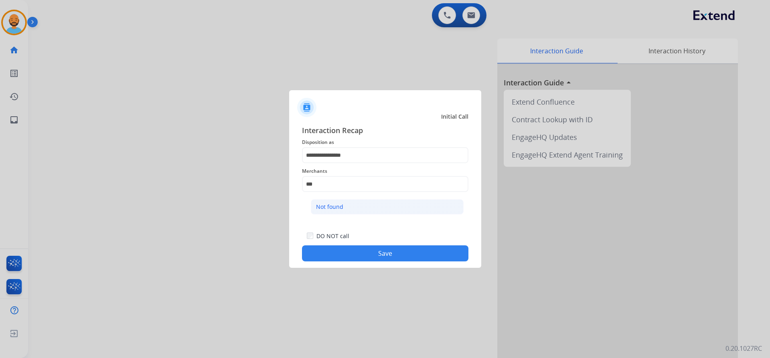
click at [339, 205] on div "Not found" at bounding box center [329, 207] width 27 height 8
type input "*********"
click at [348, 247] on button "Save" at bounding box center [385, 253] width 166 height 16
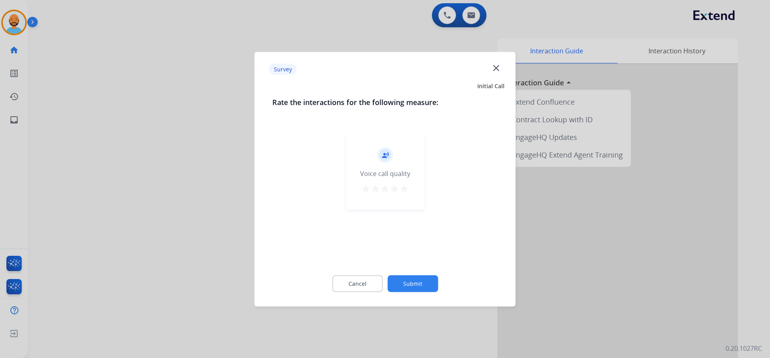
click at [402, 190] on mat-icon "star" at bounding box center [404, 189] width 10 height 10
click at [407, 279] on button "Submit" at bounding box center [412, 283] width 51 height 17
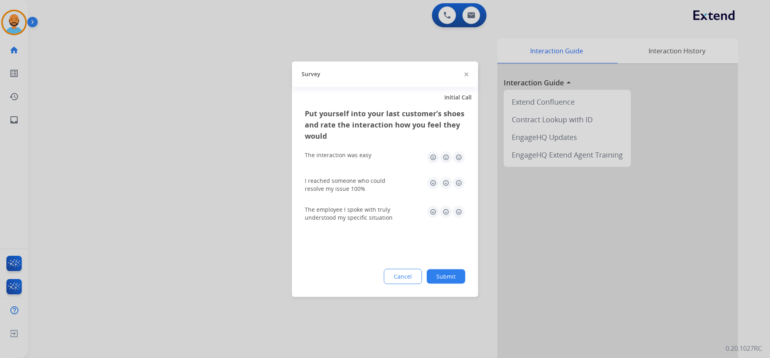
click at [459, 155] on img at bounding box center [458, 157] width 13 height 13
click at [459, 183] on img at bounding box center [458, 182] width 13 height 13
click at [462, 208] on img at bounding box center [458, 211] width 13 height 13
click at [452, 271] on button "Submit" at bounding box center [446, 276] width 38 height 14
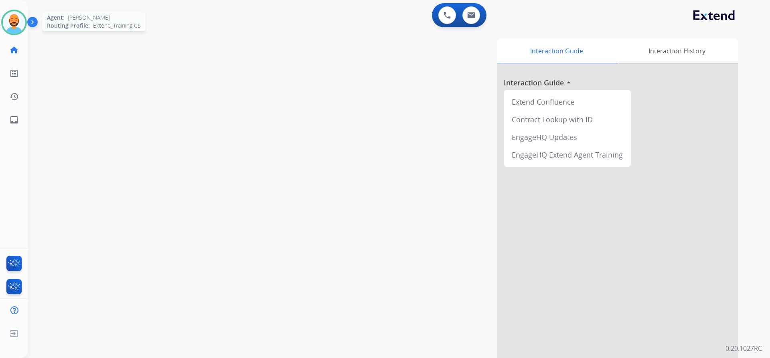
click at [14, 30] on img at bounding box center [14, 22] width 22 height 22
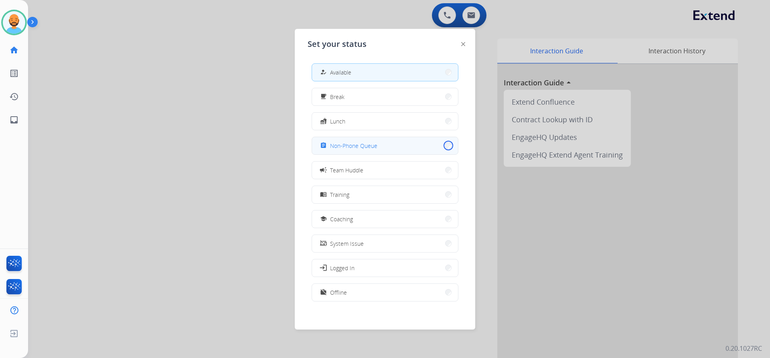
click at [444, 148] on button "assignment Non-Phone Queue" at bounding box center [385, 145] width 146 height 17
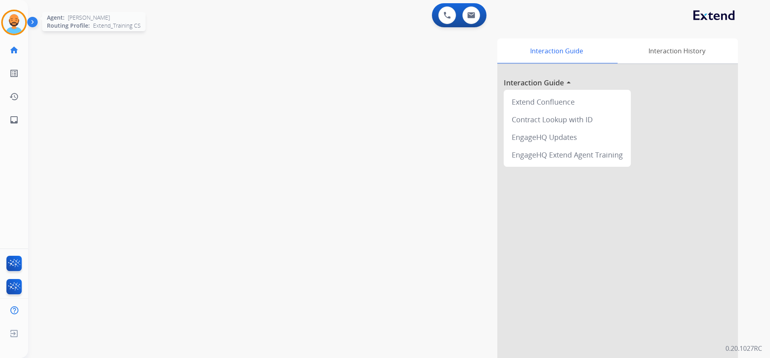
click at [14, 20] on img at bounding box center [14, 22] width 22 height 22
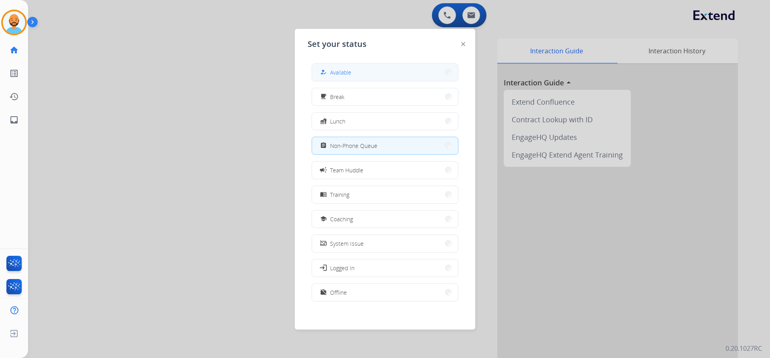
click at [412, 78] on button "how_to_reg Available" at bounding box center [385, 72] width 146 height 17
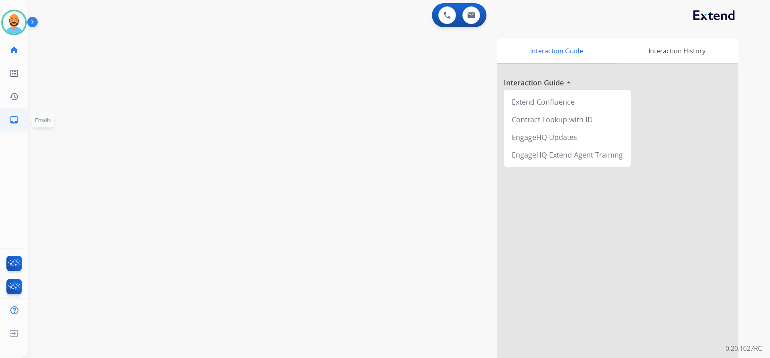
click at [16, 114] on link "inbox Emails" at bounding box center [14, 120] width 22 height 22
select select "**********"
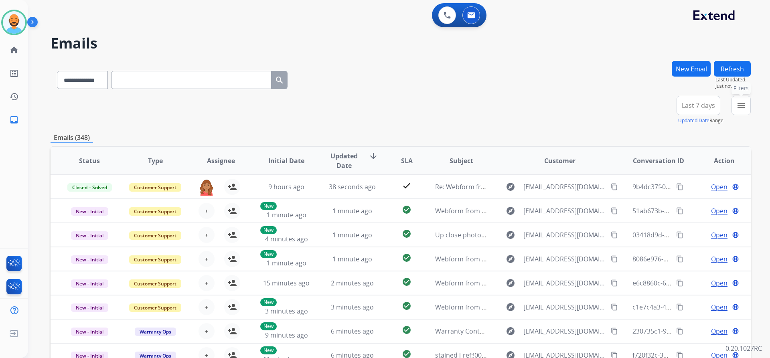
click at [734, 102] on button "menu Filters" at bounding box center [740, 105] width 19 height 19
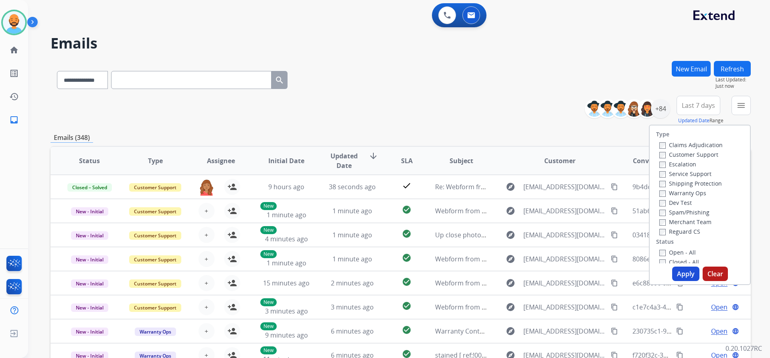
click at [660, 154] on label "Customer Support" at bounding box center [688, 155] width 59 height 8
click at [659, 180] on label "Shipping Protection" at bounding box center [690, 184] width 63 height 8
click at [659, 249] on label "Open - All" at bounding box center [677, 253] width 36 height 8
click at [683, 268] on button "Apply" at bounding box center [685, 274] width 27 height 14
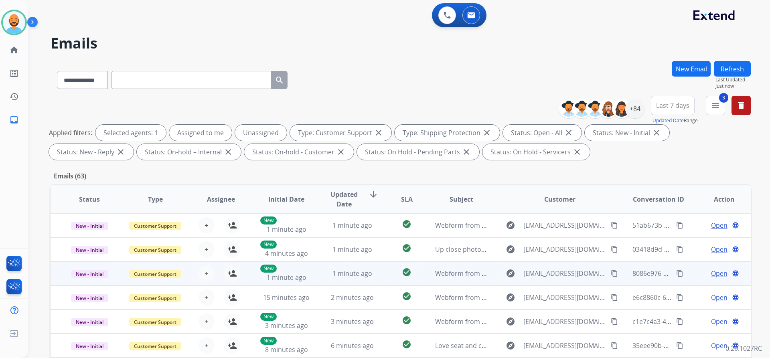
scroll to position [1, 0]
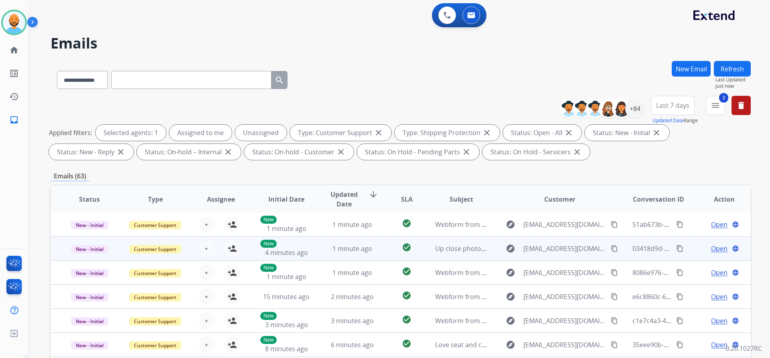
click at [359, 243] on td "1 minute ago" at bounding box center [346, 249] width 66 height 24
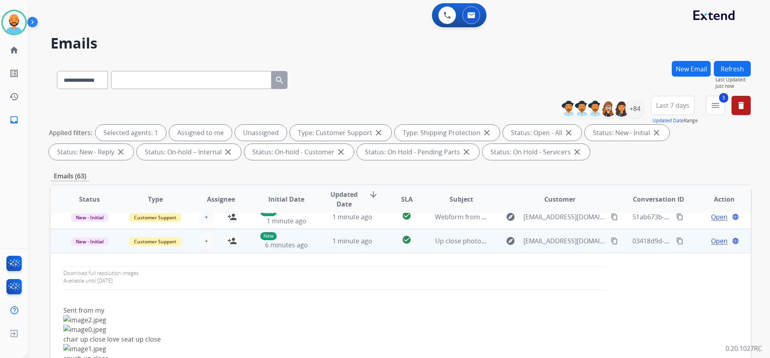
scroll to position [0, 0]
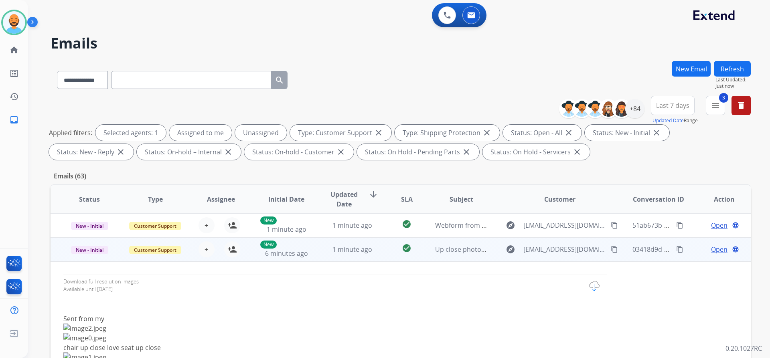
click at [716, 247] on span "Open" at bounding box center [719, 250] width 16 height 10
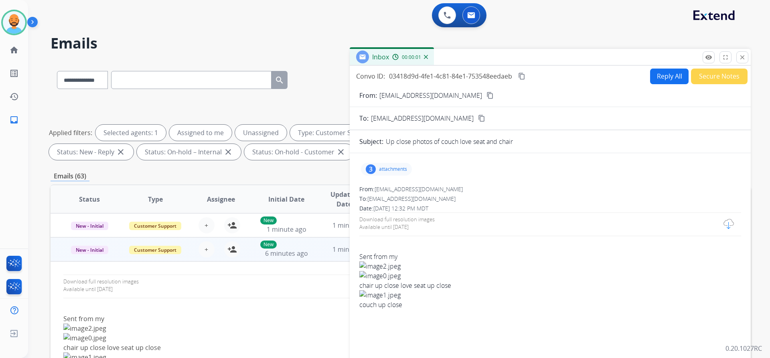
click at [401, 171] on p "attachments" at bounding box center [393, 169] width 28 height 6
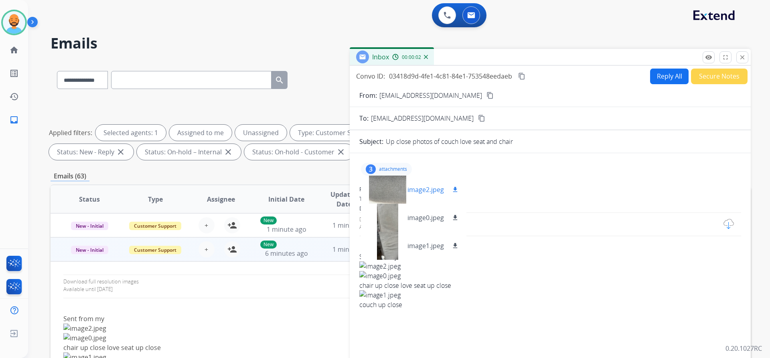
click at [381, 198] on div at bounding box center [387, 190] width 40 height 28
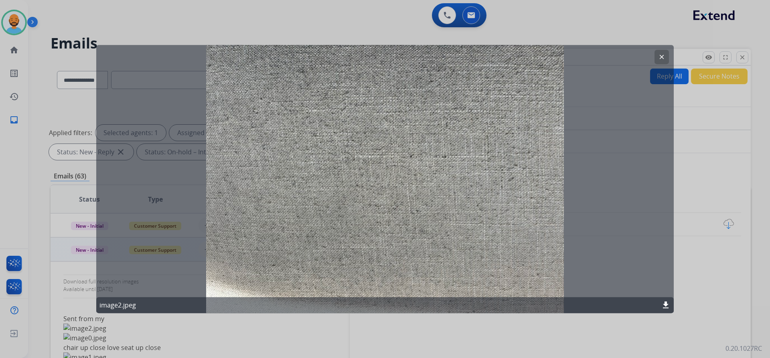
click at [663, 55] on mat-icon "clear" at bounding box center [661, 56] width 7 height 7
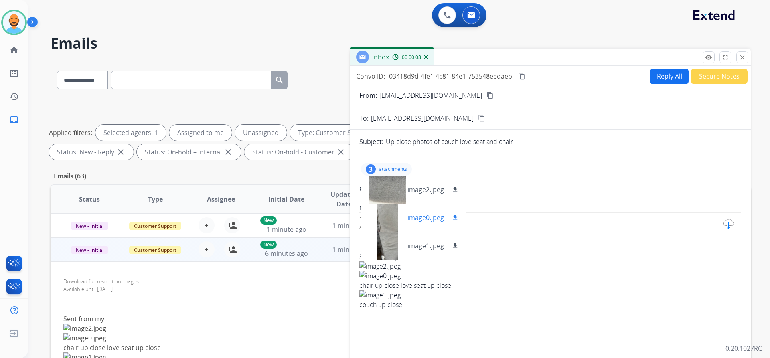
click at [393, 215] on div at bounding box center [387, 218] width 40 height 28
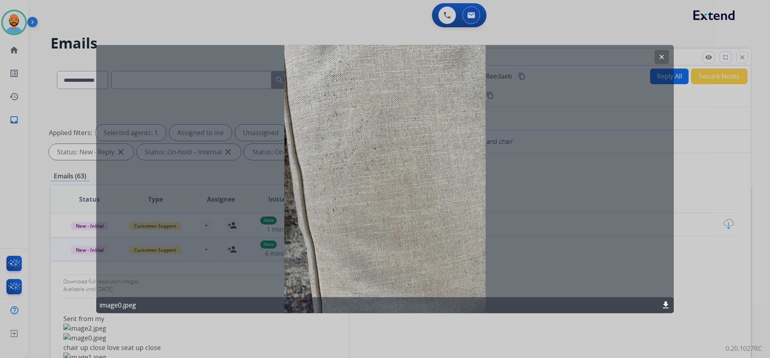
click at [665, 57] on mat-icon "clear" at bounding box center [661, 56] width 7 height 7
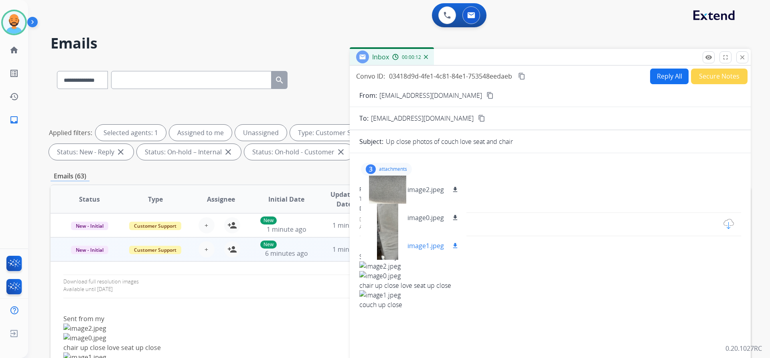
click at [388, 244] on div at bounding box center [387, 246] width 40 height 28
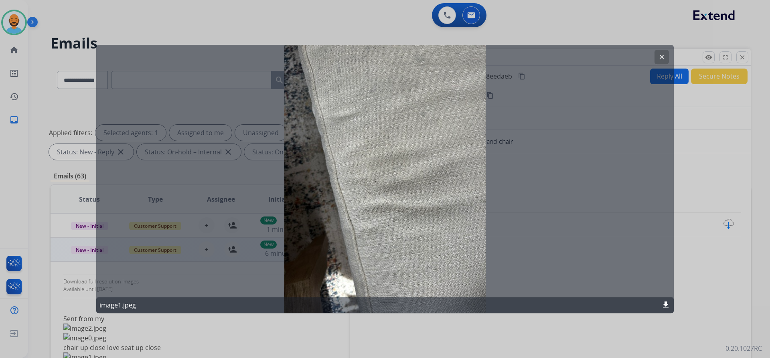
click at [664, 53] on button "clear" at bounding box center [661, 57] width 14 height 14
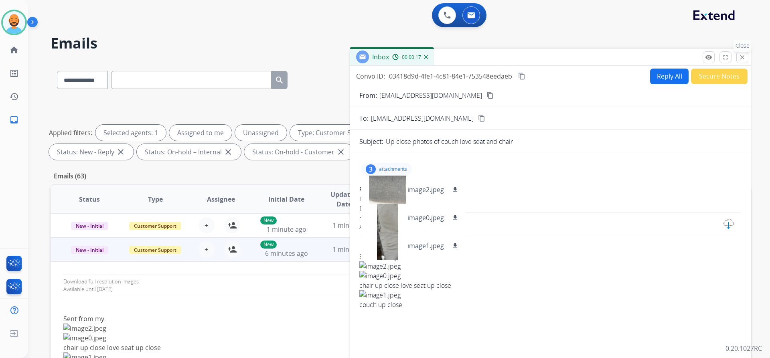
click at [746, 55] on button "close Close" at bounding box center [742, 57] width 12 height 12
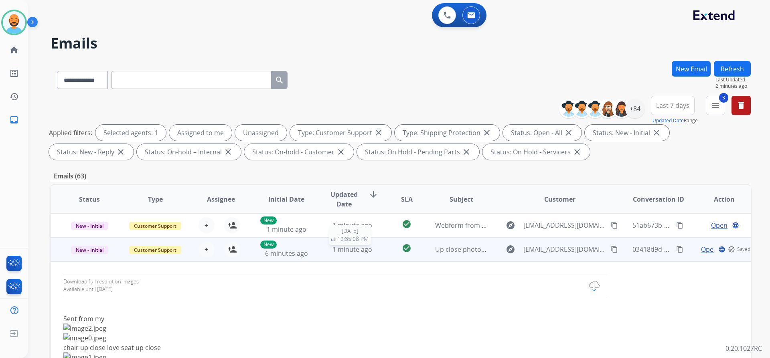
click at [361, 249] on span "1 minute ago" at bounding box center [352, 249] width 40 height 9
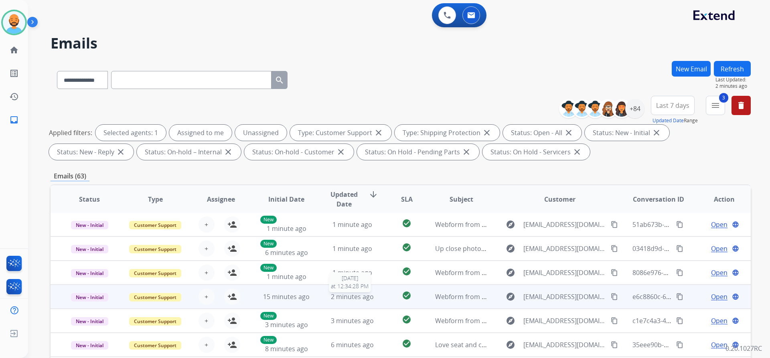
scroll to position [40, 0]
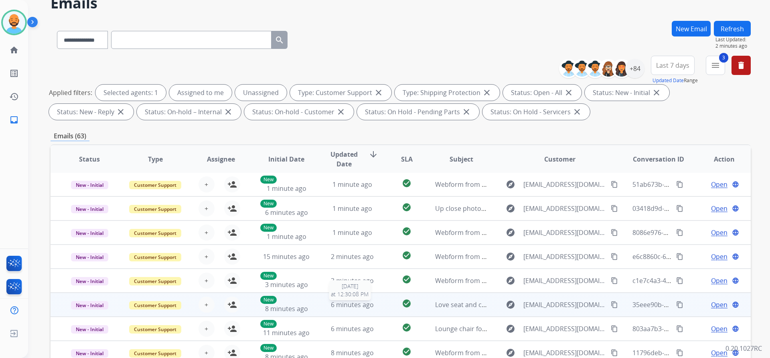
click at [364, 303] on span "6 minutes ago" at bounding box center [352, 304] width 43 height 9
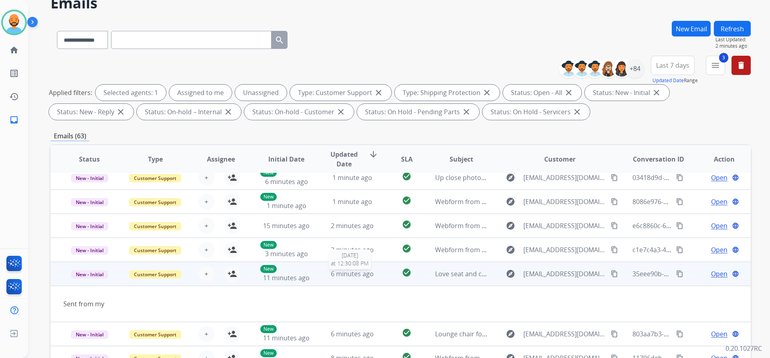
scroll to position [37, 0]
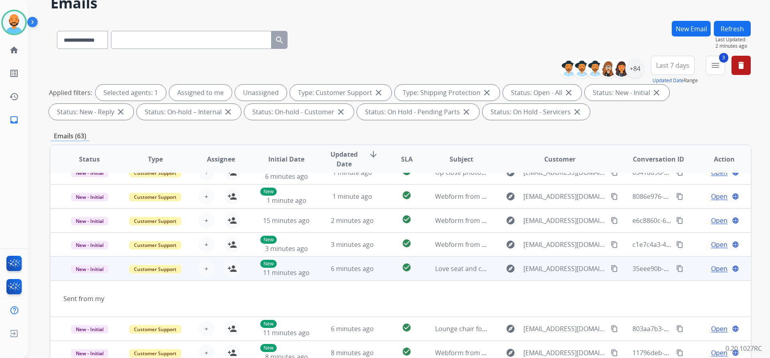
click at [711, 267] on span "Open" at bounding box center [719, 269] width 16 height 10
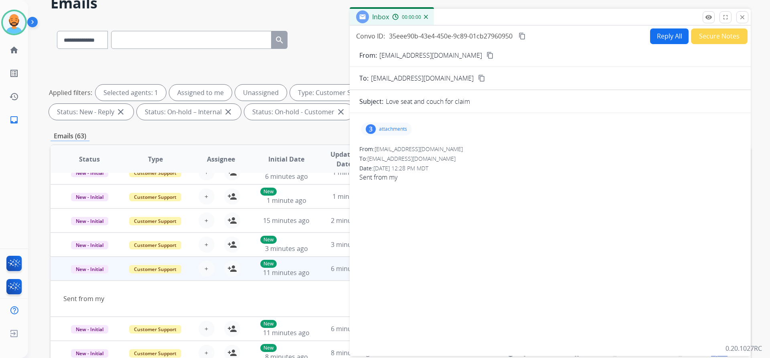
click at [382, 131] on p "attachments" at bounding box center [393, 129] width 28 height 6
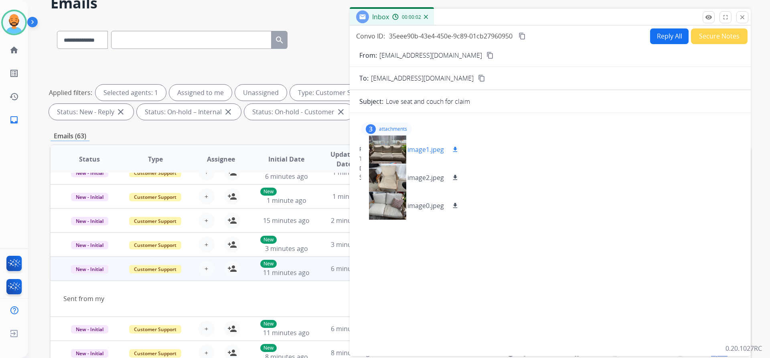
click at [395, 146] on div at bounding box center [387, 149] width 40 height 28
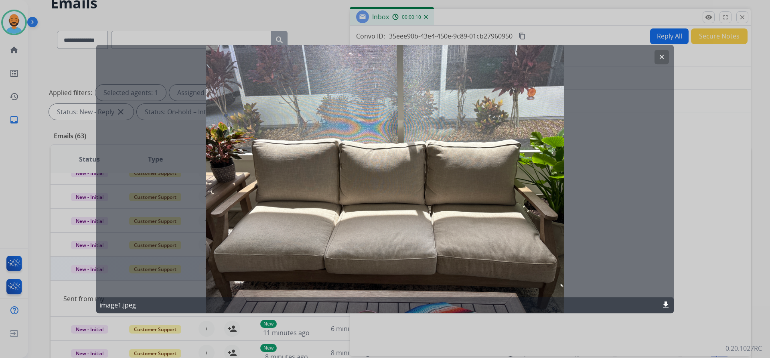
click at [659, 53] on mat-icon "clear" at bounding box center [661, 56] width 7 height 7
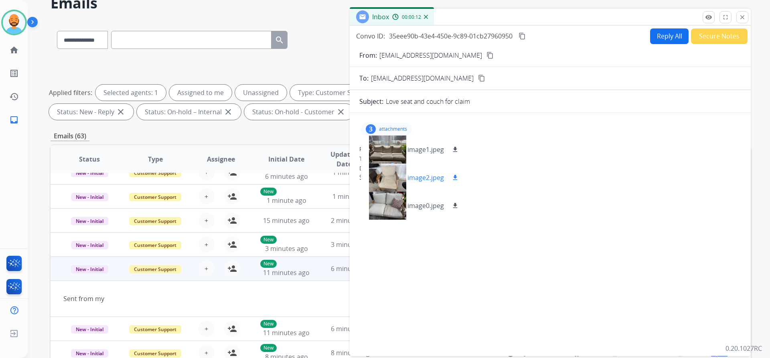
click at [384, 178] on div at bounding box center [387, 178] width 40 height 28
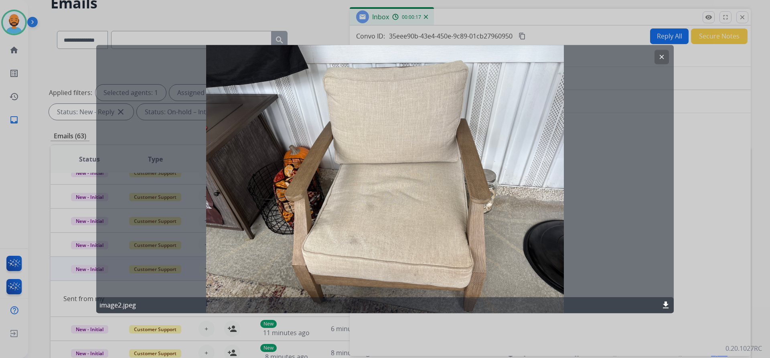
click at [659, 55] on mat-icon "clear" at bounding box center [661, 56] width 7 height 7
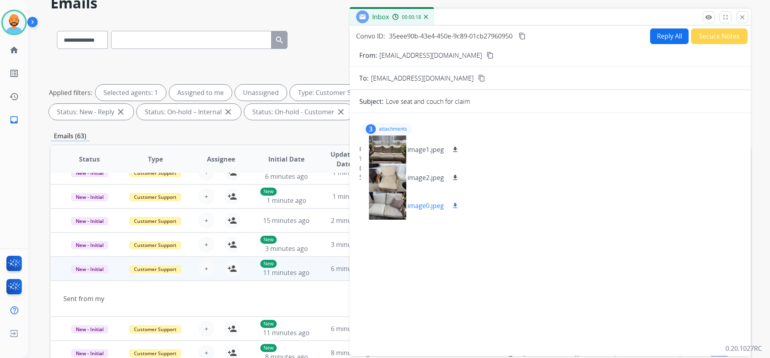
click at [380, 202] on div at bounding box center [387, 206] width 40 height 28
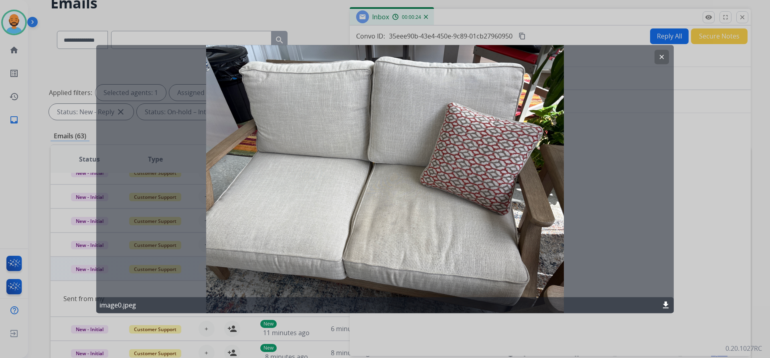
click at [658, 52] on button "clear" at bounding box center [661, 57] width 14 height 14
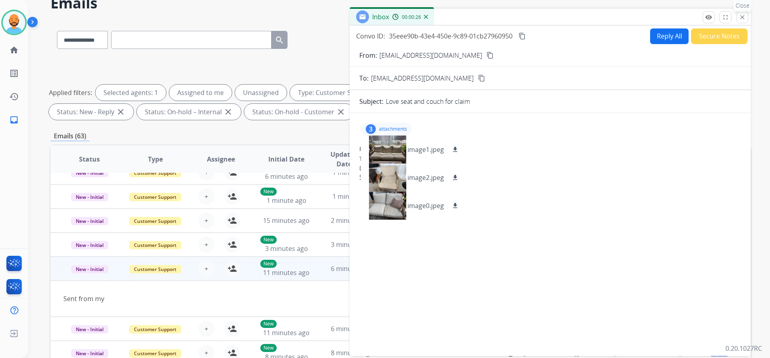
click at [742, 14] on mat-icon "close" at bounding box center [741, 17] width 7 height 7
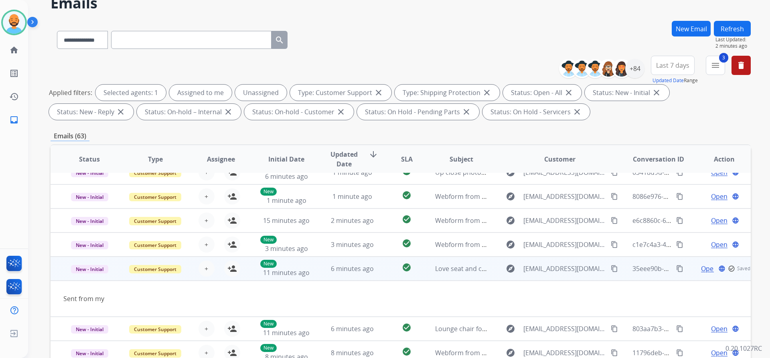
click at [314, 265] on td "6 minutes ago" at bounding box center [346, 269] width 66 height 24
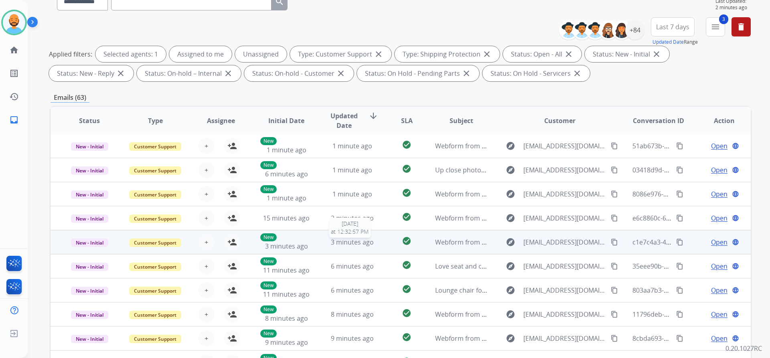
scroll to position [120, 0]
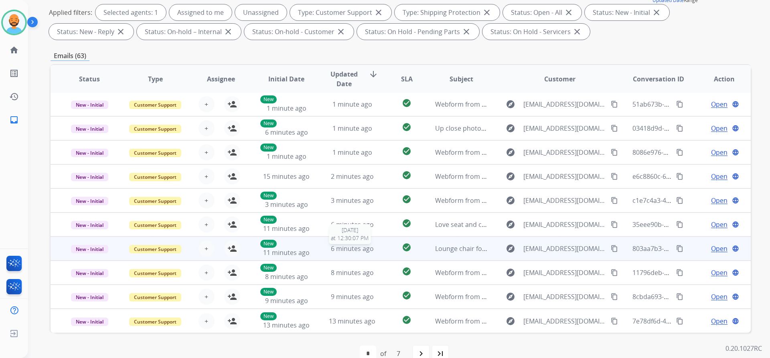
click at [351, 251] on span "6 minutes ago" at bounding box center [352, 248] width 43 height 9
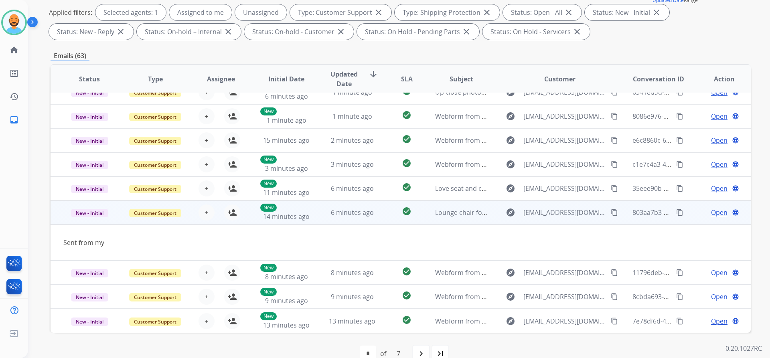
click at [711, 208] on span "Open" at bounding box center [719, 213] width 16 height 10
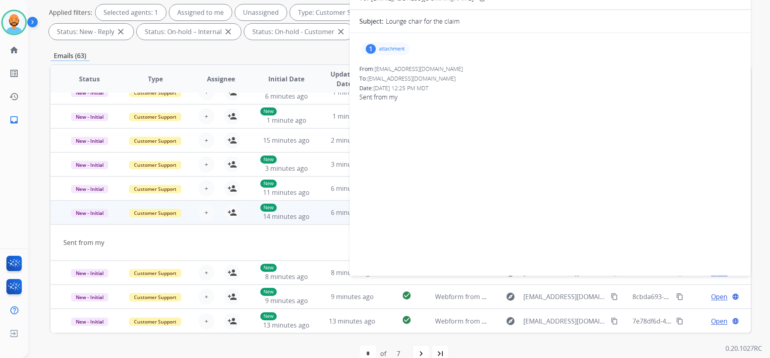
click at [380, 52] on p "attachment" at bounding box center [392, 49] width 26 height 6
click at [388, 63] on div at bounding box center [387, 69] width 40 height 28
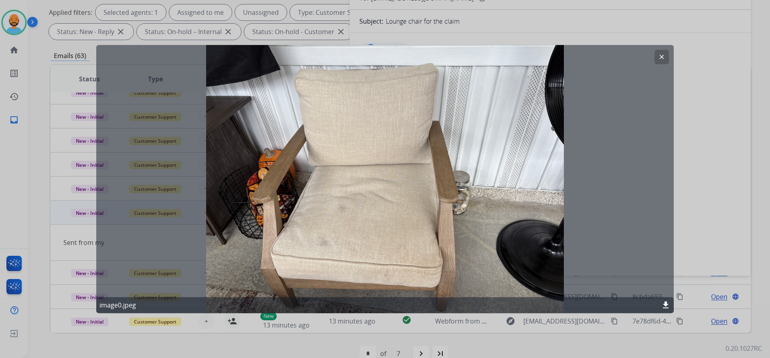
click at [659, 56] on mat-icon "clear" at bounding box center [661, 56] width 7 height 7
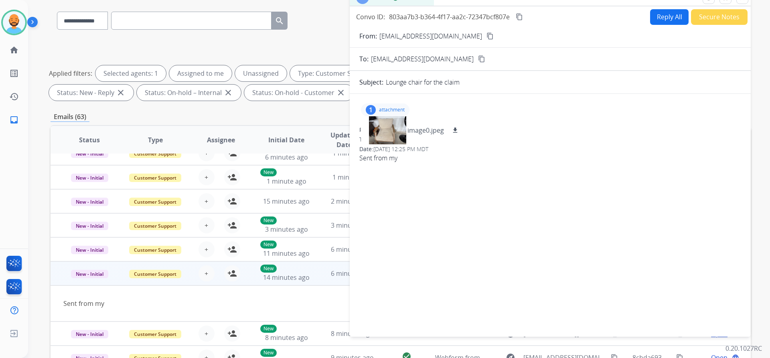
scroll to position [0, 0]
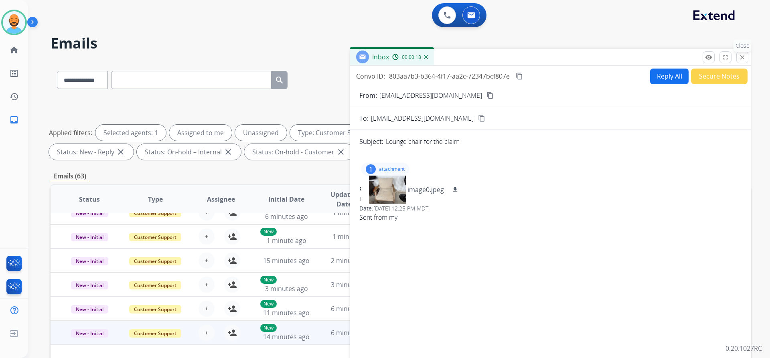
click at [743, 53] on button "close Close" at bounding box center [742, 57] width 12 height 12
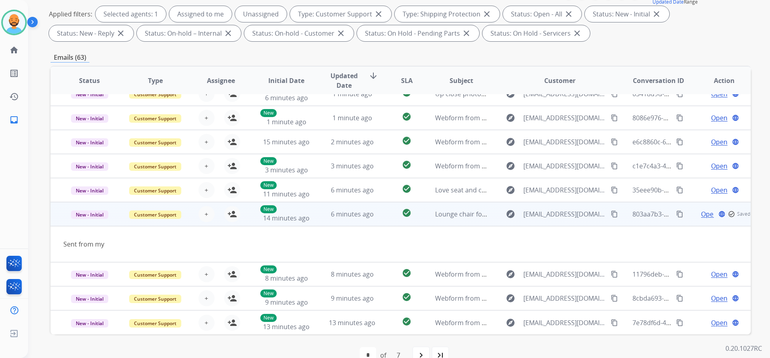
scroll to position [120, 0]
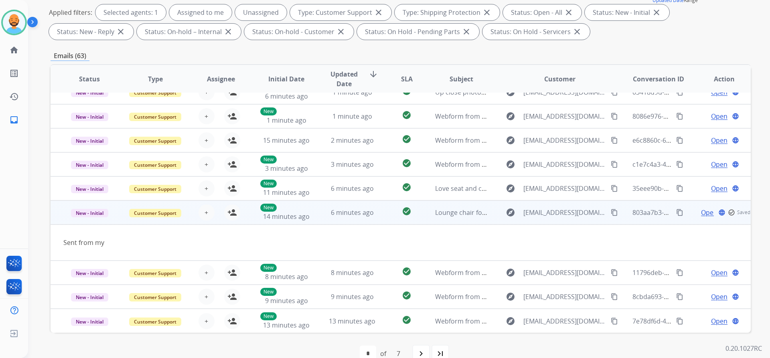
click at [317, 211] on td "6 minutes ago" at bounding box center [346, 212] width 66 height 24
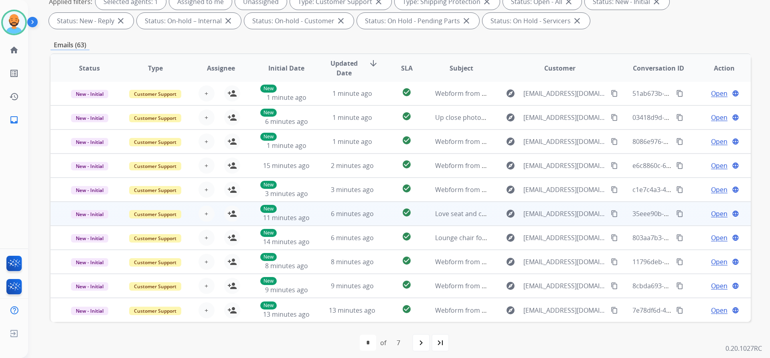
scroll to position [137, 0]
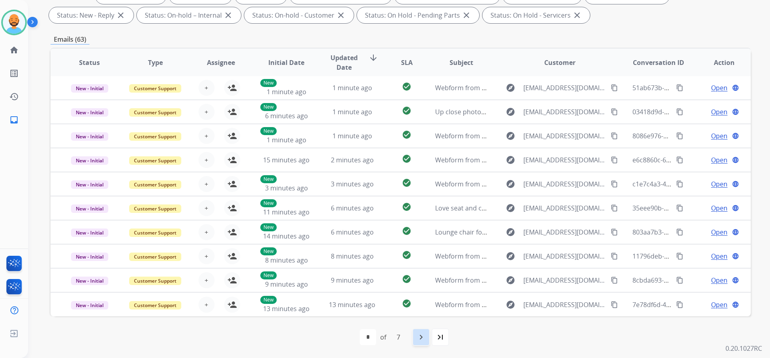
click at [416, 340] on mat-icon "navigate_next" at bounding box center [421, 337] width 10 height 10
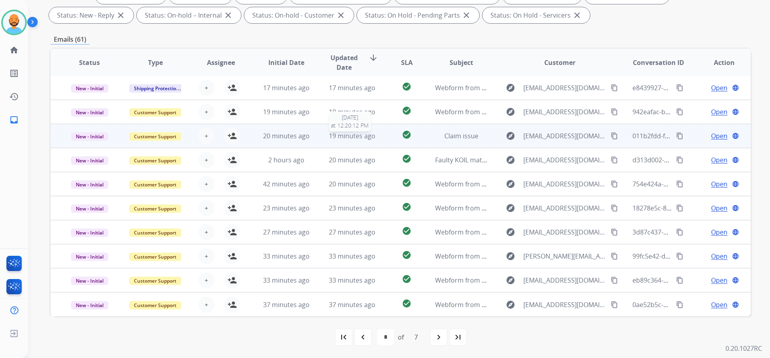
click at [351, 135] on span "19 minutes ago" at bounding box center [352, 135] width 47 height 9
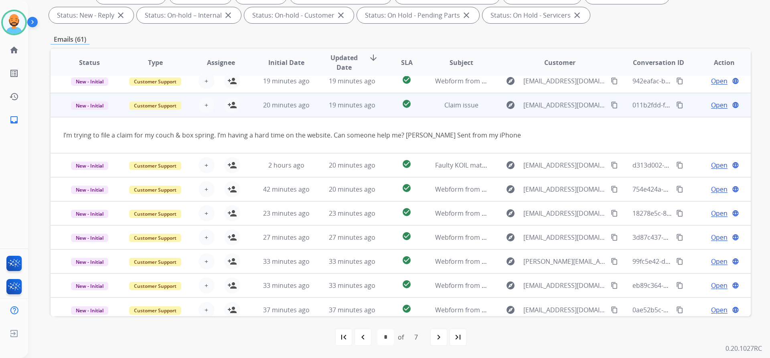
scroll to position [37, 0]
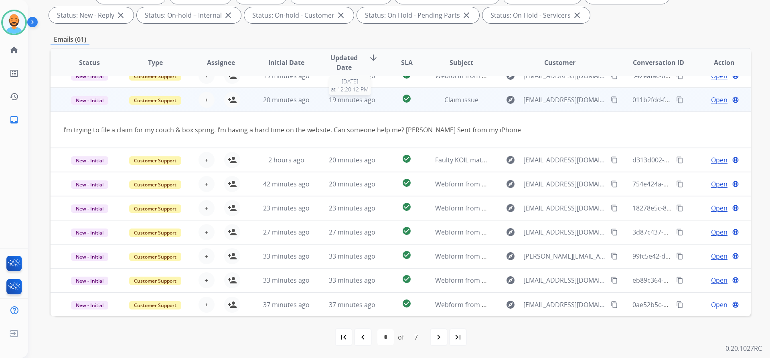
click at [352, 102] on span "19 minutes ago" at bounding box center [352, 99] width 47 height 9
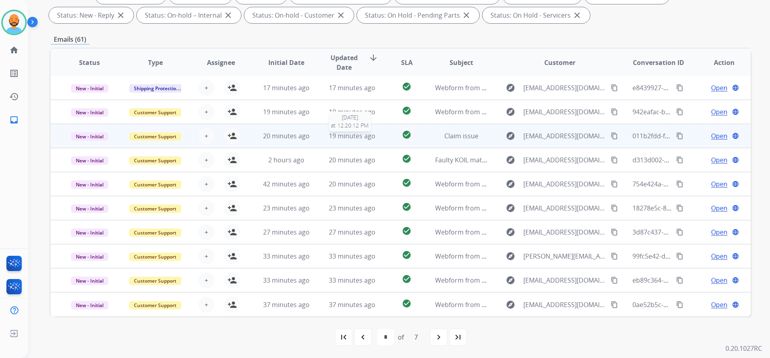
click at [345, 138] on span "19 minutes ago" at bounding box center [352, 135] width 47 height 9
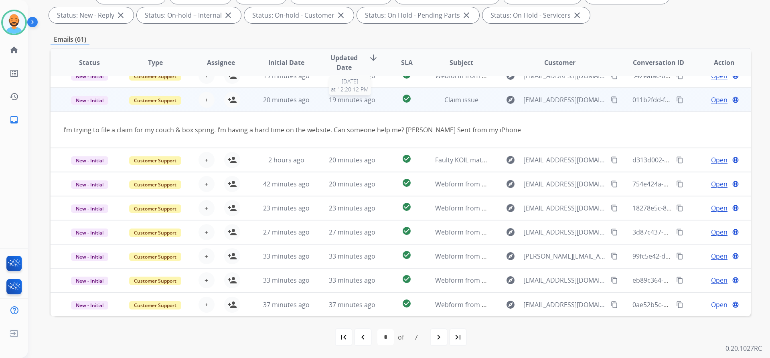
click at [345, 99] on span "19 minutes ago" at bounding box center [352, 99] width 47 height 9
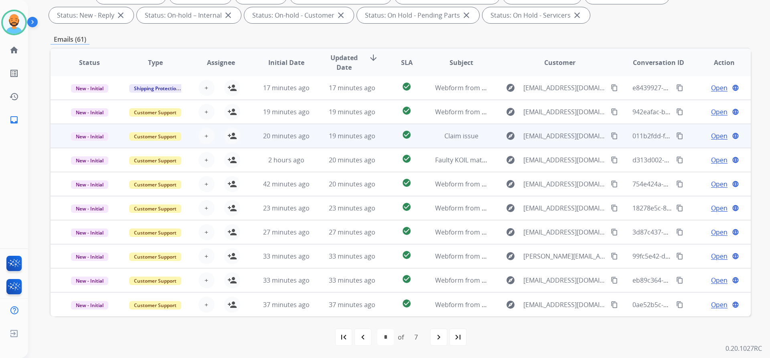
scroll to position [1, 0]
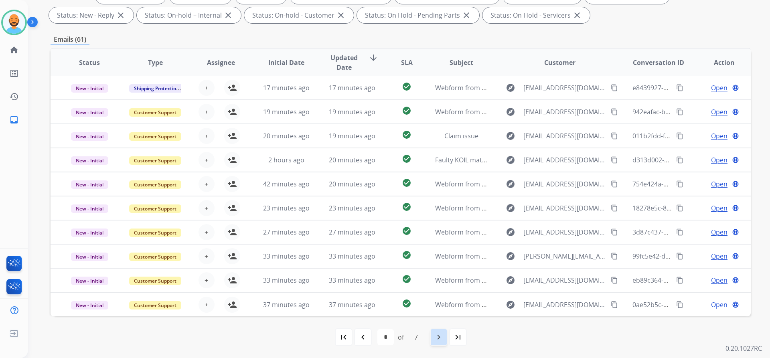
click at [440, 338] on mat-icon "navigate_next" at bounding box center [439, 337] width 10 height 10
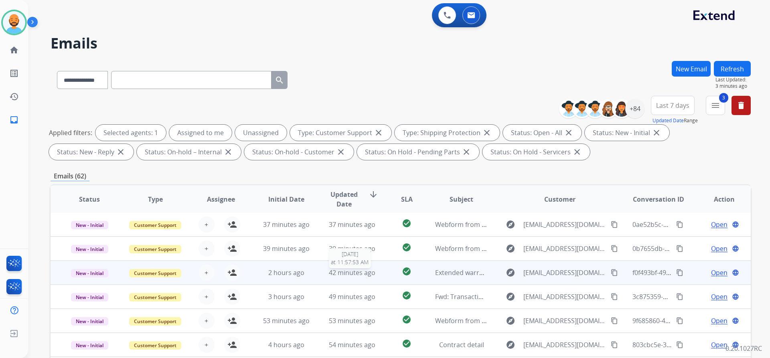
click at [348, 271] on span "42 minutes ago" at bounding box center [352, 272] width 47 height 9
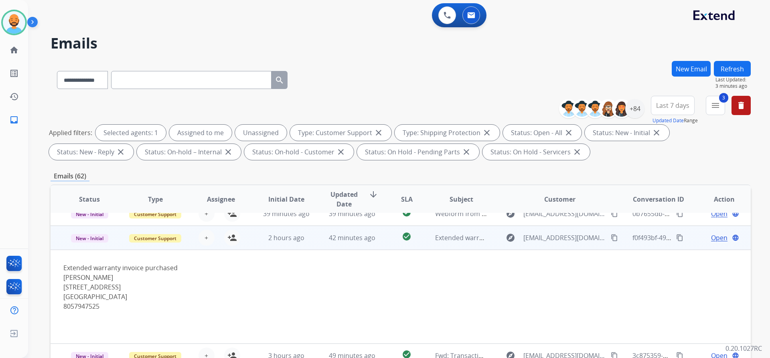
scroll to position [48, 0]
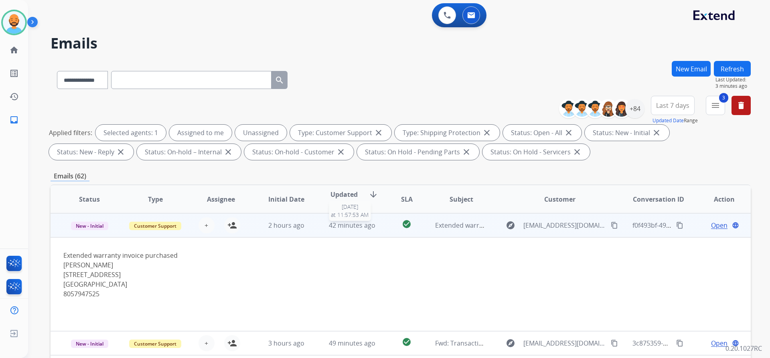
click at [344, 228] on span "42 minutes ago" at bounding box center [352, 225] width 47 height 9
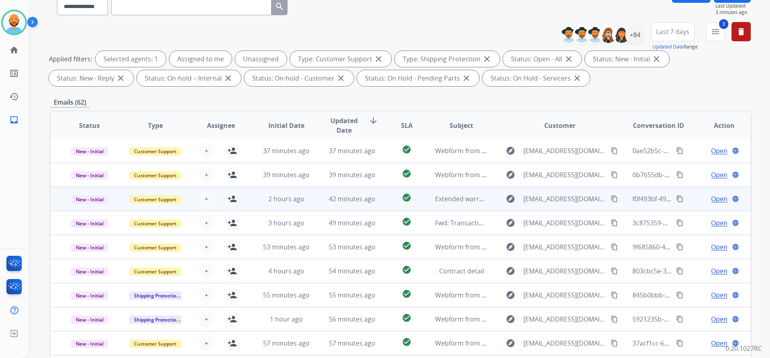
scroll to position [80, 0]
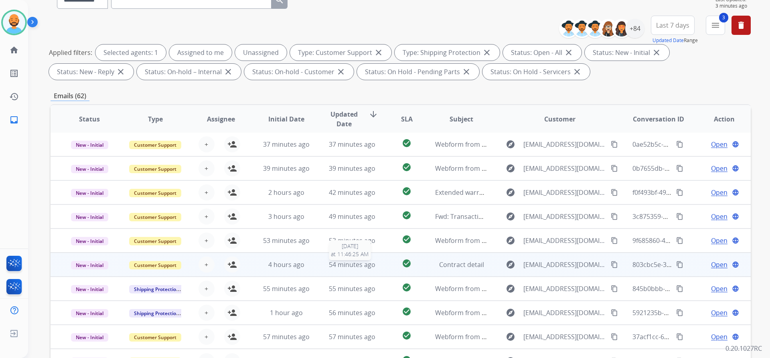
click at [346, 263] on span "54 minutes ago" at bounding box center [352, 264] width 47 height 9
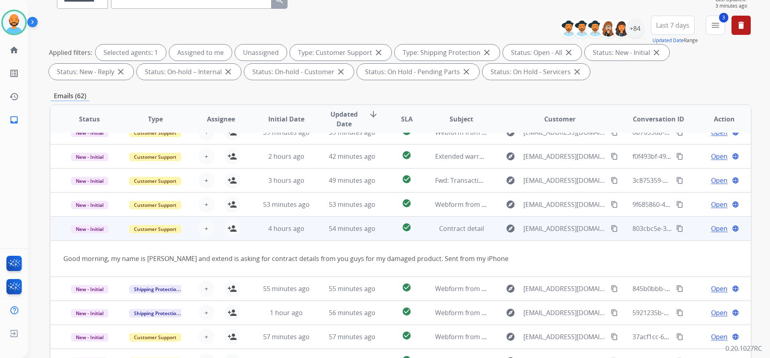
scroll to position [37, 0]
click at [329, 230] on span "54 minutes ago" at bounding box center [352, 228] width 47 height 9
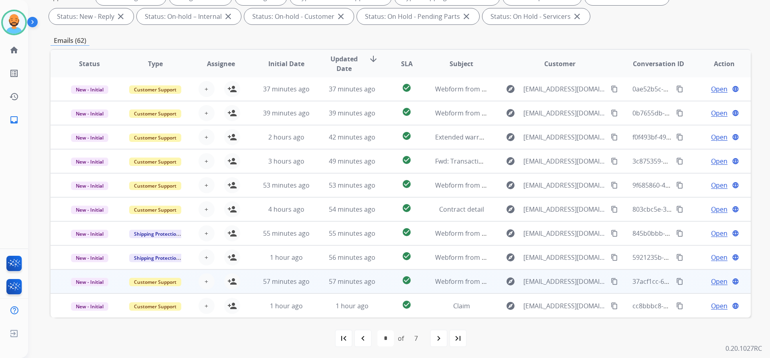
scroll to position [137, 0]
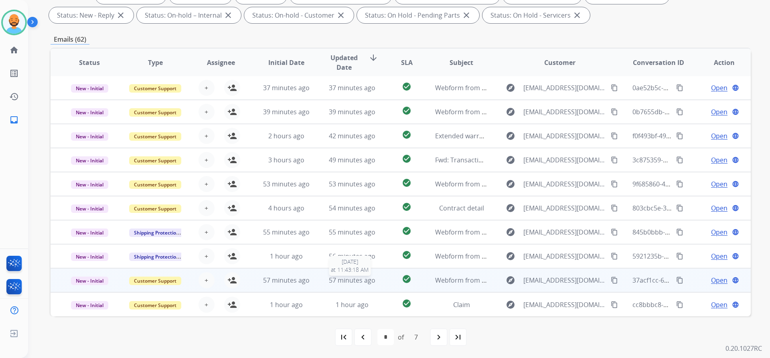
click at [333, 281] on span "57 minutes ago" at bounding box center [352, 280] width 47 height 9
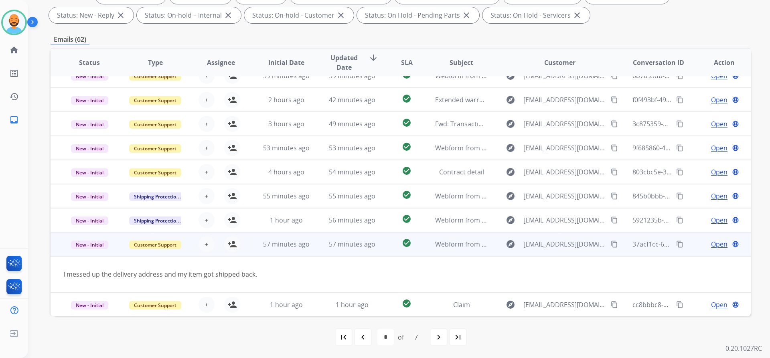
scroll to position [37, 0]
click at [333, 243] on span "57 minutes ago" at bounding box center [352, 244] width 47 height 9
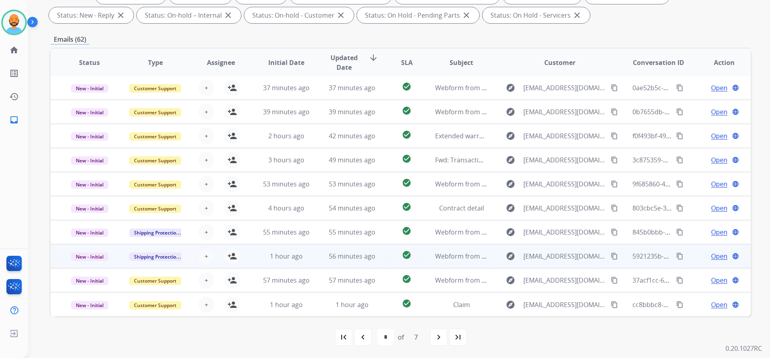
click at [335, 250] on td "56 minutes ago" at bounding box center [346, 256] width 66 height 24
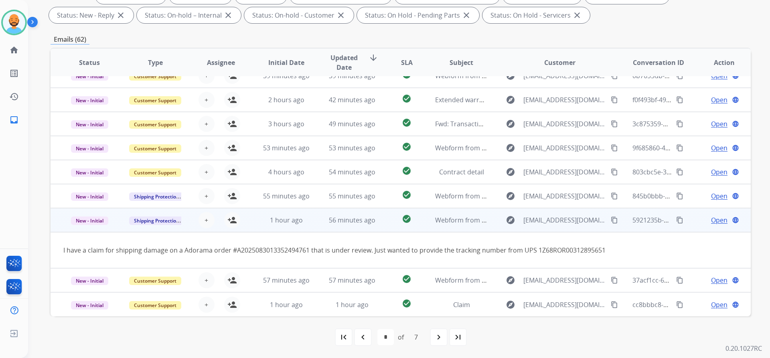
scroll to position [47, 0]
click at [327, 215] on div "56 minutes ago" at bounding box center [352, 220] width 53 height 10
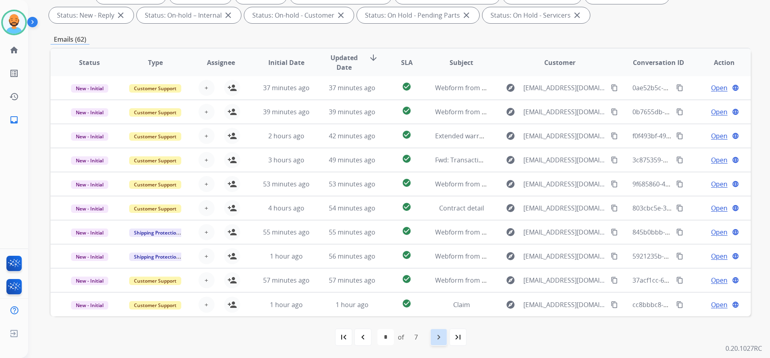
click at [443, 342] on div "navigate_next" at bounding box center [439, 337] width 18 height 18
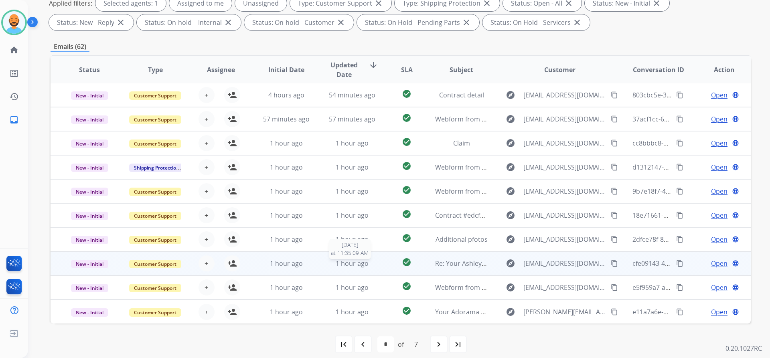
scroll to position [137, 0]
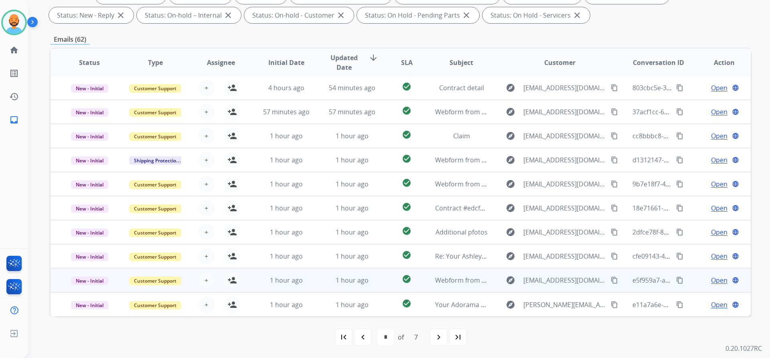
click at [313, 278] on td "1 hour ago" at bounding box center [346, 280] width 66 height 24
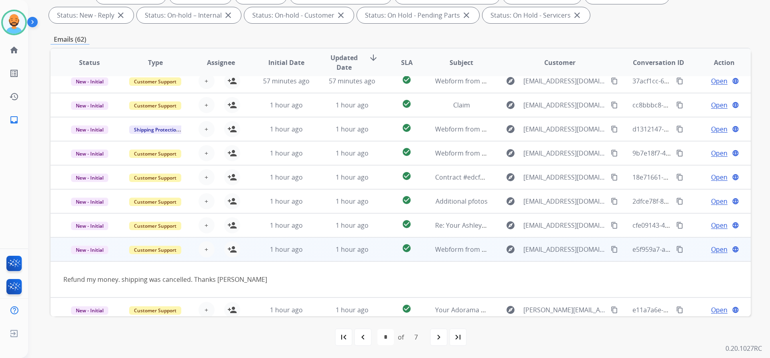
scroll to position [37, 0]
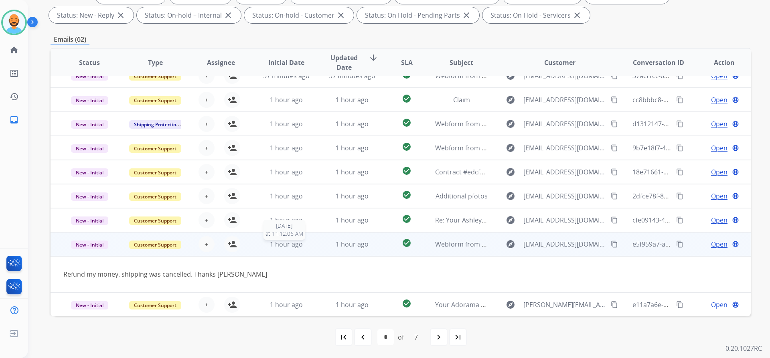
click at [302, 240] on div "1 hour ago" at bounding box center [286, 244] width 53 height 10
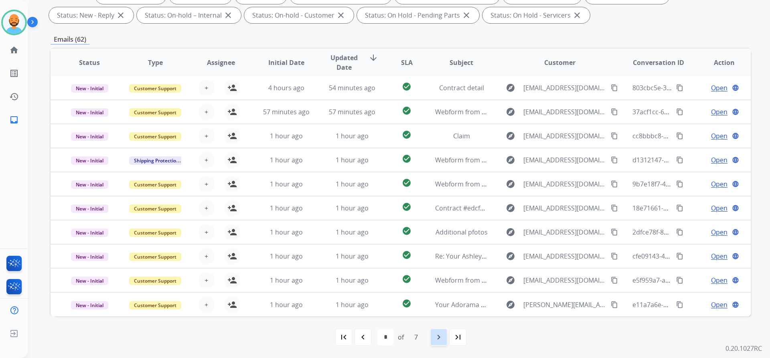
click at [443, 339] on mat-icon "navigate_next" at bounding box center [439, 337] width 10 height 10
select select "*"
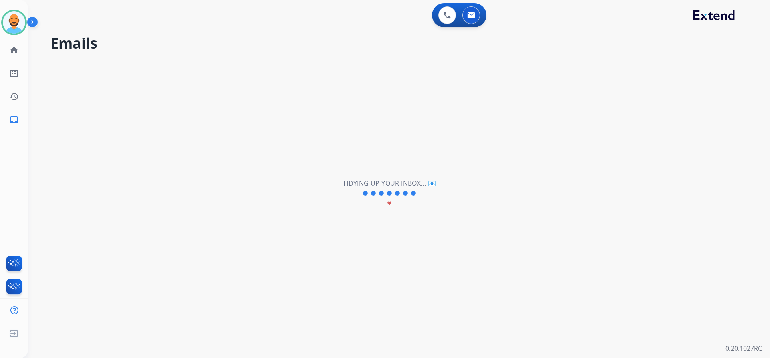
scroll to position [0, 0]
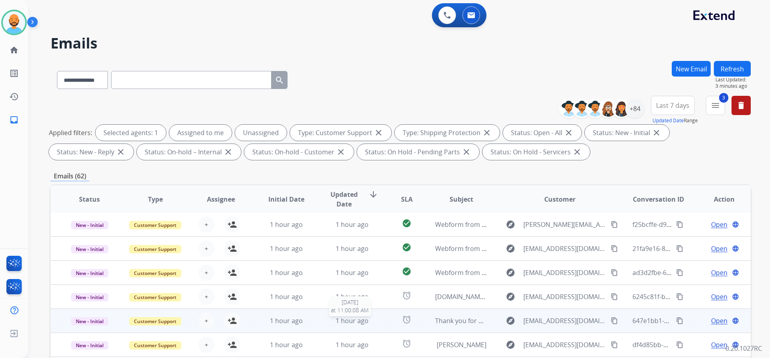
click at [342, 320] on span "1 hour ago" at bounding box center [352, 320] width 33 height 9
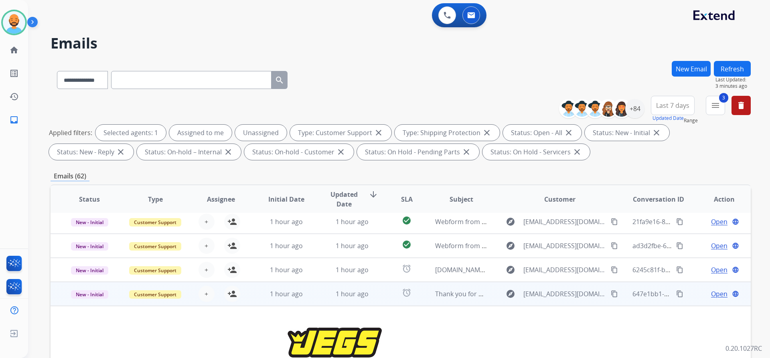
scroll to position [40, 0]
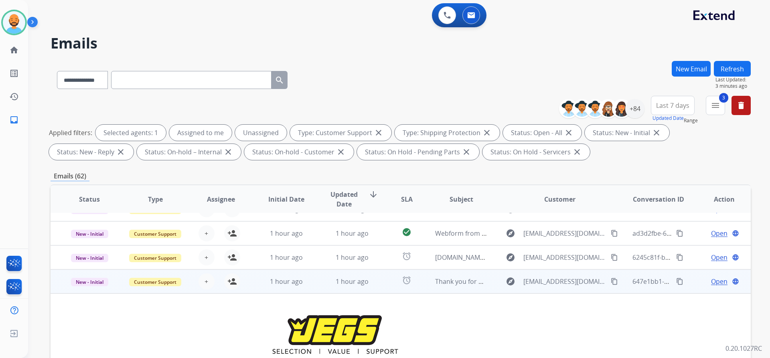
click at [243, 283] on div "+ Select agent person_add Assign to Me" at bounding box center [214, 281] width 65 height 22
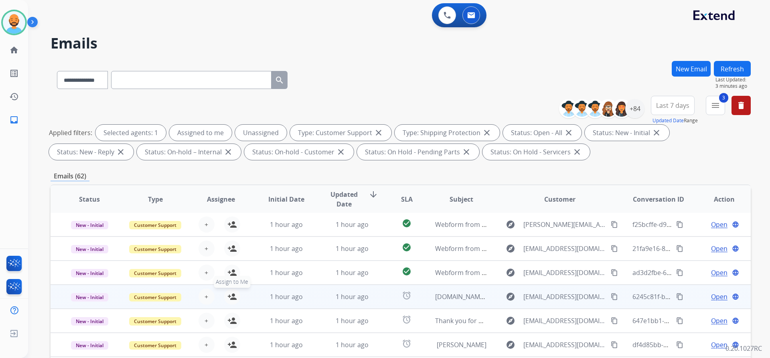
click at [230, 294] on mat-icon "person_add" at bounding box center [232, 297] width 10 height 10
click at [87, 300] on span "New - Initial" at bounding box center [89, 297] width 37 height 8
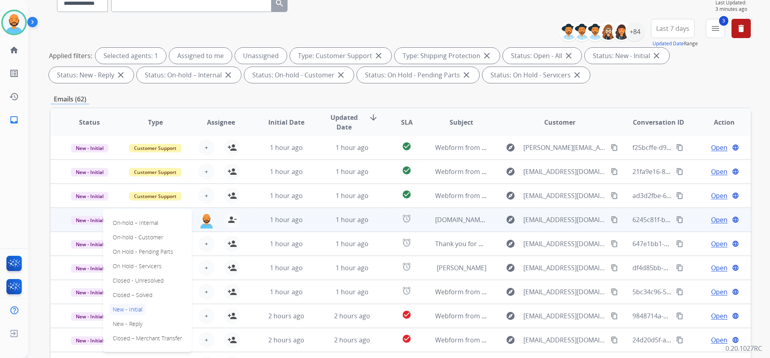
scroll to position [80, 0]
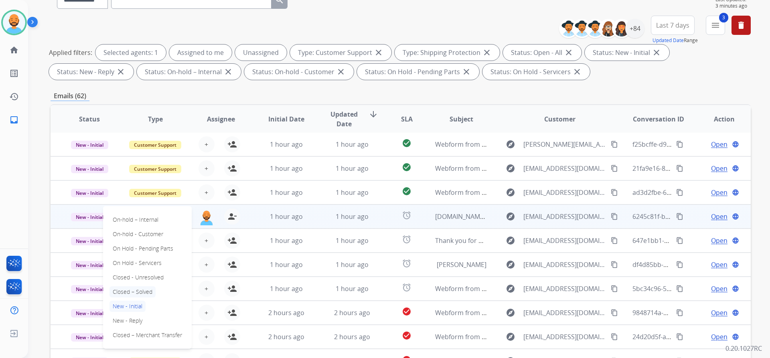
click at [141, 295] on p "Closed – Solved" at bounding box center [132, 291] width 46 height 11
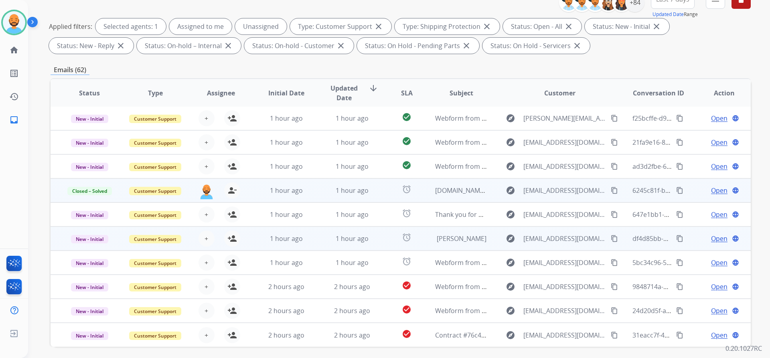
scroll to position [120, 0]
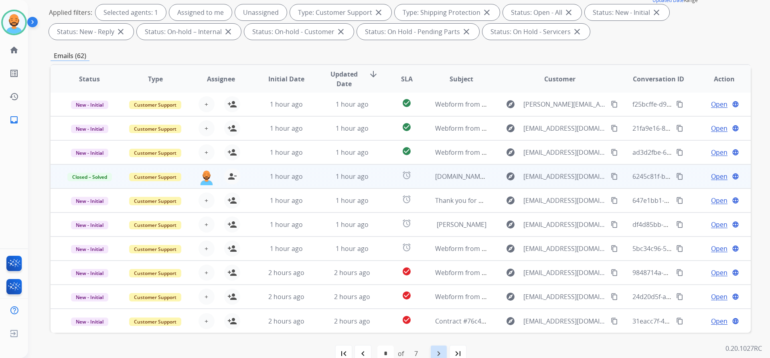
click at [433, 349] on div "navigate_next" at bounding box center [439, 354] width 18 height 18
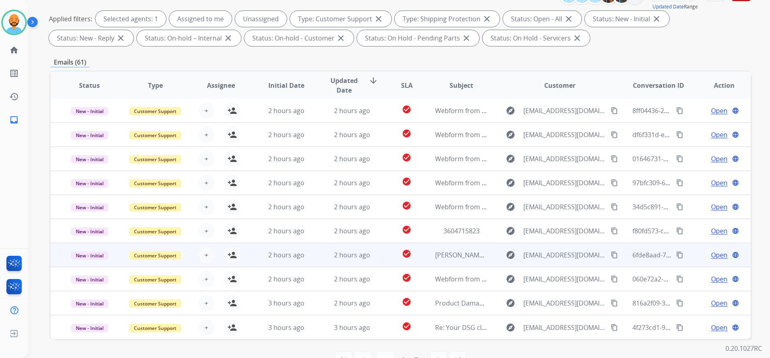
scroll to position [137, 0]
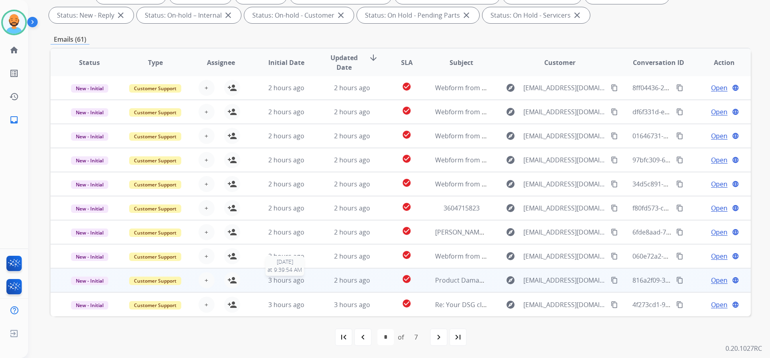
click at [287, 284] on span "3 hours ago" at bounding box center [286, 280] width 36 height 9
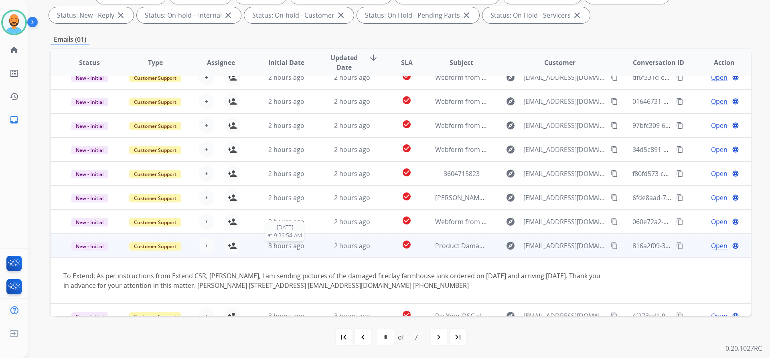
scroll to position [47, 0]
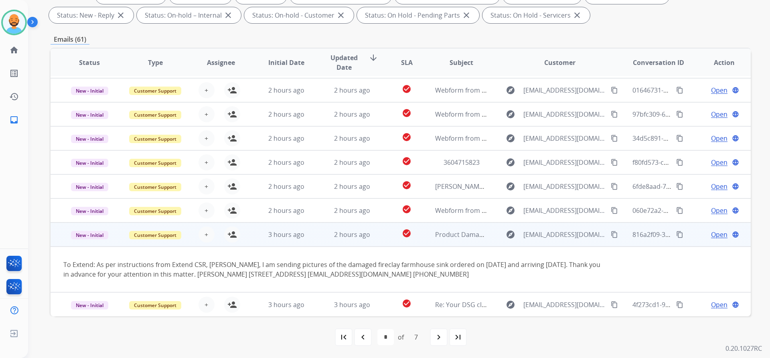
click at [611, 235] on mat-icon "content_copy" at bounding box center [614, 234] width 7 height 7
click at [701, 235] on div "Open language" at bounding box center [724, 235] width 53 height 10
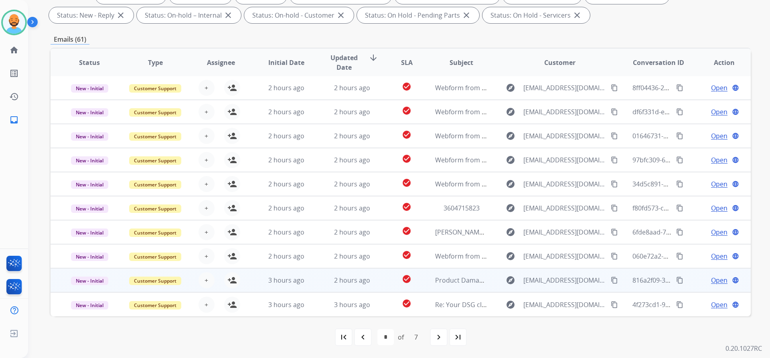
click at [715, 279] on span "Open" at bounding box center [719, 280] width 16 height 10
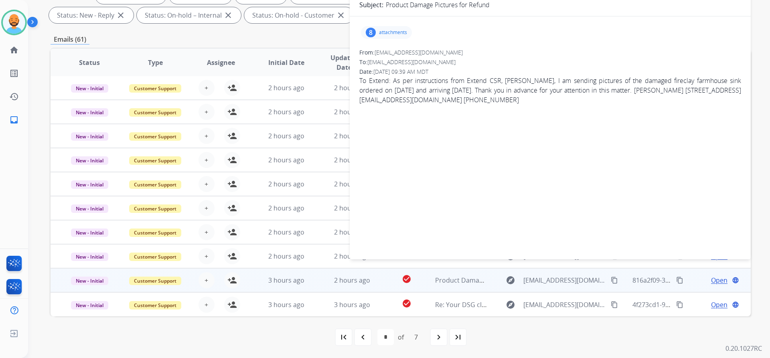
click at [400, 30] on p "attachments" at bounding box center [393, 32] width 28 height 6
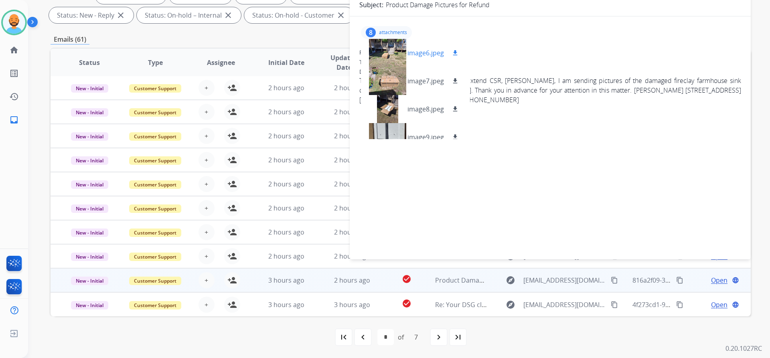
click at [395, 47] on div at bounding box center [387, 53] width 40 height 28
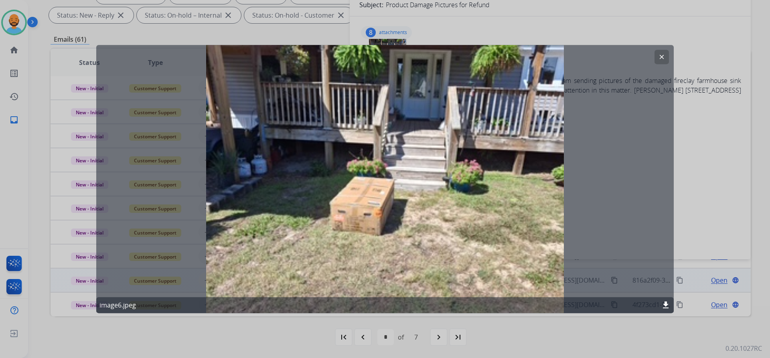
click at [659, 54] on mat-icon "clear" at bounding box center [661, 56] width 7 height 7
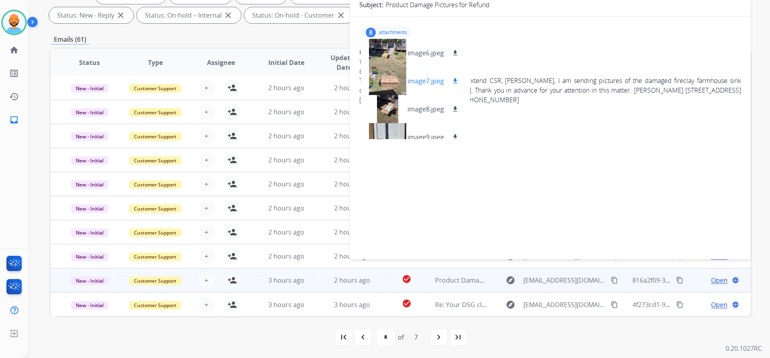
click at [389, 75] on div at bounding box center [387, 81] width 40 height 28
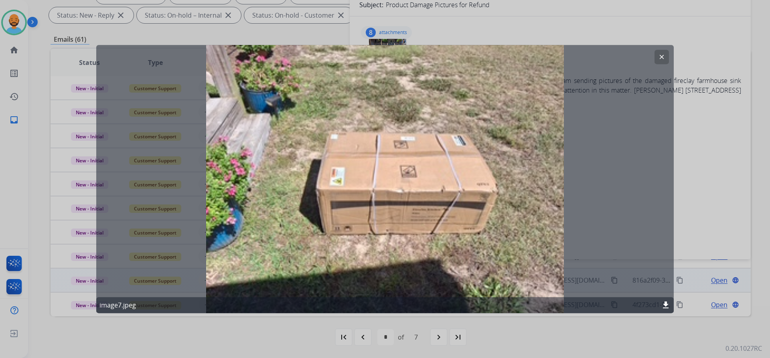
click at [655, 56] on button "clear" at bounding box center [661, 57] width 14 height 14
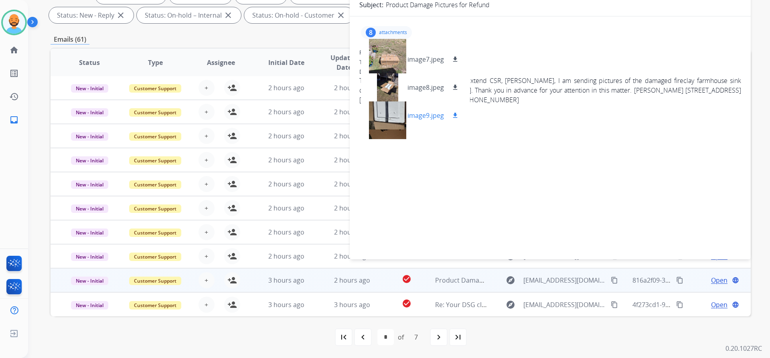
scroll to position [40, 0]
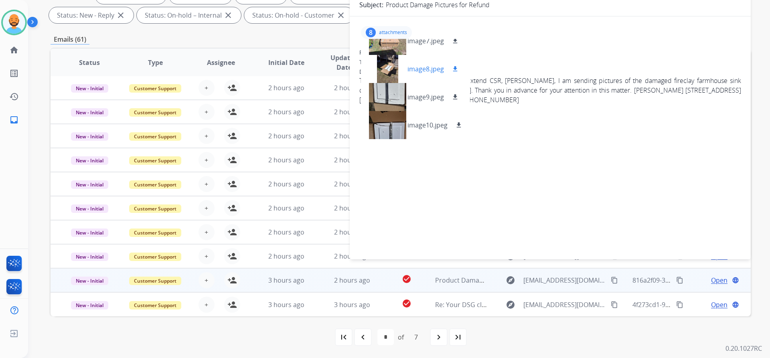
click at [410, 64] on p "image8.jpeg" at bounding box center [425, 69] width 36 height 10
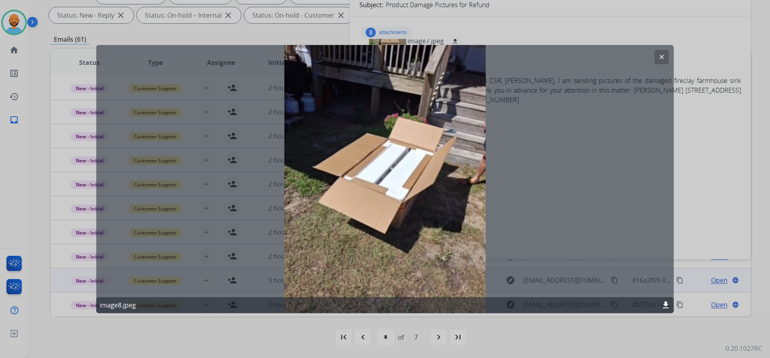
click at [657, 61] on button "clear" at bounding box center [661, 57] width 14 height 14
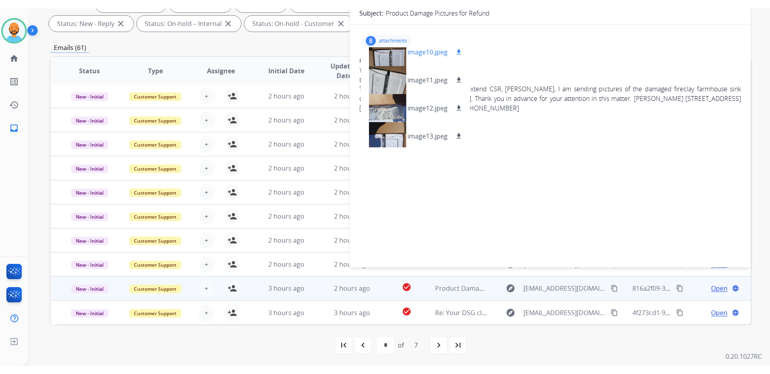
scroll to position [124, 0]
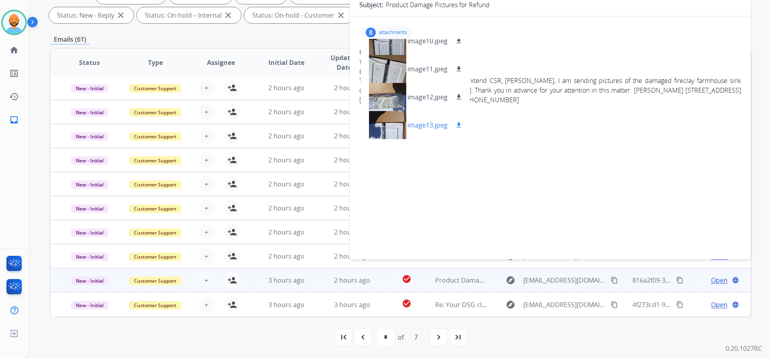
click at [429, 123] on p "image13.jpeg" at bounding box center [427, 125] width 40 height 10
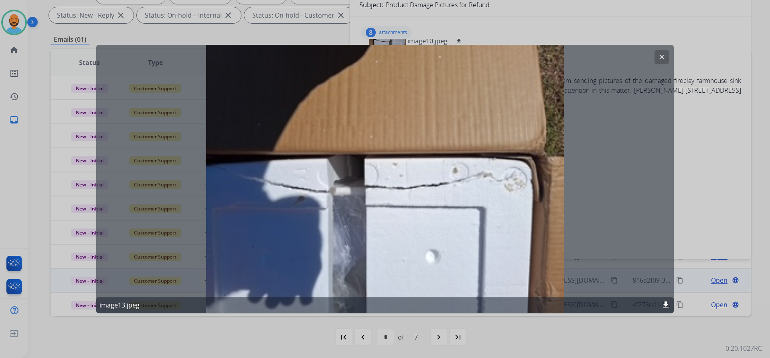
click at [657, 58] on button "clear" at bounding box center [661, 57] width 14 height 14
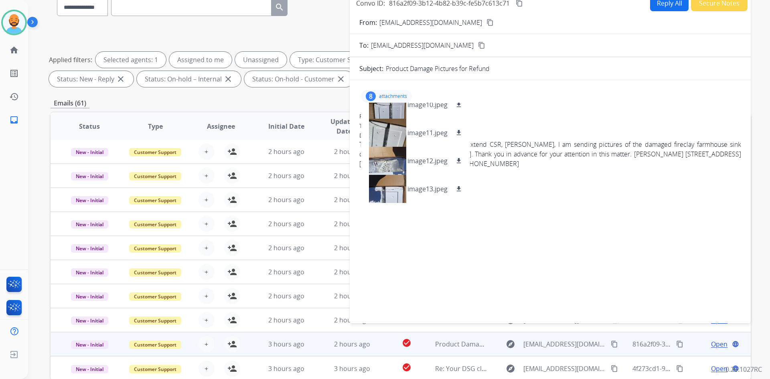
scroll to position [0, 0]
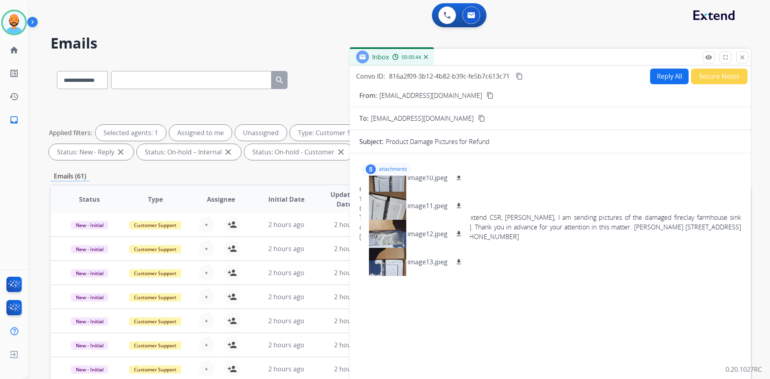
click at [738, 59] on button "close Close" at bounding box center [742, 57] width 12 height 12
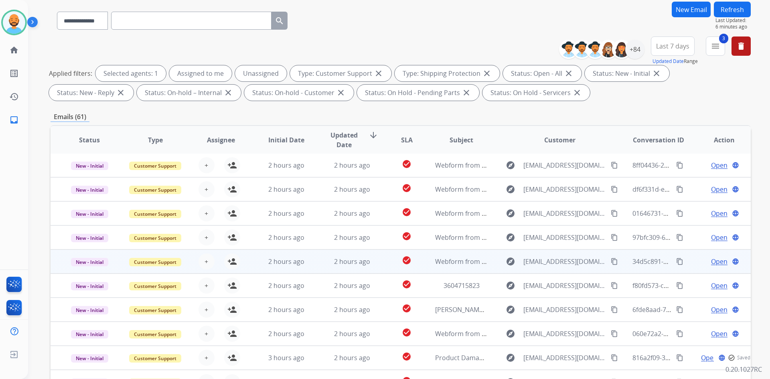
scroll to position [116, 0]
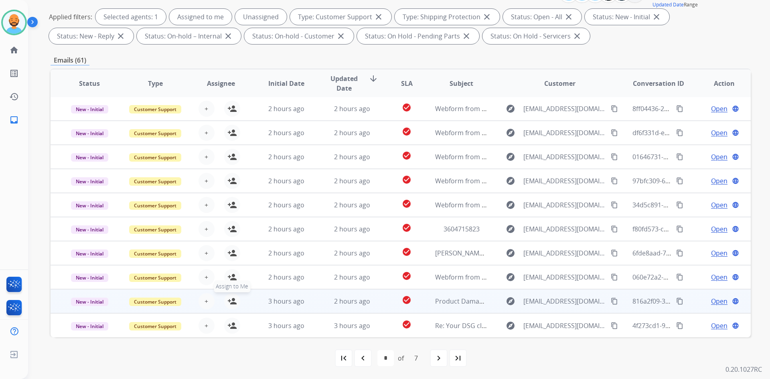
click at [235, 301] on mat-icon "person_add" at bounding box center [232, 301] width 10 height 10
click at [715, 302] on span "Open" at bounding box center [719, 301] width 16 height 10
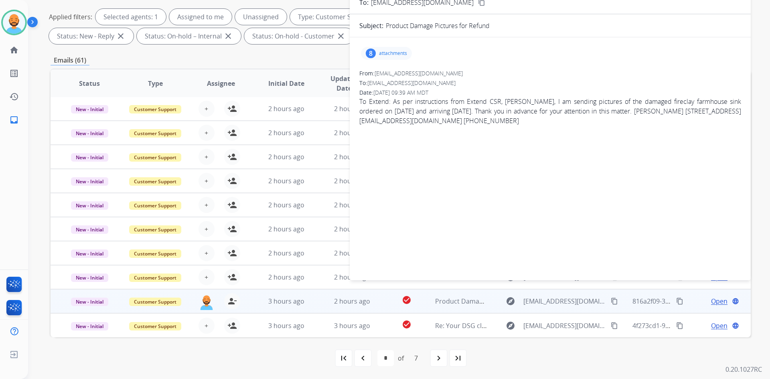
click at [392, 57] on div "8 attachments" at bounding box center [386, 53] width 51 height 13
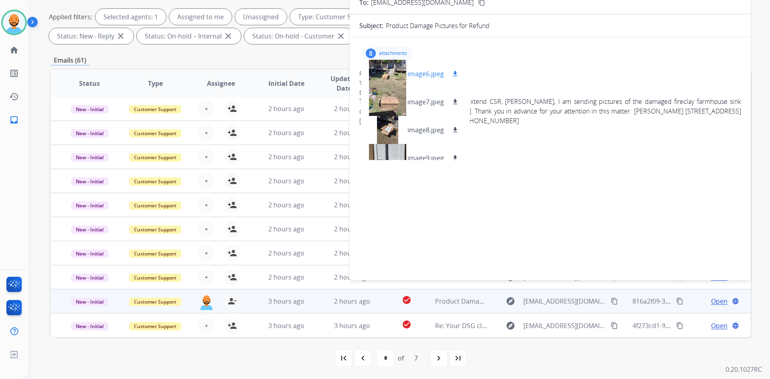
click at [455, 75] on mat-icon "download" at bounding box center [454, 73] width 7 height 7
click at [453, 100] on mat-icon "download" at bounding box center [454, 101] width 7 height 7
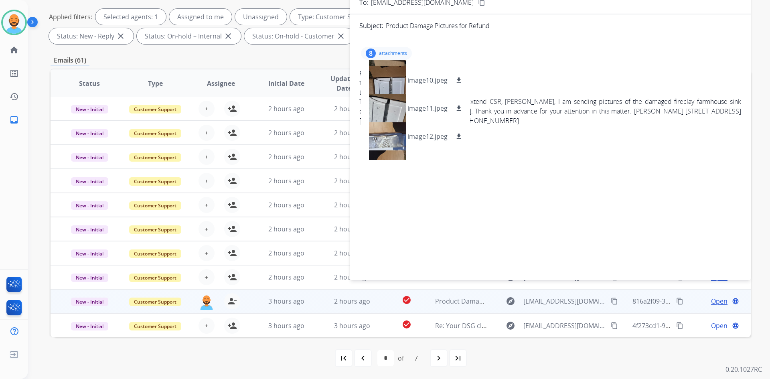
scroll to position [120, 0]
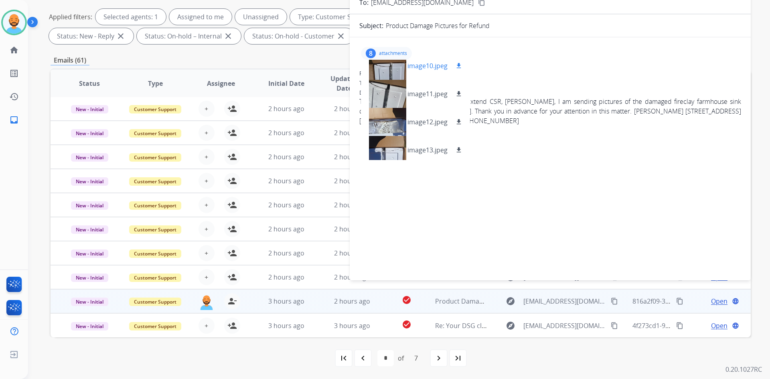
click at [457, 65] on mat-icon "download" at bounding box center [458, 65] width 7 height 7
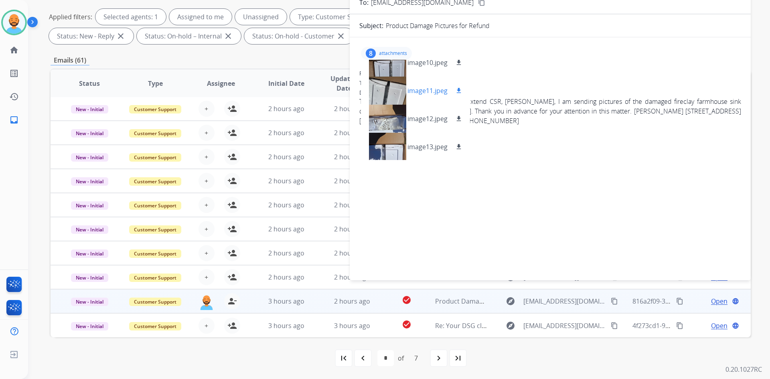
scroll to position [124, 0]
click at [458, 144] on mat-icon "download" at bounding box center [458, 145] width 7 height 7
click at [419, 114] on p "image12.jpeg" at bounding box center [427, 118] width 40 height 10
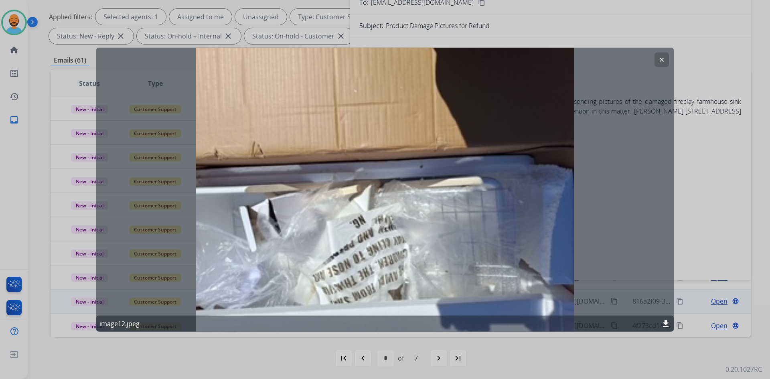
click at [665, 55] on button "clear" at bounding box center [661, 59] width 14 height 14
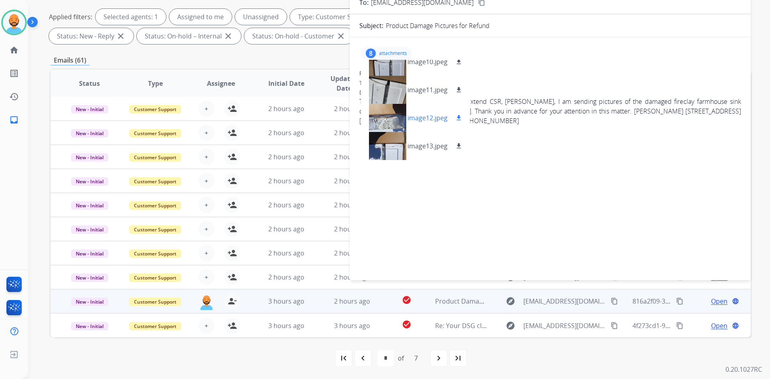
click at [457, 115] on mat-icon "download" at bounding box center [458, 117] width 7 height 7
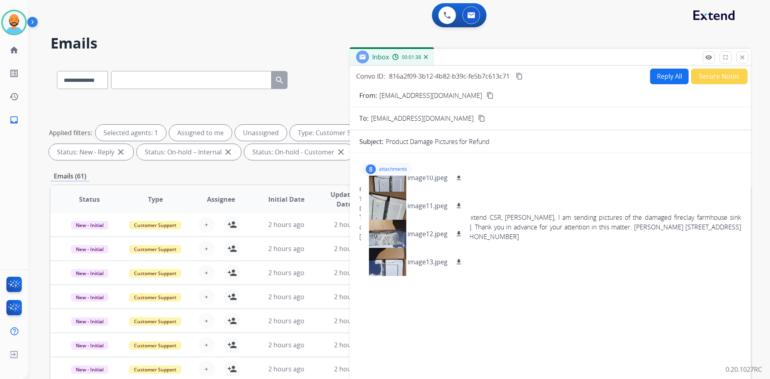
click at [670, 81] on button "Reply All" at bounding box center [669, 77] width 38 height 16
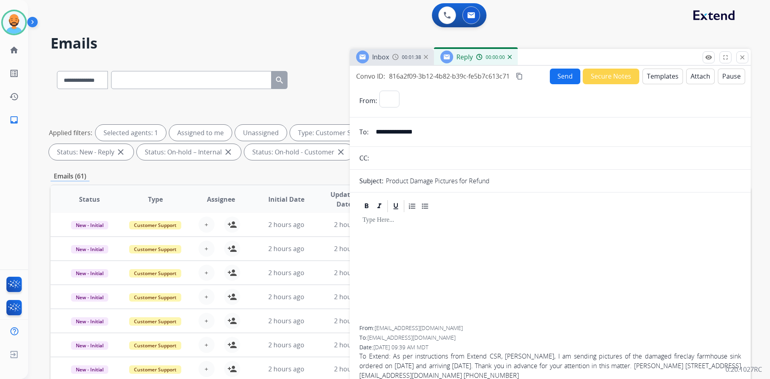
select select "**********"
click at [665, 80] on button "Templates" at bounding box center [662, 77] width 40 height 16
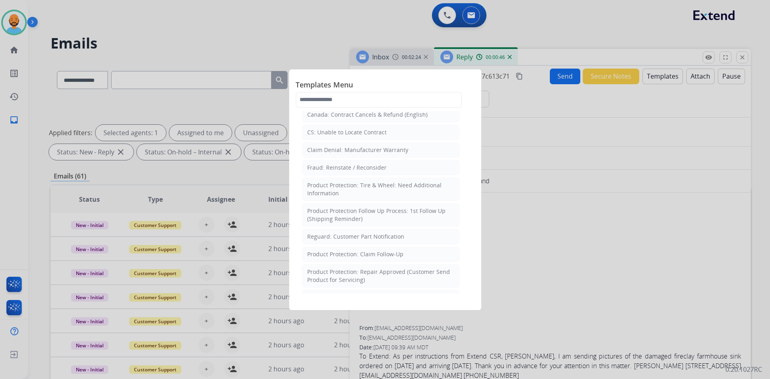
scroll to position [441, 0]
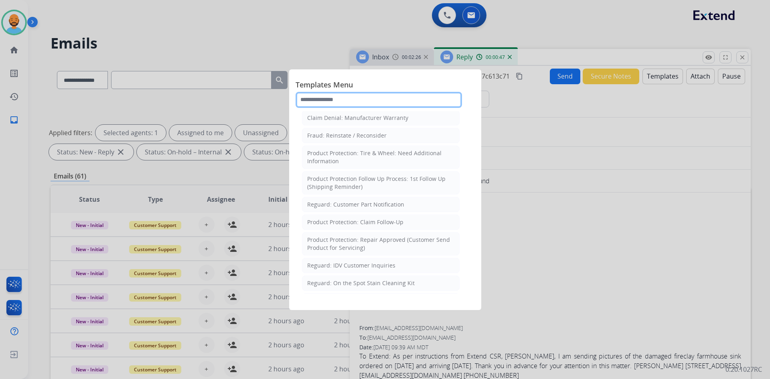
click at [322, 101] on input "text" at bounding box center [378, 100] width 166 height 16
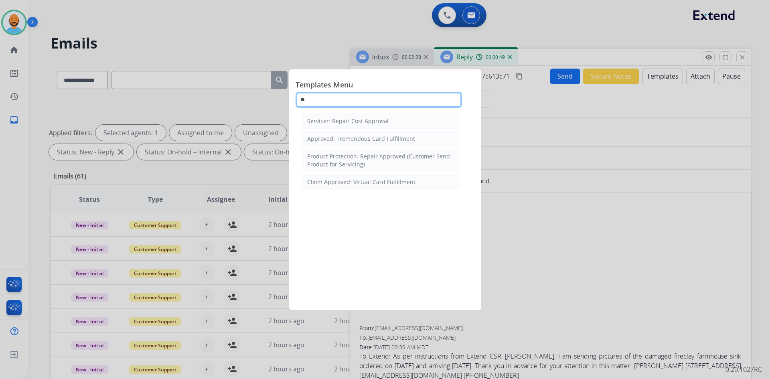
scroll to position [0, 0]
type input "***"
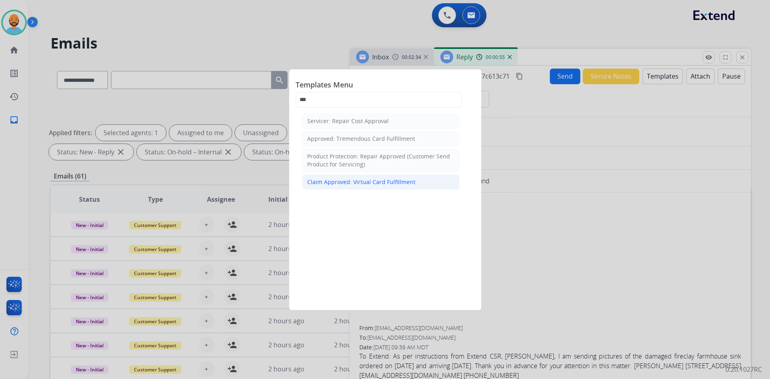
click at [330, 182] on div "Claim Approved: Virtual Card Fulfillment" at bounding box center [361, 182] width 108 height 8
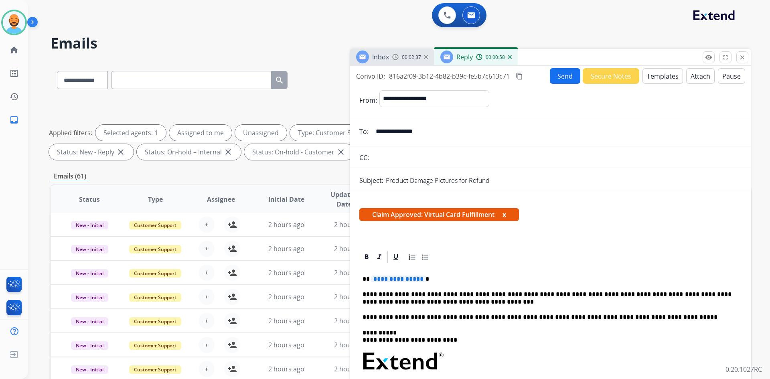
click at [421, 279] on p "**********" at bounding box center [546, 278] width 369 height 7
click at [368, 281] on p "********" at bounding box center [546, 278] width 369 height 7
click at [399, 281] on p "*********" at bounding box center [546, 278] width 369 height 7
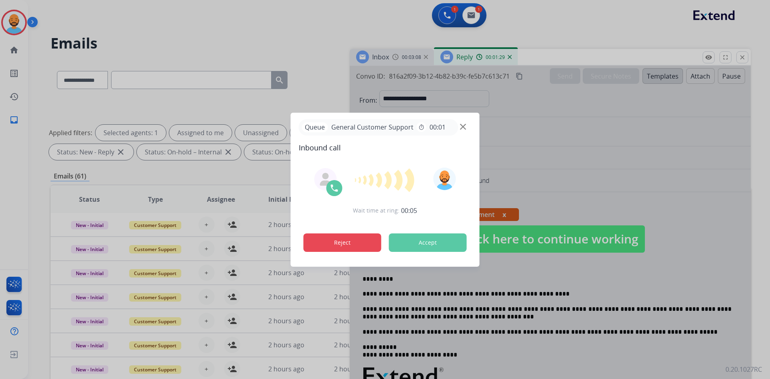
click at [358, 244] on button "Reject" at bounding box center [342, 242] width 78 height 18
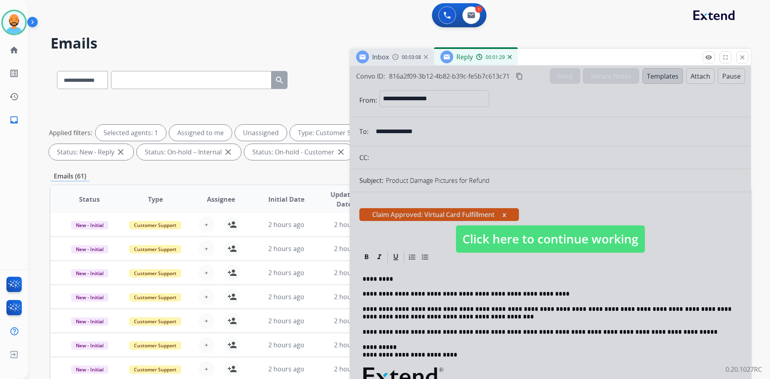
click at [540, 233] on span "Click here to continue working" at bounding box center [550, 238] width 189 height 27
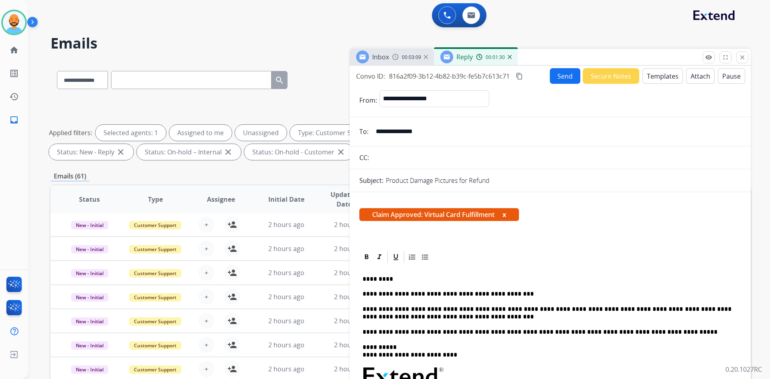
click at [510, 293] on p "**********" at bounding box center [546, 286] width 369 height 22
click at [587, 308] on p "**********" at bounding box center [546, 312] width 369 height 15
click at [555, 71] on button "Send" at bounding box center [565, 76] width 30 height 16
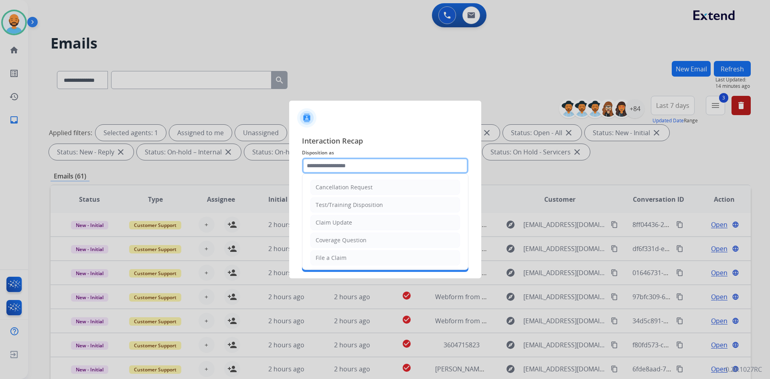
drag, startPoint x: 366, startPoint y: 168, endPoint x: 370, endPoint y: 163, distance: 5.8
click at [369, 165] on input "text" at bounding box center [385, 166] width 166 height 16
click at [348, 228] on li "Claim Update" at bounding box center [385, 222] width 150 height 15
type input "**********"
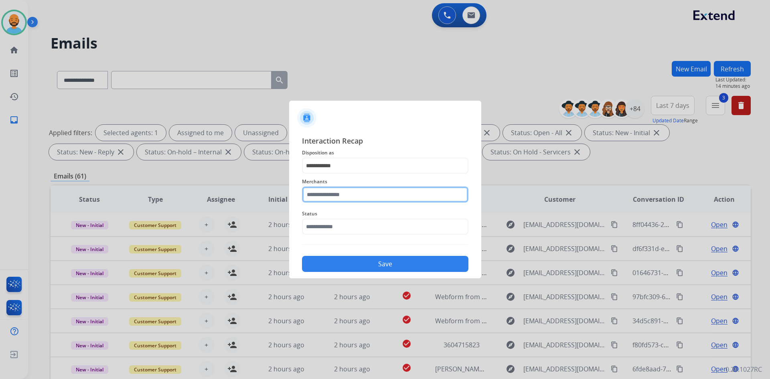
click at [340, 192] on input "text" at bounding box center [385, 194] width 166 height 16
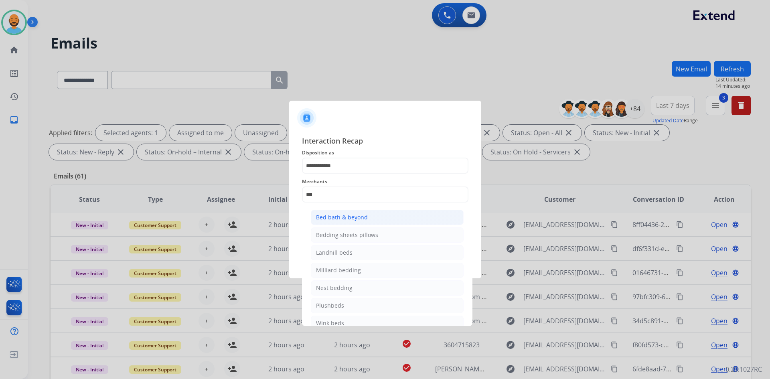
click at [341, 214] on div "Bed bath & beyond" at bounding box center [342, 217] width 52 height 8
type input "**********"
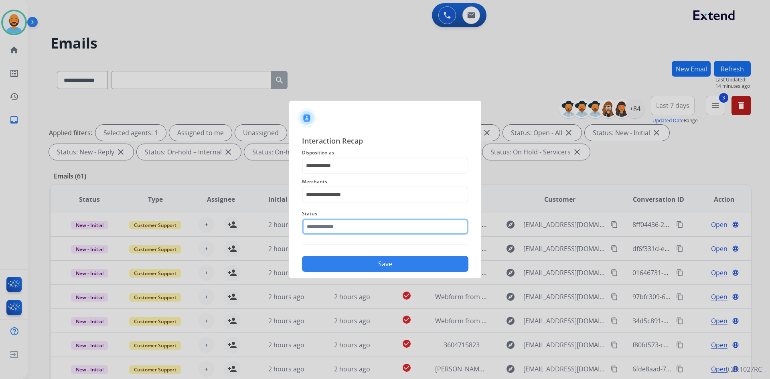
click at [335, 223] on input "text" at bounding box center [385, 226] width 166 height 16
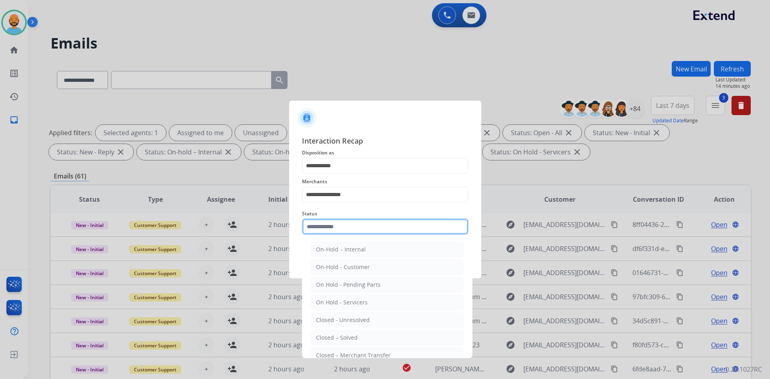
click at [335, 223] on input "text" at bounding box center [385, 226] width 166 height 16
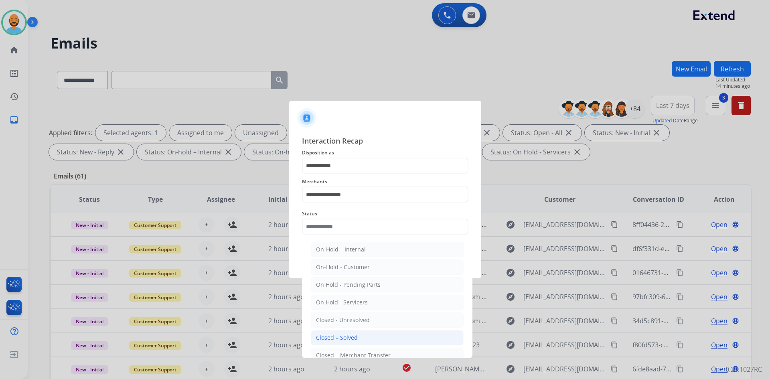
click at [337, 331] on li "Closed – Solved" at bounding box center [387, 337] width 153 height 15
type input "**********"
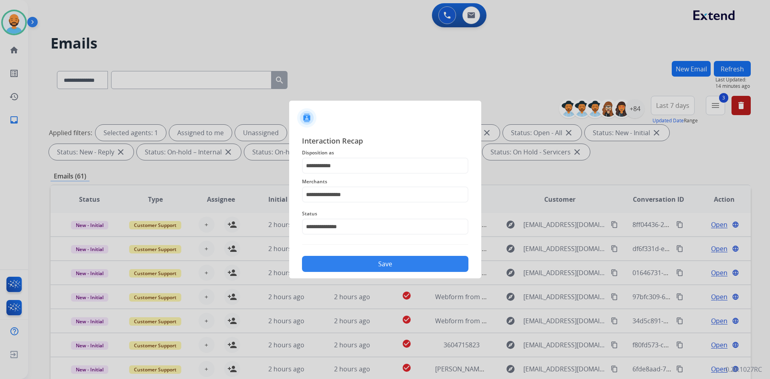
click at [372, 260] on button "Save" at bounding box center [385, 264] width 166 height 16
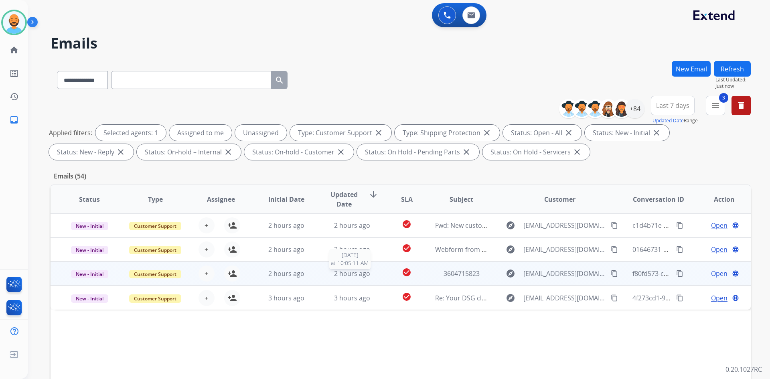
click at [358, 275] on span "2 hours ago" at bounding box center [352, 273] width 36 height 9
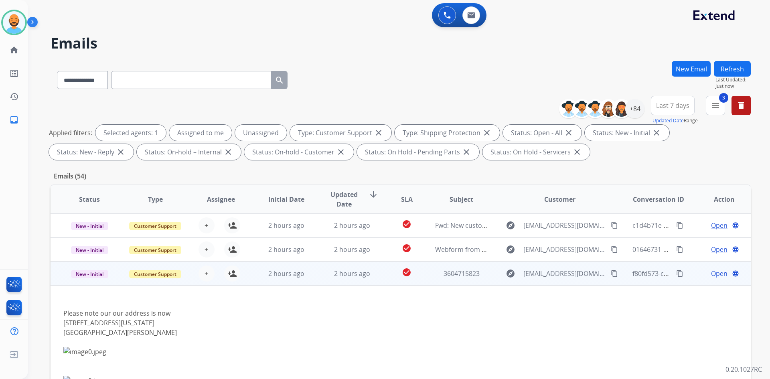
click at [711, 273] on span "Open" at bounding box center [719, 274] width 16 height 10
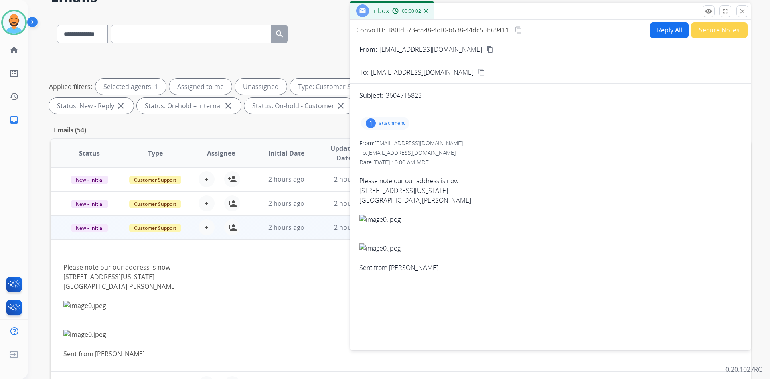
scroll to position [80, 0]
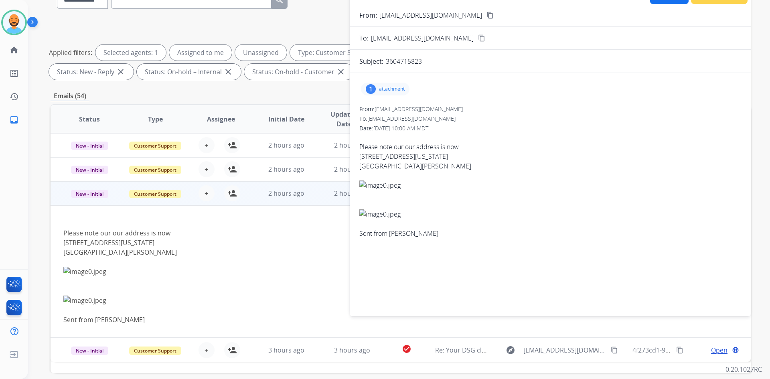
click at [397, 88] on p "attachment" at bounding box center [392, 89] width 26 height 6
click at [390, 102] on div at bounding box center [387, 109] width 40 height 28
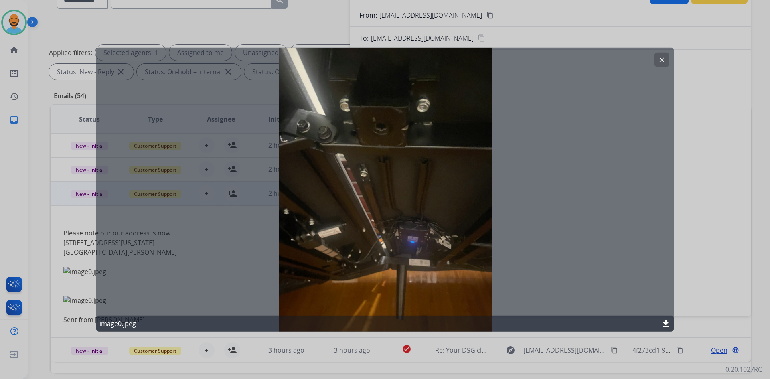
click at [665, 60] on button "clear" at bounding box center [661, 59] width 14 height 14
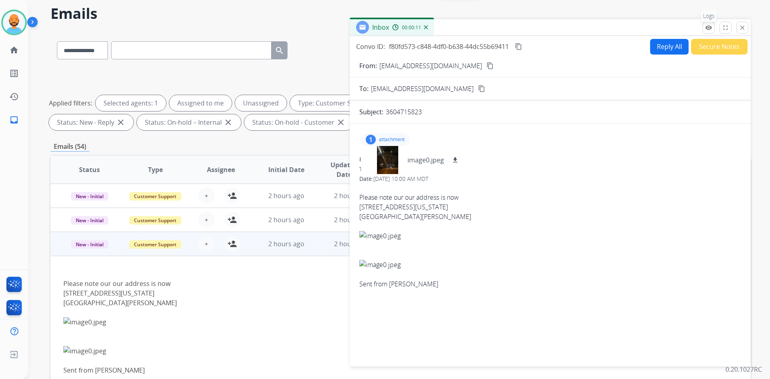
scroll to position [0, 0]
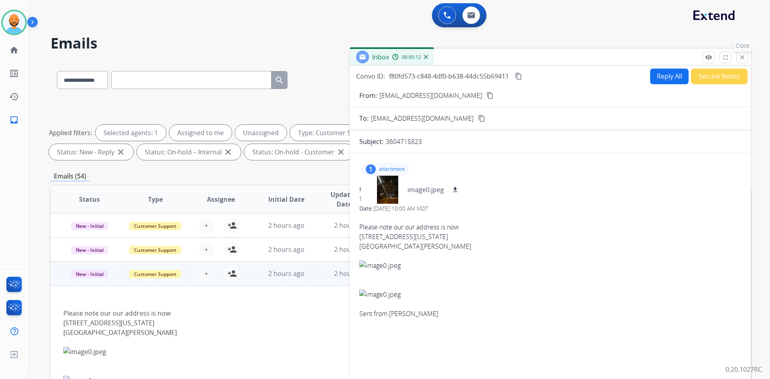
click at [740, 56] on mat-icon "close" at bounding box center [741, 57] width 7 height 7
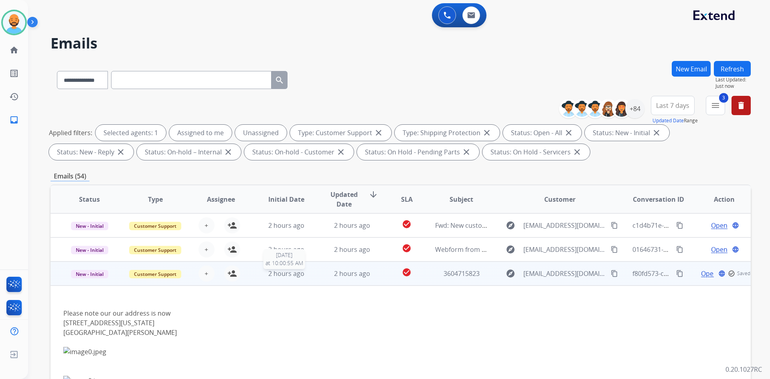
click at [299, 273] on span "2 hours ago" at bounding box center [286, 273] width 36 height 9
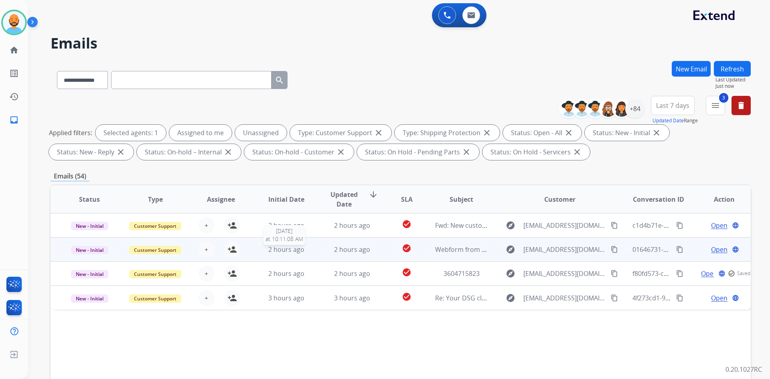
click at [303, 250] on div "2 hours ago" at bounding box center [286, 250] width 53 height 10
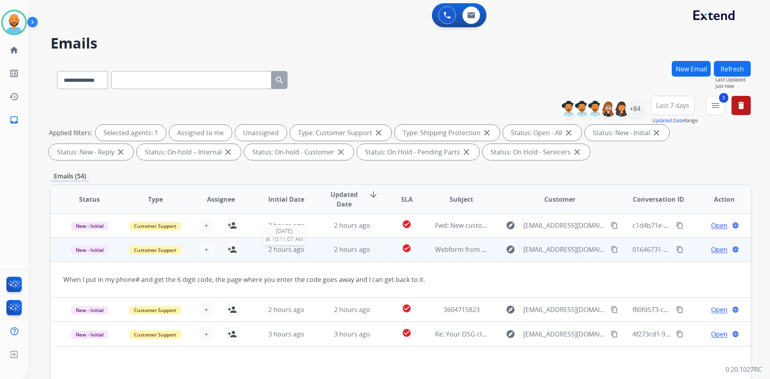
click at [303, 250] on div "2 hours ago" at bounding box center [286, 250] width 53 height 10
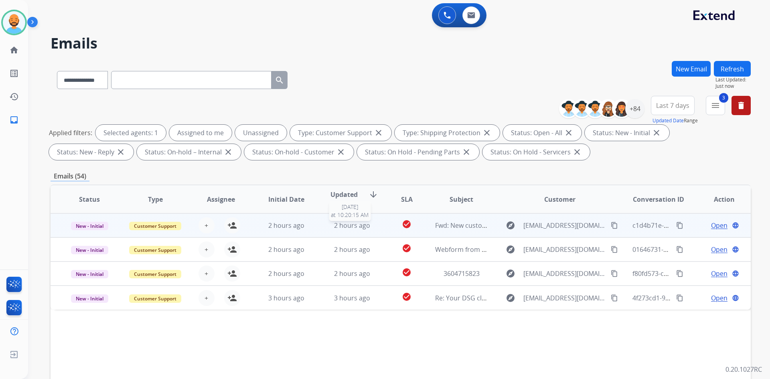
click at [340, 227] on span "2 hours ago" at bounding box center [352, 225] width 36 height 9
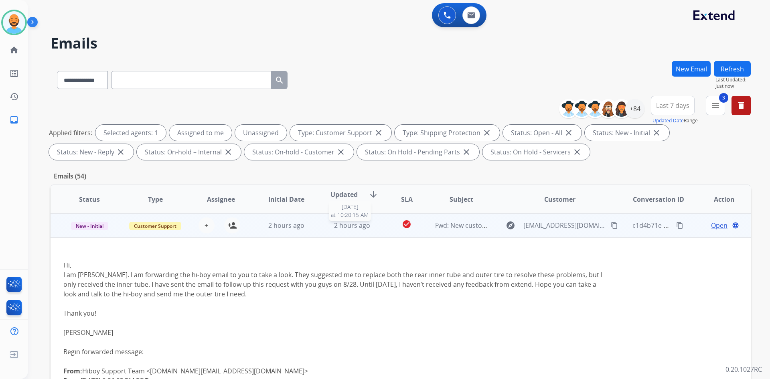
click at [340, 227] on span "2 hours ago" at bounding box center [352, 225] width 36 height 9
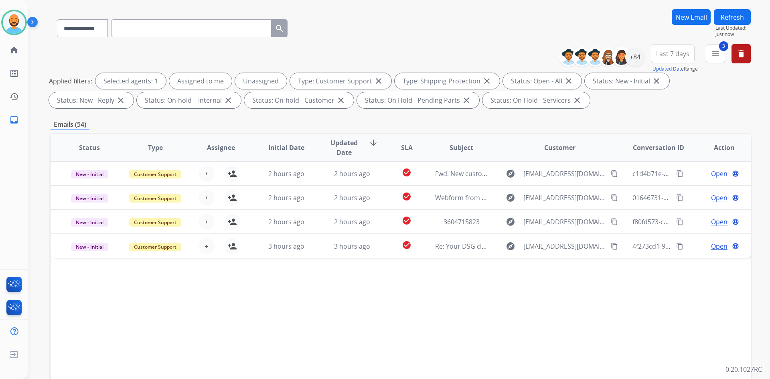
scroll to position [116, 0]
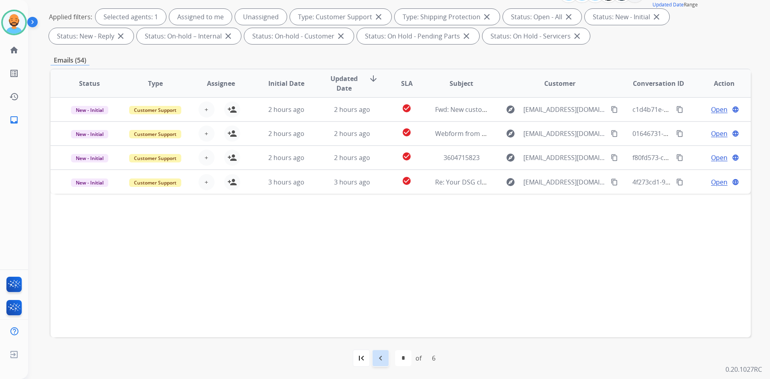
click at [378, 358] on mat-icon "navigate_before" at bounding box center [381, 358] width 10 height 10
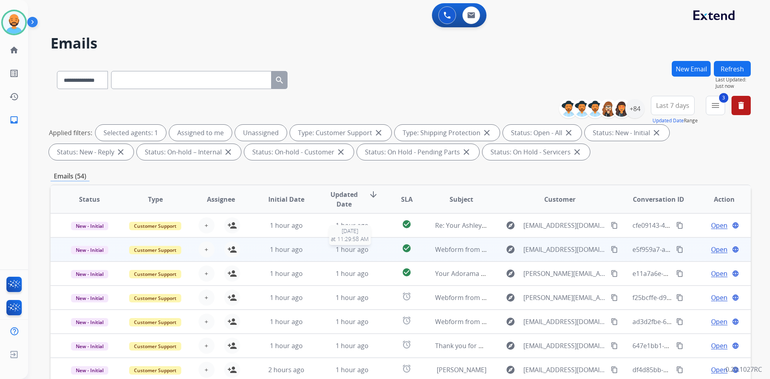
click at [346, 254] on div "1 hour ago" at bounding box center [352, 250] width 53 height 10
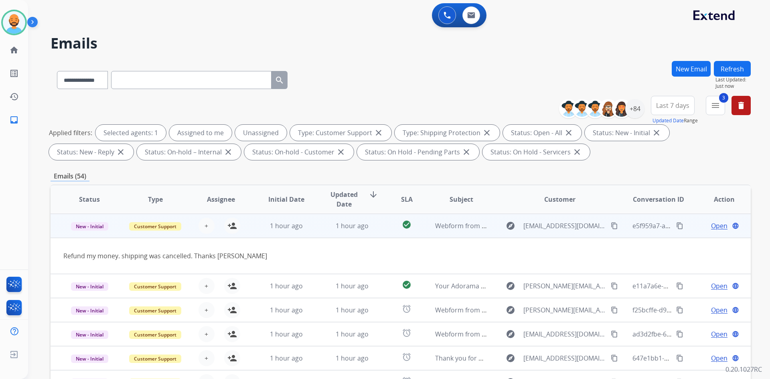
scroll to position [24, 0]
click at [611, 223] on mat-icon "content_copy" at bounding box center [614, 225] width 7 height 7
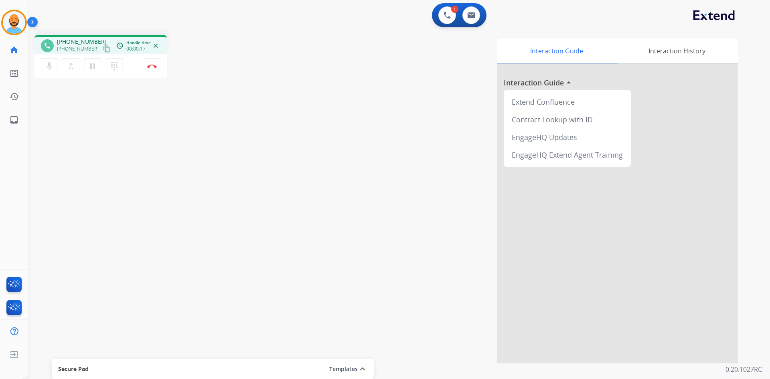
click at [143, 69] on div "mic Mute merge_type Bridge pause Hold dialpad Dialpad Disconnect" at bounding box center [100, 66] width 132 height 24
click at [147, 65] on img at bounding box center [152, 66] width 10 height 4
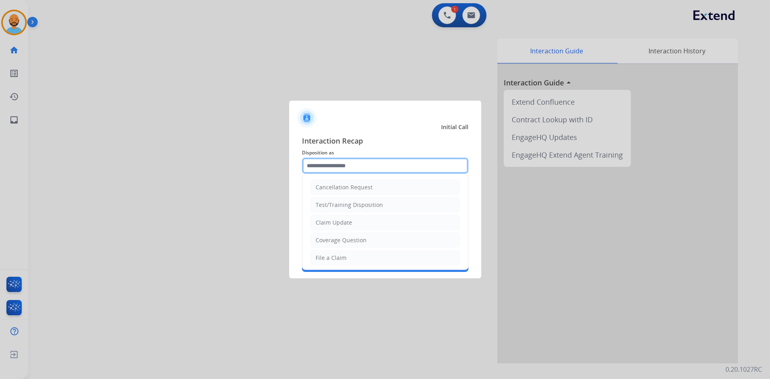
click at [329, 166] on input "text" at bounding box center [385, 166] width 166 height 16
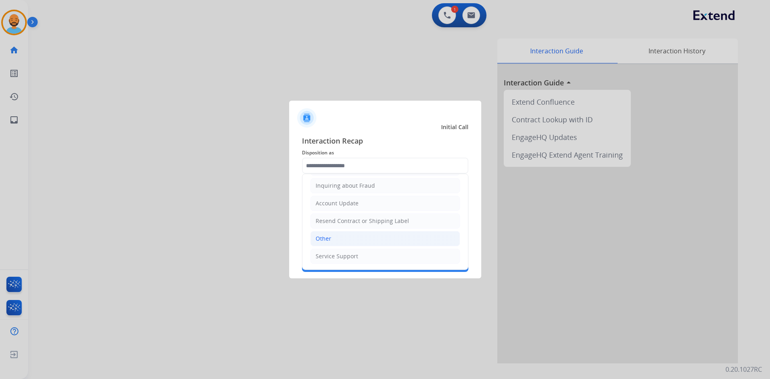
click at [342, 240] on li "Other" at bounding box center [385, 238] width 150 height 15
type input "*****"
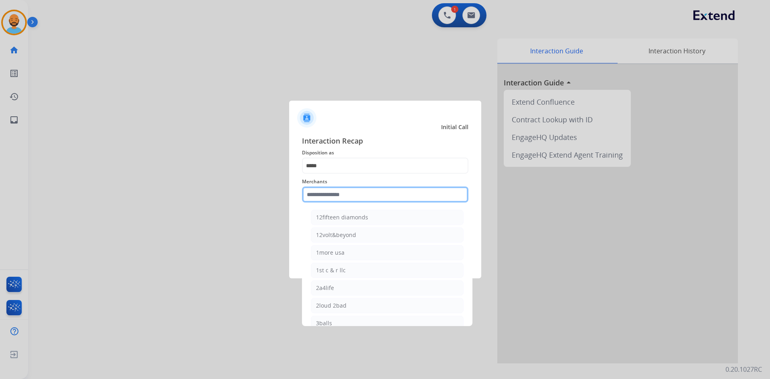
click at [344, 195] on input "text" at bounding box center [385, 194] width 166 height 16
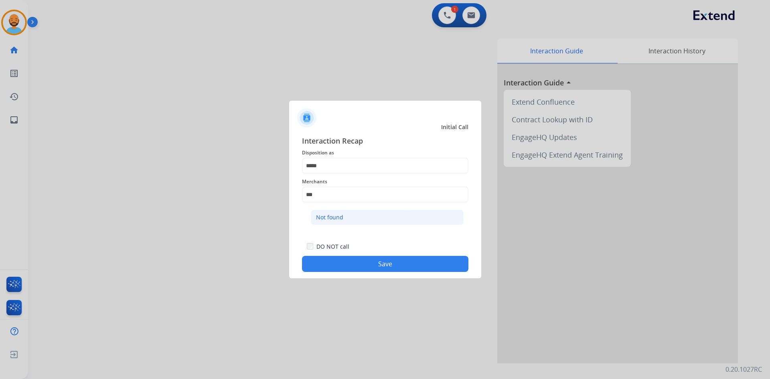
click at [337, 213] on div "Not found" at bounding box center [329, 217] width 27 height 8
type input "*********"
click at [362, 265] on button "Save" at bounding box center [385, 264] width 166 height 16
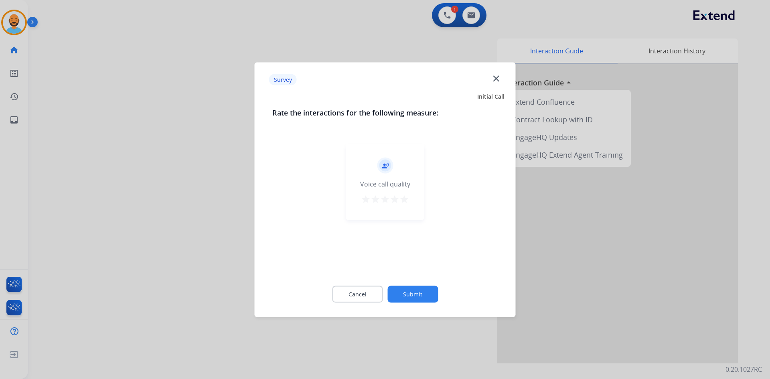
click at [403, 200] on mat-icon "star" at bounding box center [404, 199] width 10 height 10
click at [409, 284] on div "Cancel Submit" at bounding box center [385, 294] width 226 height 36
click at [407, 303] on div "Cancel Submit" at bounding box center [385, 294] width 226 height 36
click at [407, 295] on button "Submit" at bounding box center [412, 293] width 51 height 17
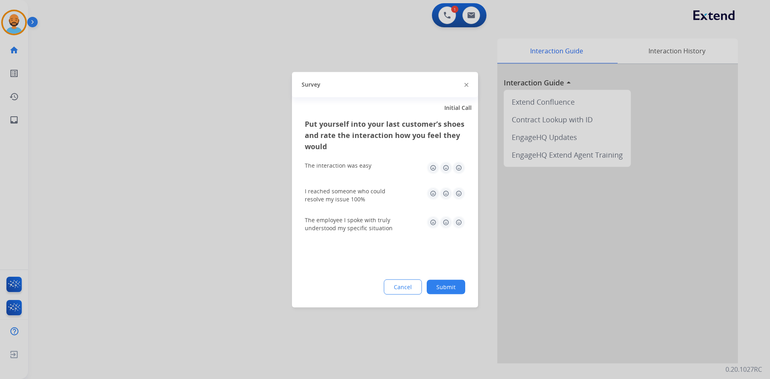
click at [457, 168] on img at bounding box center [458, 167] width 13 height 13
click at [458, 189] on img at bounding box center [458, 193] width 13 height 13
click at [455, 224] on img at bounding box center [458, 222] width 13 height 13
click at [446, 286] on button "Submit" at bounding box center [446, 286] width 38 height 14
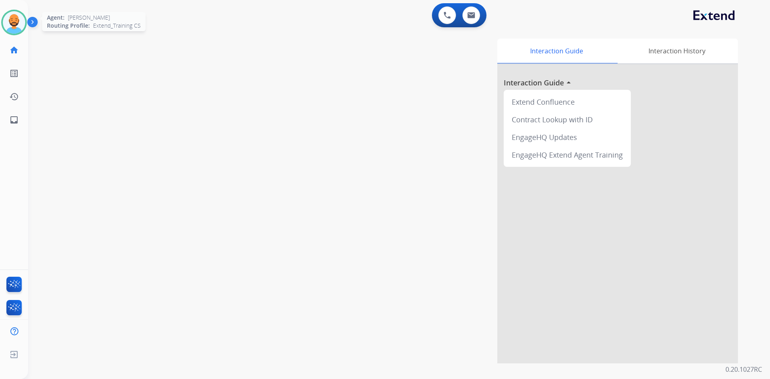
click at [15, 22] on img at bounding box center [14, 22] width 22 height 22
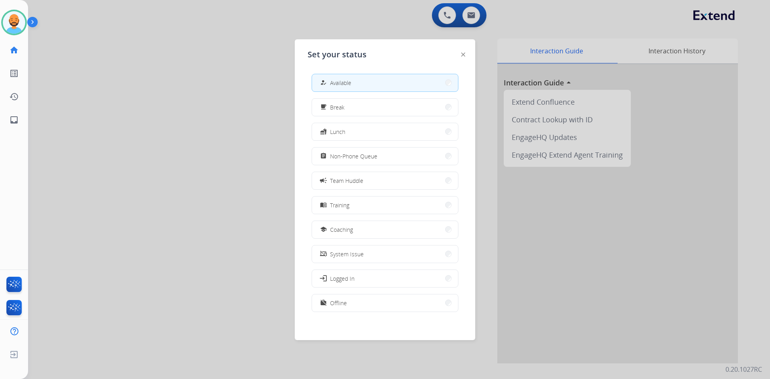
click at [133, 51] on div at bounding box center [385, 189] width 770 height 379
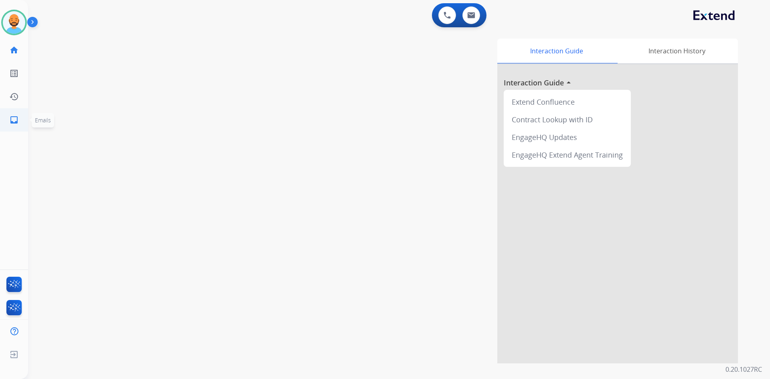
click at [17, 123] on mat-icon "inbox" at bounding box center [14, 120] width 10 height 10
select select "**********"
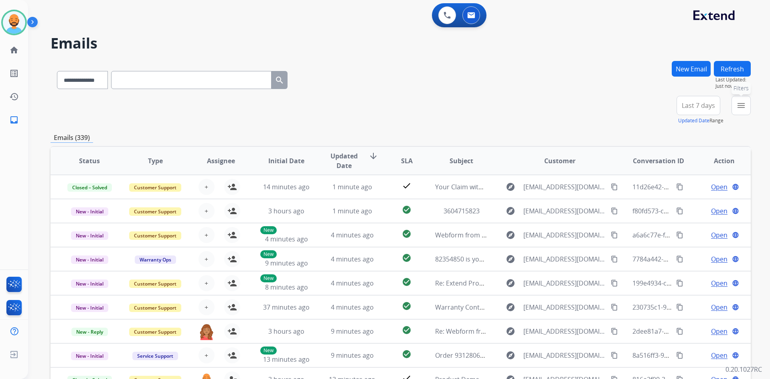
click at [734, 109] on button "menu Filters" at bounding box center [740, 105] width 19 height 19
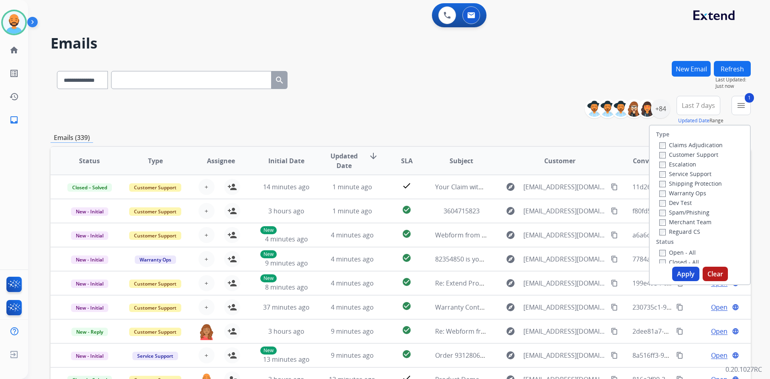
click at [662, 185] on label "Shipping Protection" at bounding box center [690, 184] width 63 height 8
click at [660, 249] on label "Open - All" at bounding box center [677, 253] width 36 height 8
click at [679, 269] on button "Apply" at bounding box center [685, 274] width 27 height 14
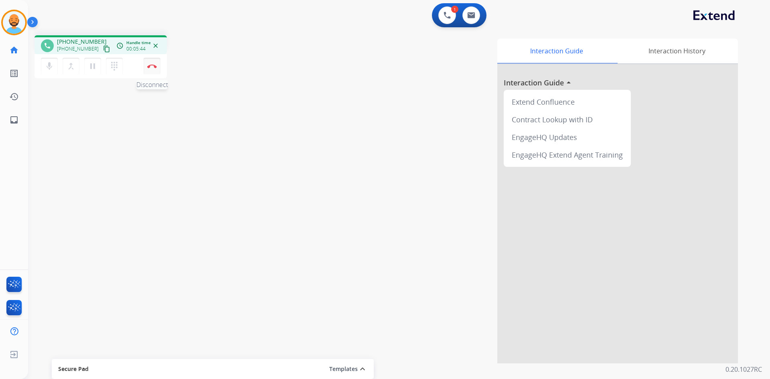
click at [148, 66] on img at bounding box center [152, 66] width 10 height 4
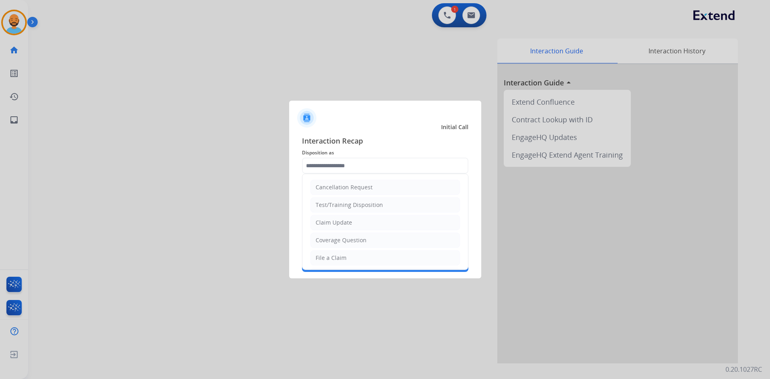
click at [392, 162] on input "text" at bounding box center [385, 166] width 166 height 16
click at [342, 240] on div "Coverage Question" at bounding box center [340, 240] width 51 height 8
type input "**********"
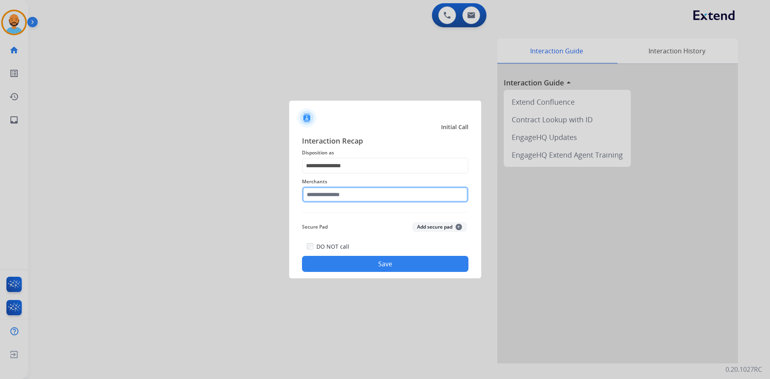
click at [344, 191] on input "text" at bounding box center [385, 194] width 166 height 16
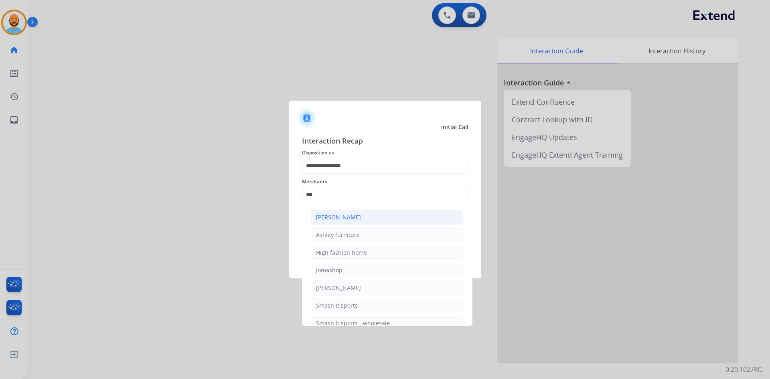
click at [347, 216] on div "[PERSON_NAME]" at bounding box center [338, 217] width 45 height 8
type input "**********"
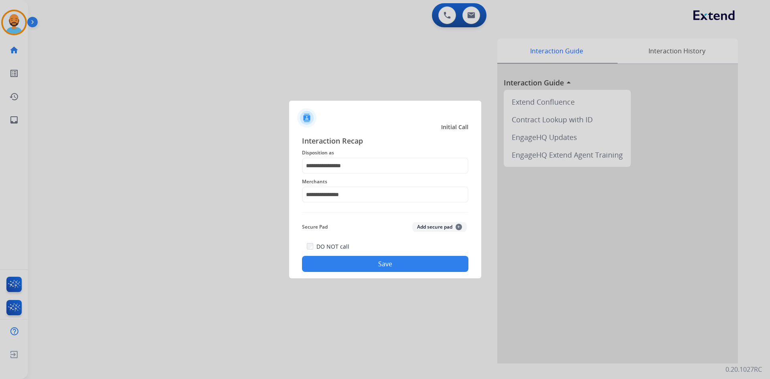
click at [370, 260] on button "Save" at bounding box center [385, 264] width 166 height 16
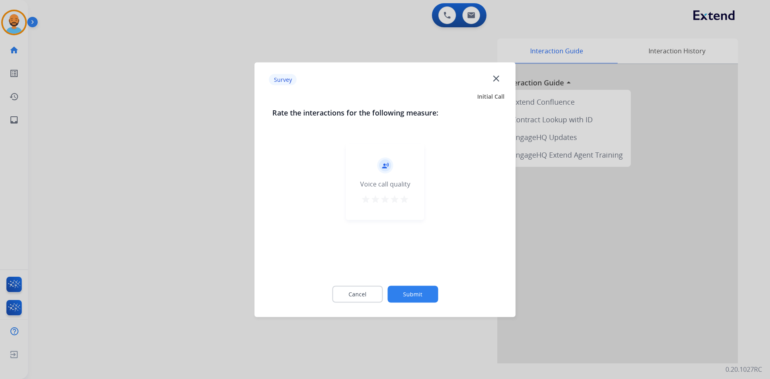
click at [405, 198] on mat-icon "star" at bounding box center [404, 199] width 10 height 10
click at [405, 296] on button "Submit" at bounding box center [412, 293] width 51 height 17
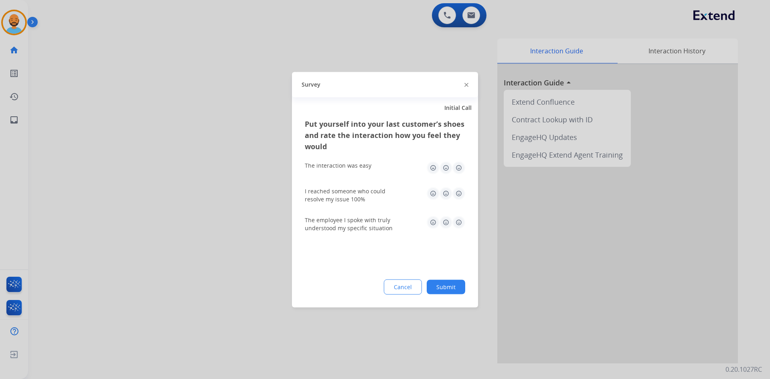
click at [461, 164] on img at bounding box center [458, 167] width 13 height 13
click at [458, 194] on img at bounding box center [458, 193] width 13 height 13
drag, startPoint x: 456, startPoint y: 230, endPoint x: 457, endPoint y: 224, distance: 5.6
click at [456, 227] on div "The employee I spoke with truly understood my specific situation" at bounding box center [385, 224] width 160 height 16
click at [457, 224] on img at bounding box center [458, 222] width 13 height 13
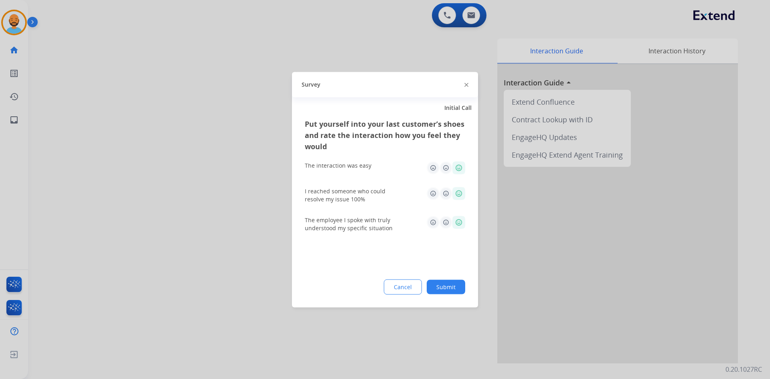
click at [449, 287] on button "Submit" at bounding box center [446, 286] width 38 height 14
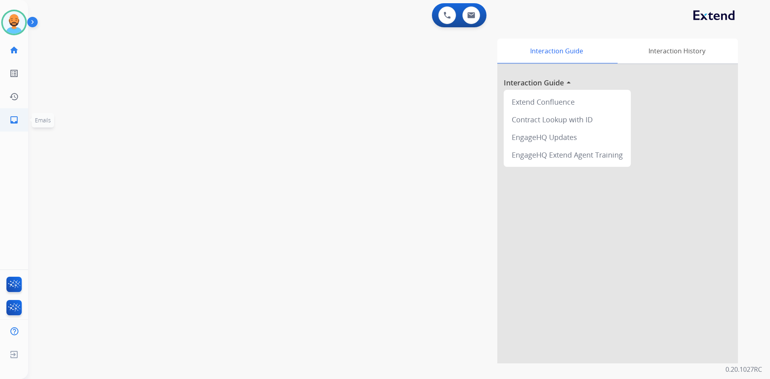
click at [3, 112] on link "inbox Emails" at bounding box center [14, 120] width 22 height 22
select select "**********"
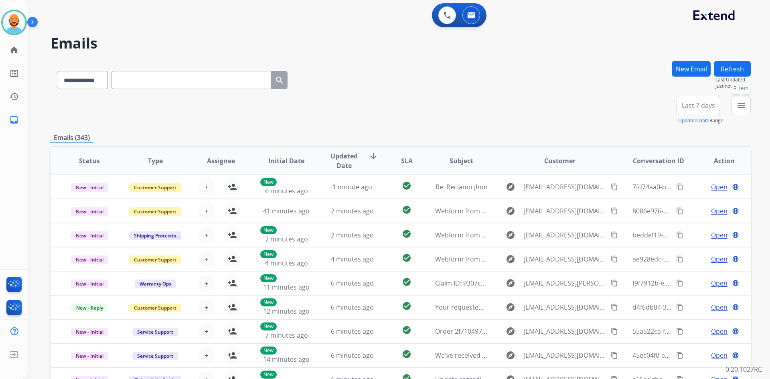
click at [738, 105] on mat-icon "menu" at bounding box center [741, 106] width 10 height 10
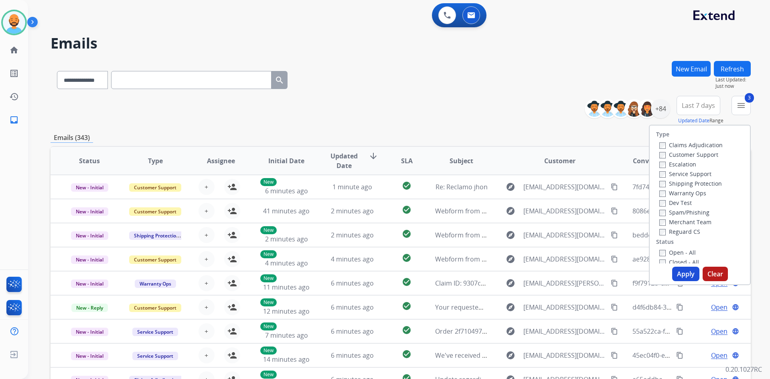
click at [688, 271] on button "Apply" at bounding box center [685, 274] width 27 height 14
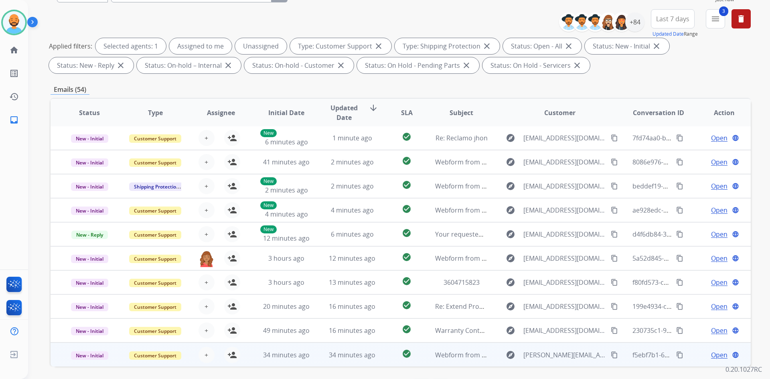
scroll to position [116, 0]
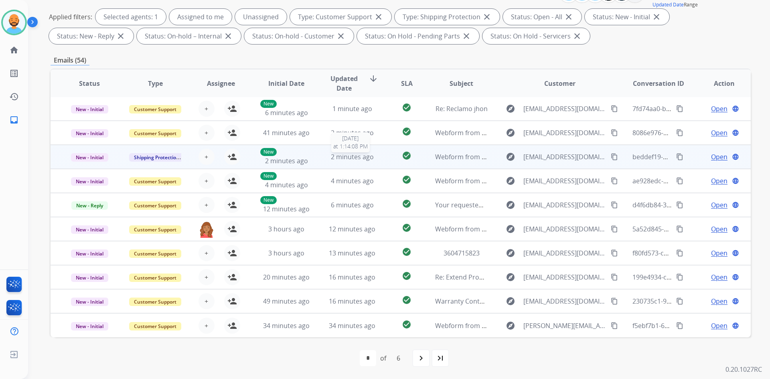
click at [340, 156] on span "2 minutes ago" at bounding box center [352, 156] width 43 height 9
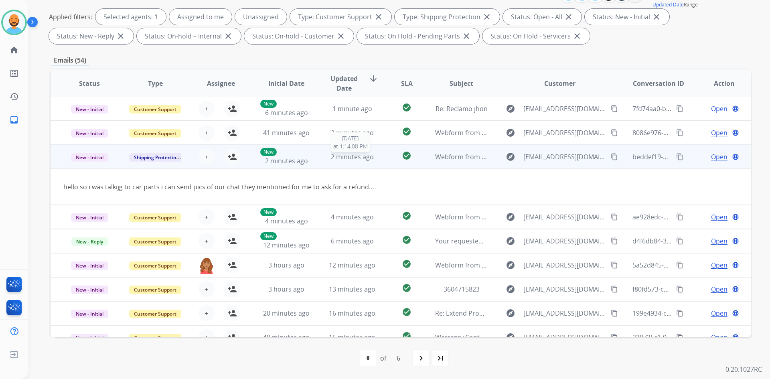
scroll to position [37, 0]
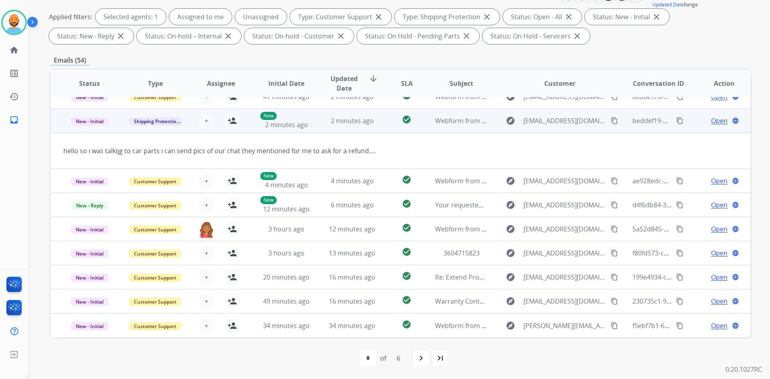
click at [351, 126] on td "2 minutes ago" at bounding box center [346, 121] width 66 height 24
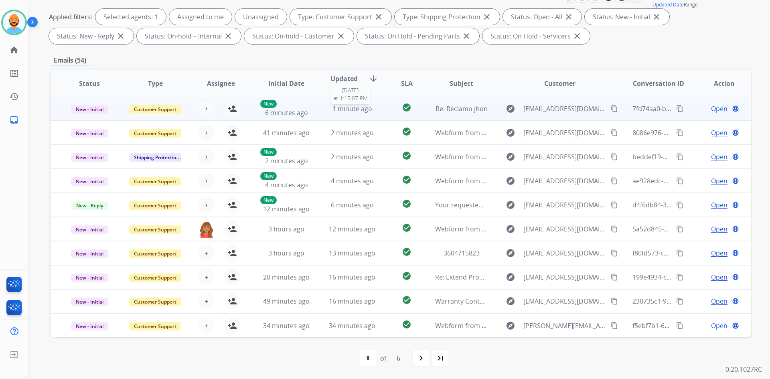
click at [345, 111] on span "1 minute ago" at bounding box center [352, 108] width 40 height 9
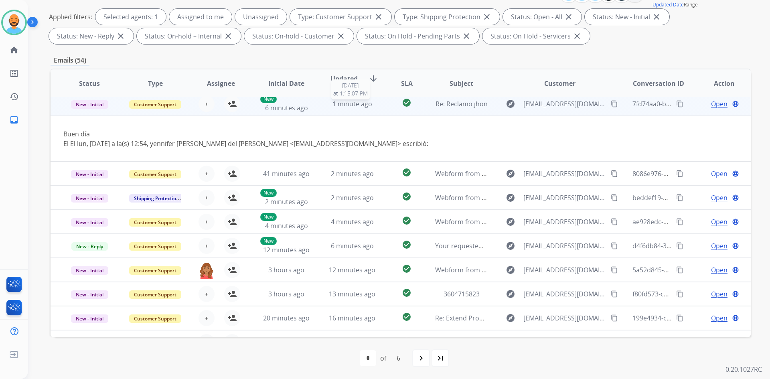
scroll to position [0, 0]
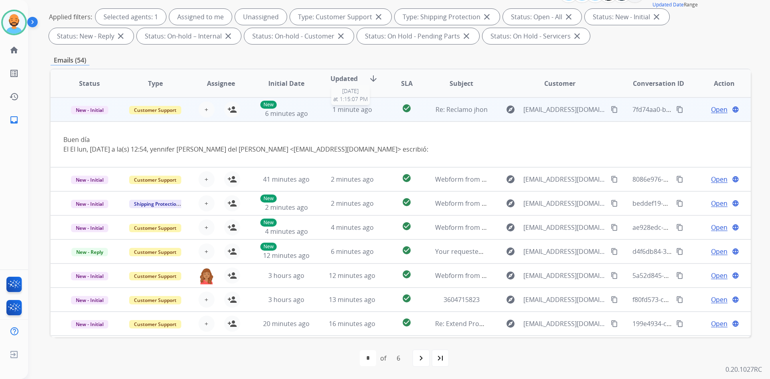
click at [345, 111] on span "1 minute ago" at bounding box center [352, 109] width 40 height 9
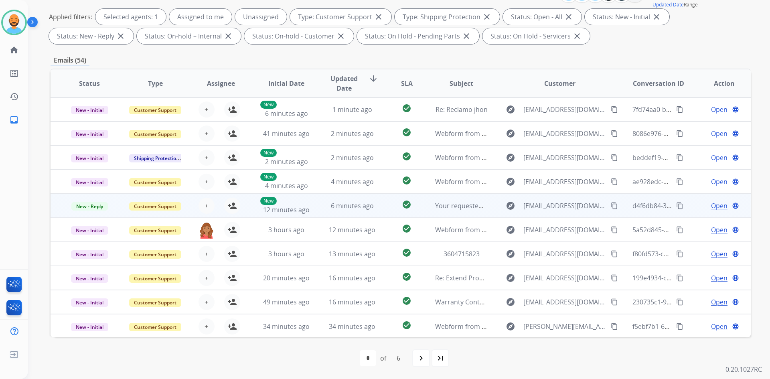
click at [346, 200] on td "6 minutes ago" at bounding box center [346, 206] width 66 height 24
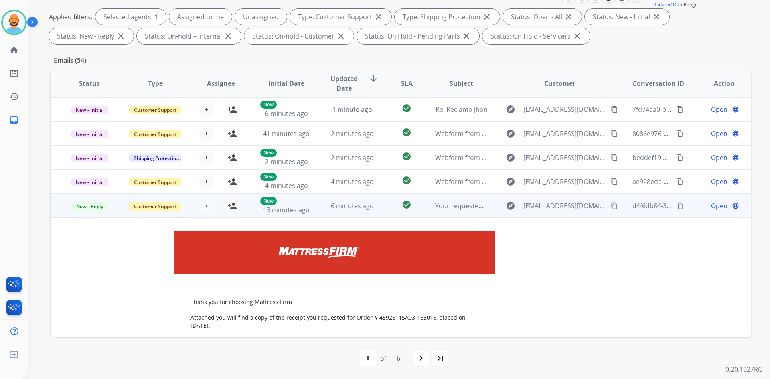
click at [346, 200] on td "6 minutes ago" at bounding box center [346, 206] width 66 height 24
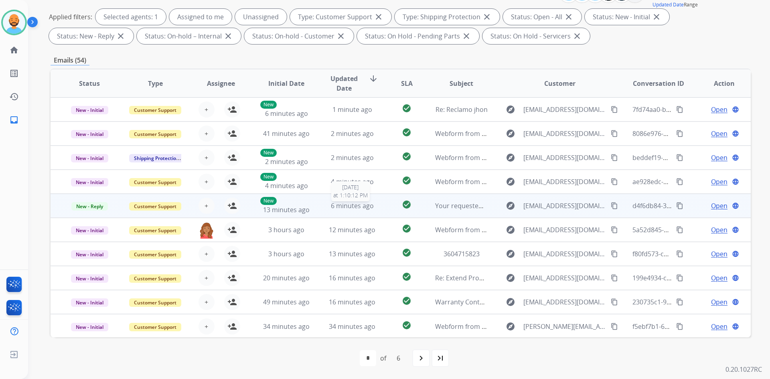
scroll to position [1, 0]
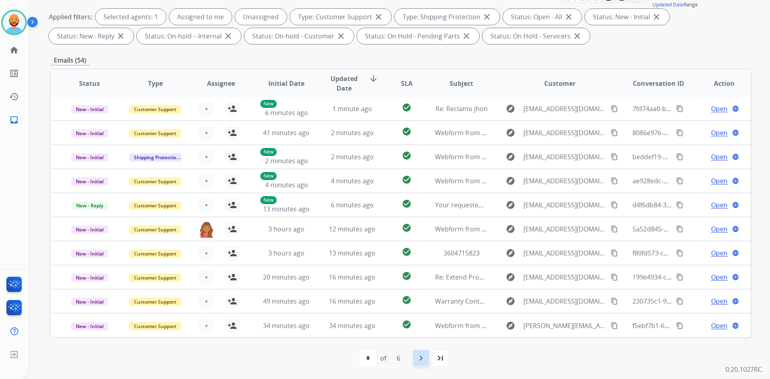
click at [423, 353] on div "navigate_next" at bounding box center [421, 358] width 18 height 18
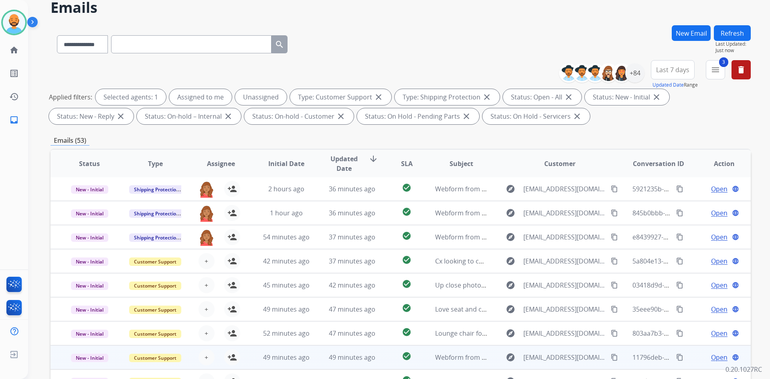
scroll to position [116, 0]
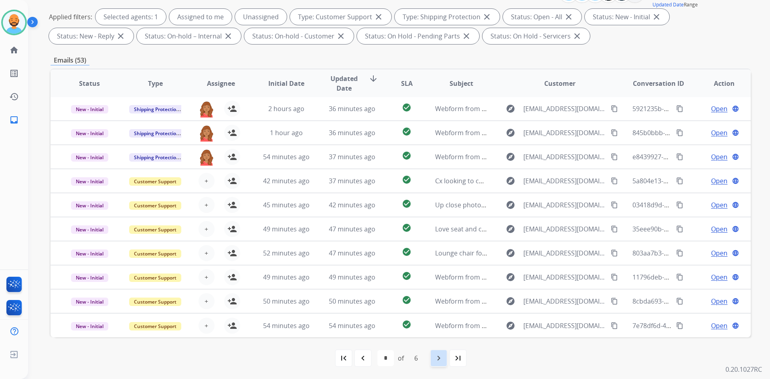
click at [439, 352] on div "navigate_next" at bounding box center [439, 358] width 18 height 18
select select "*"
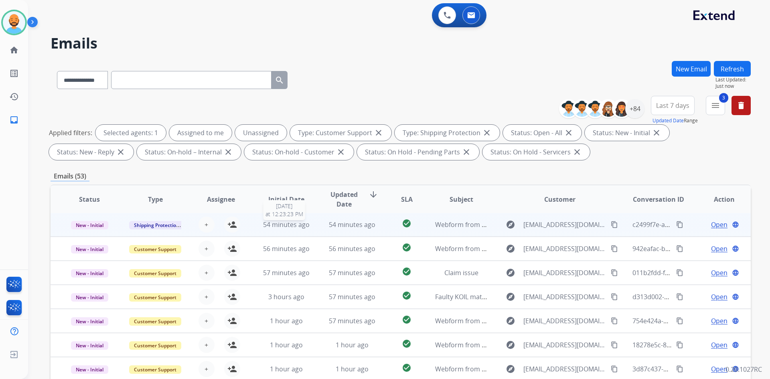
click at [286, 226] on span "54 minutes ago" at bounding box center [286, 224] width 47 height 9
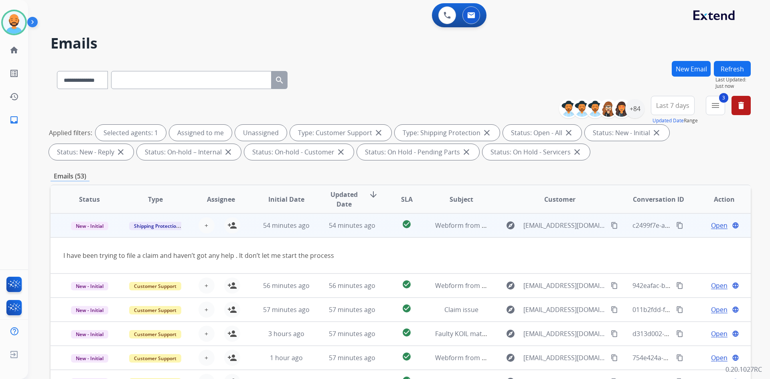
click at [611, 225] on mat-icon "content_copy" at bounding box center [614, 225] width 7 height 7
click at [232, 227] on mat-icon "person_add" at bounding box center [232, 225] width 10 height 10
click at [717, 227] on span "Open" at bounding box center [719, 225] width 16 height 10
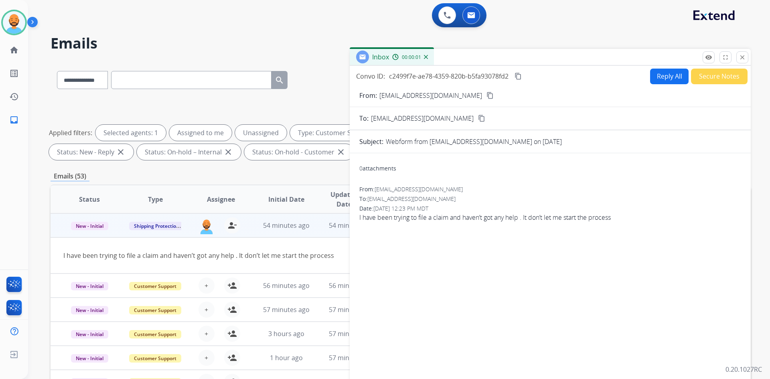
click at [670, 73] on button "Reply All" at bounding box center [669, 77] width 38 height 16
select select "**********"
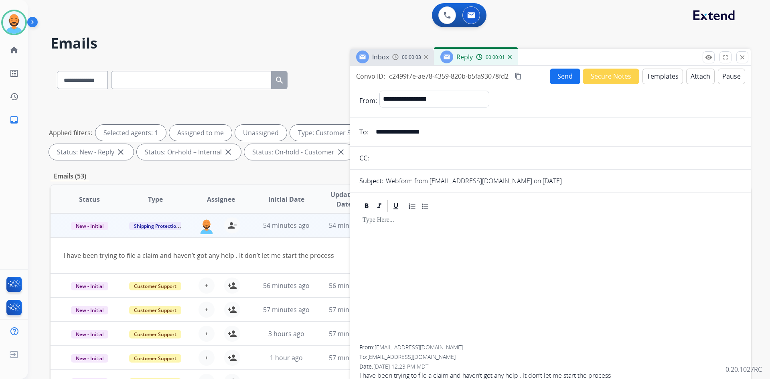
click at [646, 76] on button "Templates" at bounding box center [662, 77] width 40 height 16
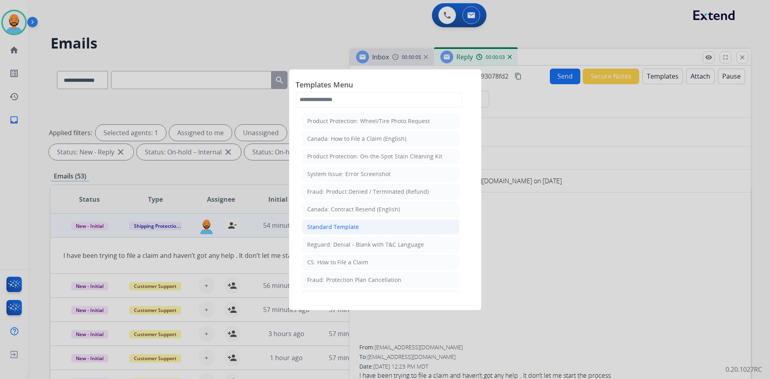
click at [350, 227] on div "Standard Template" at bounding box center [333, 227] width 52 height 8
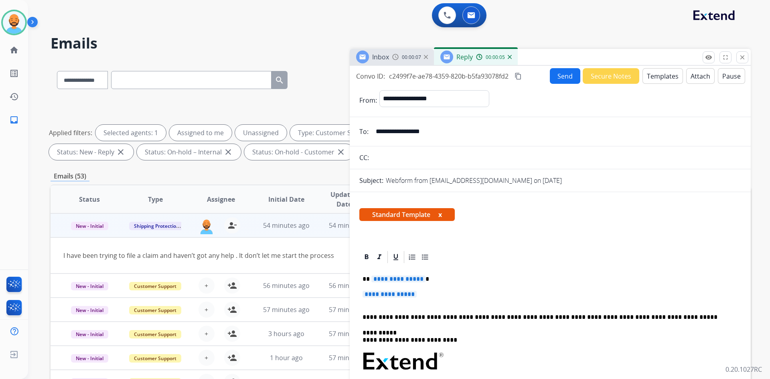
click at [419, 277] on span "**********" at bounding box center [398, 278] width 54 height 7
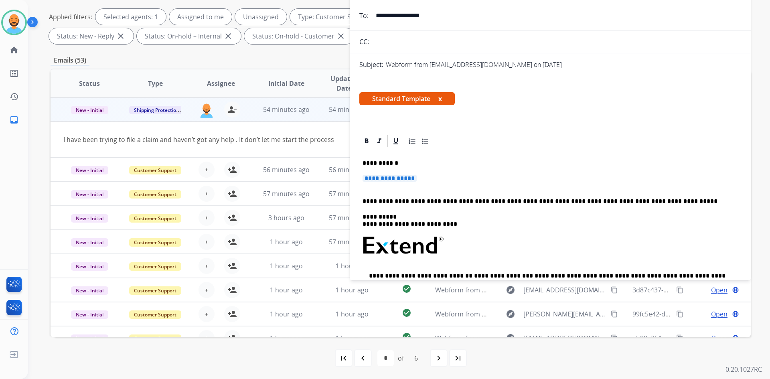
click at [396, 164] on p "**********" at bounding box center [546, 163] width 369 height 7
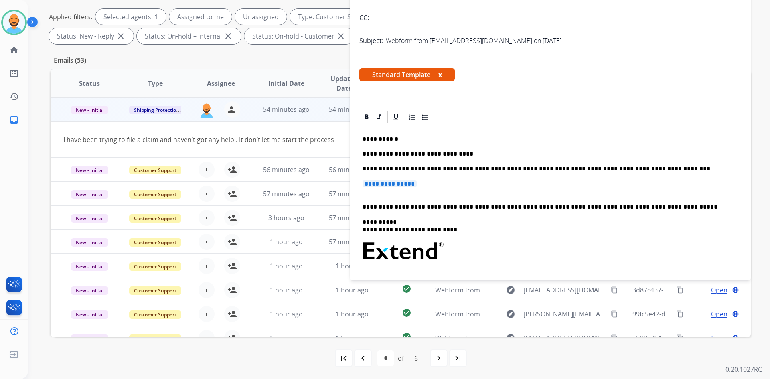
scroll to position [17, 0]
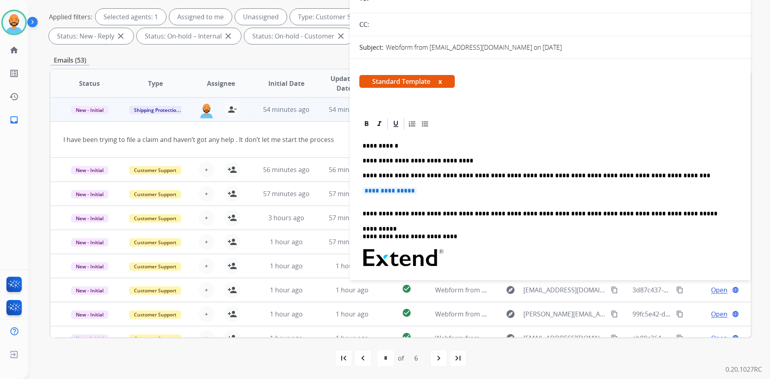
click at [637, 178] on p "**********" at bounding box center [546, 160] width 369 height 37
click at [364, 204] on div "**********" at bounding box center [550, 261] width 382 height 261
click at [365, 203] on div "**********" at bounding box center [550, 261] width 382 height 261
click at [364, 203] on div "**********" at bounding box center [550, 261] width 382 height 261
click at [364, 202] on div "**********" at bounding box center [550, 261] width 382 height 261
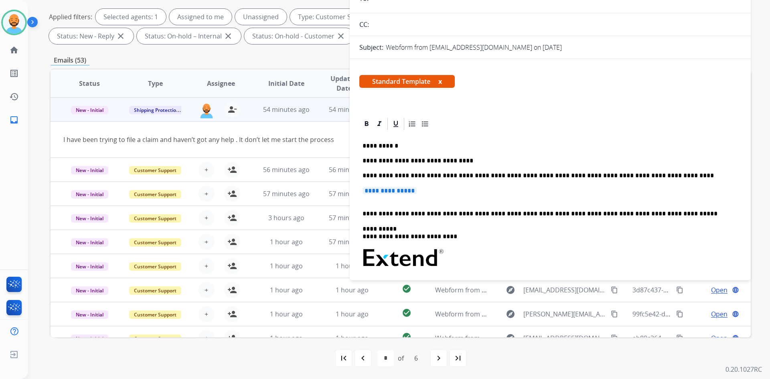
click at [364, 200] on p "**********" at bounding box center [549, 194] width 375 height 15
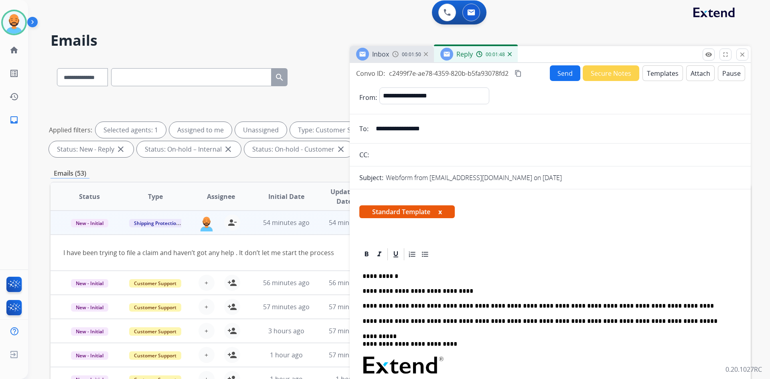
scroll to position [0, 0]
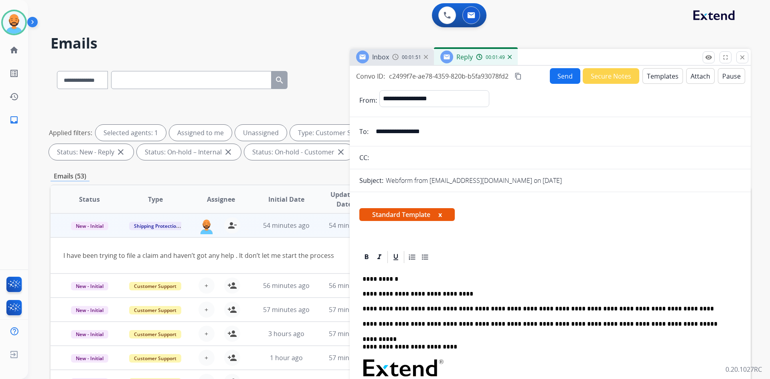
click at [554, 79] on button "Send" at bounding box center [565, 76] width 30 height 16
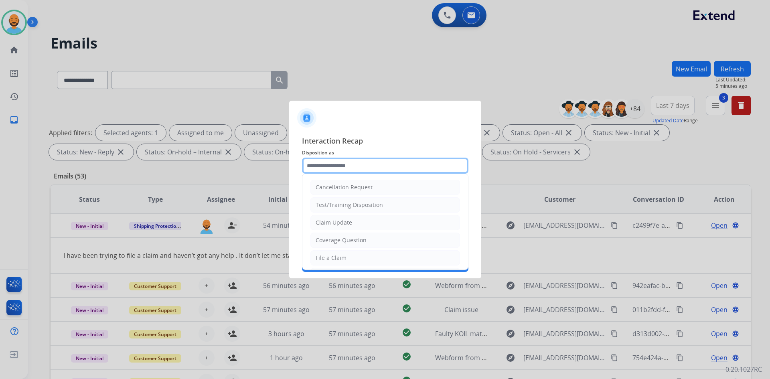
click at [381, 164] on input "text" at bounding box center [385, 166] width 166 height 16
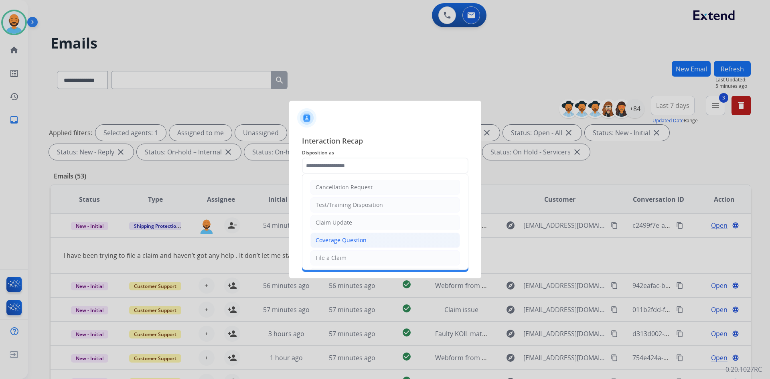
click at [357, 240] on div "Coverage Question" at bounding box center [340, 240] width 51 height 8
type input "**********"
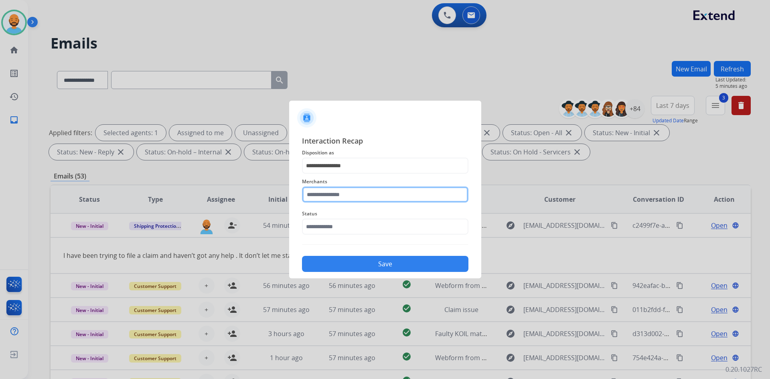
click at [352, 196] on input "text" at bounding box center [385, 194] width 166 height 16
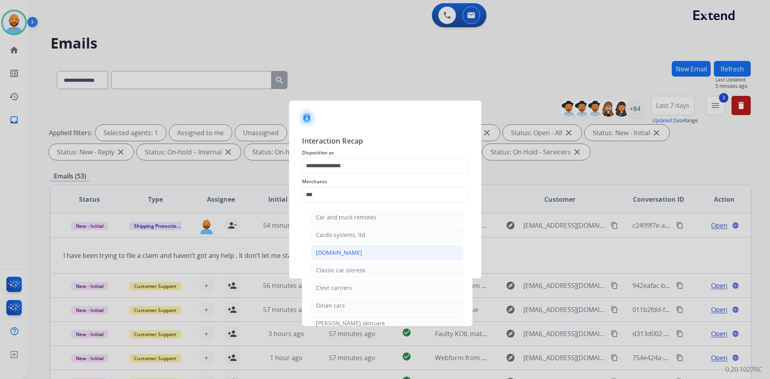
click at [342, 254] on div "[DOMAIN_NAME]" at bounding box center [339, 253] width 46 height 8
type input "**********"
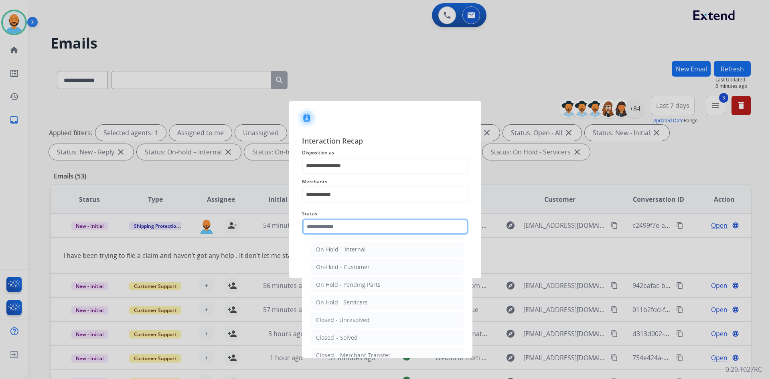
click at [347, 229] on input "text" at bounding box center [385, 226] width 166 height 16
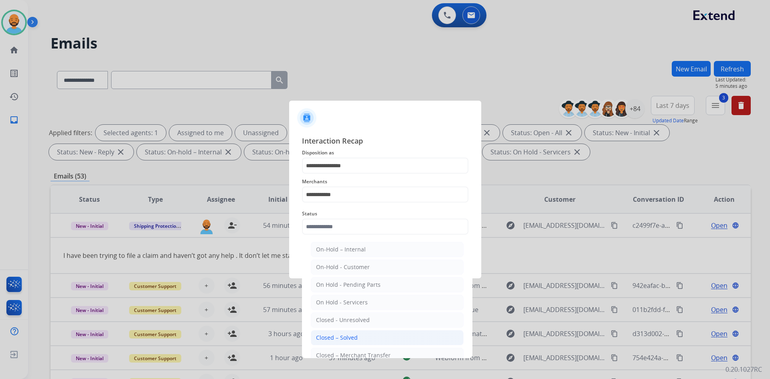
click at [352, 334] on div "Closed – Solved" at bounding box center [337, 338] width 42 height 8
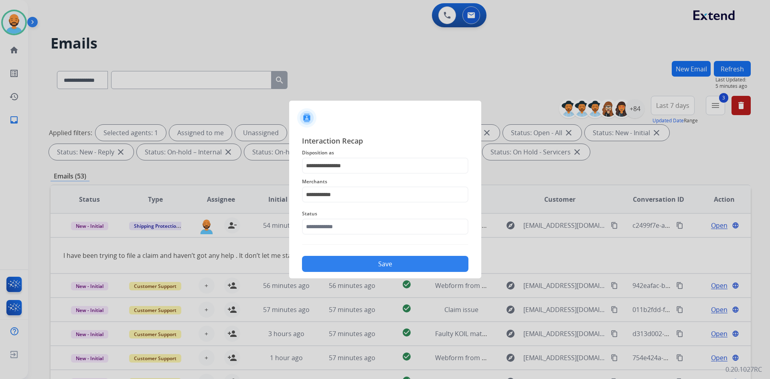
type input "**********"
click at [365, 266] on button "Save" at bounding box center [385, 264] width 166 height 16
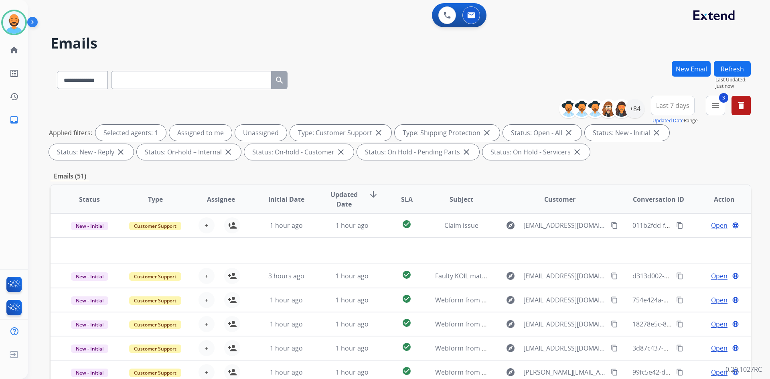
click at [420, 76] on div "**********" at bounding box center [401, 78] width 700 height 35
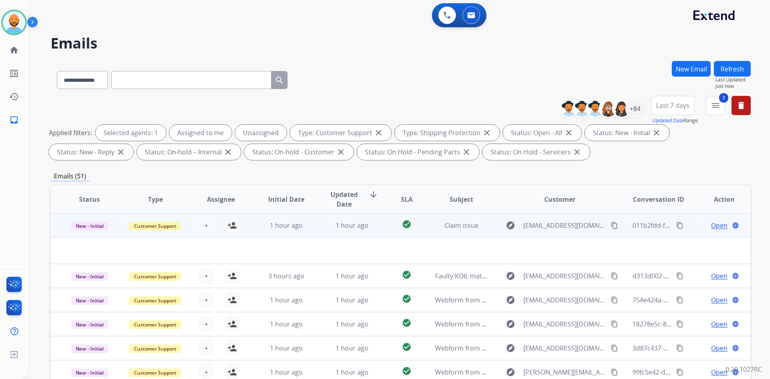
click at [327, 230] on td "1 hour ago" at bounding box center [346, 225] width 66 height 24
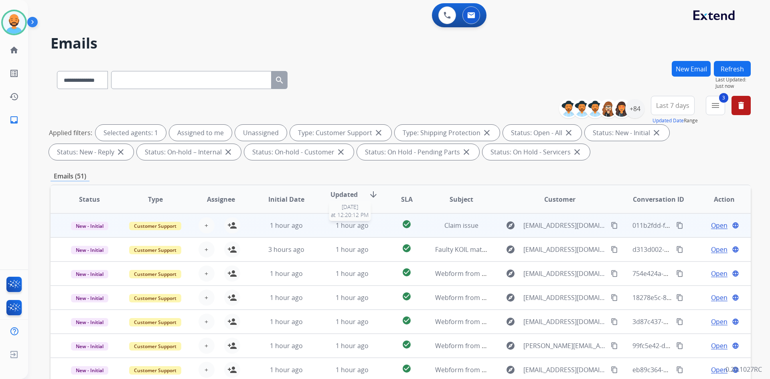
click at [330, 226] on div "1 hour ago" at bounding box center [352, 225] width 53 height 10
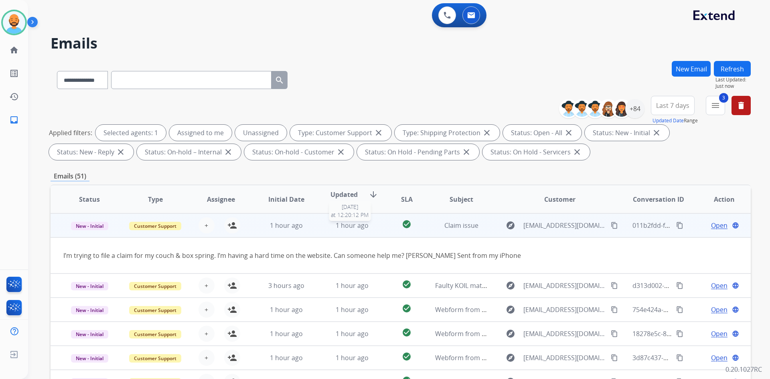
click at [326, 227] on div "1 hour ago" at bounding box center [352, 225] width 53 height 10
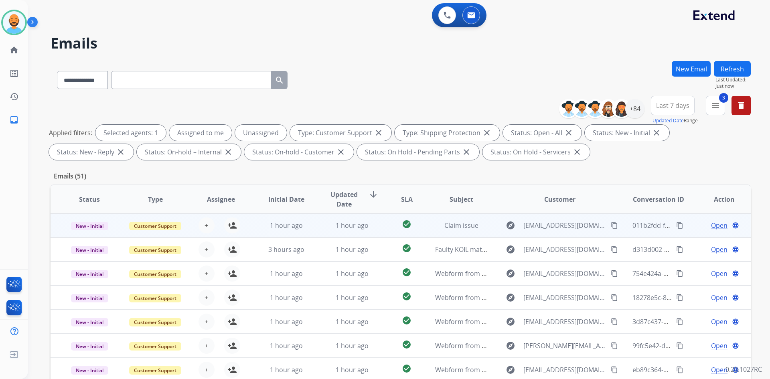
click at [609, 224] on button "content_copy" at bounding box center [614, 225] width 10 height 10
click at [228, 227] on mat-icon "person_add" at bounding box center [232, 225] width 10 height 10
click at [711, 223] on span "Open" at bounding box center [719, 225] width 16 height 10
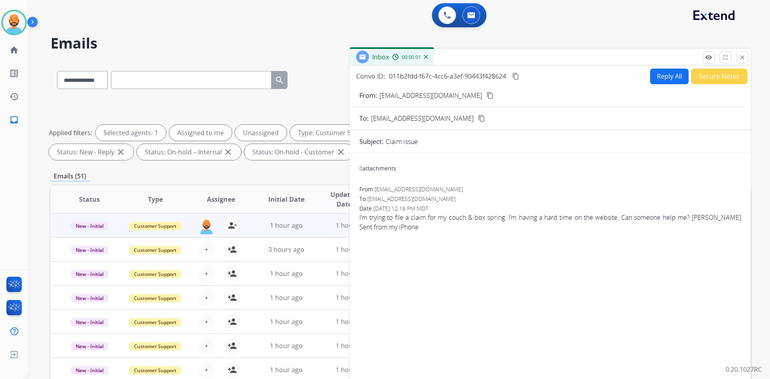
click at [661, 81] on button "Reply All" at bounding box center [669, 77] width 38 height 16
select select "**********"
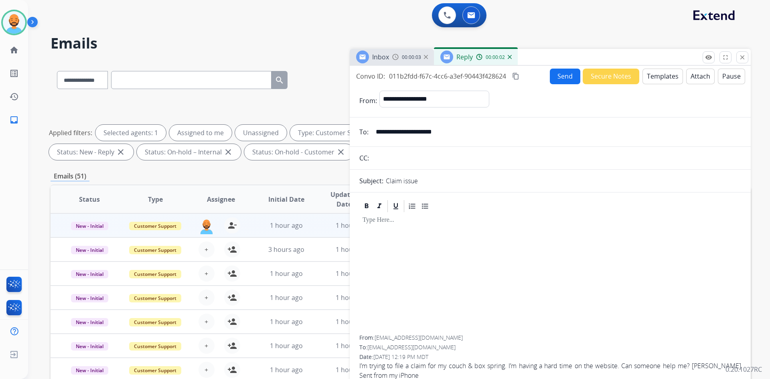
click at [657, 71] on button "Templates" at bounding box center [662, 77] width 40 height 16
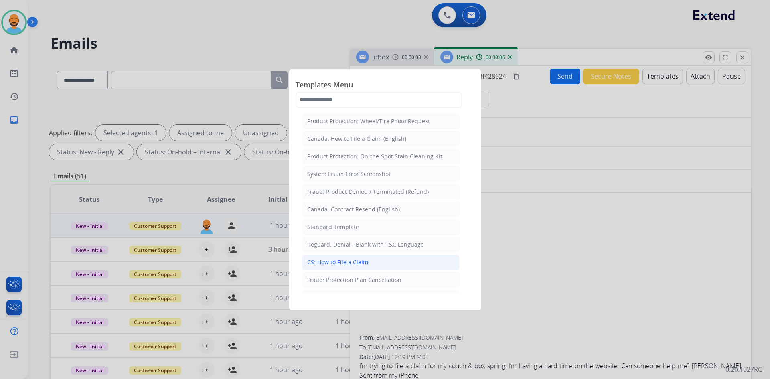
click at [346, 260] on div "CS: How to File a Claim" at bounding box center [337, 262] width 61 height 8
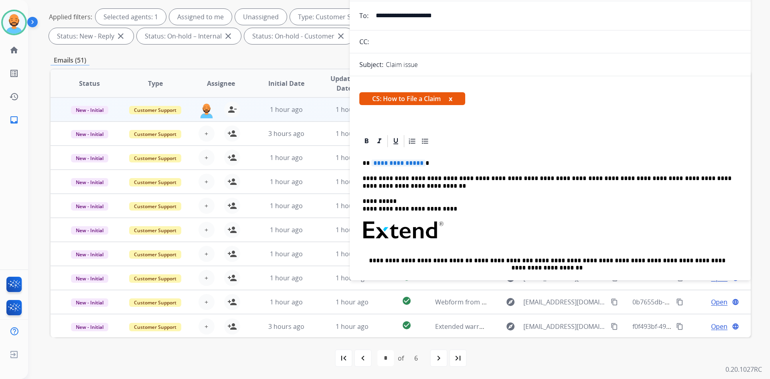
click at [419, 162] on span "**********" at bounding box center [398, 163] width 54 height 7
click at [419, 162] on p "**********" at bounding box center [546, 163] width 369 height 7
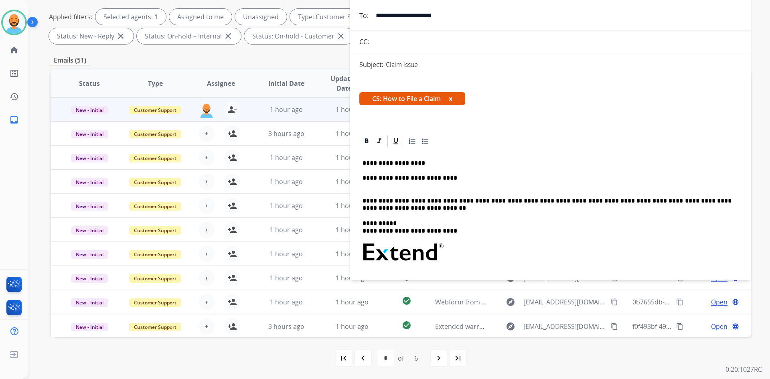
click at [441, 180] on p "**********" at bounding box center [546, 175] width 369 height 30
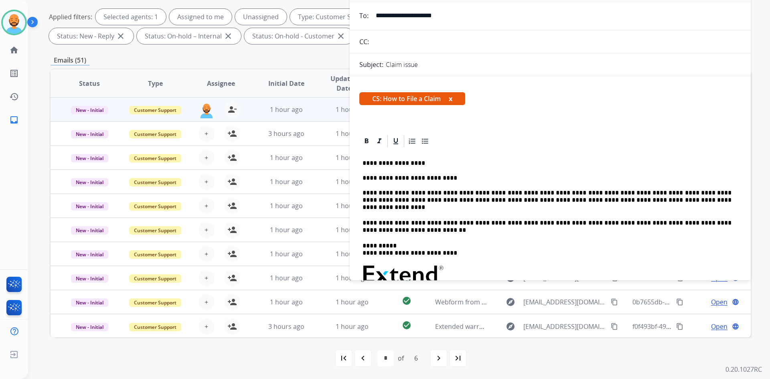
drag, startPoint x: 628, startPoint y: 194, endPoint x: 632, endPoint y: 194, distance: 4.4
click at [645, 197] on p "**********" at bounding box center [546, 186] width 369 height 52
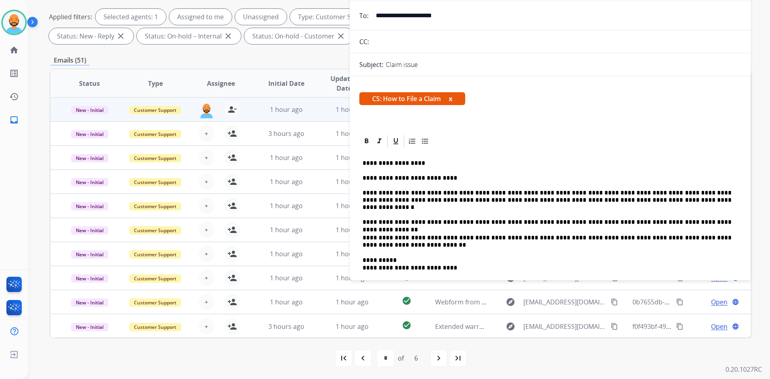
click at [717, 217] on p "**********" at bounding box center [546, 193] width 369 height 67
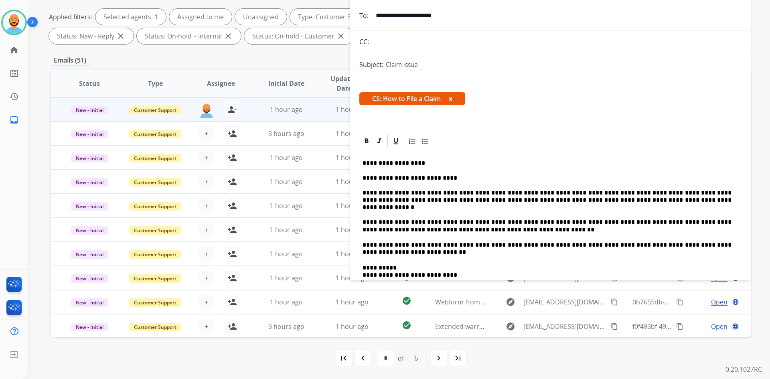
click at [364, 235] on div "**********" at bounding box center [550, 289] width 382 height 283
click at [361, 233] on div "**********" at bounding box center [550, 289] width 382 height 283
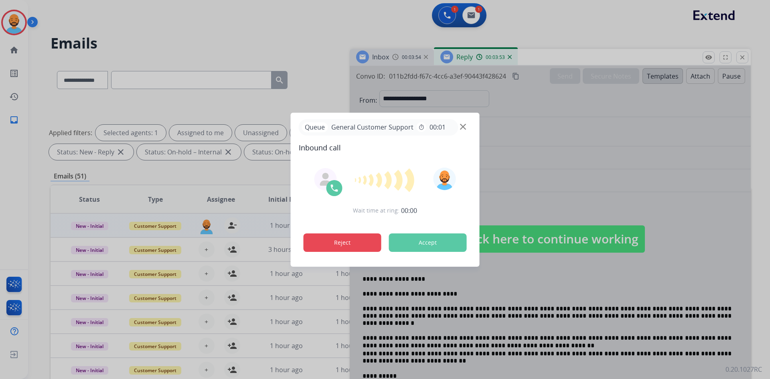
click at [372, 240] on button "Reject" at bounding box center [342, 242] width 78 height 18
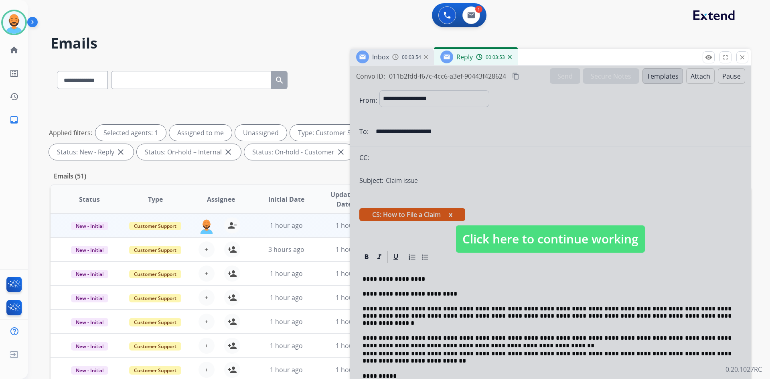
click at [560, 236] on span "Click here to continue working" at bounding box center [550, 238] width 189 height 27
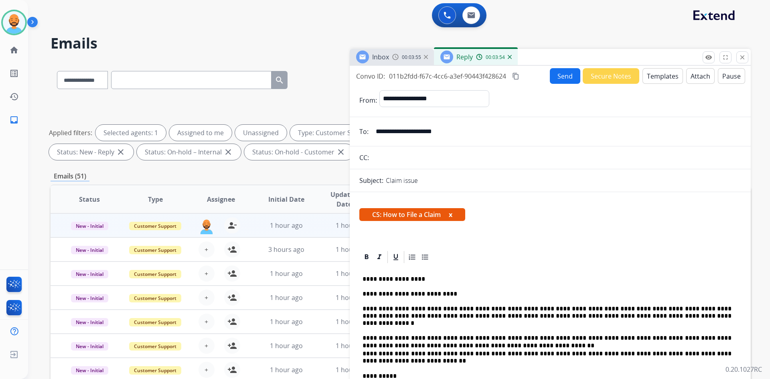
click at [570, 72] on button "Send" at bounding box center [565, 76] width 30 height 16
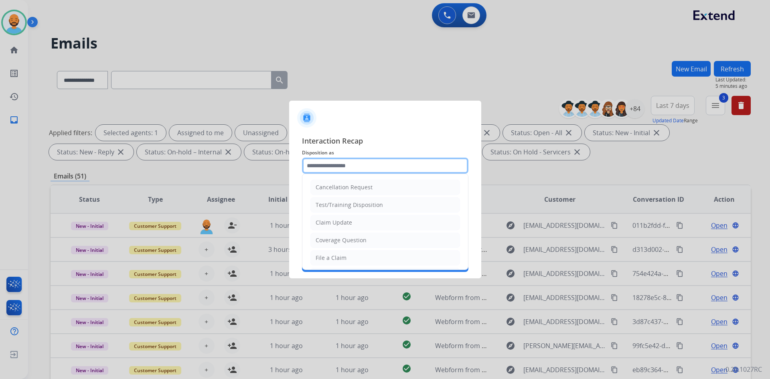
click at [339, 161] on input "text" at bounding box center [385, 166] width 166 height 16
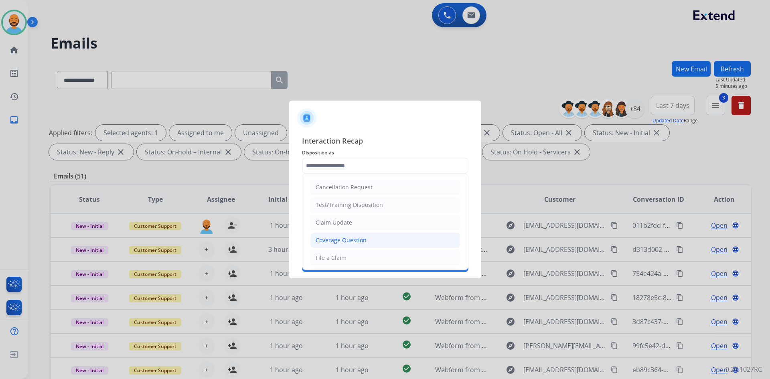
click at [335, 243] on div "Coverage Question" at bounding box center [340, 240] width 51 height 8
type input "**********"
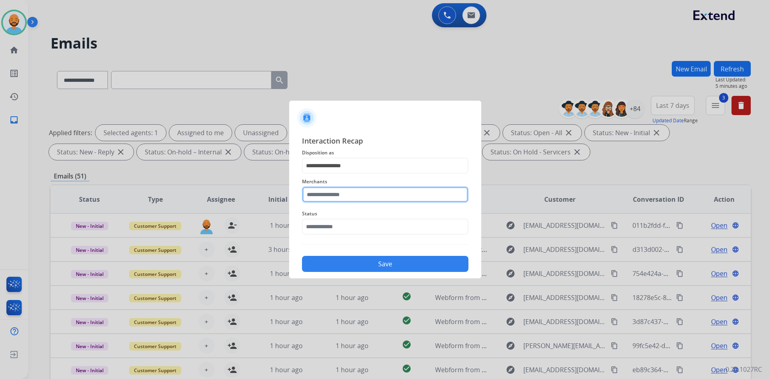
click at [354, 198] on input "text" at bounding box center [385, 194] width 166 height 16
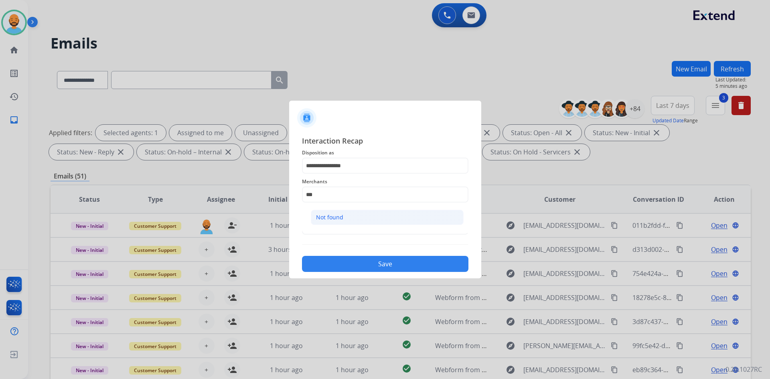
click at [338, 219] on div "Not found" at bounding box center [329, 217] width 27 height 8
type input "*********"
click at [337, 227] on input "text" at bounding box center [385, 226] width 166 height 16
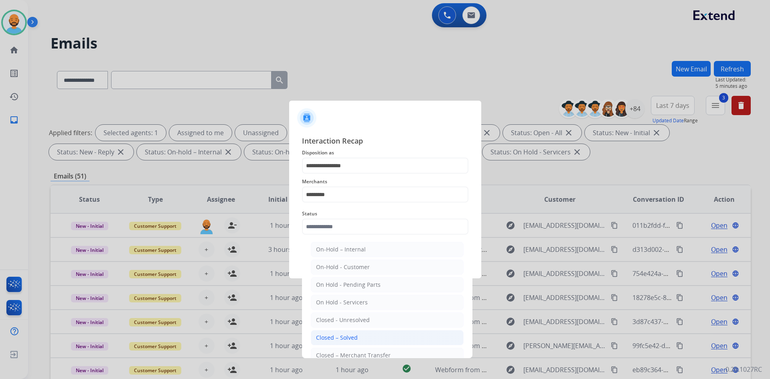
click at [345, 340] on div "Closed – Solved" at bounding box center [337, 338] width 42 height 8
type input "**********"
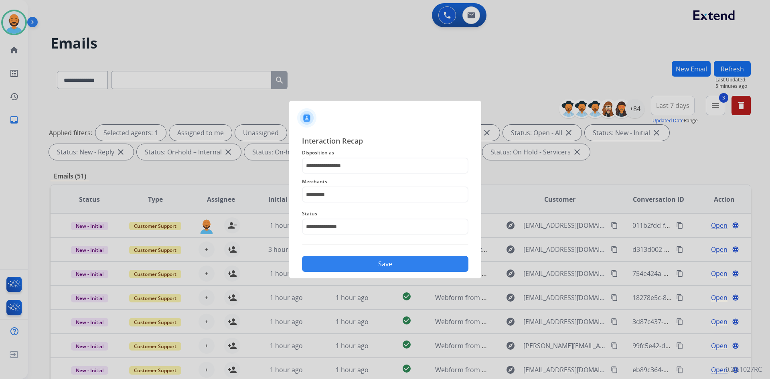
click at [363, 256] on button "Save" at bounding box center [385, 264] width 166 height 16
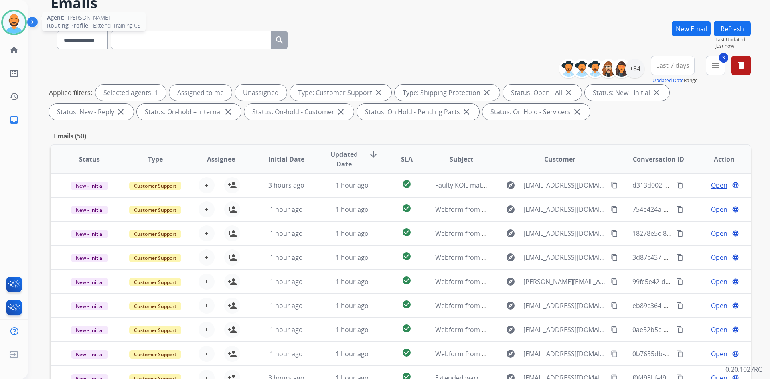
click at [14, 19] on img at bounding box center [14, 22] width 22 height 22
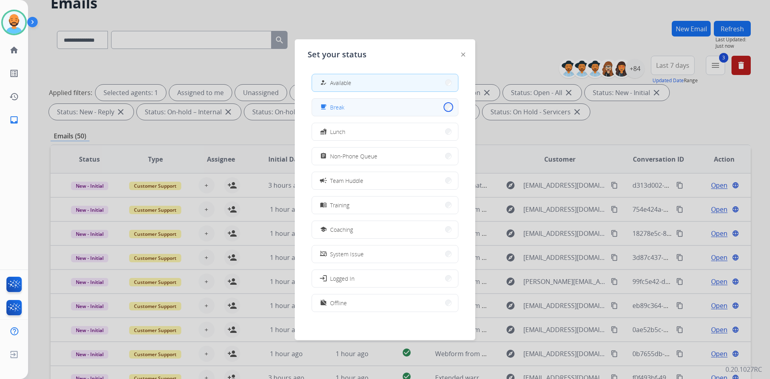
click at [444, 106] on button "free_breakfast Break" at bounding box center [385, 107] width 146 height 17
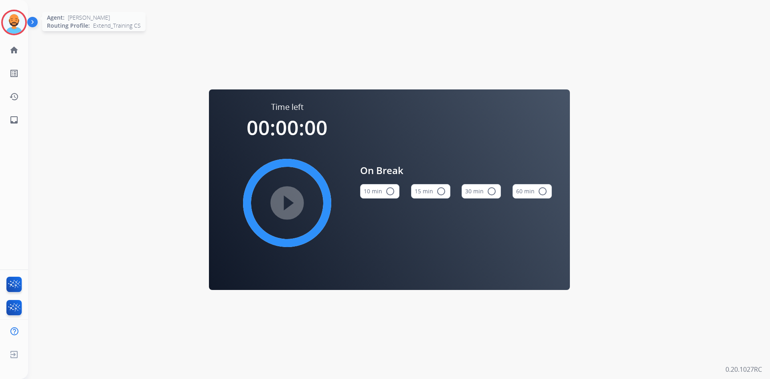
click at [23, 22] on img at bounding box center [14, 22] width 22 height 22
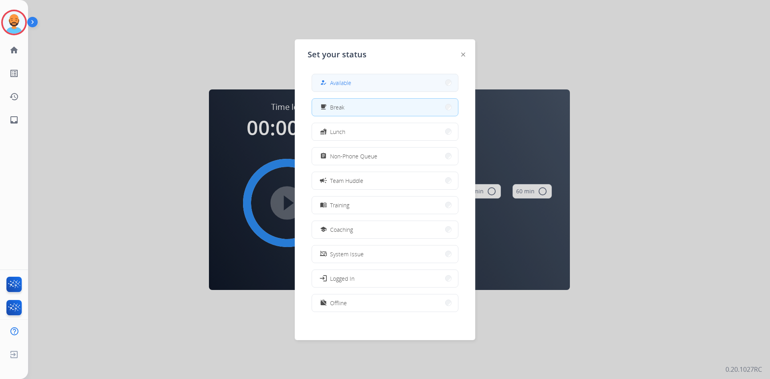
click at [420, 87] on button "how_to_reg Available" at bounding box center [385, 82] width 146 height 17
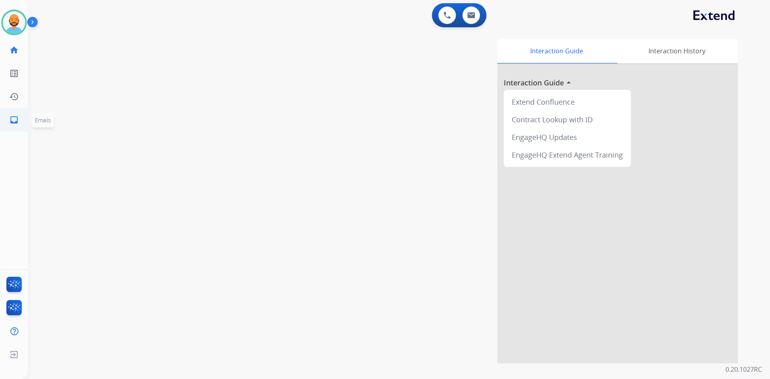
click at [17, 115] on mat-icon "inbox" at bounding box center [14, 120] width 10 height 10
select select "**********"
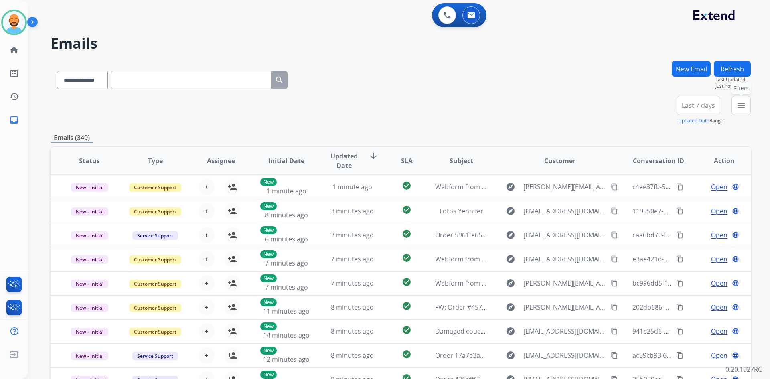
click at [745, 100] on button "menu Filters" at bounding box center [740, 105] width 19 height 19
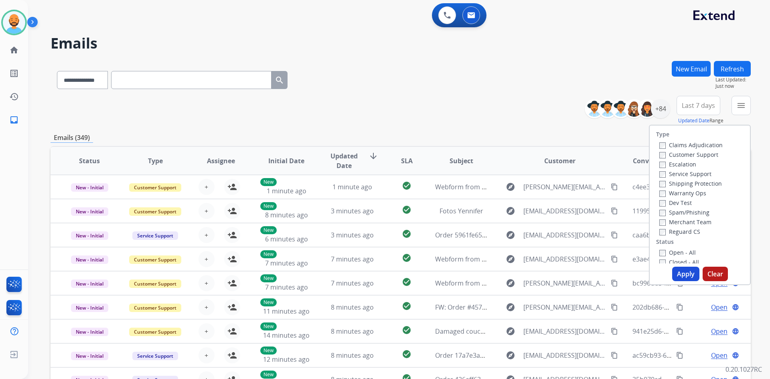
click at [659, 151] on label "Customer Support" at bounding box center [688, 155] width 59 height 8
click at [663, 183] on label "Shipping Protection" at bounding box center [690, 184] width 63 height 8
click at [659, 247] on div "Type Claims Adjudication Customer Support Escalation Service Support Shipping P…" at bounding box center [699, 194] width 100 height 138
click at [685, 269] on button "Apply" at bounding box center [685, 274] width 27 height 14
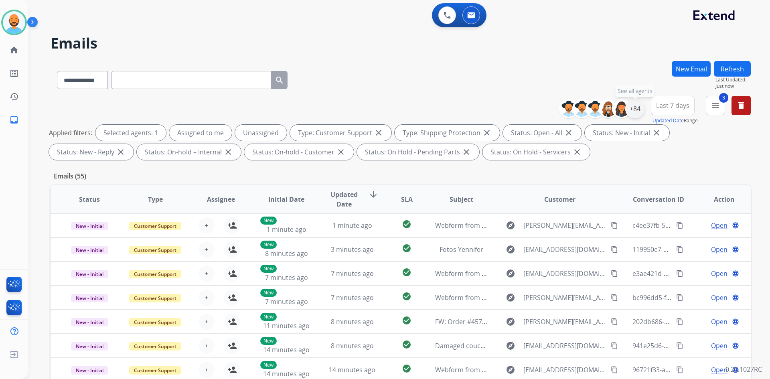
click at [637, 110] on div "+84" at bounding box center [634, 108] width 19 height 19
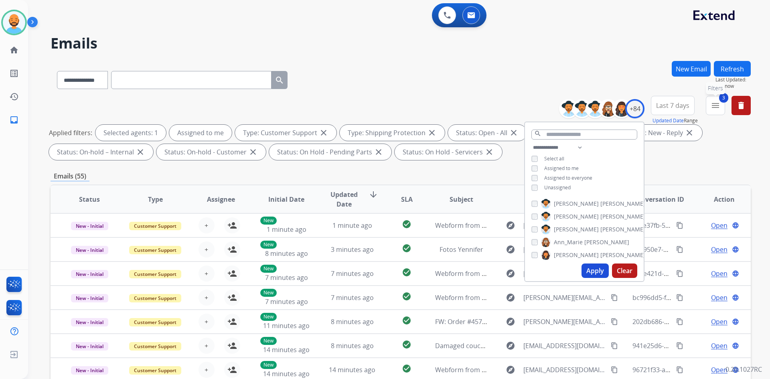
click at [723, 106] on button "3 menu Filters" at bounding box center [715, 105] width 19 height 19
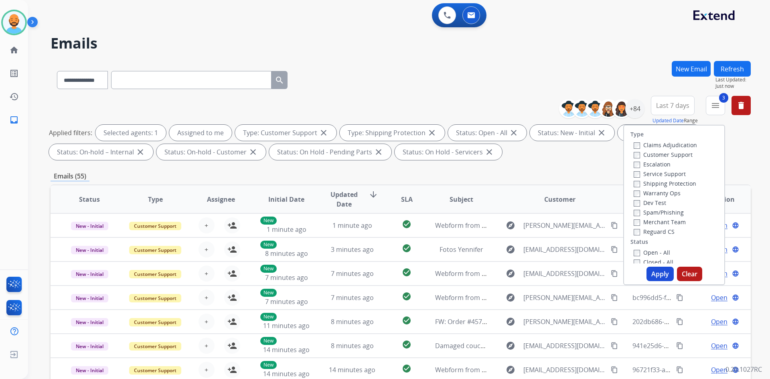
click at [649, 269] on button "Apply" at bounding box center [659, 274] width 27 height 14
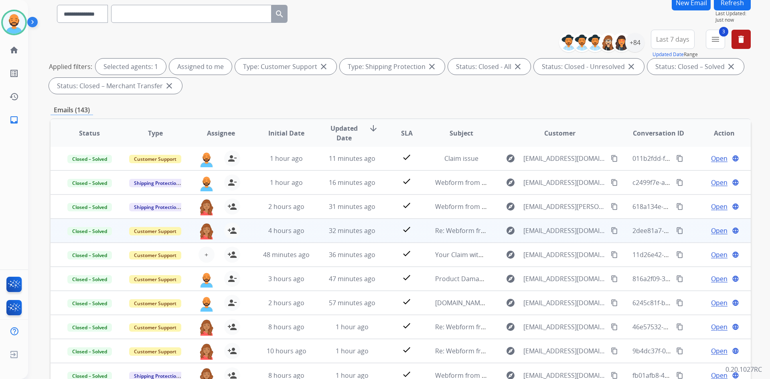
scroll to position [80, 0]
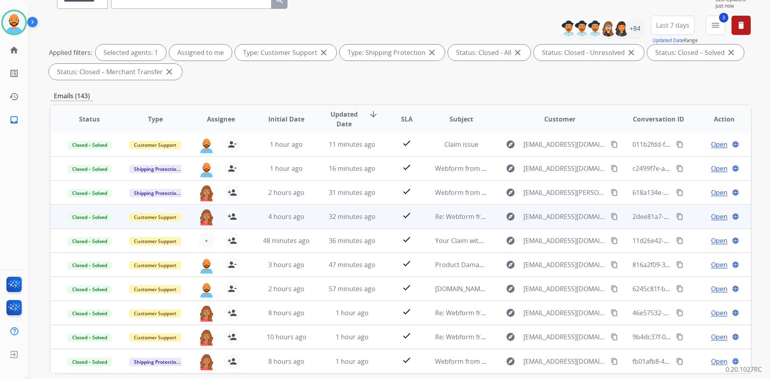
click at [364, 229] on td "36 minutes ago" at bounding box center [346, 240] width 66 height 24
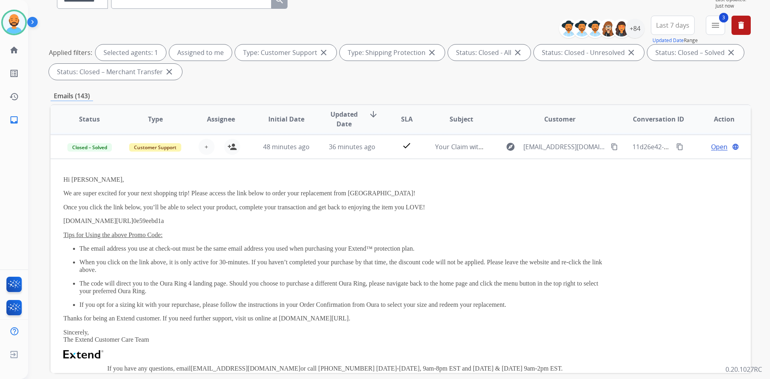
scroll to position [96, 0]
click at [294, 142] on span "48 minutes ago" at bounding box center [286, 145] width 47 height 9
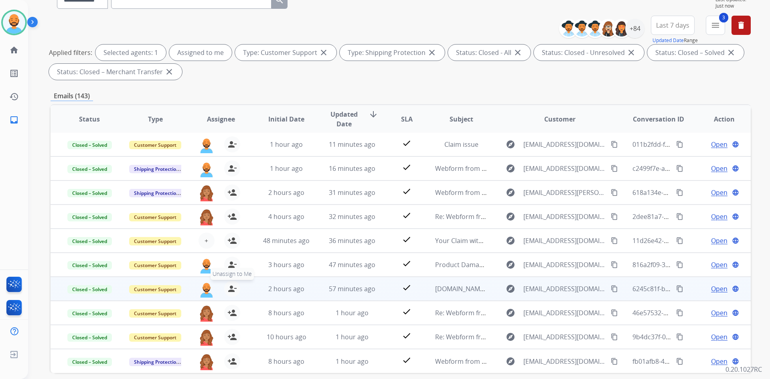
scroll to position [116, 0]
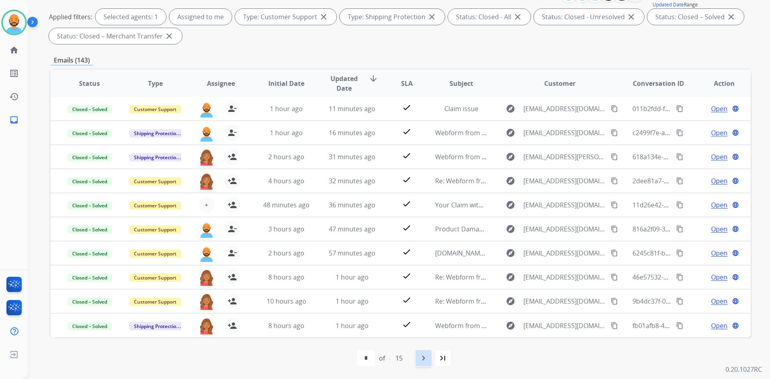
click at [425, 358] on mat-icon "navigate_next" at bounding box center [424, 358] width 10 height 10
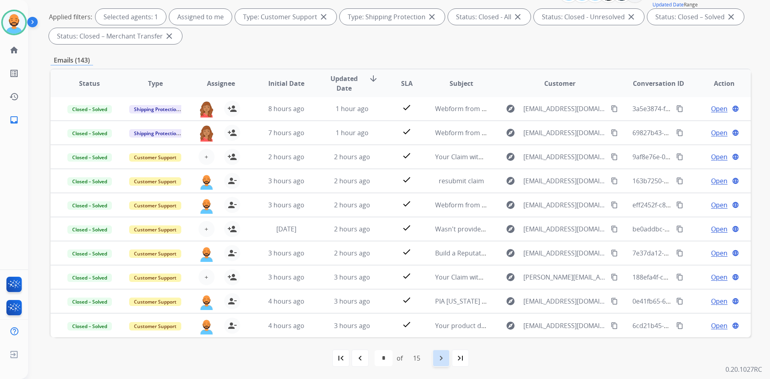
click at [444, 358] on mat-icon "navigate_next" at bounding box center [441, 358] width 10 height 10
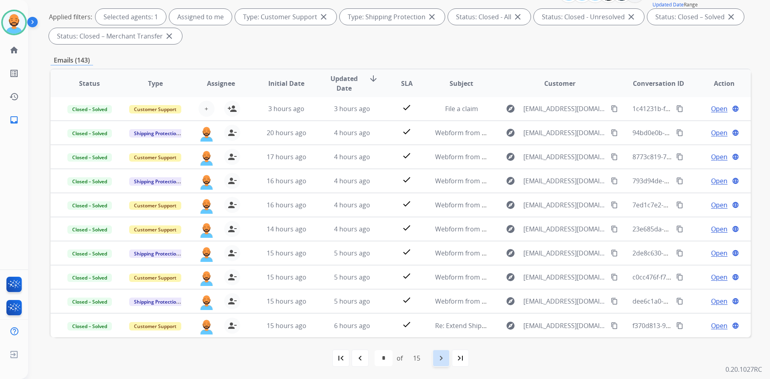
click at [434, 358] on div "navigate_next" at bounding box center [441, 358] width 18 height 18
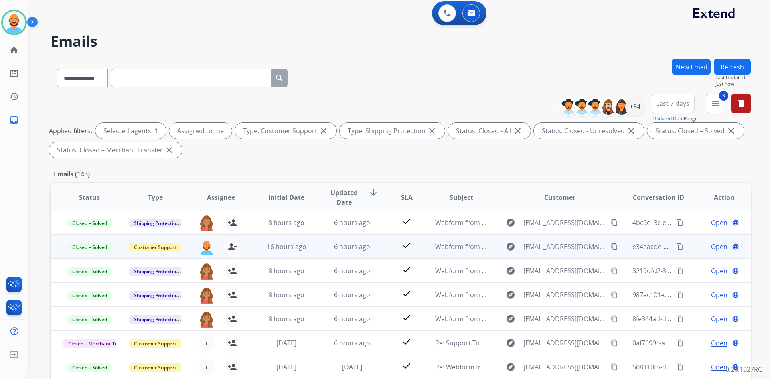
scroll to position [0, 0]
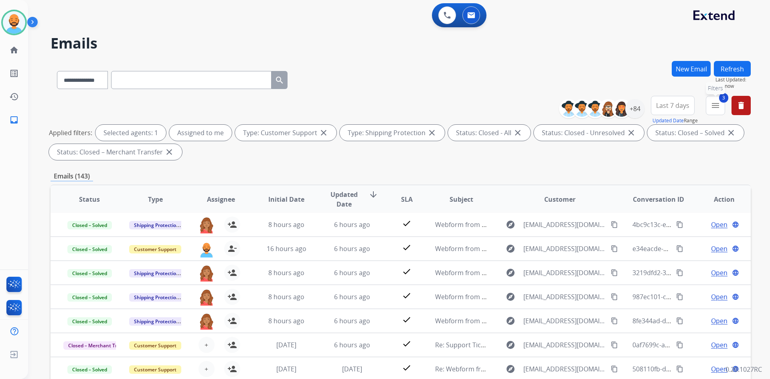
click at [723, 107] on button "3 menu Filters" at bounding box center [715, 105] width 19 height 19
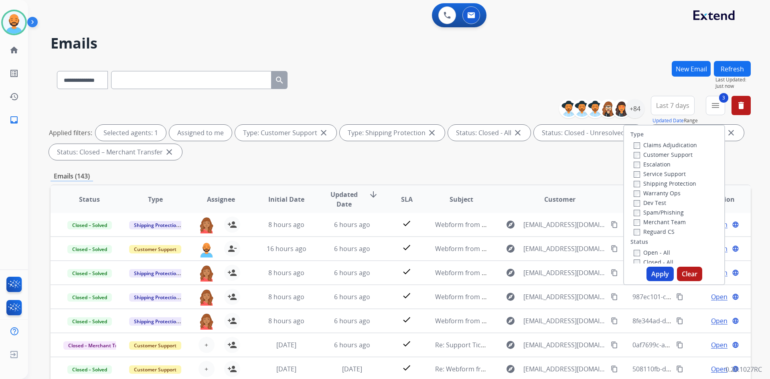
click at [633, 248] on div "Open - All" at bounding box center [675, 252] width 84 height 10
click at [650, 270] on button "Apply" at bounding box center [659, 274] width 27 height 14
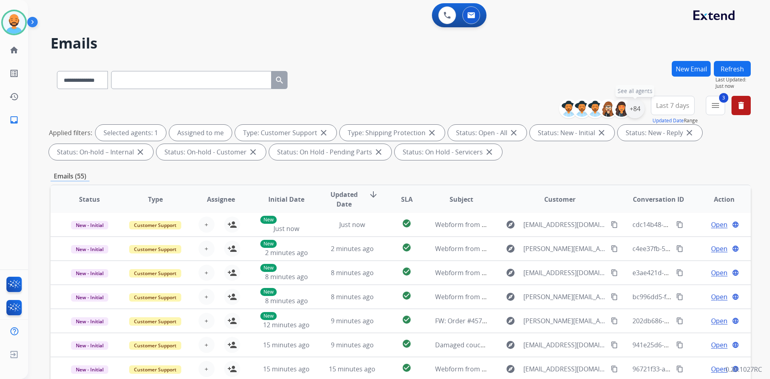
click at [633, 115] on div "+84" at bounding box center [634, 108] width 19 height 19
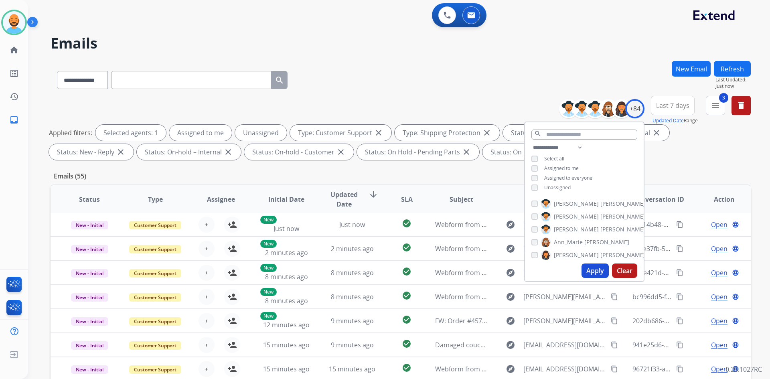
click at [603, 270] on button "Apply" at bounding box center [594, 270] width 27 height 14
click at [379, 82] on div "**********" at bounding box center [401, 78] width 700 height 35
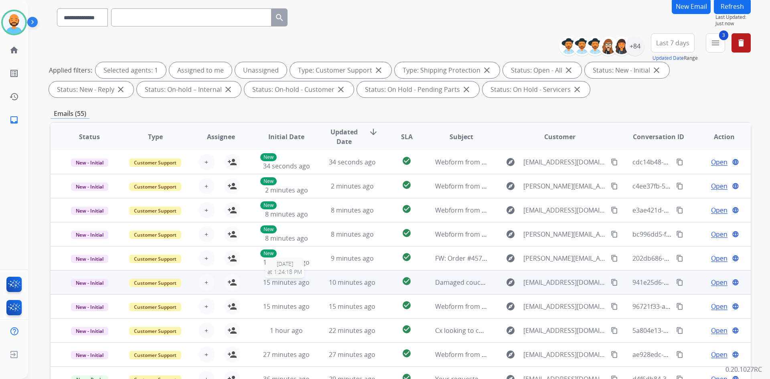
scroll to position [116, 0]
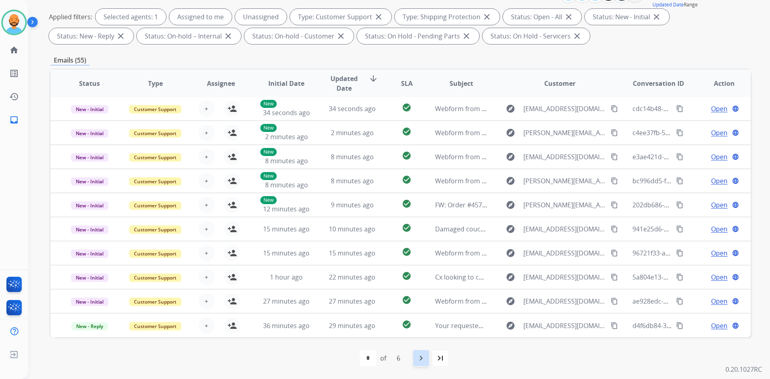
click at [421, 355] on mat-icon "navigate_next" at bounding box center [421, 358] width 10 height 10
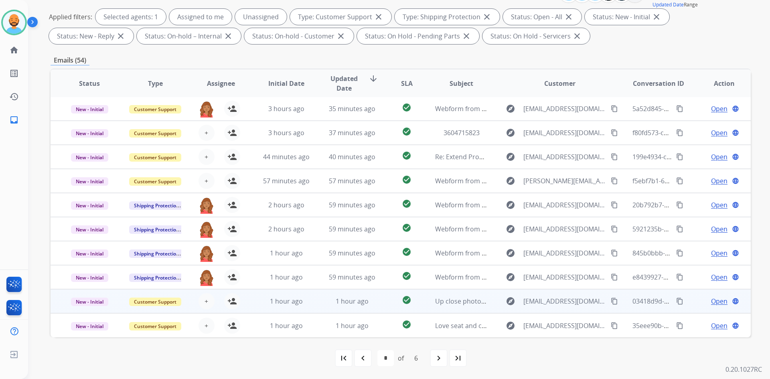
scroll to position [0, 0]
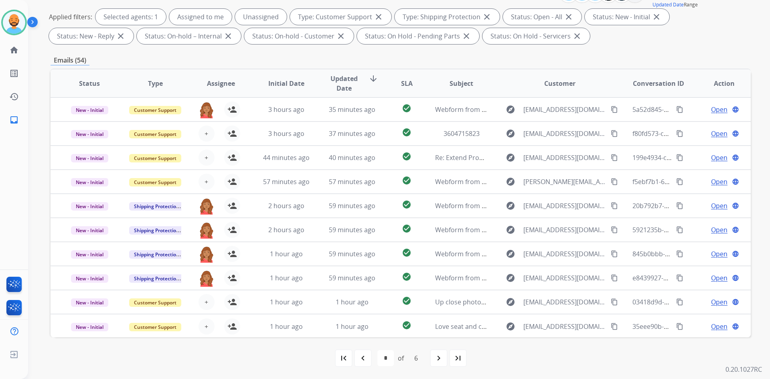
click at [357, 350] on div "navigate_before" at bounding box center [363, 358] width 18 height 18
select select "*"
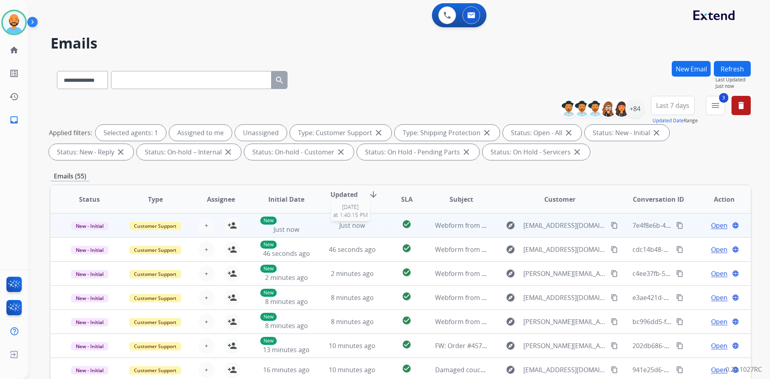
click at [354, 226] on span "Just now" at bounding box center [352, 225] width 26 height 9
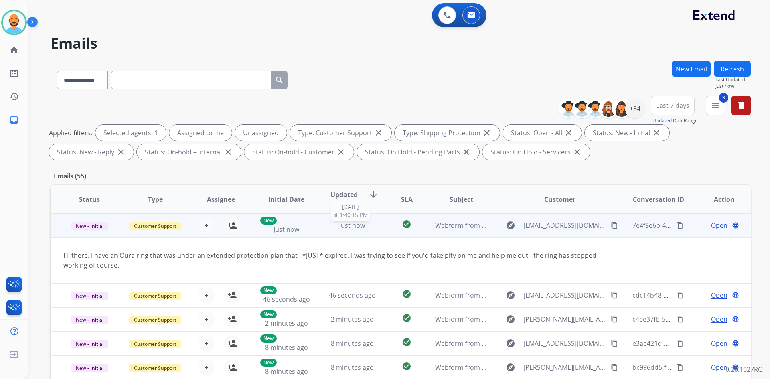
click at [354, 226] on span "Just now" at bounding box center [352, 225] width 26 height 9
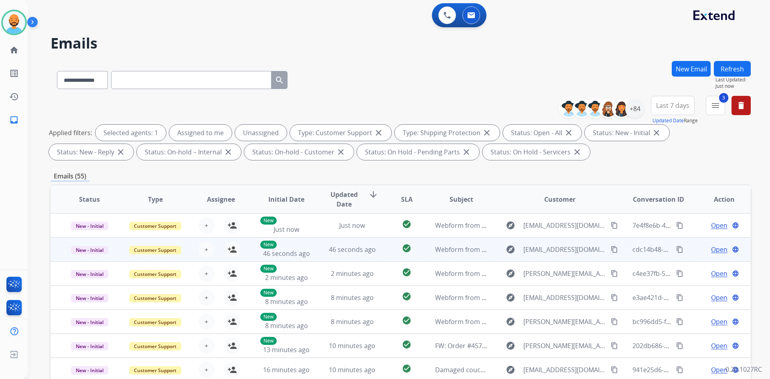
click at [350, 255] on td "46 seconds ago" at bounding box center [346, 249] width 66 height 24
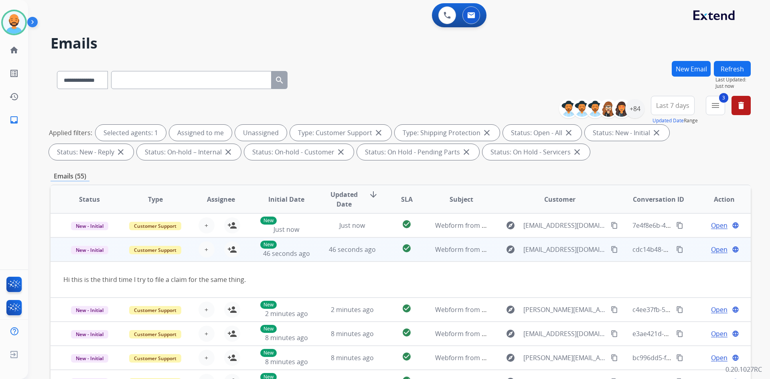
scroll to position [24, 0]
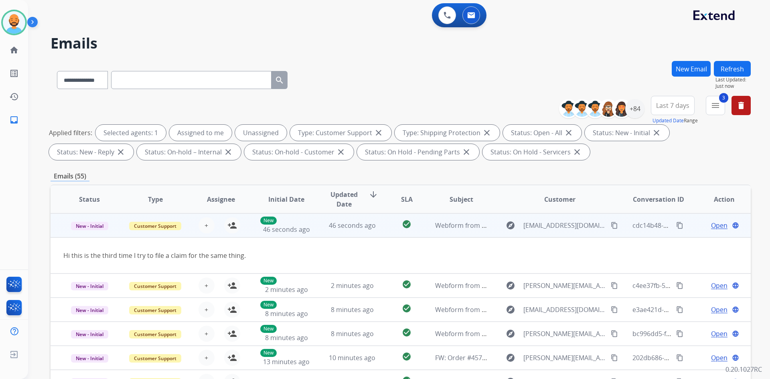
click at [611, 224] on mat-icon "content_copy" at bounding box center [614, 225] width 7 height 7
click at [345, 220] on div "46 seconds ago" at bounding box center [352, 225] width 53 height 10
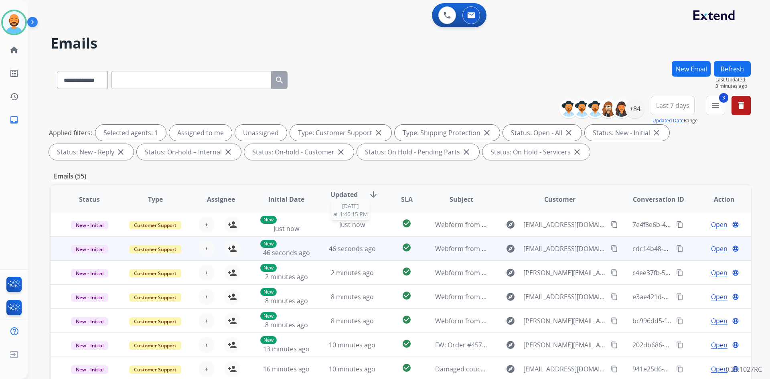
click at [345, 220] on span "Just now" at bounding box center [352, 224] width 26 height 9
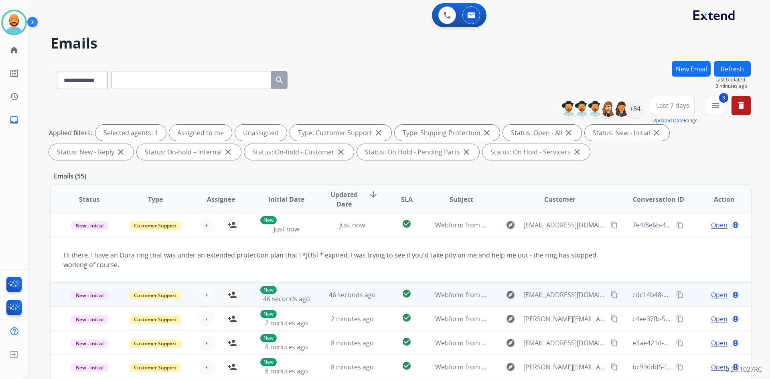
scroll to position [0, 0]
click at [345, 220] on div "Just now" at bounding box center [352, 225] width 53 height 10
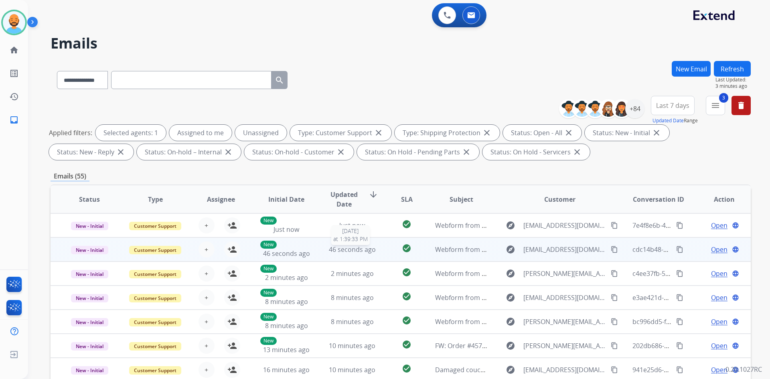
click at [342, 250] on span "46 seconds ago" at bounding box center [352, 249] width 47 height 9
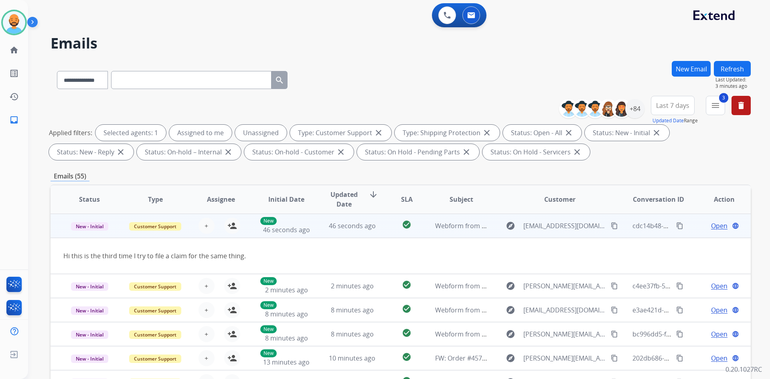
scroll to position [24, 0]
click at [352, 224] on span "46 seconds ago" at bounding box center [352, 225] width 47 height 9
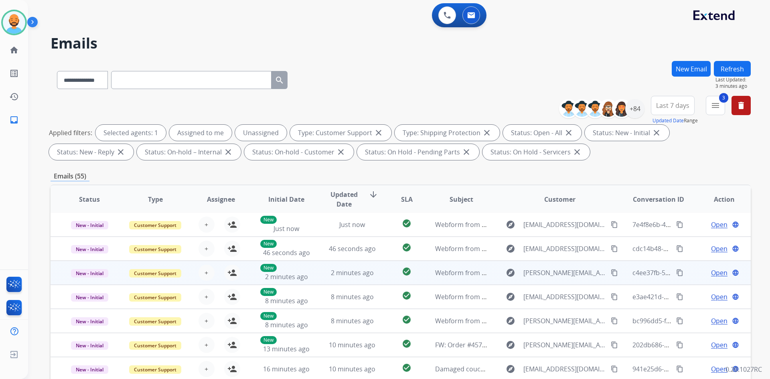
click at [342, 267] on td "2 minutes ago" at bounding box center [346, 273] width 66 height 24
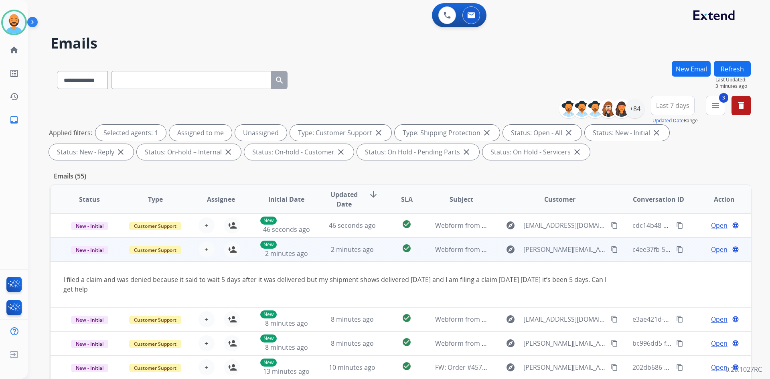
scroll to position [47, 0]
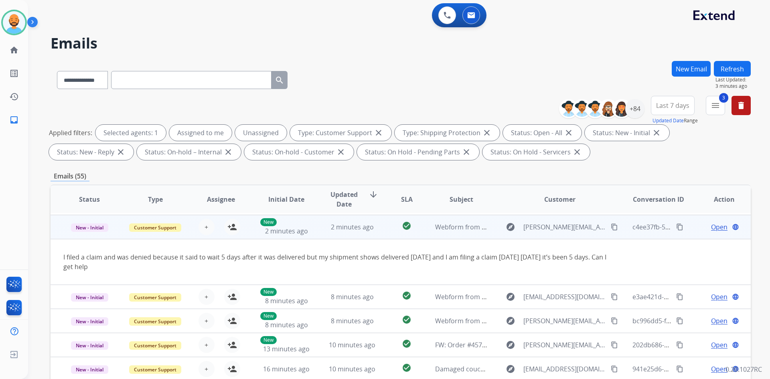
click at [611, 228] on mat-icon "content_copy" at bounding box center [614, 226] width 7 height 7
click at [711, 225] on span "Open" at bounding box center [719, 227] width 16 height 10
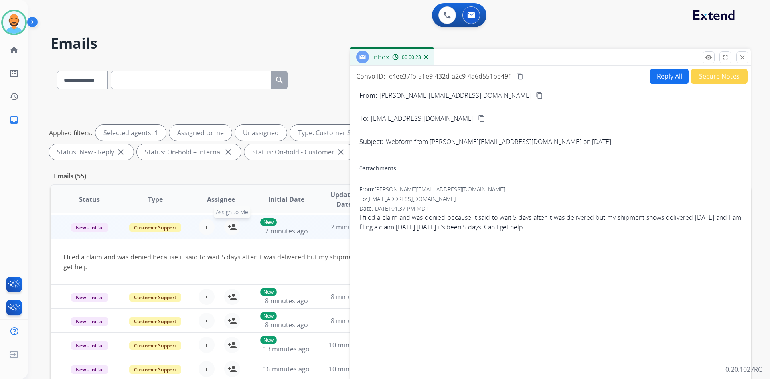
click at [229, 225] on mat-icon "person_add" at bounding box center [232, 227] width 10 height 10
click at [662, 73] on button "Reply All" at bounding box center [669, 77] width 38 height 16
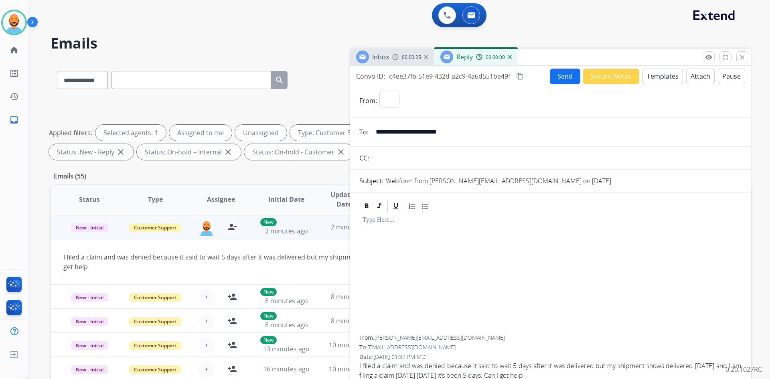
select select "**********"
click at [660, 73] on button "Templates" at bounding box center [662, 77] width 40 height 16
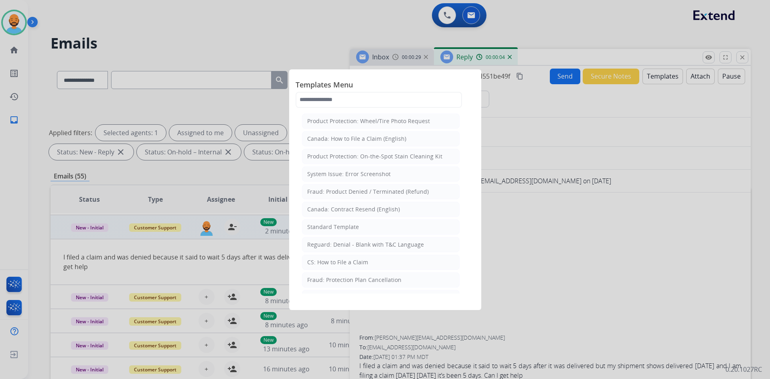
click at [346, 228] on div "Standard Template" at bounding box center [333, 227] width 52 height 8
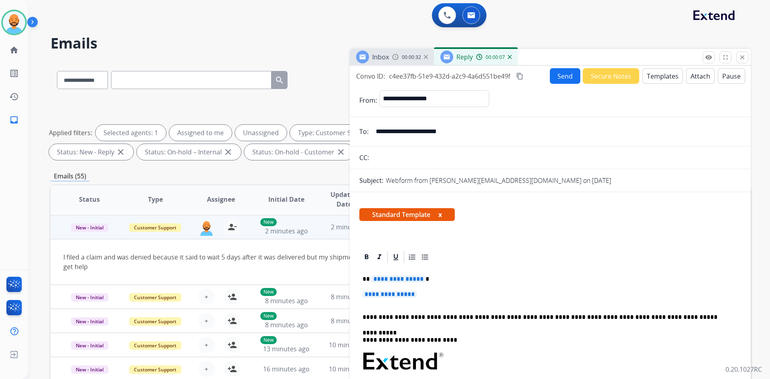
click at [669, 75] on button "Templates" at bounding box center [662, 76] width 40 height 16
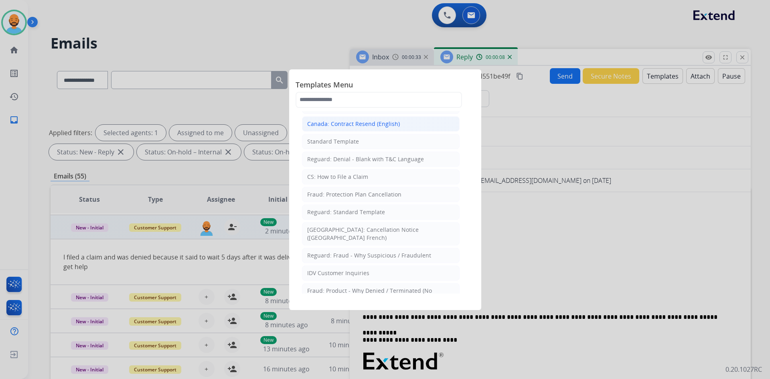
scroll to position [120, 0]
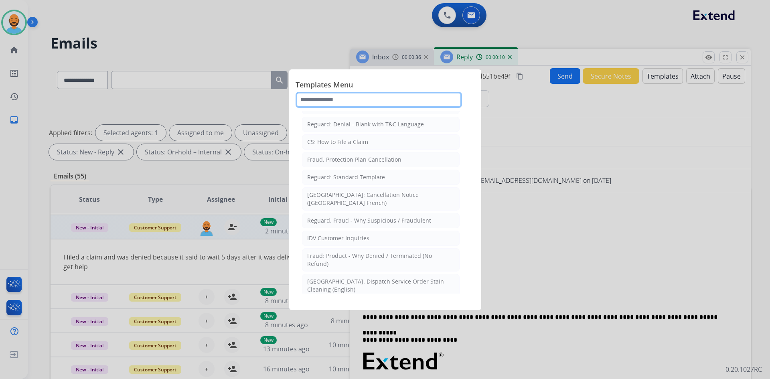
click at [327, 93] on input "text" at bounding box center [378, 100] width 166 height 16
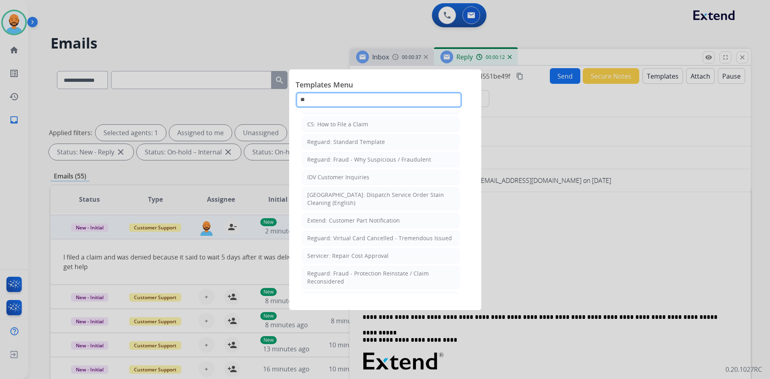
scroll to position [0, 0]
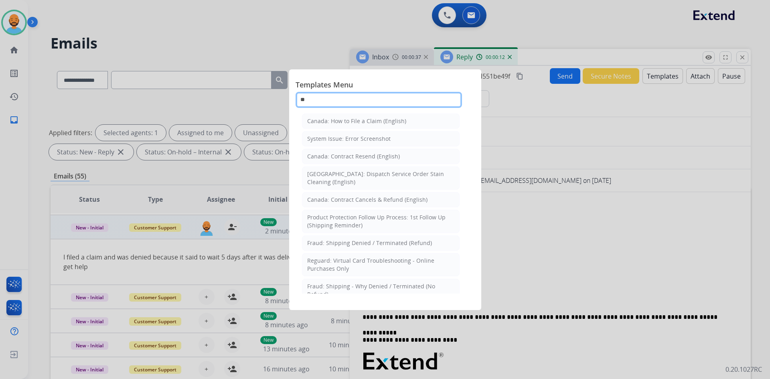
type input "***"
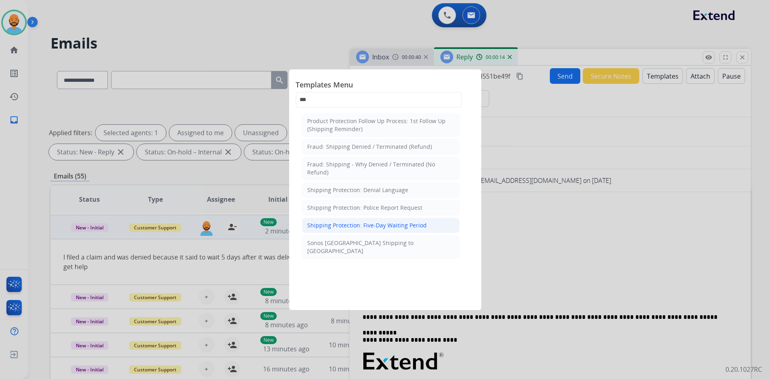
click at [378, 222] on div "Shipping Protection: Five-Day Waiting Period" at bounding box center [366, 225] width 119 height 8
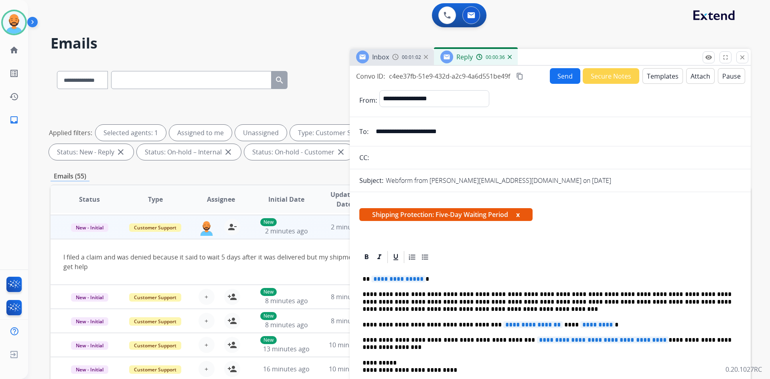
click at [643, 73] on button "Templates" at bounding box center [662, 76] width 40 height 16
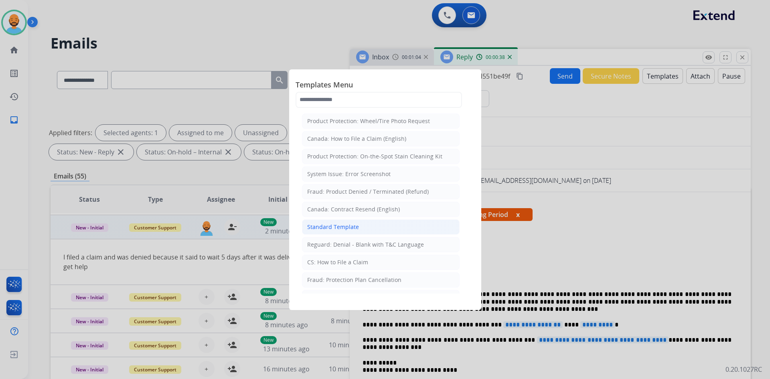
click at [344, 225] on div "Standard Template" at bounding box center [333, 227] width 52 height 8
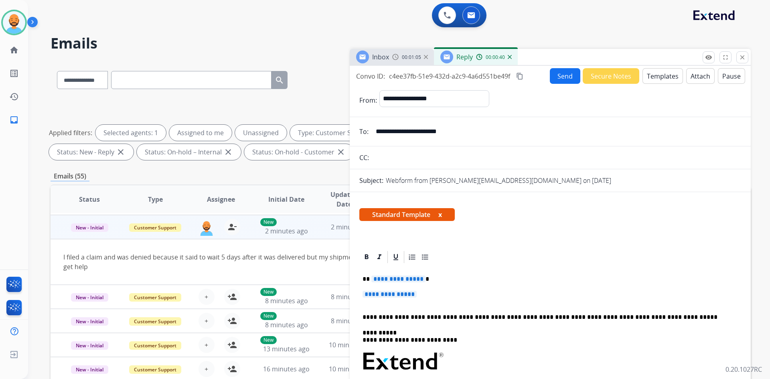
click at [421, 279] on p "**********" at bounding box center [546, 278] width 369 height 7
click at [368, 279] on p "********" at bounding box center [546, 278] width 369 height 7
click at [389, 279] on p "*********" at bounding box center [546, 278] width 369 height 7
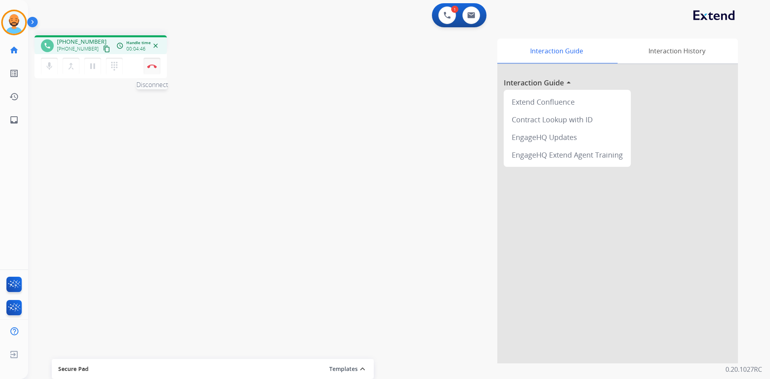
click at [154, 66] on img at bounding box center [152, 66] width 10 height 4
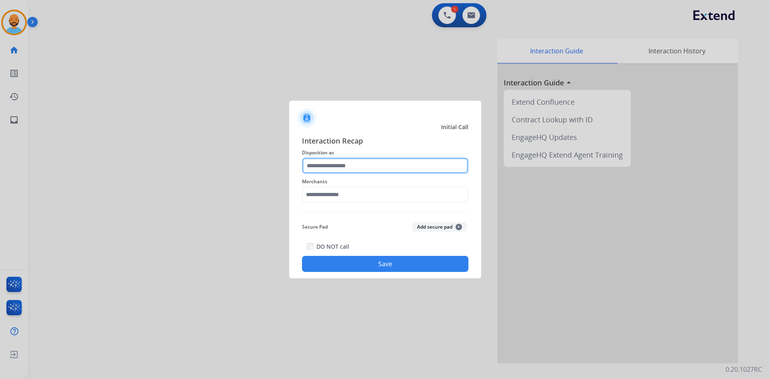
click at [334, 170] on input "text" at bounding box center [385, 166] width 166 height 16
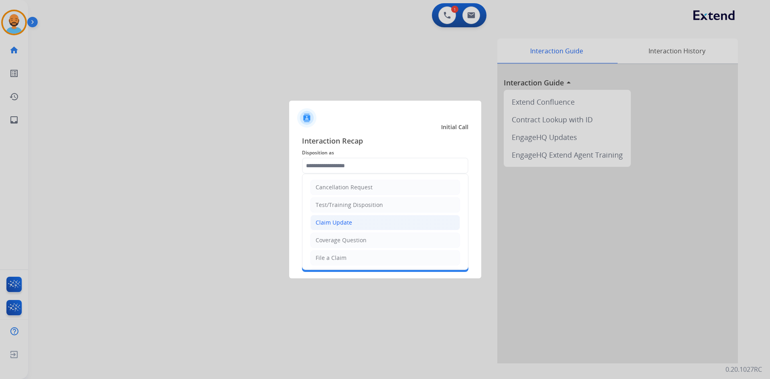
click at [349, 223] on div "Claim Update" at bounding box center [333, 222] width 36 height 8
type input "**********"
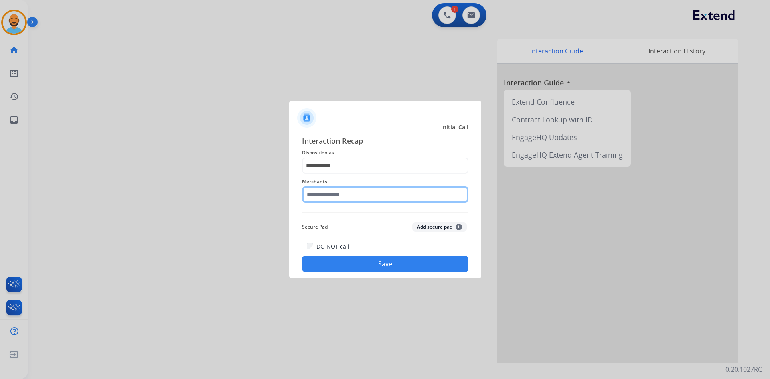
click at [338, 193] on input "text" at bounding box center [385, 194] width 166 height 16
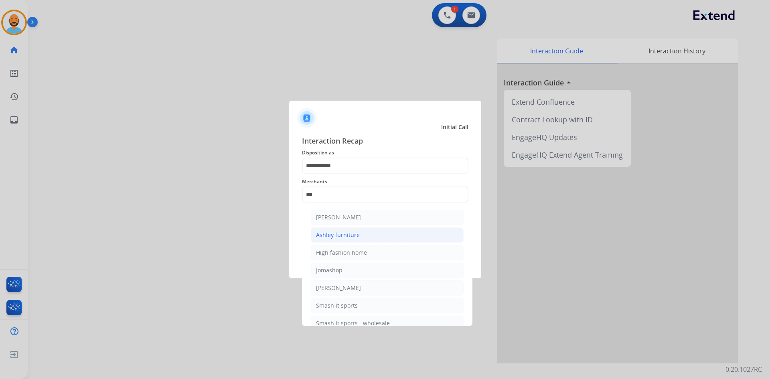
click at [344, 233] on div "Ashley furniture" at bounding box center [338, 235] width 44 height 8
type input "**********"
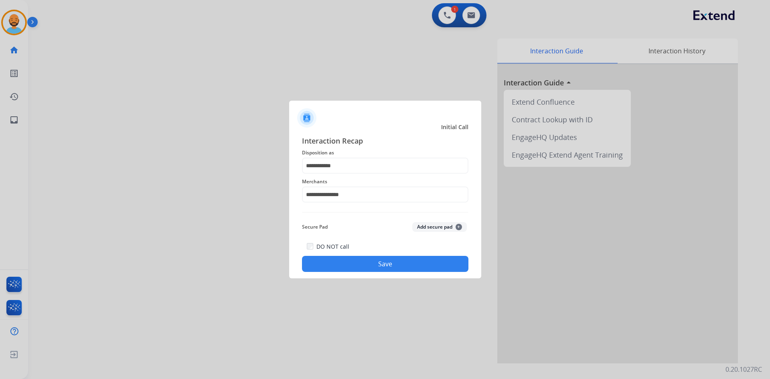
click at [375, 261] on button "Save" at bounding box center [385, 264] width 166 height 16
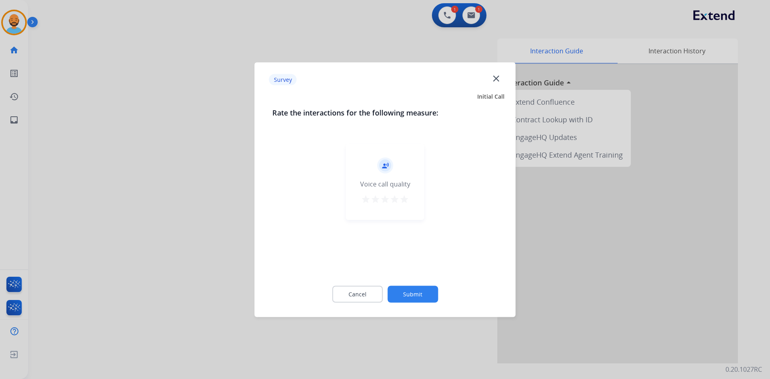
click at [408, 199] on mat-icon "star" at bounding box center [404, 199] width 10 height 10
click at [421, 293] on button "Submit" at bounding box center [412, 293] width 51 height 17
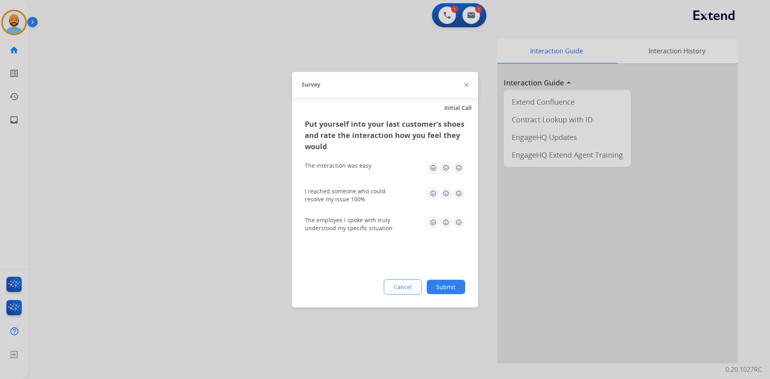
click at [459, 169] on img at bounding box center [458, 167] width 13 height 13
click at [462, 196] on img at bounding box center [458, 193] width 13 height 13
click at [460, 217] on img at bounding box center [458, 222] width 13 height 13
click at [444, 293] on button "Submit" at bounding box center [446, 286] width 38 height 14
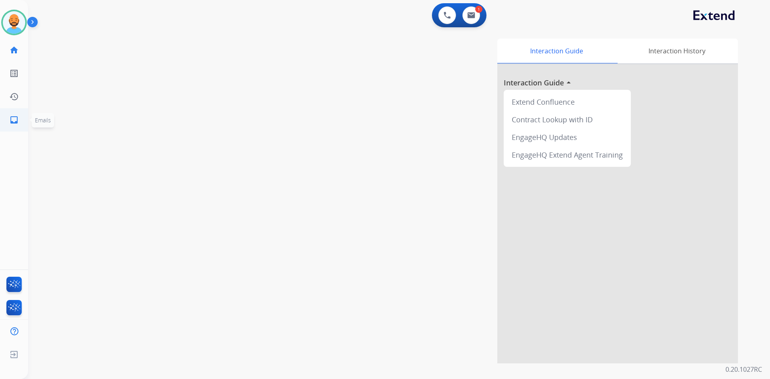
click at [17, 119] on mat-icon "inbox" at bounding box center [14, 120] width 10 height 10
select select "**********"
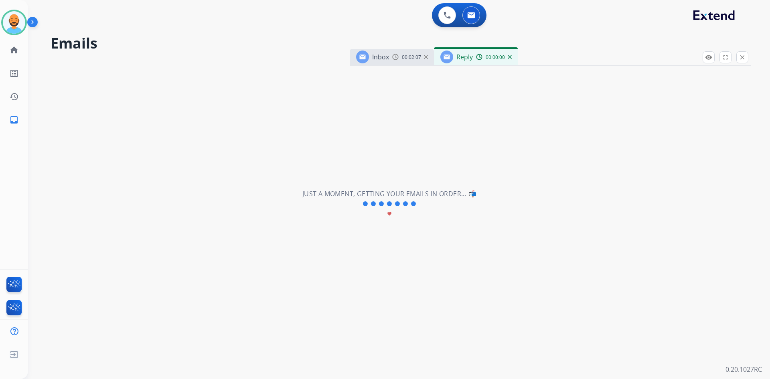
select select "**********"
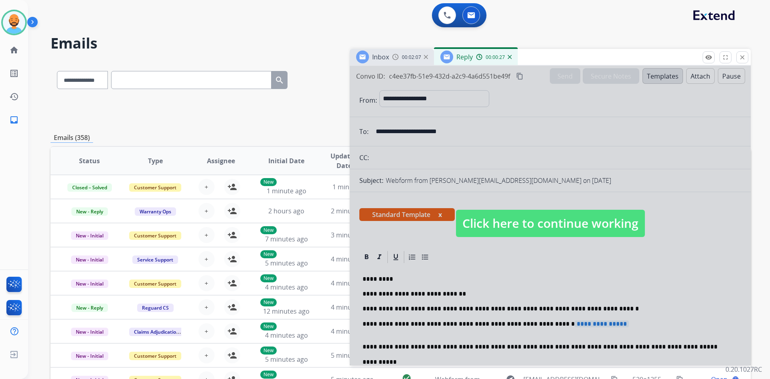
click at [528, 222] on span "Click here to continue working" at bounding box center [550, 223] width 189 height 27
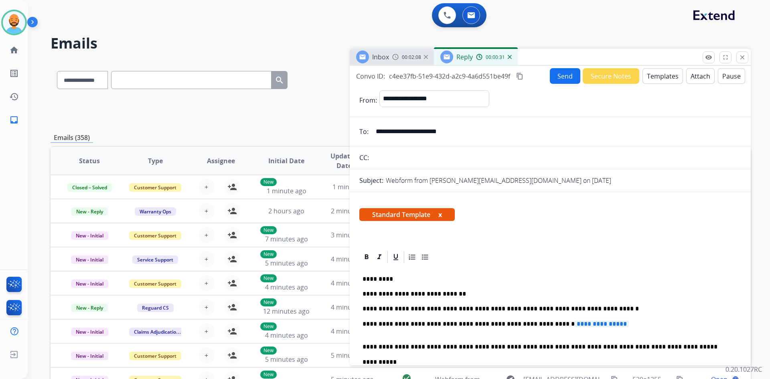
scroll to position [40, 0]
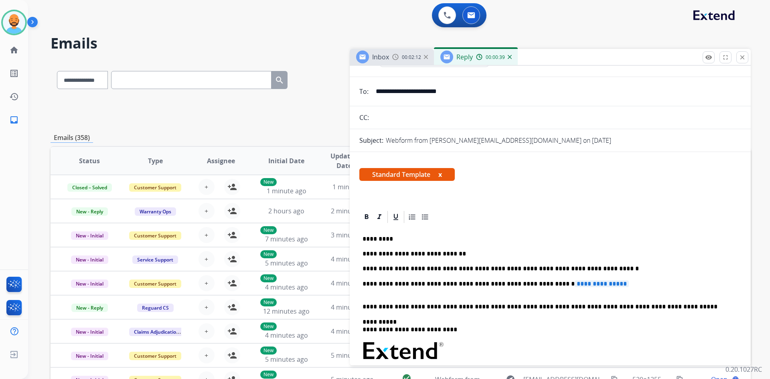
click at [590, 269] on p "**********" at bounding box center [546, 253] width 369 height 37
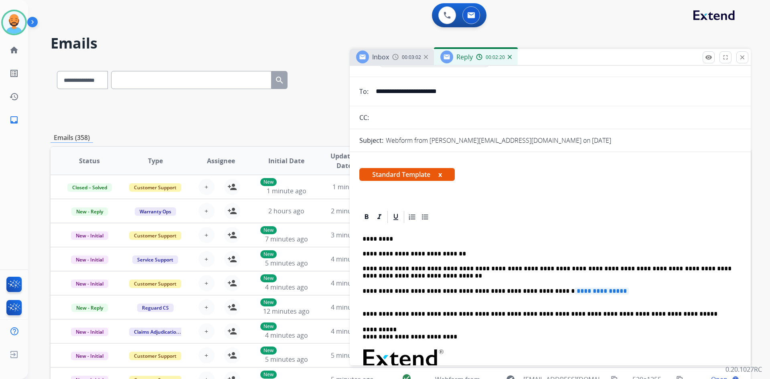
click at [369, 301] on p "**********" at bounding box center [546, 294] width 369 height 15
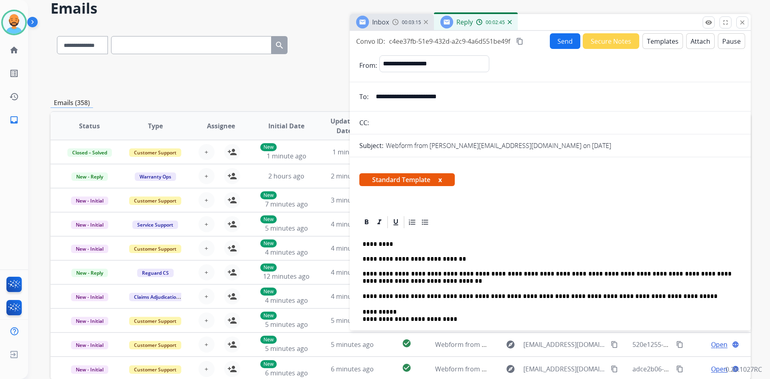
scroll to position [0, 0]
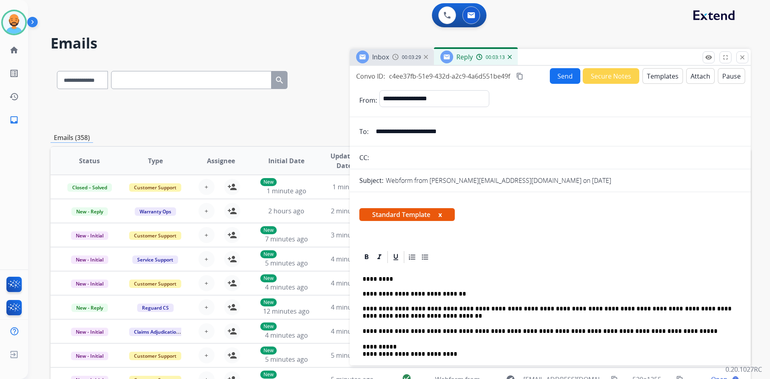
click at [558, 78] on button "Send" at bounding box center [565, 76] width 30 height 16
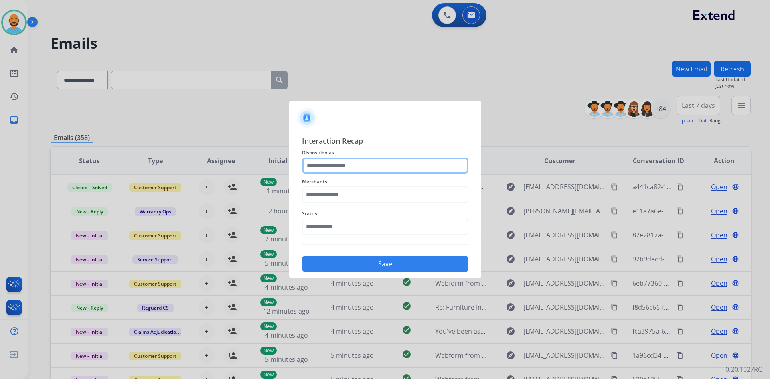
click at [338, 168] on input "text" at bounding box center [385, 166] width 166 height 16
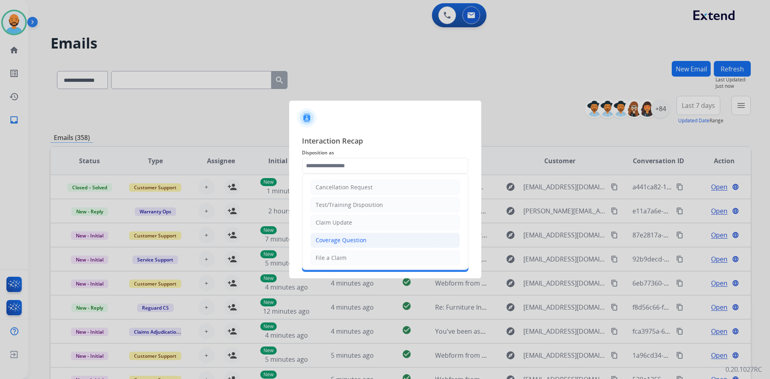
click at [343, 242] on div "Coverage Question" at bounding box center [340, 240] width 51 height 8
type input "**********"
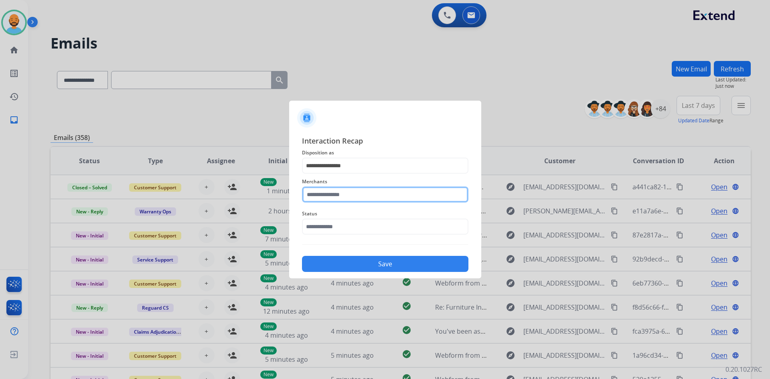
click at [342, 195] on input "text" at bounding box center [385, 194] width 166 height 16
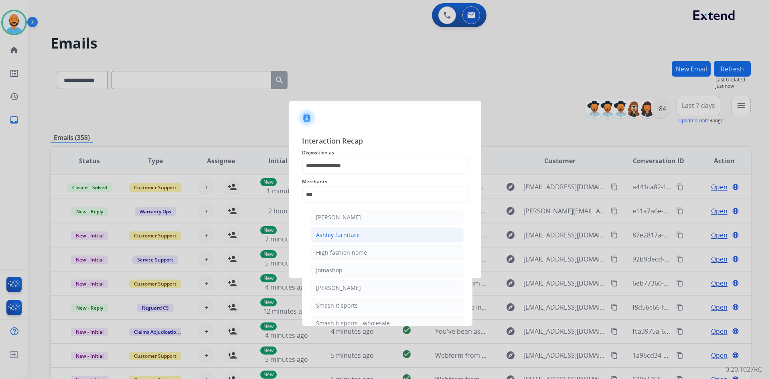
click at [336, 234] on div "Ashley furniture" at bounding box center [338, 235] width 44 height 8
type input "**********"
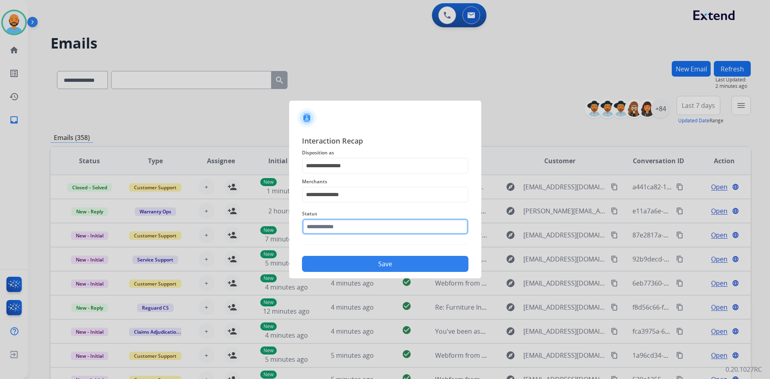
click at [336, 233] on input "text" at bounding box center [385, 226] width 166 height 16
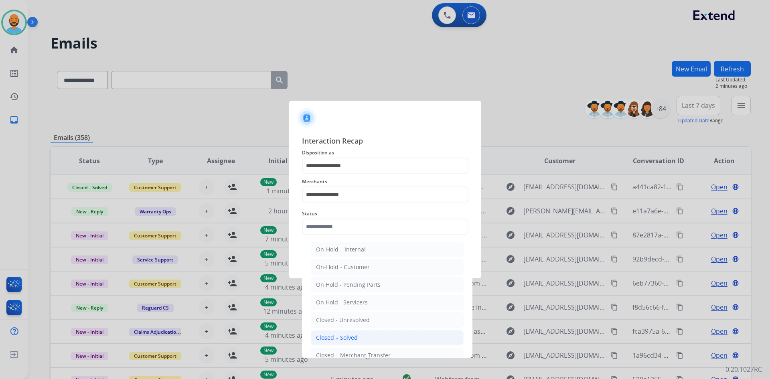
click at [338, 334] on div "Closed – Solved" at bounding box center [337, 338] width 42 height 8
type input "**********"
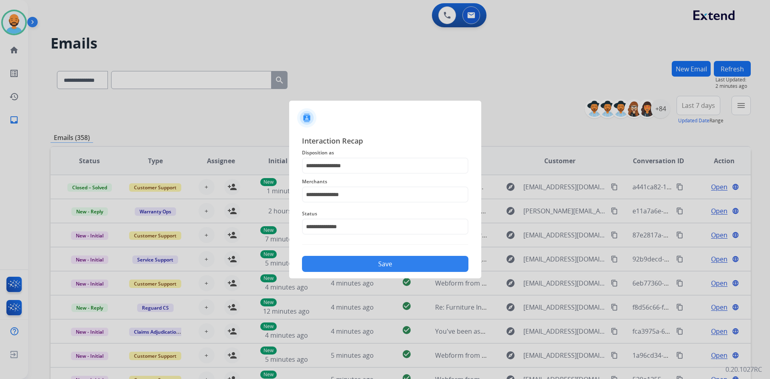
click at [360, 266] on button "Save" at bounding box center [385, 264] width 166 height 16
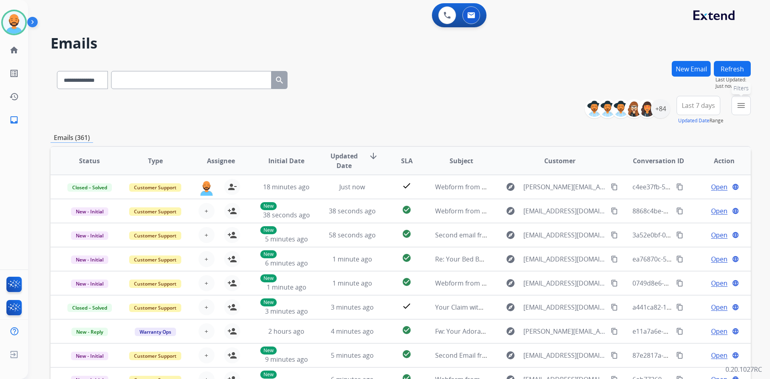
click at [734, 110] on button "menu Filters" at bounding box center [740, 105] width 19 height 19
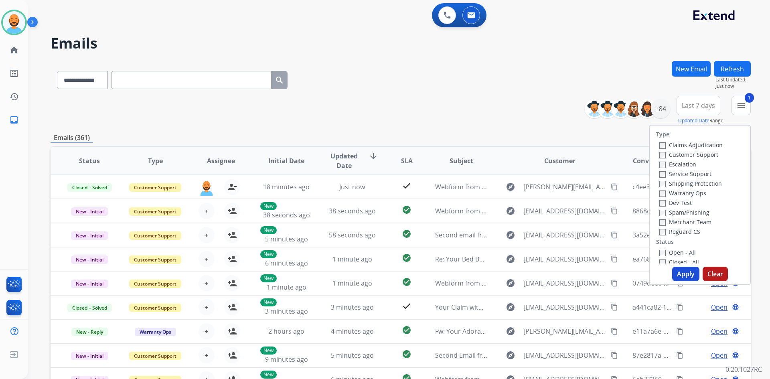
click at [659, 180] on div "Shipping Protection" at bounding box center [690, 183] width 63 height 10
click at [673, 277] on button "Apply" at bounding box center [685, 274] width 27 height 14
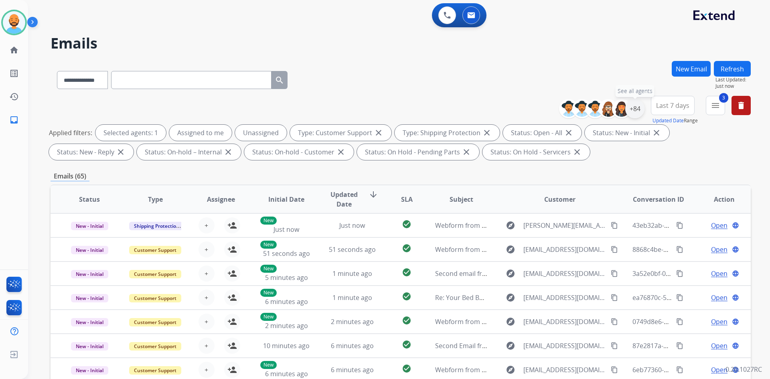
click at [638, 102] on div "+84" at bounding box center [634, 108] width 19 height 19
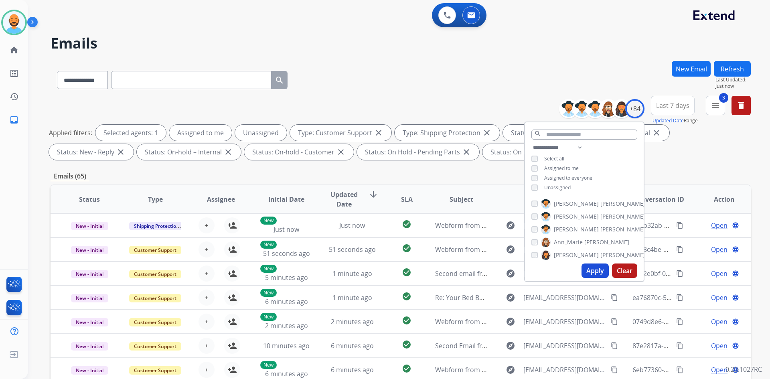
click at [586, 268] on button "Apply" at bounding box center [594, 270] width 27 height 14
click at [376, 87] on div "**********" at bounding box center [401, 78] width 700 height 35
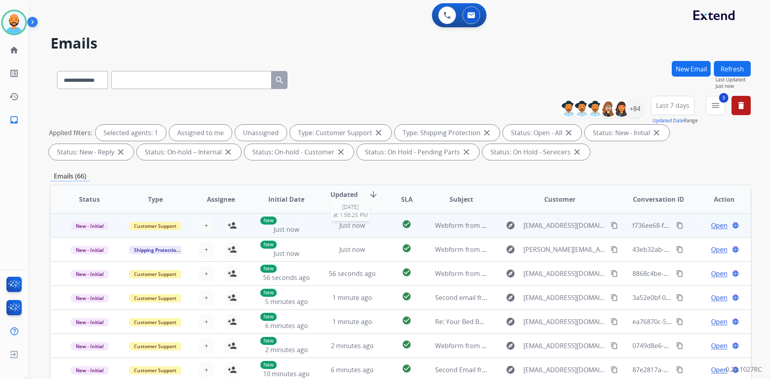
click at [352, 229] on span "Just now" at bounding box center [352, 225] width 26 height 9
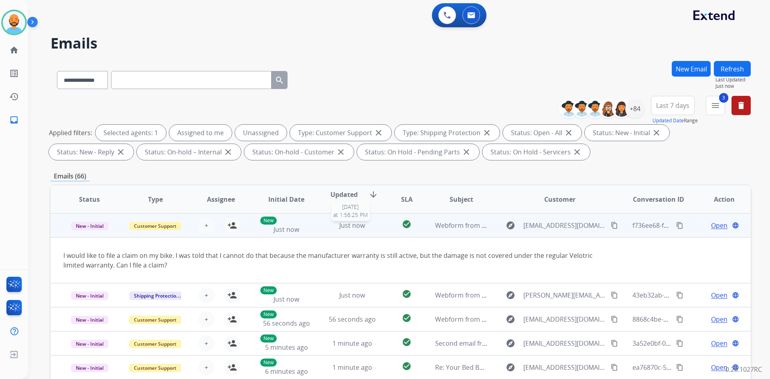
click at [352, 229] on span "Just now" at bounding box center [352, 225] width 26 height 9
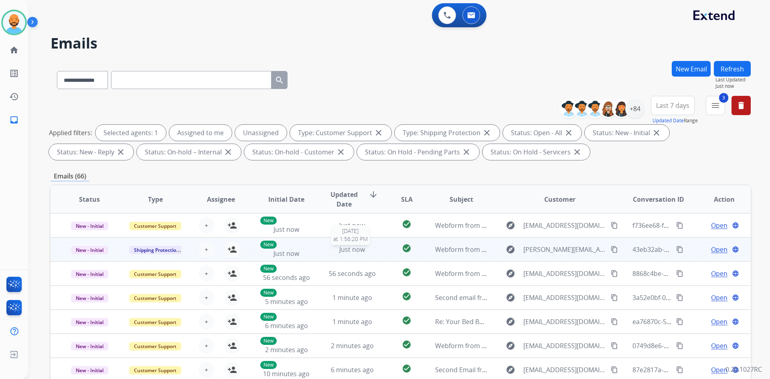
click at [335, 254] on div "Just now" at bounding box center [352, 250] width 53 height 10
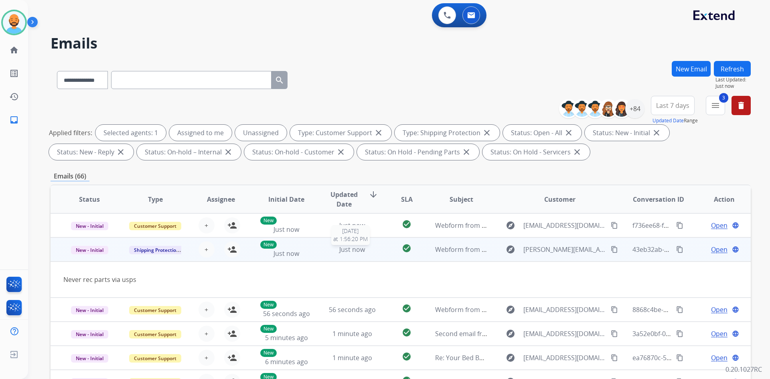
scroll to position [24, 0]
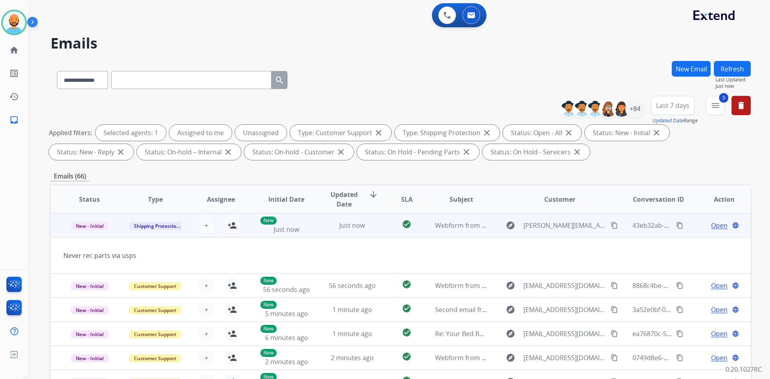
click at [342, 230] on td "Just now" at bounding box center [346, 225] width 66 height 24
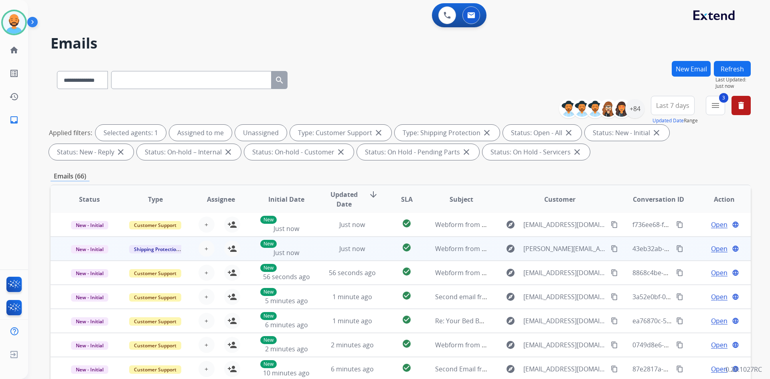
click at [611, 246] on mat-icon "content_copy" at bounding box center [614, 248] width 7 height 7
click at [236, 249] on button "person_add Assign to Me" at bounding box center [232, 249] width 16 height 16
click at [711, 251] on span "Open" at bounding box center [719, 249] width 16 height 10
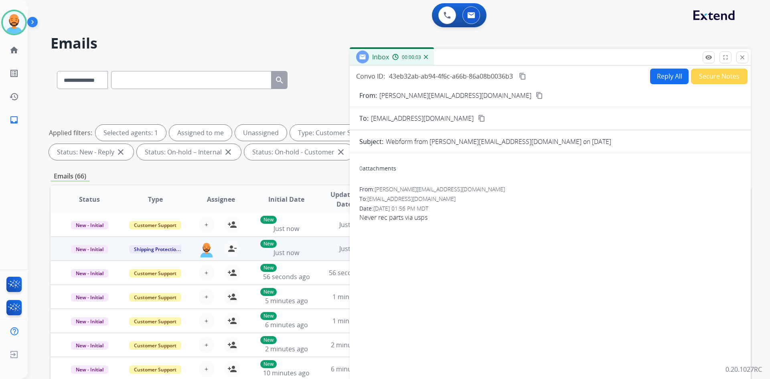
click at [665, 78] on button "Reply All" at bounding box center [669, 77] width 38 height 16
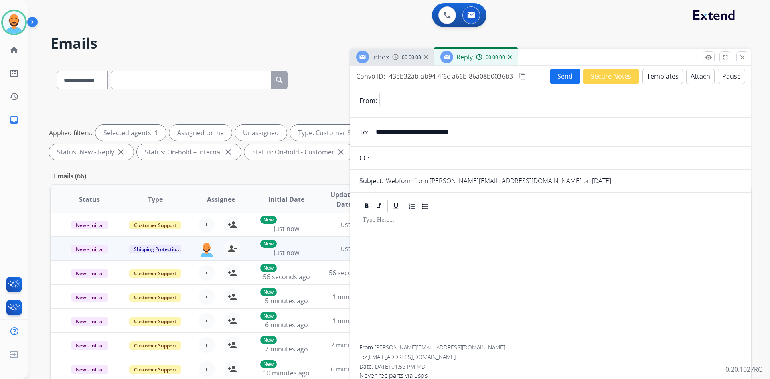
select select "**********"
click at [665, 78] on button "Templates" at bounding box center [662, 77] width 40 height 16
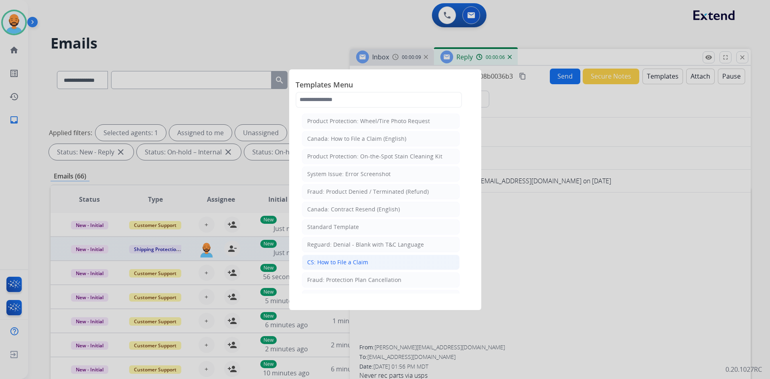
click at [333, 262] on div "CS: How to File a Claim" at bounding box center [337, 262] width 61 height 8
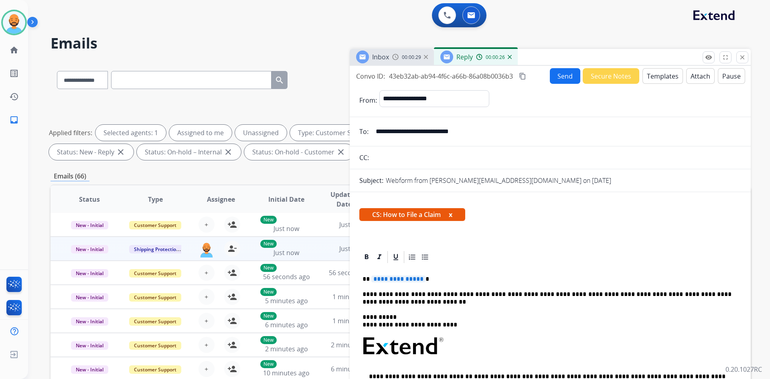
click at [656, 72] on button "Templates" at bounding box center [662, 76] width 40 height 16
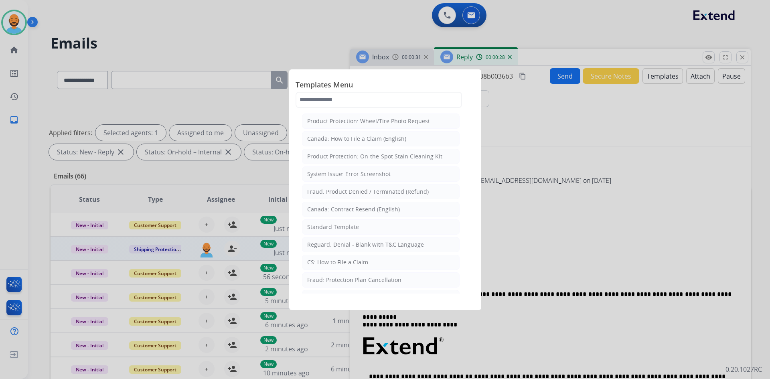
click at [614, 152] on div at bounding box center [385, 189] width 770 height 379
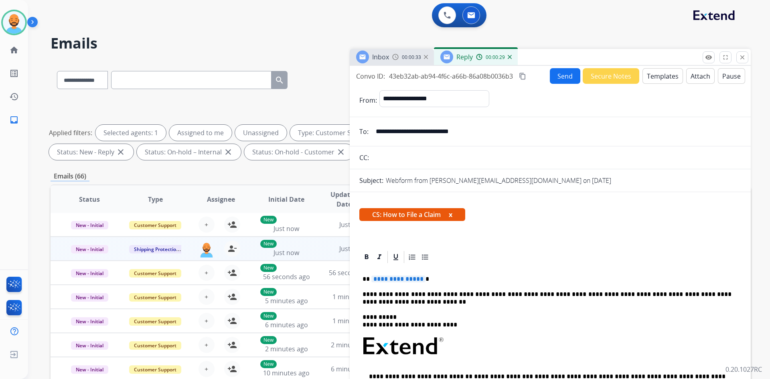
click at [420, 278] on span "**********" at bounding box center [398, 278] width 54 height 7
click at [388, 273] on div "**********" at bounding box center [550, 372] width 382 height 216
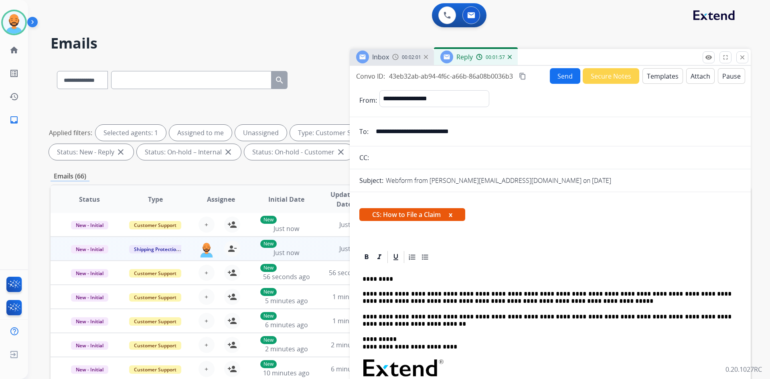
click at [519, 299] on p "**********" at bounding box center [546, 290] width 369 height 30
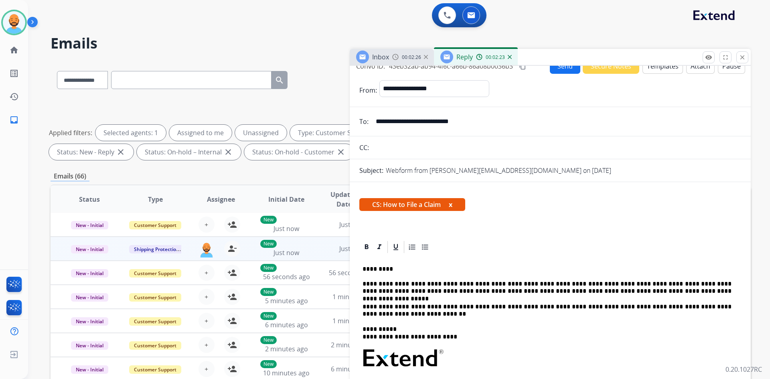
scroll to position [0, 0]
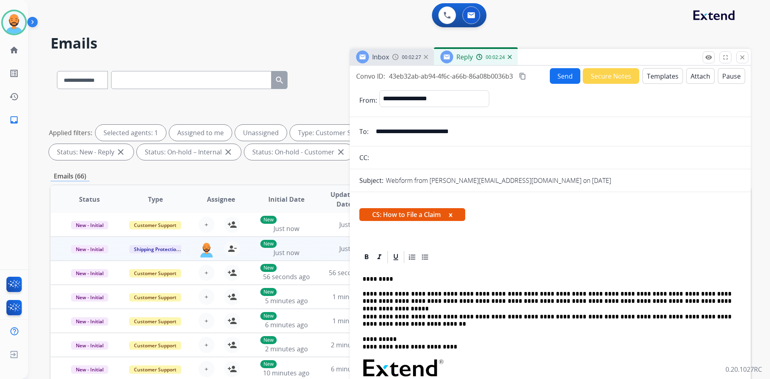
click at [562, 74] on button "Send" at bounding box center [565, 76] width 30 height 16
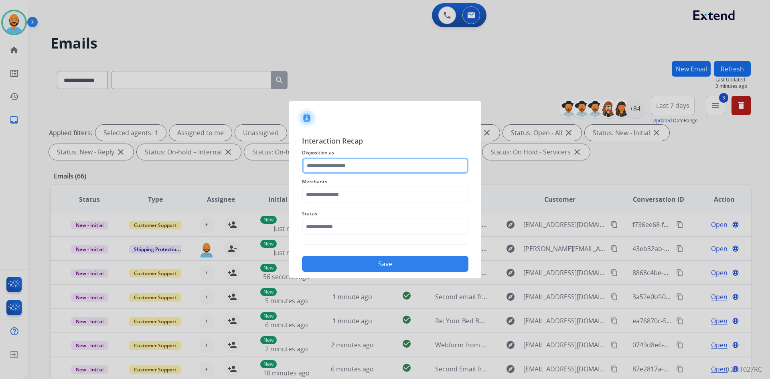
click at [336, 163] on input "text" at bounding box center [385, 166] width 166 height 16
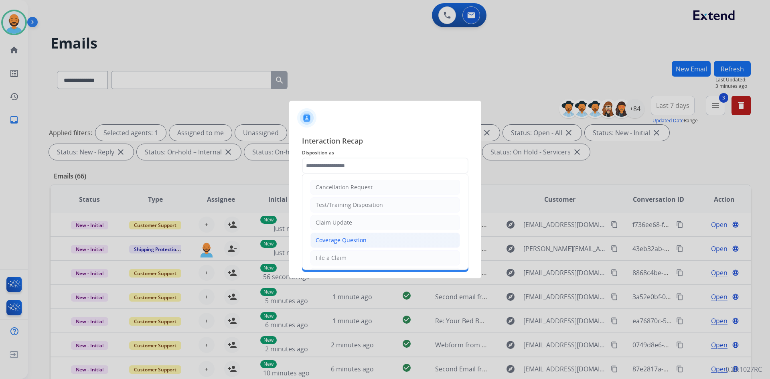
click at [339, 235] on li "Coverage Question" at bounding box center [385, 240] width 150 height 15
type input "**********"
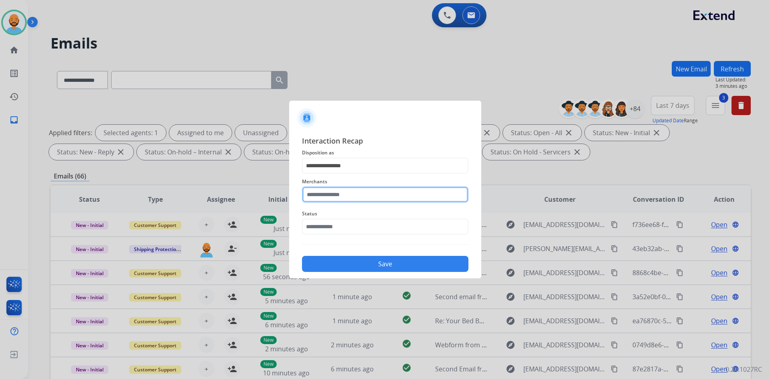
click at [342, 192] on input "text" at bounding box center [385, 194] width 166 height 16
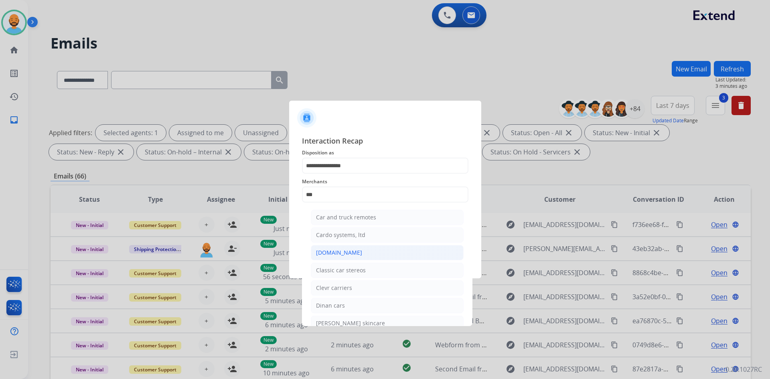
click at [336, 256] on div "[DOMAIN_NAME]" at bounding box center [339, 253] width 46 height 8
type input "**********"
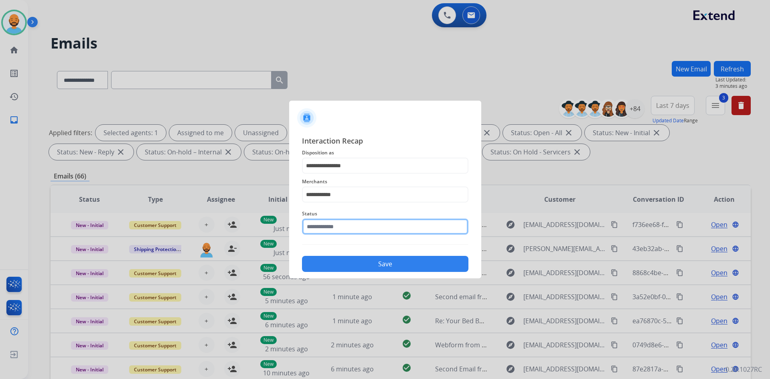
click at [340, 222] on input "text" at bounding box center [385, 226] width 166 height 16
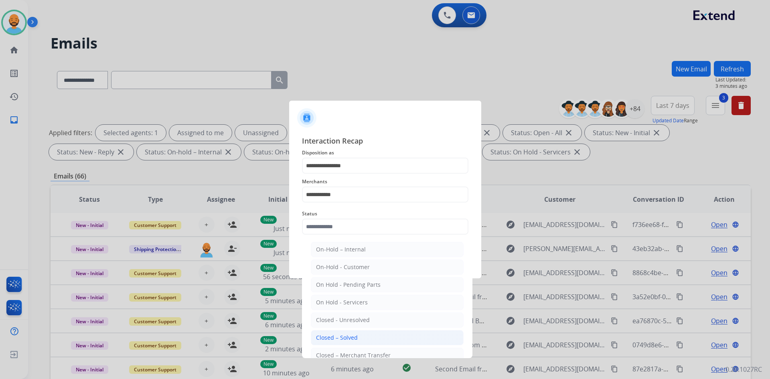
click at [334, 339] on div "Closed – Solved" at bounding box center [337, 338] width 42 height 8
type input "**********"
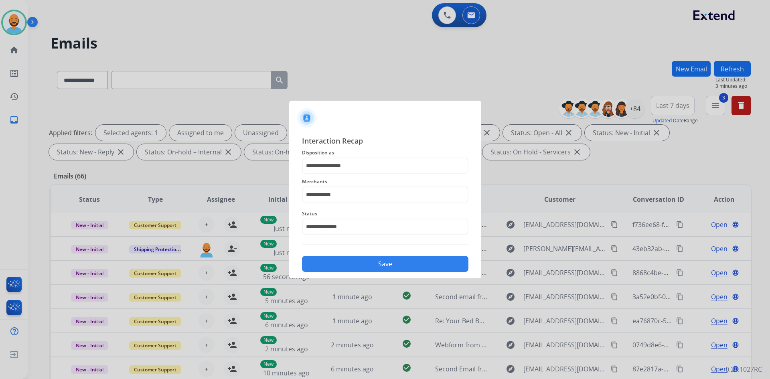
click at [378, 257] on button "Save" at bounding box center [385, 264] width 166 height 16
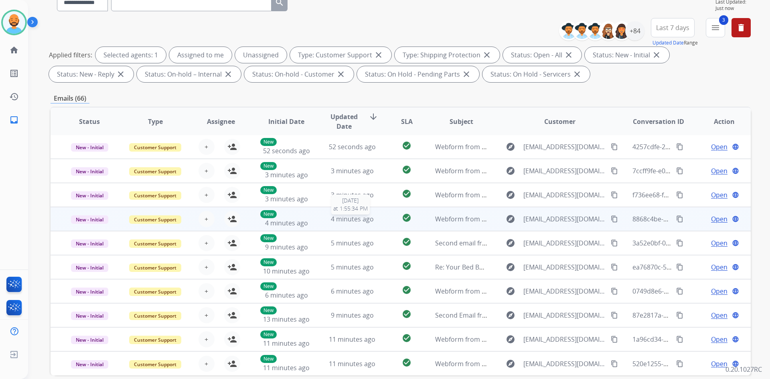
scroll to position [80, 0]
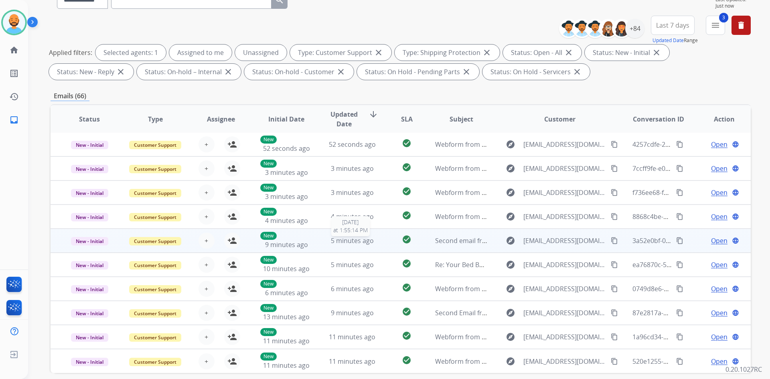
click at [353, 240] on span "5 minutes ago" at bounding box center [352, 240] width 43 height 9
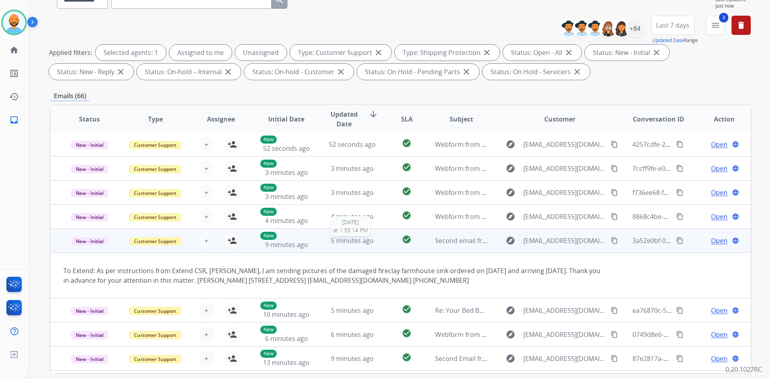
scroll to position [47, 0]
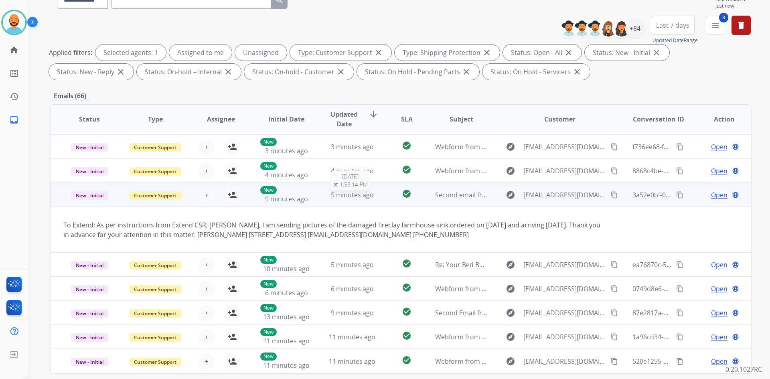
click at [348, 197] on span "5 minutes ago" at bounding box center [352, 194] width 43 height 9
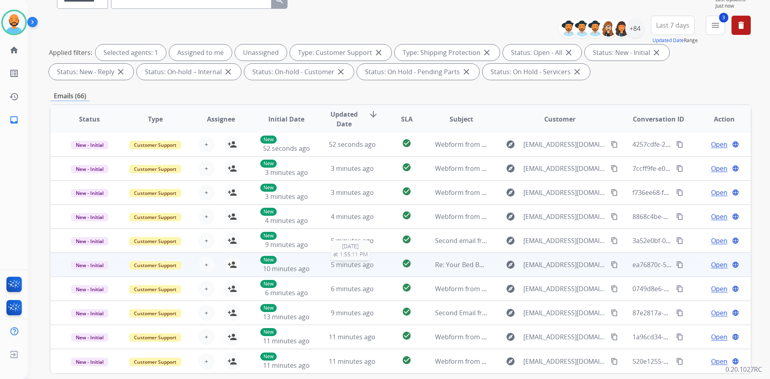
click at [337, 269] on div "5 minutes ago" at bounding box center [352, 265] width 53 height 10
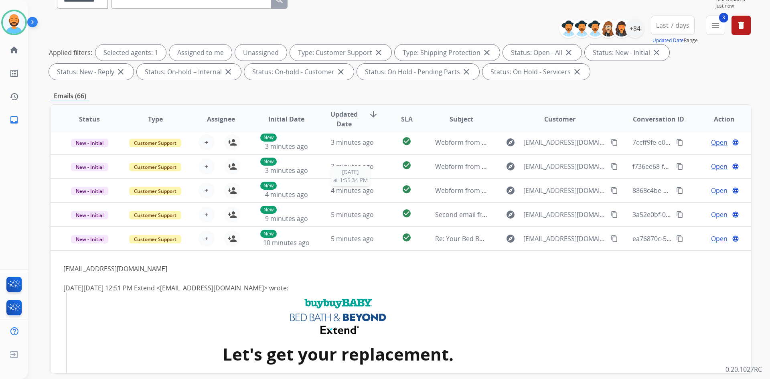
scroll to position [40, 0]
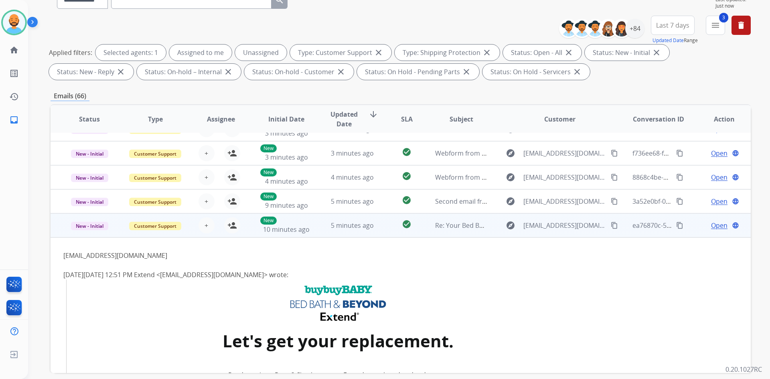
click at [711, 225] on span "Open" at bounding box center [719, 225] width 16 height 10
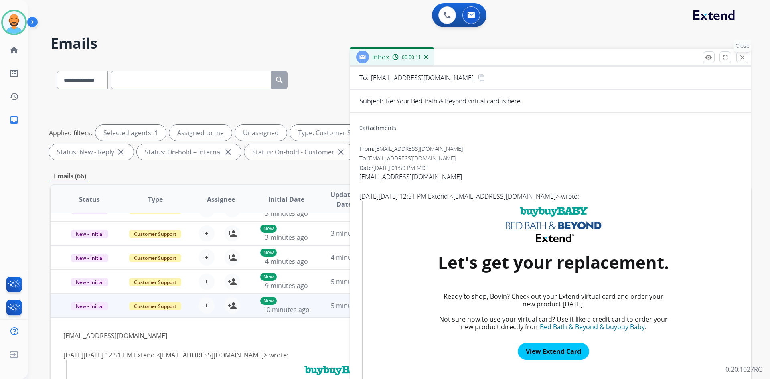
click at [743, 55] on mat-icon "close" at bounding box center [741, 57] width 7 height 7
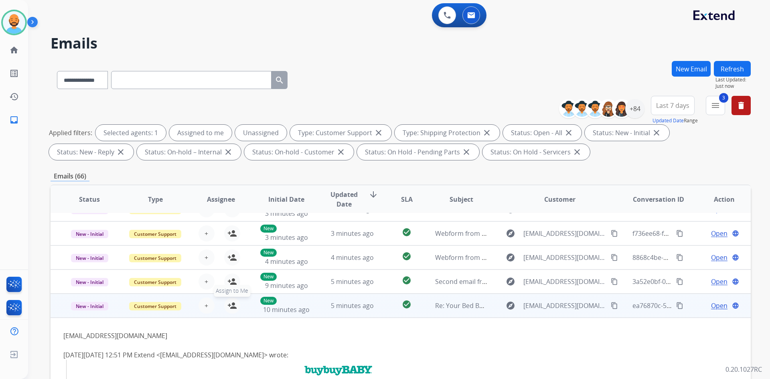
click at [233, 304] on mat-icon "person_add" at bounding box center [232, 306] width 10 height 10
click at [611, 302] on mat-icon "content_copy" at bounding box center [614, 305] width 7 height 7
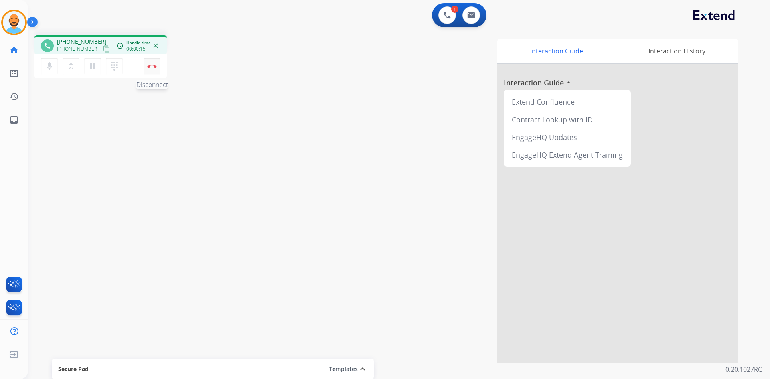
click at [153, 60] on button "Disconnect" at bounding box center [152, 66] width 17 height 17
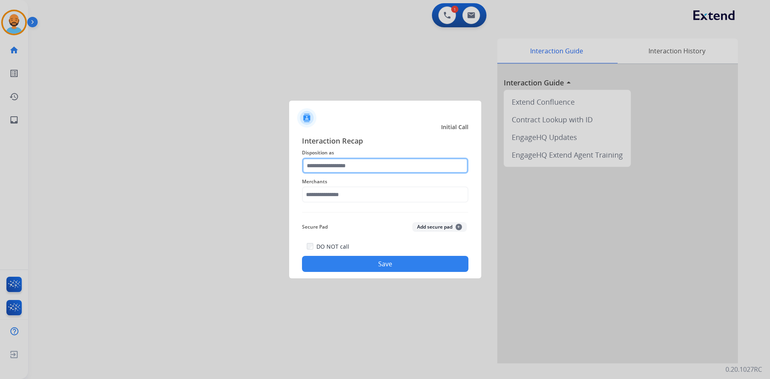
click at [365, 168] on input "text" at bounding box center [385, 166] width 166 height 16
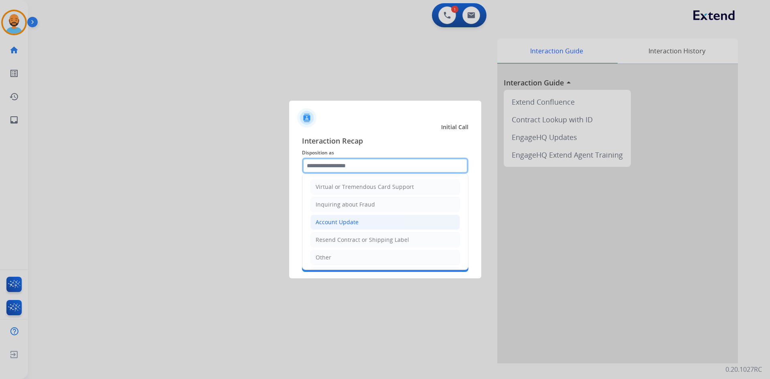
scroll to position [125, 0]
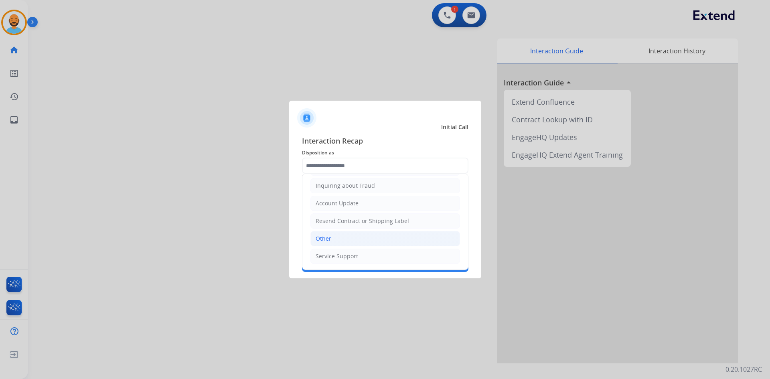
click at [332, 241] on li "Other" at bounding box center [385, 238] width 150 height 15
type input "*****"
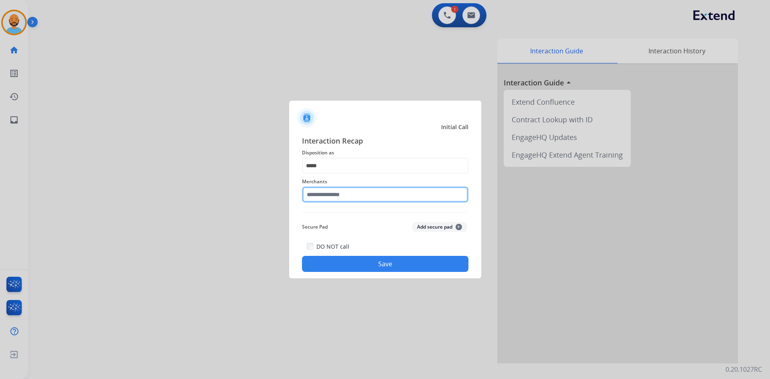
click at [340, 192] on input "text" at bounding box center [385, 194] width 166 height 16
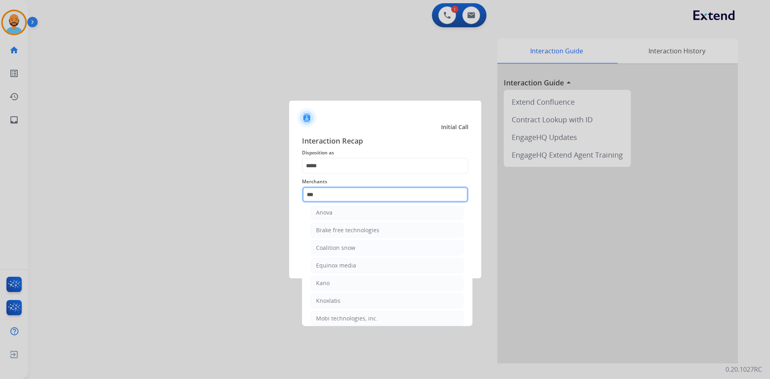
scroll to position [0, 0]
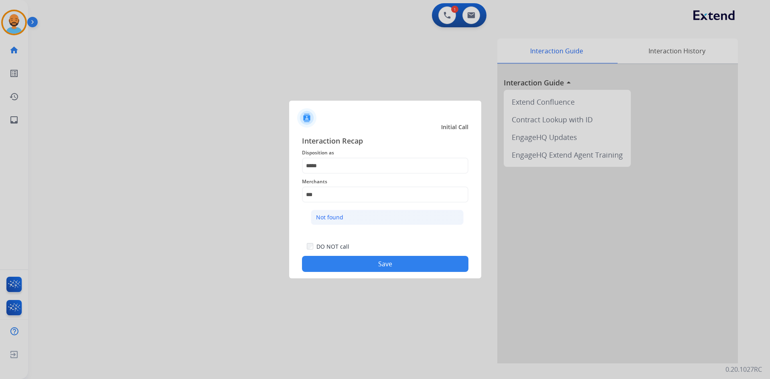
click at [324, 219] on div "Not found" at bounding box center [329, 217] width 27 height 8
type input "*********"
click at [339, 255] on div "DO NOT call Save" at bounding box center [385, 256] width 166 height 30
click at [343, 260] on button "Save" at bounding box center [385, 264] width 166 height 16
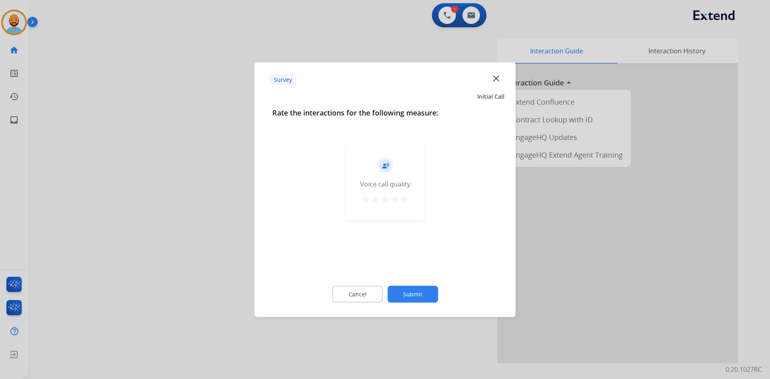
click at [402, 196] on mat-icon "star" at bounding box center [404, 199] width 10 height 10
click at [401, 293] on button "Submit" at bounding box center [412, 293] width 51 height 17
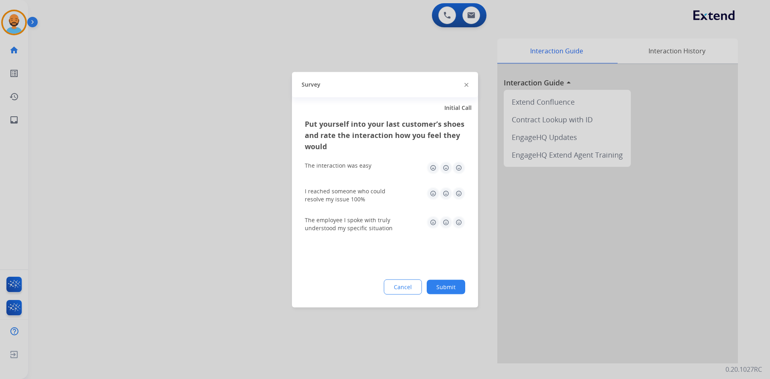
click at [458, 162] on img at bounding box center [458, 167] width 13 height 13
click at [456, 184] on div "I reached someone who could resolve my issue 100%" at bounding box center [385, 194] width 160 height 29
click at [457, 198] on img at bounding box center [458, 193] width 13 height 13
click at [457, 221] on img at bounding box center [458, 222] width 13 height 13
click at [444, 286] on button "Submit" at bounding box center [446, 286] width 38 height 14
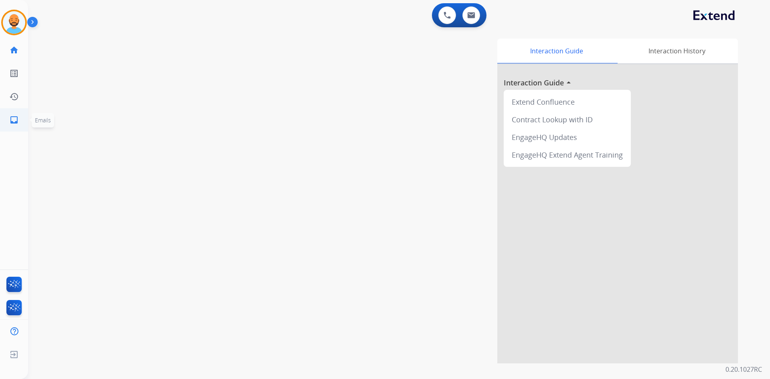
click at [11, 117] on mat-icon "inbox" at bounding box center [14, 120] width 10 height 10
select select "**********"
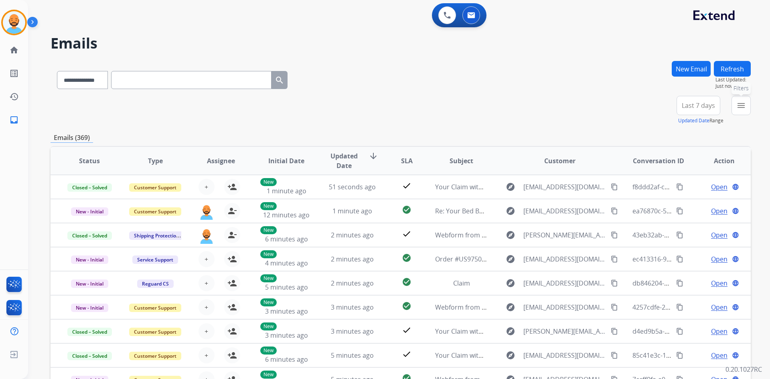
click at [735, 104] on button "menu Filters" at bounding box center [740, 105] width 19 height 19
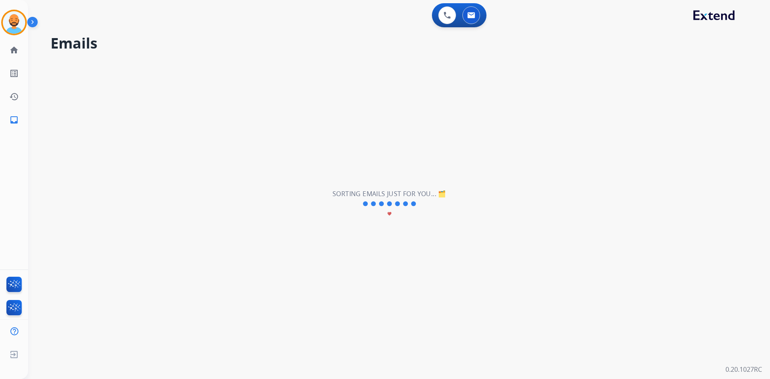
select select "**********"
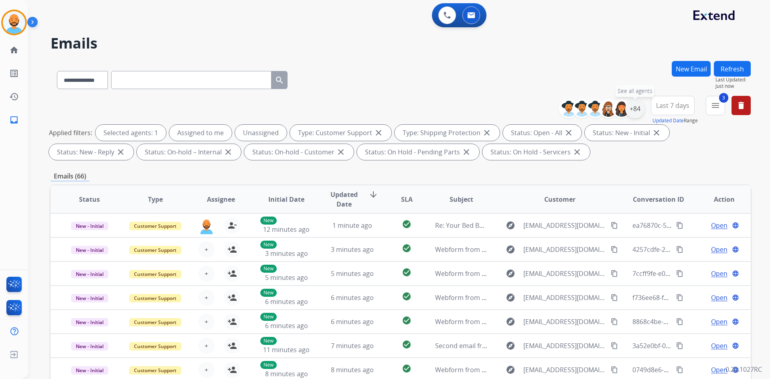
click at [637, 107] on div "+84" at bounding box center [634, 108] width 19 height 19
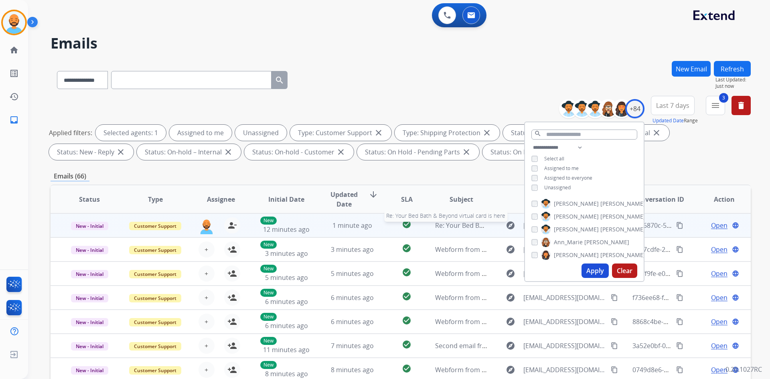
click at [461, 222] on span "Re: Your Bed Bath & Beyond virtual card is here" at bounding box center [506, 225] width 143 height 9
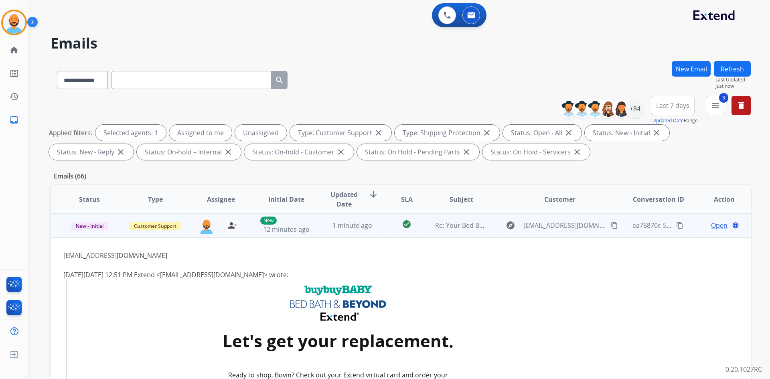
click at [715, 222] on span "Open" at bounding box center [719, 225] width 16 height 10
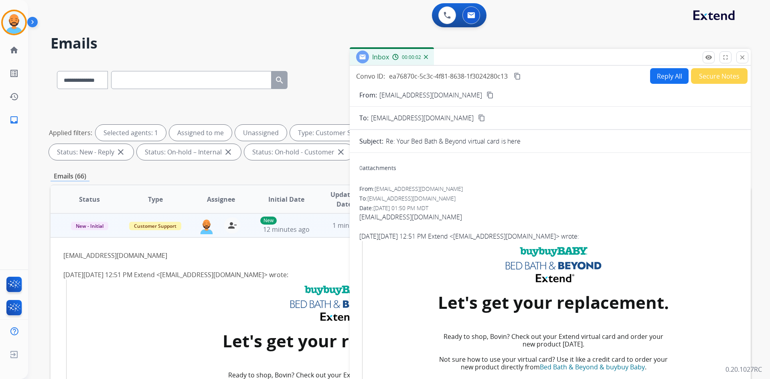
click at [655, 73] on button "Reply All" at bounding box center [669, 76] width 38 height 16
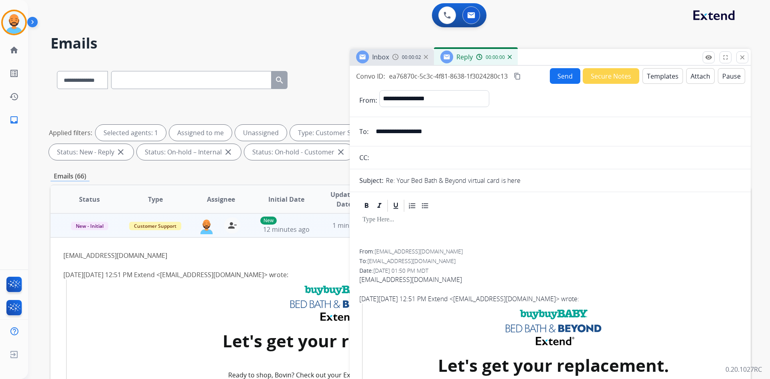
select select "**********"
click at [655, 73] on button "Templates" at bounding box center [662, 76] width 40 height 16
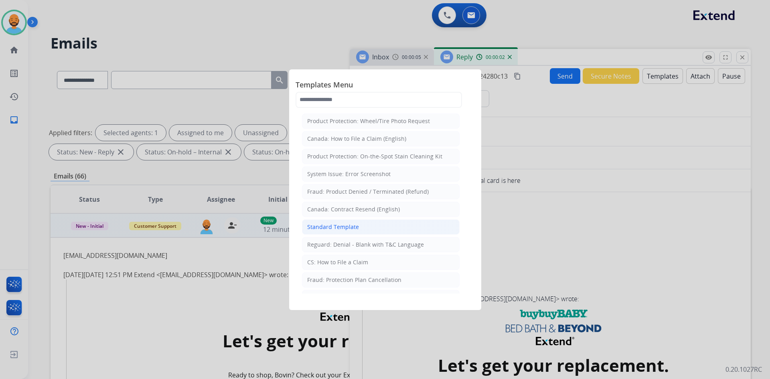
click at [350, 225] on div "Standard Template" at bounding box center [333, 227] width 52 height 8
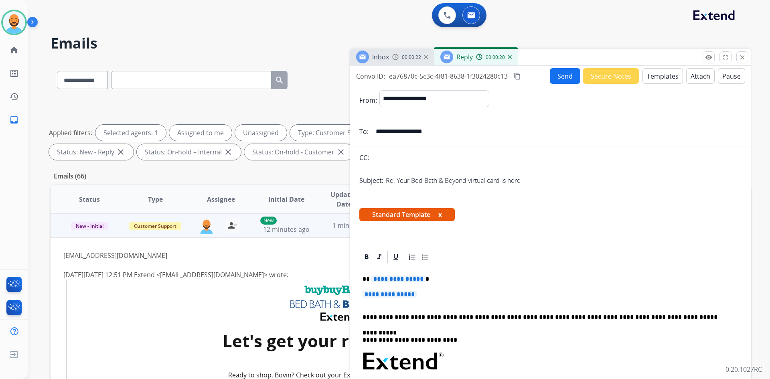
click at [420, 280] on span "**********" at bounding box center [398, 278] width 54 height 7
click at [398, 277] on p "*********" at bounding box center [546, 278] width 369 height 7
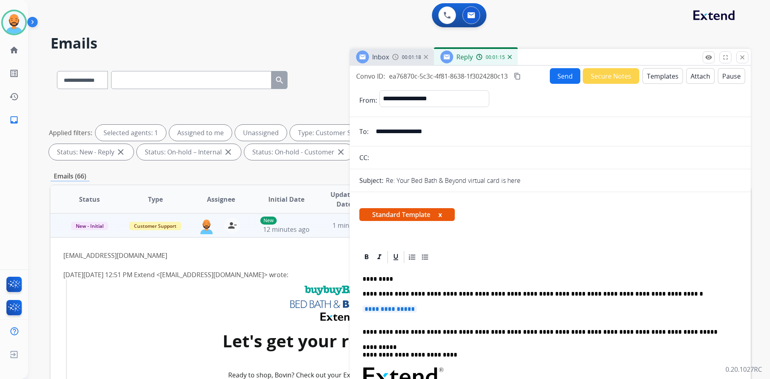
click at [375, 319] on p "**********" at bounding box center [549, 312] width 375 height 15
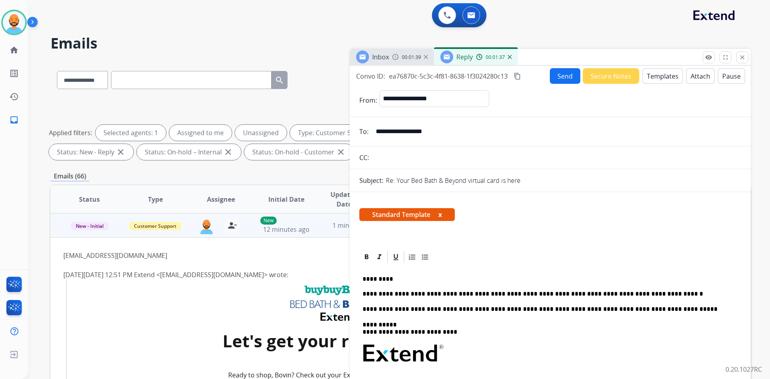
click at [558, 72] on button "Send" at bounding box center [565, 76] width 30 height 16
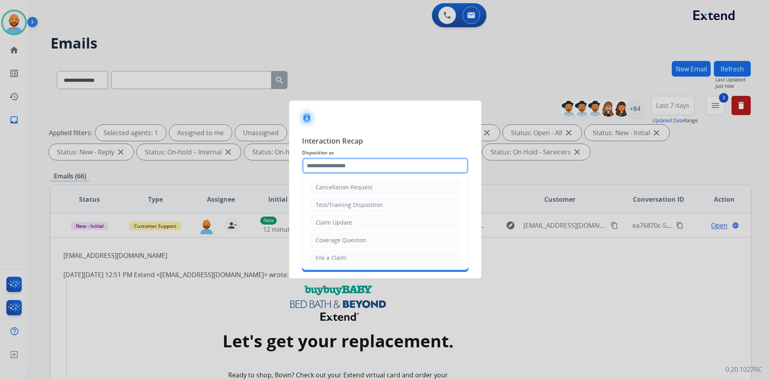
click at [338, 171] on input "text" at bounding box center [385, 166] width 166 height 16
click at [339, 218] on li "Claim Update" at bounding box center [385, 222] width 150 height 15
type input "**********"
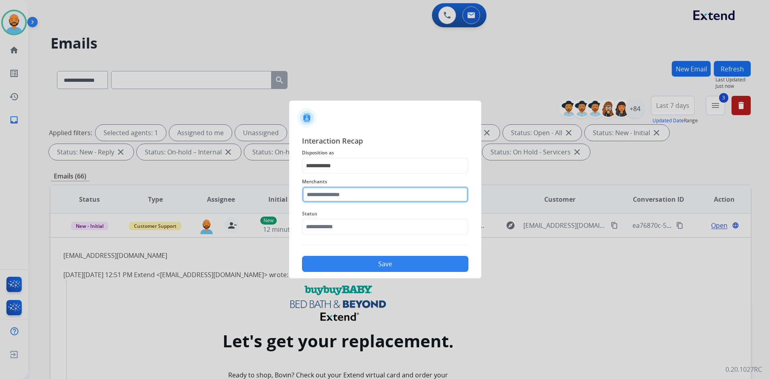
click at [345, 197] on input "text" at bounding box center [385, 194] width 166 height 16
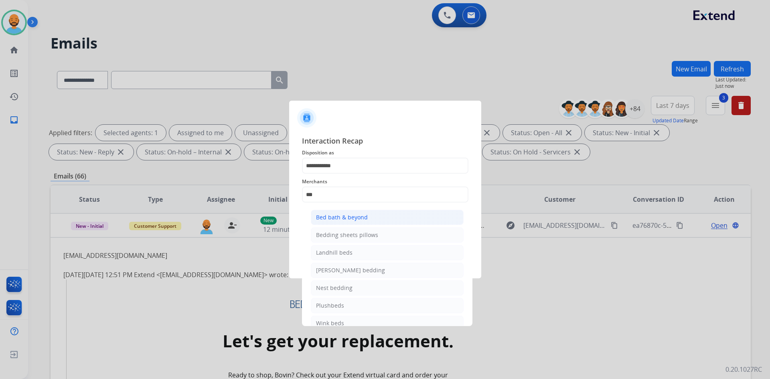
click at [342, 215] on div "Bed bath & beyond" at bounding box center [342, 217] width 52 height 8
type input "**********"
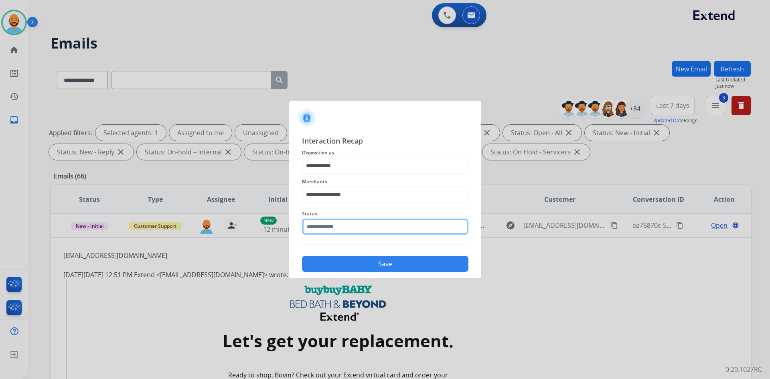
click at [338, 224] on input "text" at bounding box center [385, 226] width 166 height 16
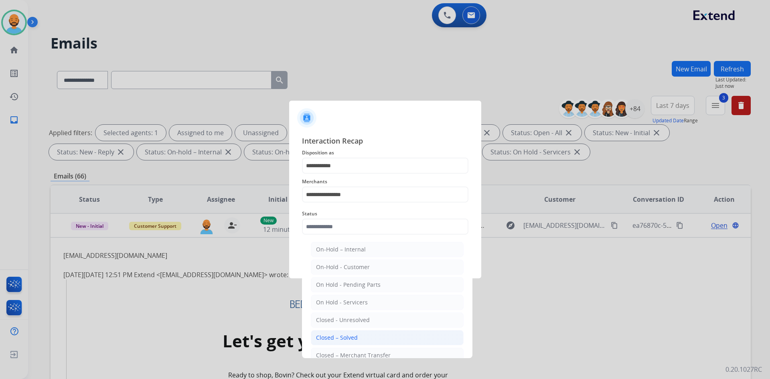
click at [351, 340] on div "Closed – Solved" at bounding box center [337, 338] width 42 height 8
type input "**********"
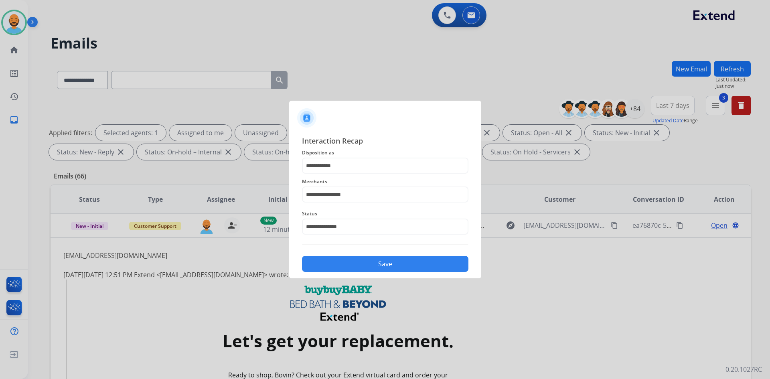
click at [404, 258] on button "Save" at bounding box center [385, 264] width 166 height 16
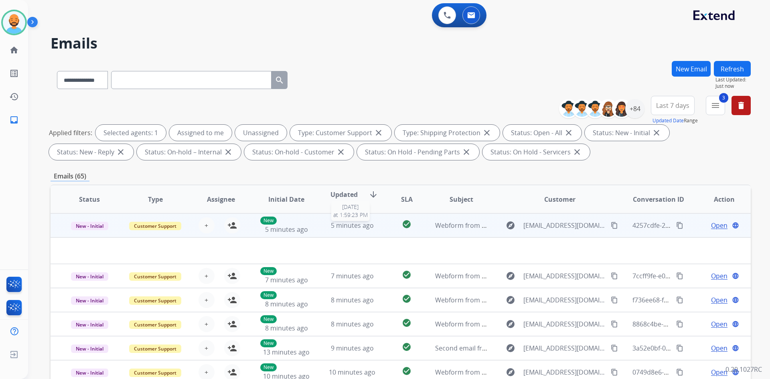
click at [372, 222] on div "5 minutes ago" at bounding box center [352, 225] width 53 height 10
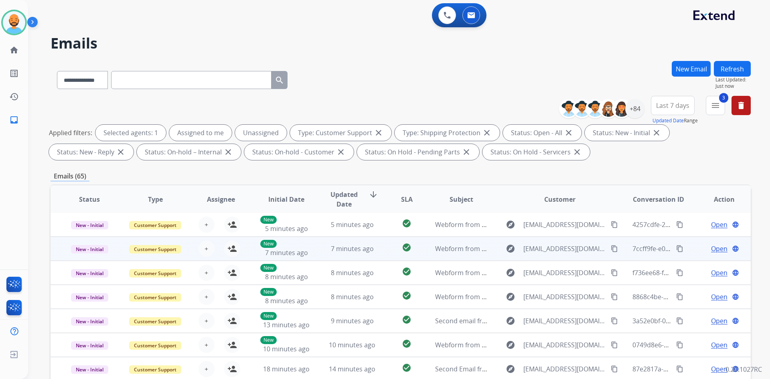
scroll to position [116, 0]
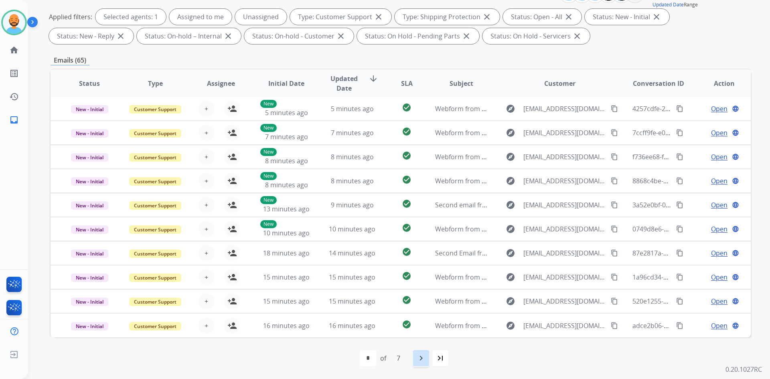
click at [413, 352] on div "navigate_next" at bounding box center [421, 358] width 18 height 18
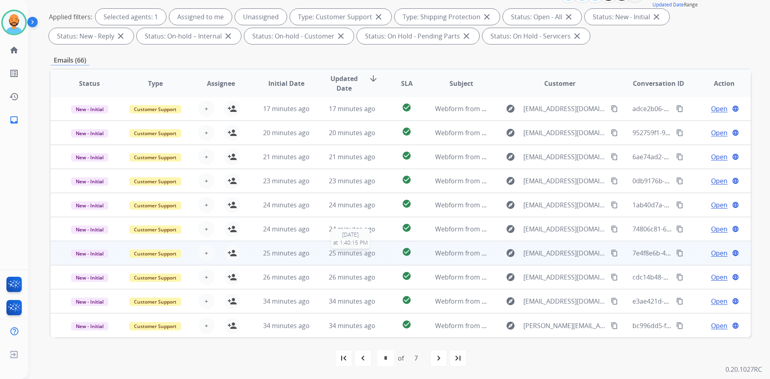
click at [345, 254] on span "25 minutes ago" at bounding box center [352, 253] width 47 height 9
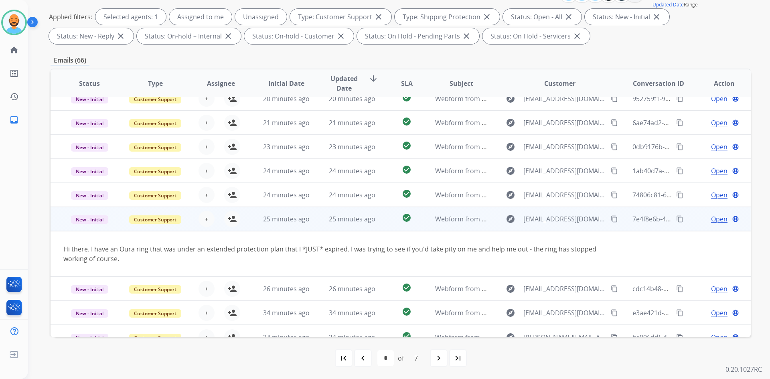
scroll to position [47, 0]
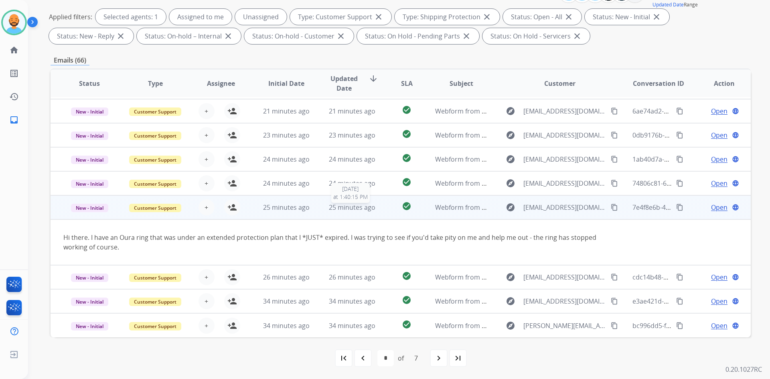
click at [352, 209] on span "25 minutes ago" at bounding box center [352, 207] width 47 height 9
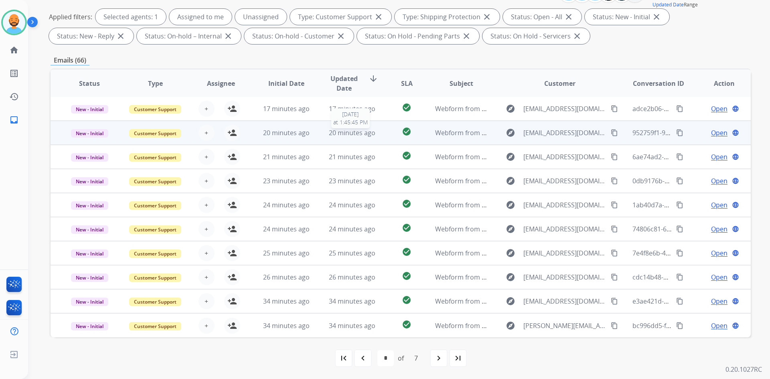
click at [351, 134] on span "20 minutes ago" at bounding box center [352, 132] width 47 height 9
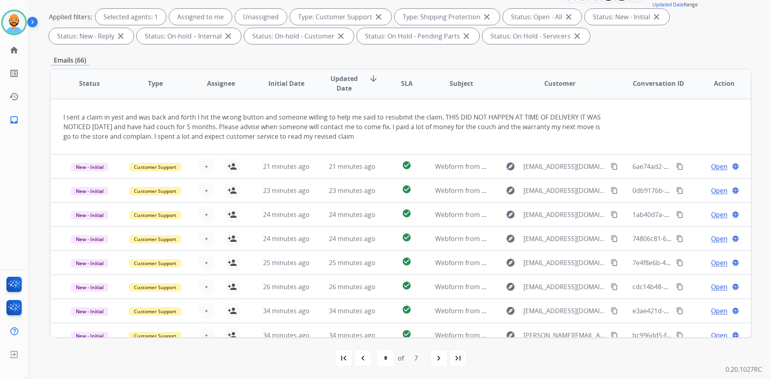
scroll to position [24, 0]
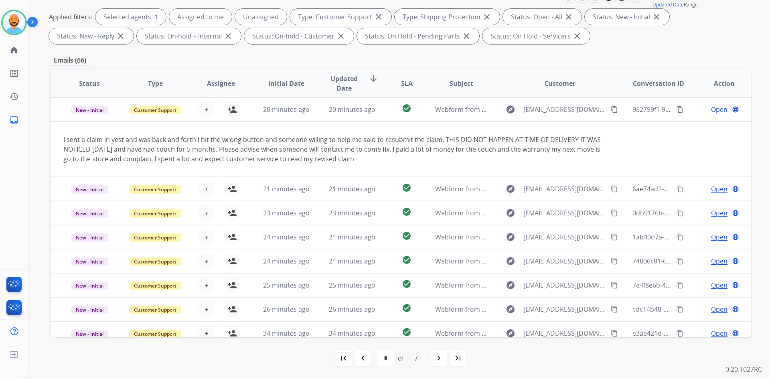
click at [621, 141] on table "Status Type Assignee Initial Date Updated Date arrow_downward SLA Subject Custo…" at bounding box center [401, 207] width 700 height 324
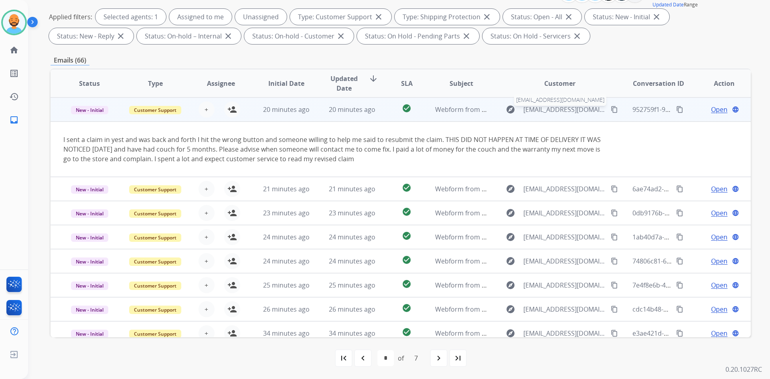
click at [551, 109] on span "[EMAIL_ADDRESS][DOMAIN_NAME]" at bounding box center [564, 110] width 83 height 10
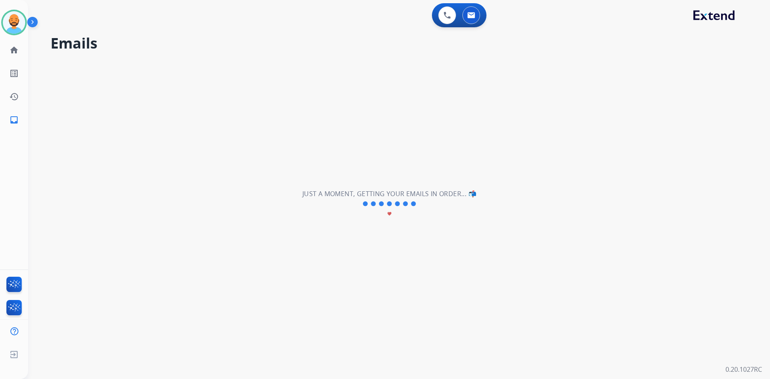
scroll to position [0, 0]
select select "*"
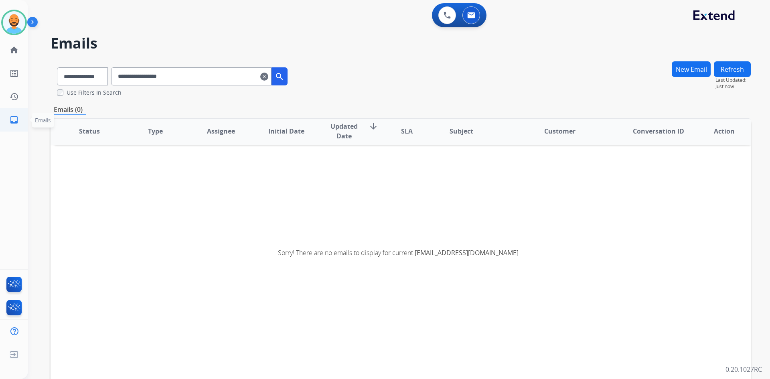
scroll to position [2, 0]
click at [8, 118] on link "inbox Emails" at bounding box center [14, 120] width 22 height 22
click at [268, 77] on mat-icon "clear" at bounding box center [264, 77] width 8 height 10
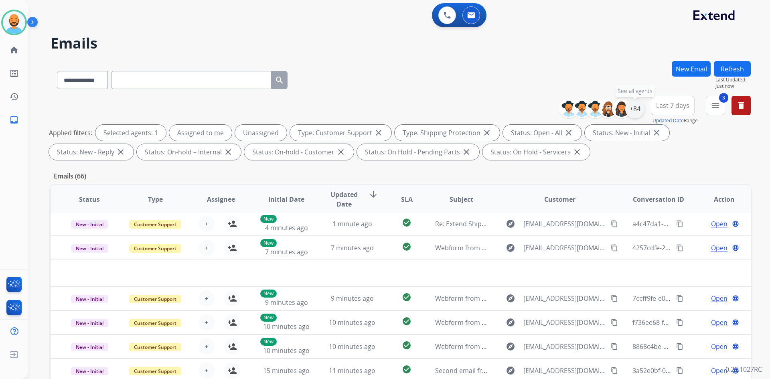
click at [636, 103] on div "+84" at bounding box center [634, 108] width 19 height 19
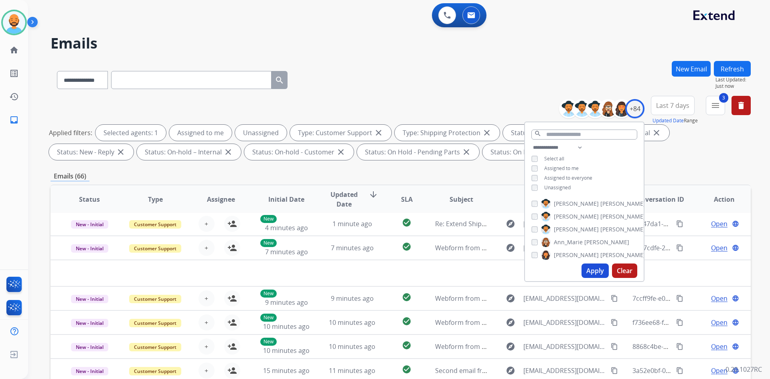
click at [602, 42] on h2 "Emails" at bounding box center [401, 43] width 700 height 16
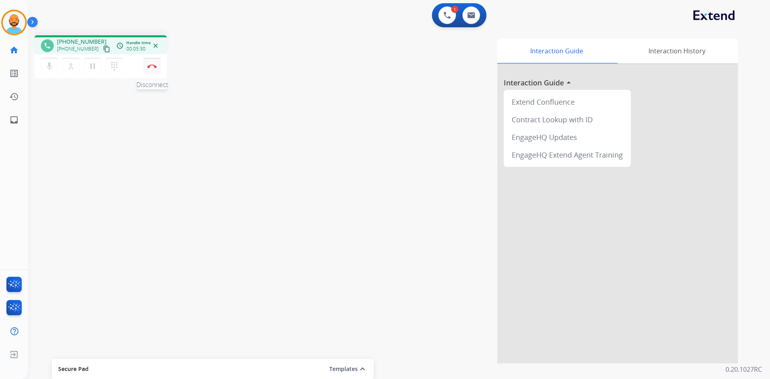
click at [154, 70] on button "Disconnect" at bounding box center [152, 66] width 17 height 17
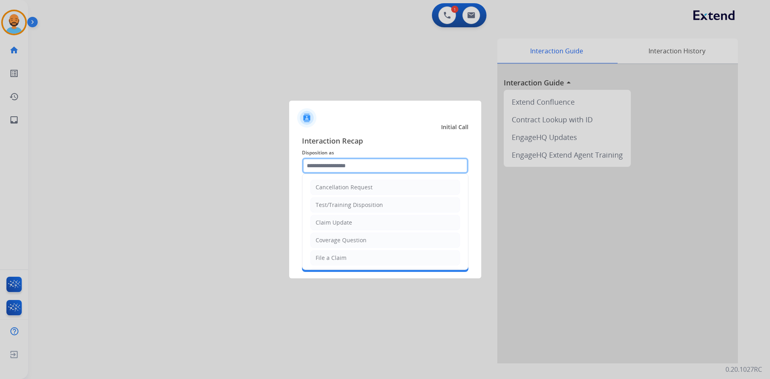
click at [368, 165] on input "text" at bounding box center [385, 166] width 166 height 16
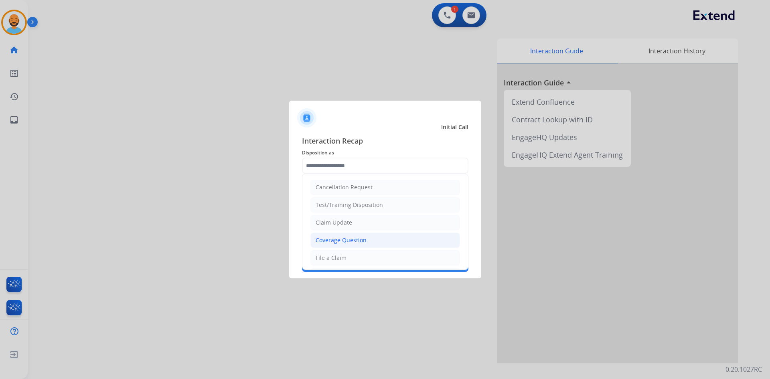
click at [349, 237] on div "Coverage Question" at bounding box center [340, 240] width 51 height 8
type input "**********"
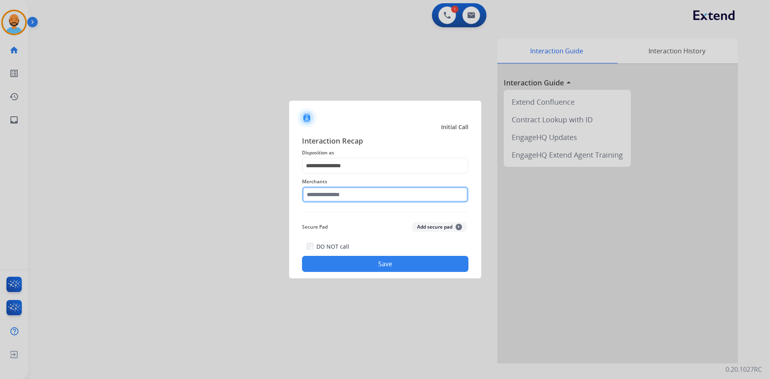
click at [348, 200] on input "text" at bounding box center [385, 194] width 166 height 16
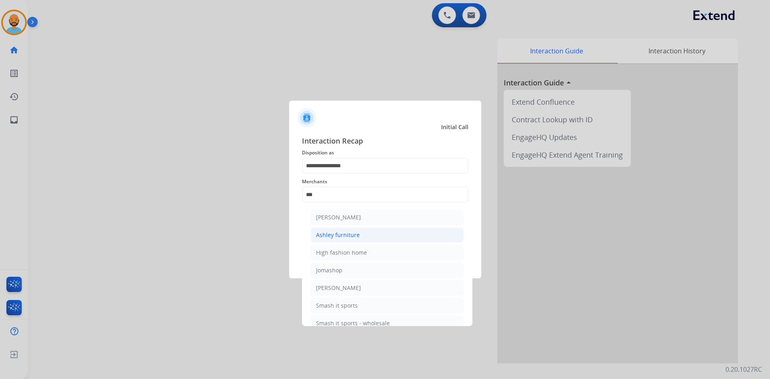
click at [338, 237] on div "Ashley furniture" at bounding box center [338, 235] width 44 height 8
type input "**********"
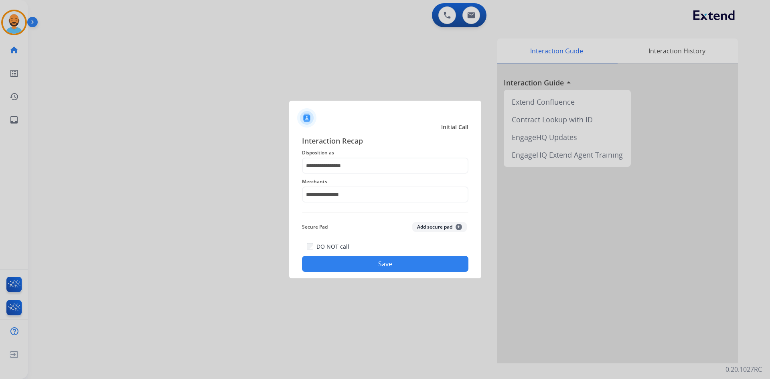
click at [398, 260] on button "Save" at bounding box center [385, 264] width 166 height 16
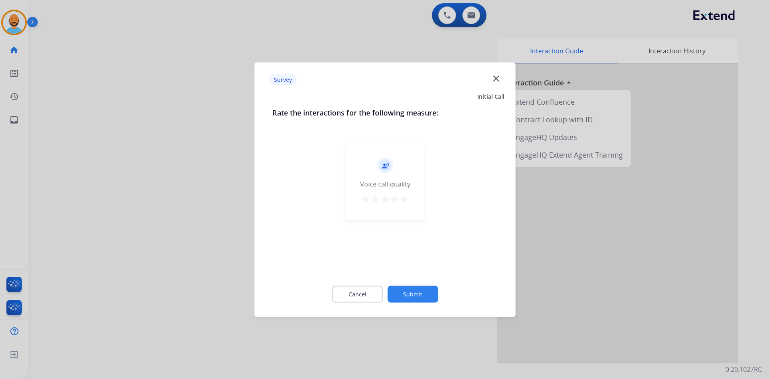
click at [404, 289] on button "Submit" at bounding box center [412, 293] width 51 height 17
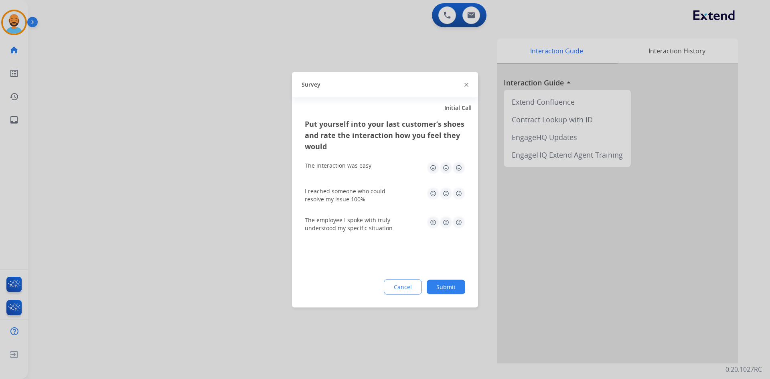
click at [460, 157] on div "The interaction was easy" at bounding box center [385, 168] width 160 height 26
click at [464, 175] on div "The interaction was easy" at bounding box center [385, 168] width 160 height 26
click at [464, 172] on img at bounding box center [458, 167] width 13 height 13
click at [464, 192] on img at bounding box center [458, 193] width 13 height 13
click at [459, 218] on img at bounding box center [458, 222] width 13 height 13
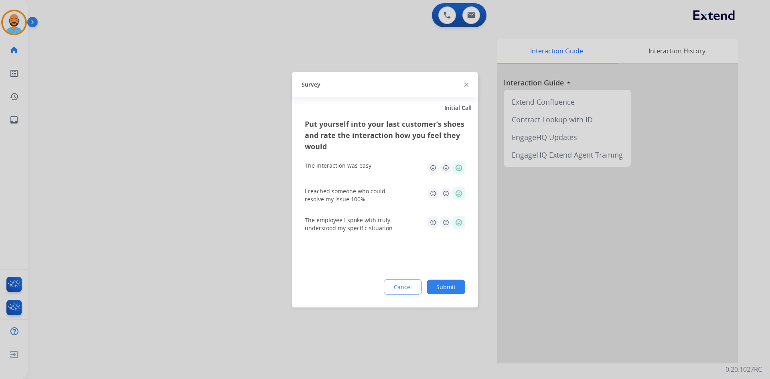
click at [446, 288] on button "Submit" at bounding box center [446, 286] width 38 height 14
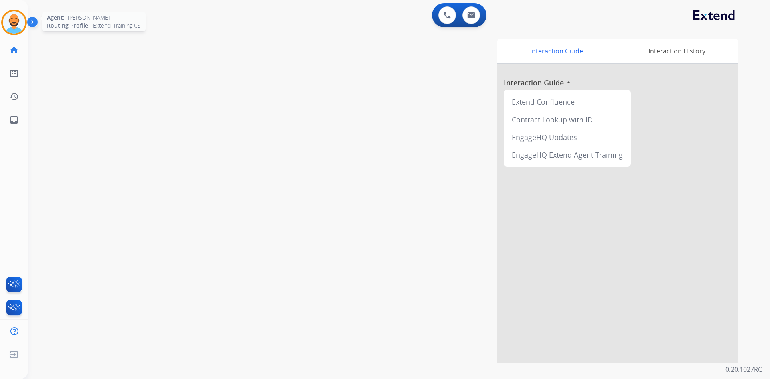
click at [6, 22] on img at bounding box center [14, 22] width 22 height 22
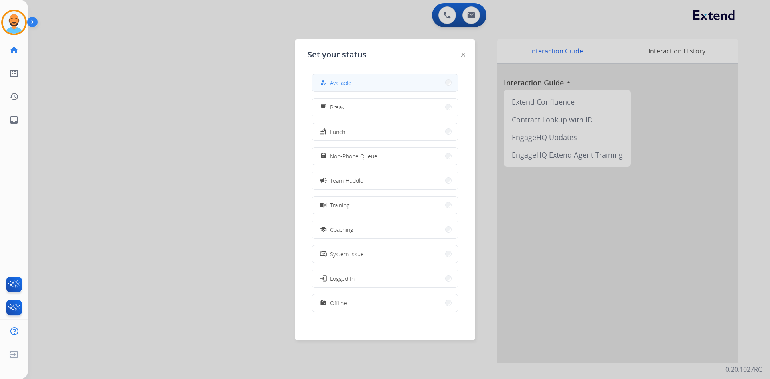
click at [338, 80] on span "Available" at bounding box center [340, 83] width 21 height 8
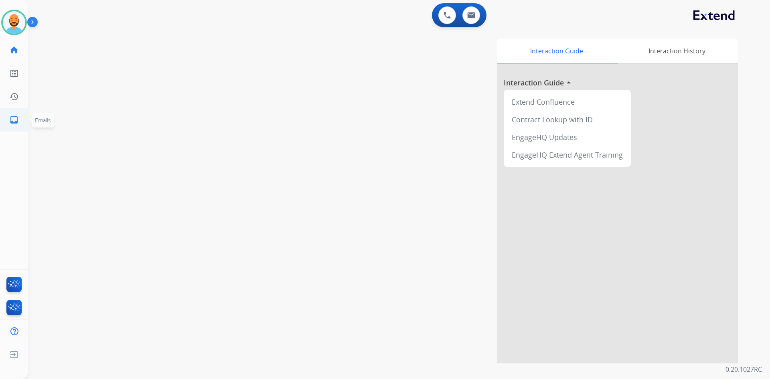
click at [20, 118] on link "inbox Emails" at bounding box center [14, 120] width 22 height 22
select select "**********"
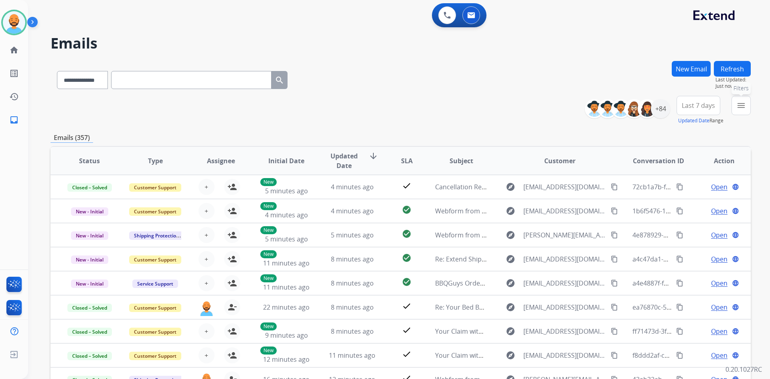
click at [736, 97] on button "menu Filters" at bounding box center [740, 105] width 19 height 19
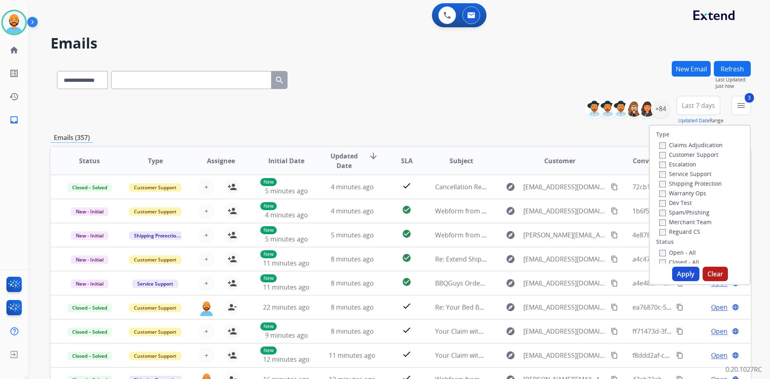
click at [674, 273] on button "Apply" at bounding box center [685, 274] width 27 height 14
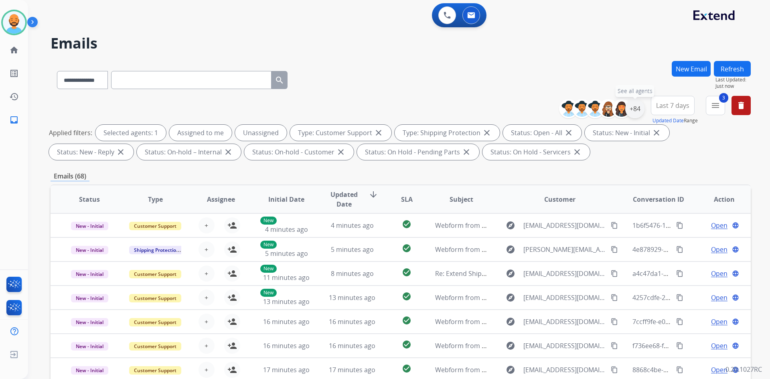
click at [634, 109] on div "+84" at bounding box center [634, 108] width 19 height 19
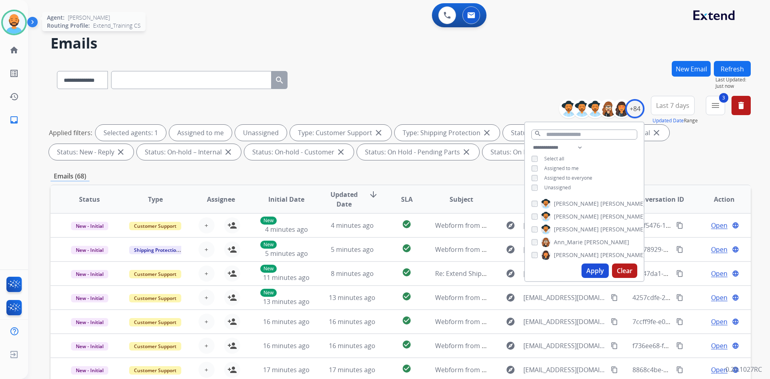
click at [5, 20] on img at bounding box center [14, 22] width 22 height 22
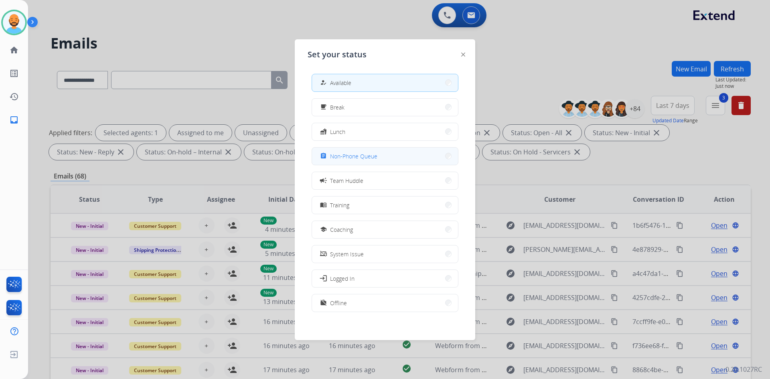
click at [431, 156] on button "assignment Non-Phone Queue" at bounding box center [385, 156] width 146 height 17
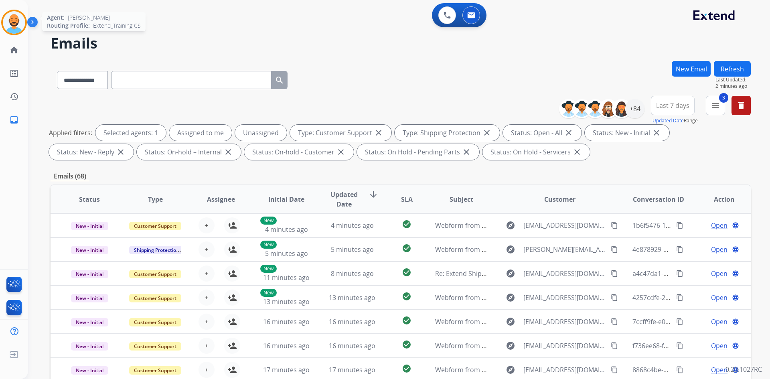
click at [13, 22] on img at bounding box center [14, 22] width 22 height 22
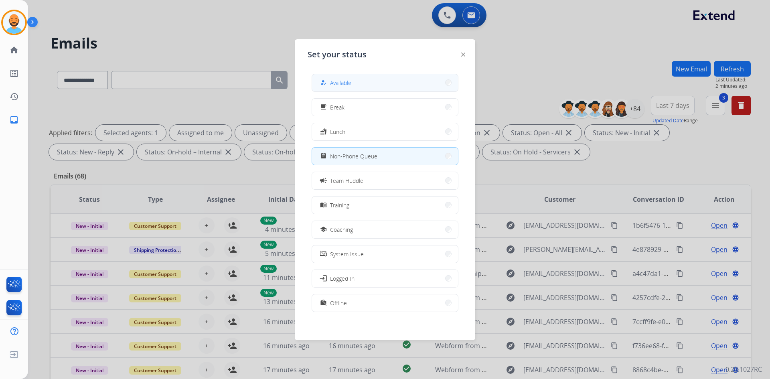
click at [367, 85] on button "how_to_reg Available" at bounding box center [385, 82] width 146 height 17
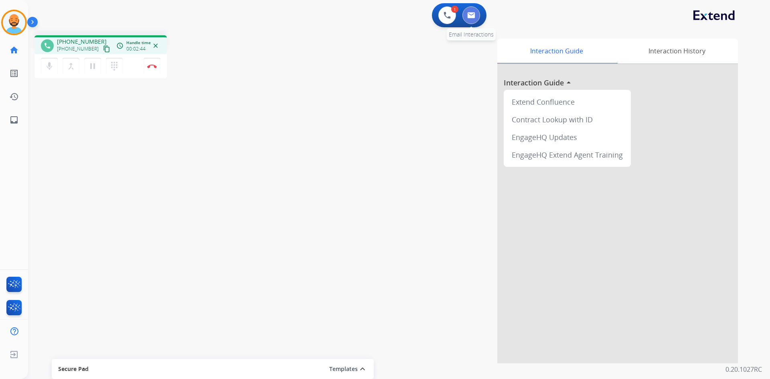
click at [471, 18] on img at bounding box center [471, 15] width 8 height 6
select select "**********"
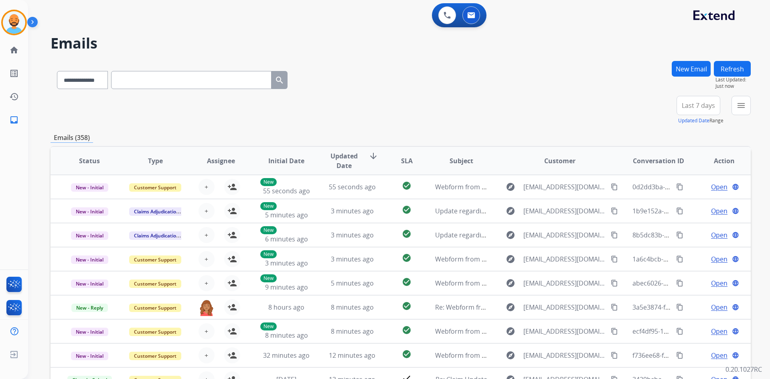
click at [135, 81] on input "text" at bounding box center [191, 80] width 160 height 18
paste input "**********"
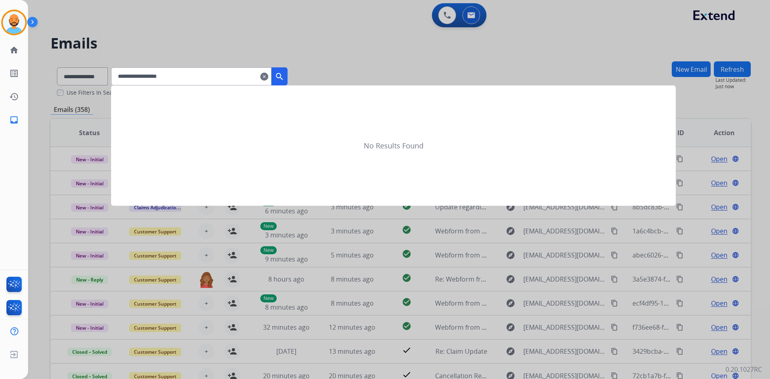
type input "**********"
click at [284, 77] on mat-icon "search" at bounding box center [280, 77] width 10 height 10
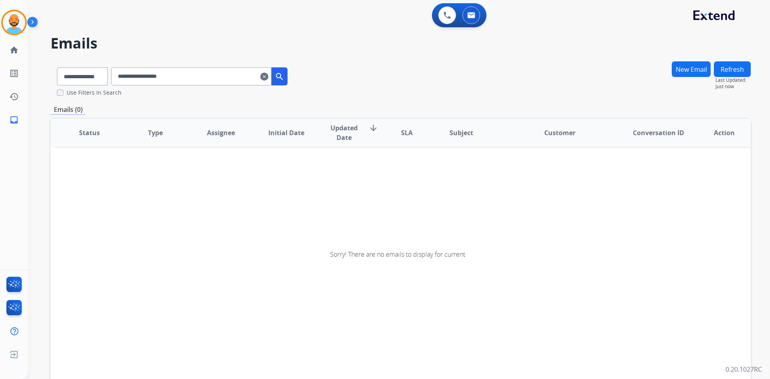
click at [284, 80] on mat-icon "search" at bounding box center [280, 77] width 10 height 10
click at [96, 78] on select "**********" at bounding box center [82, 76] width 50 height 18
select select "**********"
click at [57, 67] on select "**********" at bounding box center [82, 76] width 50 height 18
click at [284, 77] on mat-icon "search" at bounding box center [280, 77] width 10 height 10
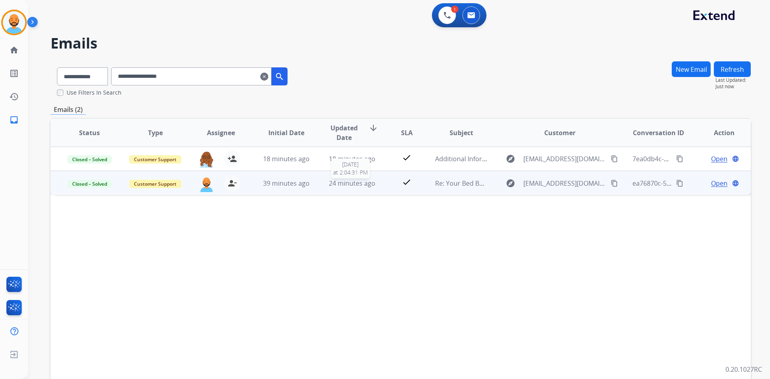
click at [360, 184] on span "24 minutes ago" at bounding box center [352, 183] width 47 height 9
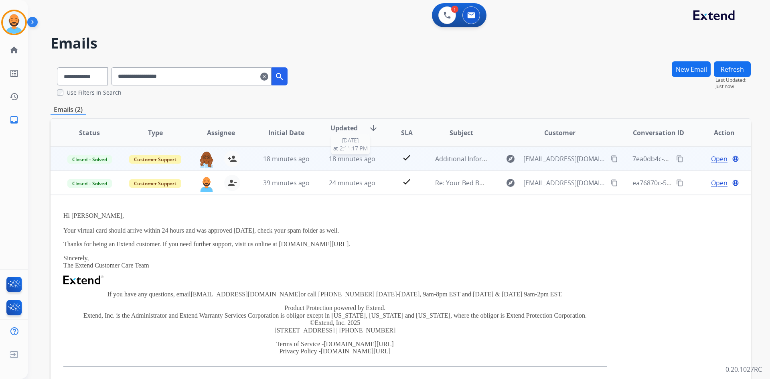
click at [349, 155] on span "18 minutes ago" at bounding box center [352, 158] width 47 height 9
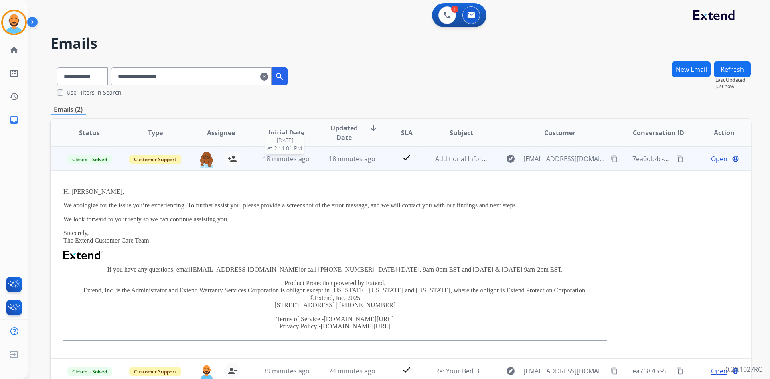
click at [271, 159] on span "18 minutes ago" at bounding box center [286, 158] width 47 height 9
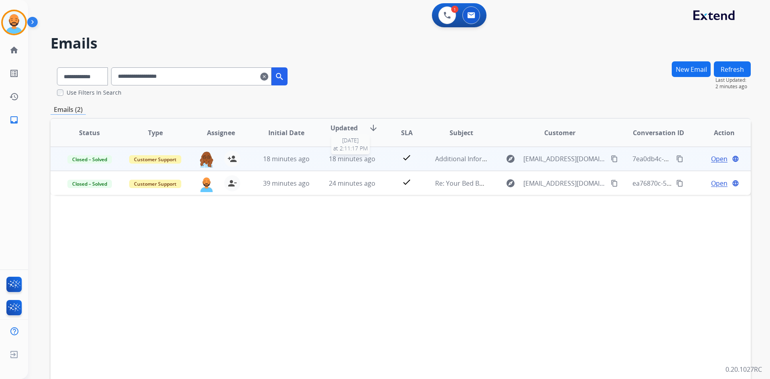
click at [326, 156] on div "18 minutes ago" at bounding box center [352, 159] width 53 height 10
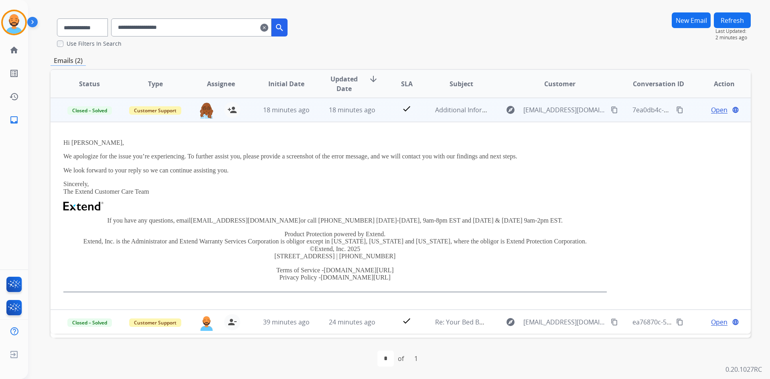
scroll to position [49, 0]
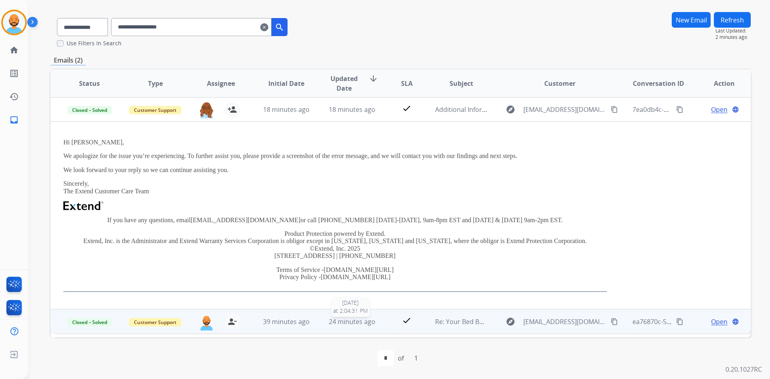
click at [346, 321] on span "24 minutes ago" at bounding box center [352, 321] width 47 height 9
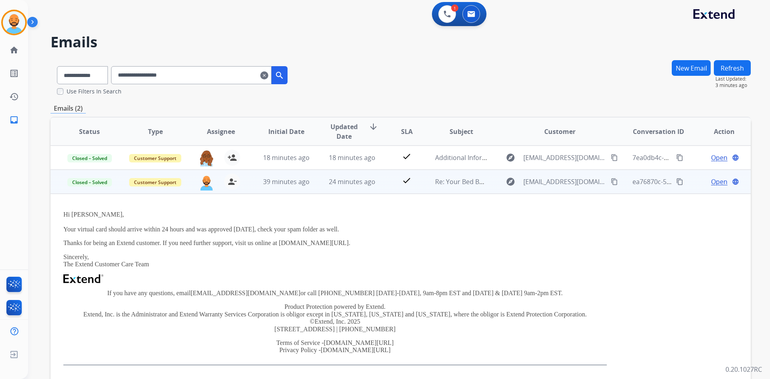
scroll to position [0, 0]
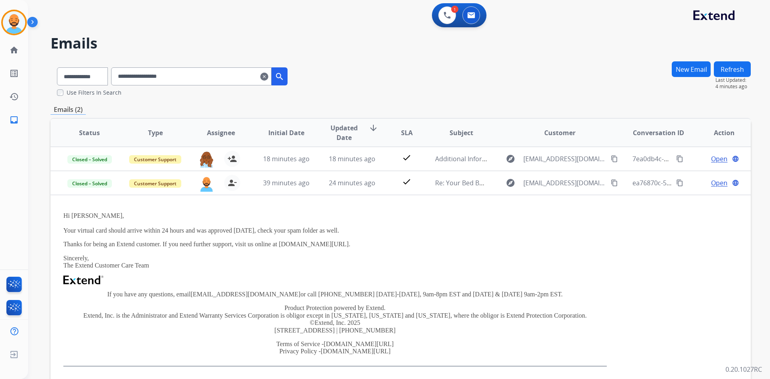
click at [193, 71] on input "**********" at bounding box center [191, 76] width 160 height 18
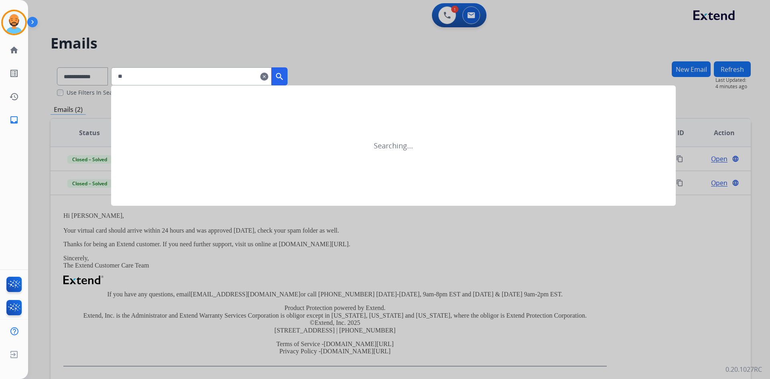
type input "*"
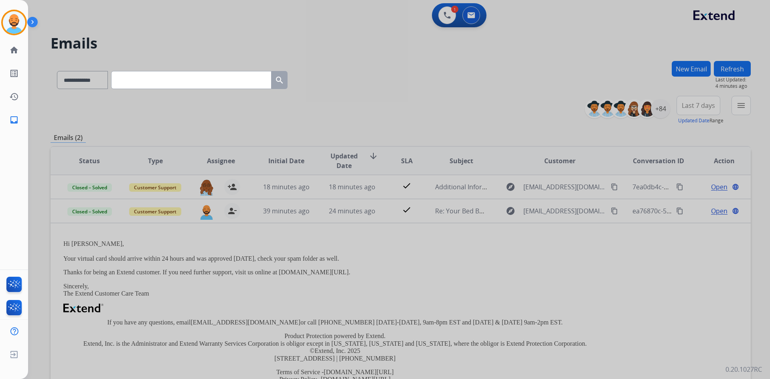
paste input "**********"
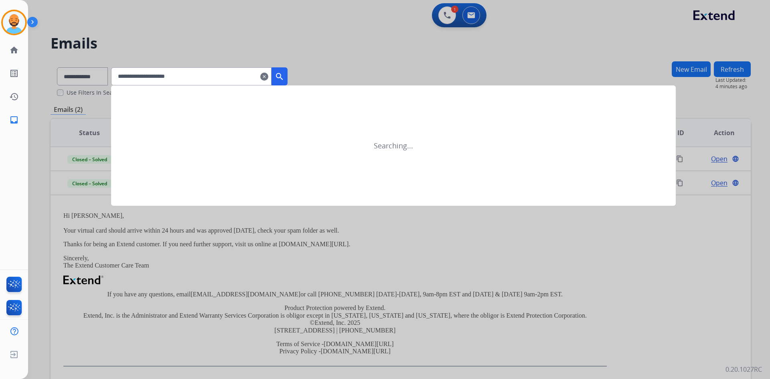
type input "**********"
click at [287, 69] on button "search" at bounding box center [279, 76] width 16 height 18
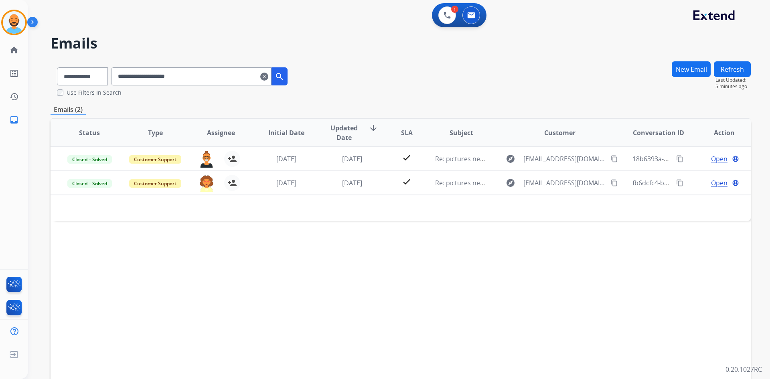
click at [313, 54] on div "**********" at bounding box center [389, 218] width 722 height 379
click at [268, 76] on mat-icon "clear" at bounding box center [264, 77] width 8 height 10
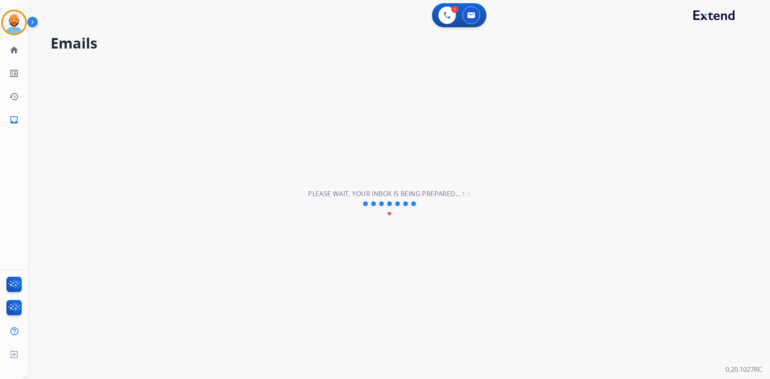
select select "**********"
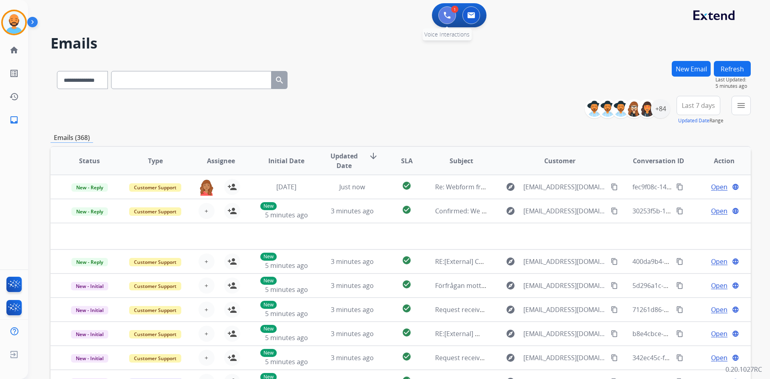
click at [445, 16] on img at bounding box center [446, 15] width 7 height 7
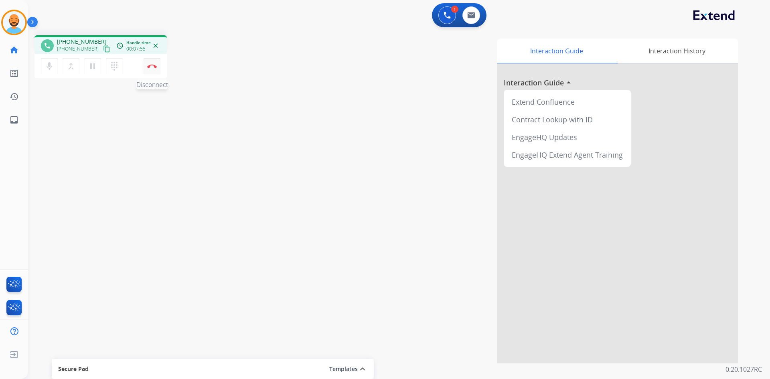
click at [148, 63] on button "Disconnect" at bounding box center [152, 66] width 17 height 17
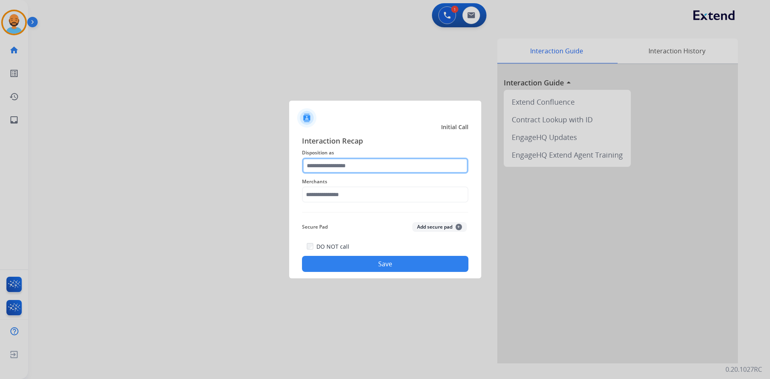
click at [363, 164] on input "text" at bounding box center [385, 166] width 166 height 16
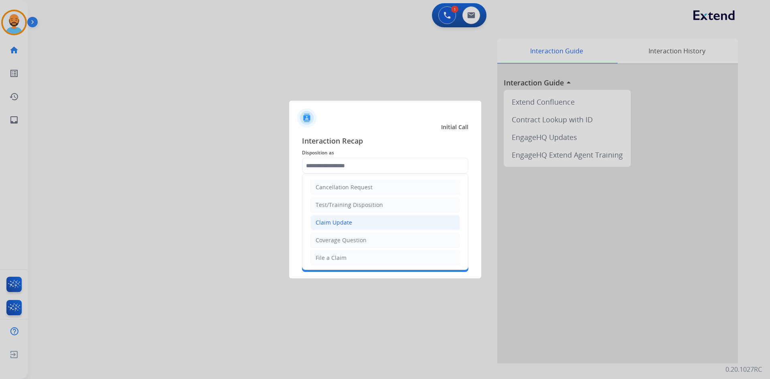
click at [340, 226] on div "Claim Update" at bounding box center [333, 222] width 36 height 8
type input "**********"
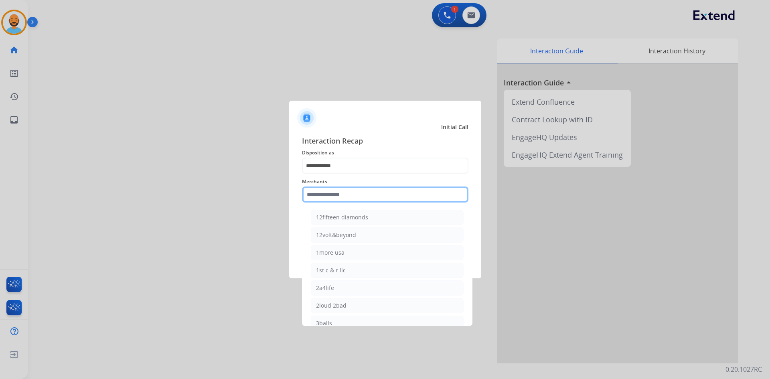
click at [348, 194] on input "text" at bounding box center [385, 194] width 166 height 16
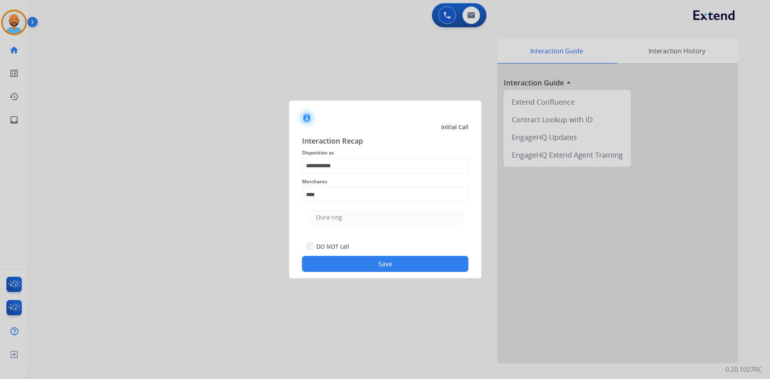
click at [331, 212] on li "Oura ring" at bounding box center [387, 217] width 153 height 15
type input "*********"
click at [347, 259] on button "Save" at bounding box center [385, 264] width 166 height 16
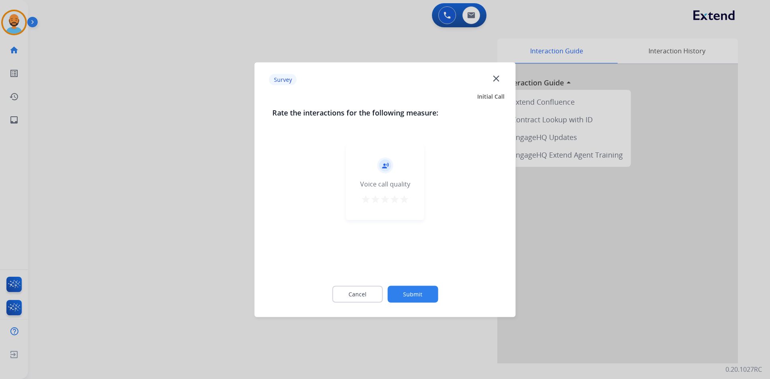
click at [404, 200] on mat-icon "star" at bounding box center [404, 199] width 10 height 10
click at [419, 296] on button "Submit" at bounding box center [412, 293] width 51 height 17
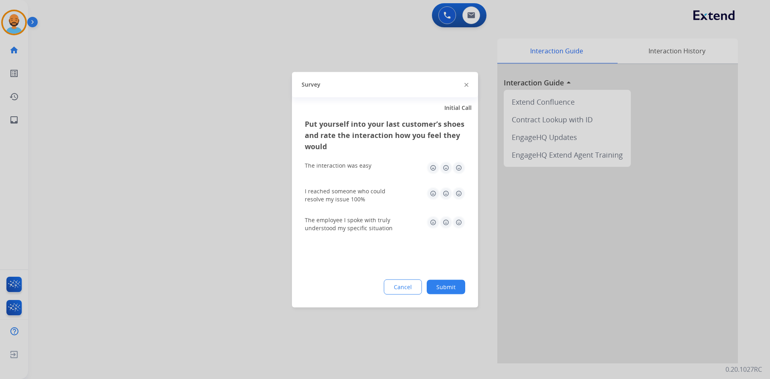
click at [459, 168] on img at bounding box center [458, 167] width 13 height 13
click at [460, 196] on img at bounding box center [458, 193] width 13 height 13
click at [459, 220] on img at bounding box center [458, 222] width 13 height 13
click at [449, 281] on button "Submit" at bounding box center [446, 286] width 38 height 14
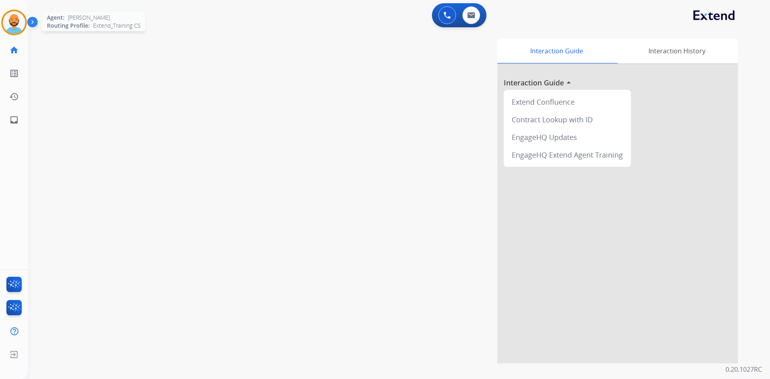
click at [6, 21] on img at bounding box center [14, 22] width 22 height 22
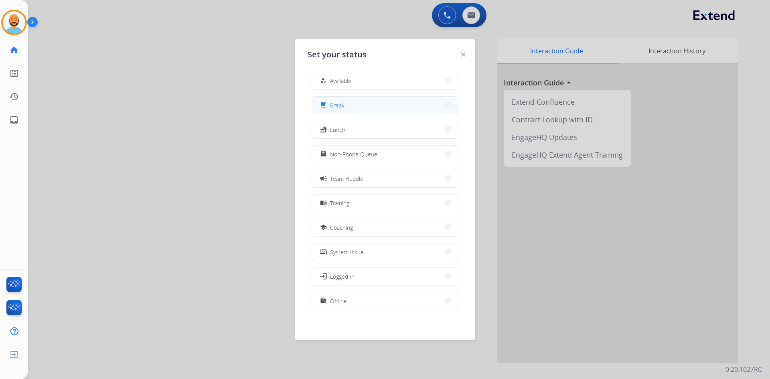
scroll to position [2, 0]
click at [439, 150] on button "assignment Non-Phone Queue" at bounding box center [385, 153] width 146 height 17
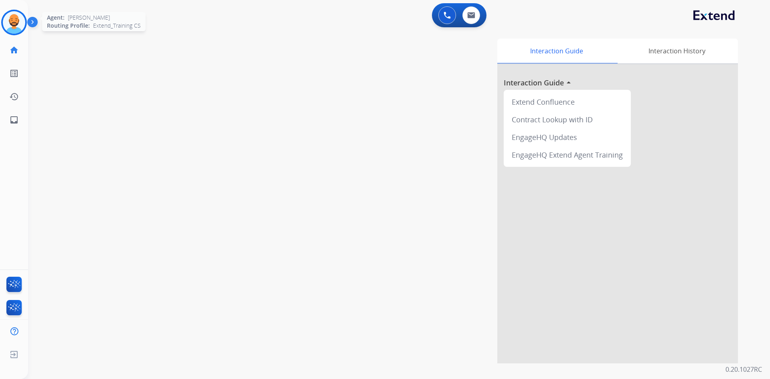
click at [2, 19] on div at bounding box center [14, 23] width 26 height 26
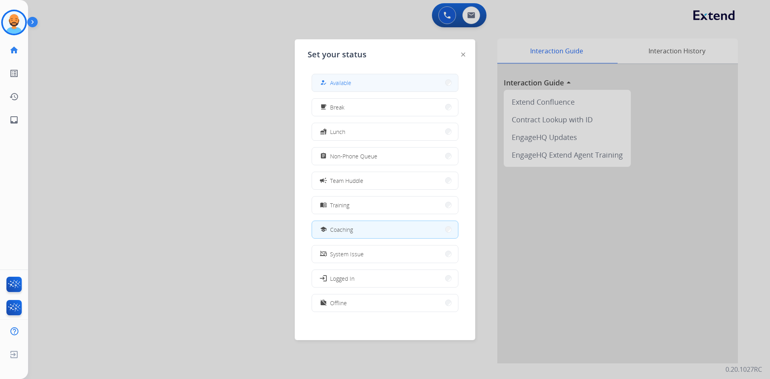
click at [435, 82] on button "how_to_reg Available" at bounding box center [385, 82] width 146 height 17
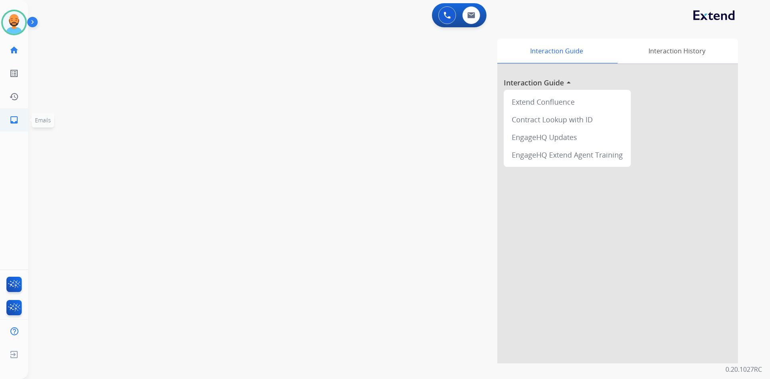
click at [15, 117] on mat-icon "inbox" at bounding box center [14, 120] width 10 height 10
select select "**********"
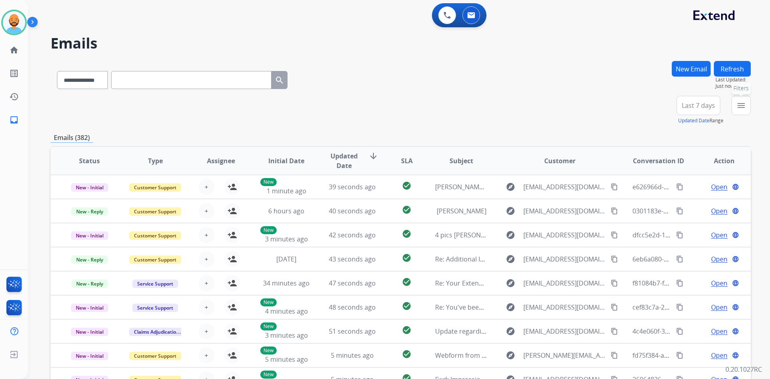
click at [735, 105] on button "menu Filters" at bounding box center [740, 105] width 19 height 19
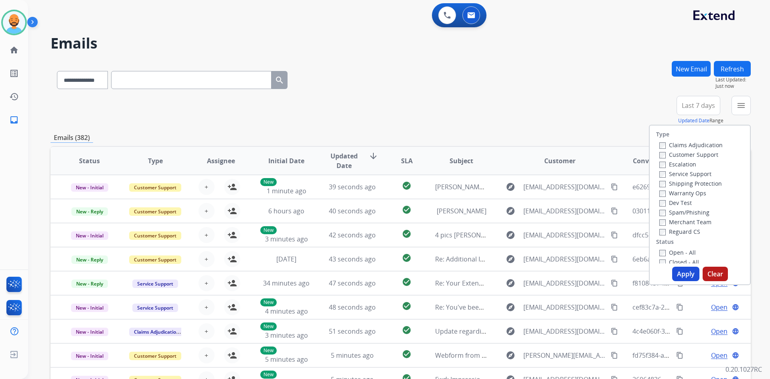
click at [661, 154] on label "Customer Support" at bounding box center [688, 155] width 59 height 8
click at [684, 271] on button "Apply" at bounding box center [685, 274] width 27 height 14
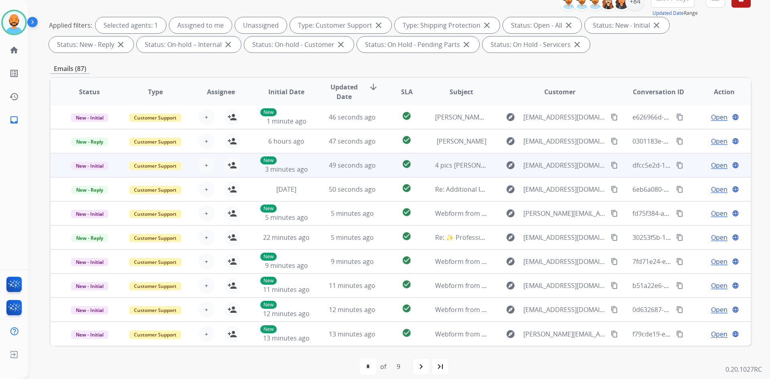
scroll to position [116, 0]
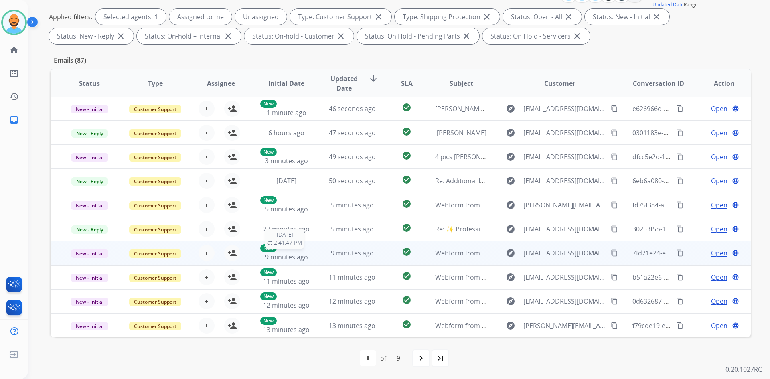
click at [305, 254] on div "New 9 minutes ago" at bounding box center [286, 253] width 53 height 18
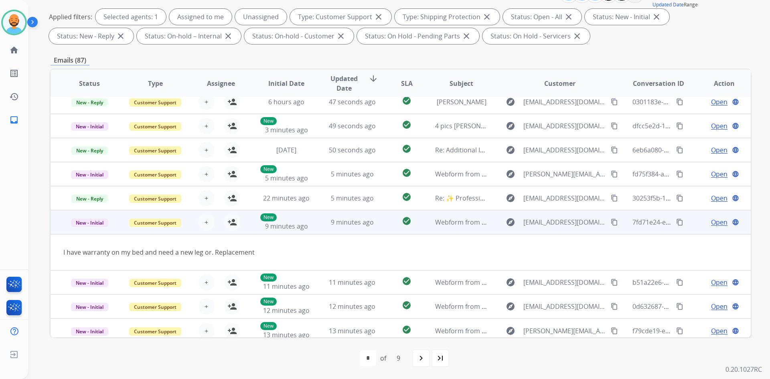
scroll to position [37, 0]
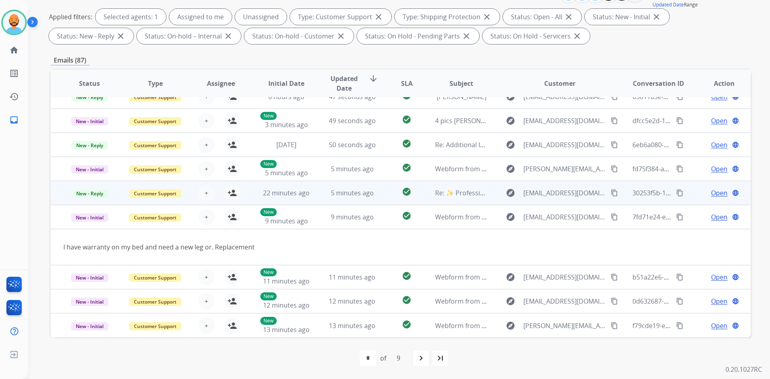
click at [313, 196] on td "5 minutes ago" at bounding box center [346, 193] width 66 height 24
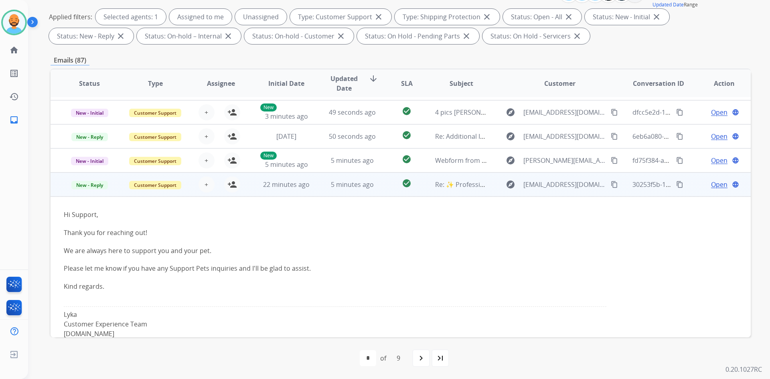
scroll to position [0, 0]
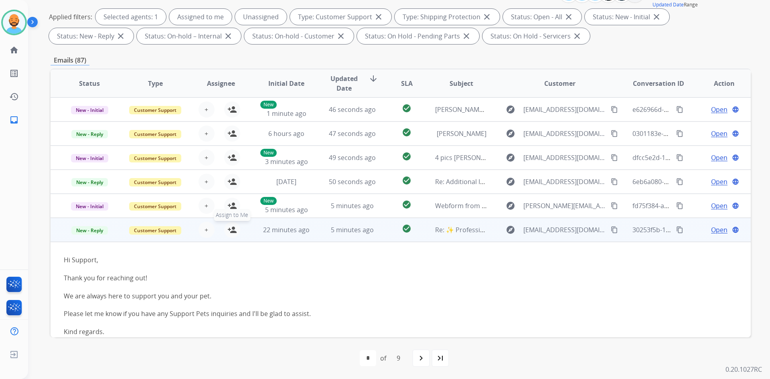
click at [237, 230] on button "person_add Assign to Me" at bounding box center [232, 230] width 16 height 16
click at [105, 230] on span "New - Reply" at bounding box center [89, 230] width 36 height 8
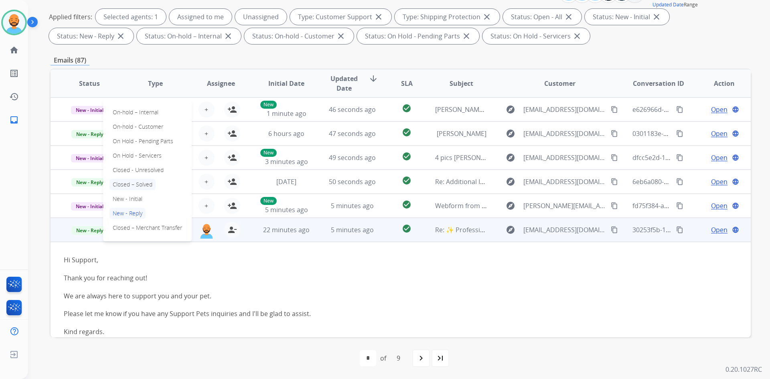
click at [135, 183] on p "Closed – Solved" at bounding box center [132, 184] width 46 height 11
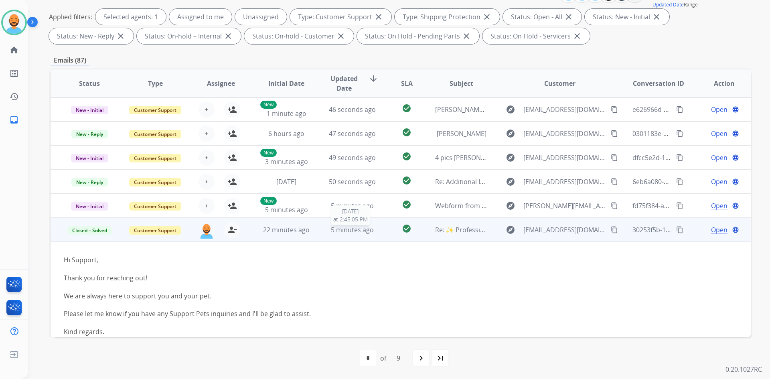
click at [371, 233] on div "5 minutes ago" at bounding box center [352, 230] width 53 height 10
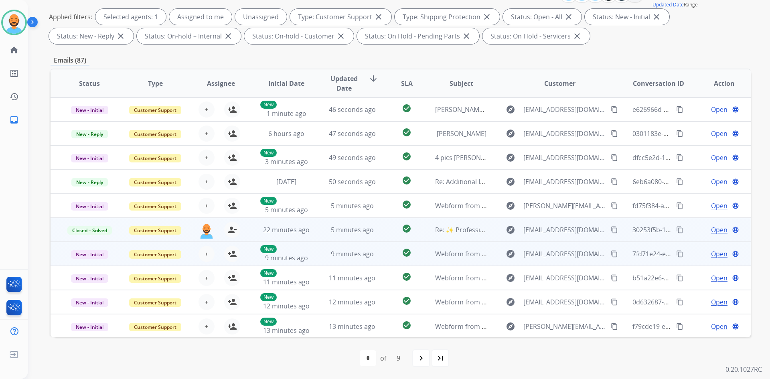
scroll to position [1, 0]
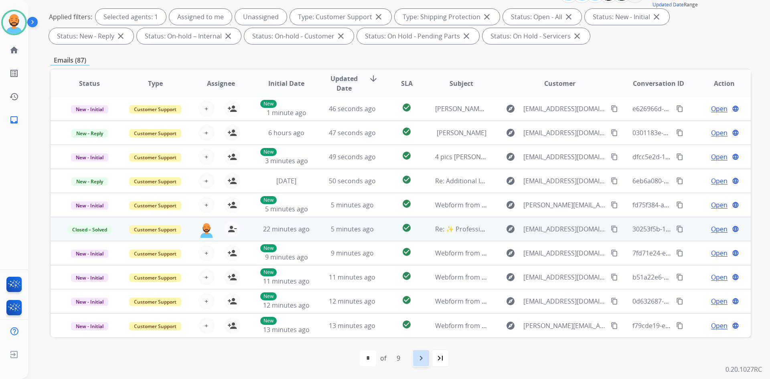
click at [425, 356] on mat-icon "navigate_next" at bounding box center [421, 358] width 10 height 10
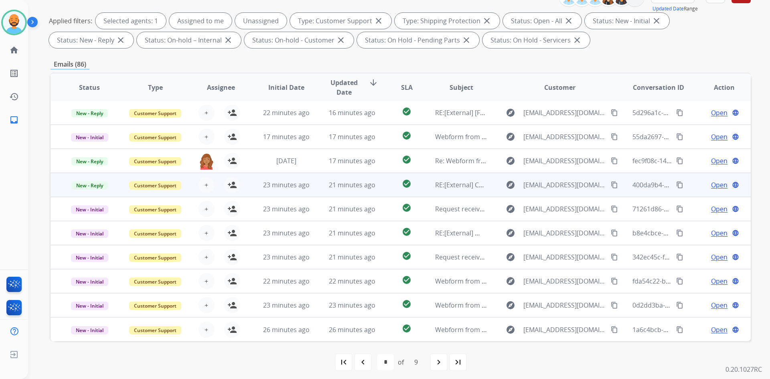
scroll to position [116, 0]
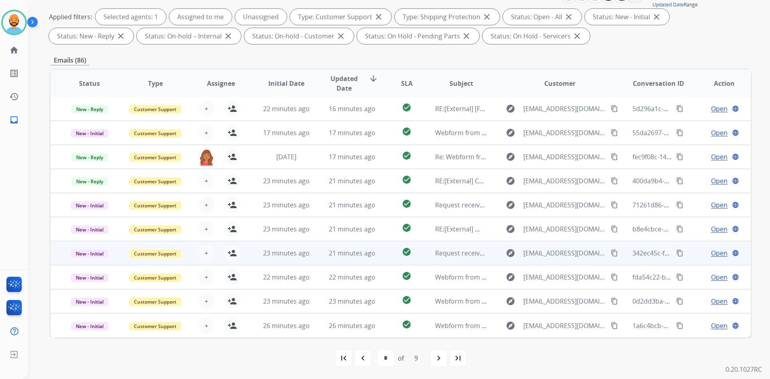
click at [345, 259] on td "21 minutes ago" at bounding box center [346, 253] width 66 height 24
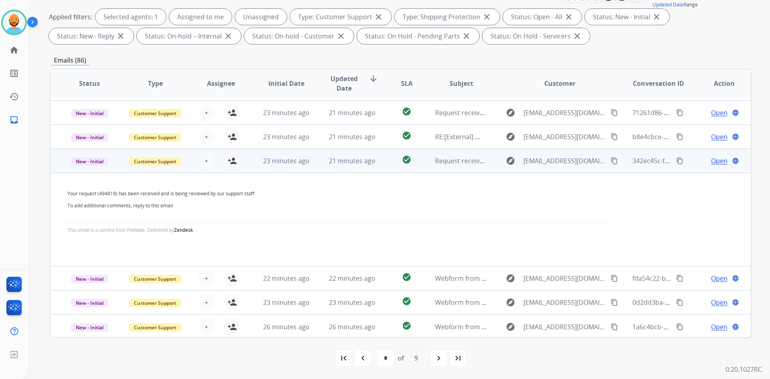
scroll to position [94, 0]
click at [363, 162] on span "21 minutes ago" at bounding box center [352, 159] width 47 height 9
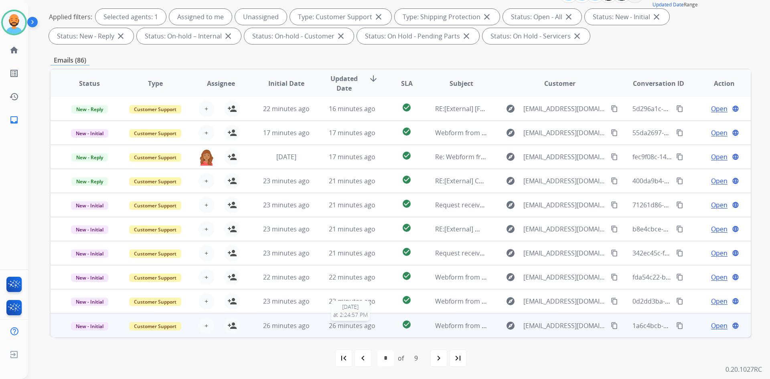
click at [349, 323] on span "26 minutes ago" at bounding box center [352, 325] width 47 height 9
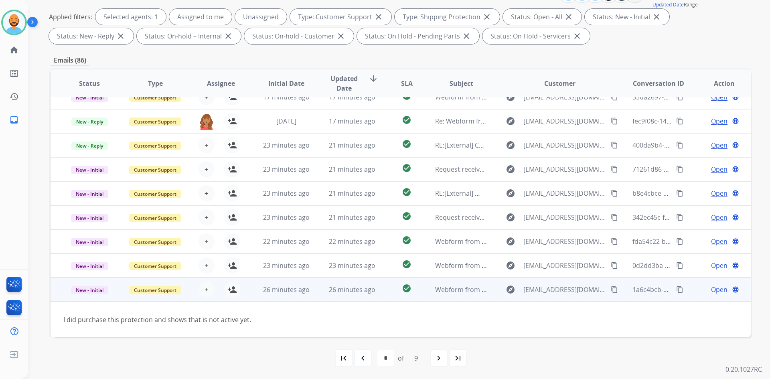
scroll to position [36, 0]
click at [345, 283] on td "26 minutes ago" at bounding box center [346, 289] width 66 height 24
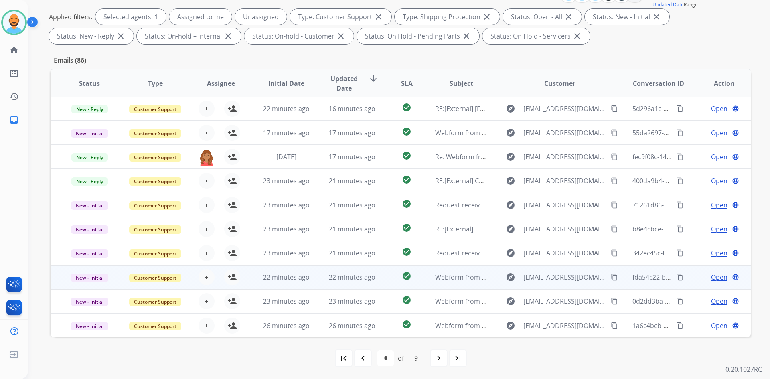
scroll to position [1, 0]
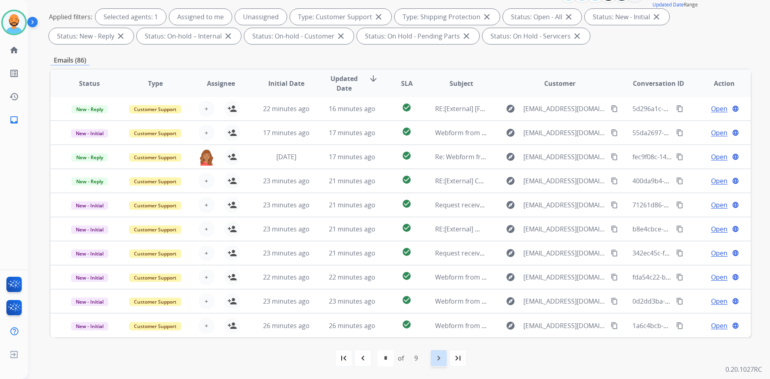
click at [431, 358] on div "navigate_next" at bounding box center [439, 358] width 18 height 18
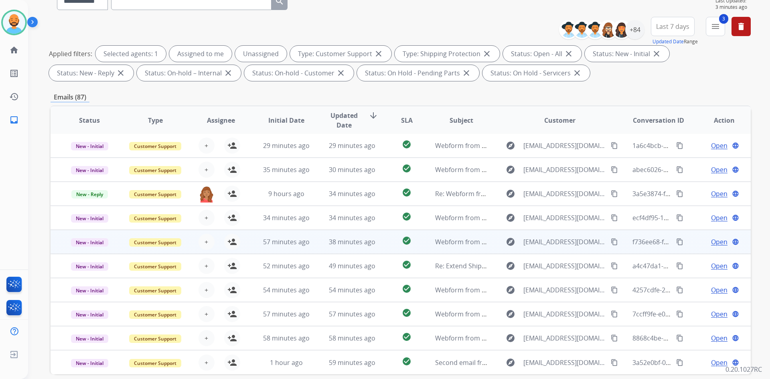
scroll to position [80, 0]
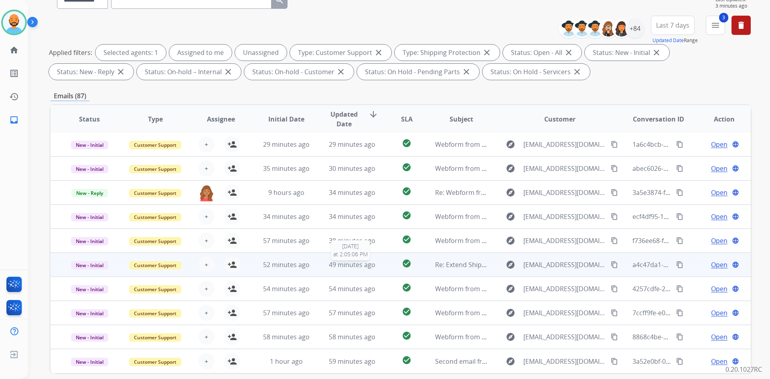
click at [345, 265] on span "49 minutes ago" at bounding box center [352, 264] width 47 height 9
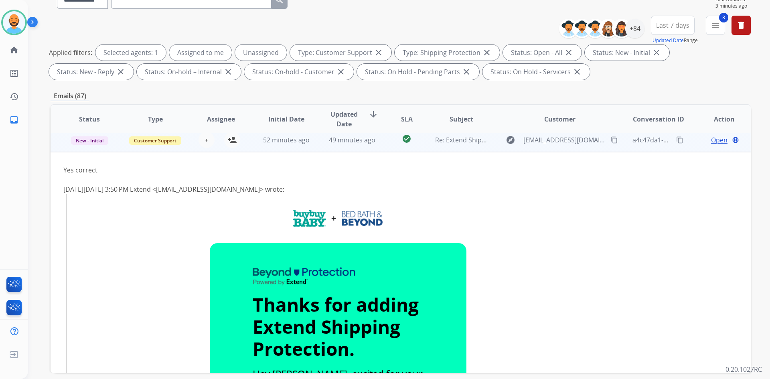
scroll to position [60, 0]
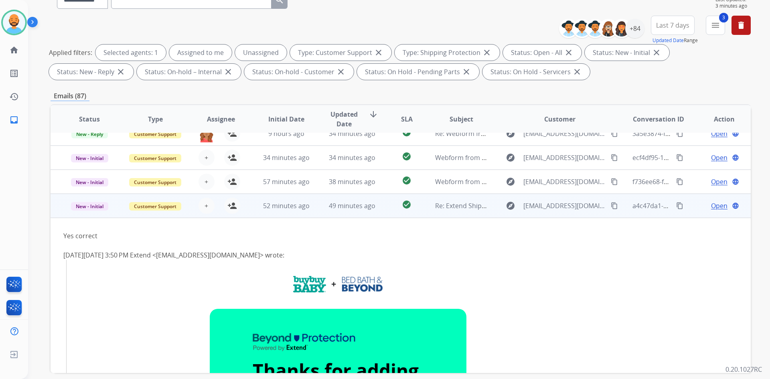
click at [715, 205] on span "Open" at bounding box center [719, 206] width 16 height 10
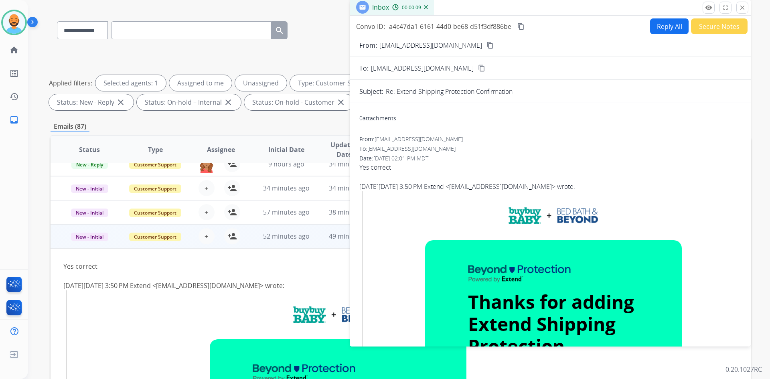
scroll to position [0, 0]
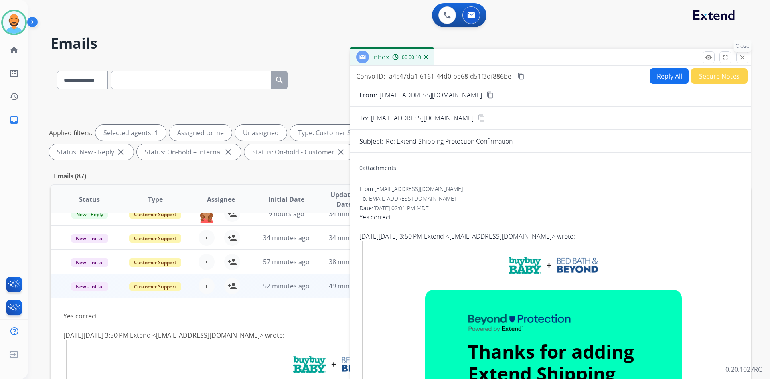
click at [738, 57] on button "close Close" at bounding box center [742, 57] width 12 height 12
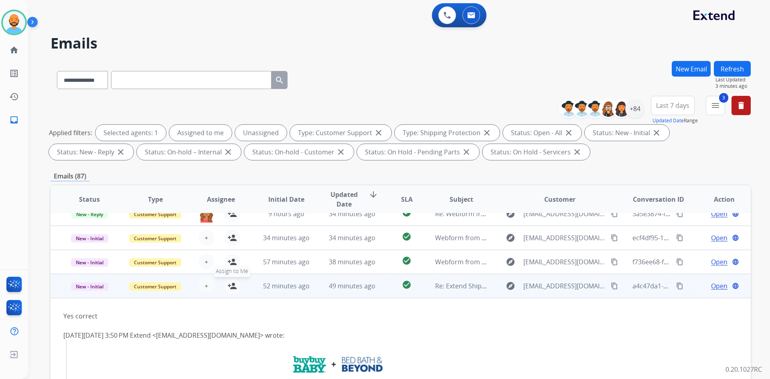
click at [237, 286] on button "person_add Assign to Me" at bounding box center [232, 286] width 16 height 16
click at [94, 286] on span "New - Initial" at bounding box center [89, 286] width 37 height 8
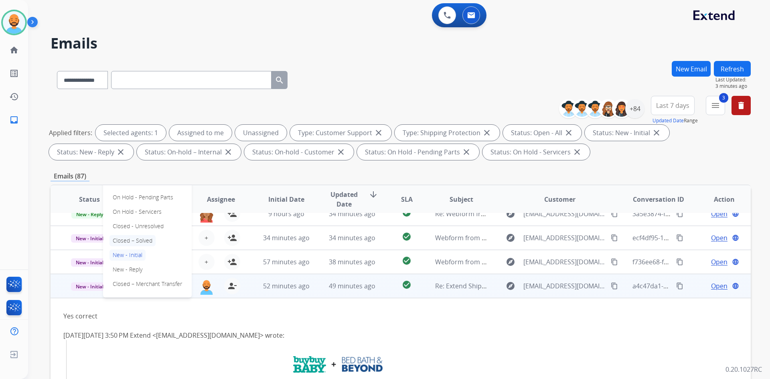
click at [135, 241] on p "Closed – Solved" at bounding box center [132, 240] width 46 height 11
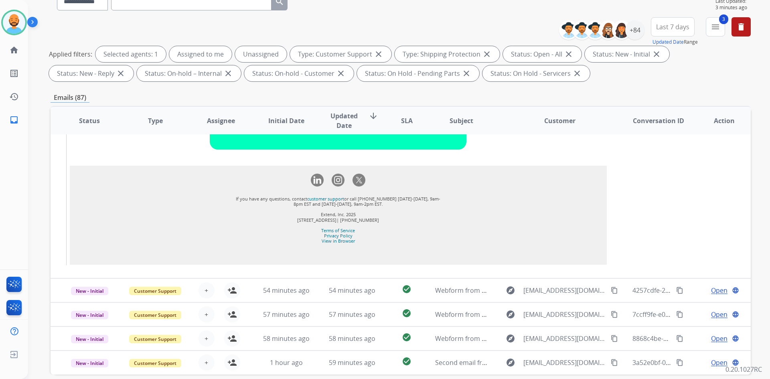
scroll to position [116, 0]
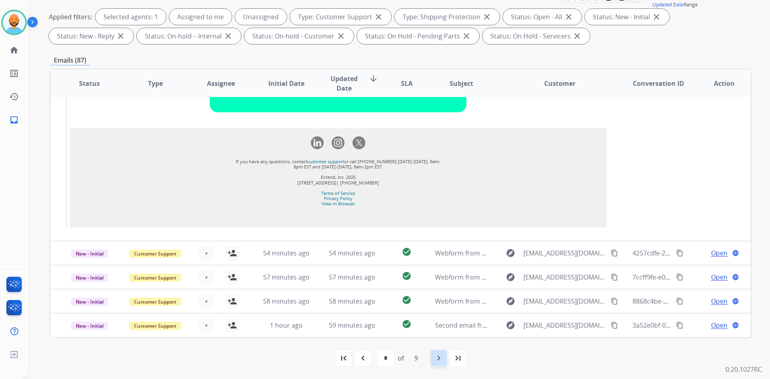
click at [440, 357] on mat-icon "navigate_next" at bounding box center [439, 358] width 10 height 10
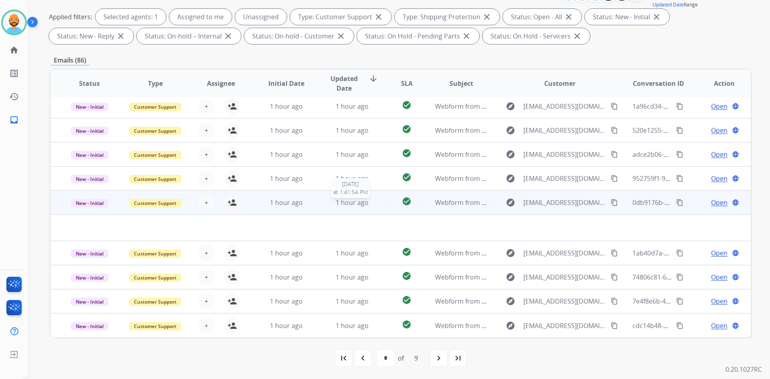
click at [348, 203] on span "1 hour ago" at bounding box center [352, 202] width 33 height 9
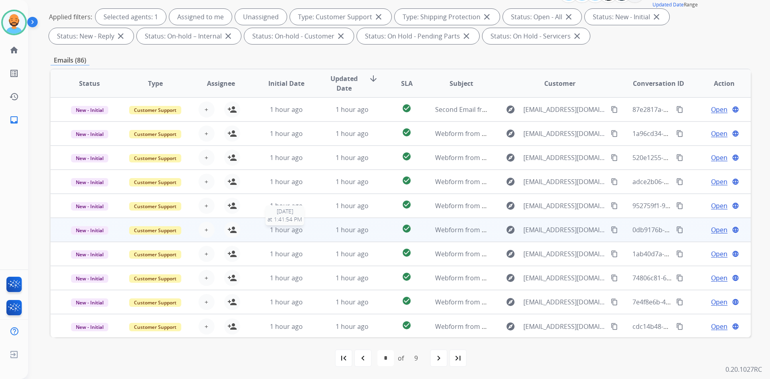
scroll to position [1, 0]
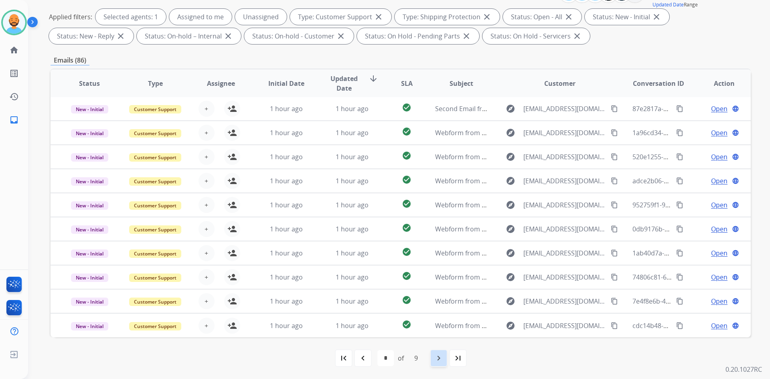
click at [439, 357] on mat-icon "navigate_next" at bounding box center [439, 358] width 10 height 10
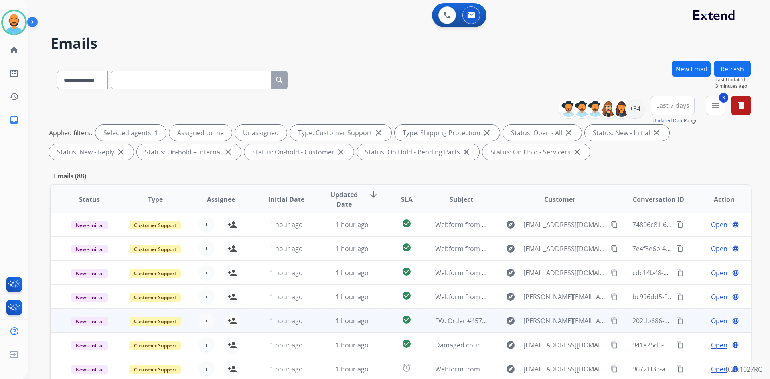
scroll to position [116, 0]
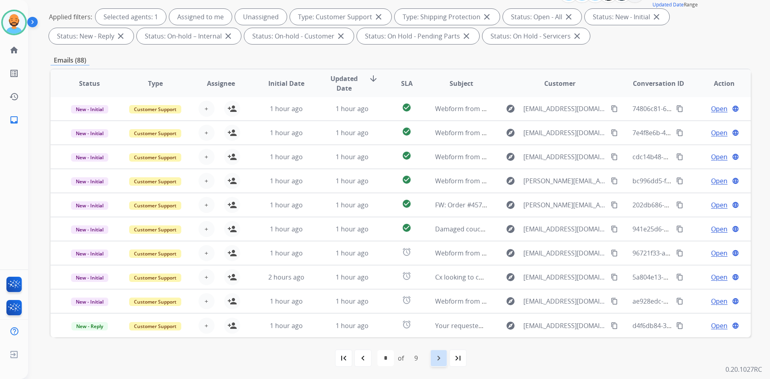
click at [436, 358] on mat-icon "navigate_next" at bounding box center [439, 358] width 10 height 10
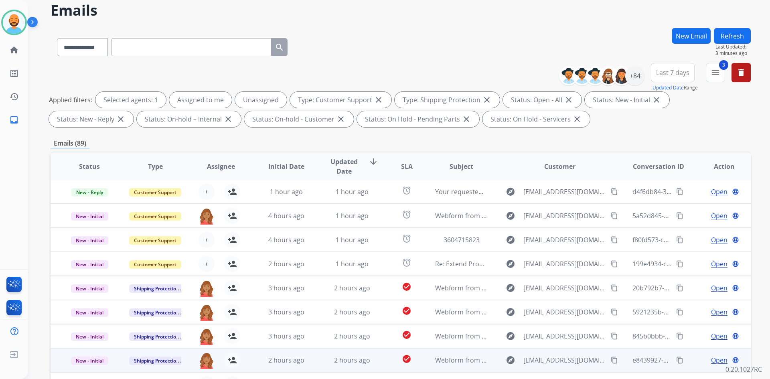
scroll to position [40, 0]
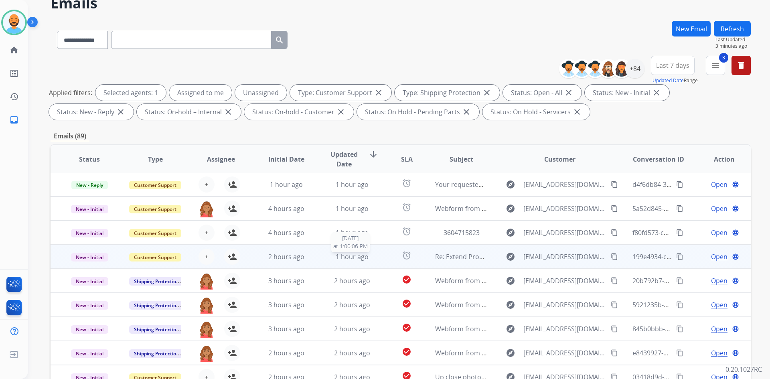
click at [355, 256] on span "1 hour ago" at bounding box center [352, 256] width 33 height 9
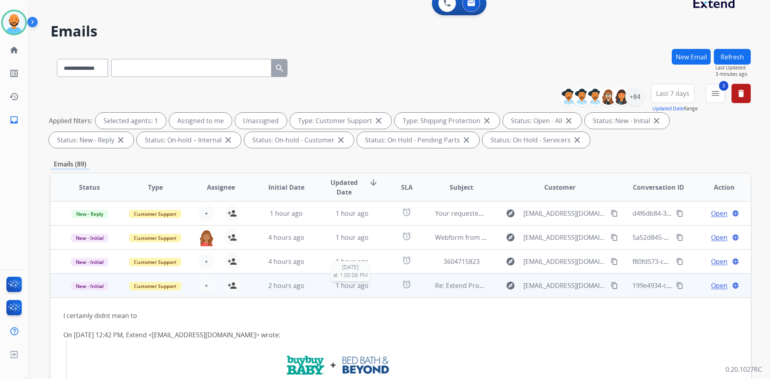
scroll to position [0, 0]
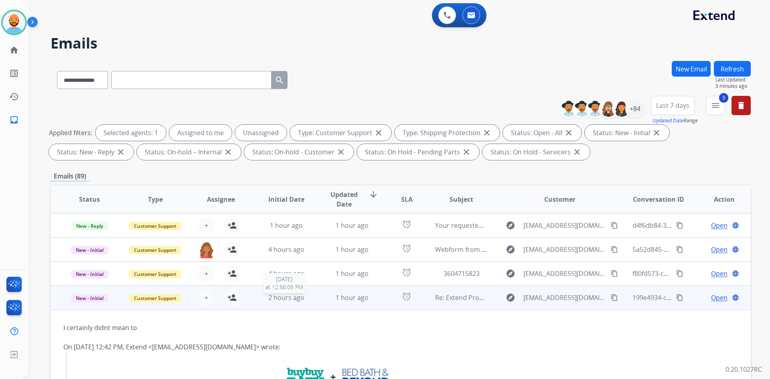
click at [278, 295] on span "2 hours ago" at bounding box center [286, 297] width 36 height 9
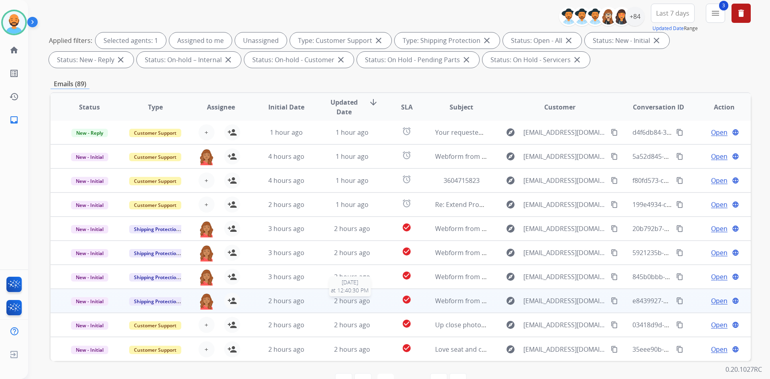
scroll to position [116, 0]
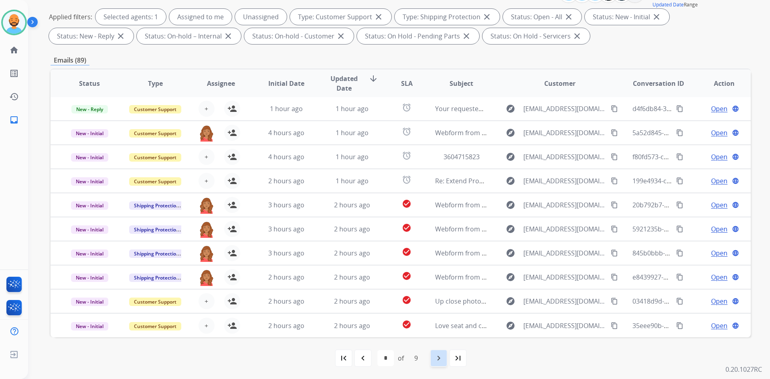
click at [441, 361] on mat-icon "navigate_next" at bounding box center [439, 358] width 10 height 10
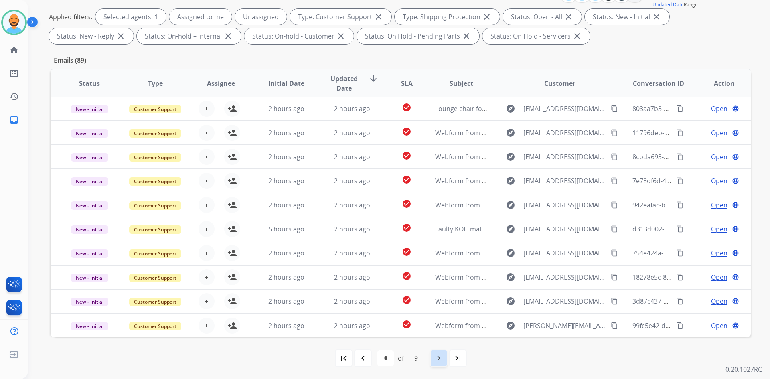
click at [443, 357] on mat-icon "navigate_next" at bounding box center [439, 358] width 10 height 10
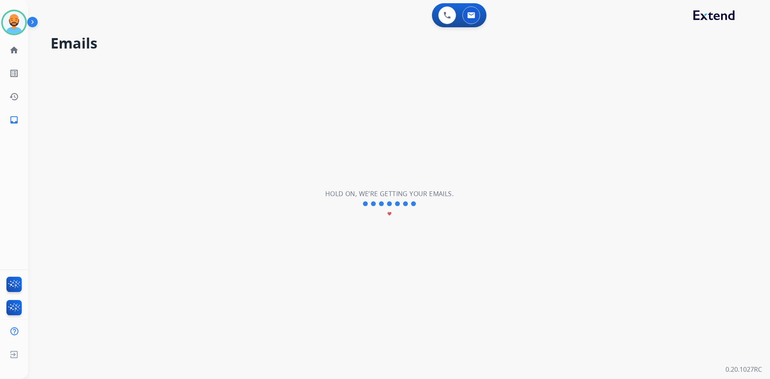
scroll to position [0, 0]
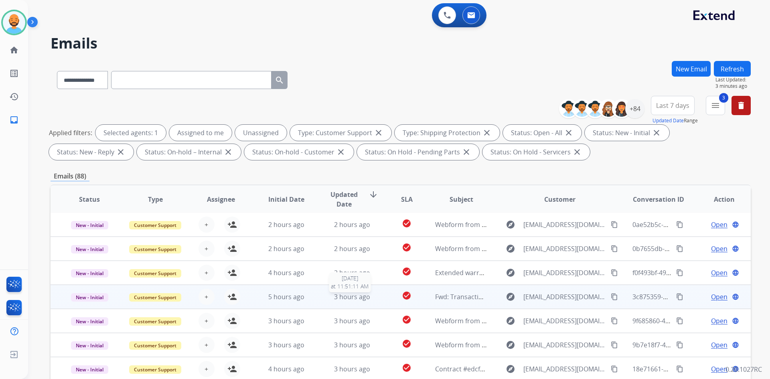
click at [331, 297] on div "3 hours ago" at bounding box center [352, 297] width 53 height 10
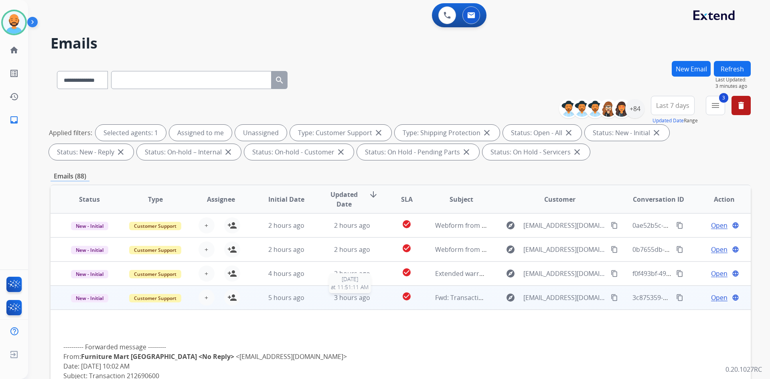
click at [330, 295] on div "3 hours ago" at bounding box center [352, 298] width 53 height 10
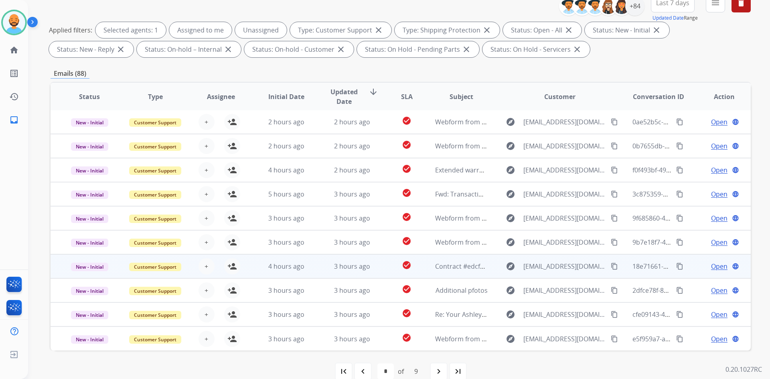
scroll to position [116, 0]
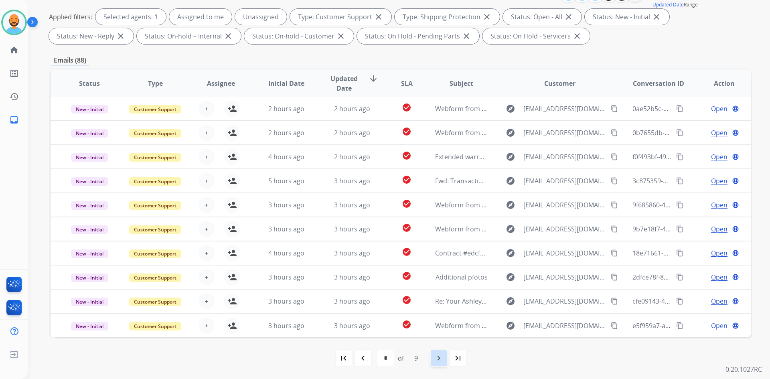
click at [441, 360] on mat-icon "navigate_next" at bounding box center [439, 358] width 10 height 10
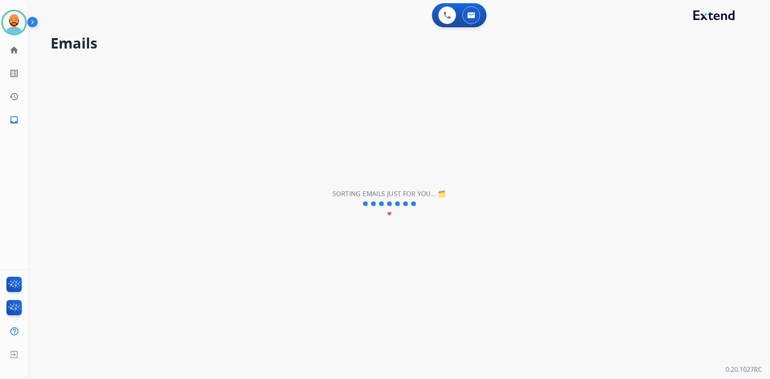
scroll to position [0, 0]
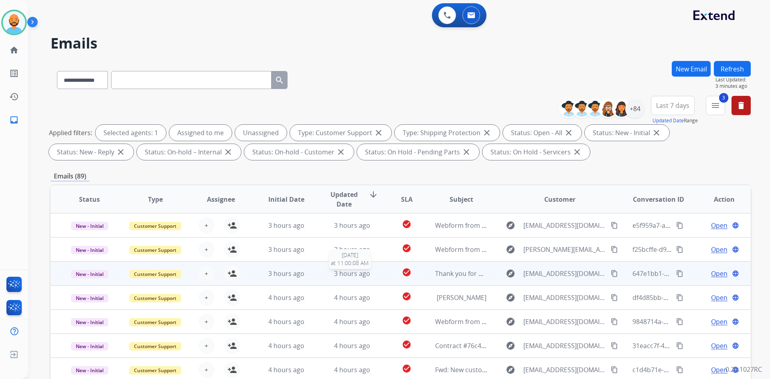
click at [338, 273] on span "3 hours ago" at bounding box center [352, 273] width 36 height 9
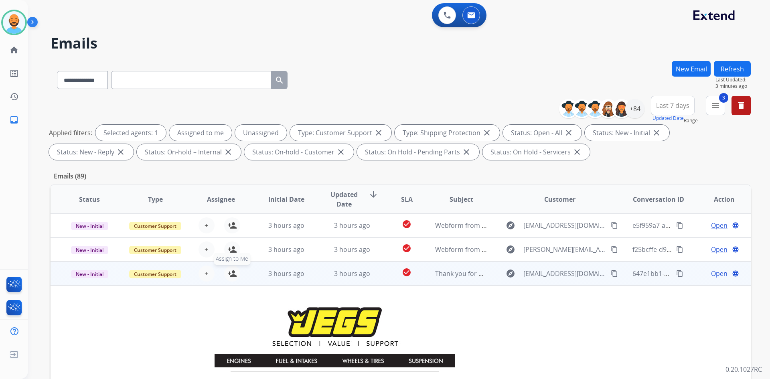
click at [227, 273] on mat-icon "person_add" at bounding box center [232, 274] width 10 height 10
click at [99, 276] on span "New - Initial" at bounding box center [89, 274] width 37 height 8
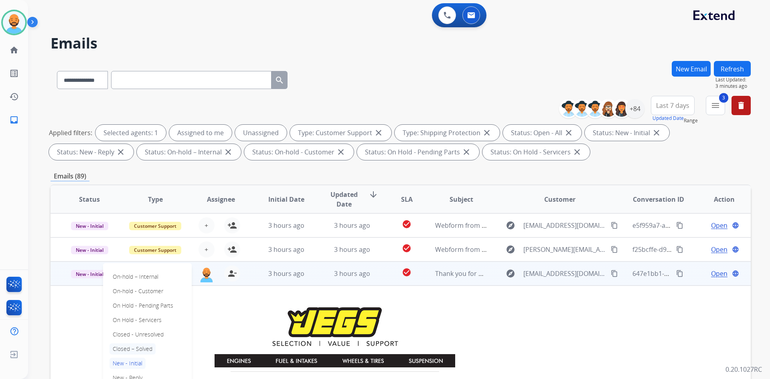
click at [135, 348] on p "Closed – Solved" at bounding box center [132, 348] width 46 height 11
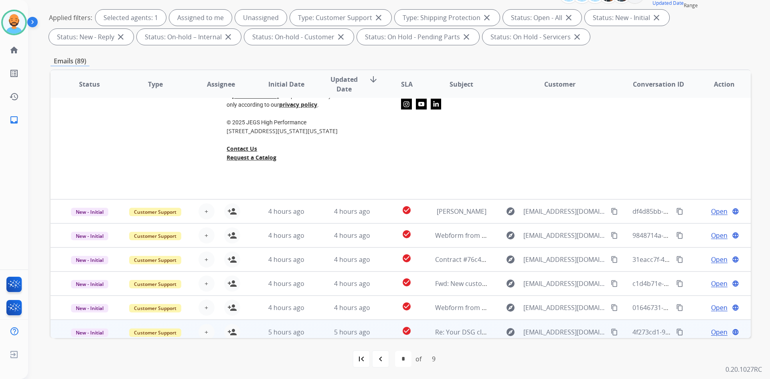
scroll to position [116, 0]
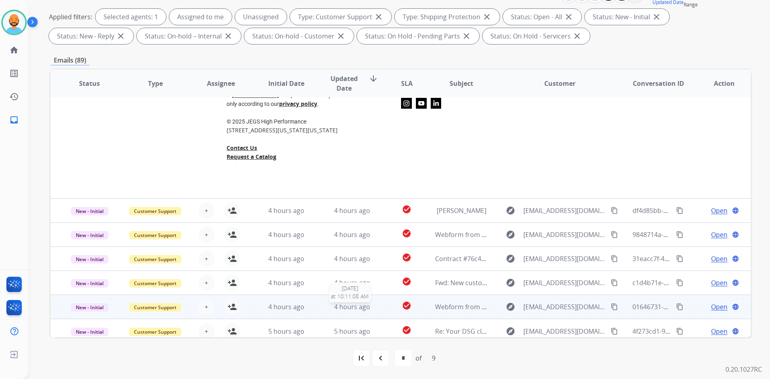
click at [359, 302] on span "4 hours ago" at bounding box center [352, 306] width 36 height 9
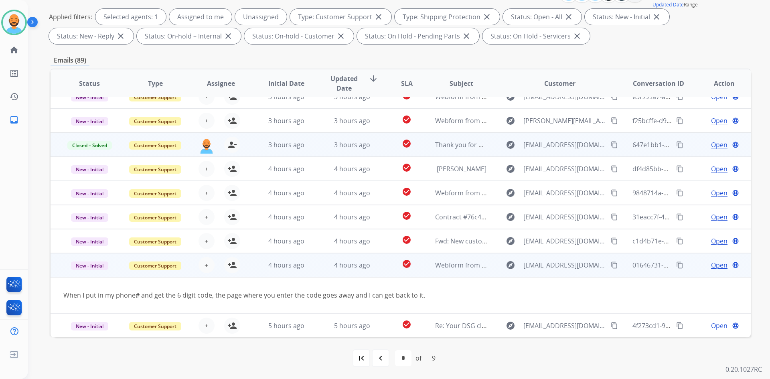
scroll to position [13, 0]
click at [337, 267] on span "4 hours ago" at bounding box center [352, 265] width 36 height 9
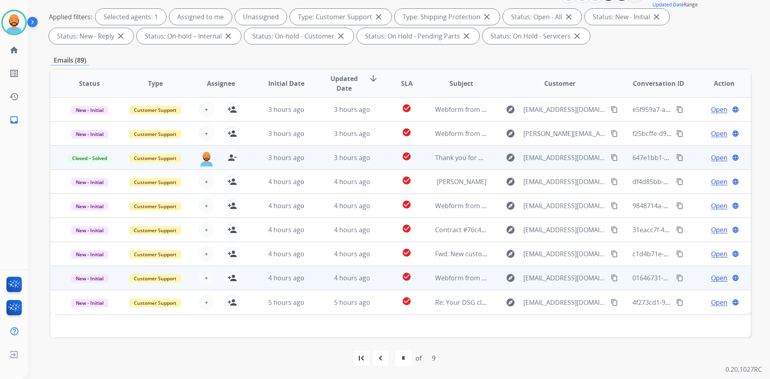
scroll to position [0, 0]
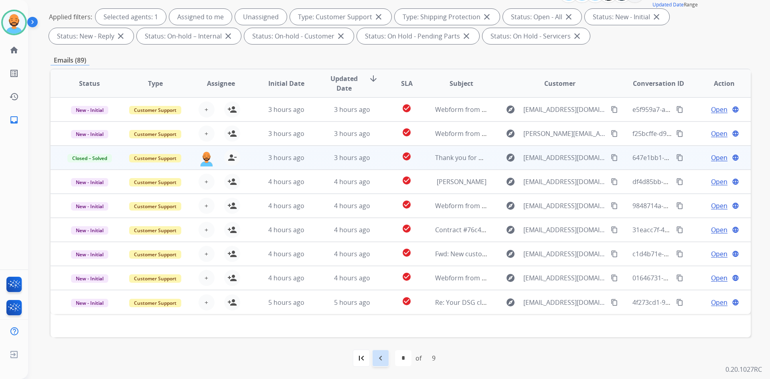
click at [378, 365] on div "navigate_before" at bounding box center [381, 358] width 18 height 18
select select "*"
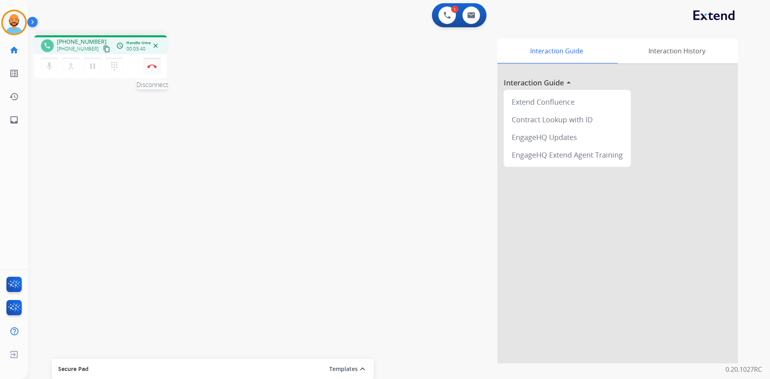
click at [147, 69] on button "Disconnect" at bounding box center [152, 66] width 17 height 17
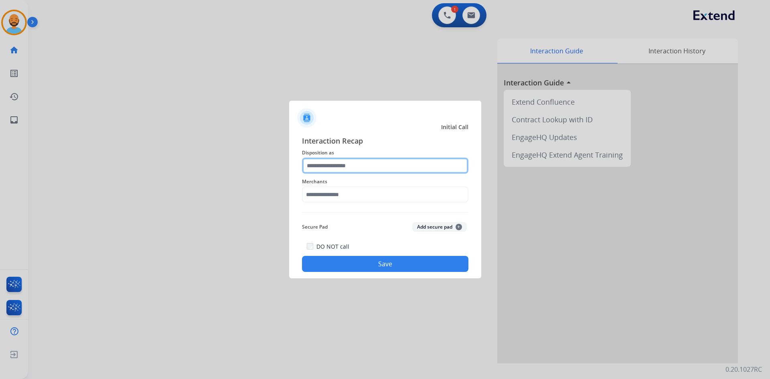
click at [380, 165] on input "text" at bounding box center [385, 166] width 166 height 16
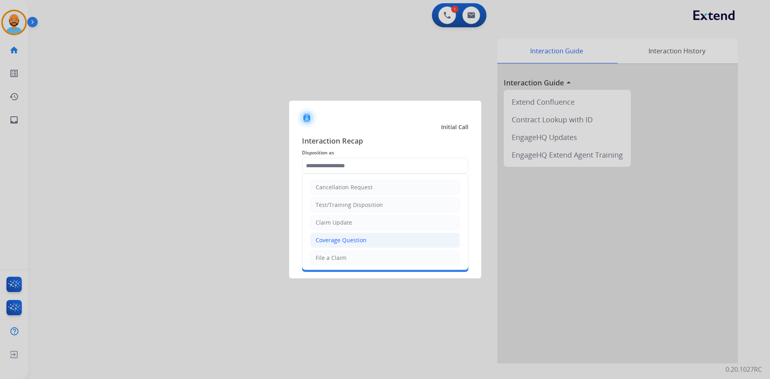
click at [346, 244] on div "Coverage Question" at bounding box center [340, 240] width 51 height 8
type input "**********"
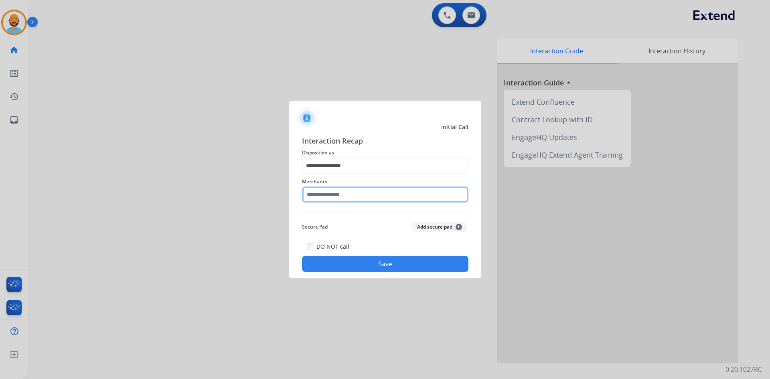
click at [334, 190] on input "text" at bounding box center [385, 194] width 166 height 16
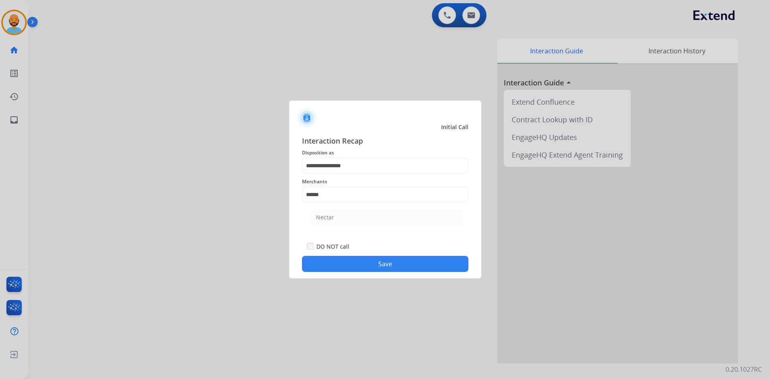
click at [369, 258] on button "Save" at bounding box center [385, 264] width 166 height 16
click at [323, 192] on input "******" at bounding box center [385, 194] width 166 height 16
click at [330, 215] on div "Nectar" at bounding box center [325, 217] width 18 height 8
type input "******"
click at [360, 271] on button "Save" at bounding box center [385, 264] width 166 height 16
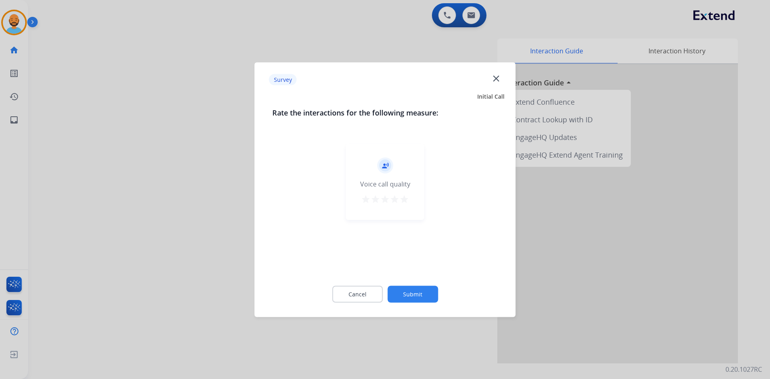
click at [401, 196] on mat-icon "star" at bounding box center [404, 199] width 10 height 10
click at [410, 284] on div "Cancel Submit" at bounding box center [385, 294] width 226 height 36
click at [406, 289] on button "Submit" at bounding box center [412, 293] width 51 height 17
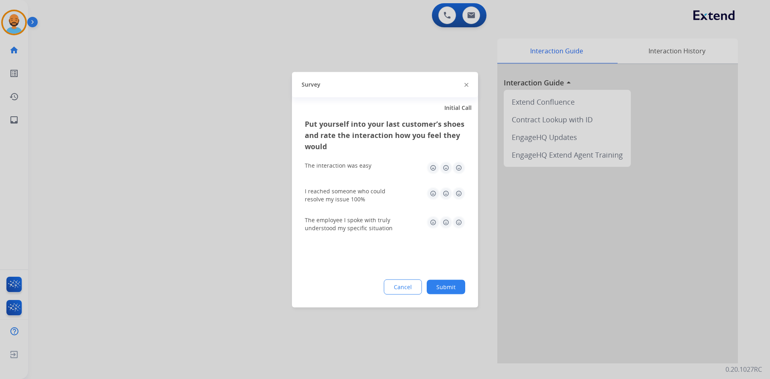
click at [458, 164] on img at bounding box center [458, 167] width 13 height 13
click at [457, 194] on img at bounding box center [458, 193] width 13 height 13
click at [460, 220] on img at bounding box center [458, 222] width 13 height 13
click at [445, 283] on button "Submit" at bounding box center [446, 286] width 38 height 14
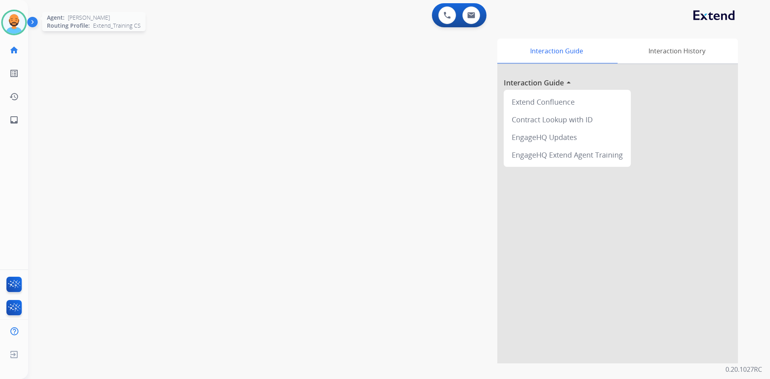
click at [12, 18] on img at bounding box center [14, 22] width 22 height 22
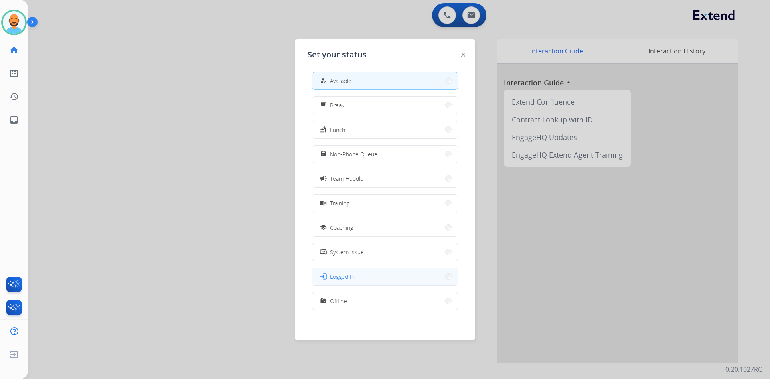
scroll to position [2, 0]
click at [441, 304] on button "work_off Offline" at bounding box center [385, 300] width 146 height 17
